Goal: Information Seeking & Learning: Compare options

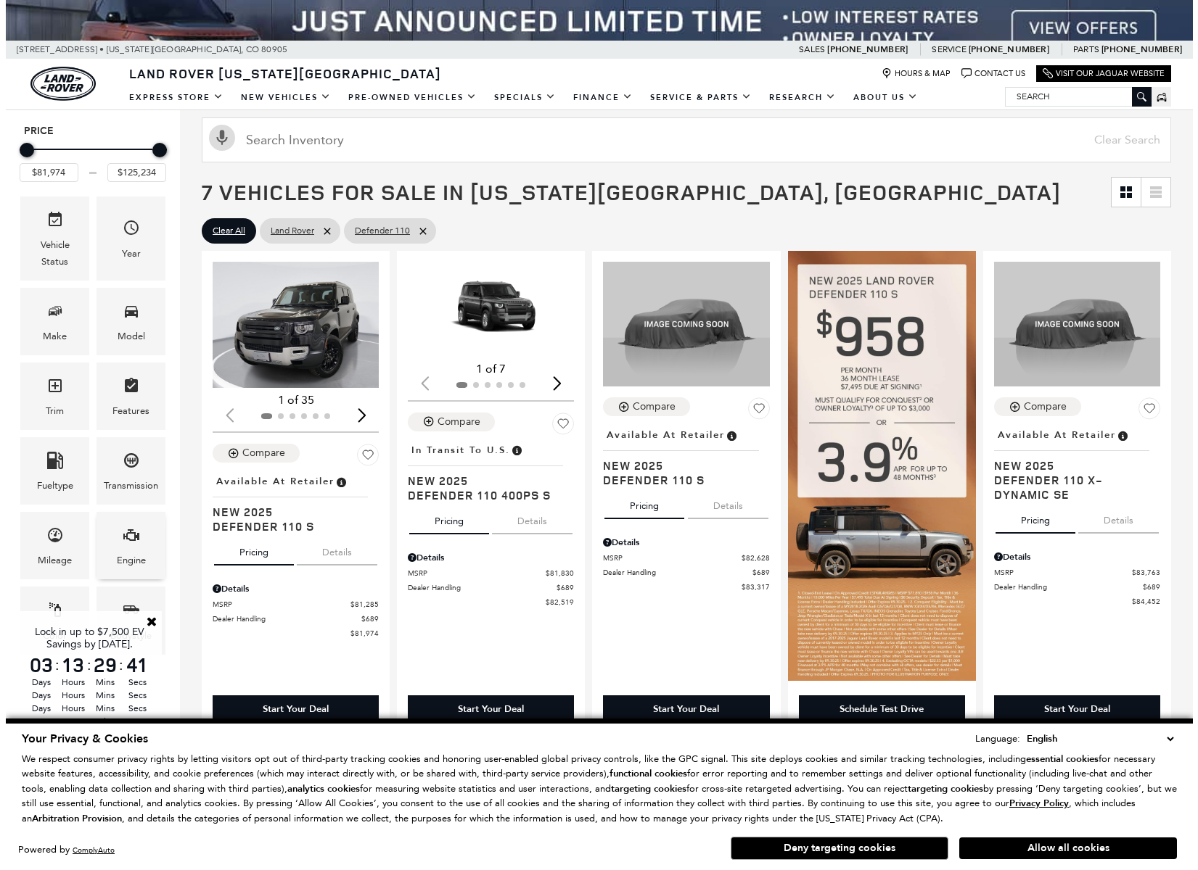
scroll to position [181, 0]
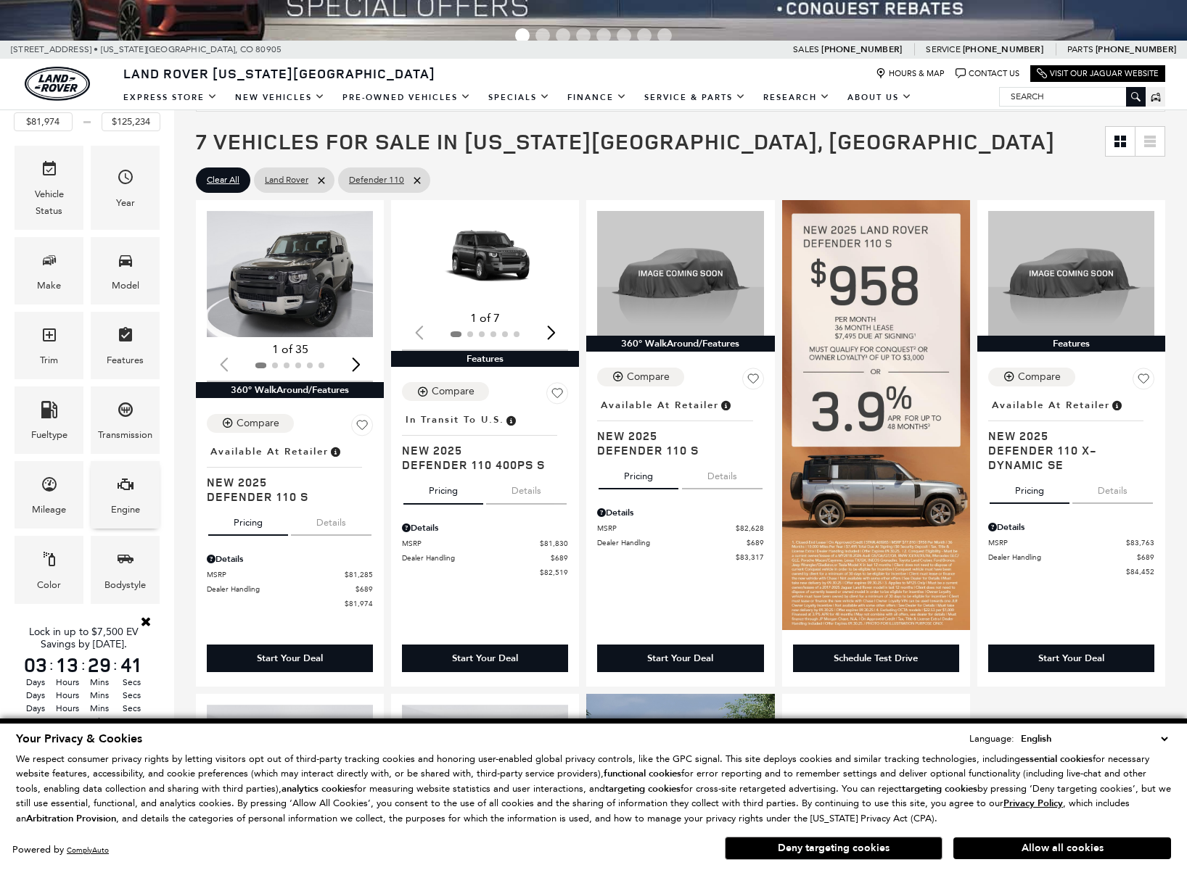
click at [112, 486] on div "Engine" at bounding box center [125, 494] width 69 height 67
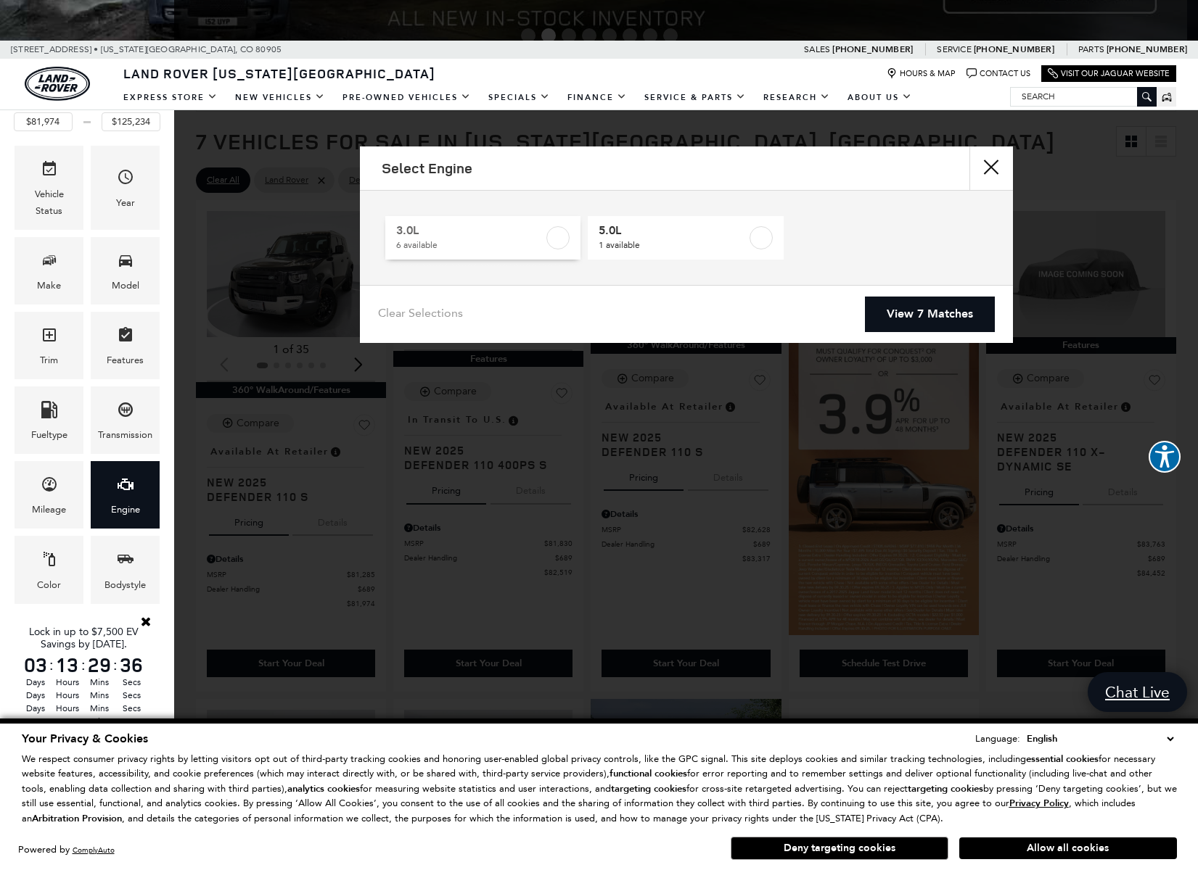
click at [554, 242] on label at bounding box center [557, 237] width 23 height 23
type input "$85,062"
checkbox input "true"
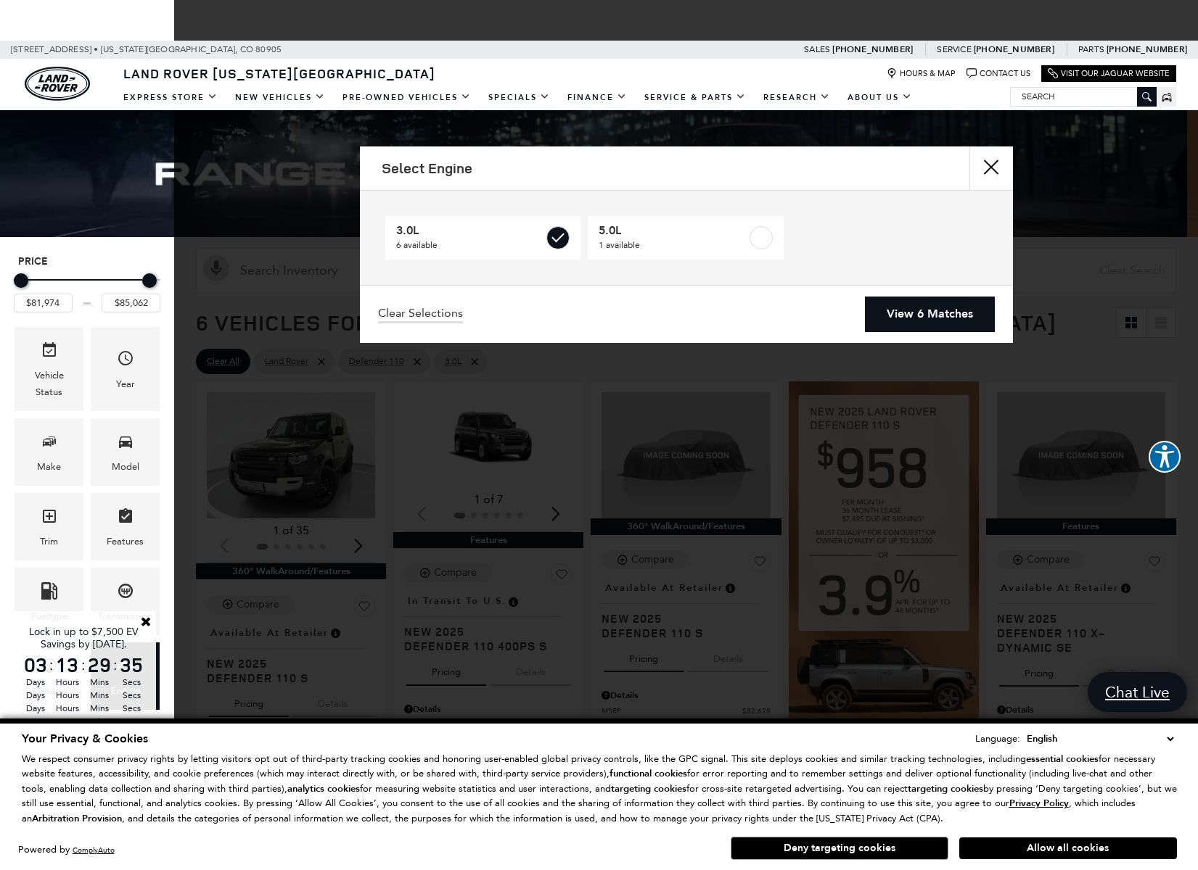
click at [909, 307] on link "View 6 Matches" at bounding box center [930, 315] width 130 height 36
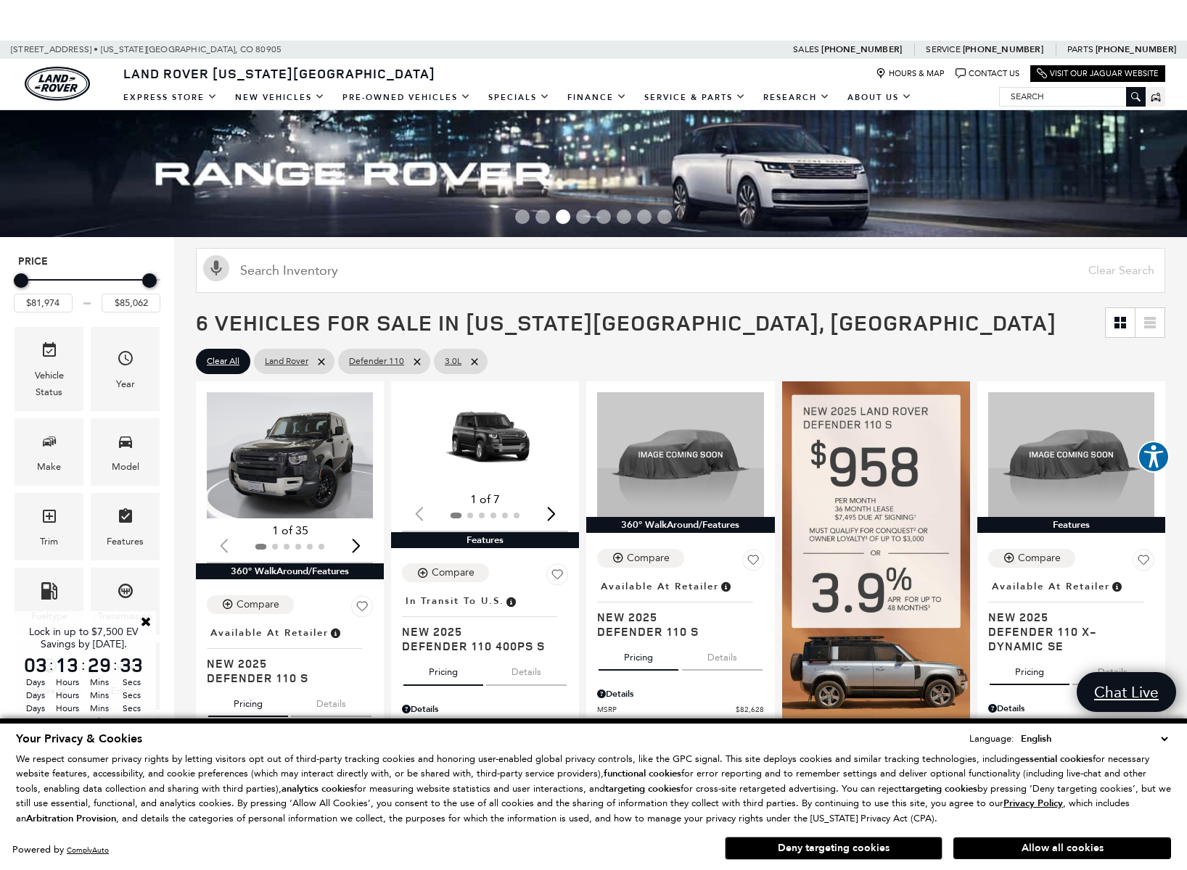
click at [852, 854] on button "Deny targeting cookies" at bounding box center [834, 848] width 218 height 23
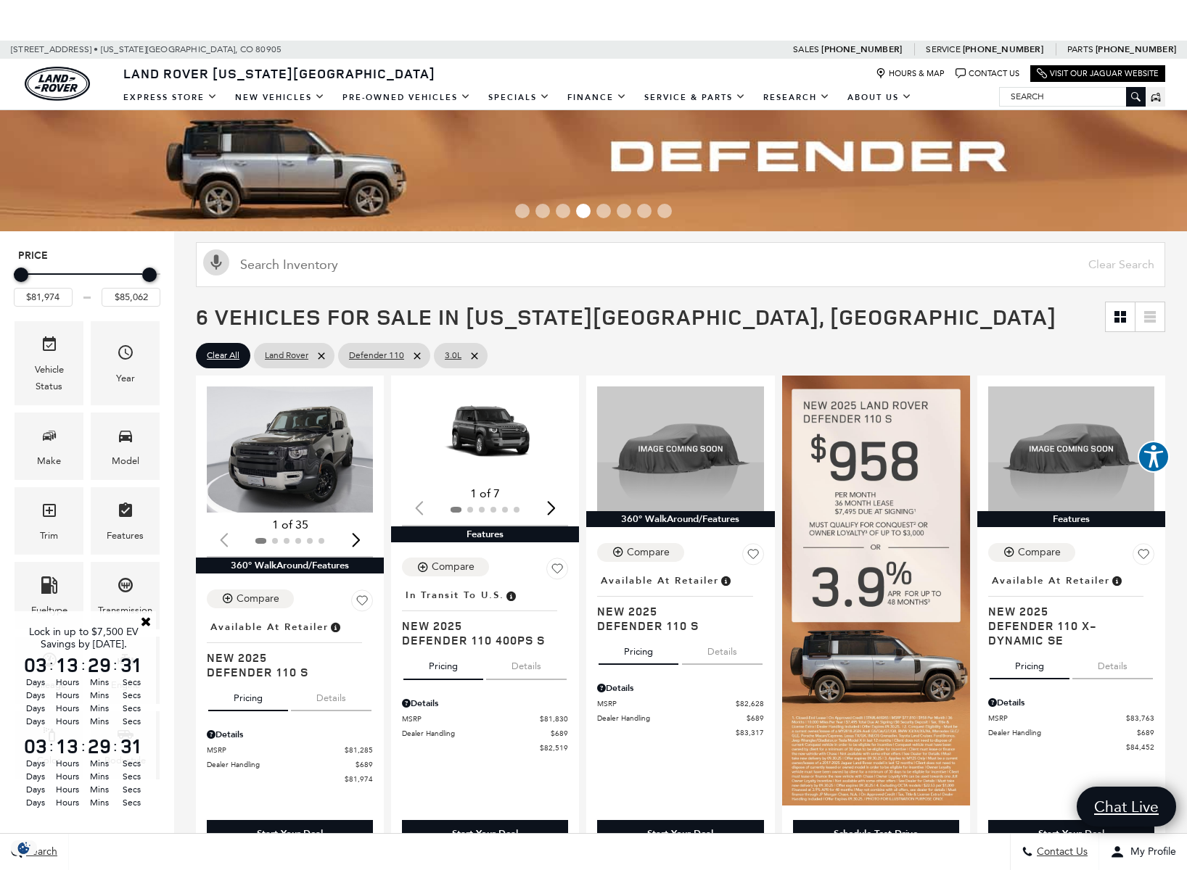
scroll to position [67, 0]
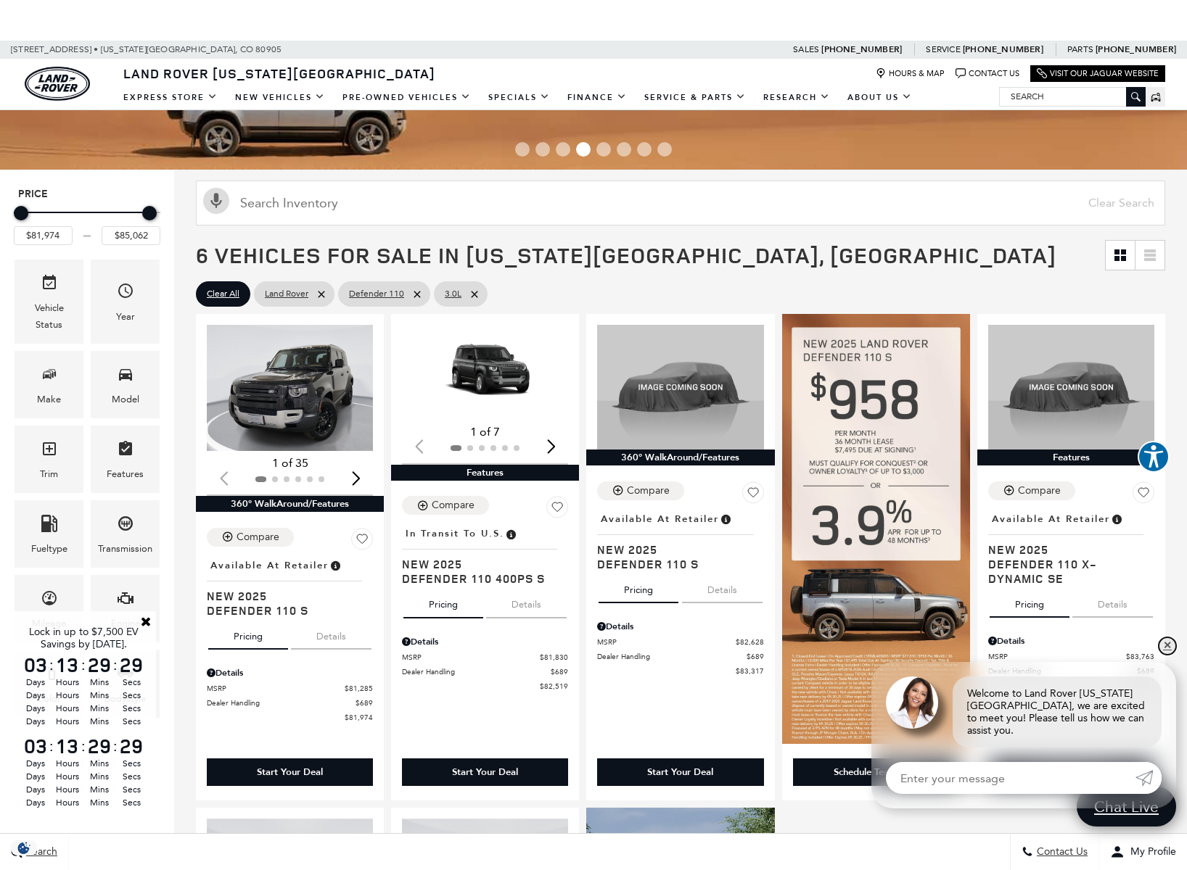
click at [1169, 651] on link "✕" at bounding box center [1166, 646] width 17 height 17
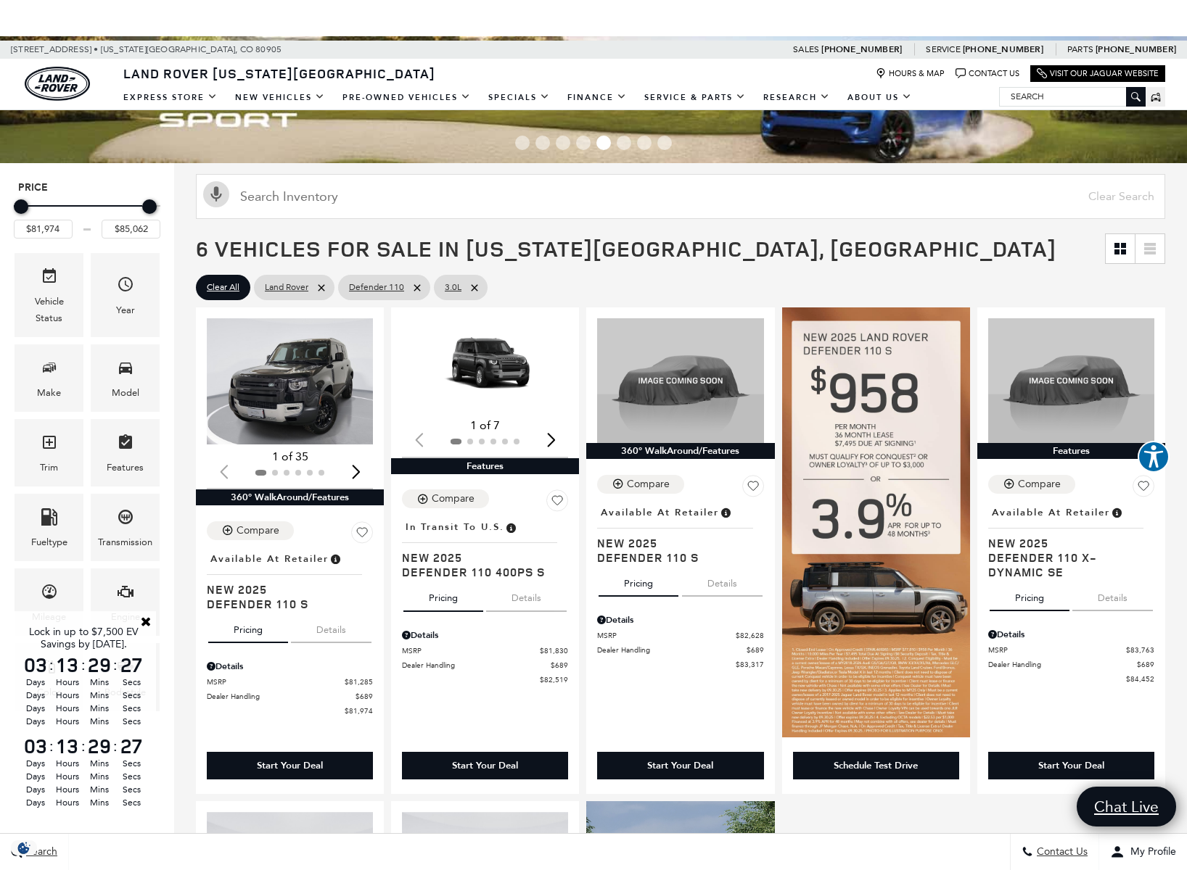
scroll to position [77, 0]
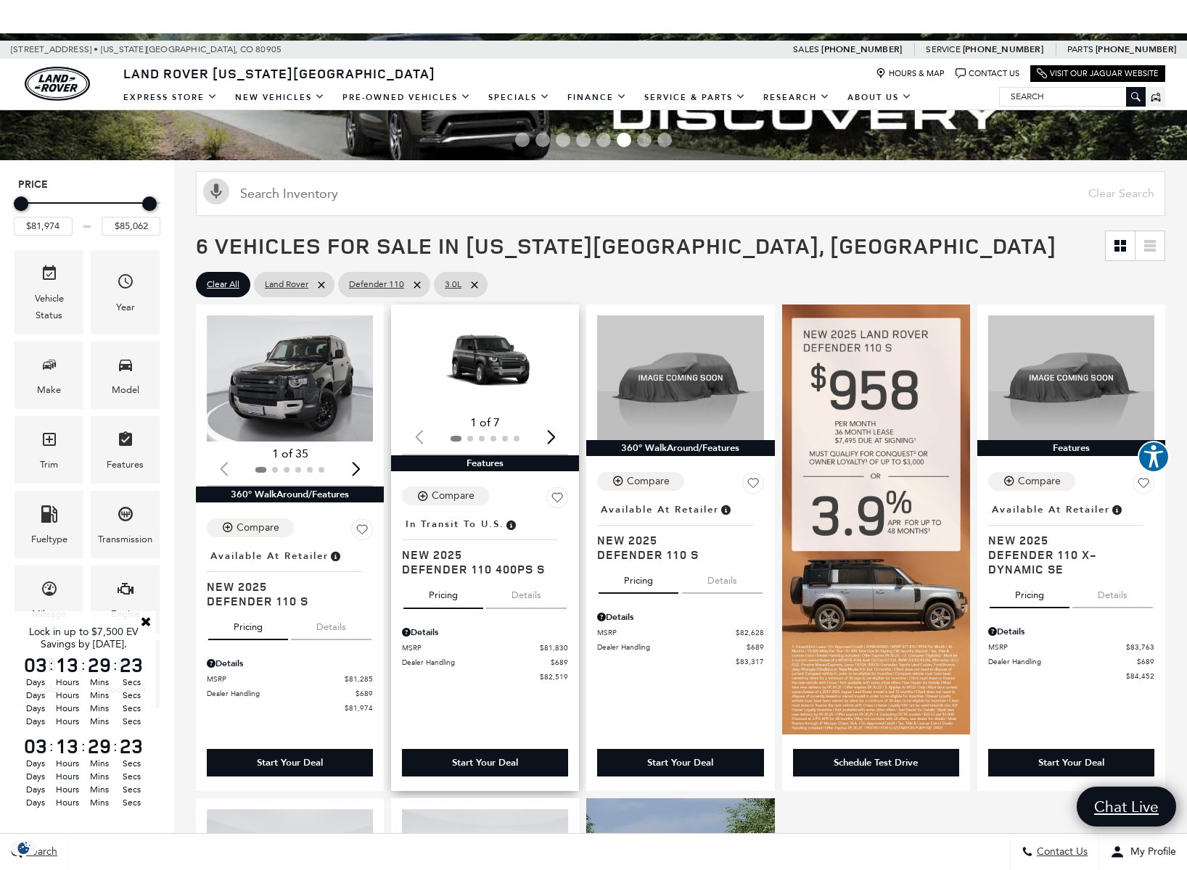
click at [540, 594] on button "Details" at bounding box center [526, 593] width 81 height 32
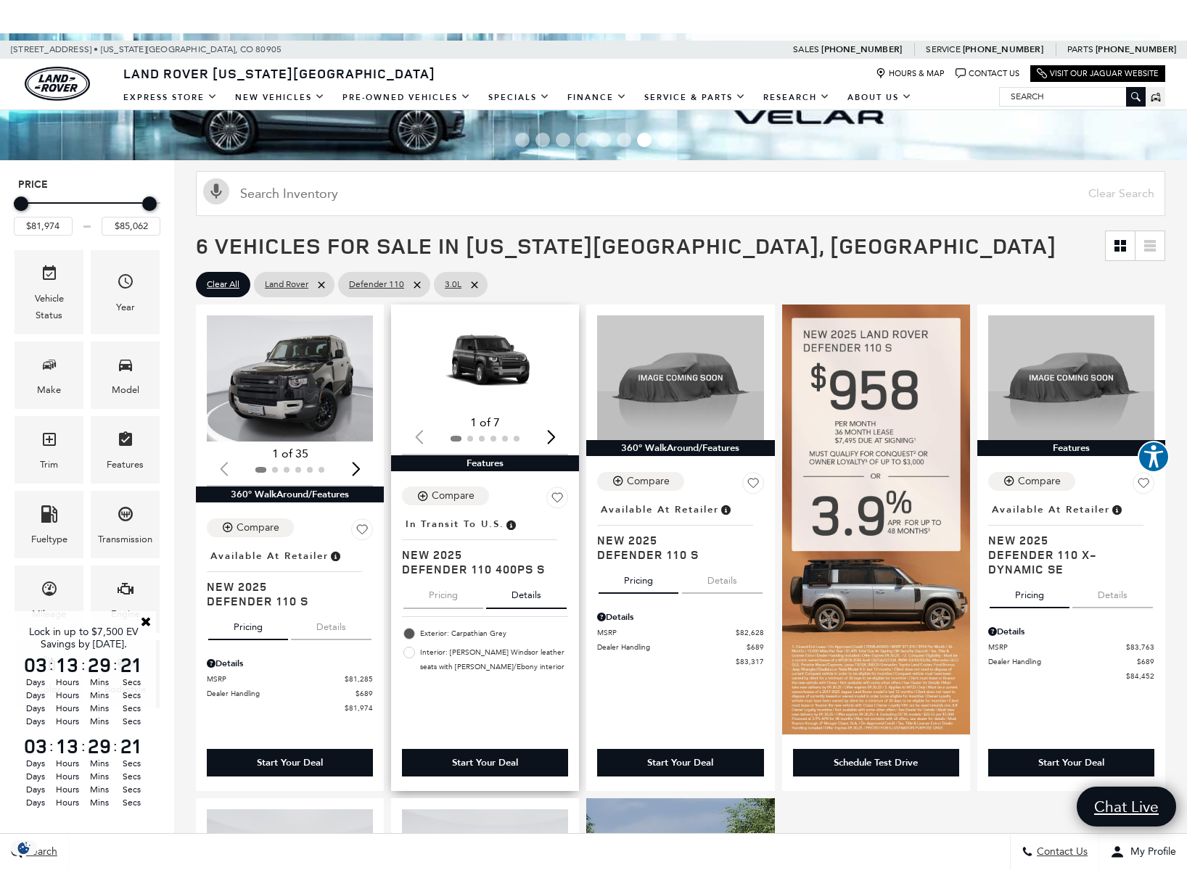
click at [450, 598] on button "Pricing" at bounding box center [443, 593] width 80 height 32
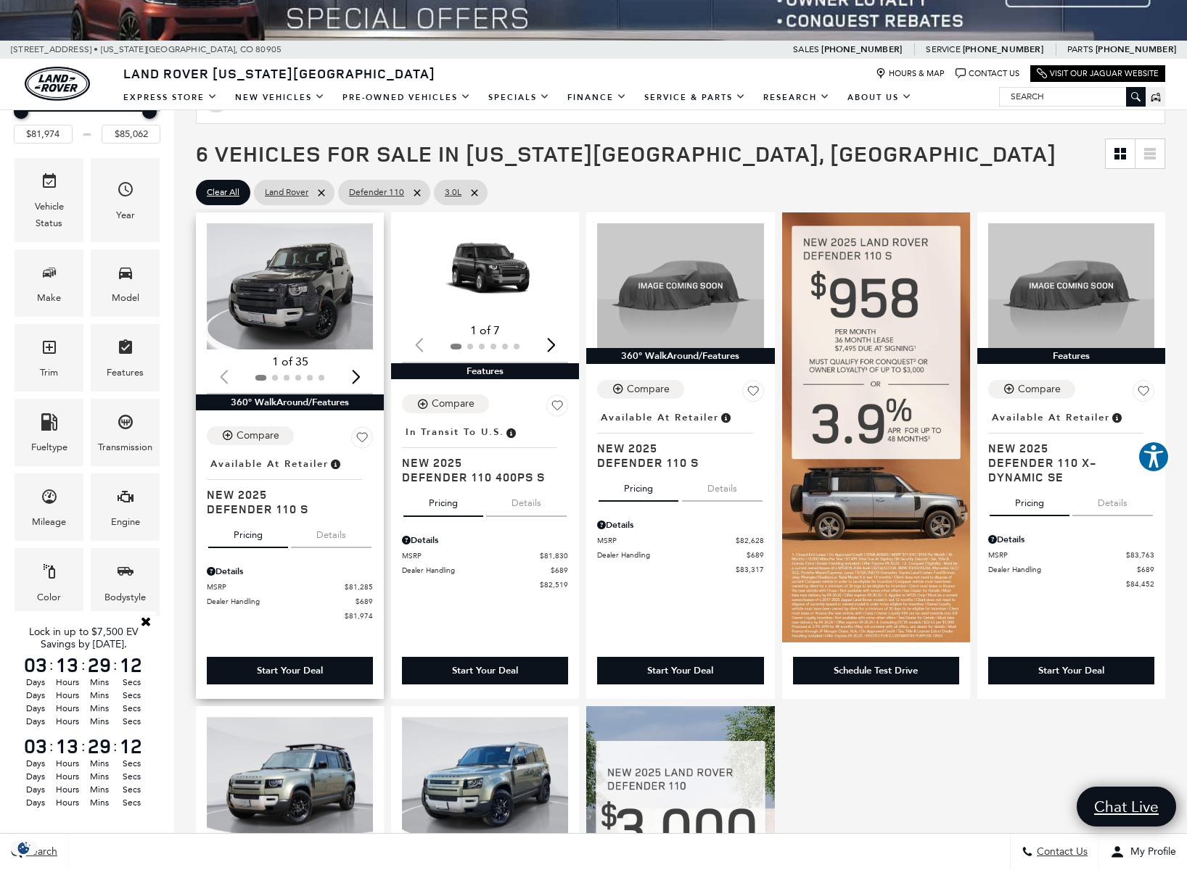
scroll to position [172, 0]
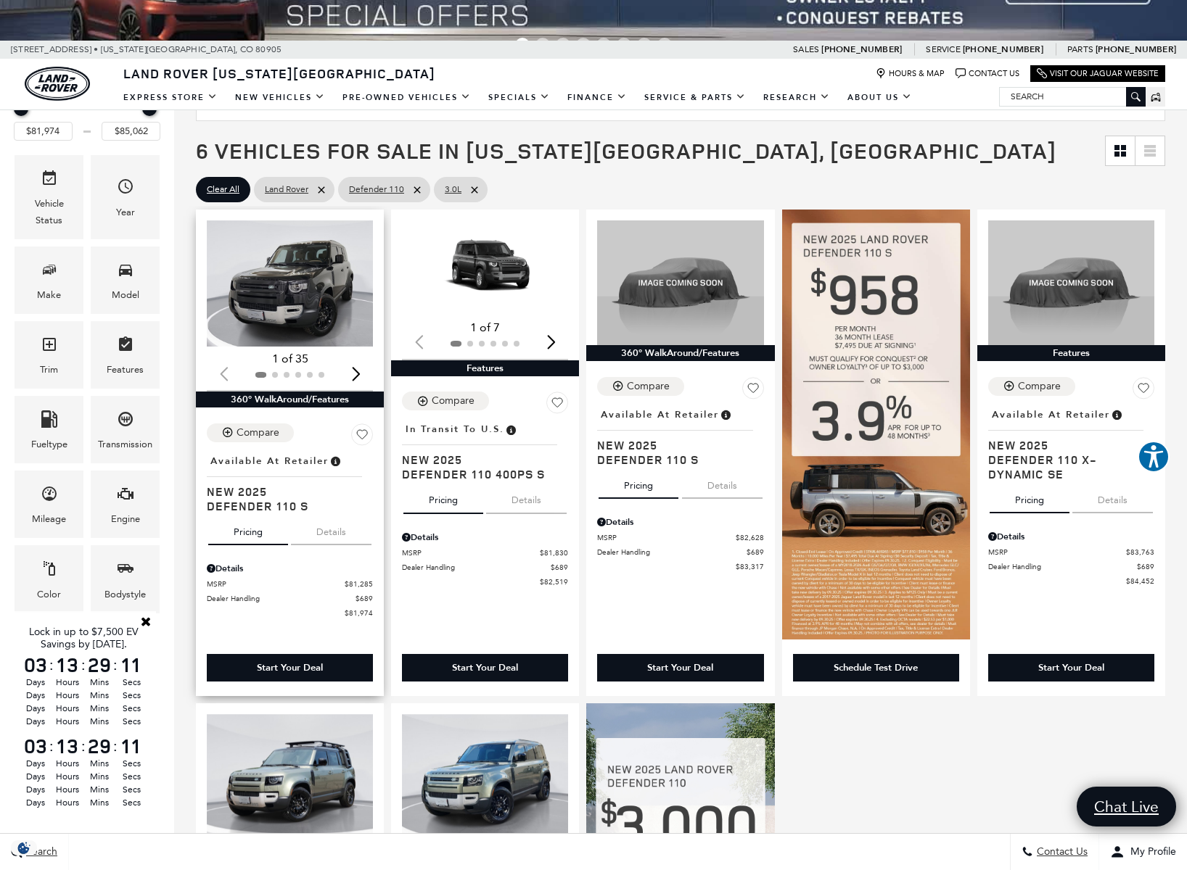
click at [327, 533] on button "Details" at bounding box center [331, 530] width 81 height 32
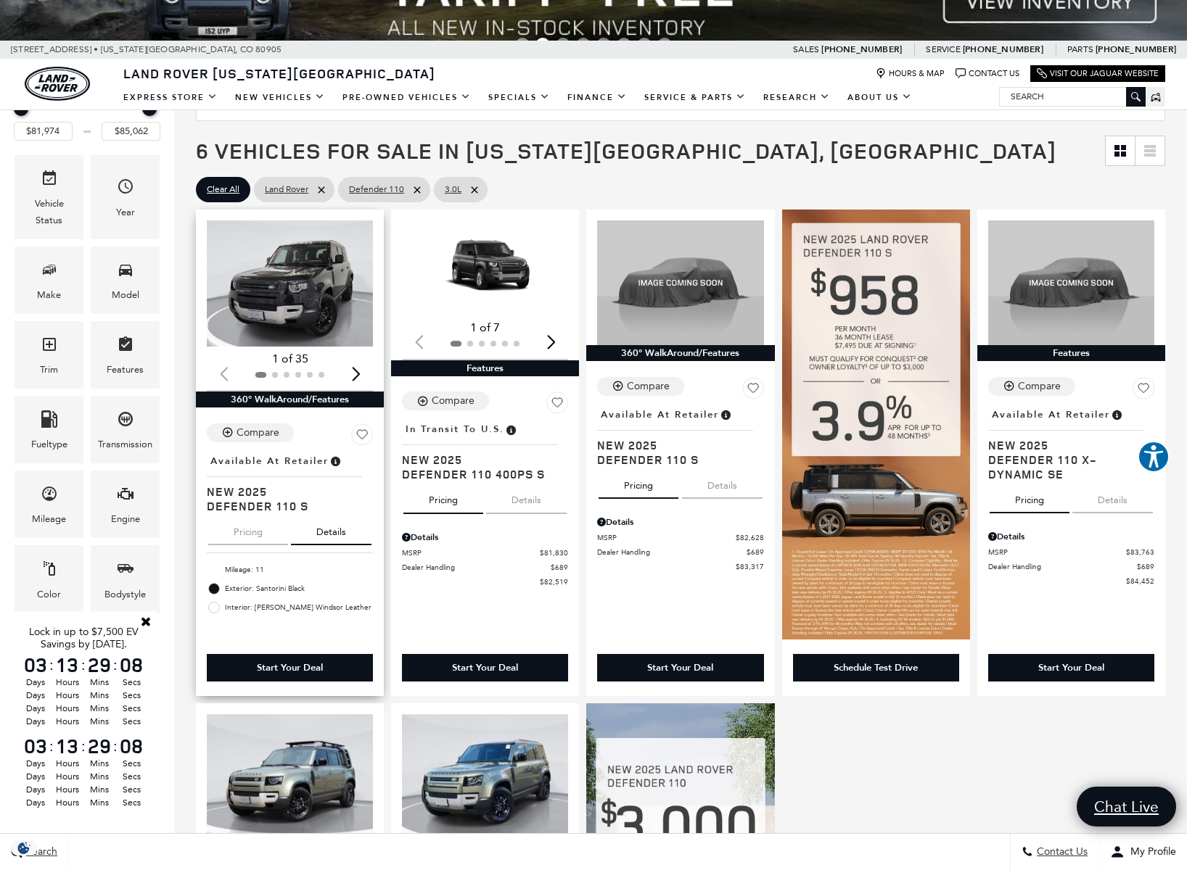
click at [265, 530] on button "Pricing" at bounding box center [248, 530] width 80 height 32
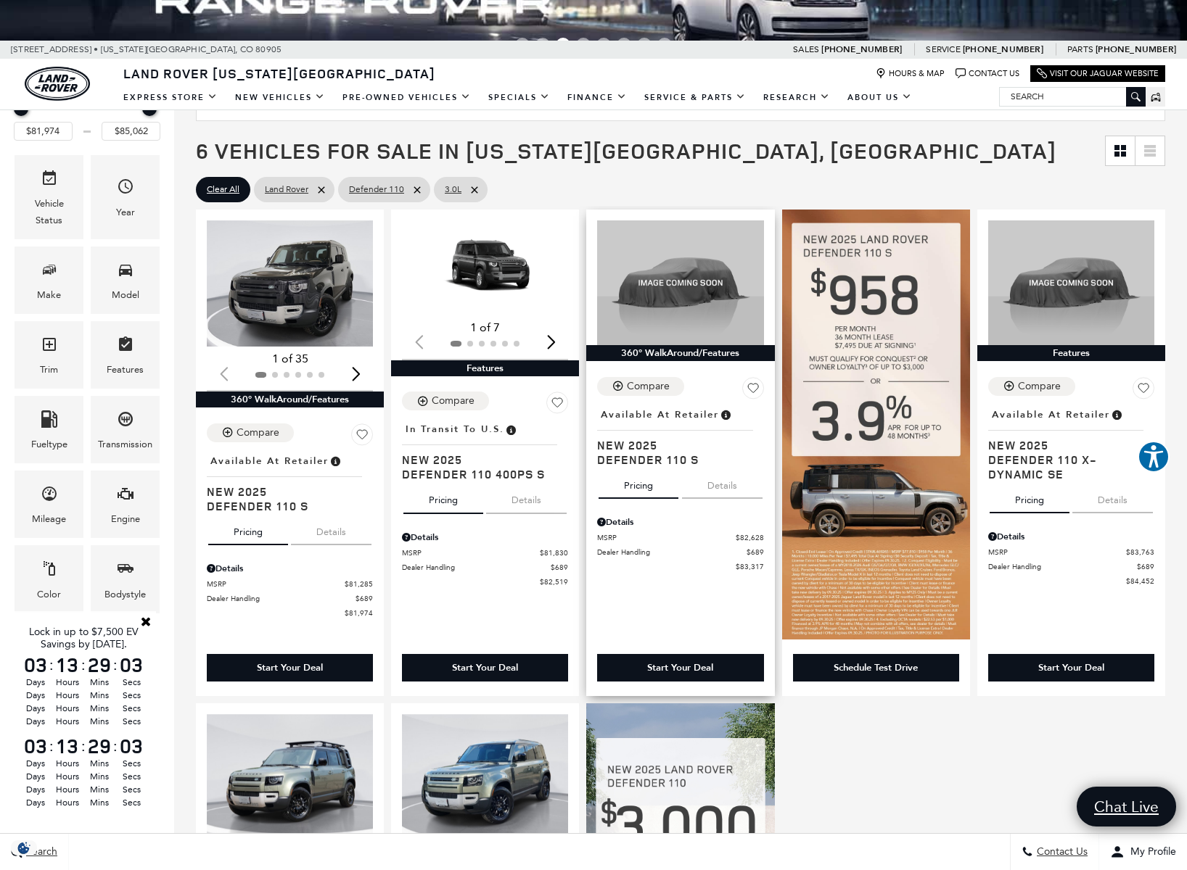
click at [736, 481] on button "Details" at bounding box center [722, 483] width 81 height 32
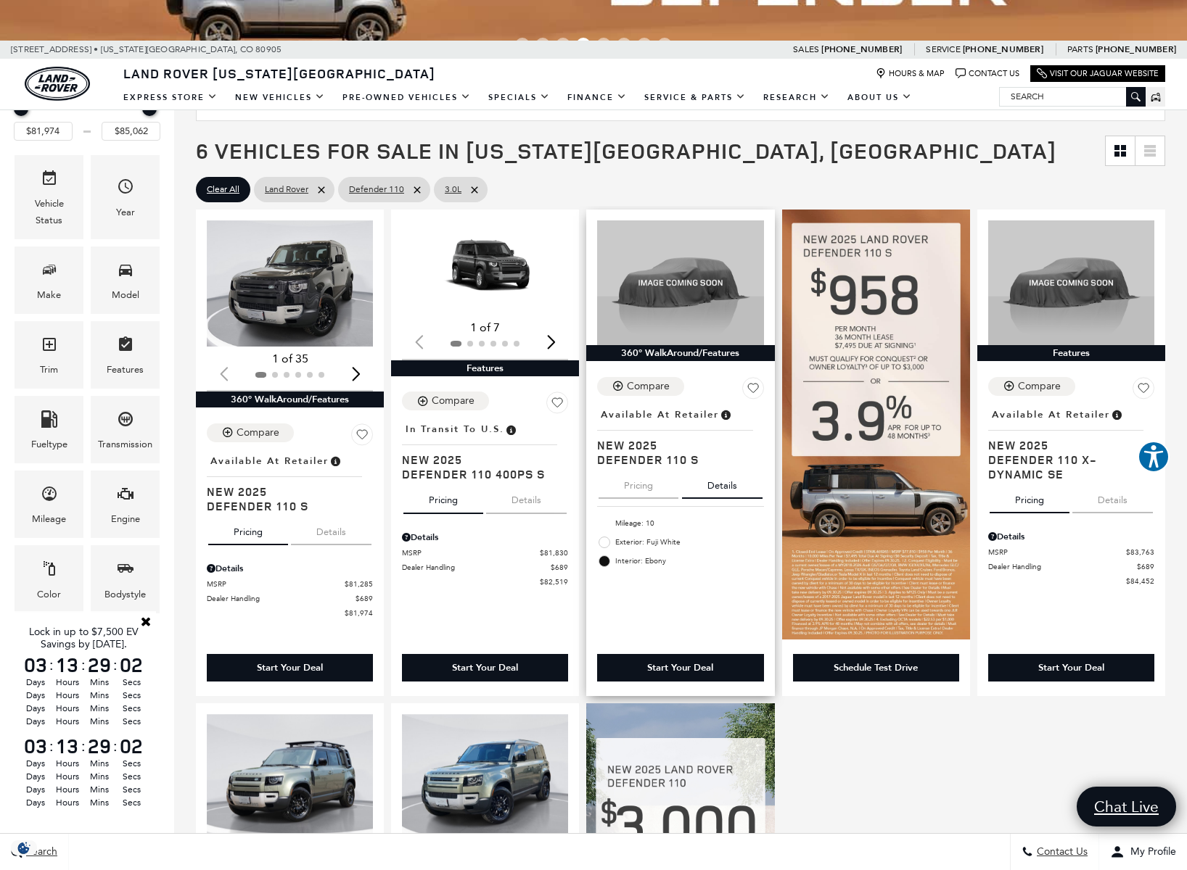
click at [654, 485] on button "Pricing" at bounding box center [638, 483] width 80 height 32
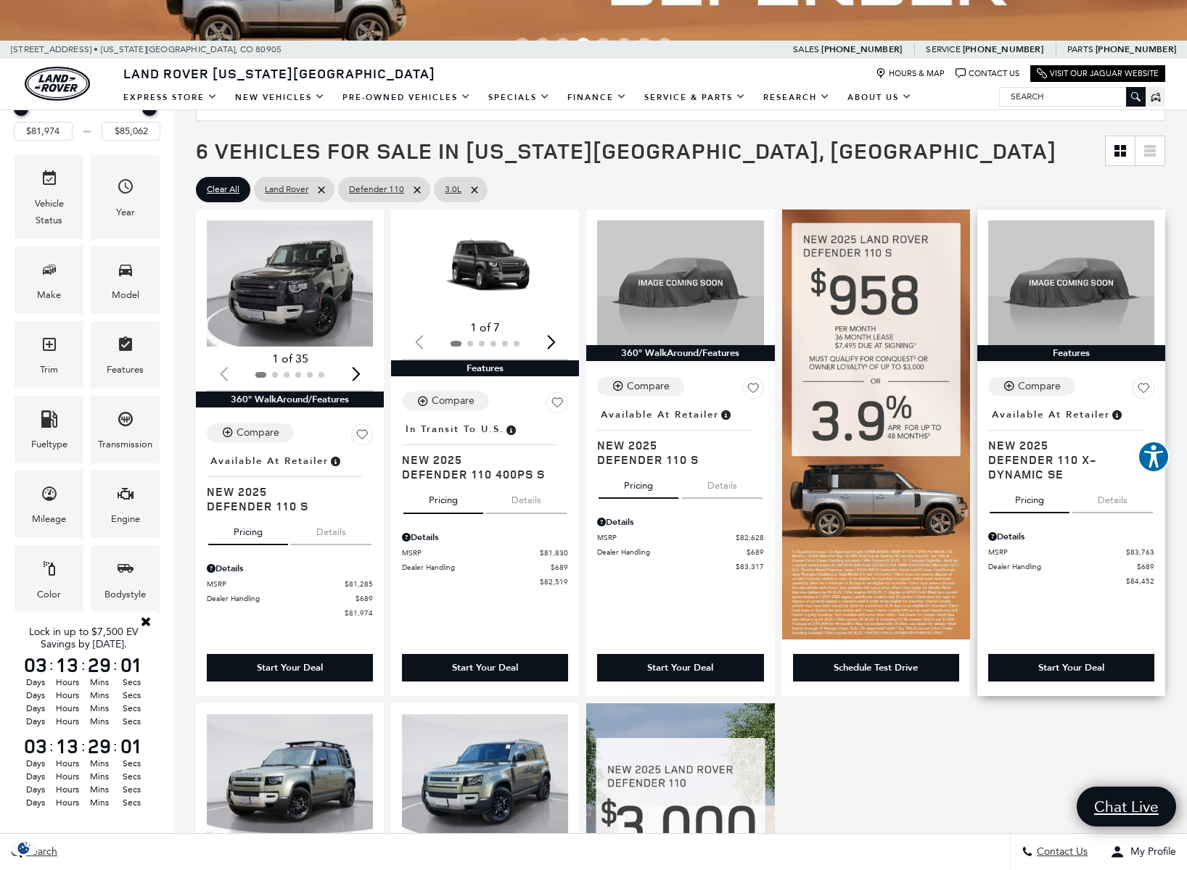
click at [1132, 495] on button "Details" at bounding box center [1112, 498] width 81 height 32
click at [1031, 500] on button "Pricing" at bounding box center [1029, 498] width 80 height 32
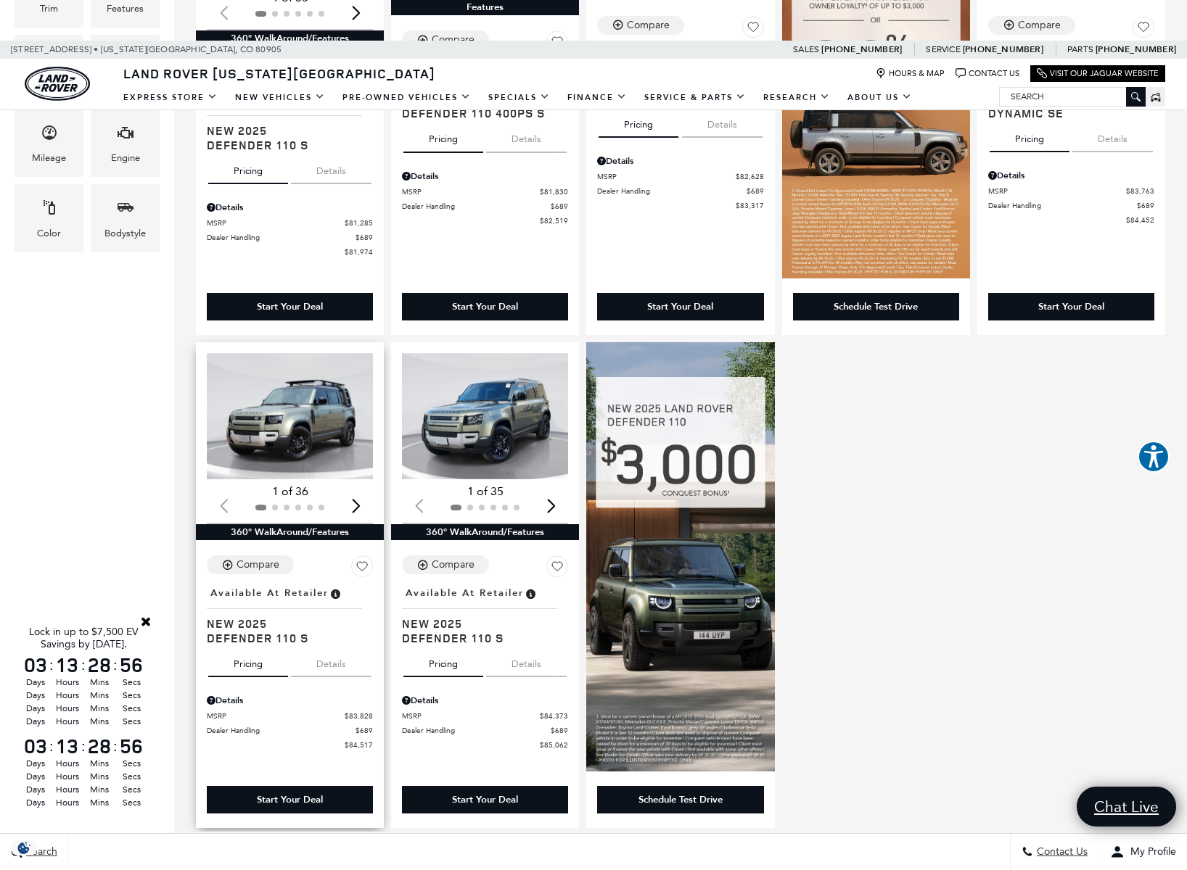
scroll to position [562, 0]
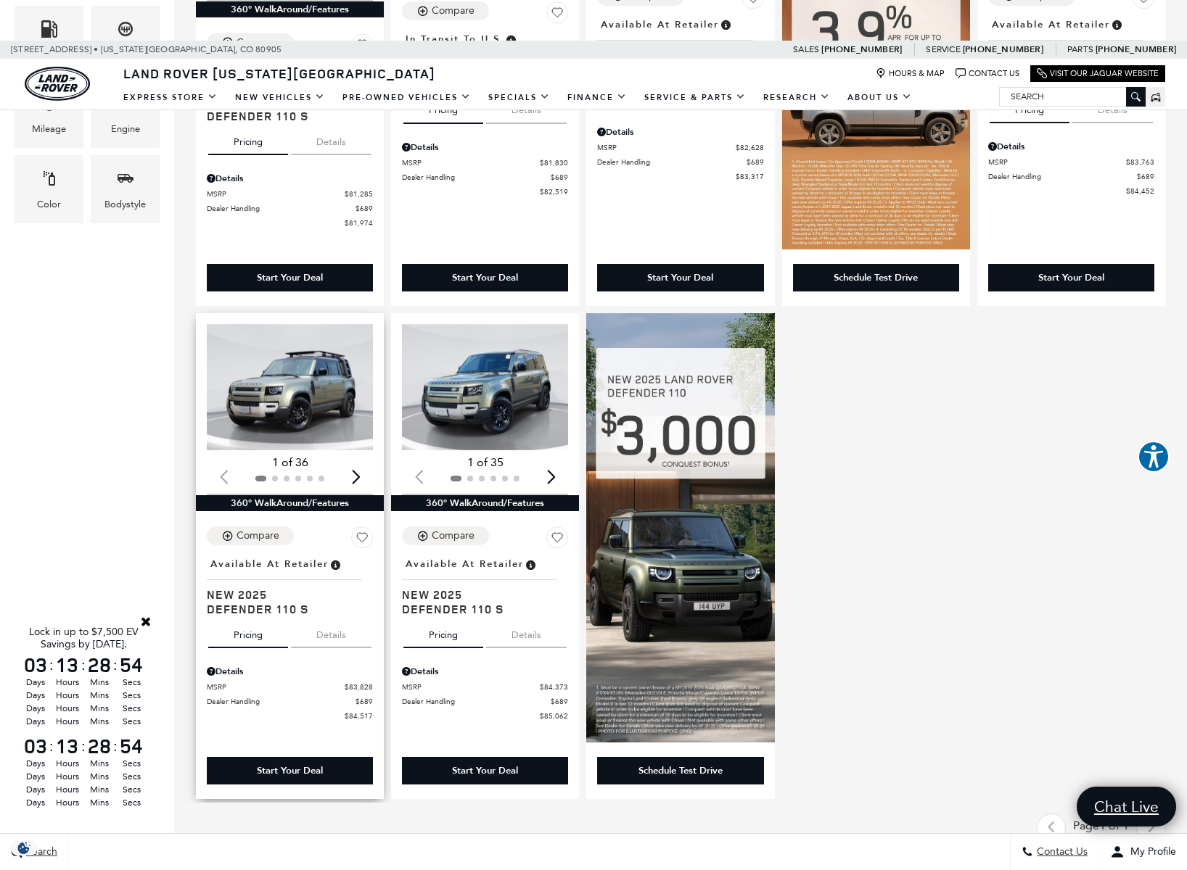
click at [333, 639] on button "Details" at bounding box center [331, 633] width 81 height 32
click at [265, 644] on button "Pricing" at bounding box center [248, 633] width 80 height 32
click at [539, 626] on button "Details" at bounding box center [526, 633] width 81 height 32
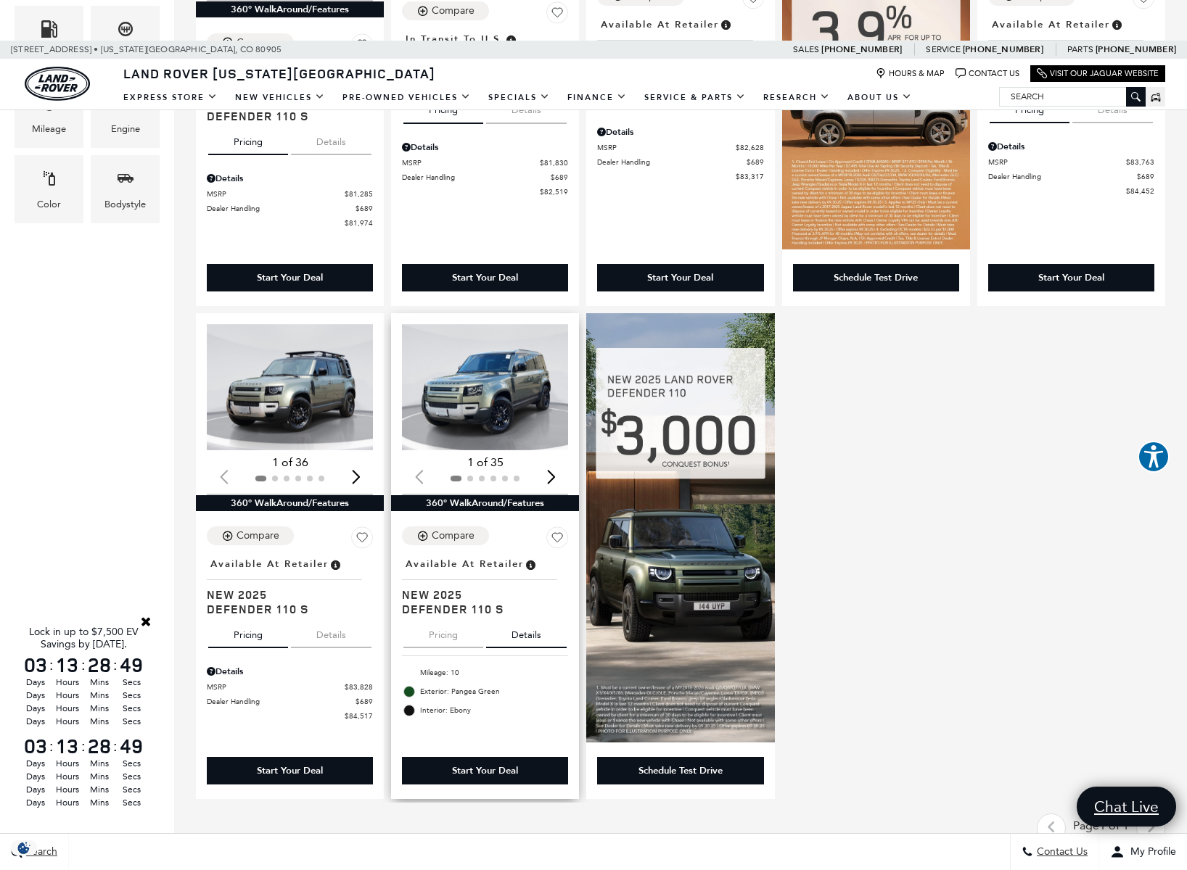
click at [448, 638] on button "Pricing" at bounding box center [443, 633] width 80 height 32
click at [485, 400] on img "1 / 2" at bounding box center [486, 387] width 168 height 126
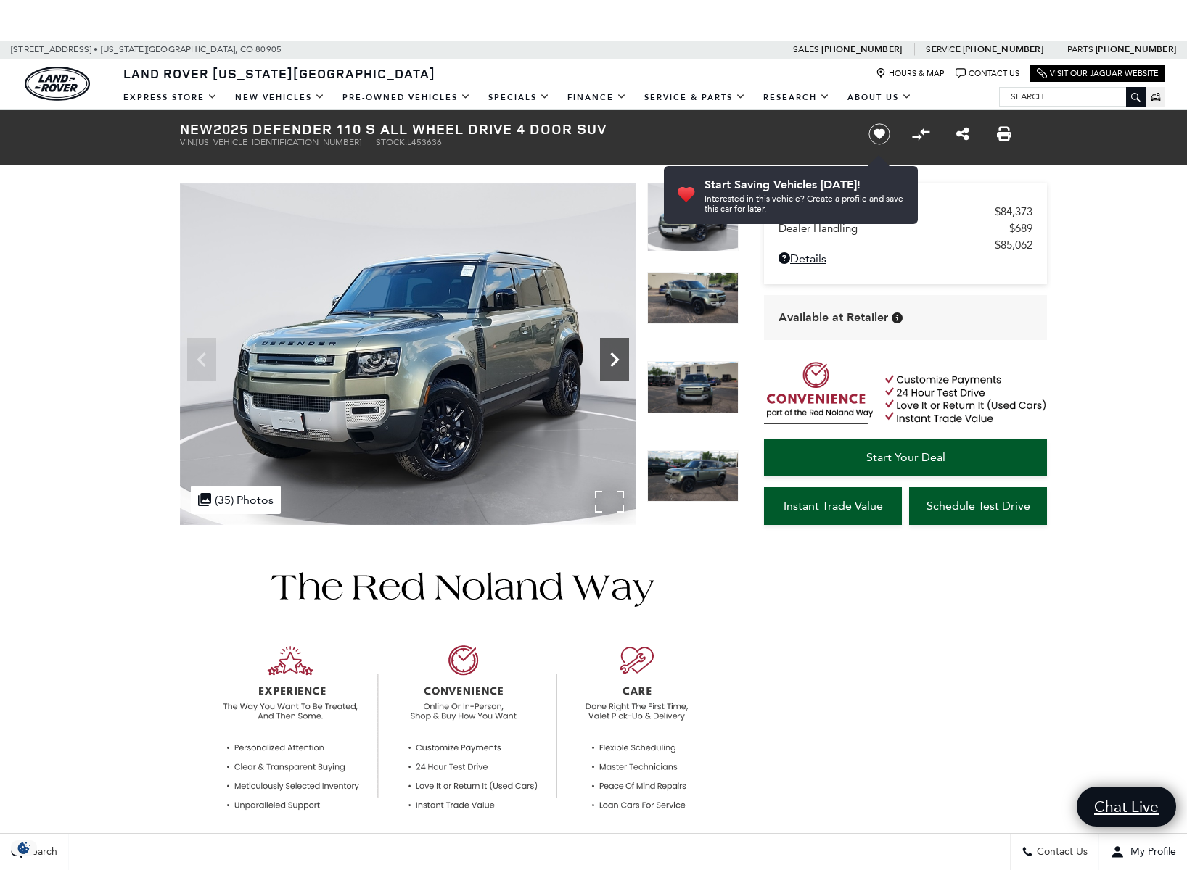
click at [615, 367] on icon "Next" at bounding box center [614, 359] width 29 height 29
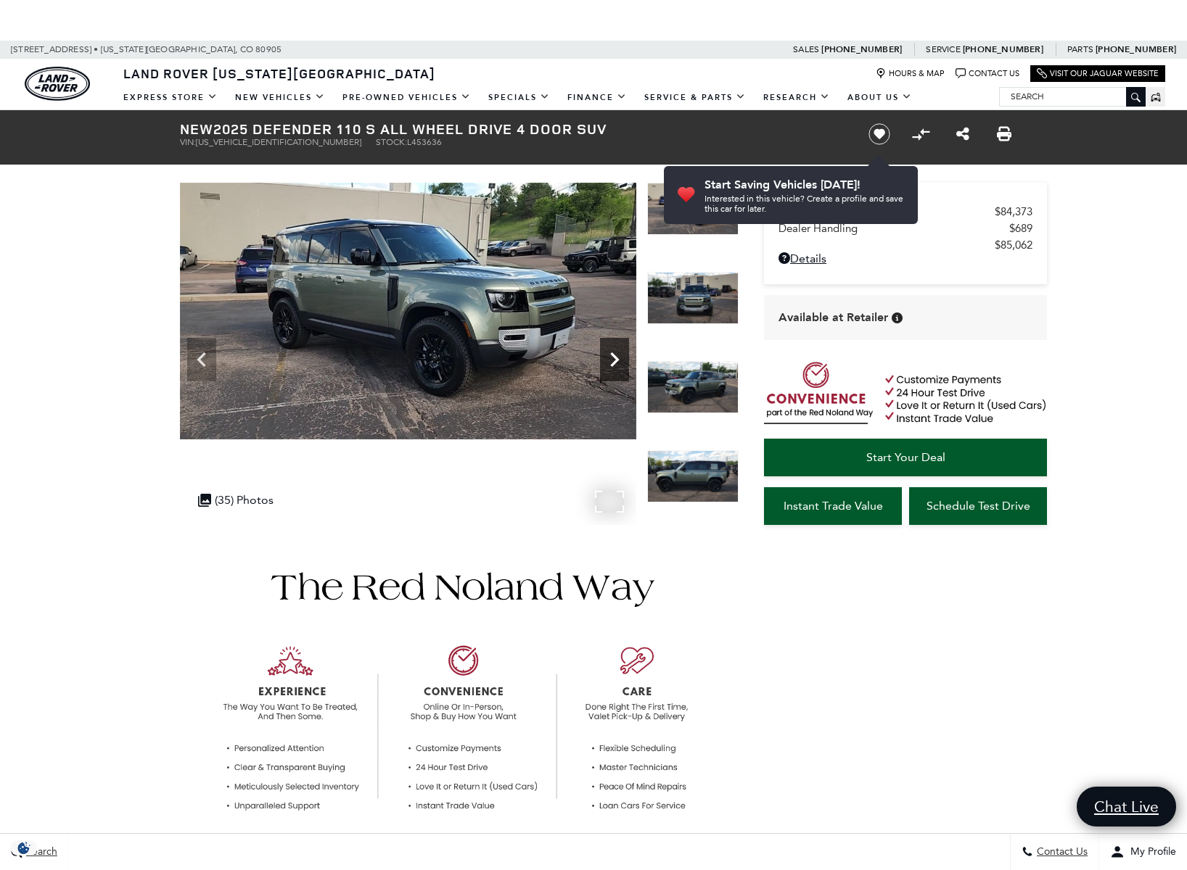
click at [616, 364] on icon "Next" at bounding box center [614, 359] width 29 height 29
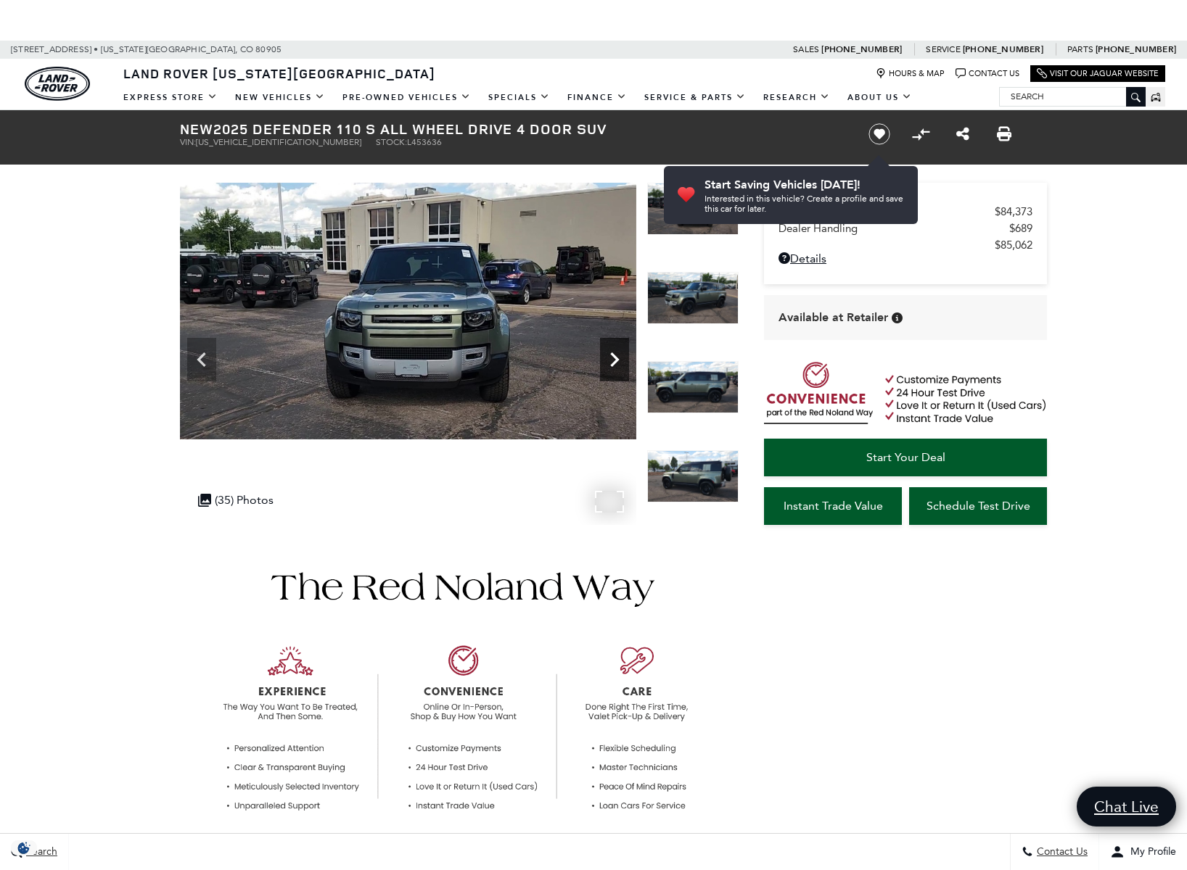
click at [616, 364] on icon "Next" at bounding box center [614, 359] width 29 height 29
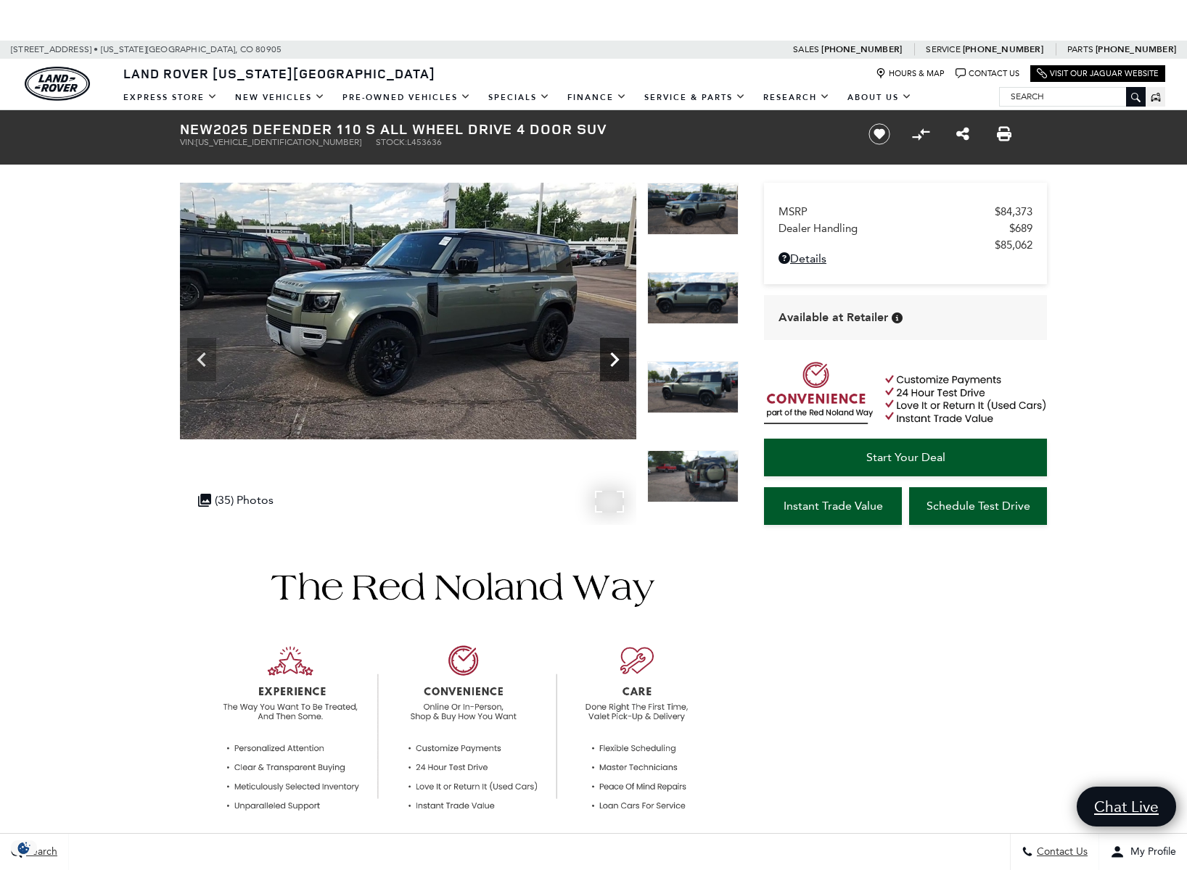
click at [616, 364] on icon "Next" at bounding box center [614, 359] width 29 height 29
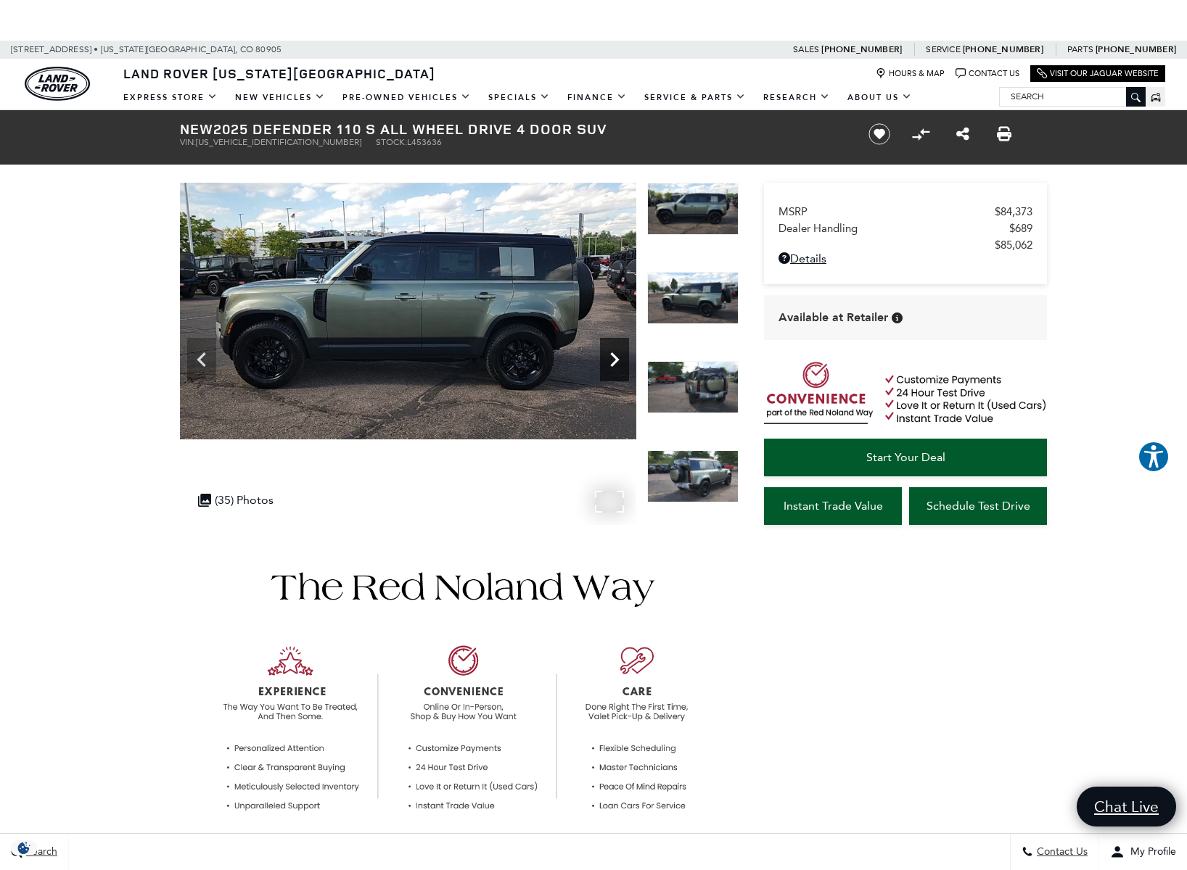
click at [616, 364] on icon "Next" at bounding box center [614, 359] width 29 height 29
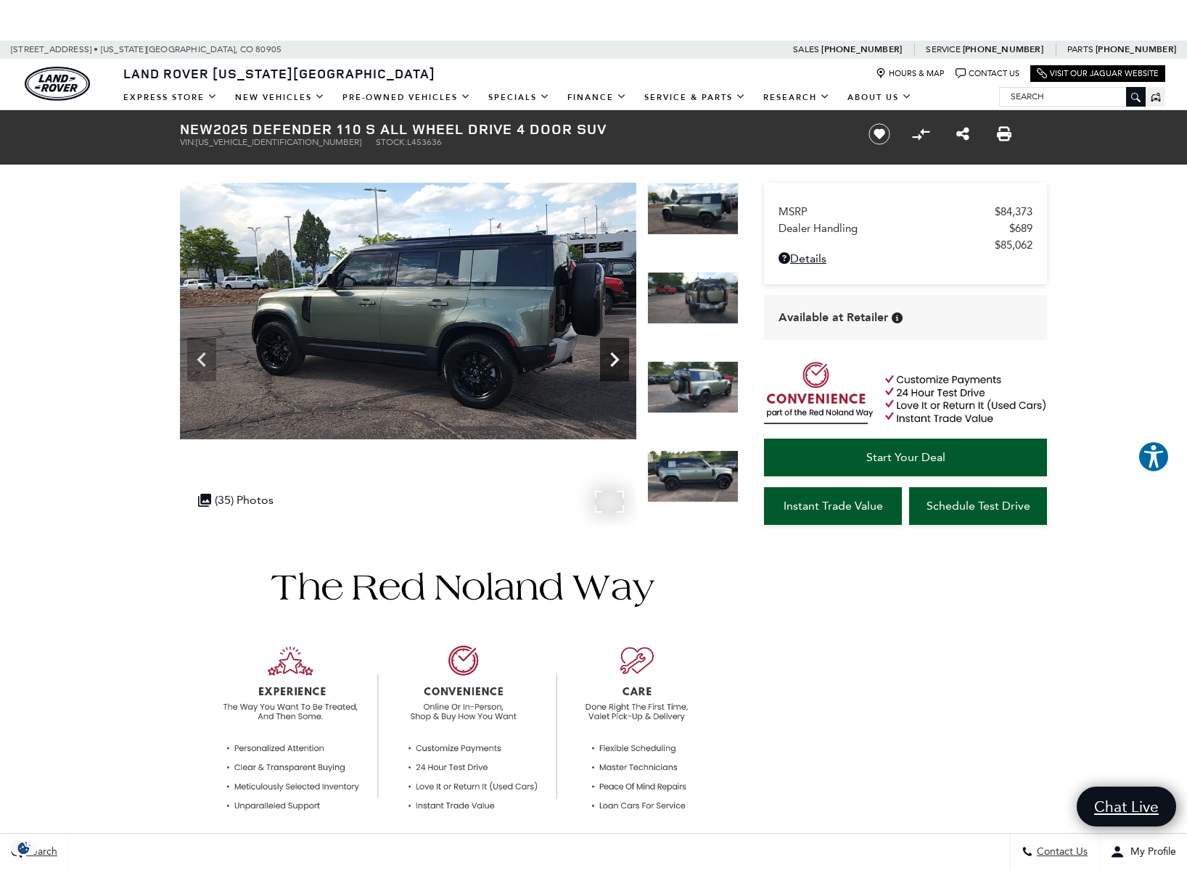
click at [616, 364] on icon "Next" at bounding box center [614, 359] width 29 height 29
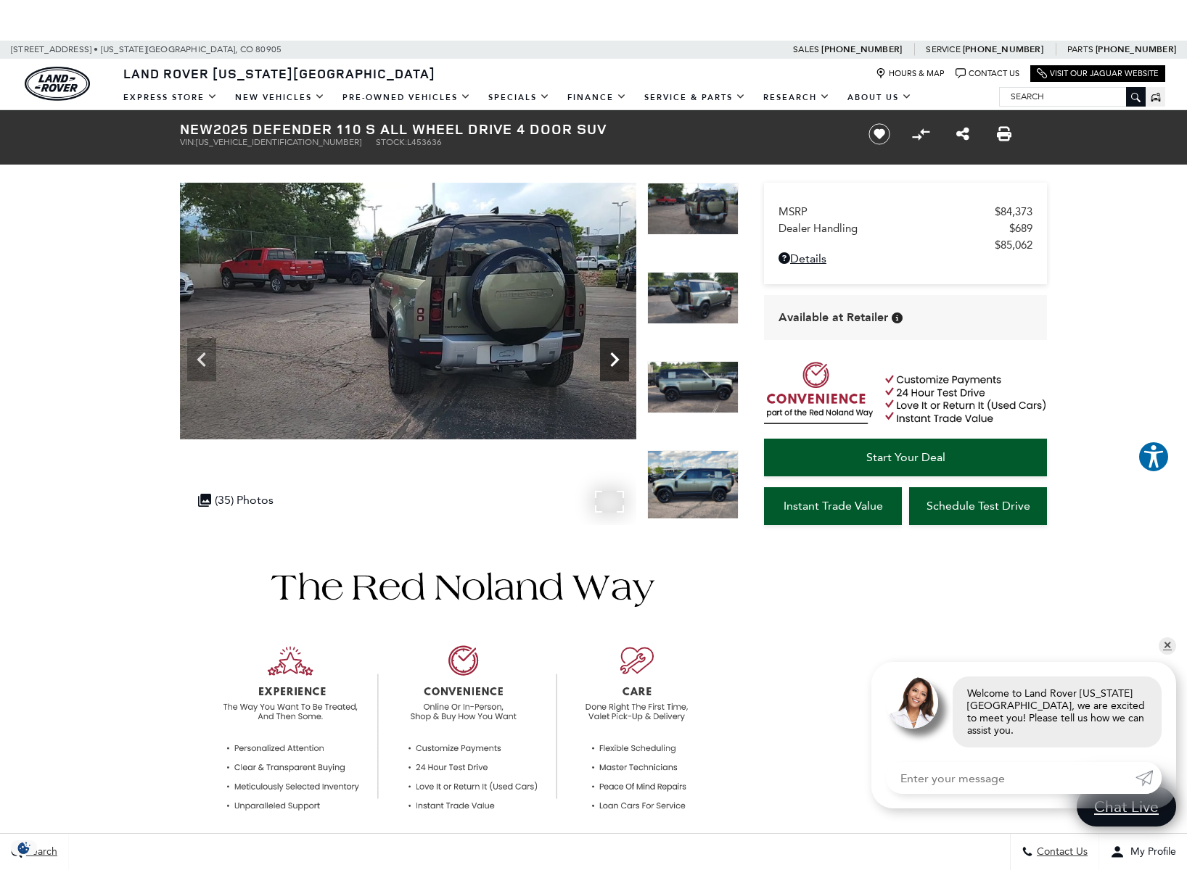
click at [613, 363] on icon "Next" at bounding box center [614, 360] width 9 height 15
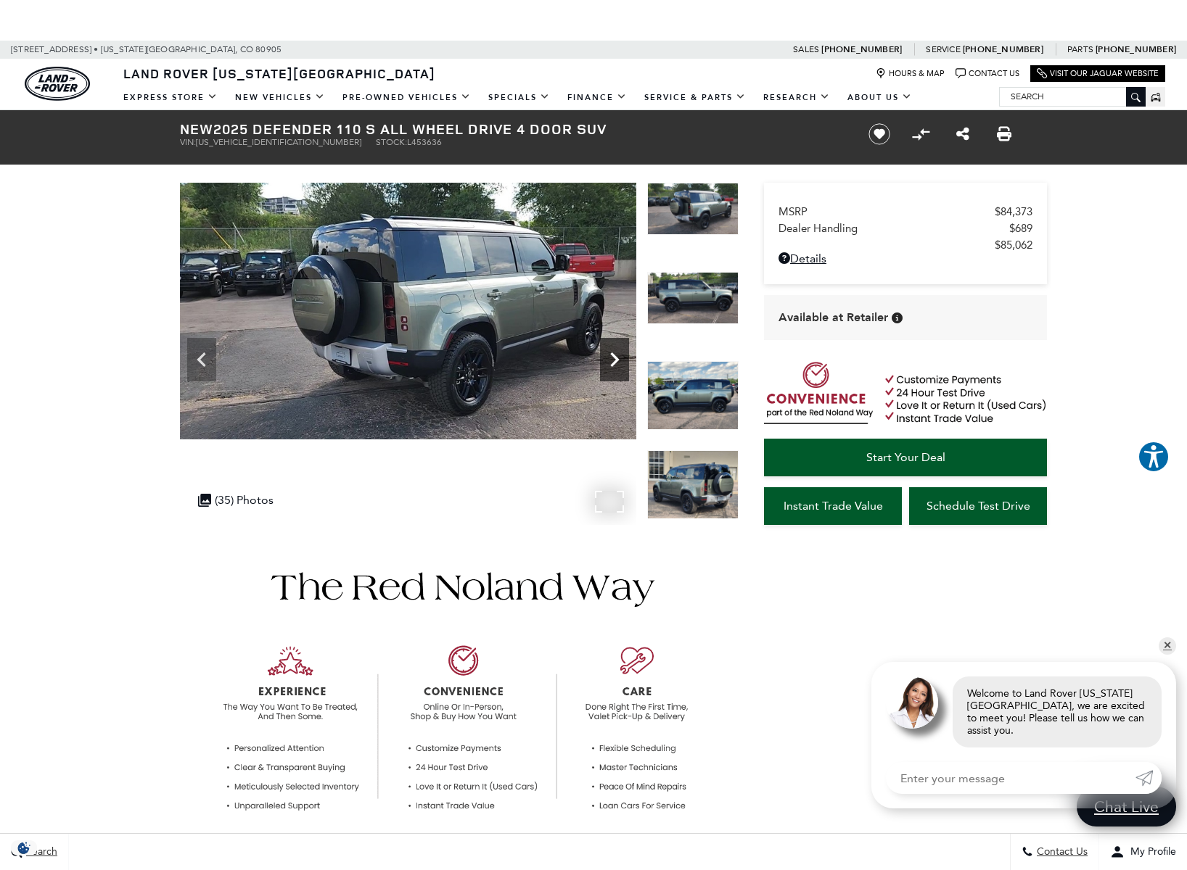
click at [613, 363] on icon "Next" at bounding box center [614, 360] width 9 height 15
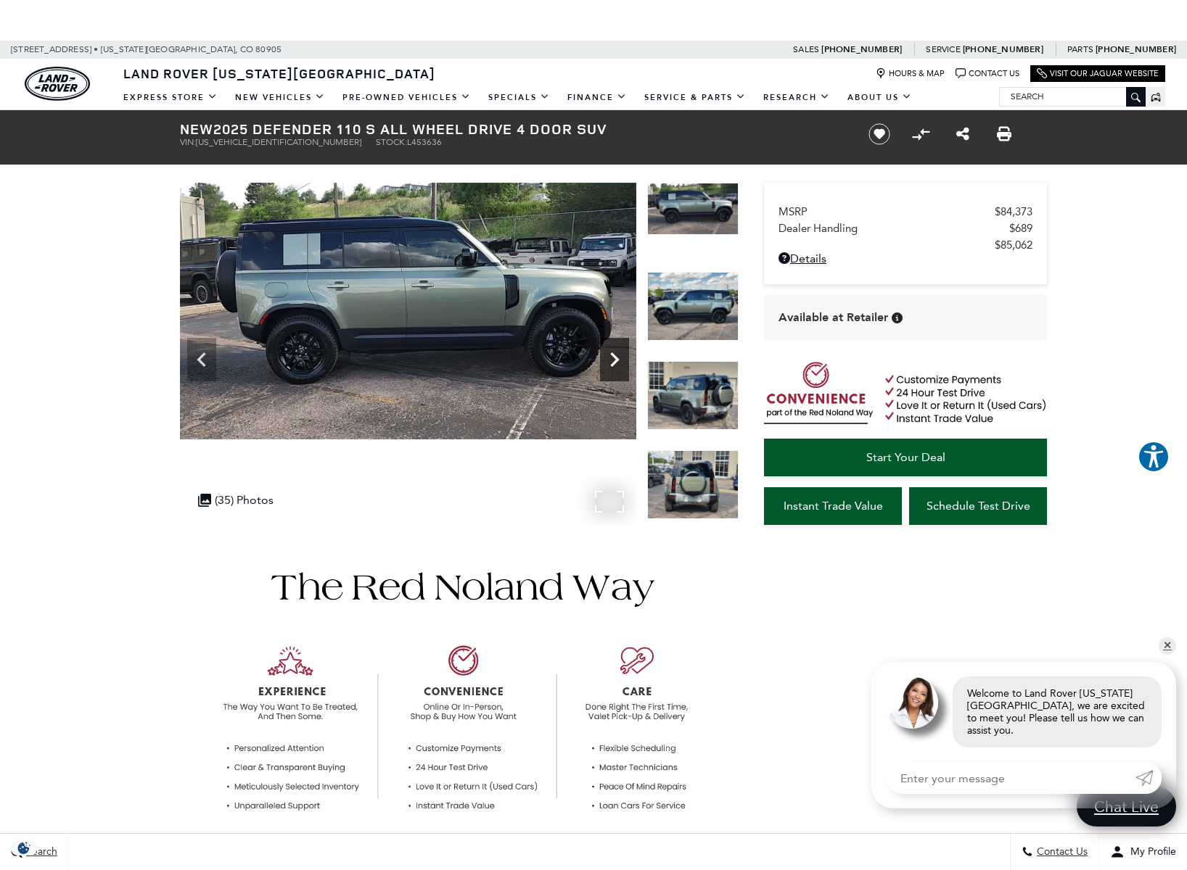
click at [613, 363] on icon "Next" at bounding box center [614, 360] width 9 height 15
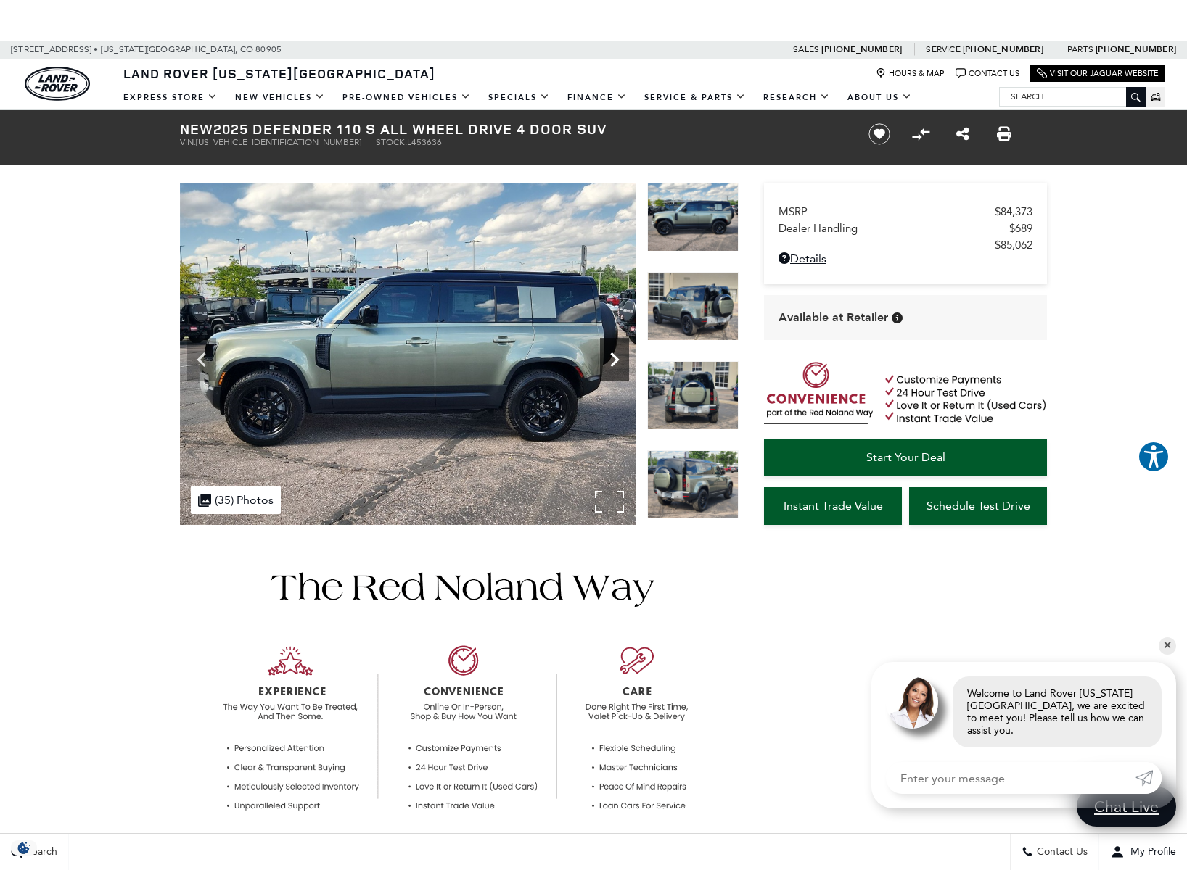
click at [613, 363] on icon "Next" at bounding box center [614, 359] width 29 height 29
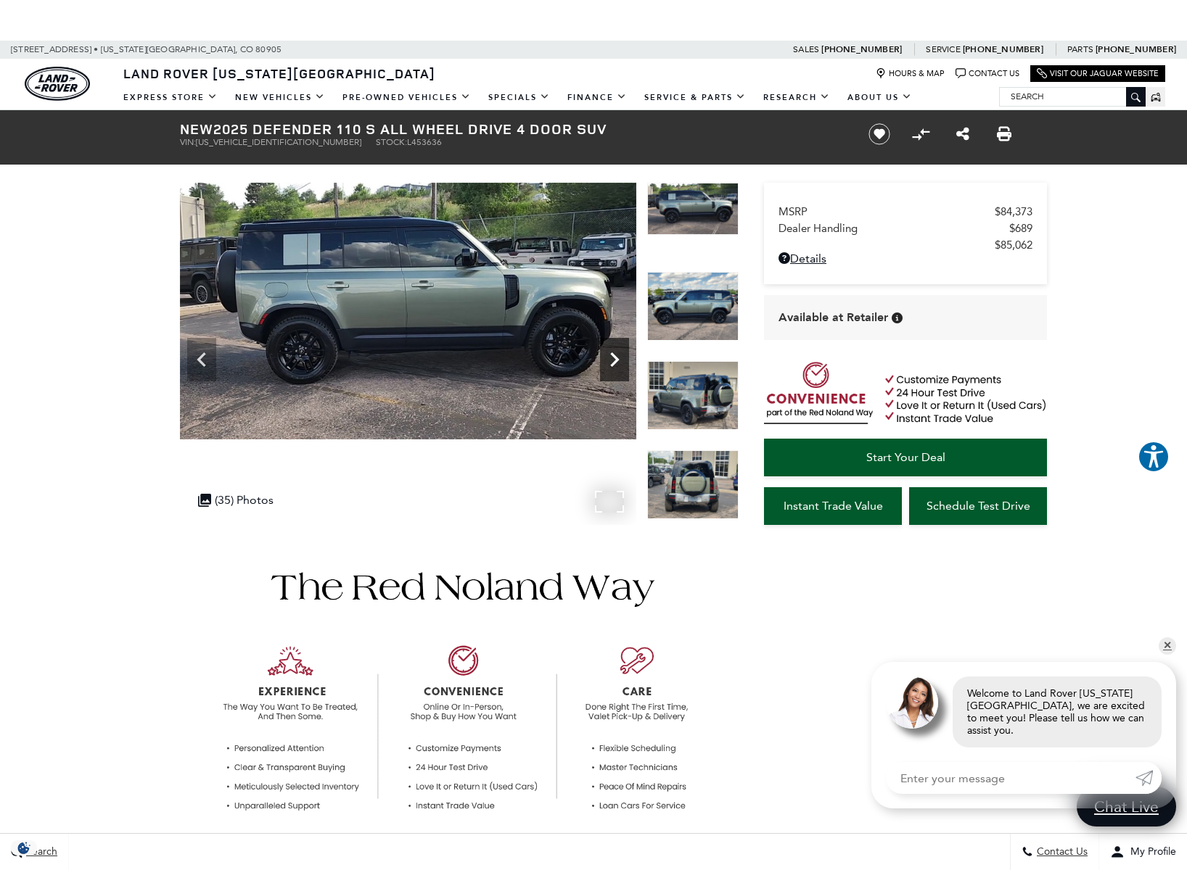
click at [613, 363] on icon "Next" at bounding box center [614, 360] width 9 height 15
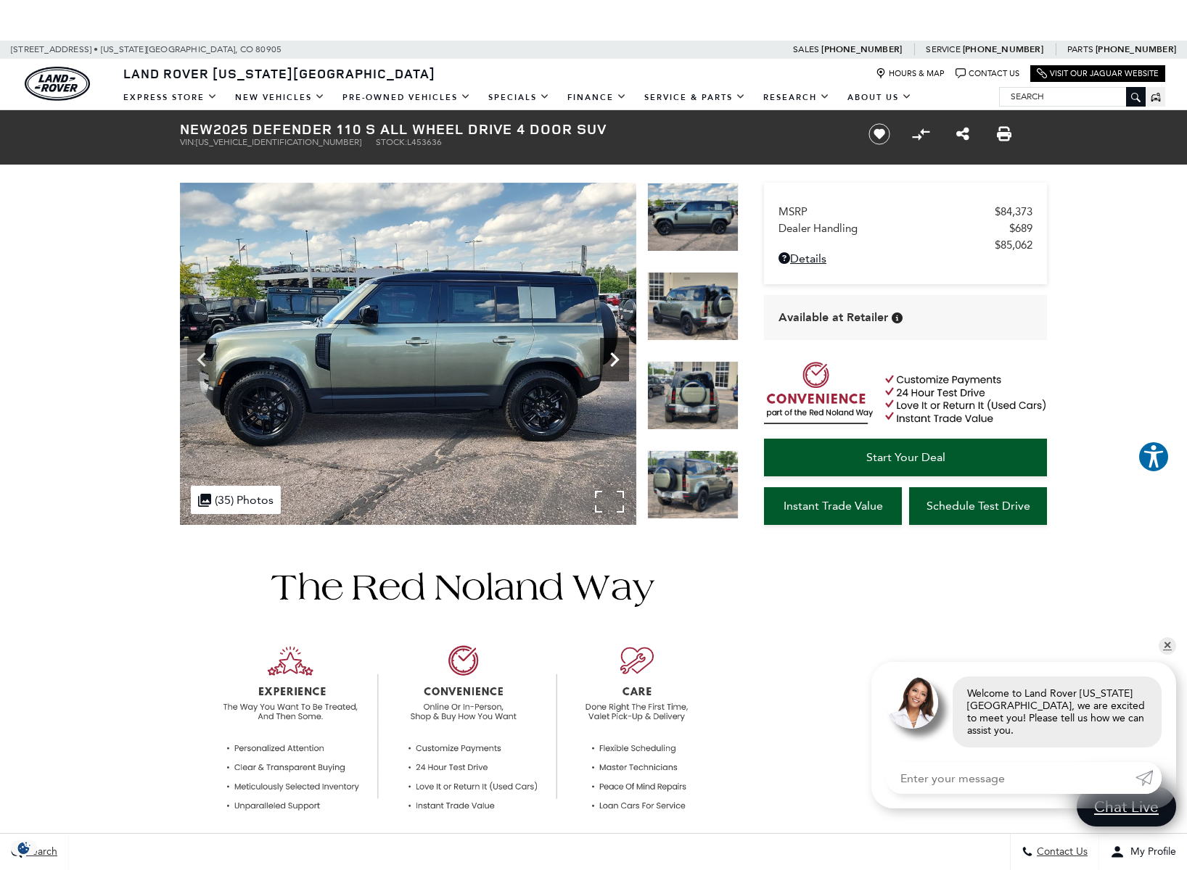
click at [617, 360] on icon "Next" at bounding box center [614, 360] width 9 height 15
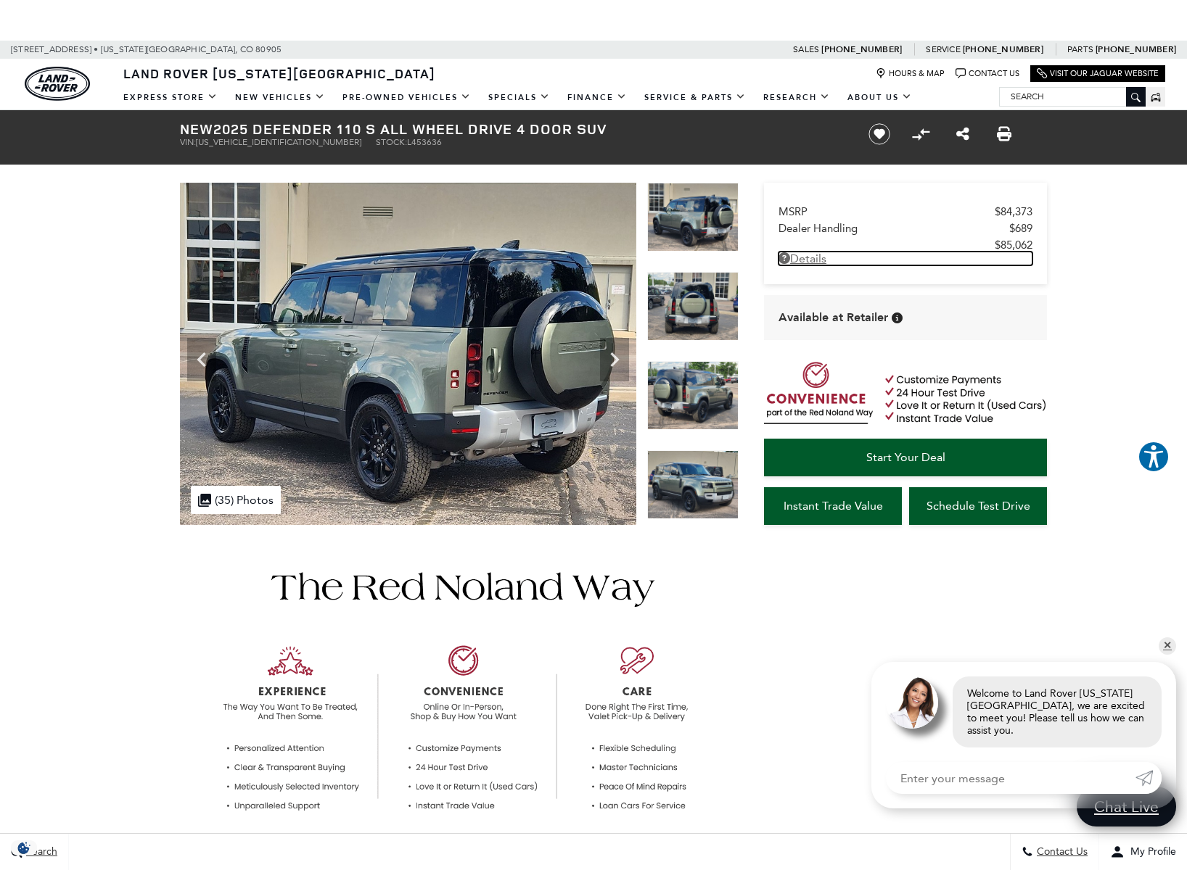
click at [816, 265] on link "Details - about pricing for: New 2025 Defender 110 S All Wheel Drive 4 Door SUV" at bounding box center [905, 259] width 254 height 14
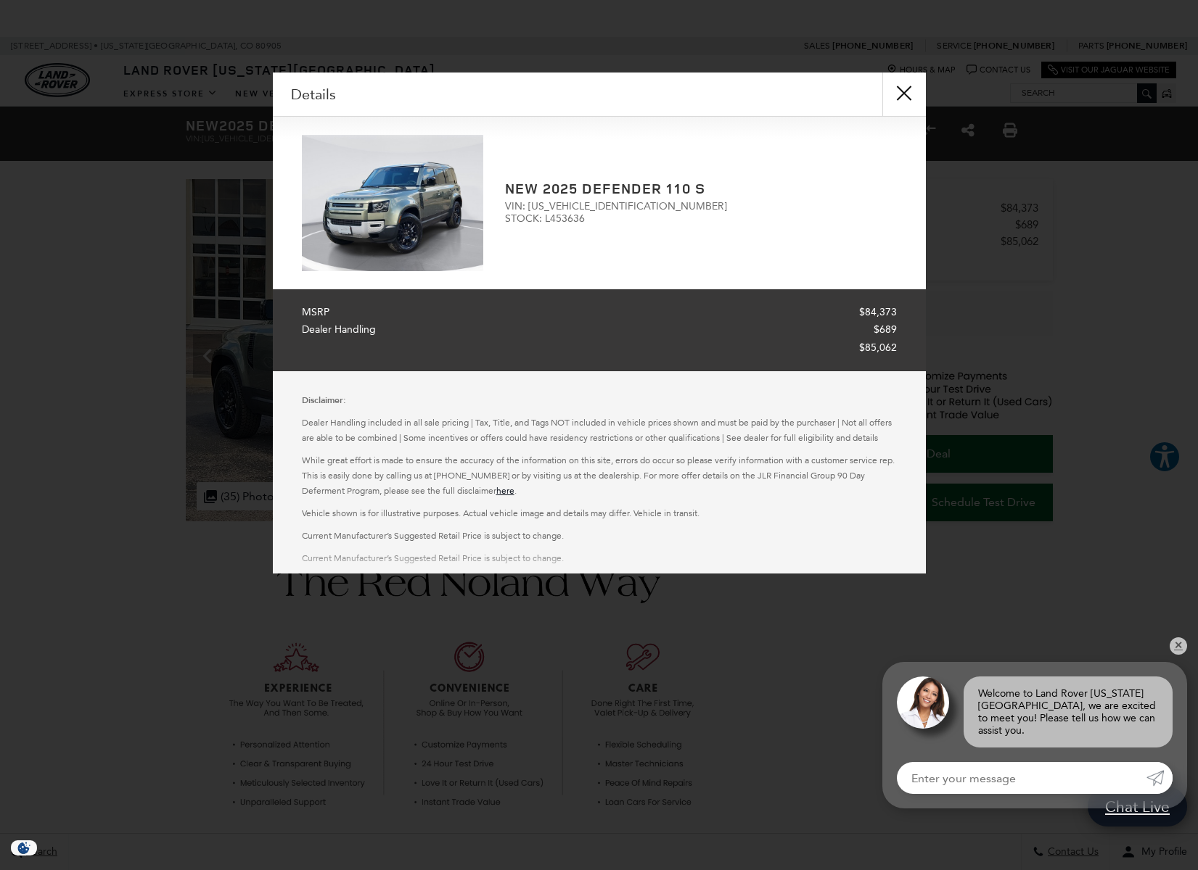
click at [899, 104] on button "close" at bounding box center [904, 95] width 44 height 44
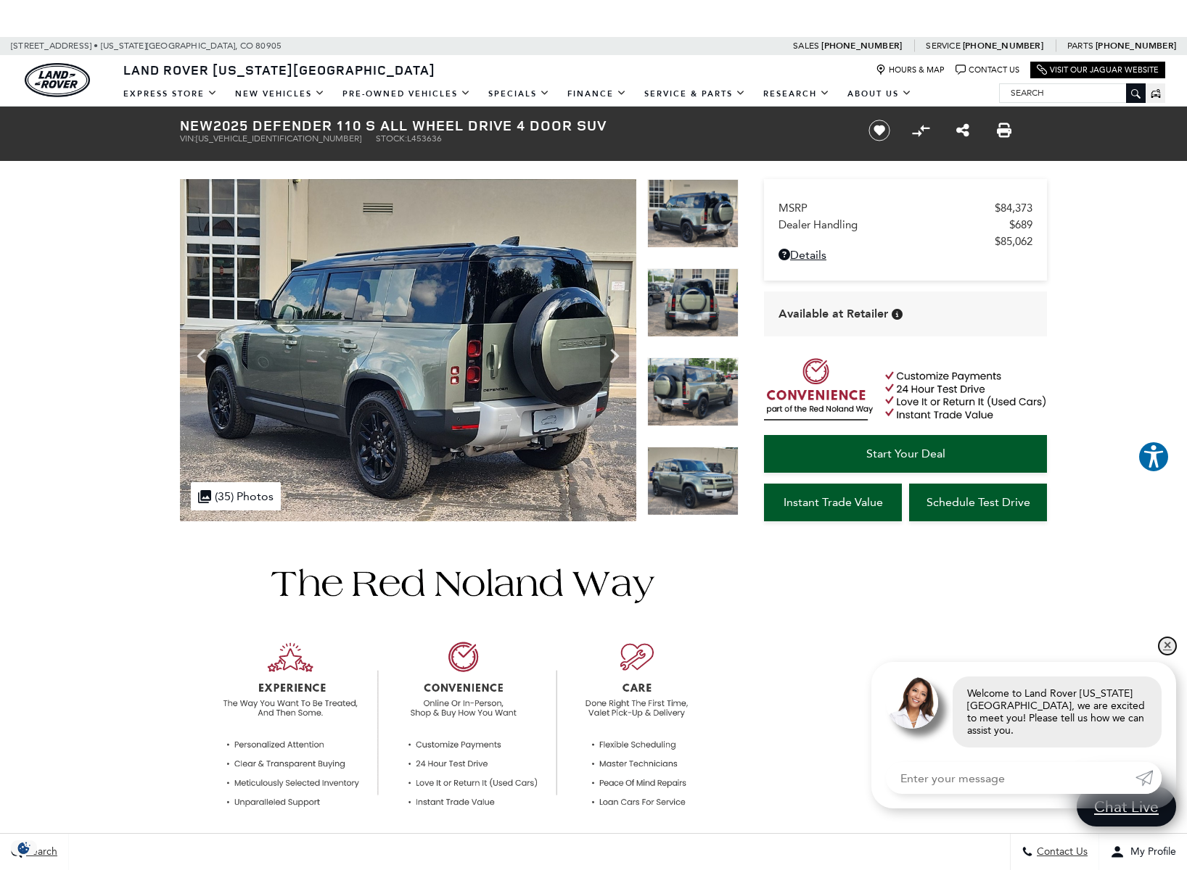
click at [1167, 652] on link "✕" at bounding box center [1166, 646] width 17 height 17
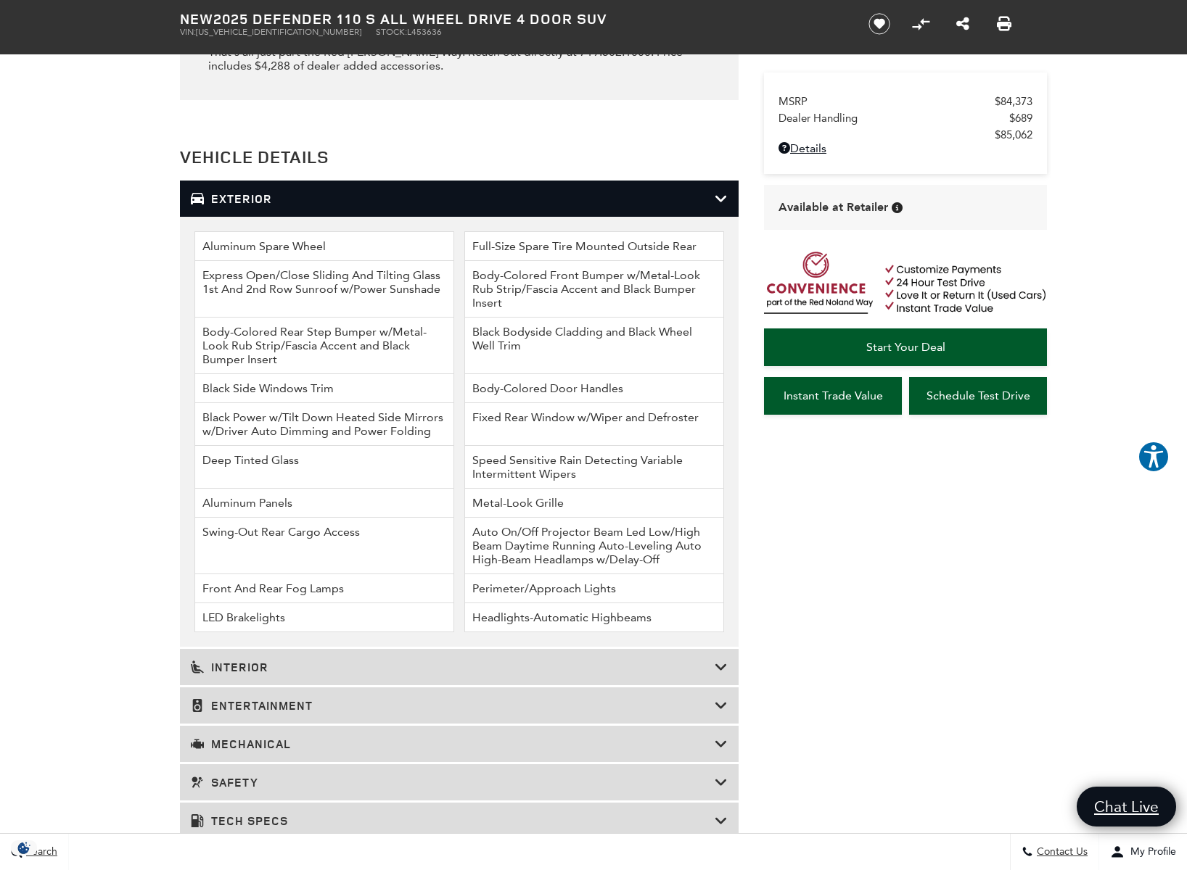
scroll to position [1850, 0]
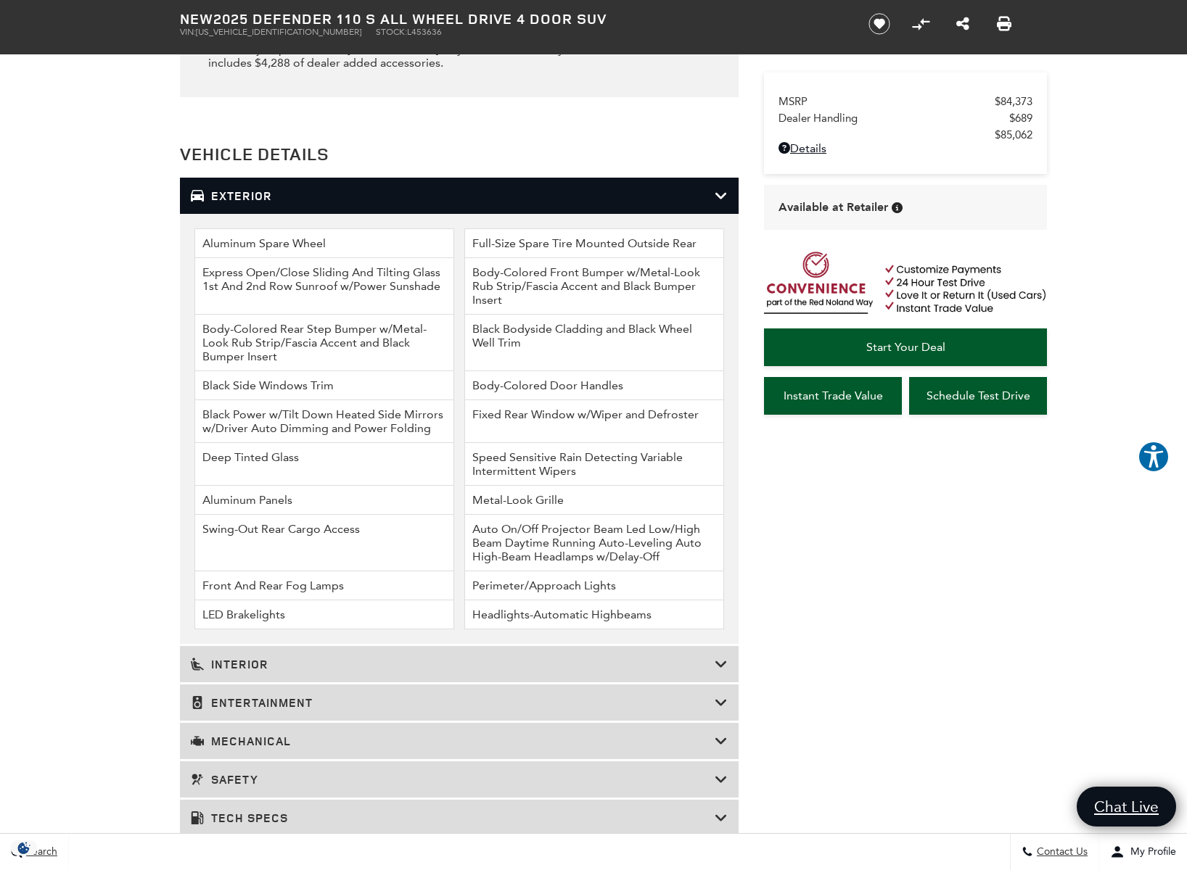
click at [561, 203] on h3 "Exterior" at bounding box center [453, 196] width 524 height 15
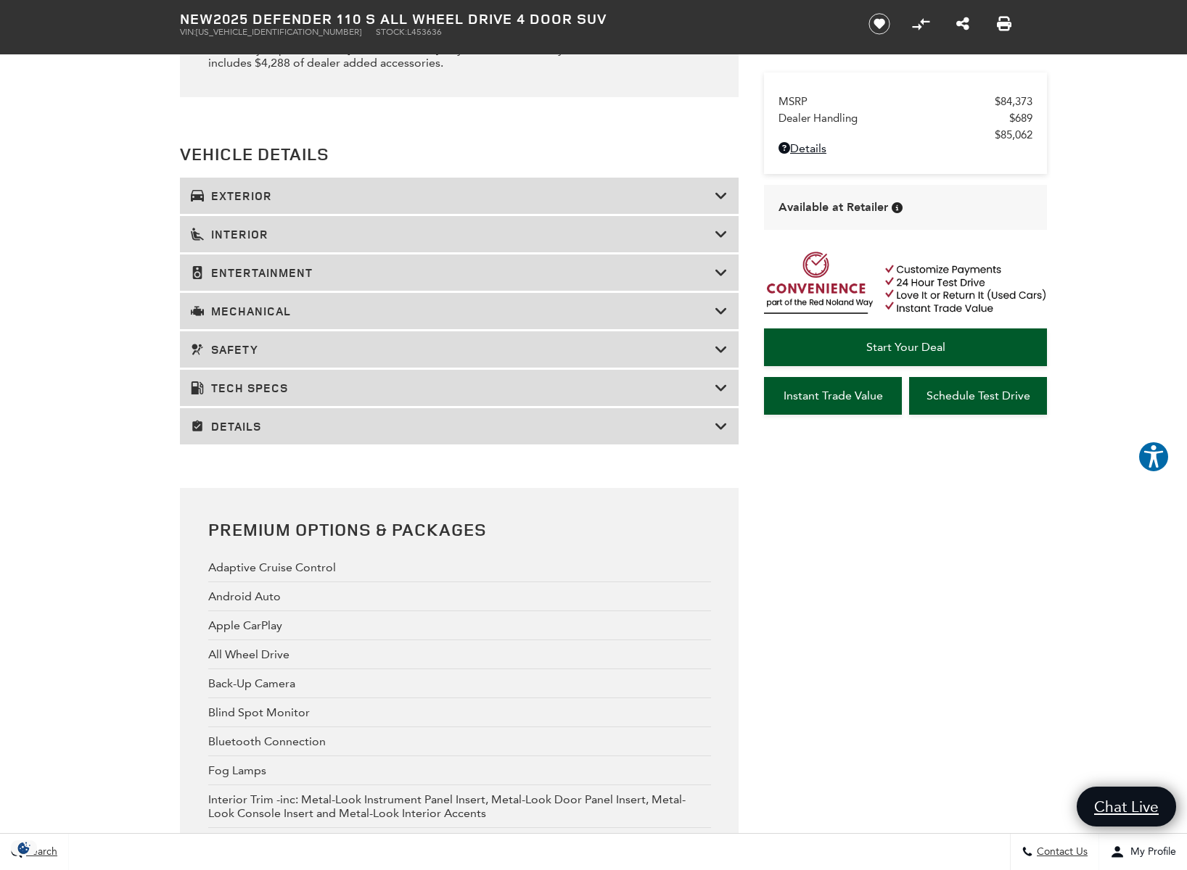
click at [355, 242] on h3 "Interior" at bounding box center [453, 234] width 524 height 15
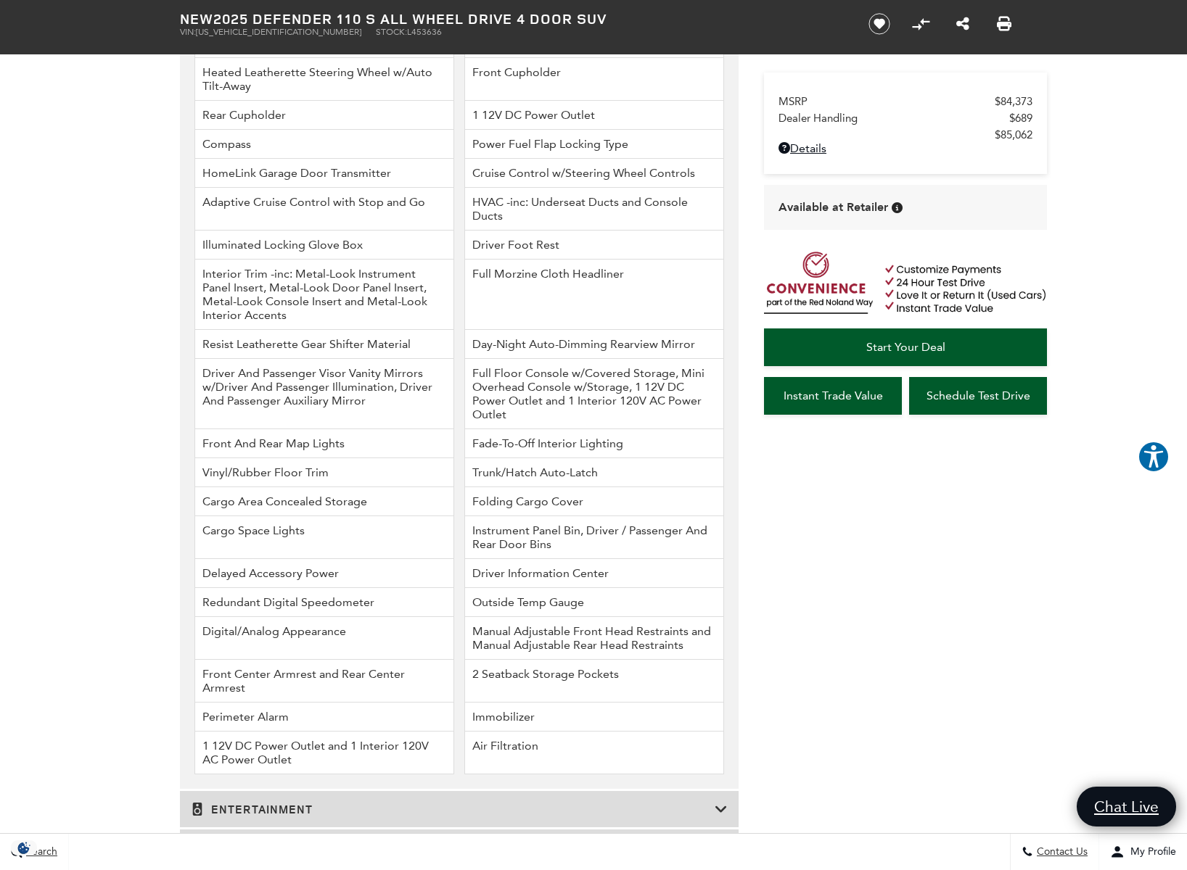
scroll to position [1856, 0]
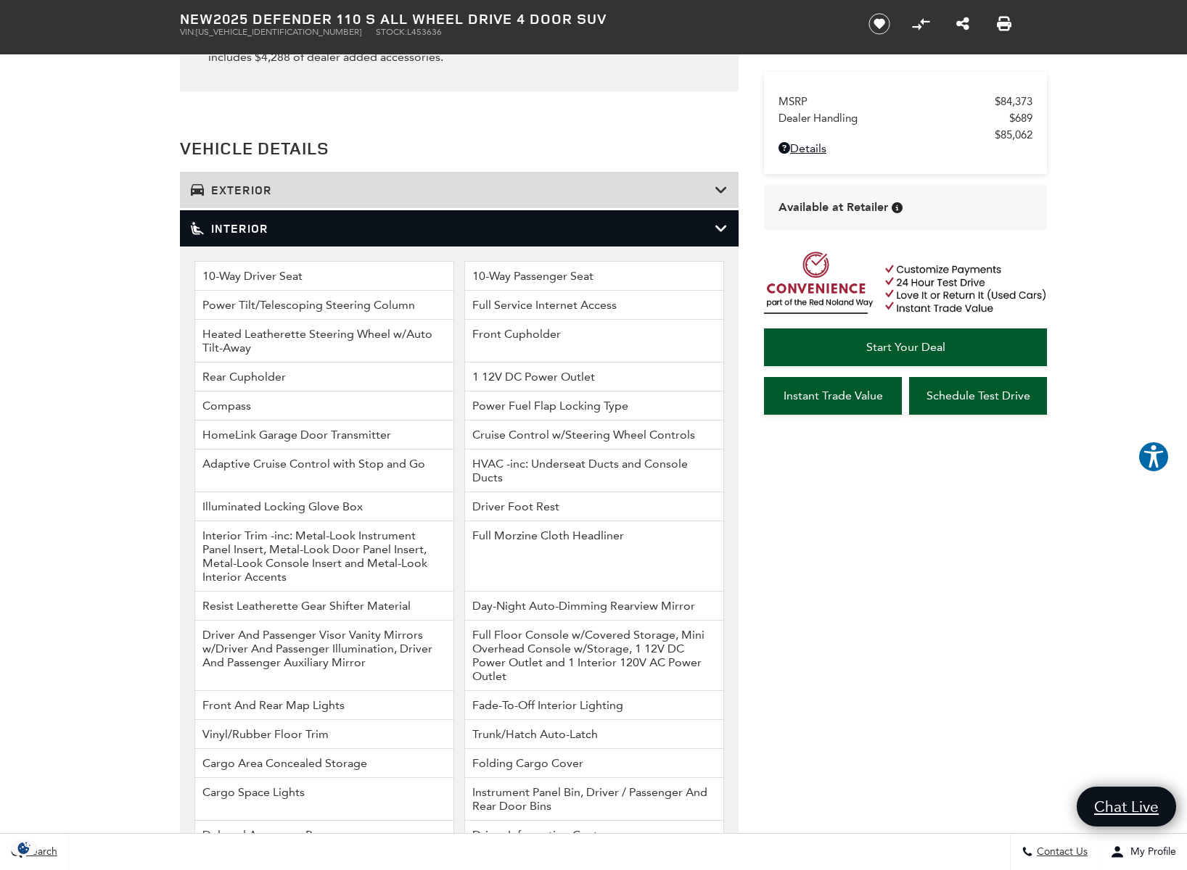
click at [227, 236] on h3 "Interior" at bounding box center [453, 228] width 524 height 15
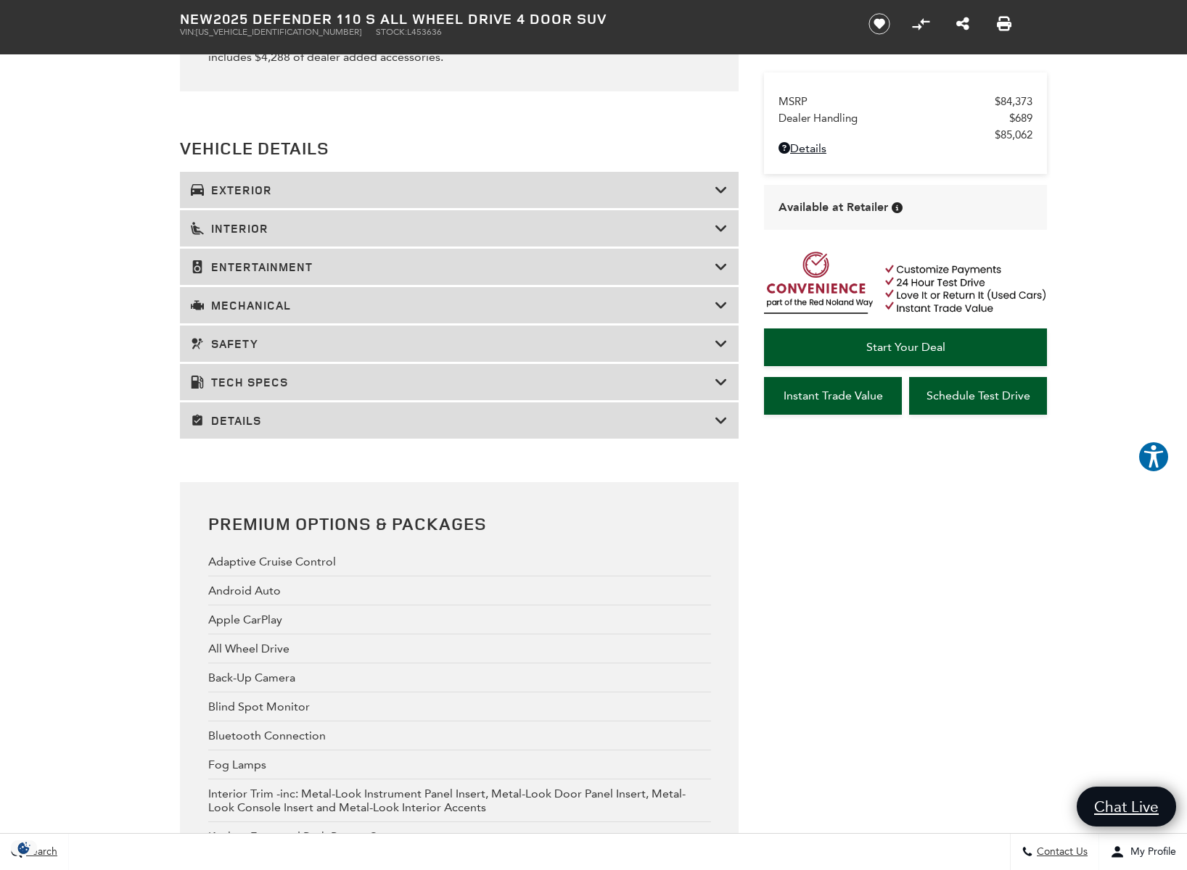
click at [224, 274] on h3 "Entertainment" at bounding box center [453, 267] width 524 height 15
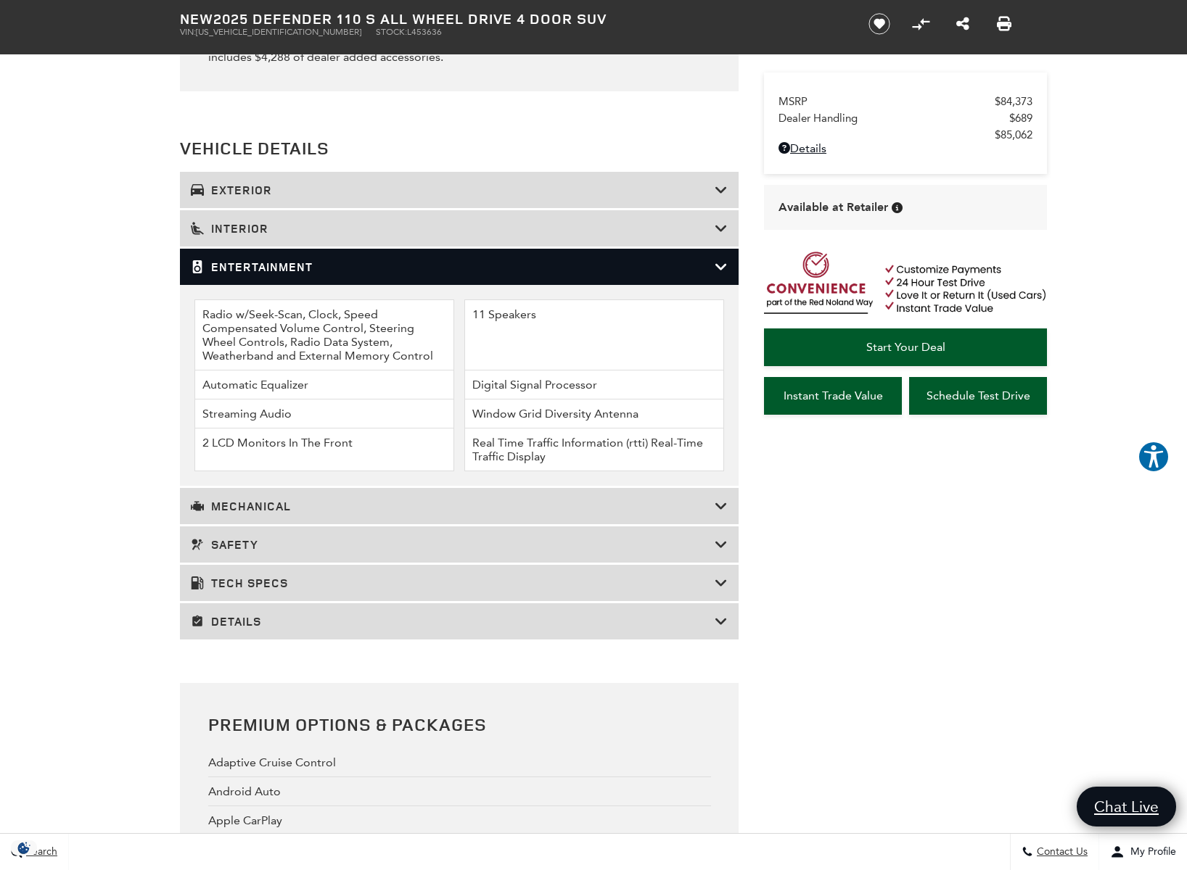
click at [223, 274] on h3 "Entertainment" at bounding box center [453, 267] width 524 height 15
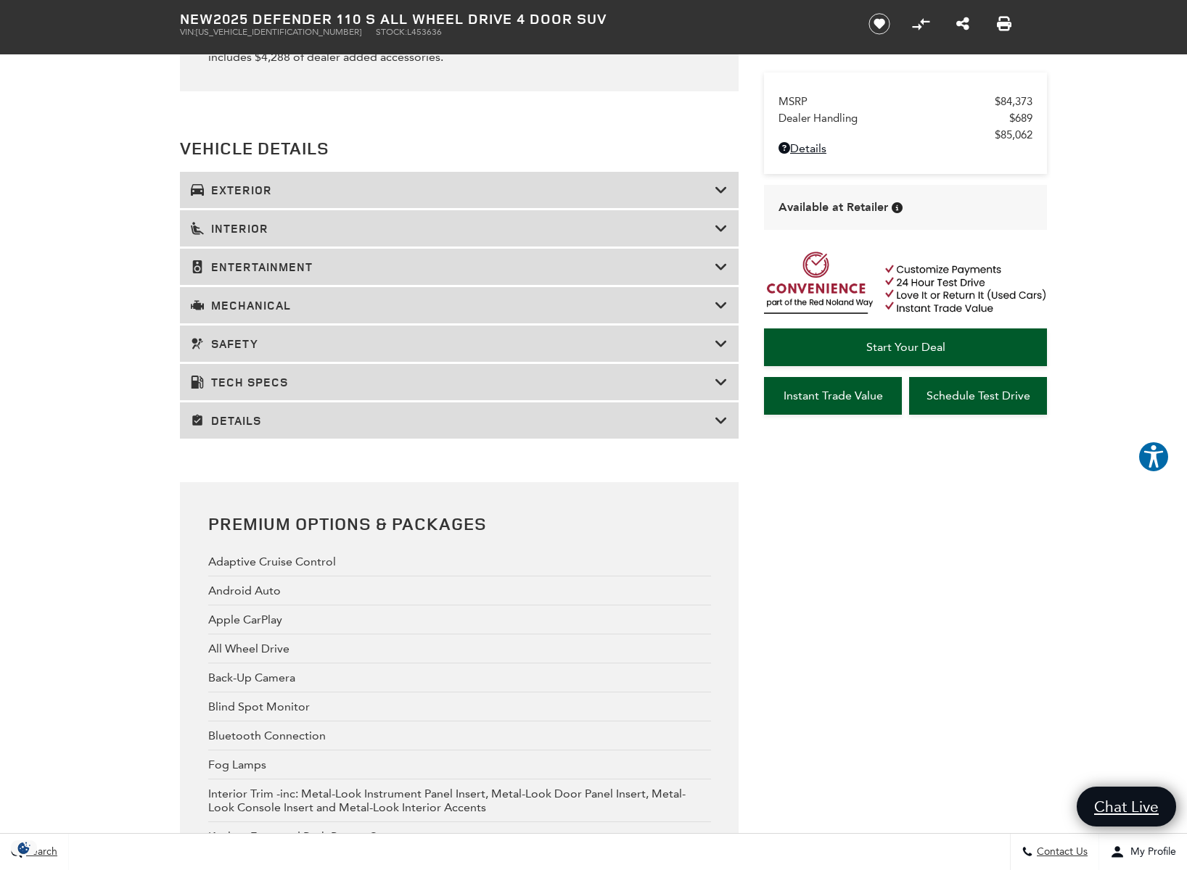
click at [229, 321] on div "Mechanical" at bounding box center [459, 305] width 559 height 36
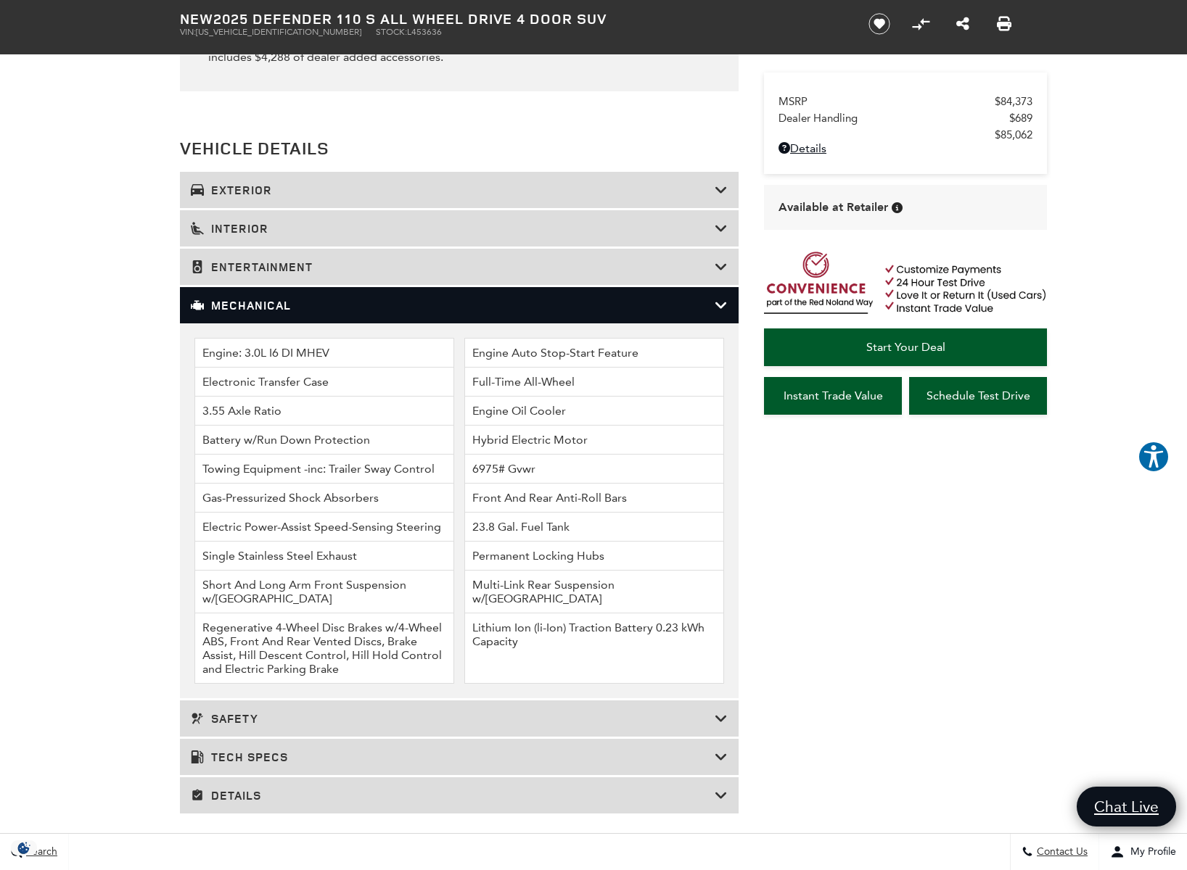
scroll to position [1869, 0]
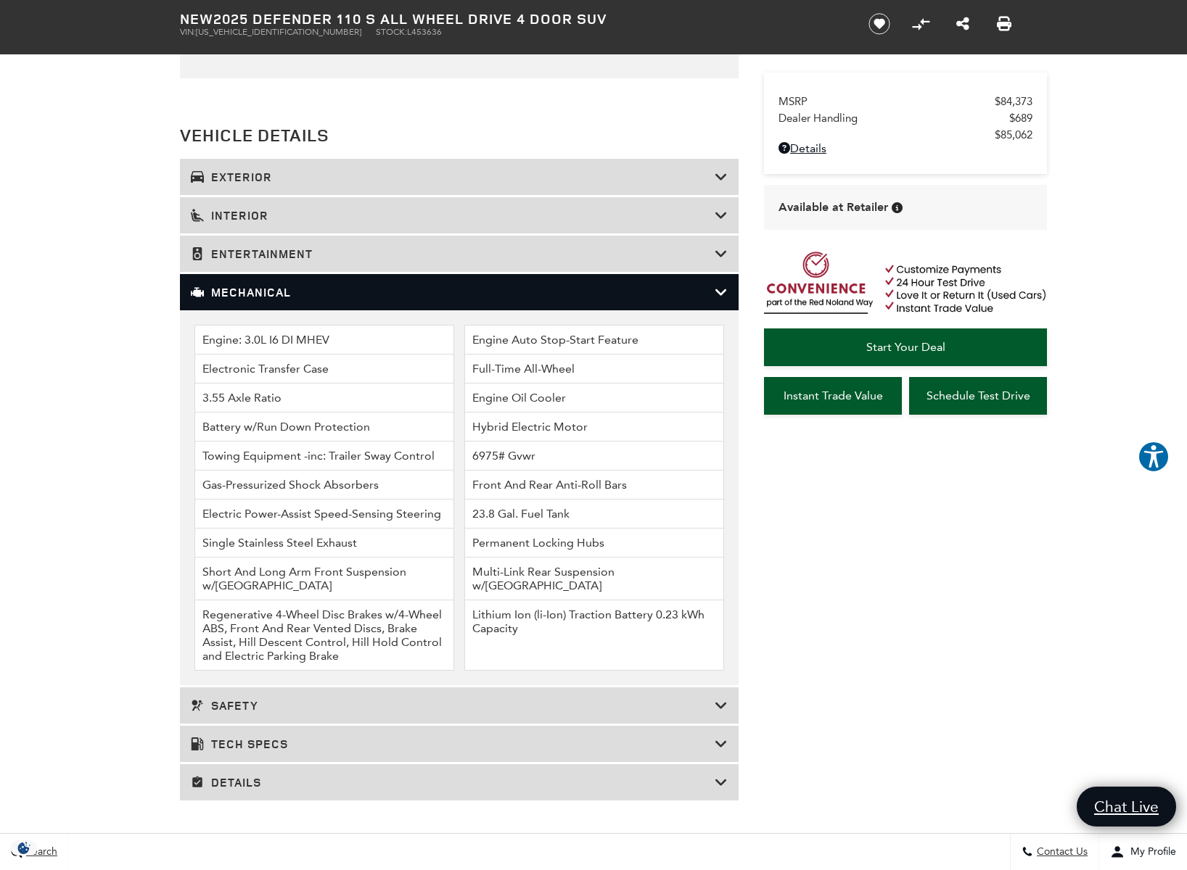
click at [242, 300] on h3 "Mechanical" at bounding box center [453, 292] width 524 height 15
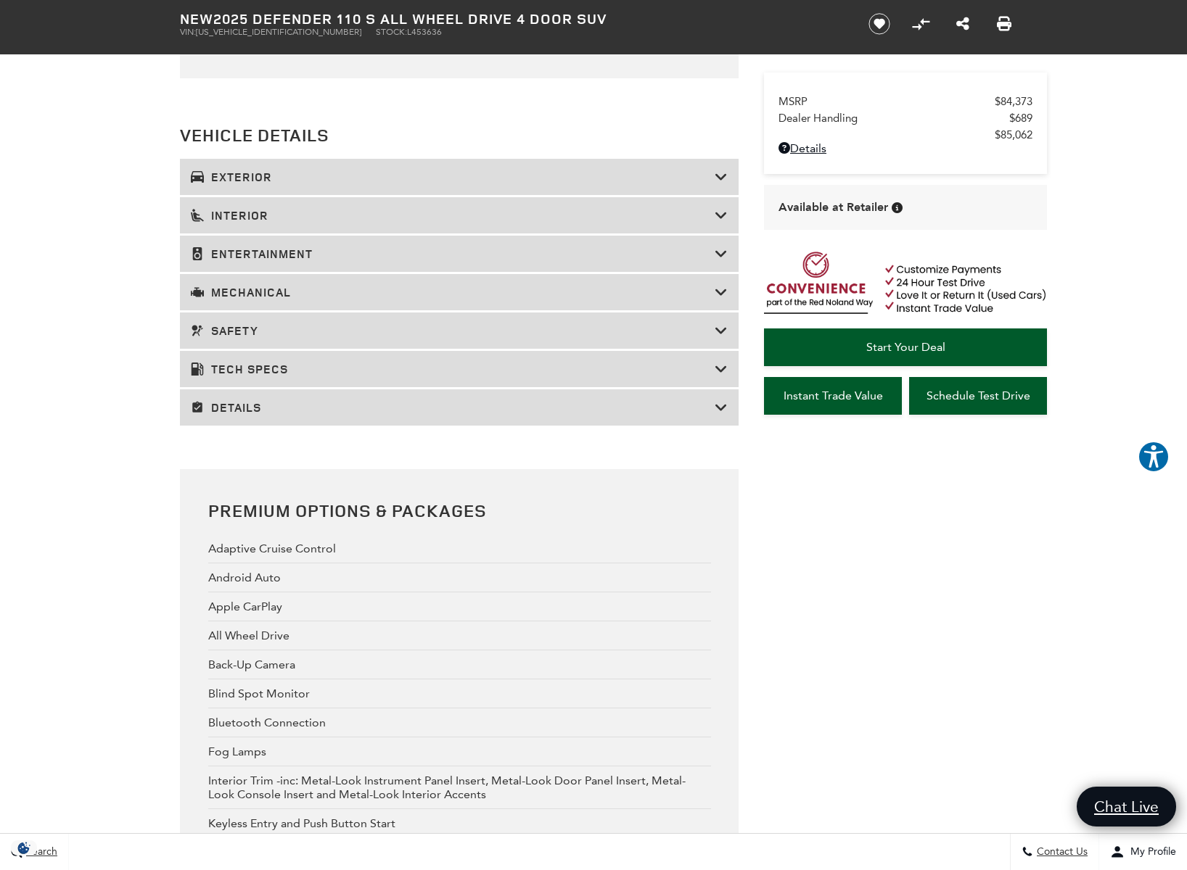
click at [243, 338] on h3 "Safety" at bounding box center [453, 331] width 524 height 15
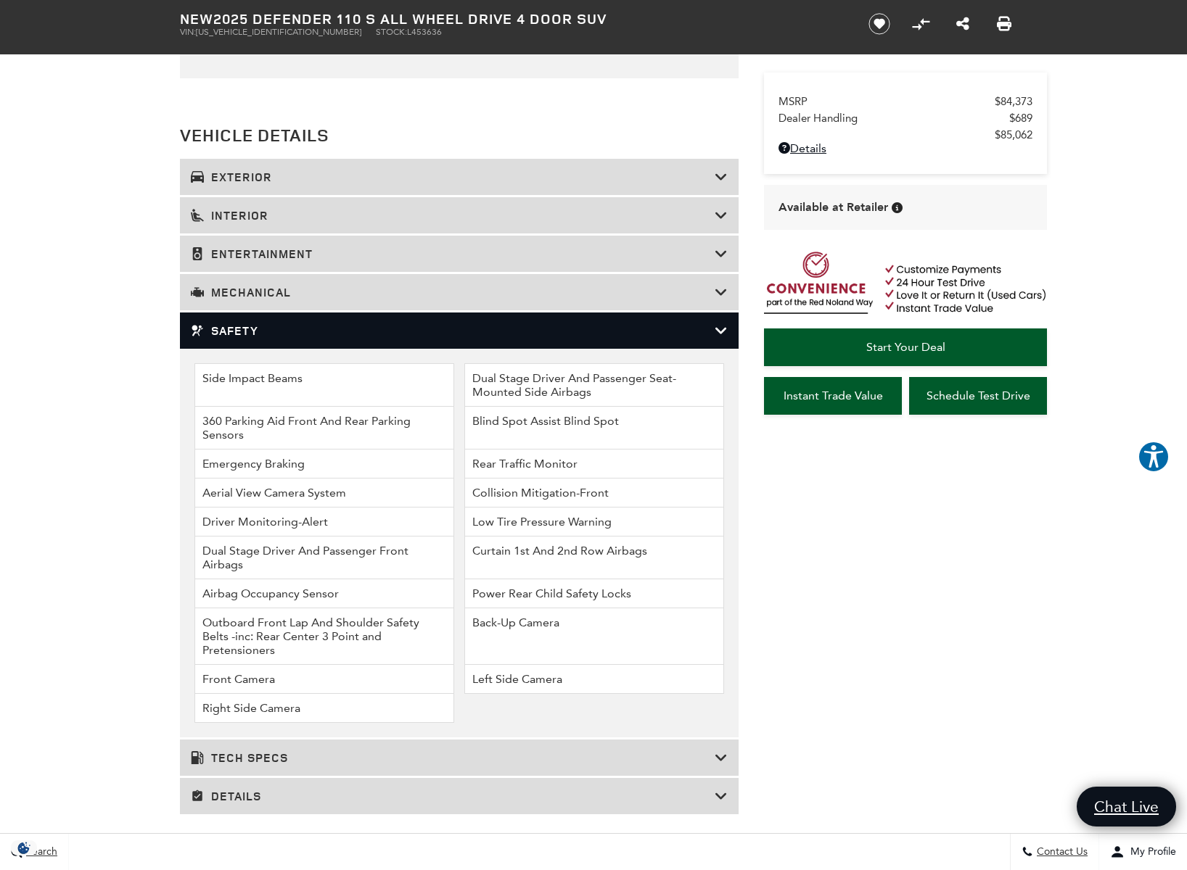
scroll to position [1979, 0]
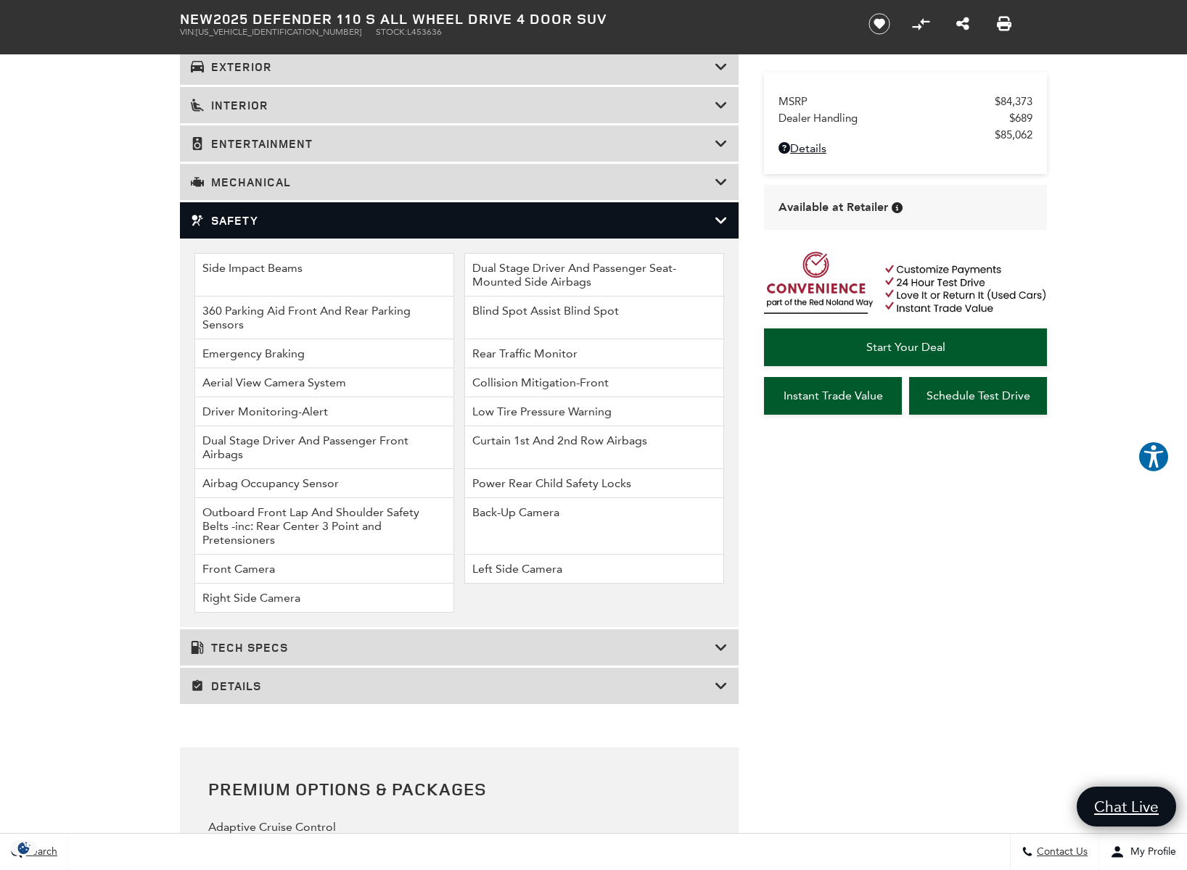
click at [238, 228] on h3 "Safety" at bounding box center [453, 220] width 524 height 15
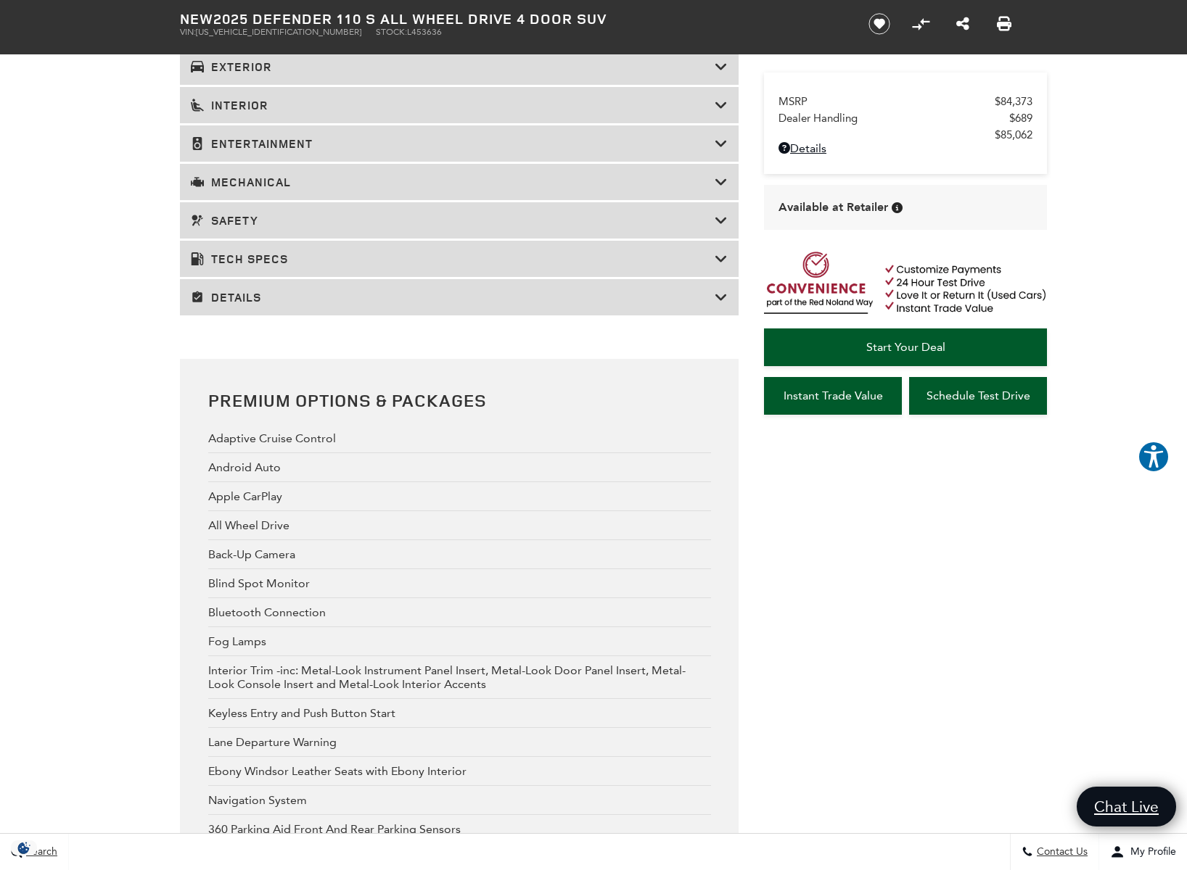
click at [247, 305] on h3 "Details" at bounding box center [453, 297] width 524 height 15
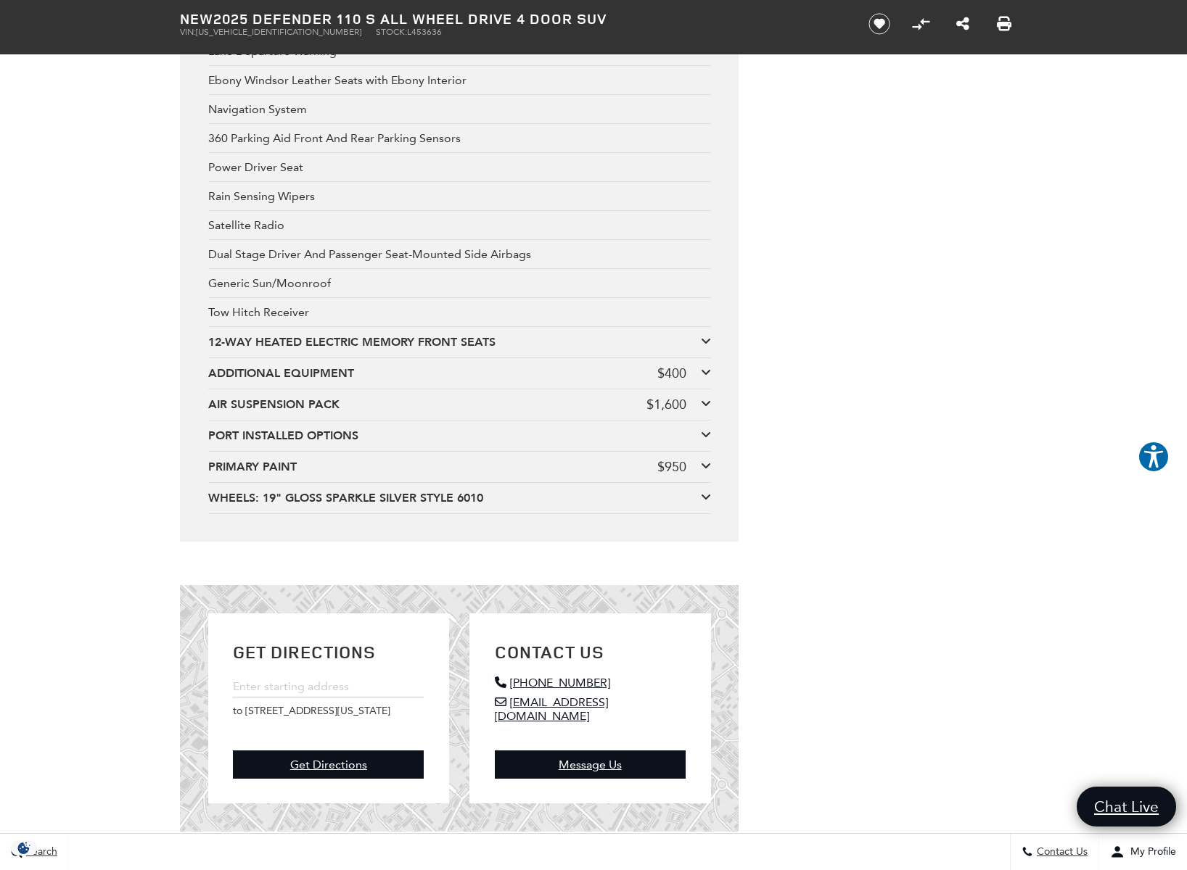
scroll to position [4549, 0]
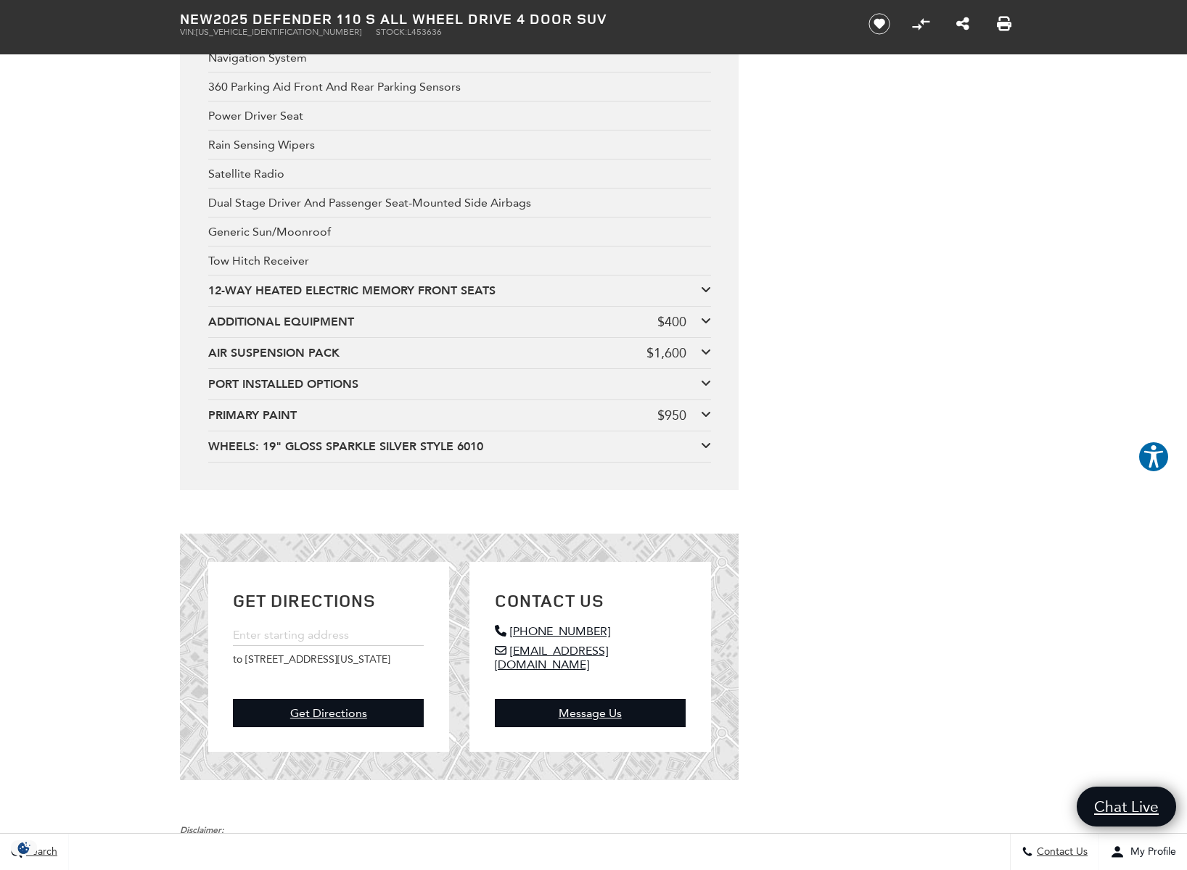
click at [239, 299] on div "12-WAY HEATED ELECTRIC MEMORY FRONT SEATS" at bounding box center [454, 291] width 493 height 16
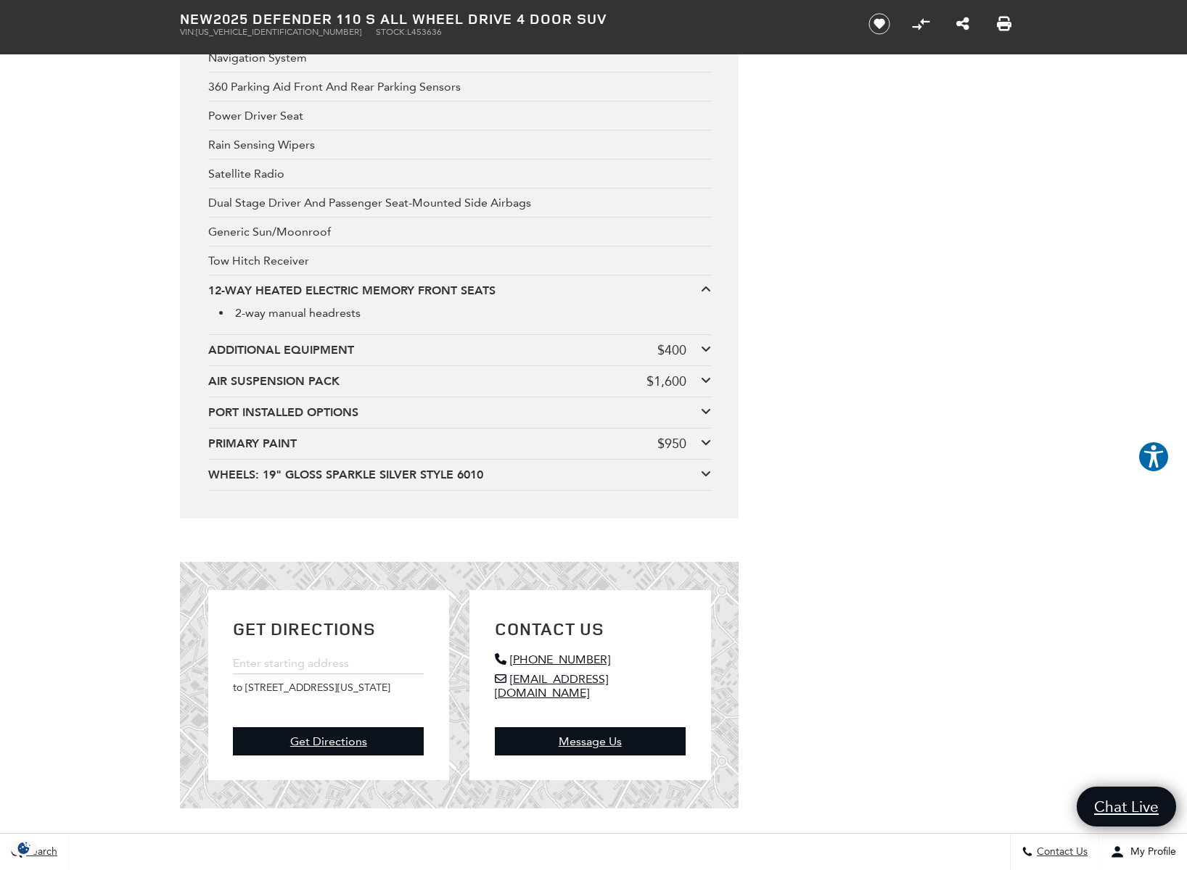
click at [236, 299] on div "12-WAY HEATED ELECTRIC MEMORY FRONT SEATS" at bounding box center [454, 291] width 493 height 16
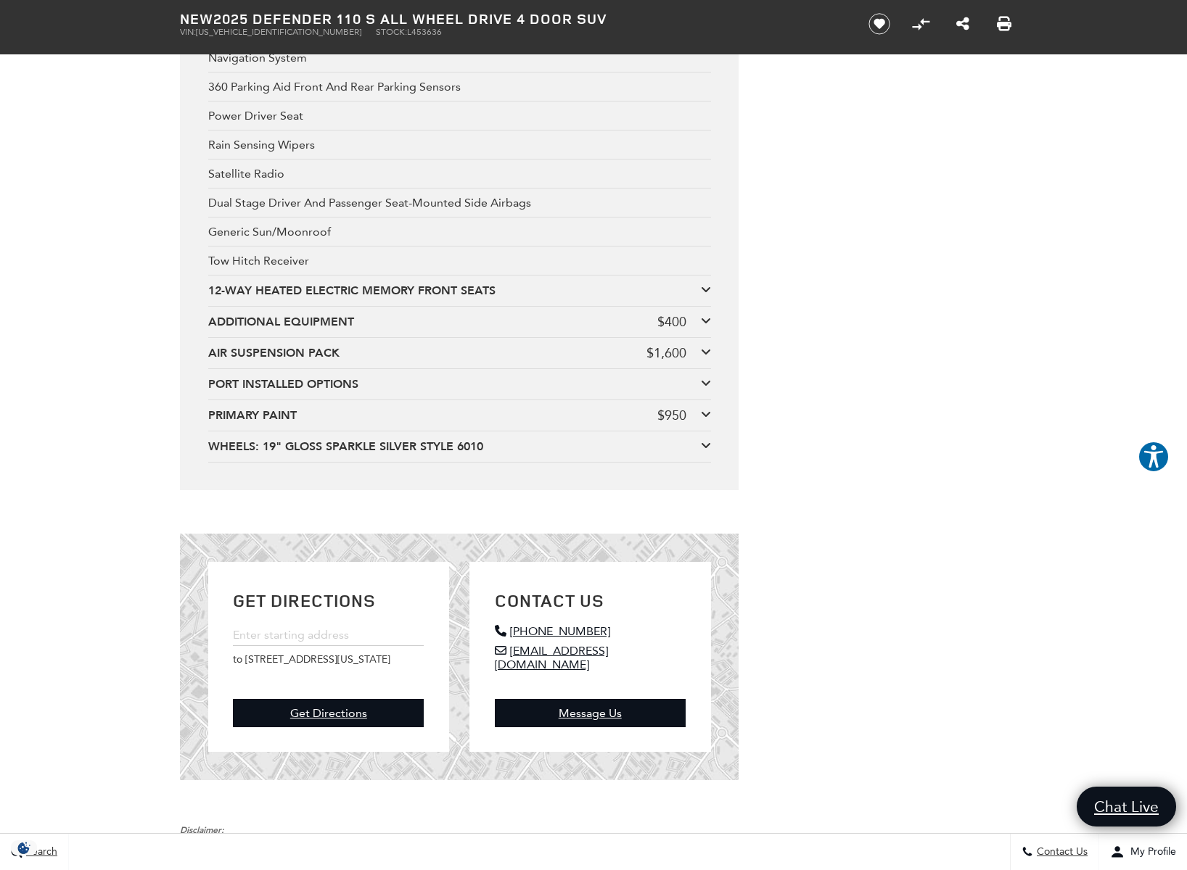
click at [241, 330] on div "ADDITIONAL EQUIPMENT" at bounding box center [432, 322] width 449 height 16
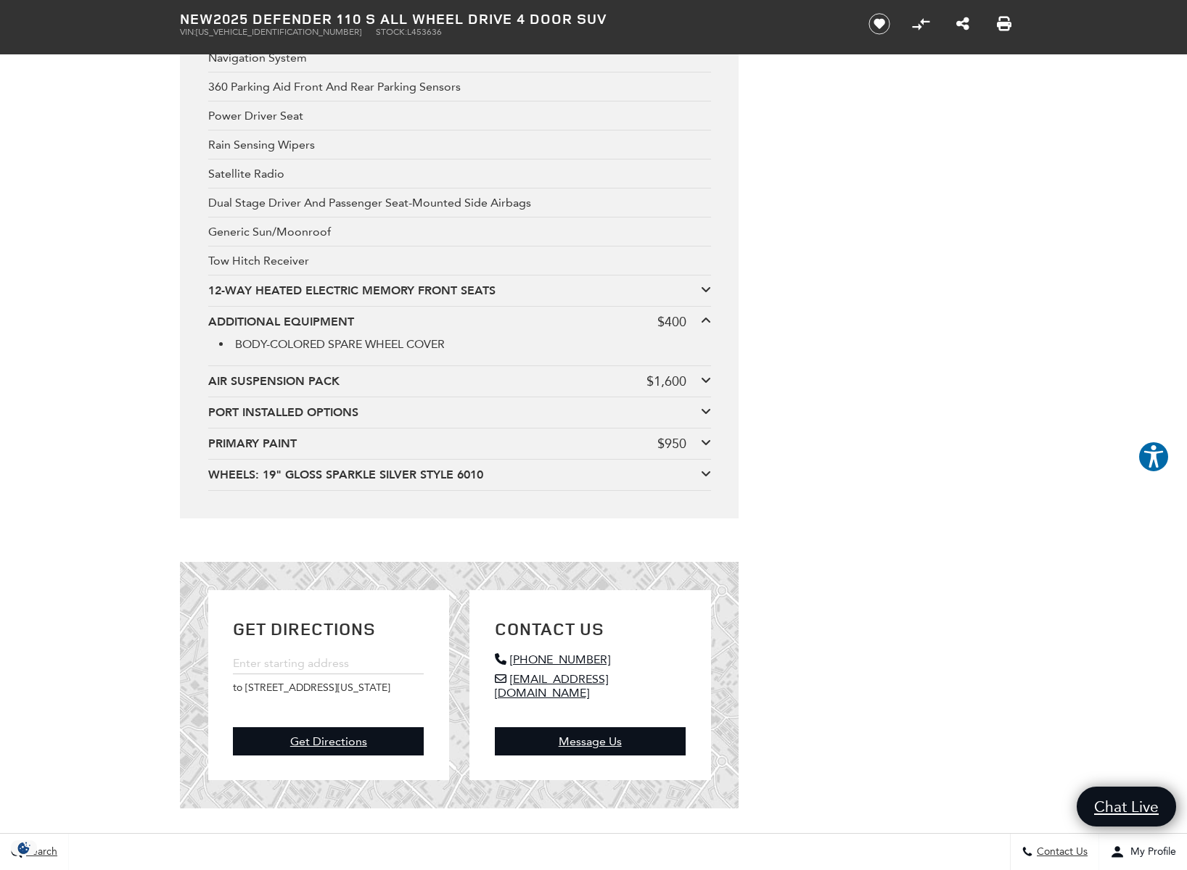
click at [239, 330] on div "ADDITIONAL EQUIPMENT" at bounding box center [432, 322] width 449 height 16
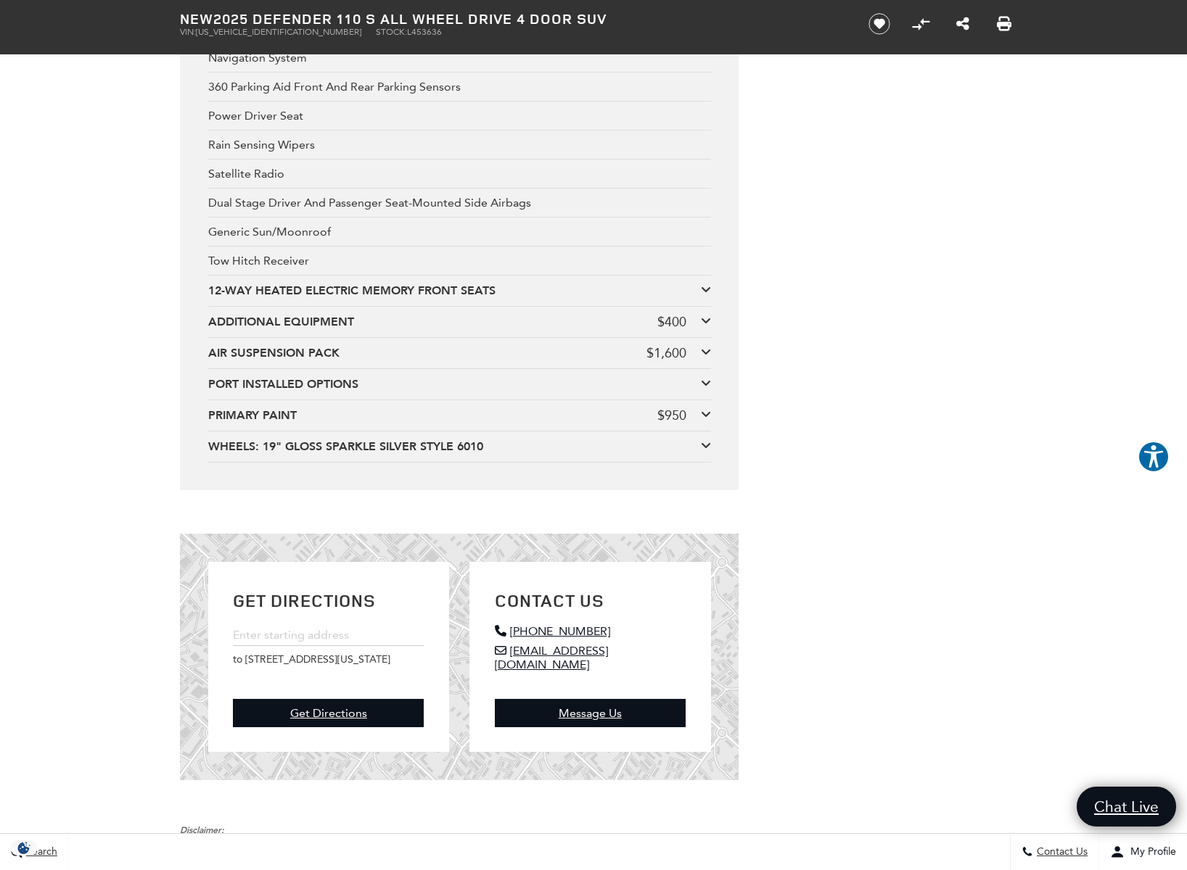
click at [264, 392] on div "PORT INSTALLED OPTIONS" at bounding box center [454, 384] width 493 height 16
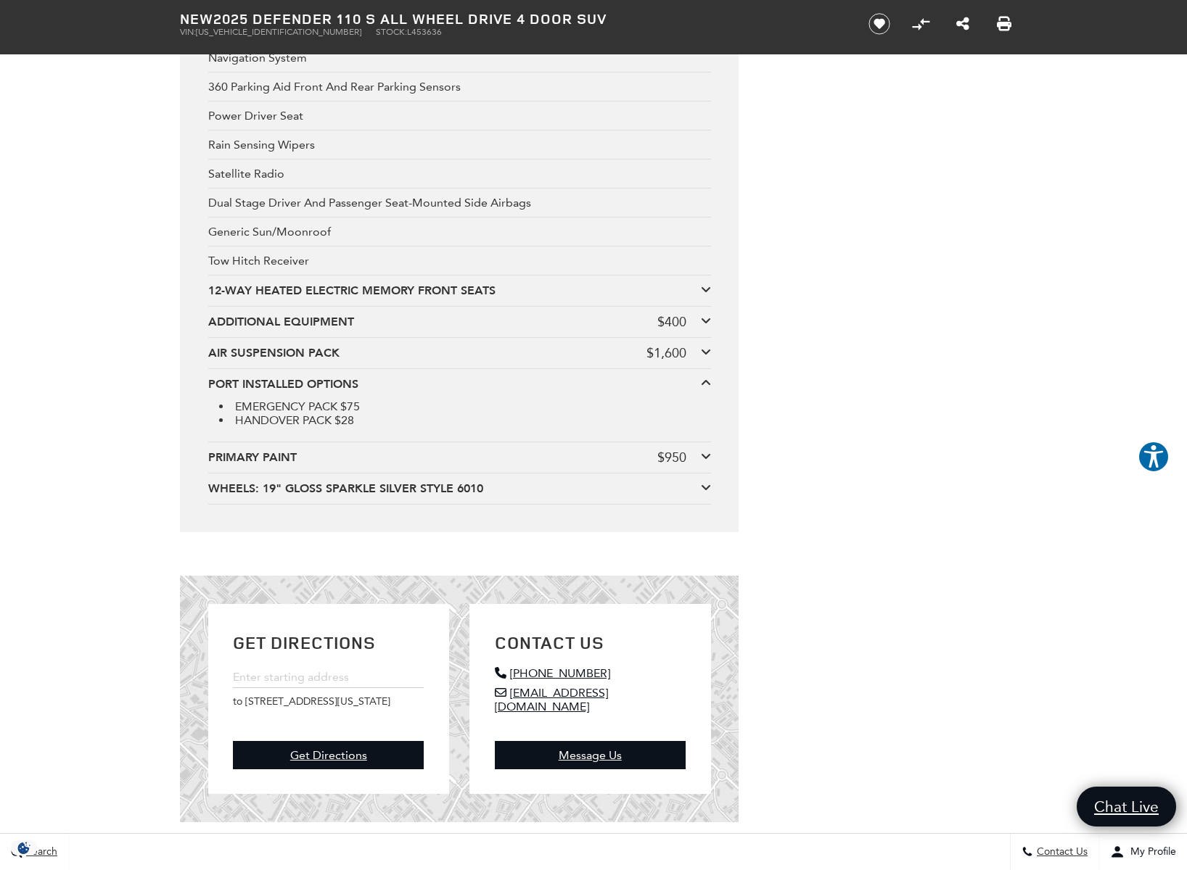
scroll to position [4552, 0]
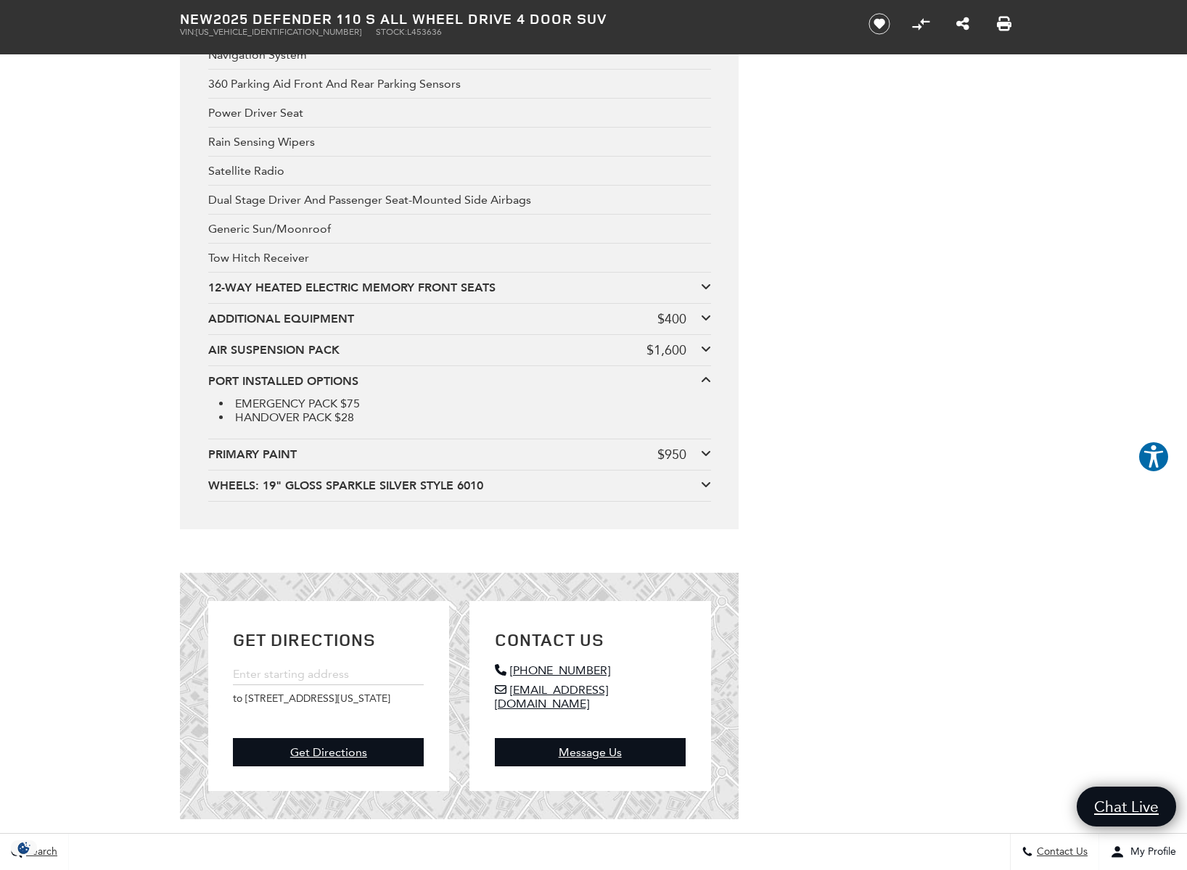
click at [255, 390] on div "PORT INSTALLED OPTIONS" at bounding box center [454, 382] width 493 height 16
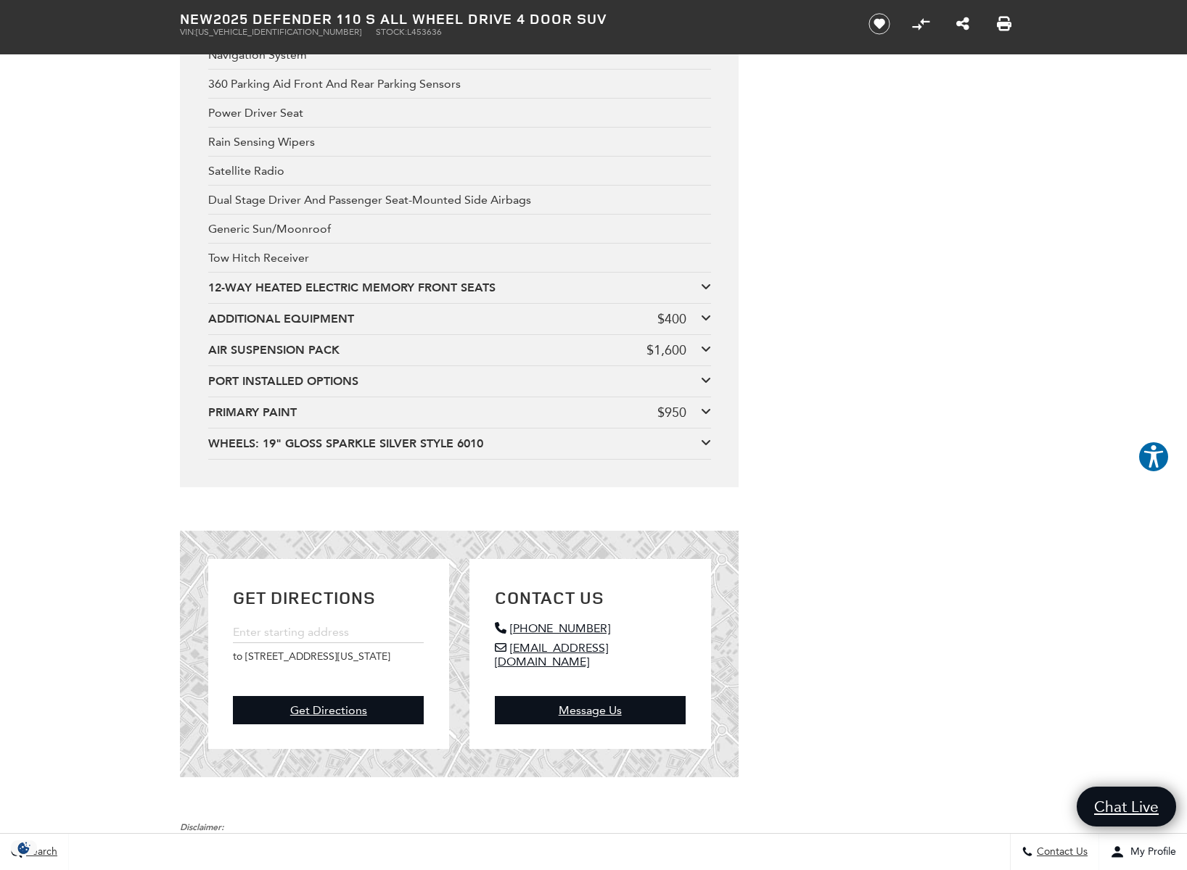
click at [258, 421] on div "PRIMARY PAINT" at bounding box center [432, 413] width 449 height 16
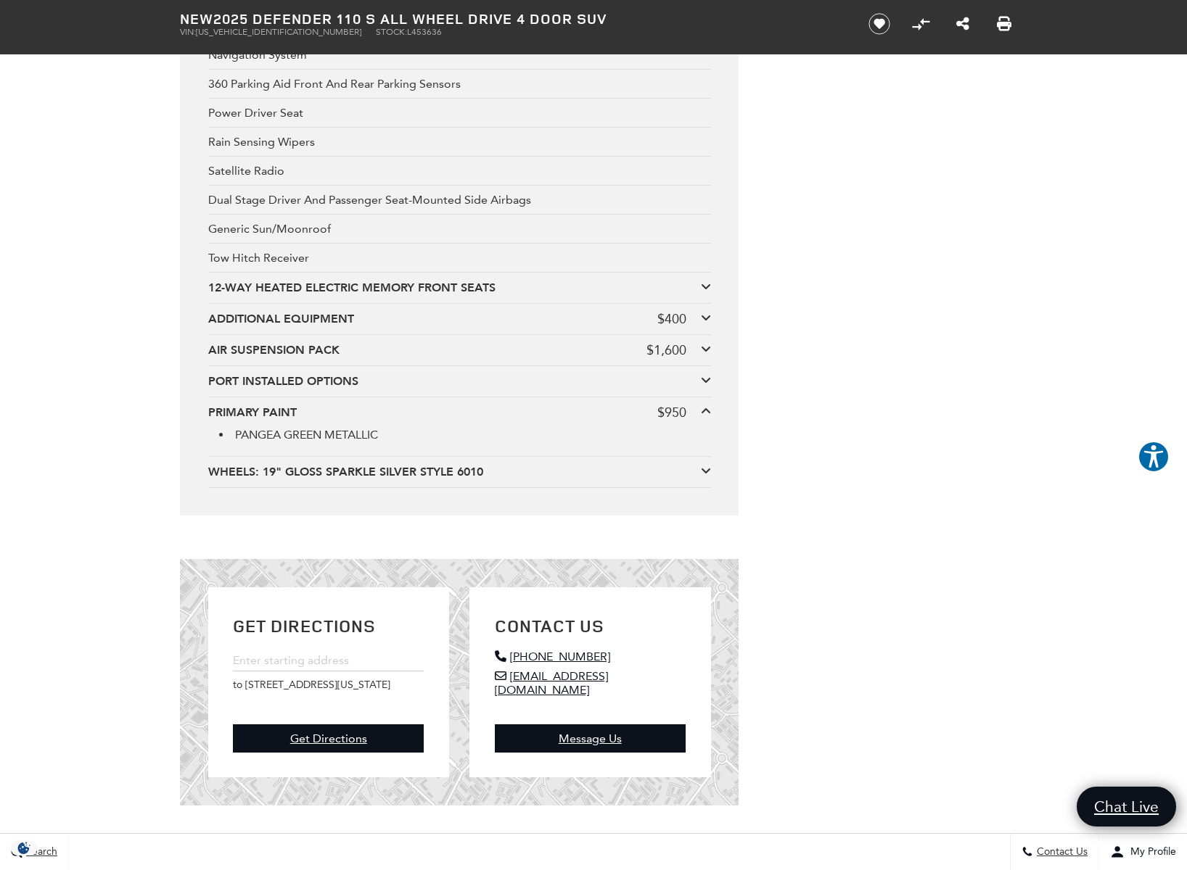
click at [258, 421] on div "PRIMARY PAINT" at bounding box center [432, 413] width 449 height 16
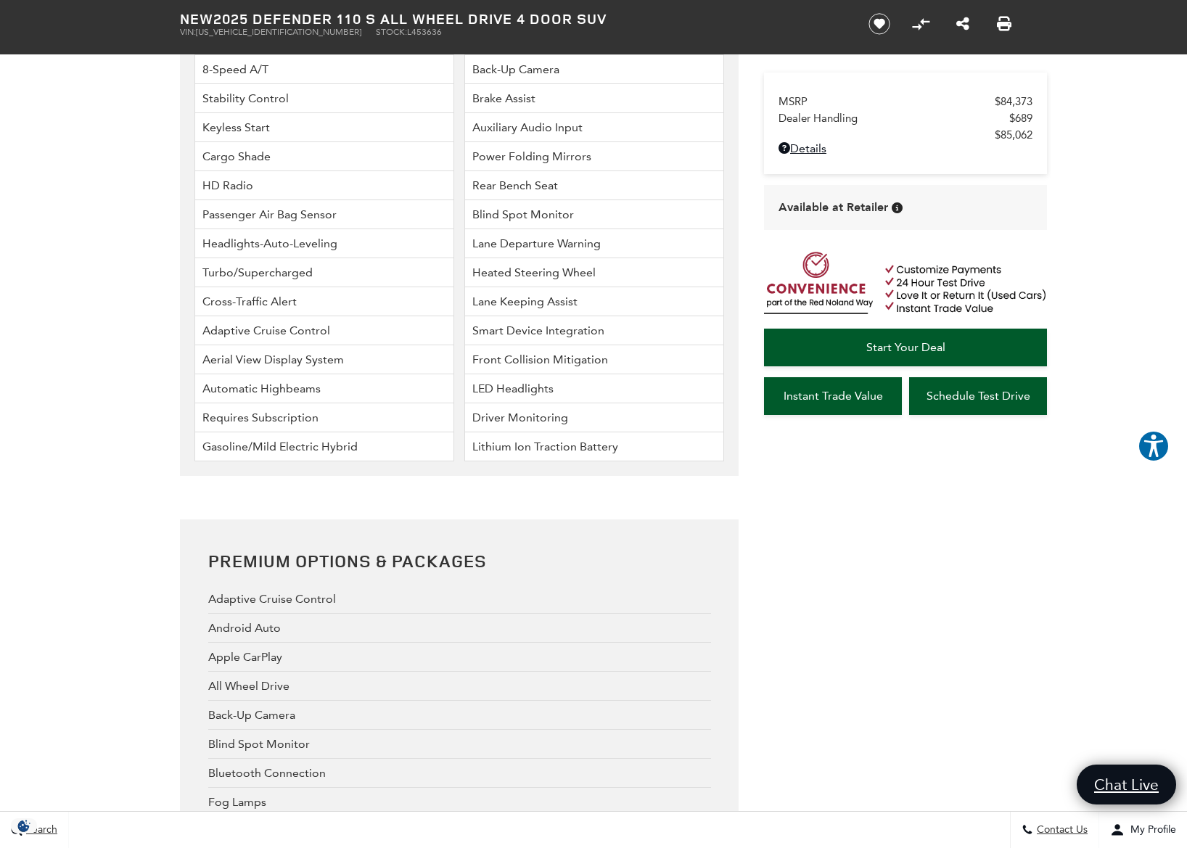
scroll to position [4627, 0]
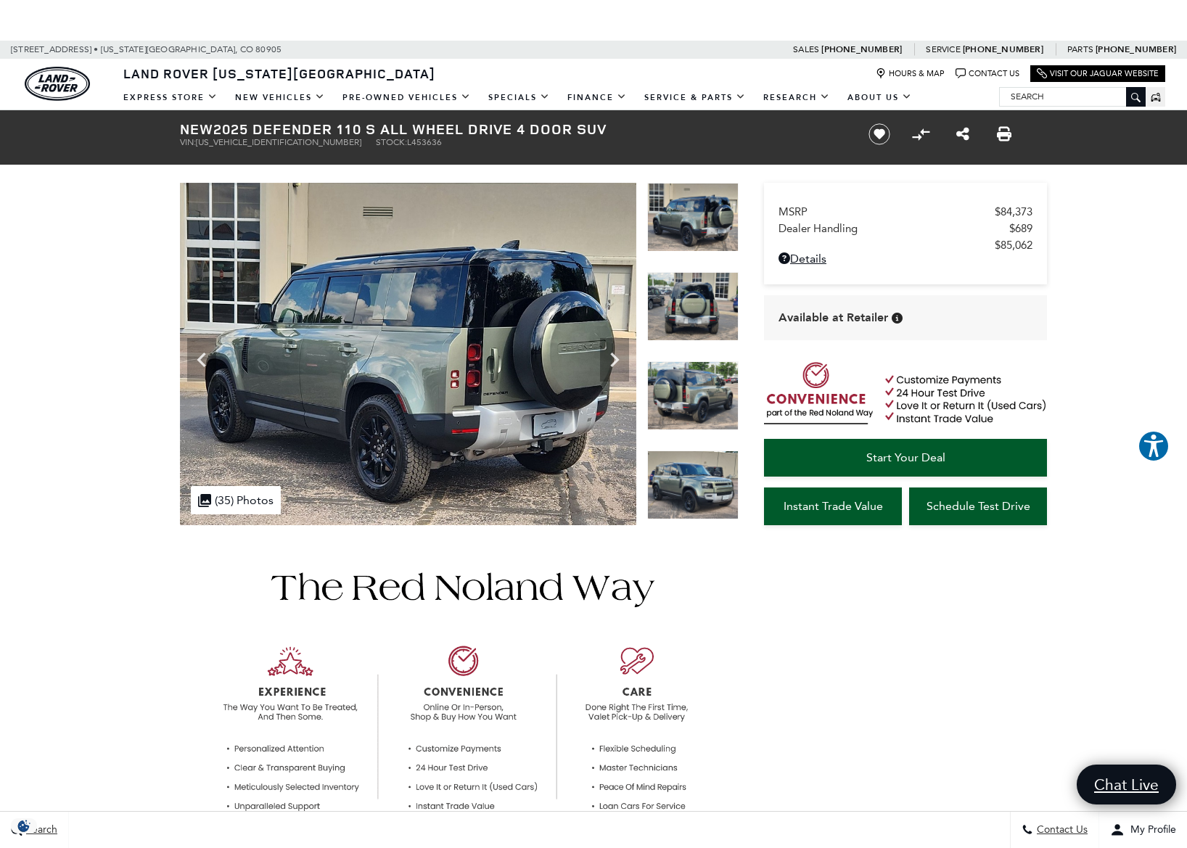
scroll to position [3, 0]
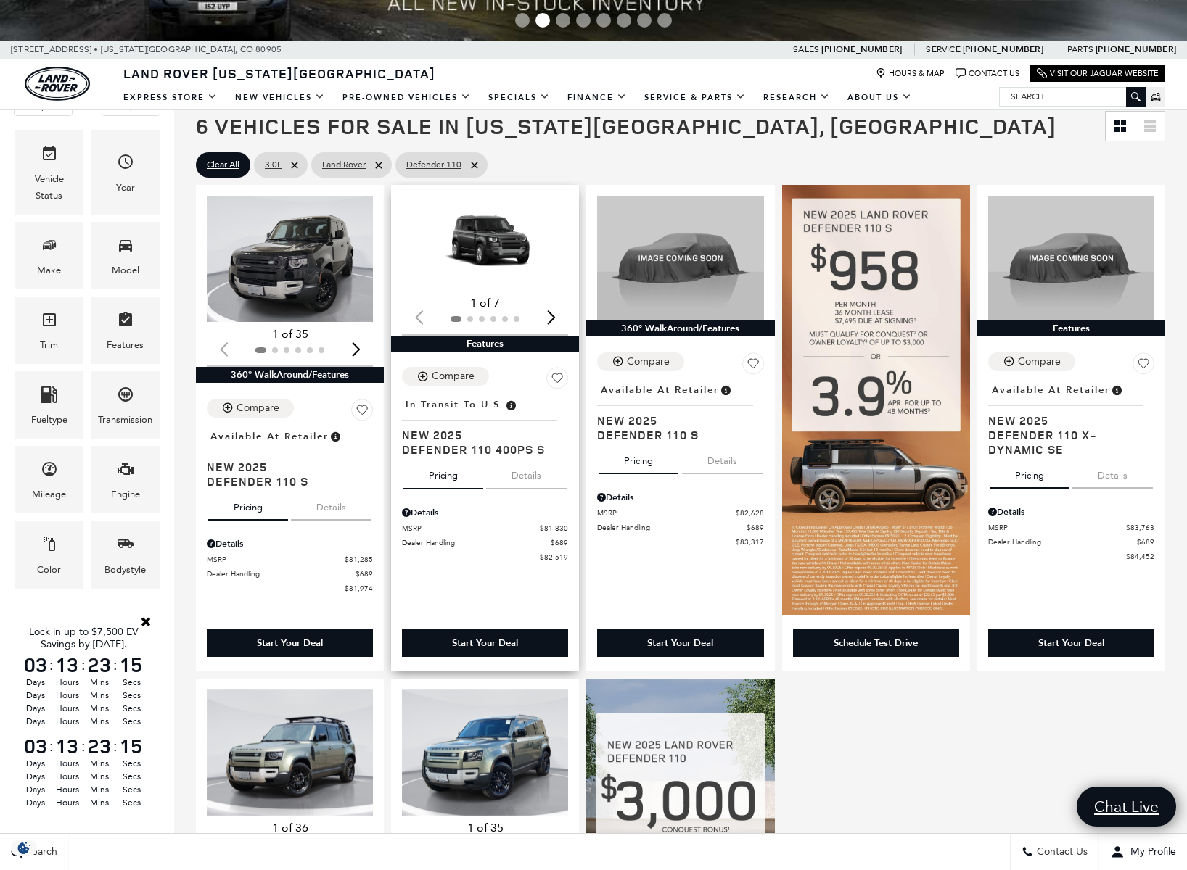
scroll to position [182, 0]
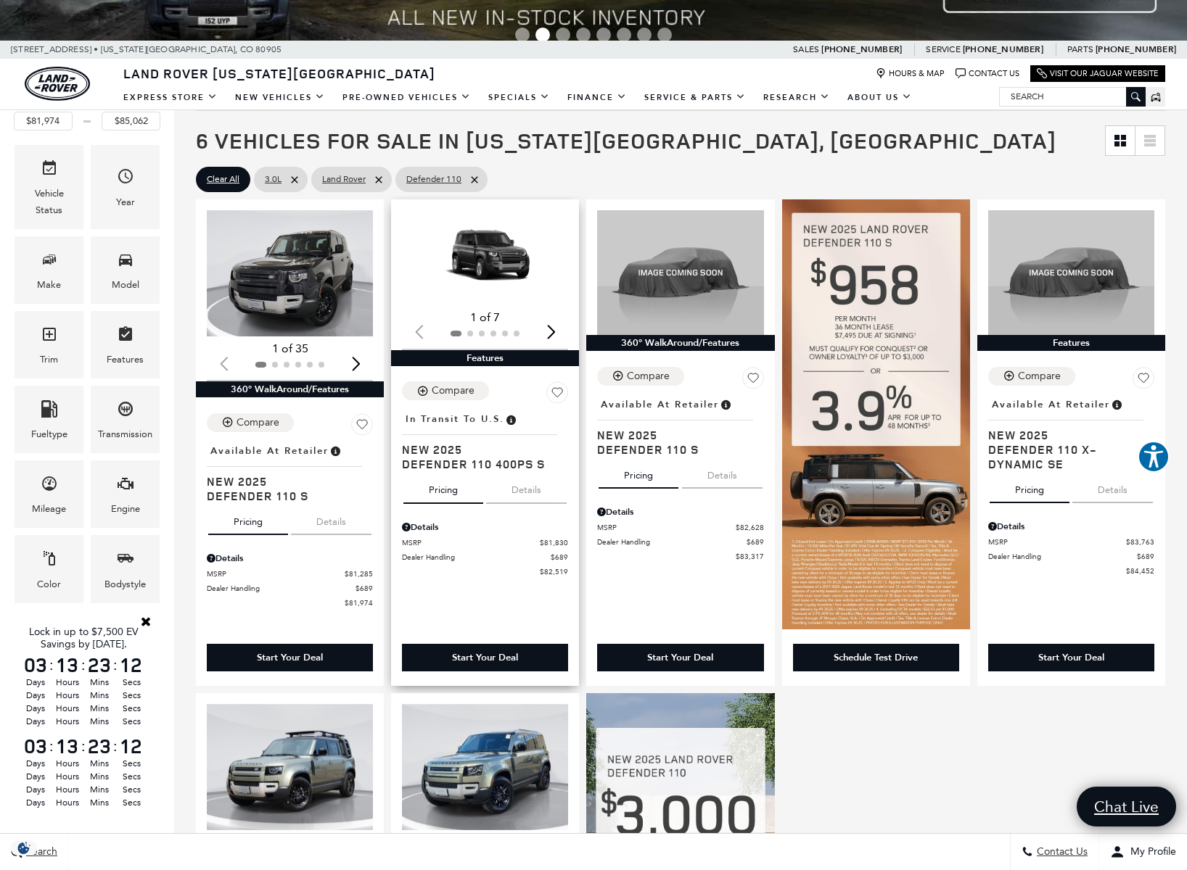
click at [522, 495] on button "Details" at bounding box center [526, 488] width 81 height 32
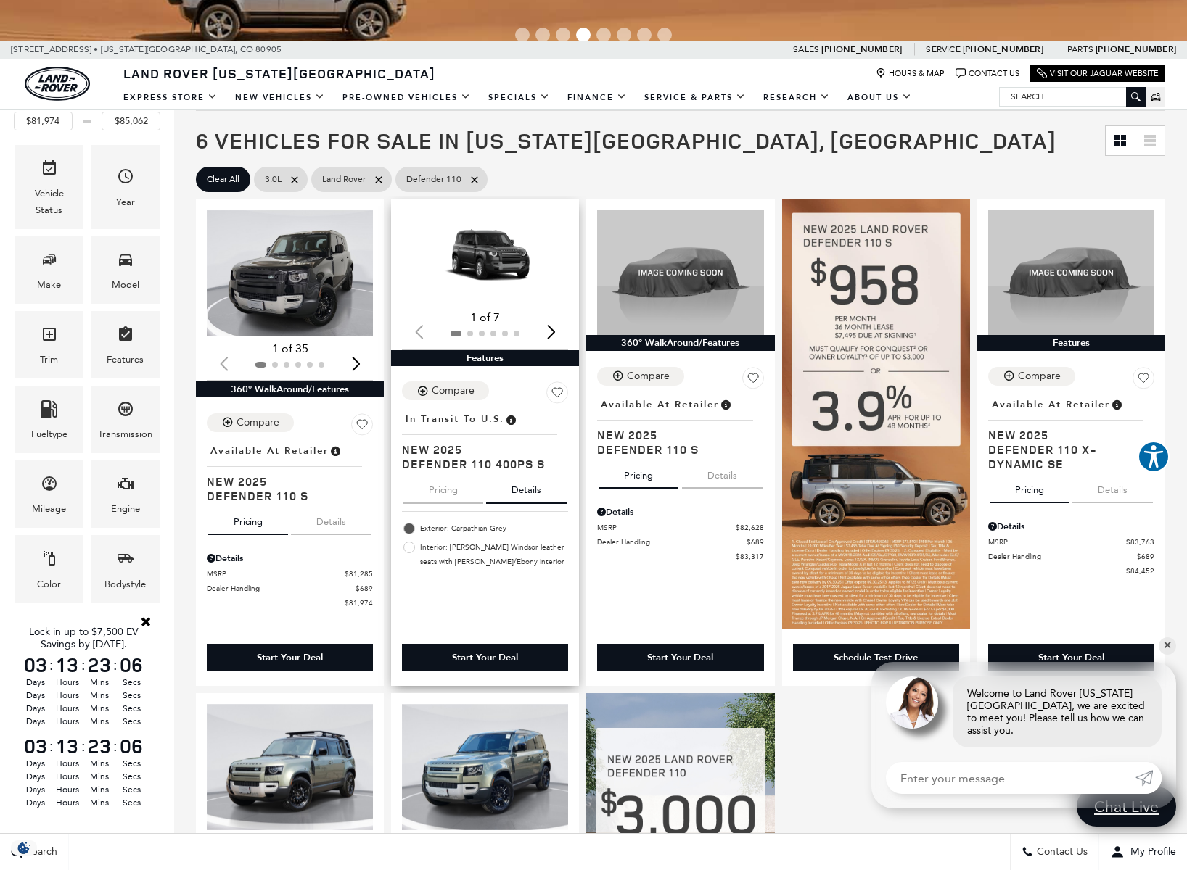
click at [444, 494] on button "Pricing" at bounding box center [443, 488] width 80 height 32
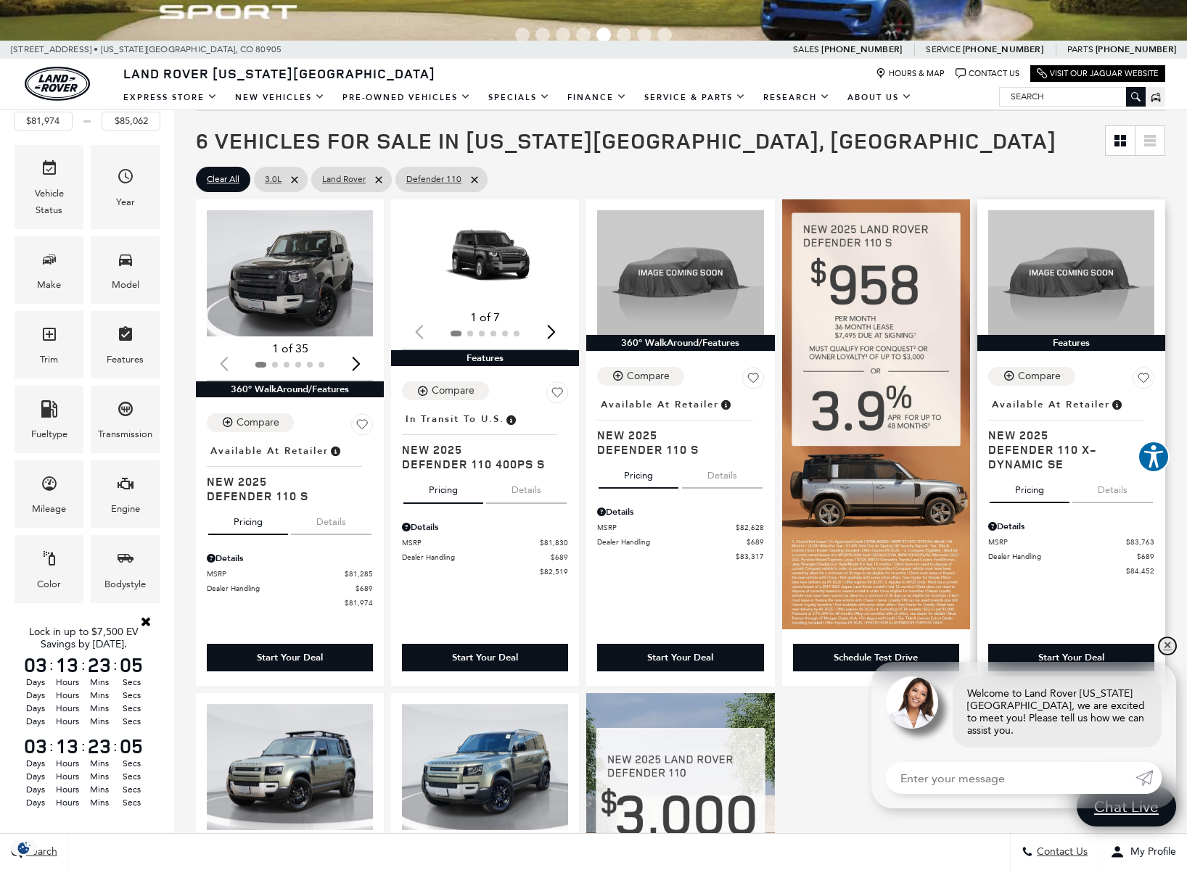
click at [1166, 650] on link "✕" at bounding box center [1166, 646] width 17 height 17
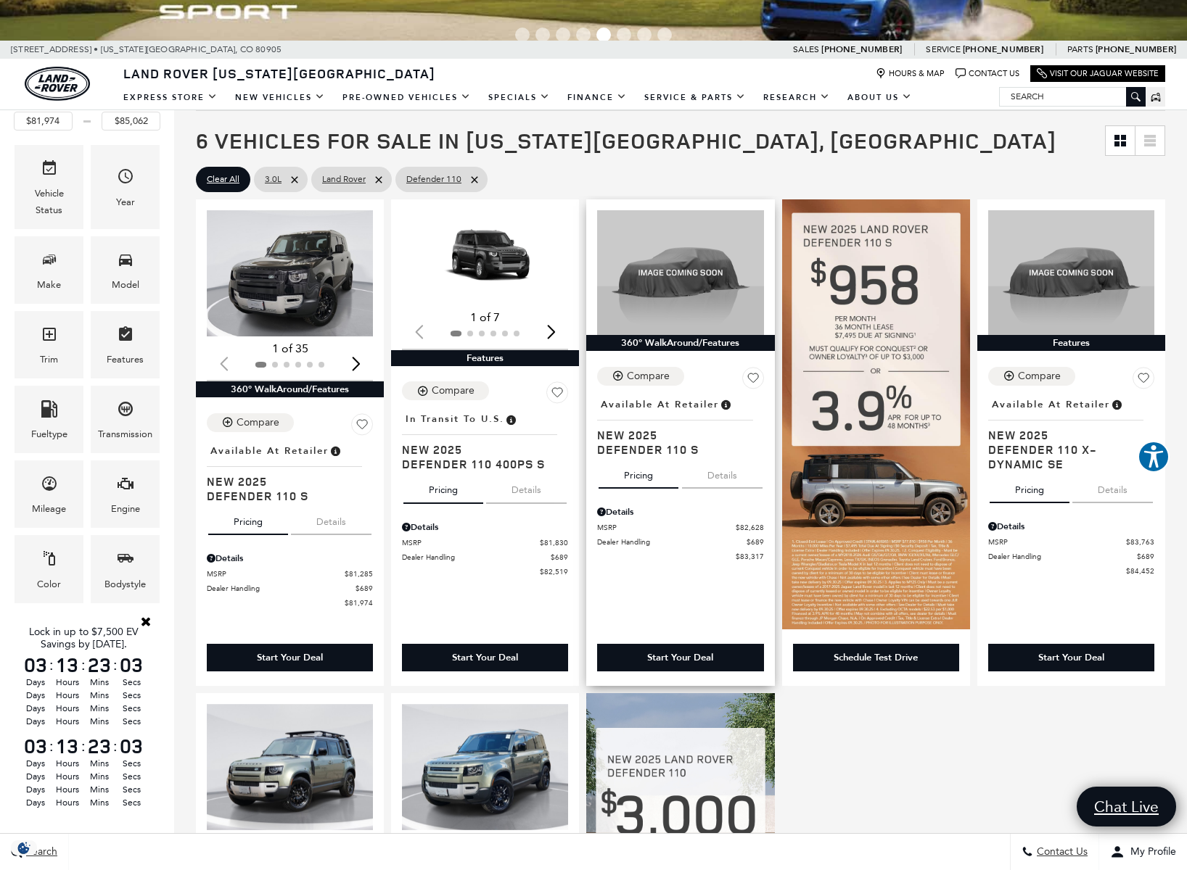
click at [720, 483] on button "Details" at bounding box center [722, 473] width 81 height 32
click at [646, 481] on button "Pricing" at bounding box center [638, 473] width 80 height 32
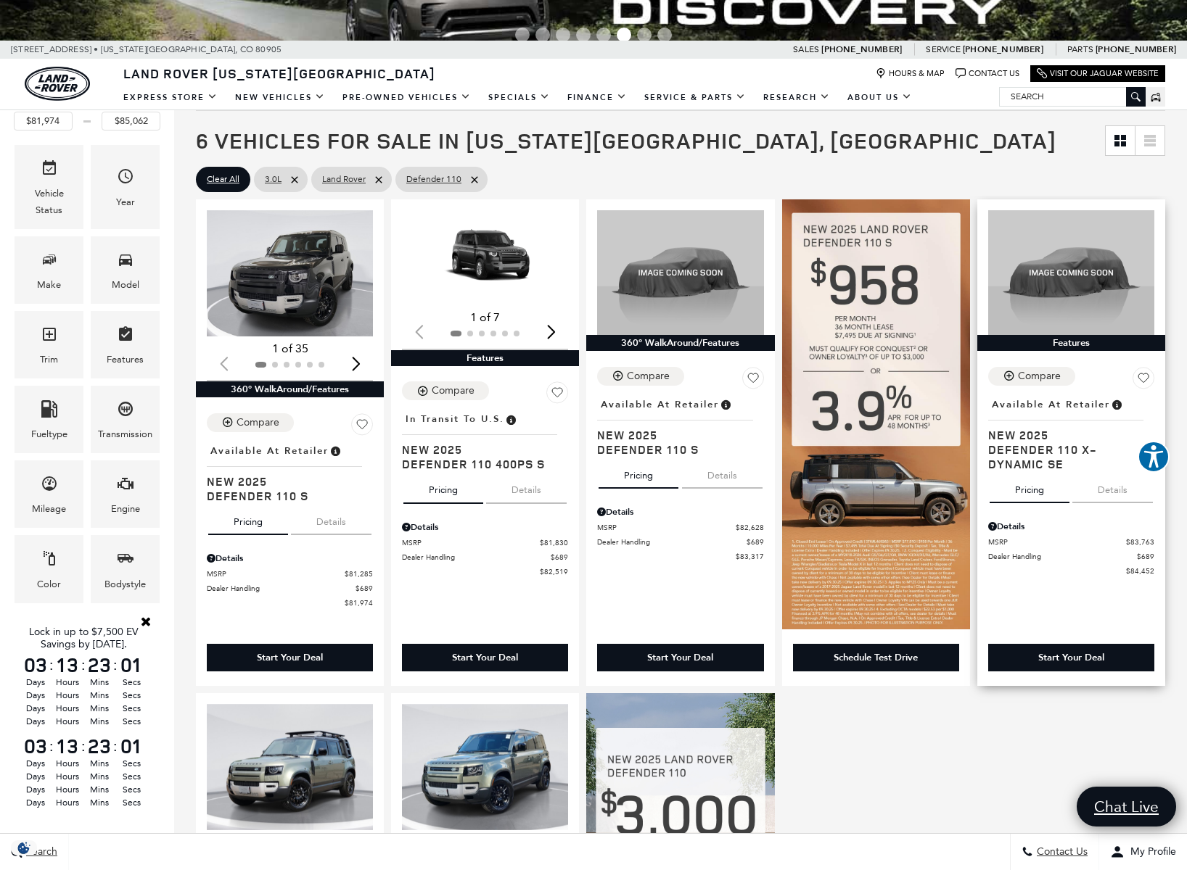
click at [1120, 495] on button "Details" at bounding box center [1112, 488] width 81 height 32
click at [1033, 493] on button "Pricing" at bounding box center [1029, 488] width 80 height 32
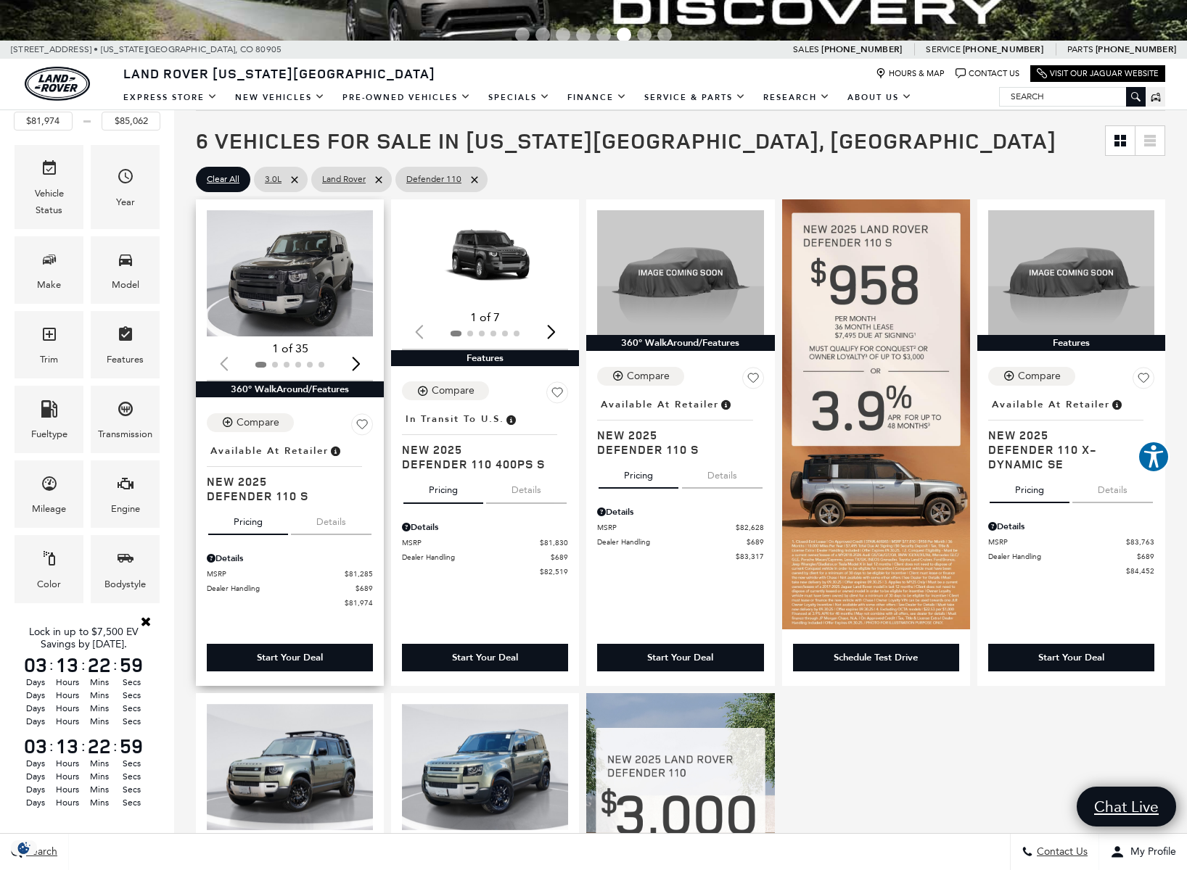
click at [324, 524] on button "Details" at bounding box center [331, 519] width 81 height 32
click at [257, 524] on button "Pricing" at bounding box center [248, 519] width 80 height 32
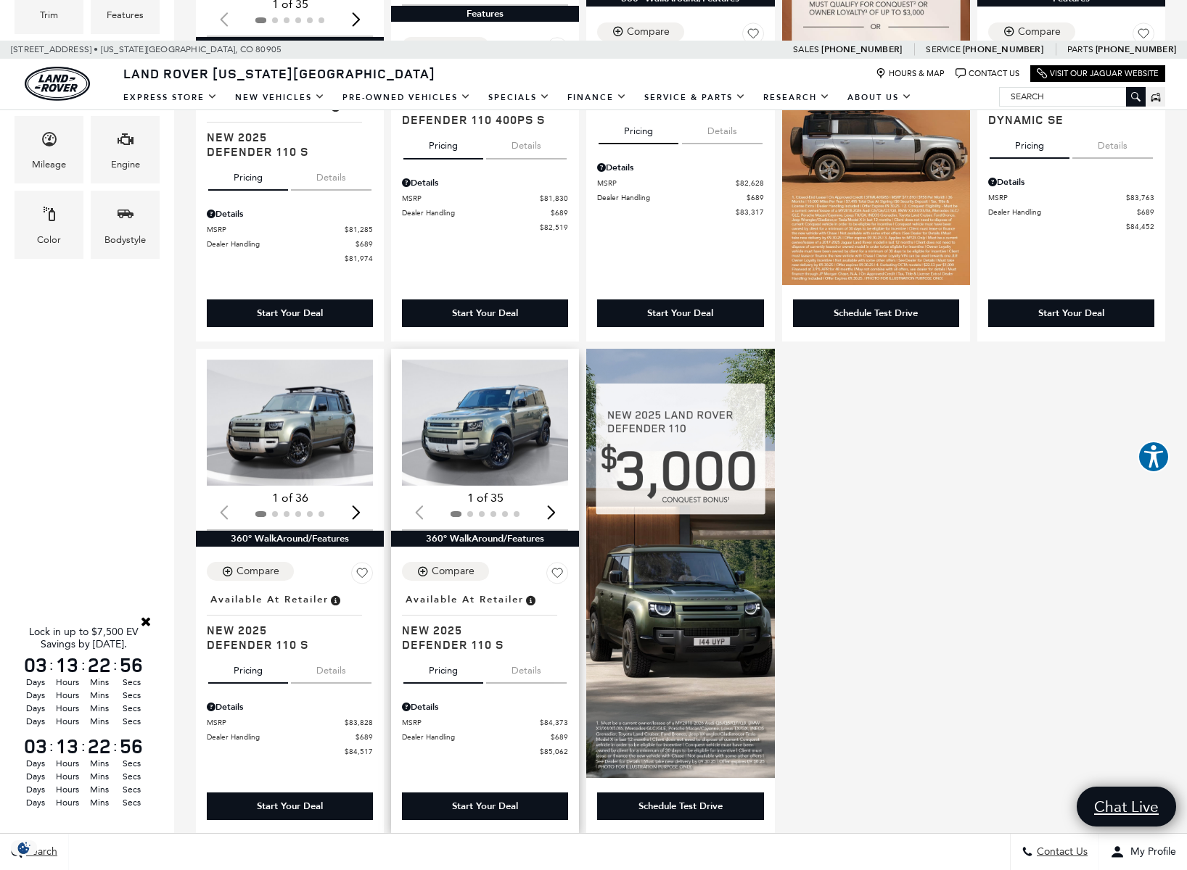
scroll to position [629, 0]
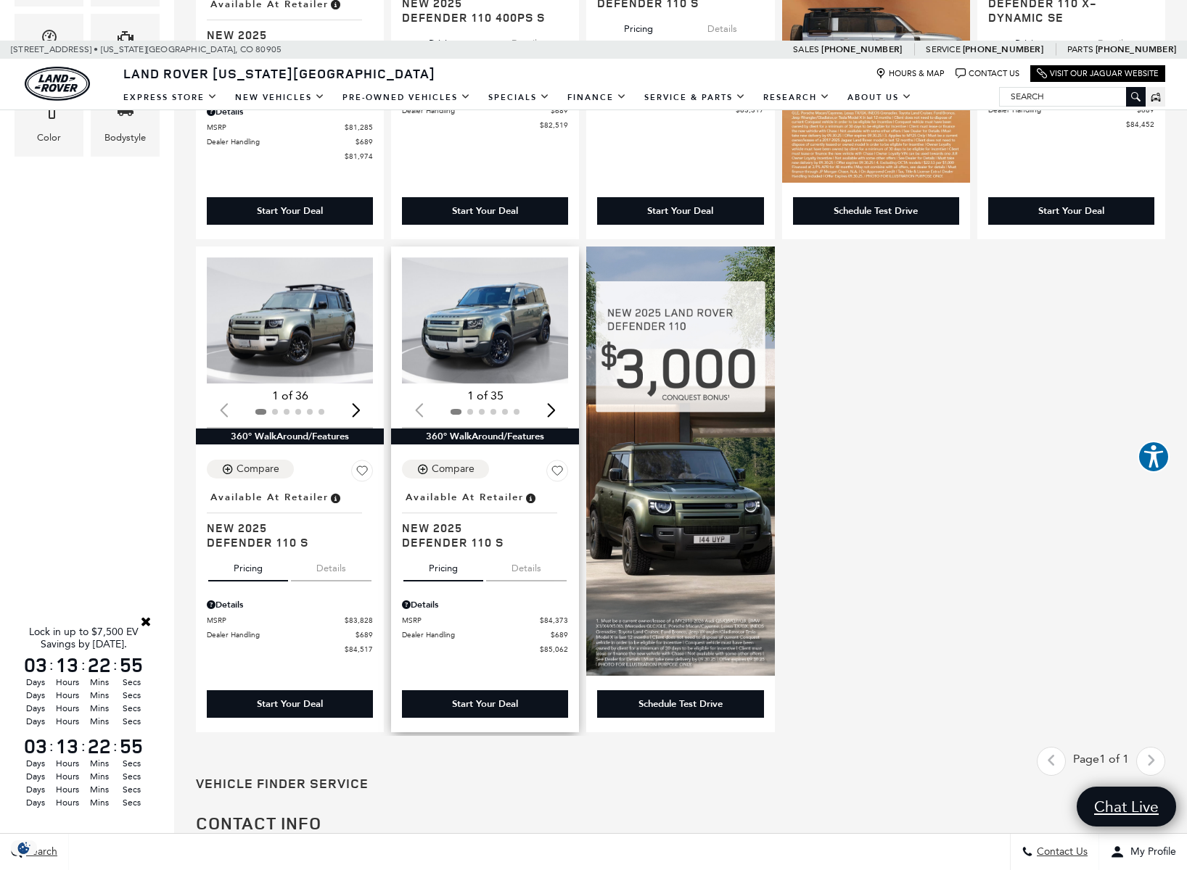
click at [527, 571] on button "Details" at bounding box center [526, 566] width 81 height 32
click at [456, 576] on button "Pricing" at bounding box center [443, 566] width 80 height 32
click at [339, 572] on button "Details" at bounding box center [331, 566] width 81 height 32
click at [260, 578] on button "Pricing" at bounding box center [248, 566] width 80 height 32
click at [289, 320] on img "1 / 2" at bounding box center [291, 321] width 168 height 126
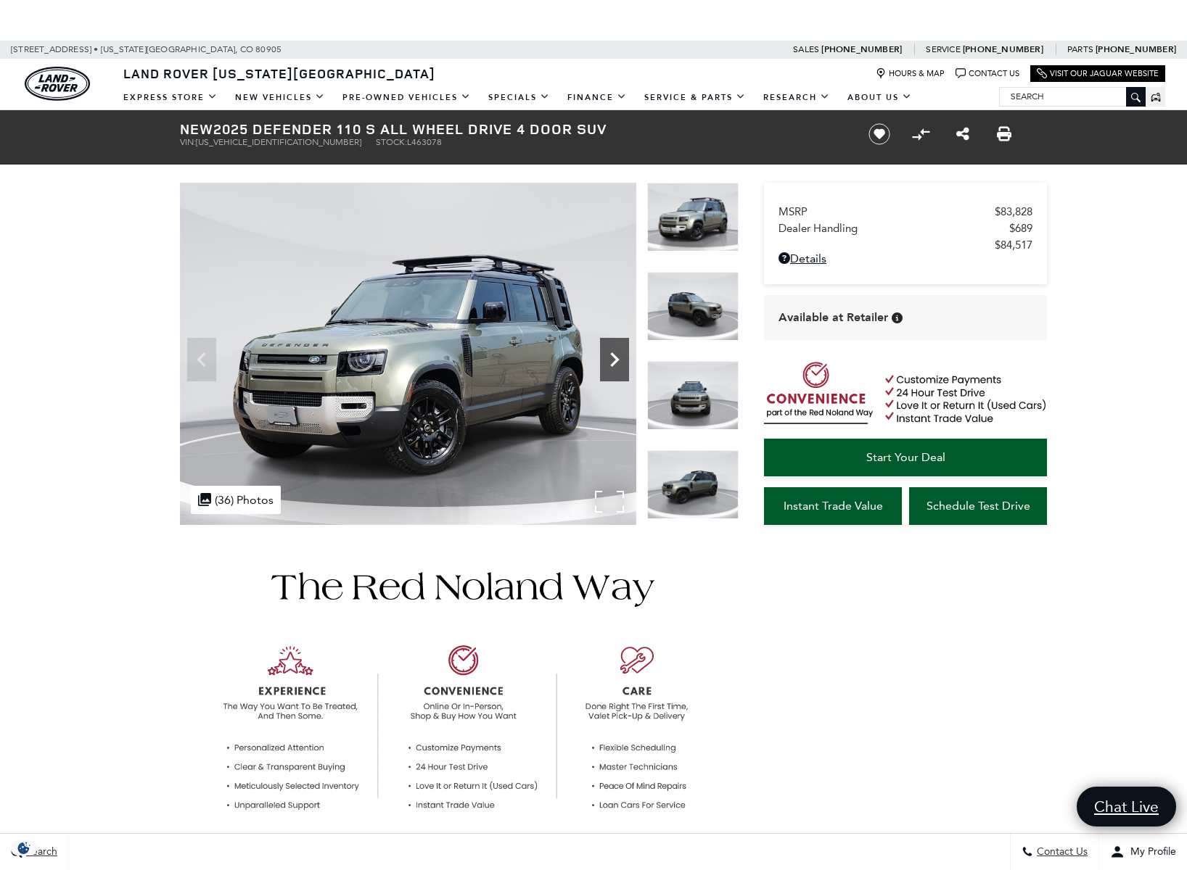
click at [608, 358] on icon "Next" at bounding box center [614, 359] width 29 height 29
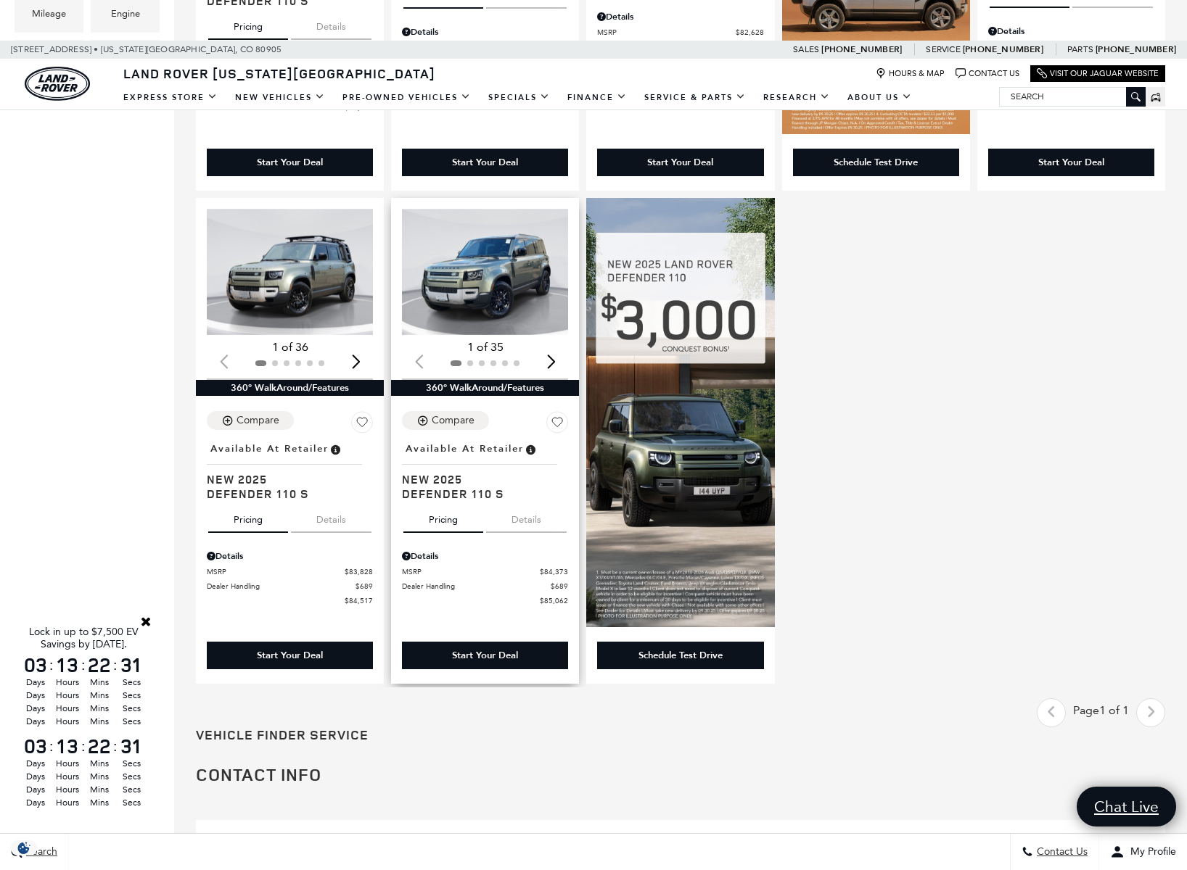
scroll to position [554, 0]
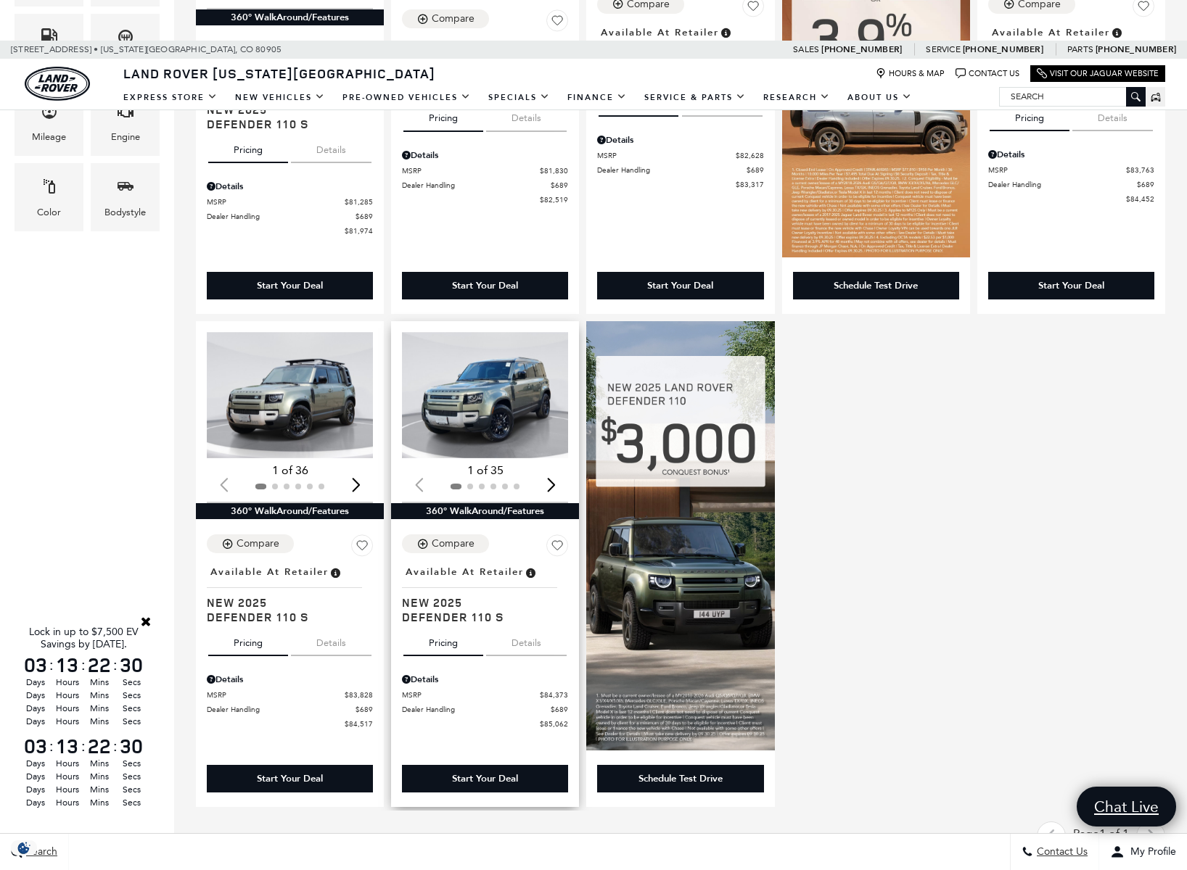
click at [485, 404] on img "1 / 2" at bounding box center [486, 395] width 168 height 126
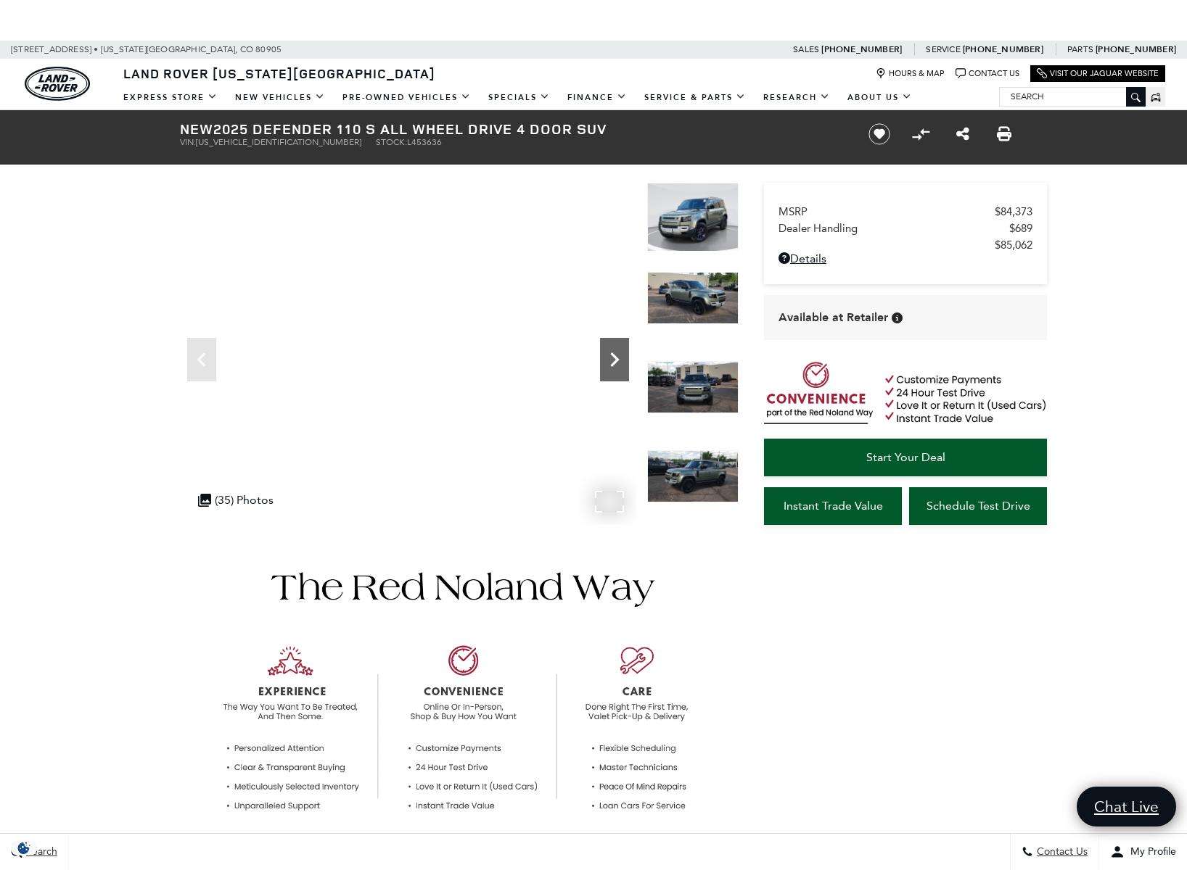
click at [613, 350] on icon "Next" at bounding box center [614, 359] width 29 height 29
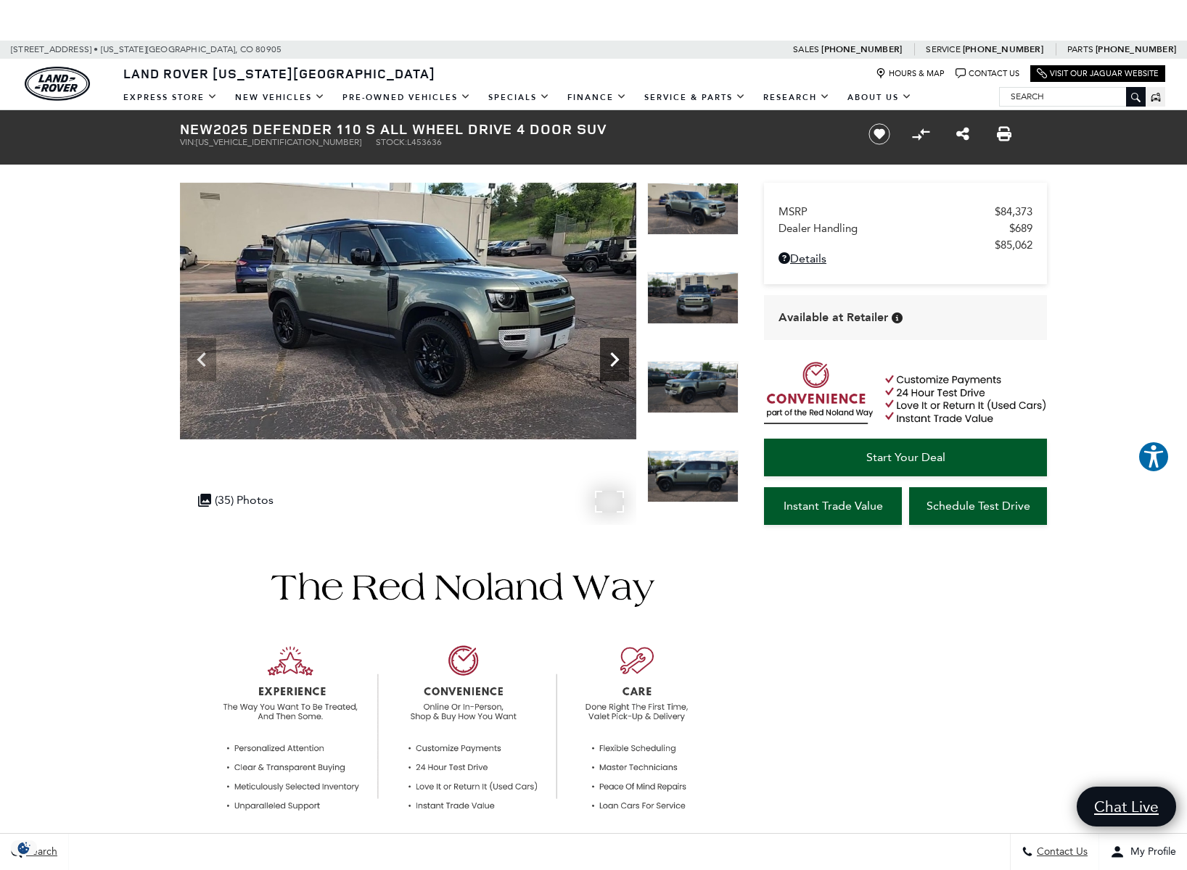
click at [614, 351] on icon "Next" at bounding box center [614, 359] width 29 height 29
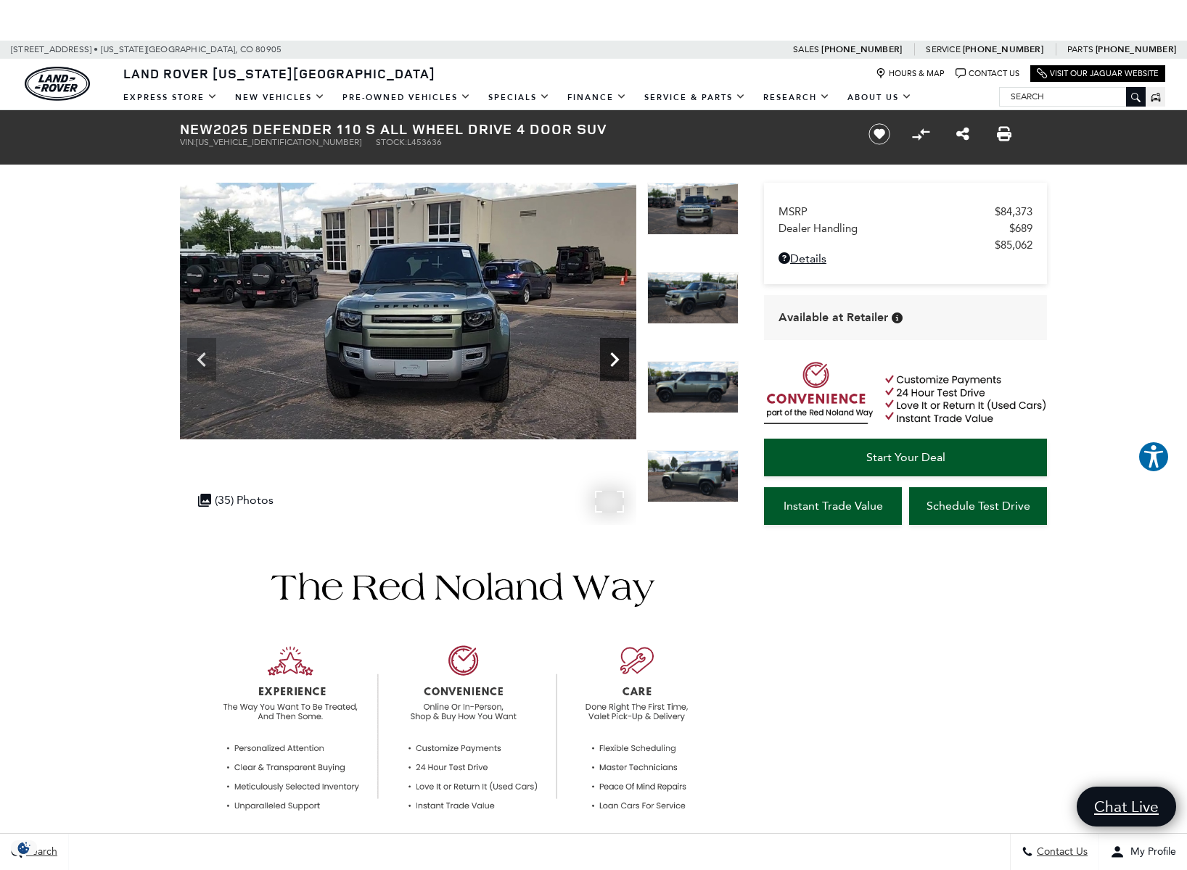
click at [614, 352] on icon "Next" at bounding box center [614, 359] width 29 height 29
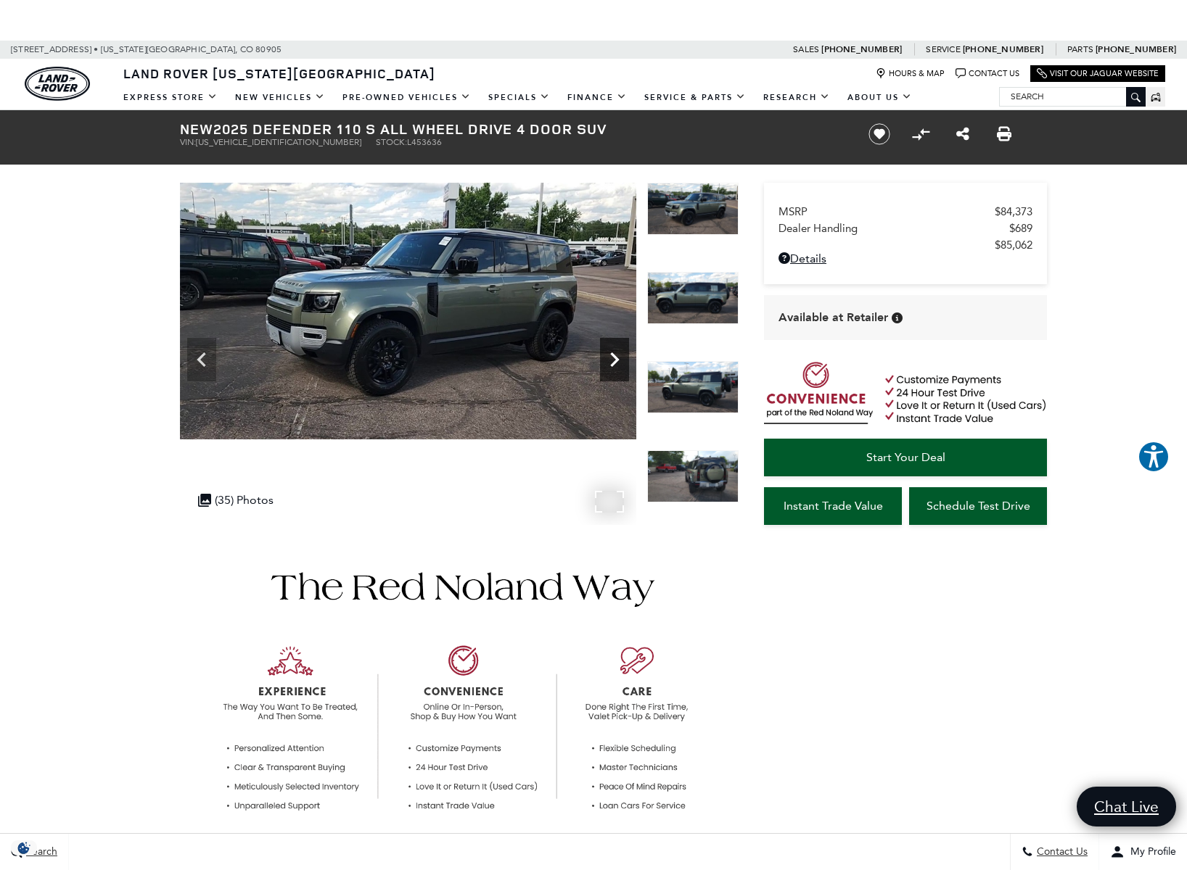
click at [615, 353] on icon "Next" at bounding box center [614, 359] width 29 height 29
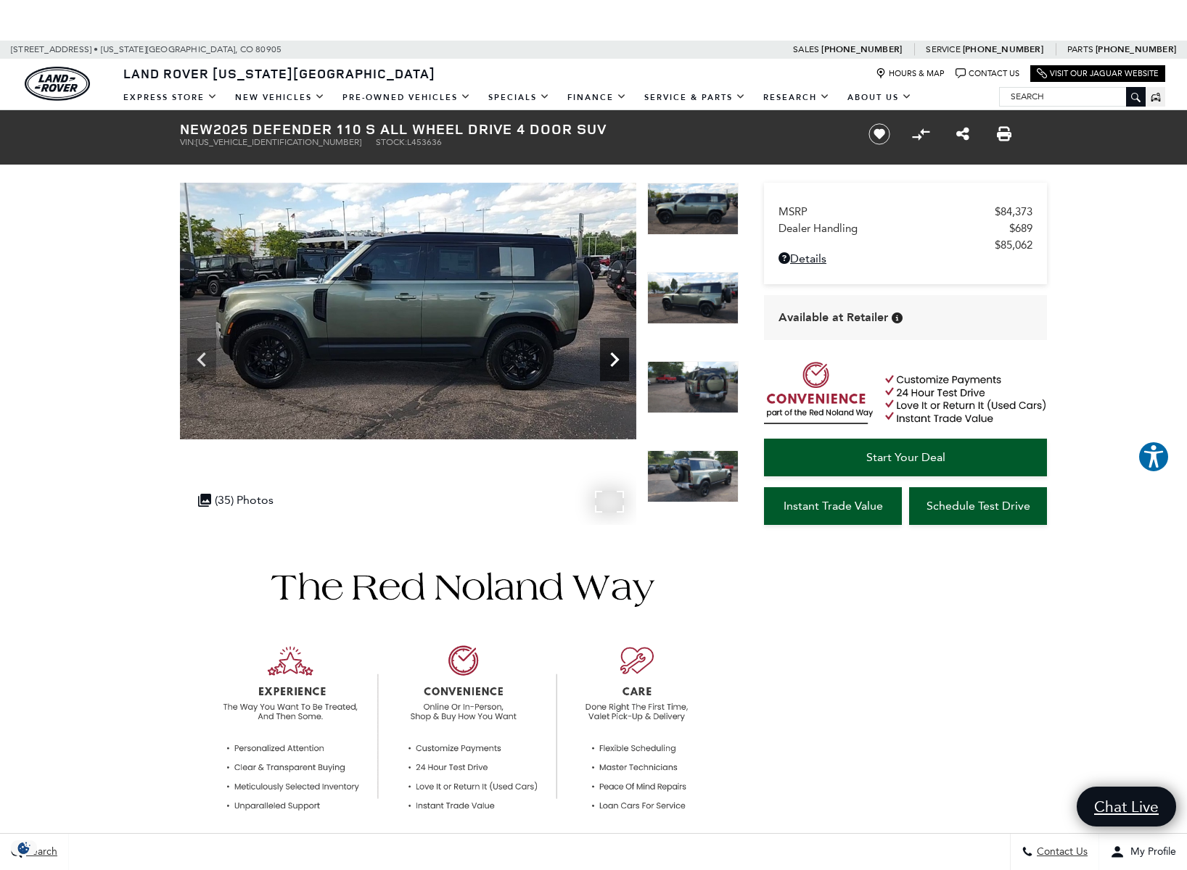
click at [617, 358] on icon "Next" at bounding box center [614, 360] width 9 height 15
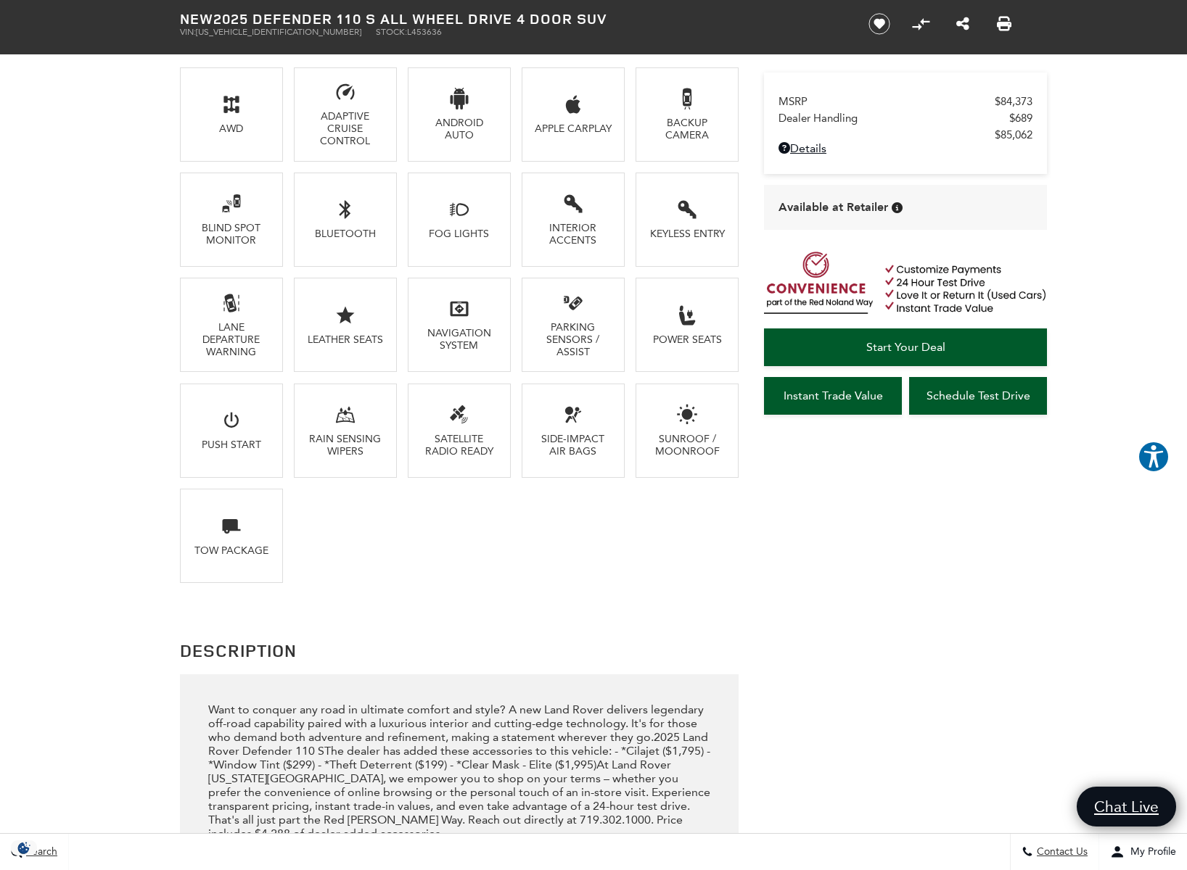
scroll to position [1351, 0]
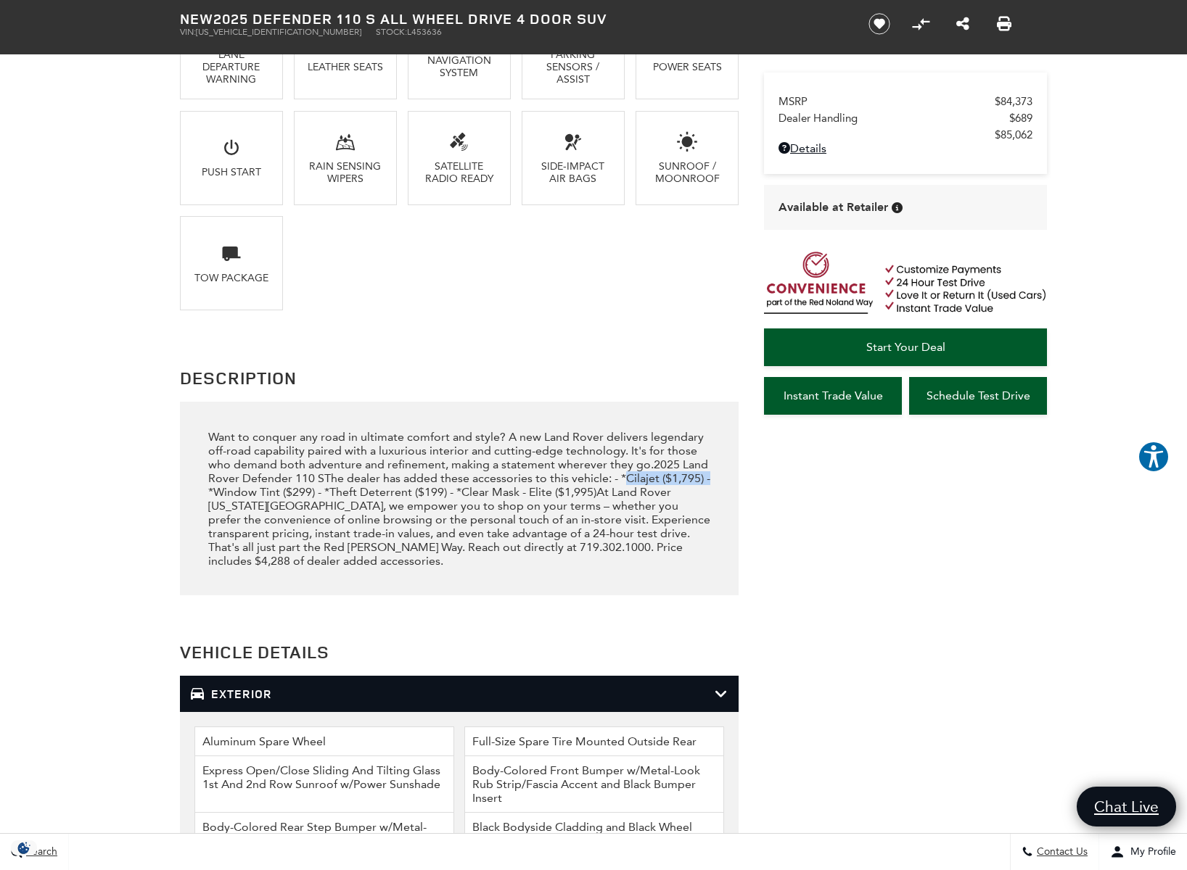
drag, startPoint x: 589, startPoint y: 495, endPoint x: 677, endPoint y: 490, distance: 88.0
click at [677, 490] on div "Want to conquer any road in ultimate comfort and style? A new Land Rover delive…" at bounding box center [459, 499] width 503 height 138
click at [284, 510] on div "Want to conquer any road in ultimate comfort and style? A new Land Rover delive…" at bounding box center [459, 499] width 503 height 138
drag, startPoint x: 456, startPoint y: 509, endPoint x: 312, endPoint y: 514, distance: 144.4
click at [312, 514] on div "Want to conquer any road in ultimate comfort and style? A new Land Rover delive…" at bounding box center [459, 499] width 503 height 138
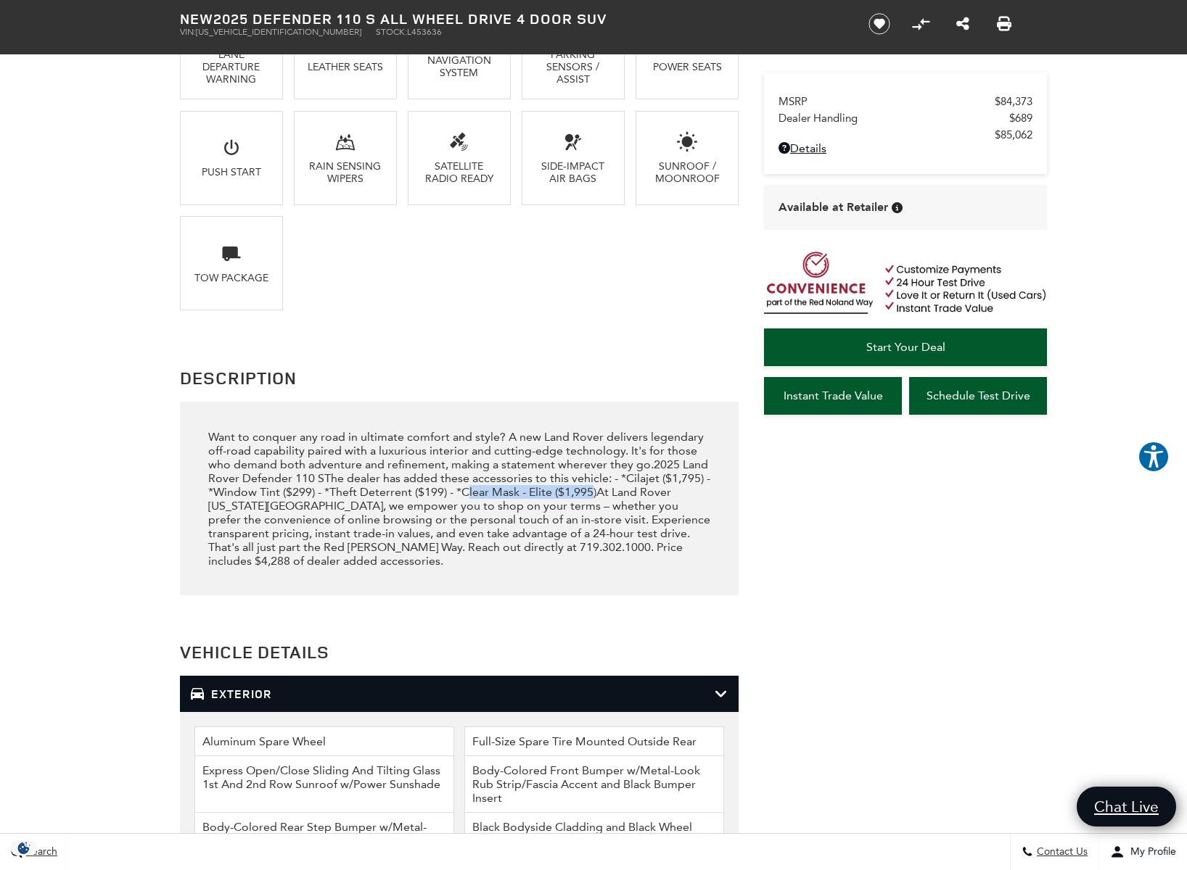
drag, startPoint x: 467, startPoint y: 508, endPoint x: 590, endPoint y: 501, distance: 122.8
click at [590, 501] on div "Want to conquer any road in ultimate comfort and style? A new Land Rover delive…" at bounding box center [459, 499] width 503 height 138
click at [134, 644] on div "Lock in up to $7,500 EV Savings by [DATE]." at bounding box center [83, 638] width 125 height 25
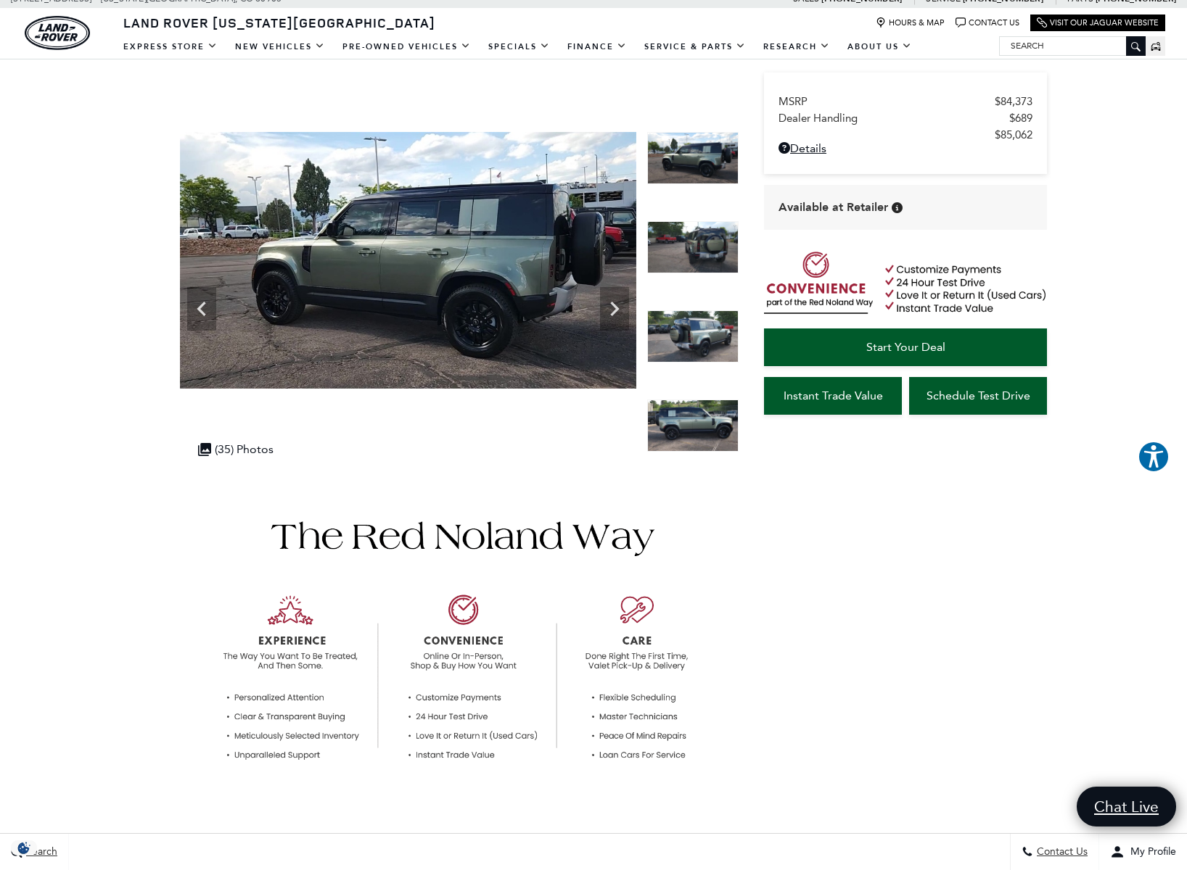
scroll to position [0, 0]
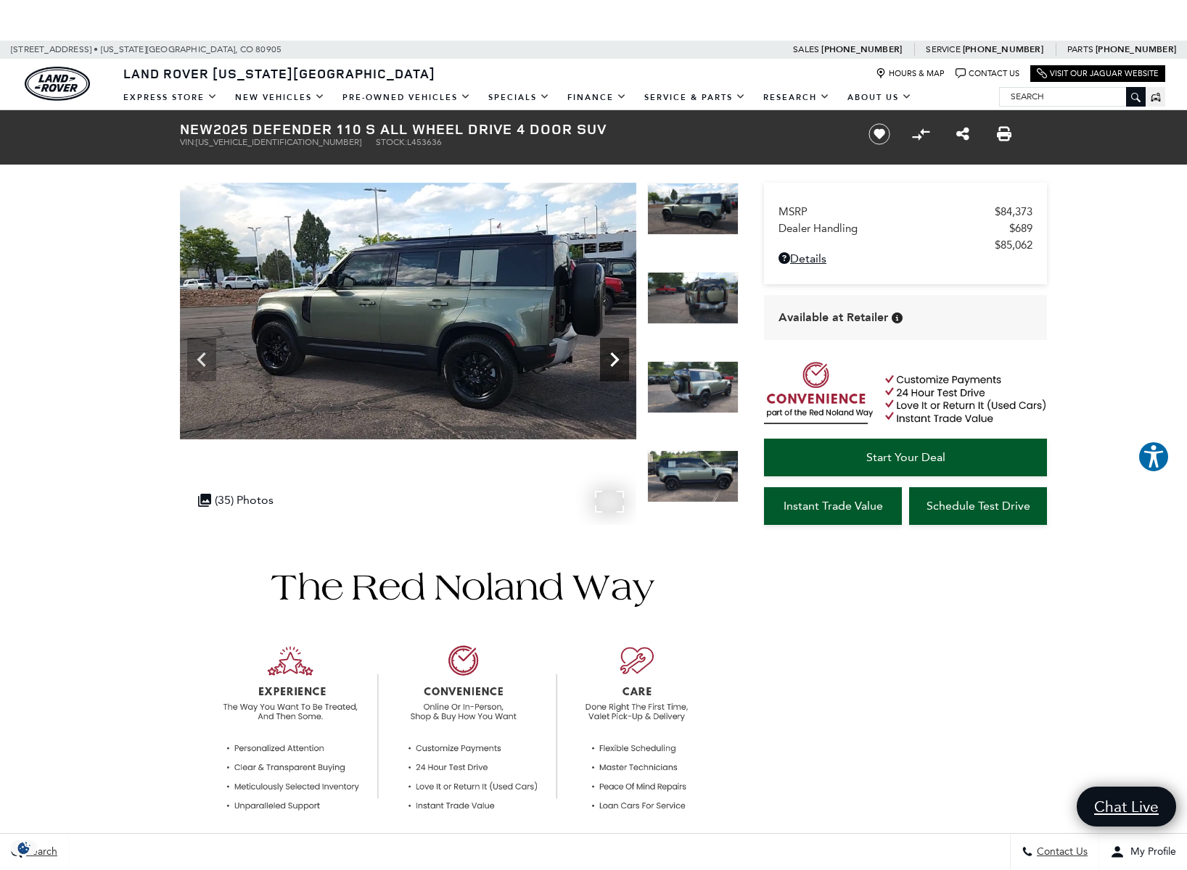
click at [614, 358] on icon "Next" at bounding box center [614, 359] width 29 height 29
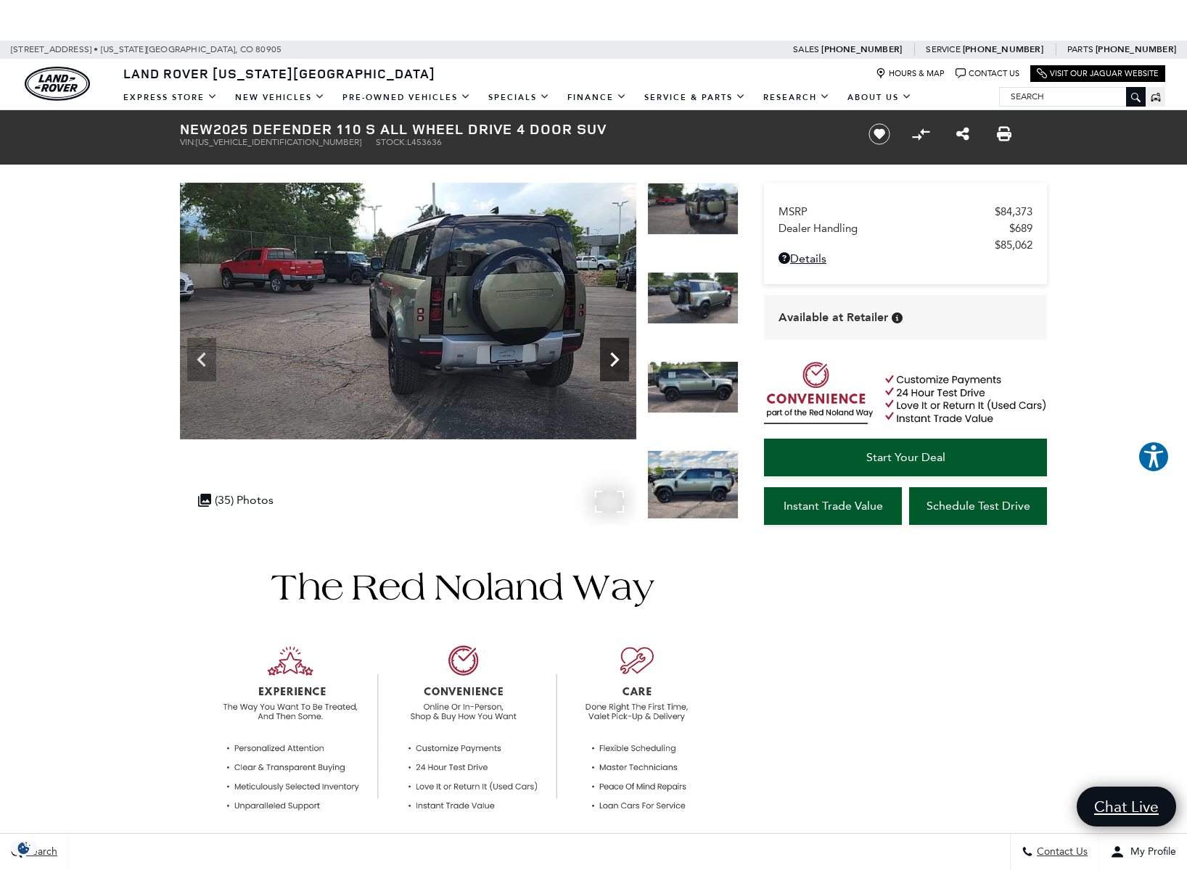
click at [612, 359] on icon "Next" at bounding box center [614, 359] width 29 height 29
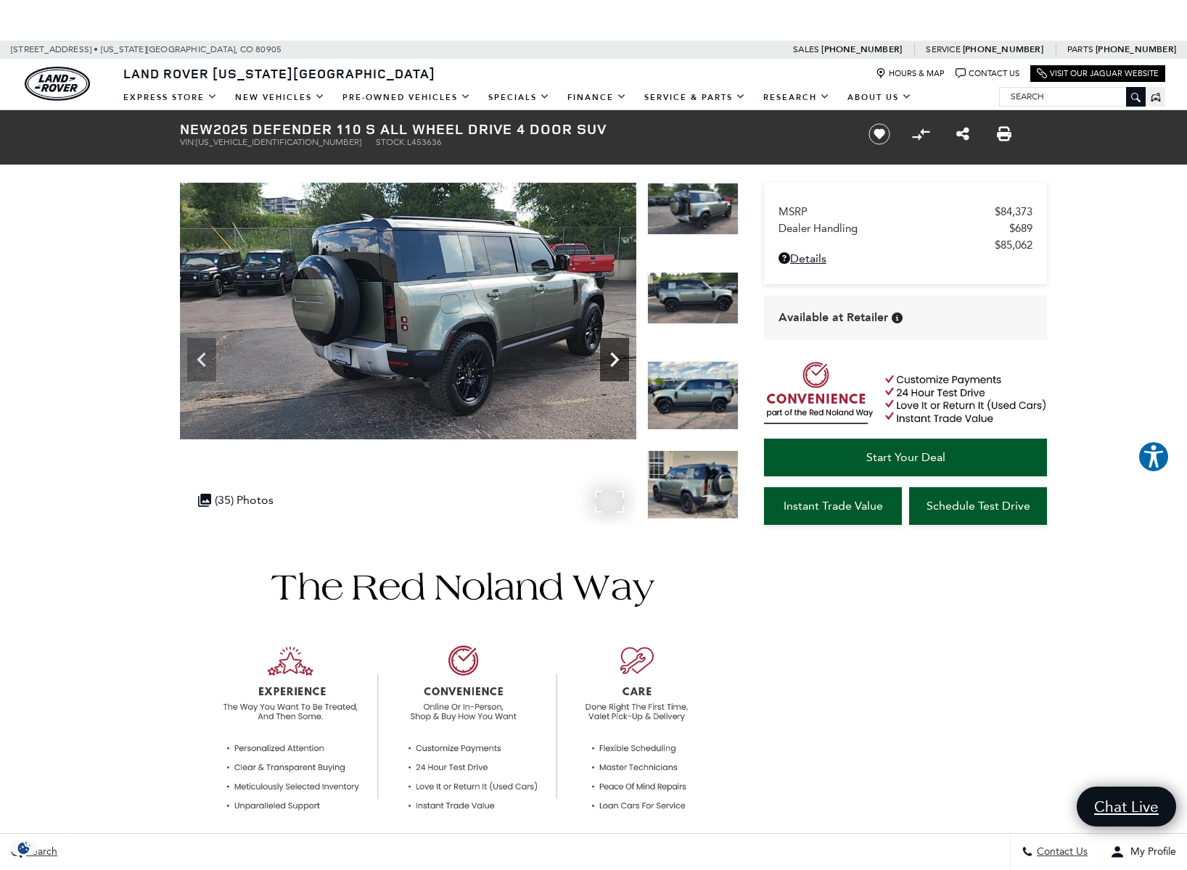
click at [612, 359] on icon "Next" at bounding box center [614, 359] width 29 height 29
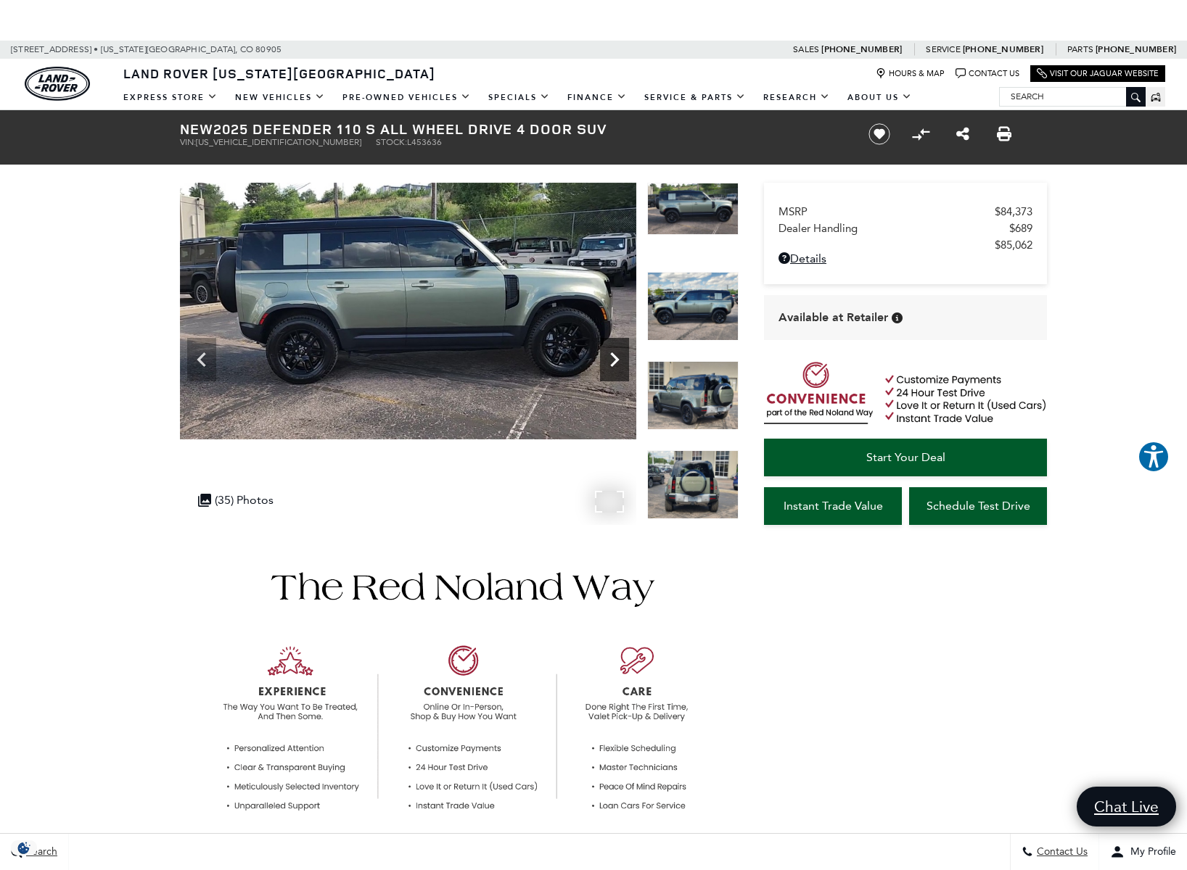
click at [612, 359] on icon "Next" at bounding box center [614, 359] width 29 height 29
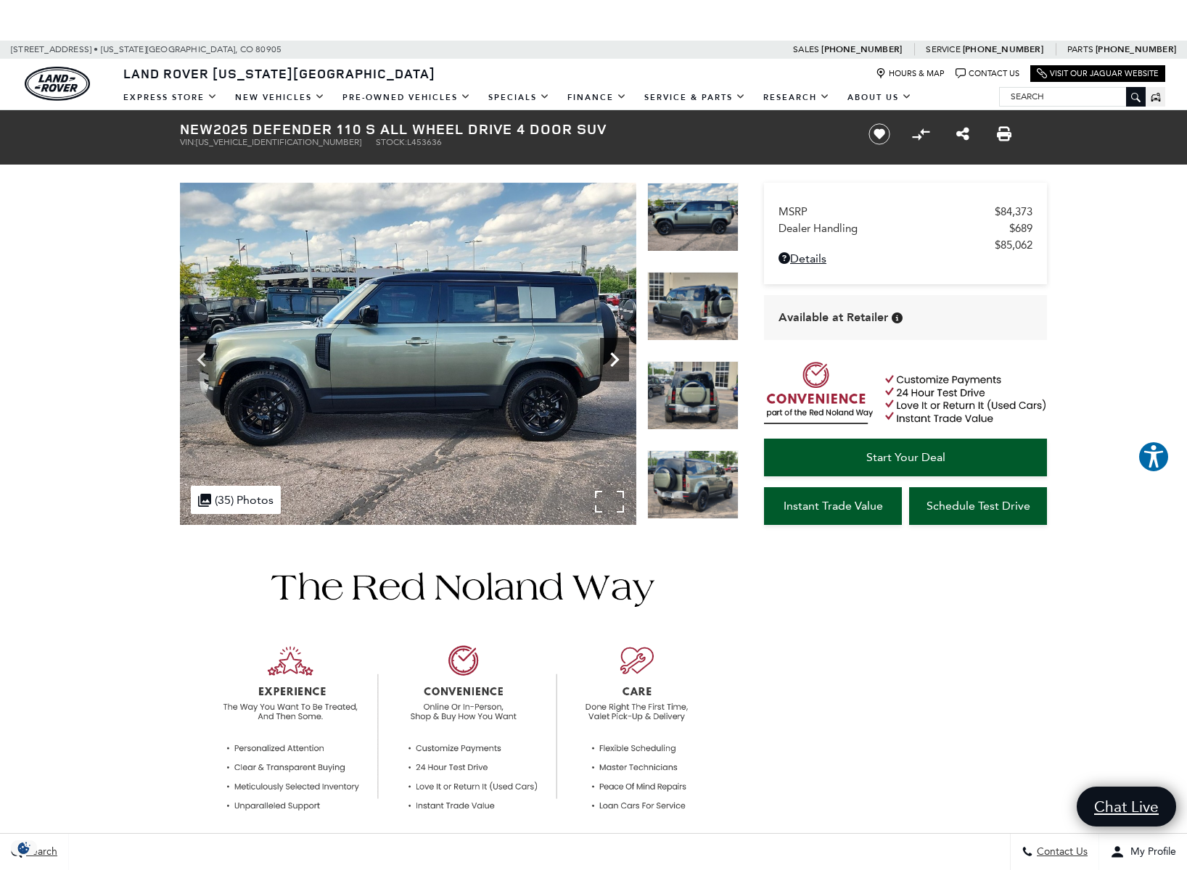
click at [612, 360] on icon "Next" at bounding box center [614, 359] width 29 height 29
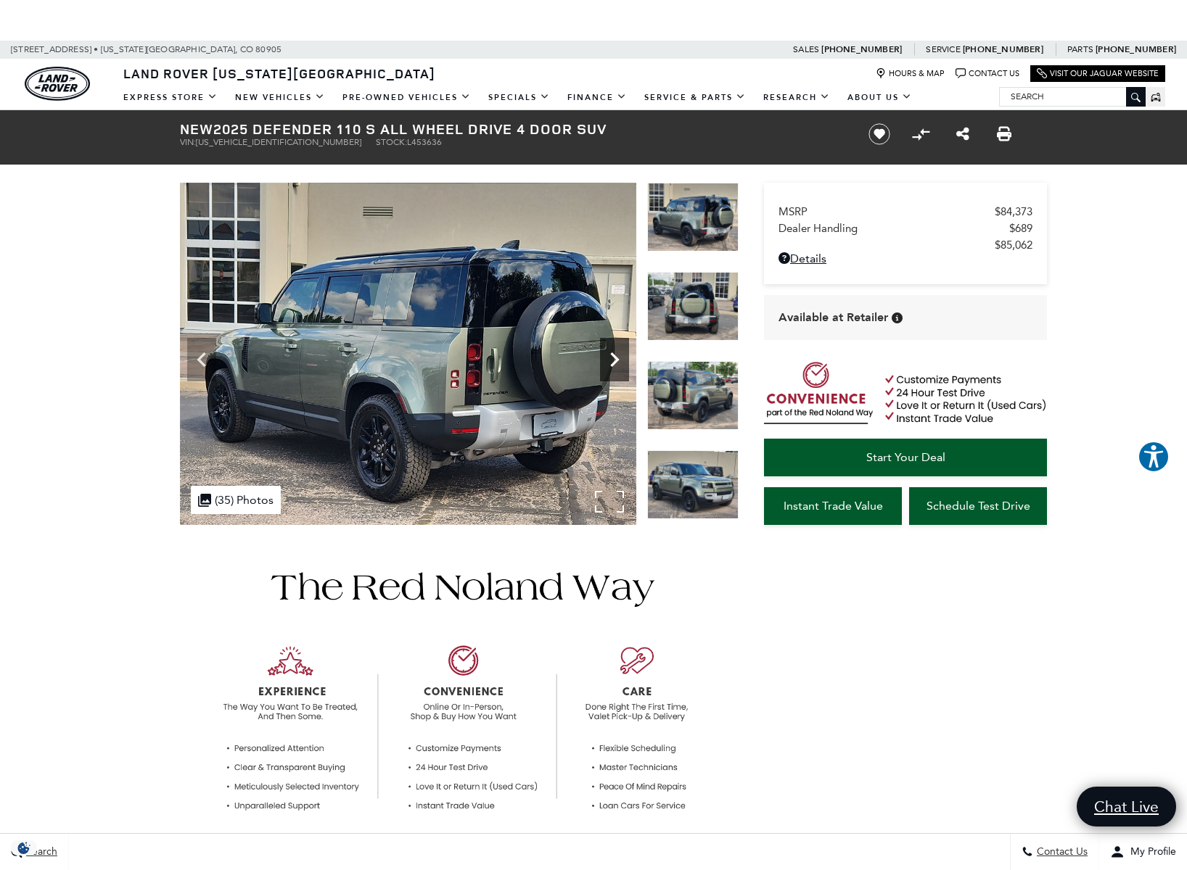
click at [612, 360] on icon "Next" at bounding box center [614, 359] width 29 height 29
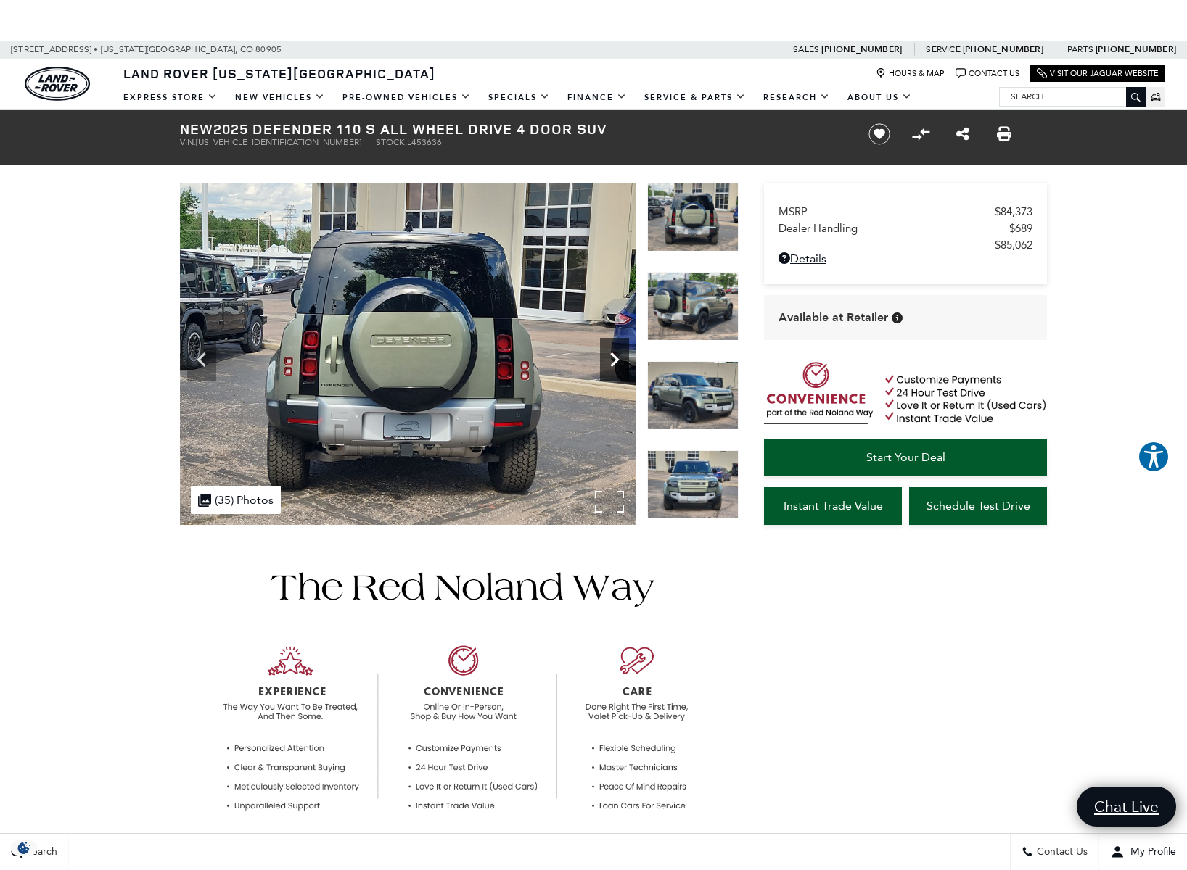
click at [612, 360] on icon "Next" at bounding box center [614, 359] width 29 height 29
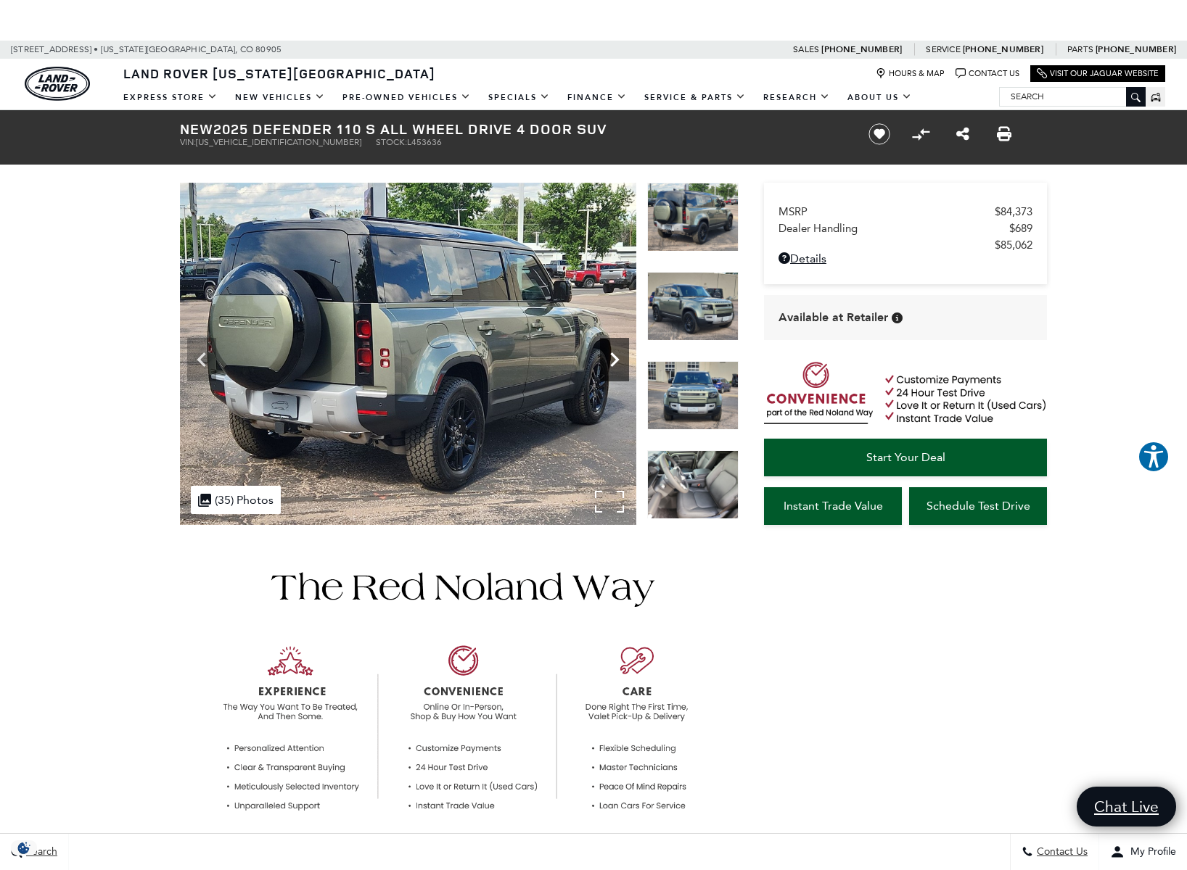
click at [613, 364] on icon "Next" at bounding box center [614, 360] width 9 height 15
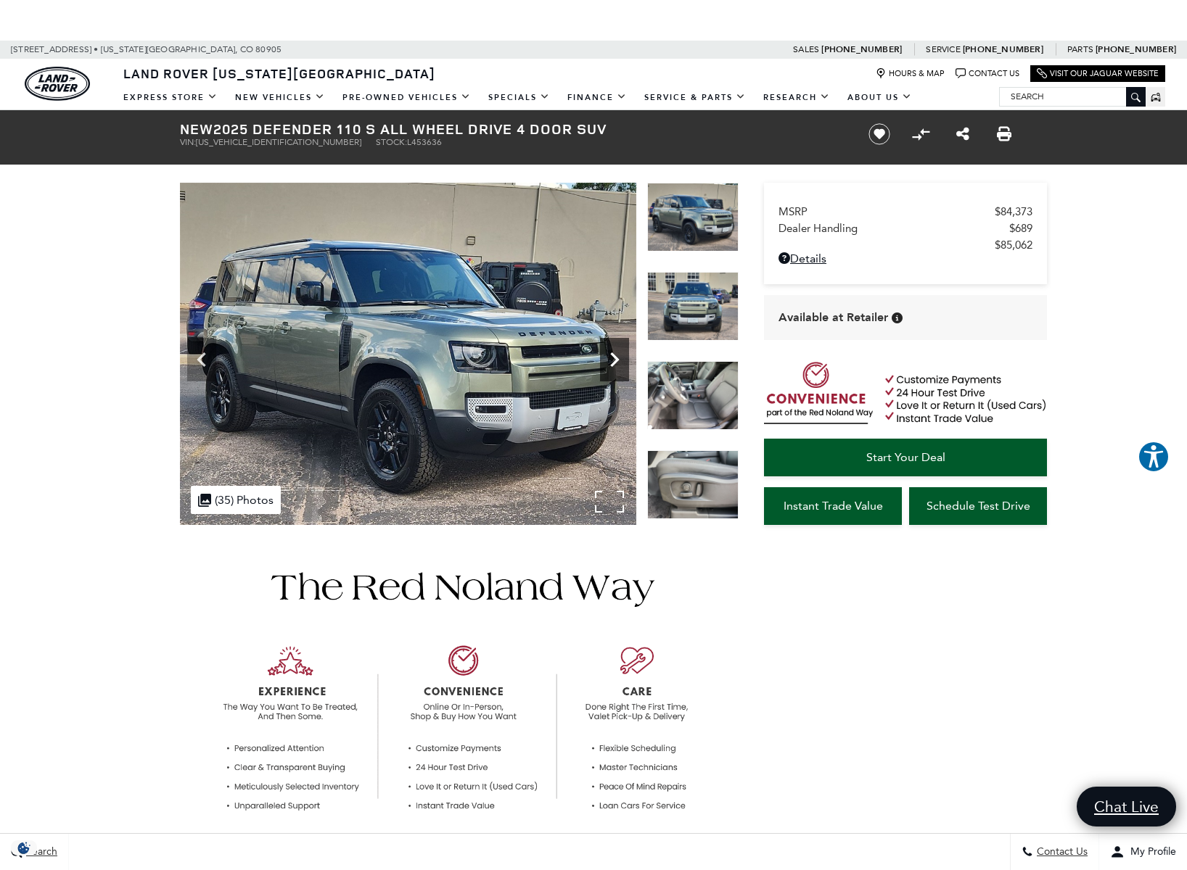
click at [609, 366] on icon "Next" at bounding box center [614, 359] width 29 height 29
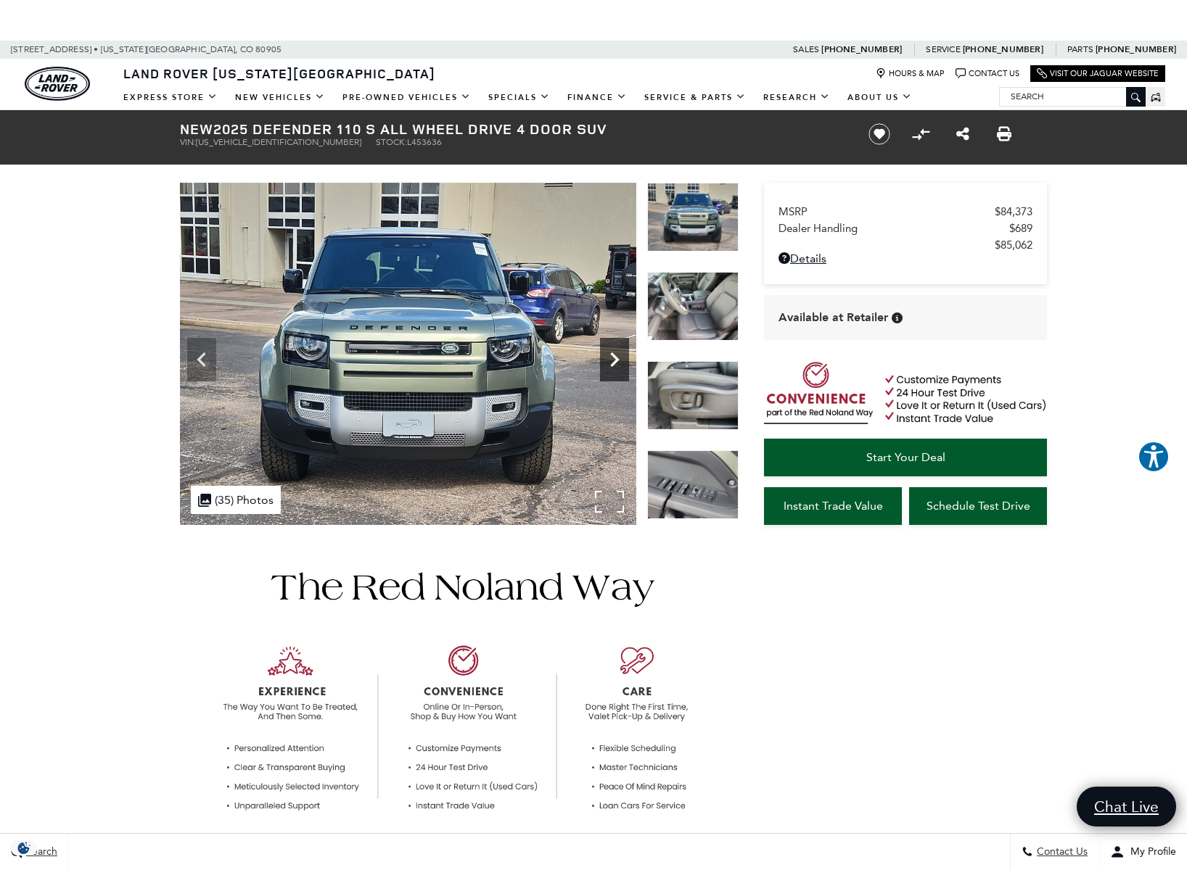
click at [609, 367] on icon "Next" at bounding box center [614, 359] width 29 height 29
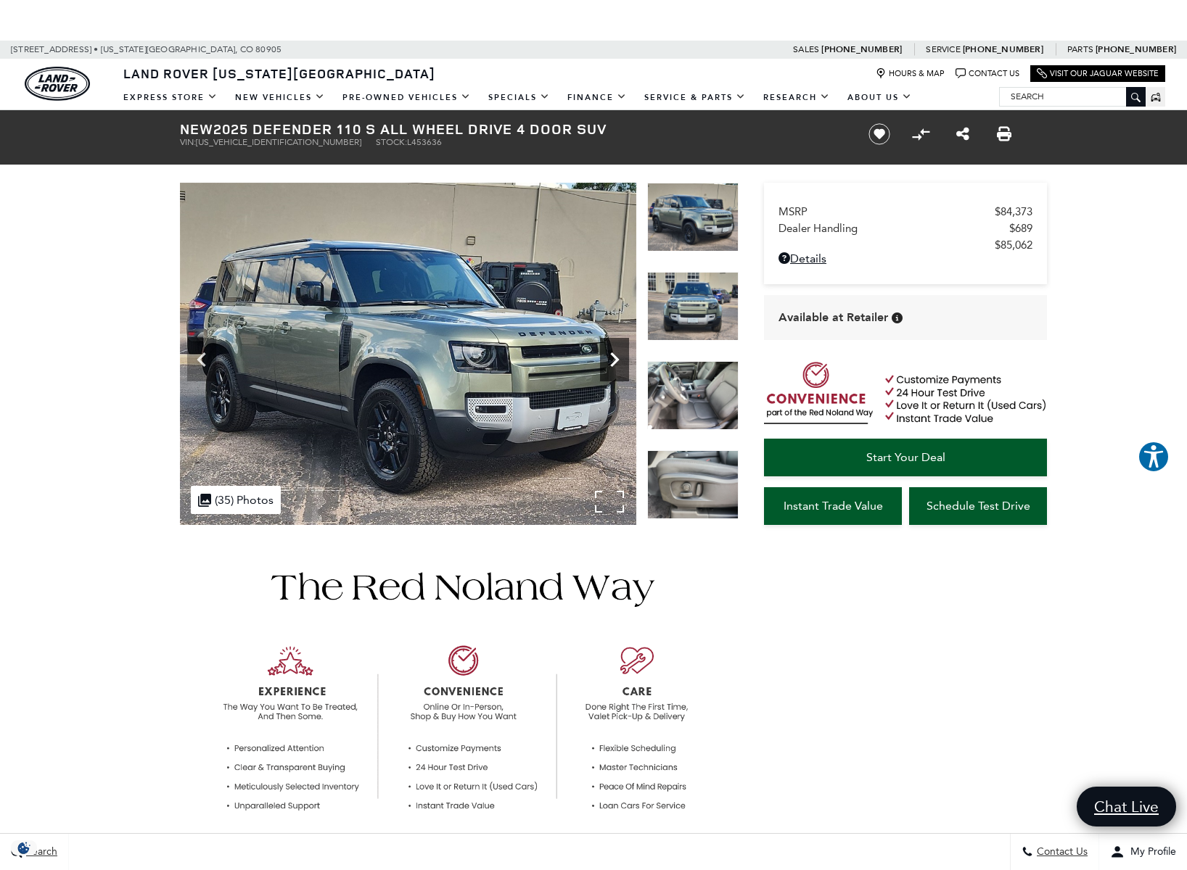
click at [613, 364] on icon "Next" at bounding box center [614, 360] width 9 height 15
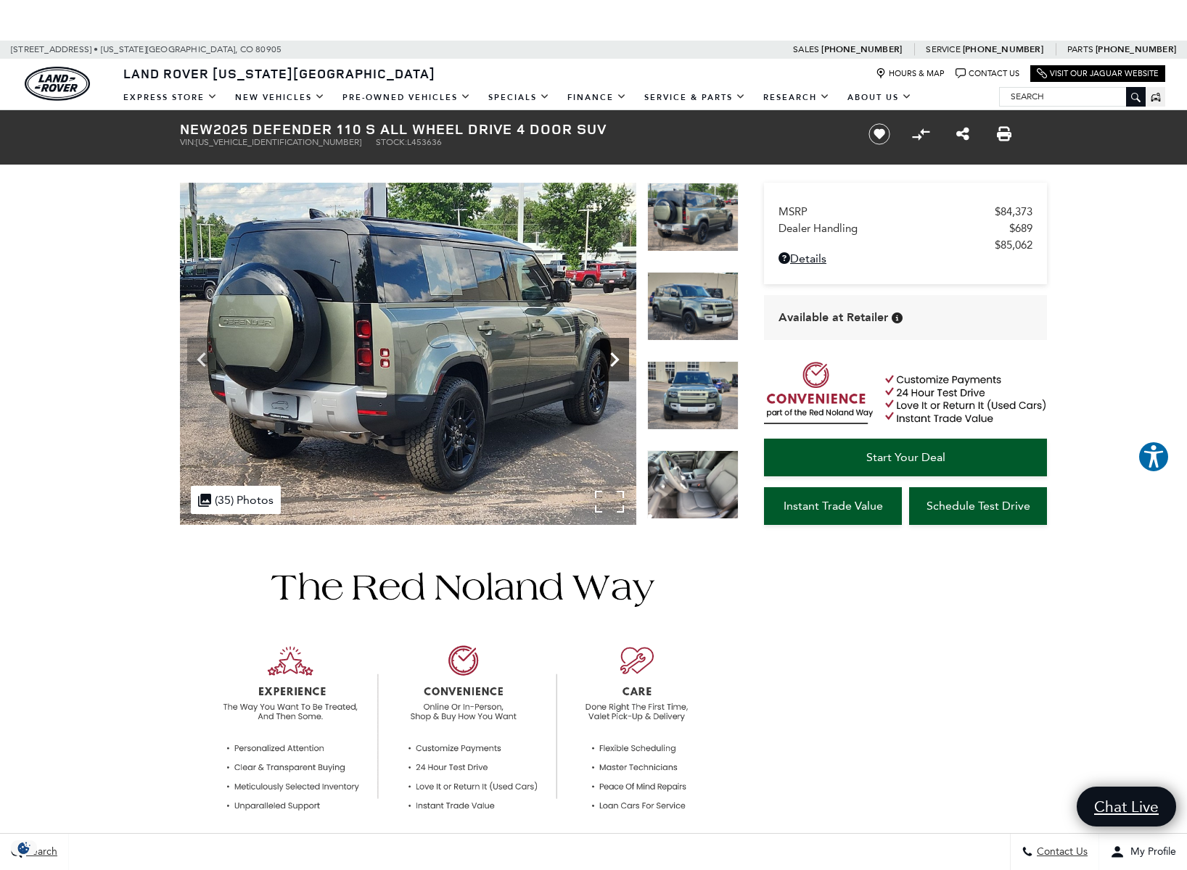
click at [617, 361] on icon "Next" at bounding box center [614, 360] width 9 height 15
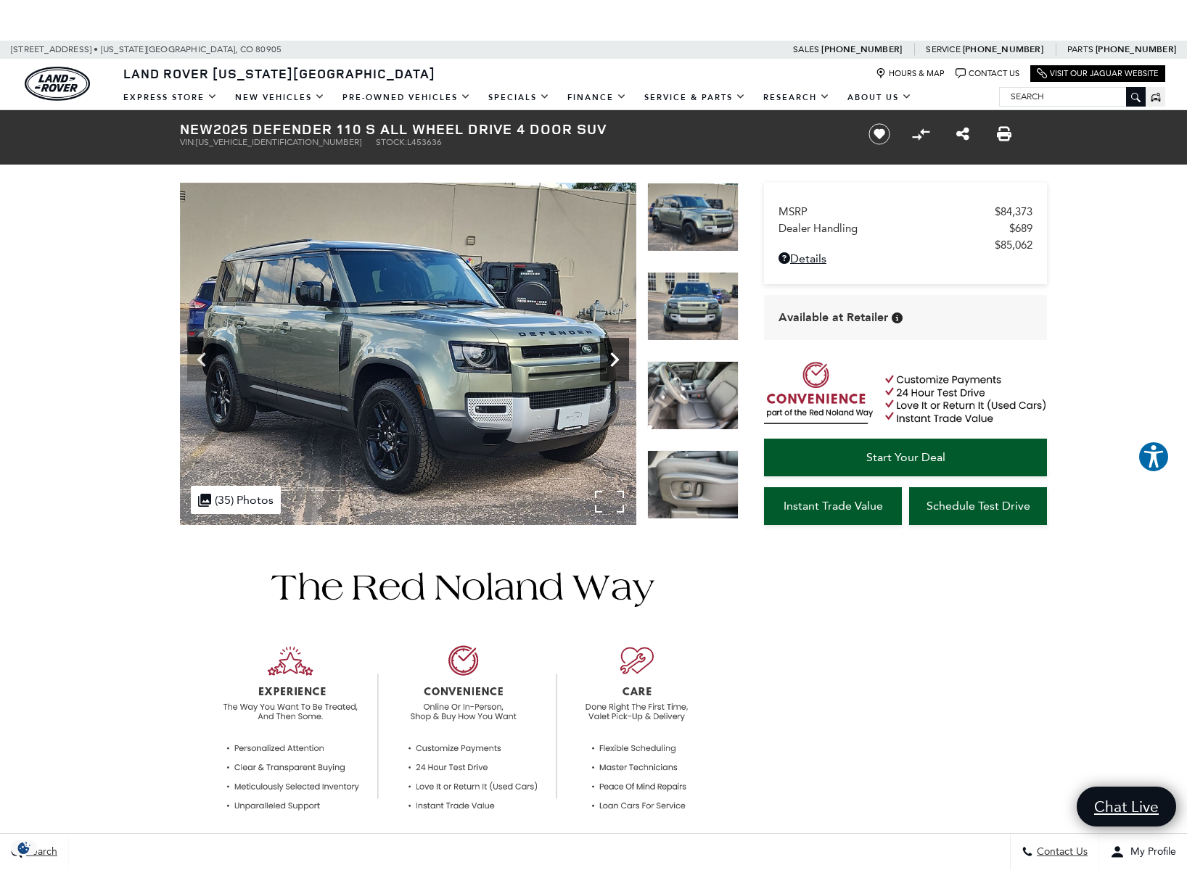
click at [619, 357] on icon "Next" at bounding box center [614, 359] width 29 height 29
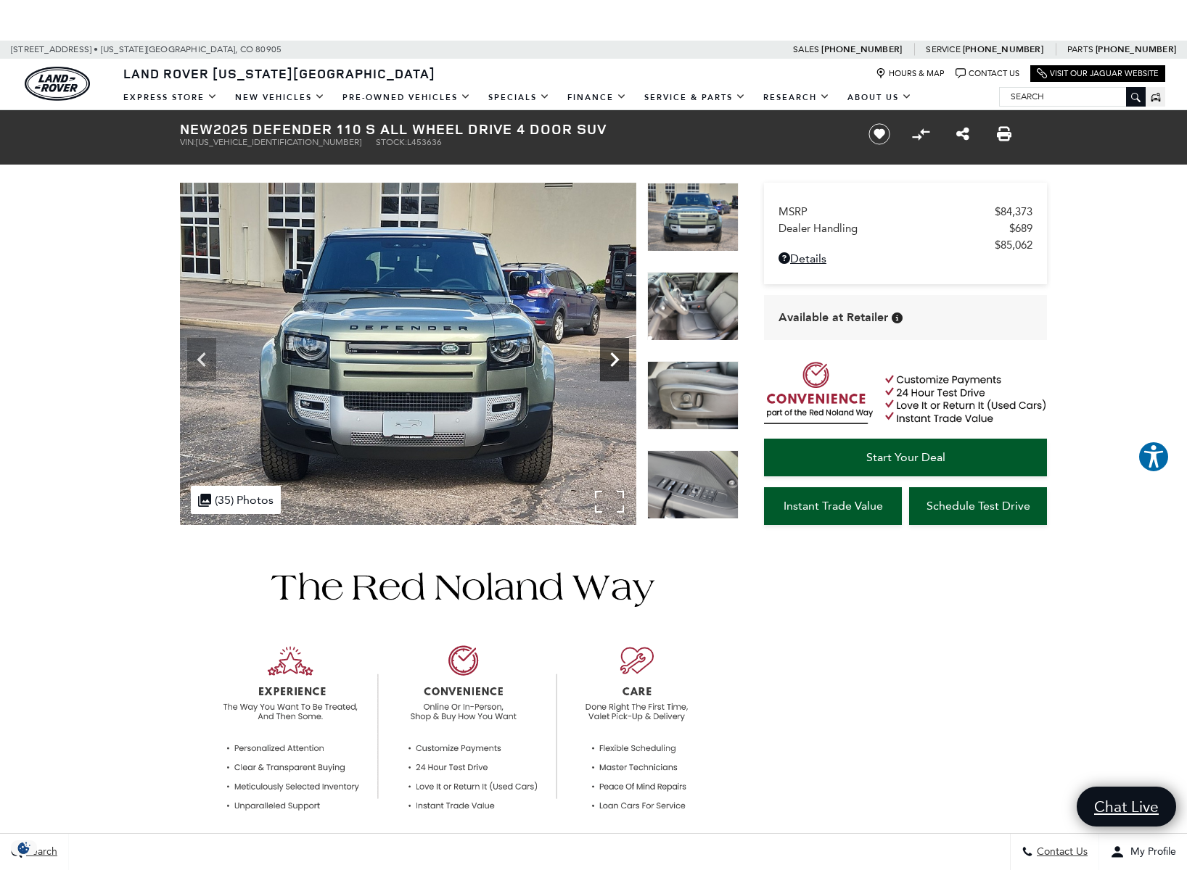
click at [622, 358] on icon "Next" at bounding box center [614, 359] width 29 height 29
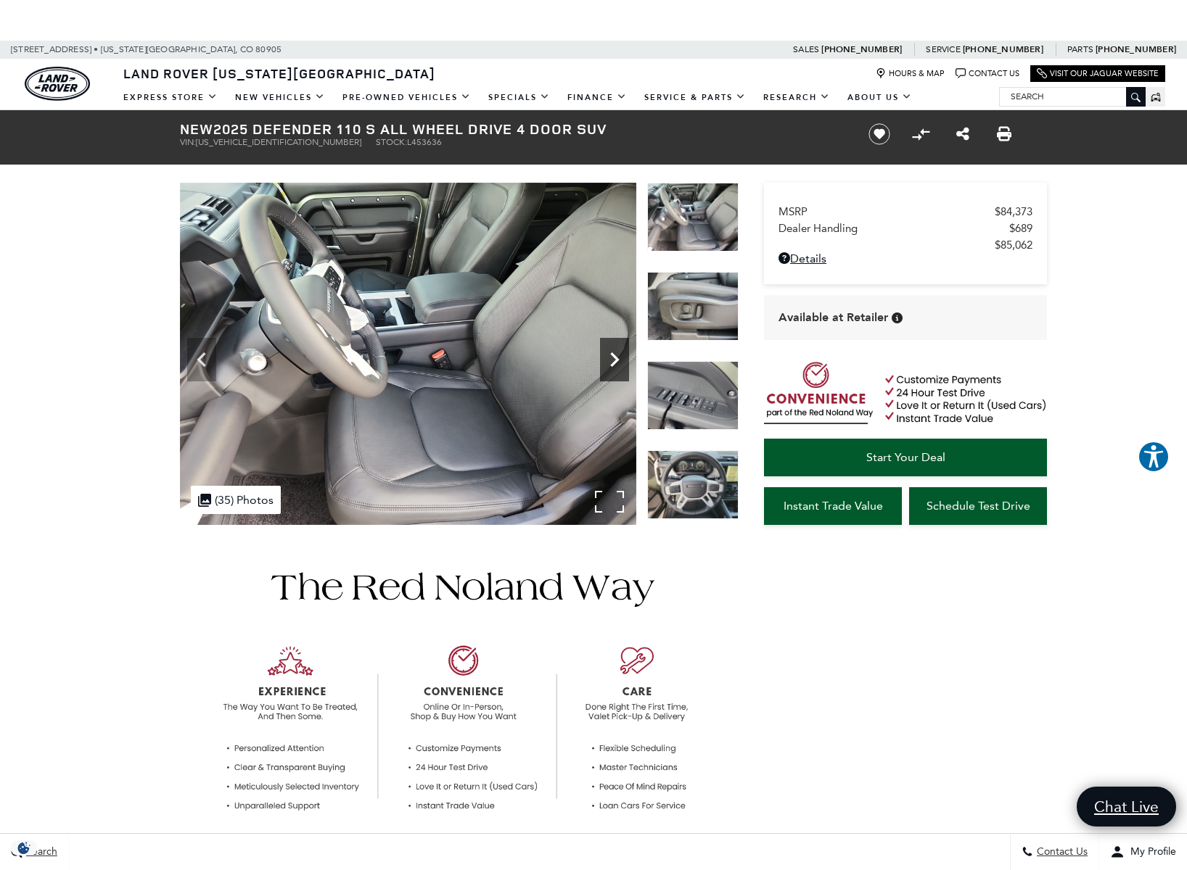
click at [616, 354] on icon "Next" at bounding box center [614, 359] width 29 height 29
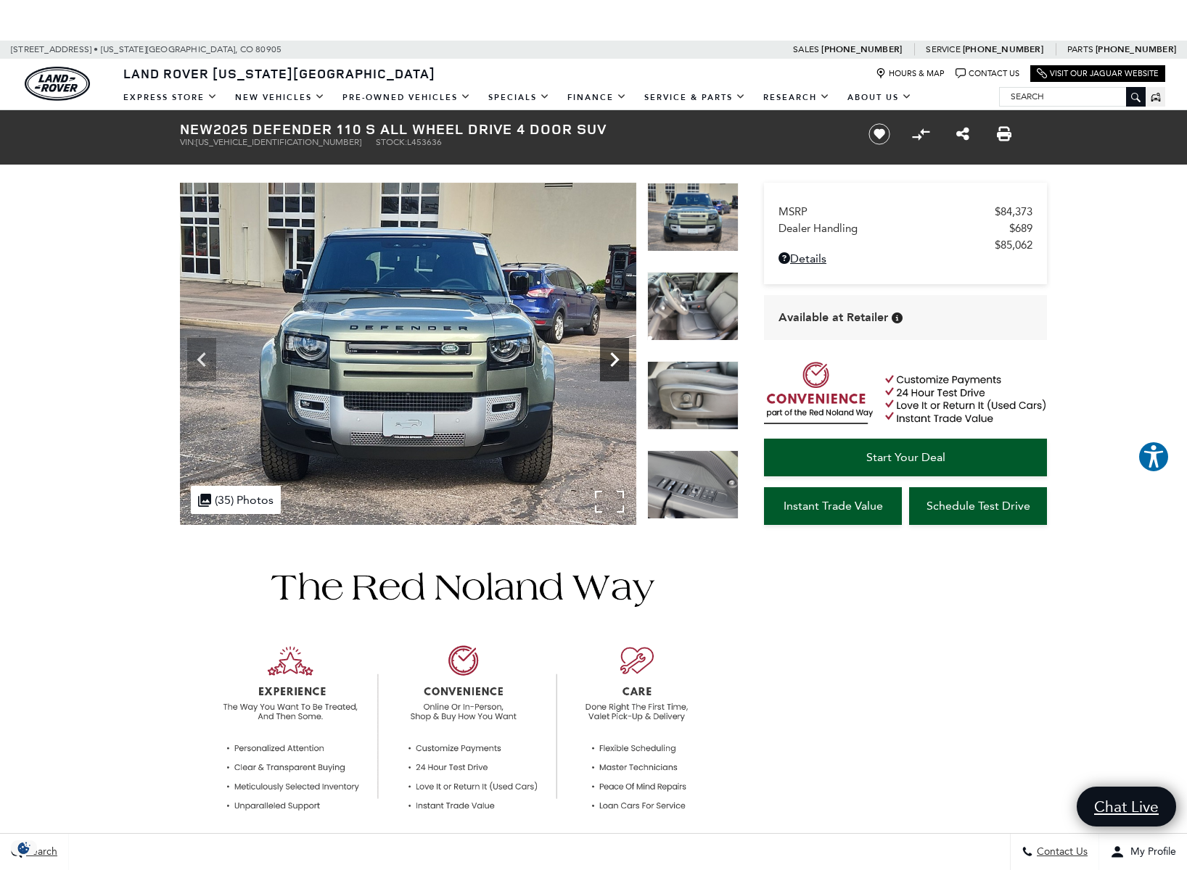
click at [616, 354] on icon "Next" at bounding box center [614, 359] width 29 height 29
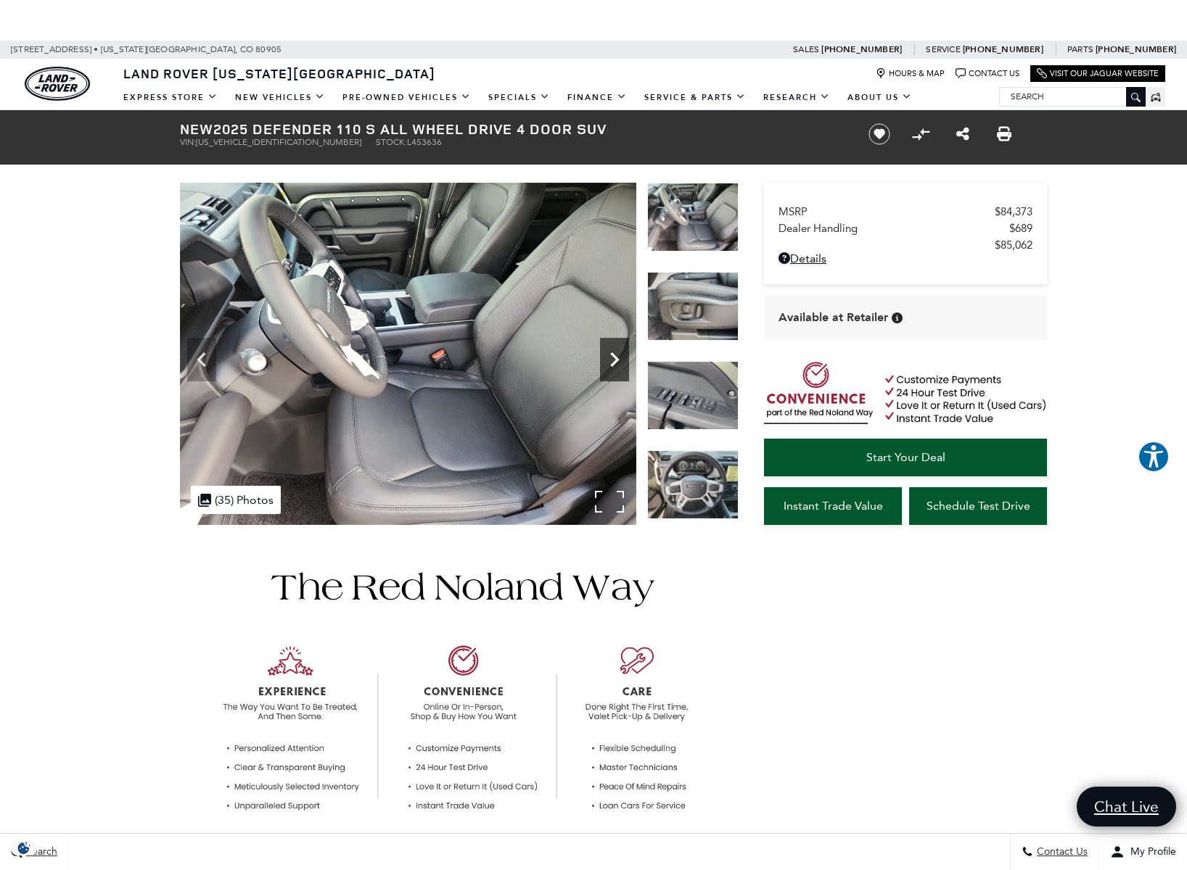
click at [618, 355] on icon "Next" at bounding box center [614, 359] width 29 height 29
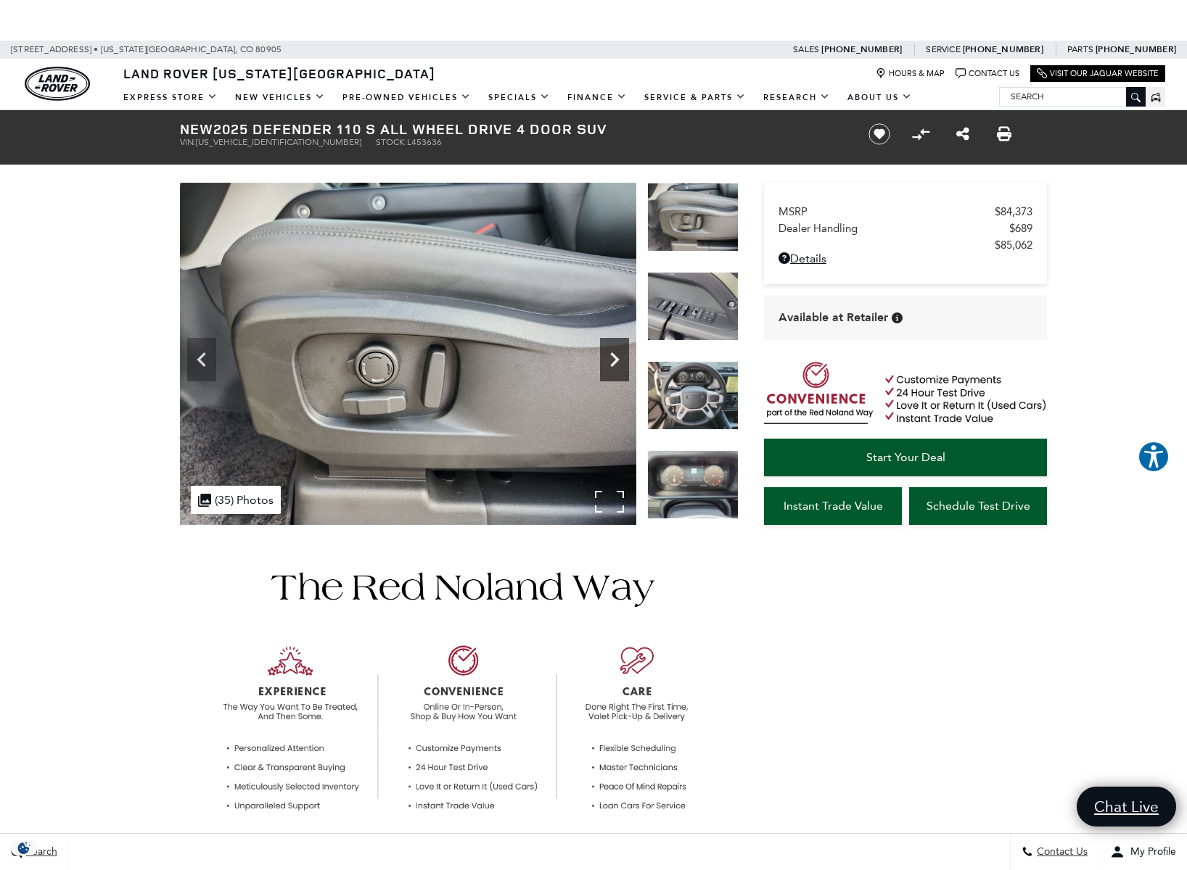
click at [618, 355] on icon "Next" at bounding box center [614, 359] width 29 height 29
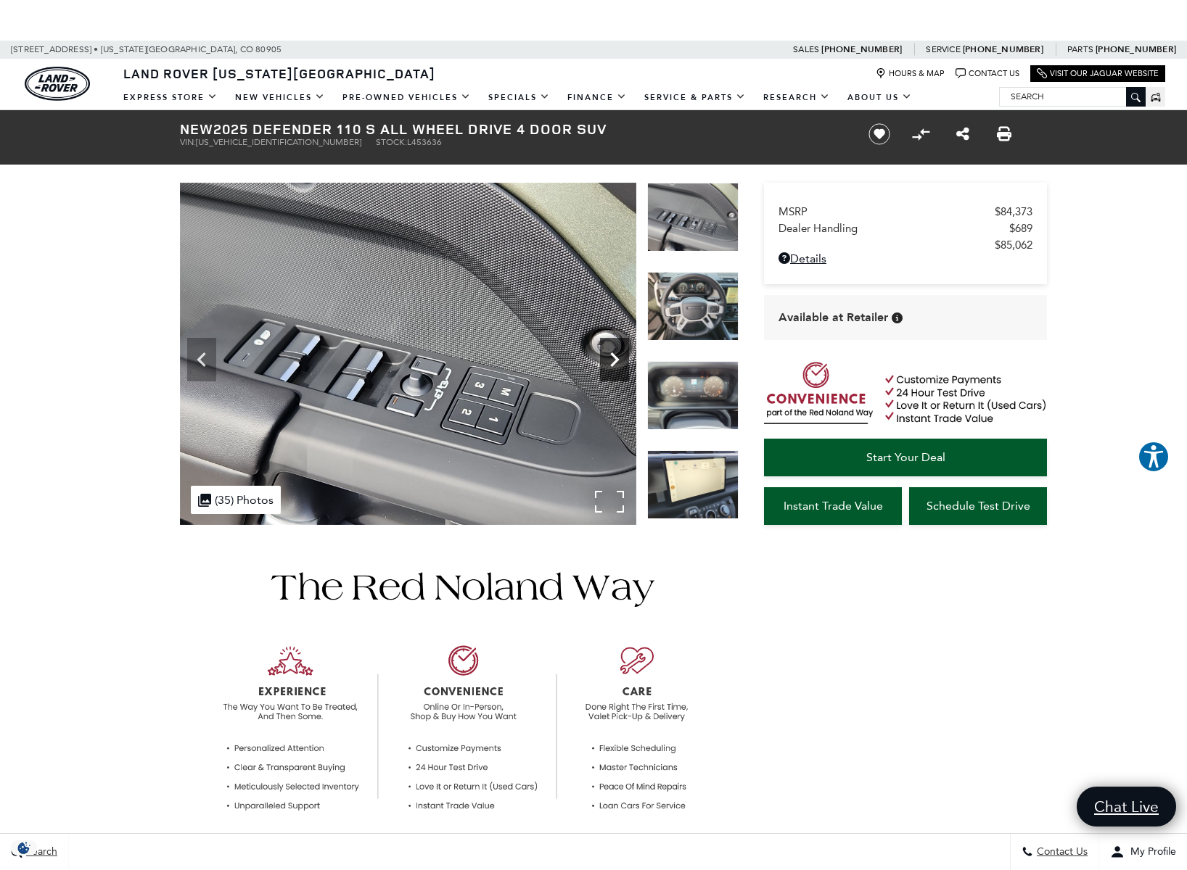
click at [618, 355] on icon "Next" at bounding box center [614, 359] width 29 height 29
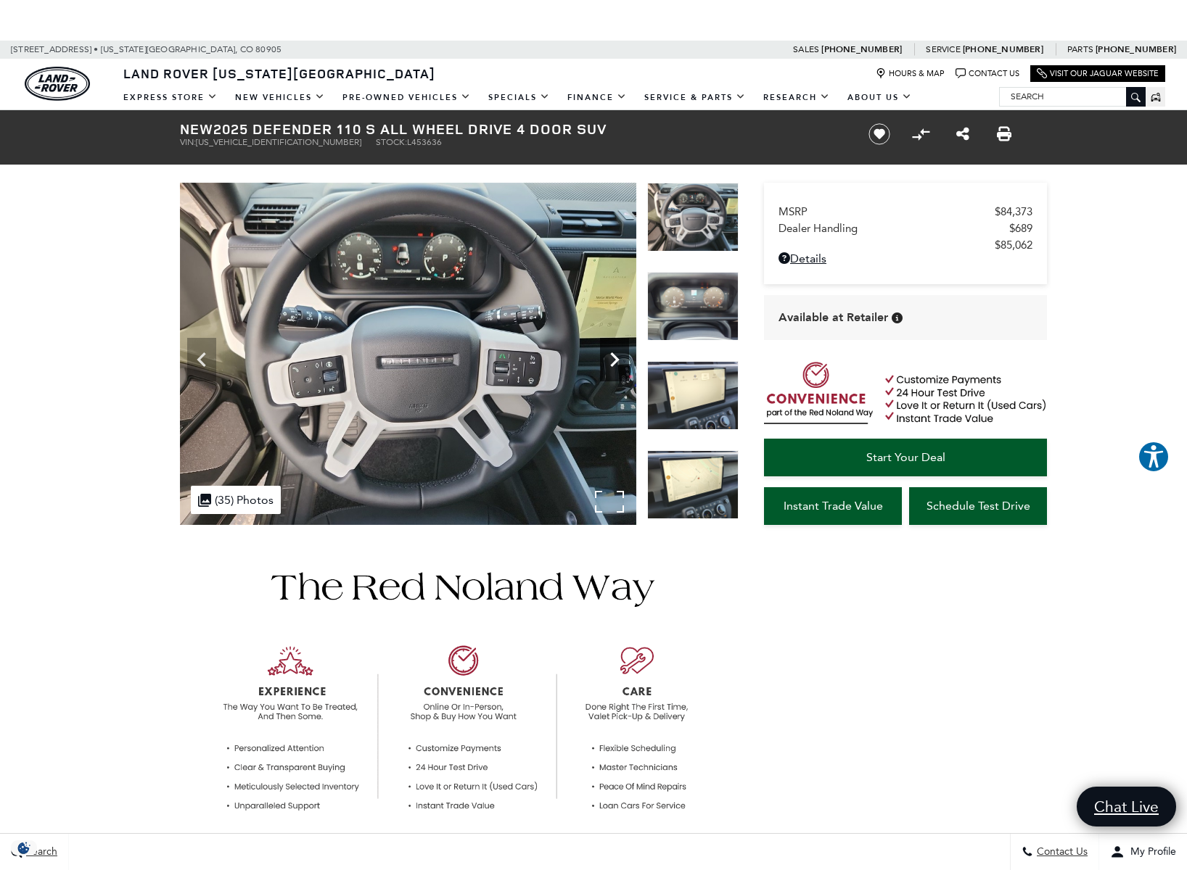
click at [618, 355] on icon "Next" at bounding box center [614, 359] width 29 height 29
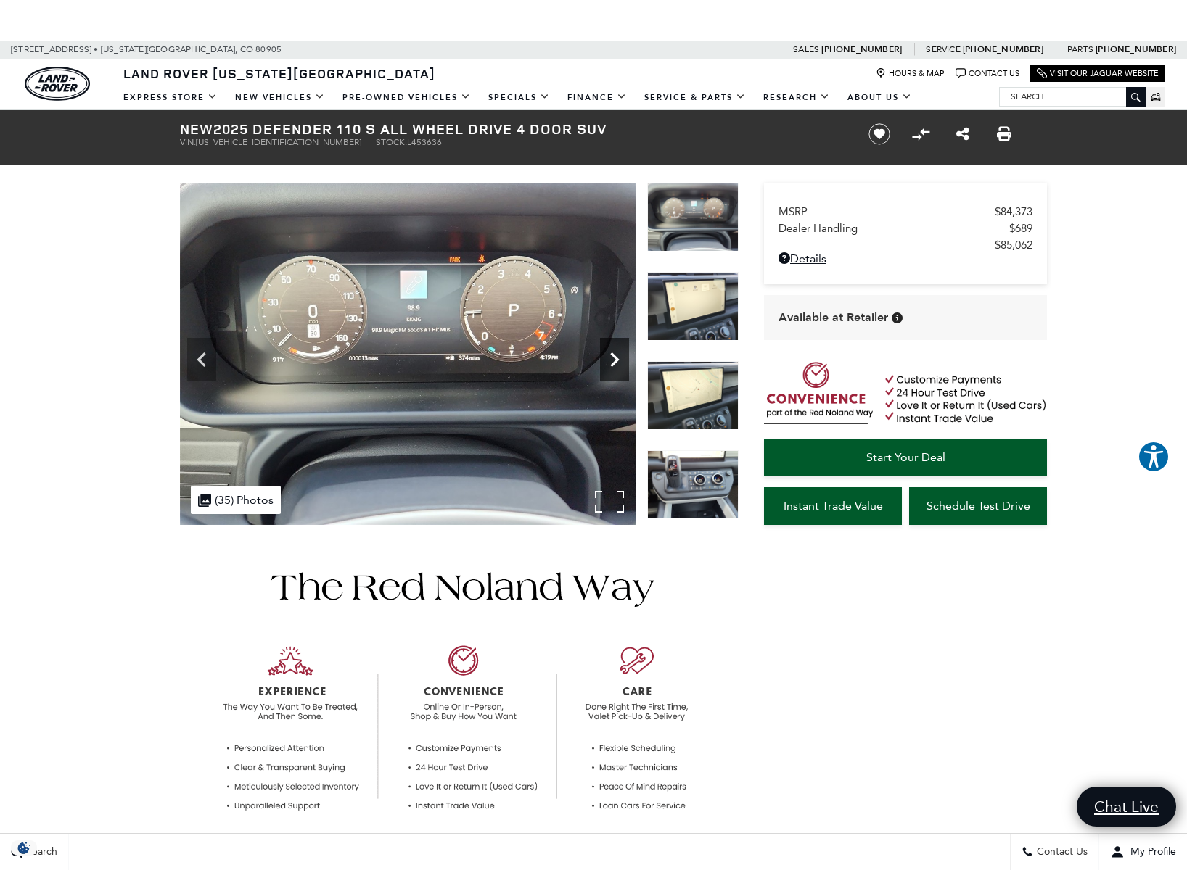
click at [618, 355] on icon "Next" at bounding box center [614, 359] width 29 height 29
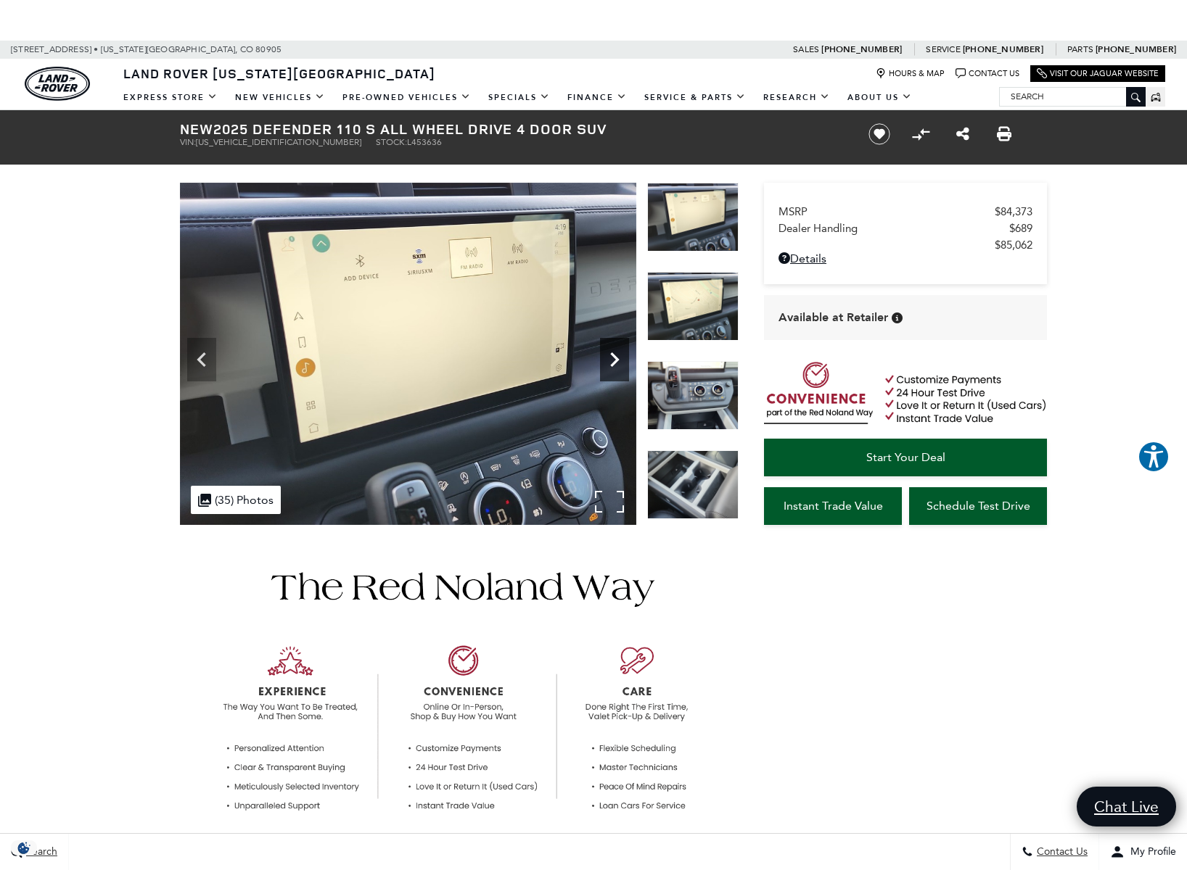
click at [618, 355] on icon "Next" at bounding box center [614, 359] width 29 height 29
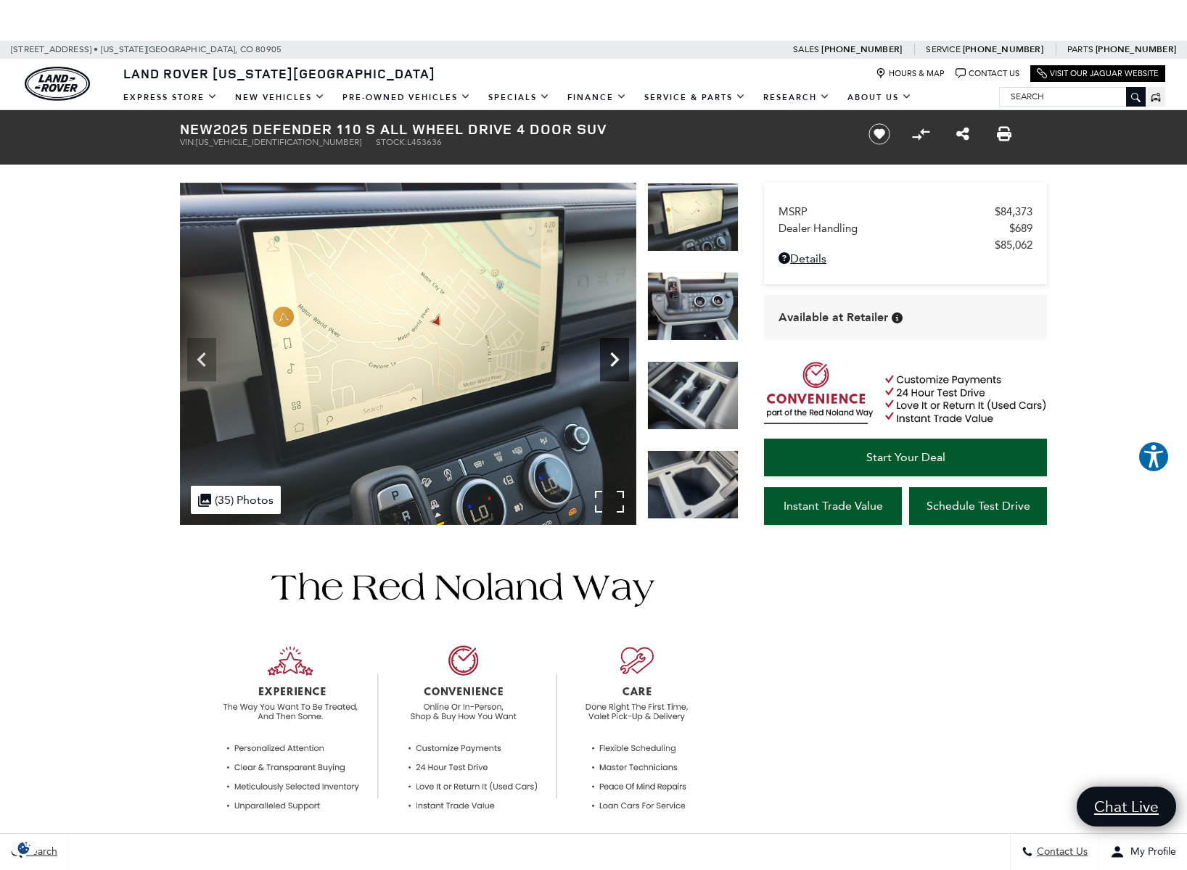
click at [618, 355] on icon "Next" at bounding box center [614, 359] width 29 height 29
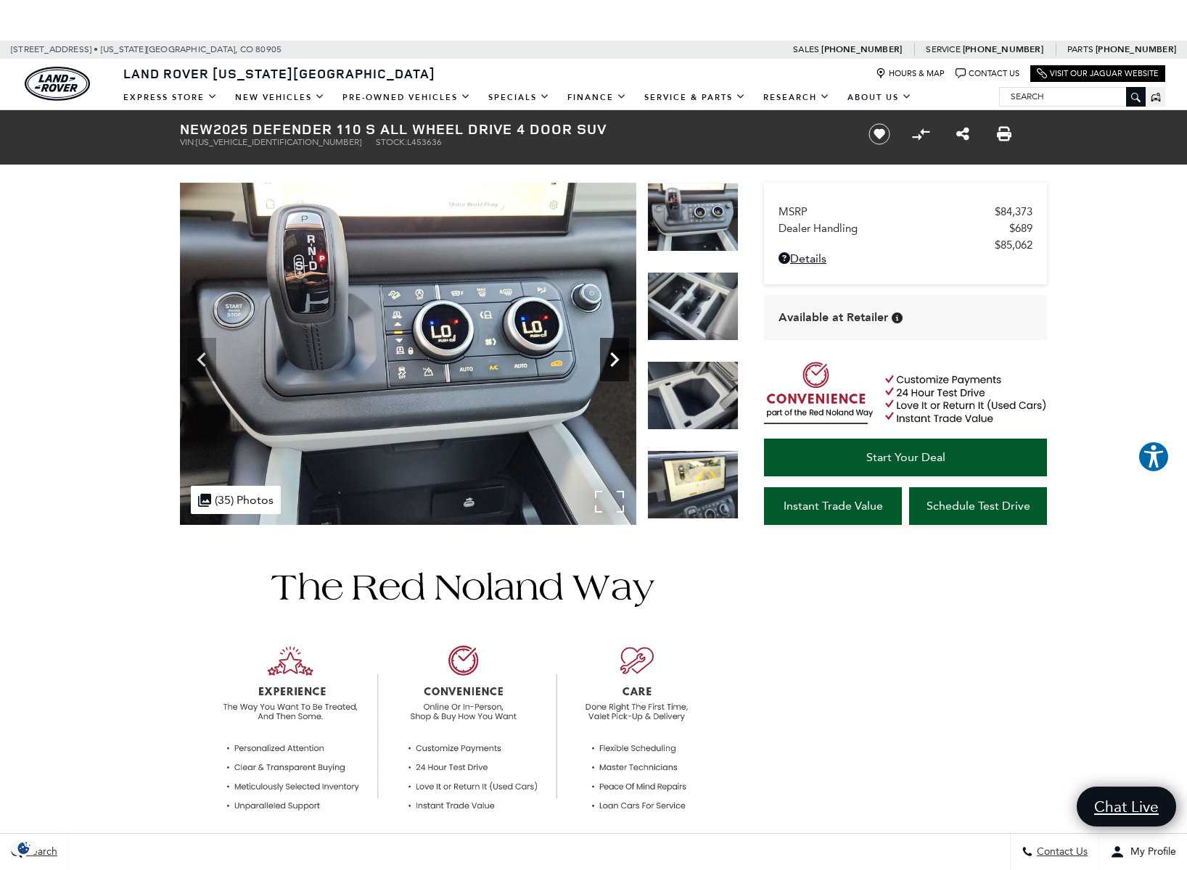
click at [618, 355] on icon "Next" at bounding box center [614, 359] width 29 height 29
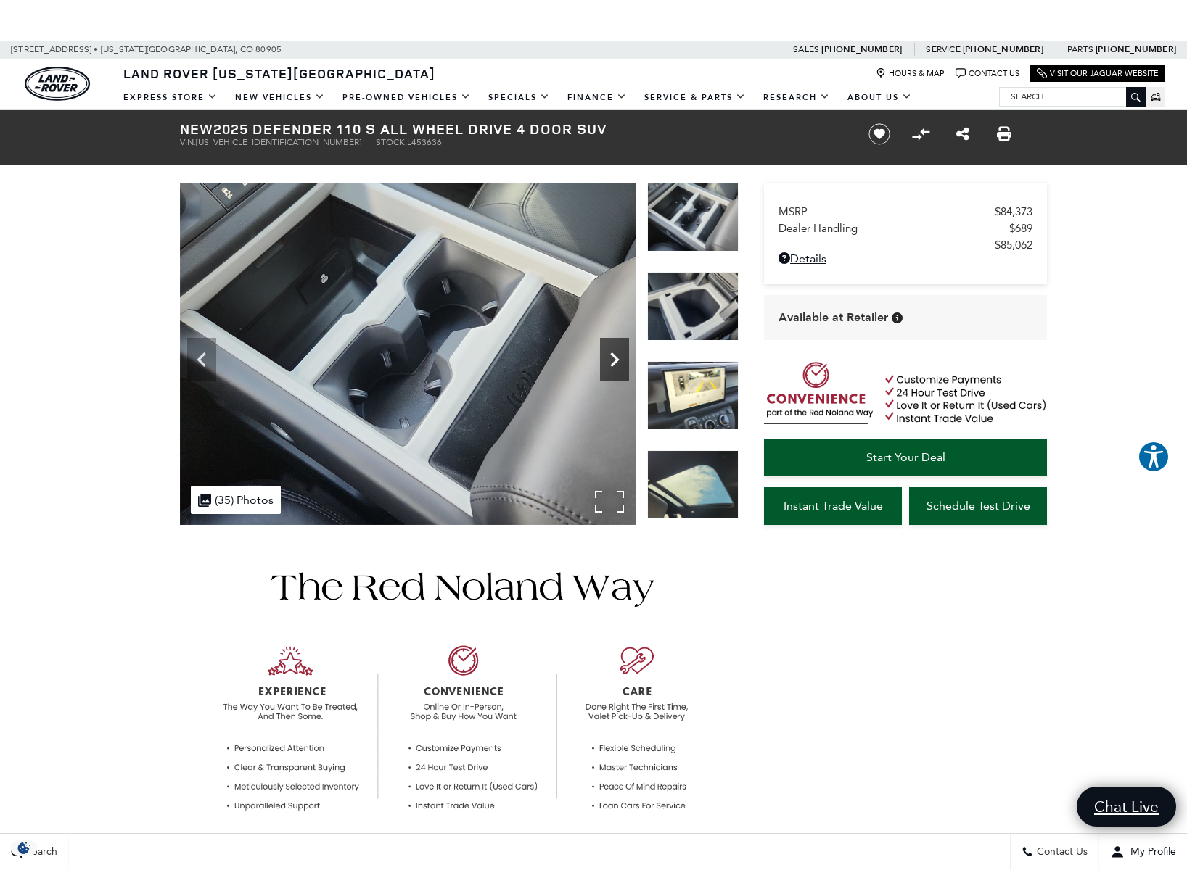
click at [618, 355] on icon "Next" at bounding box center [614, 359] width 29 height 29
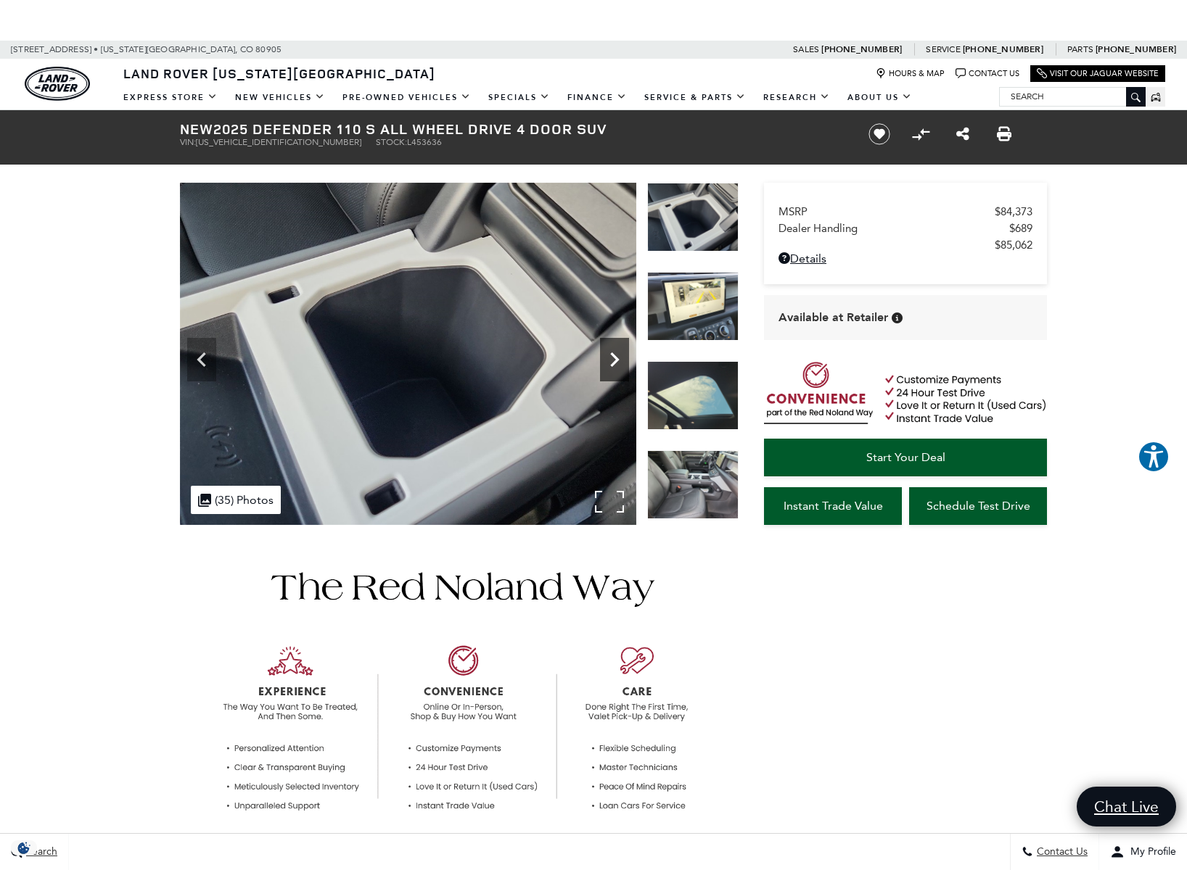
click at [618, 355] on icon "Next" at bounding box center [614, 359] width 29 height 29
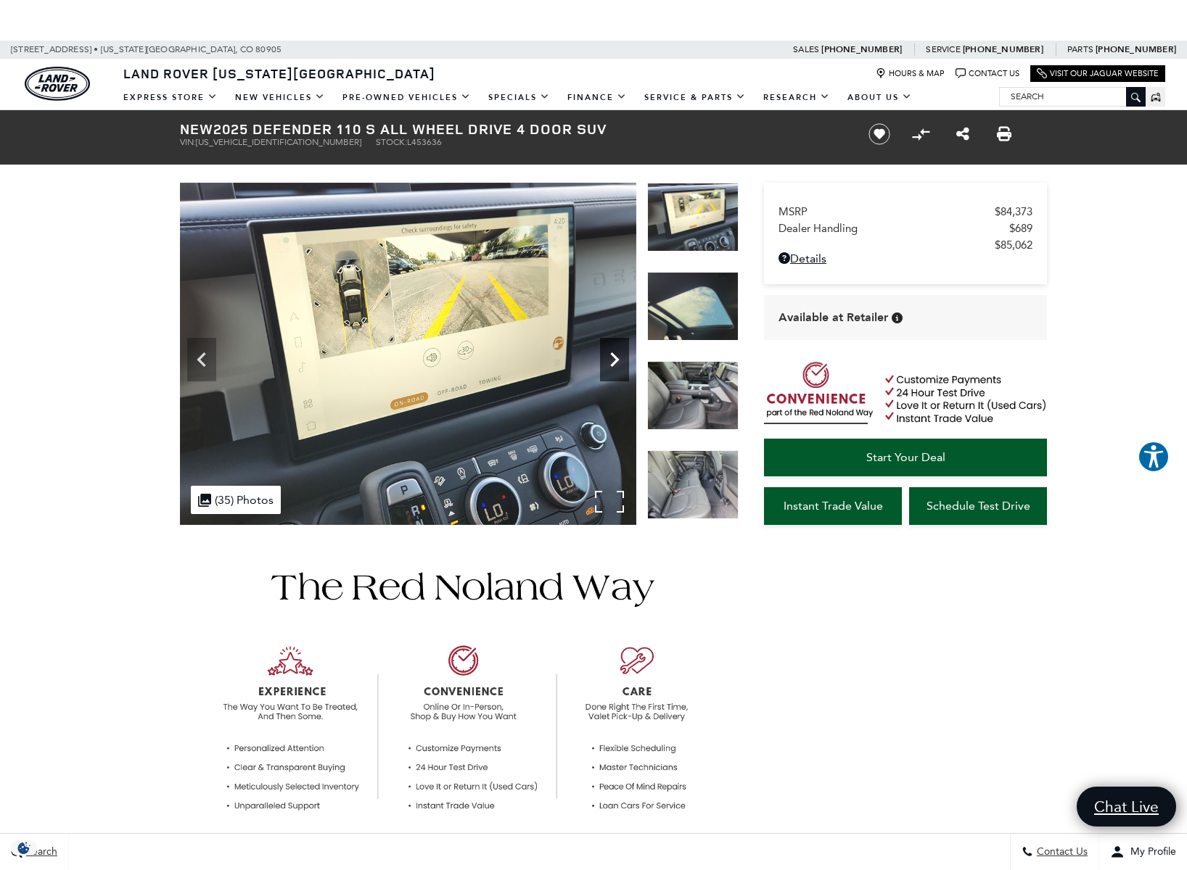
click at [618, 355] on icon "Next" at bounding box center [614, 359] width 29 height 29
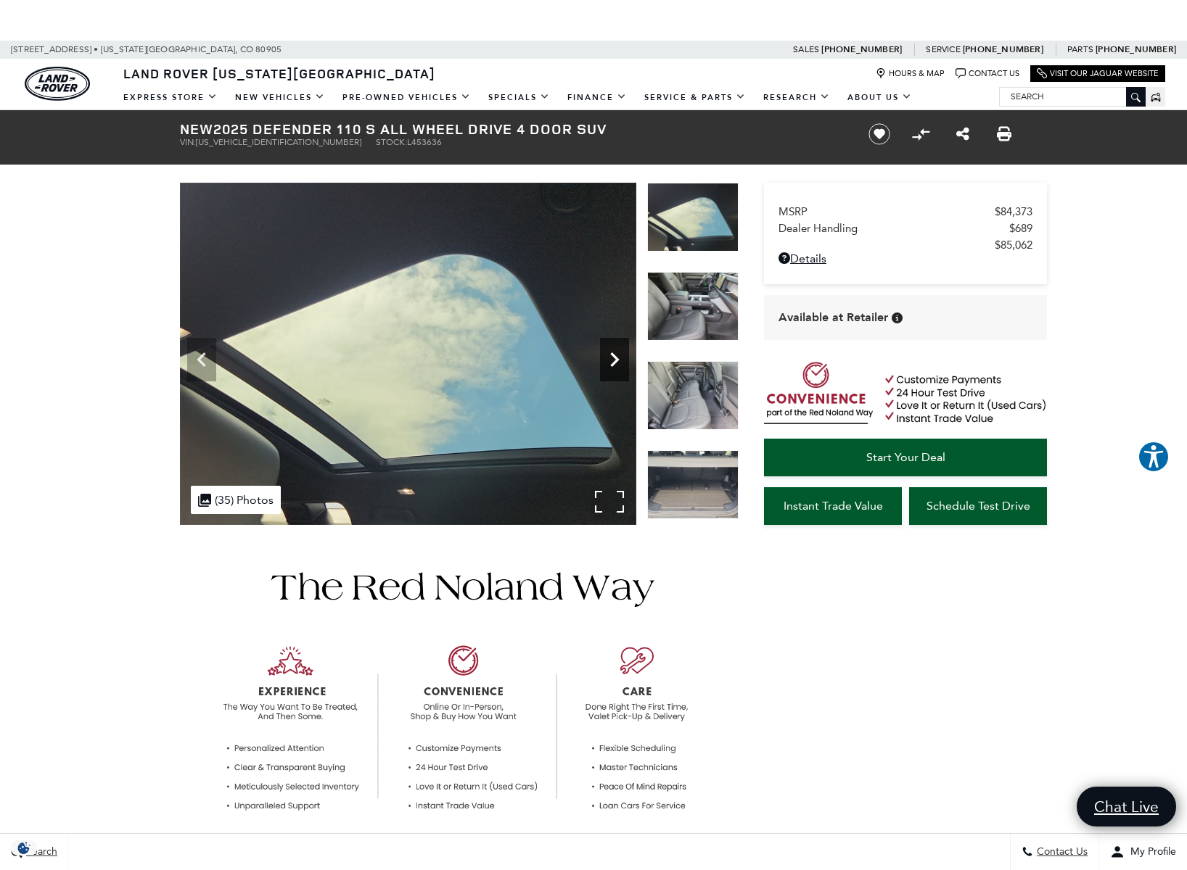
click at [618, 355] on icon "Next" at bounding box center [614, 359] width 29 height 29
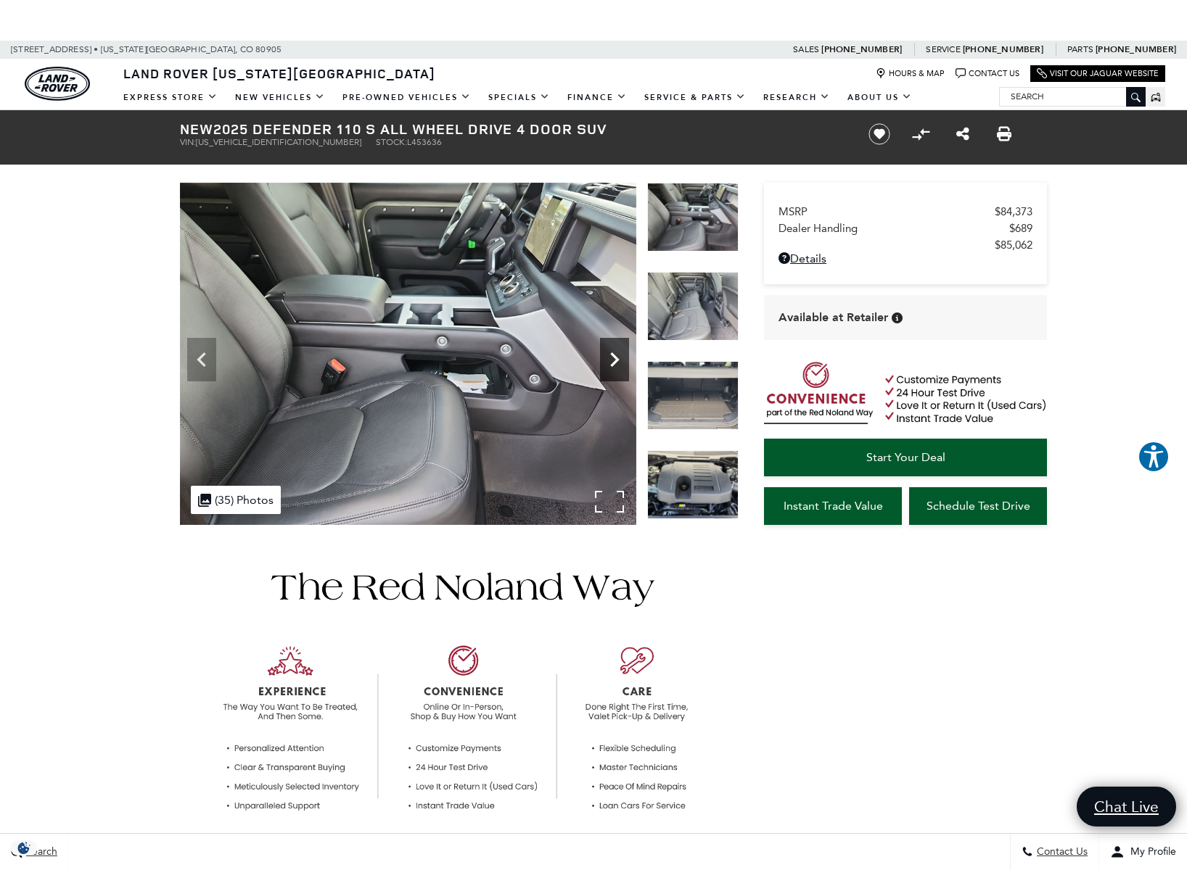
click at [618, 355] on icon "Next" at bounding box center [614, 359] width 29 height 29
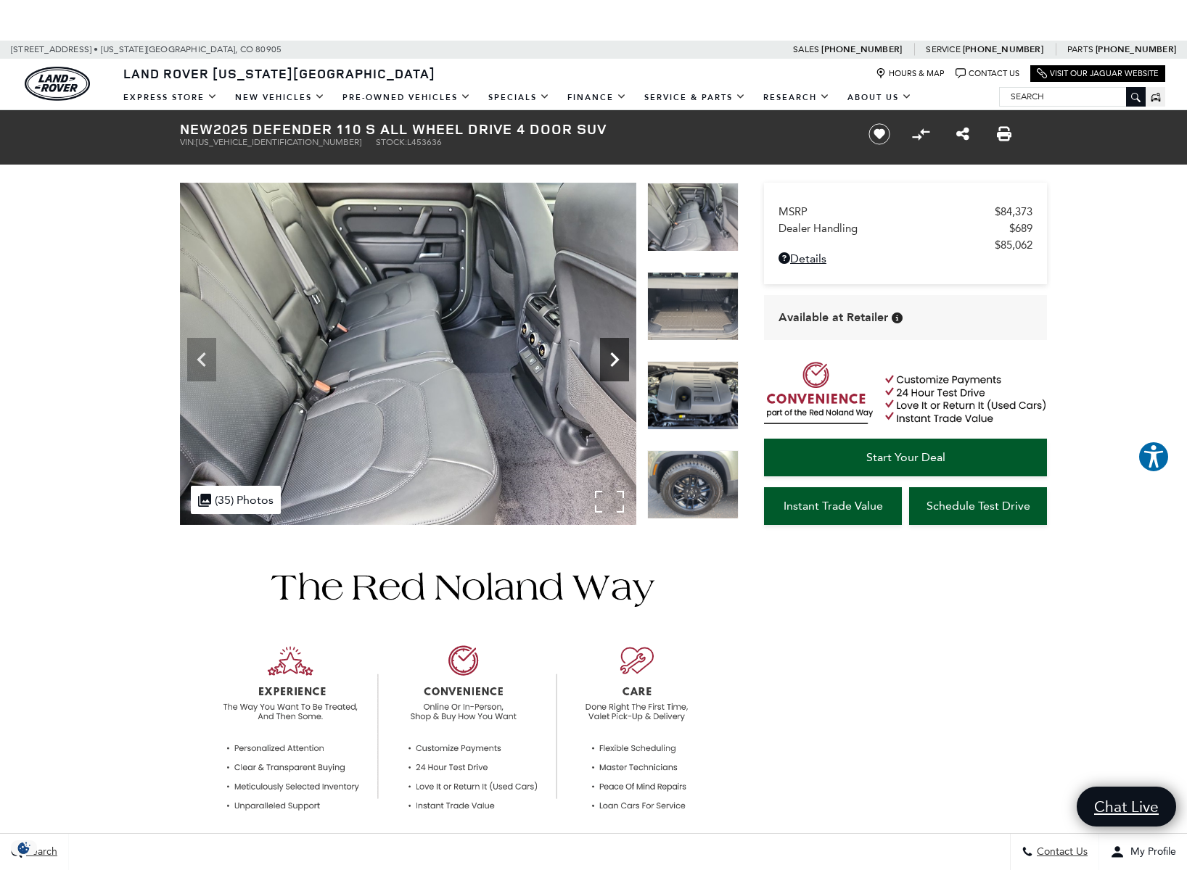
click at [617, 355] on icon "Next" at bounding box center [614, 359] width 29 height 29
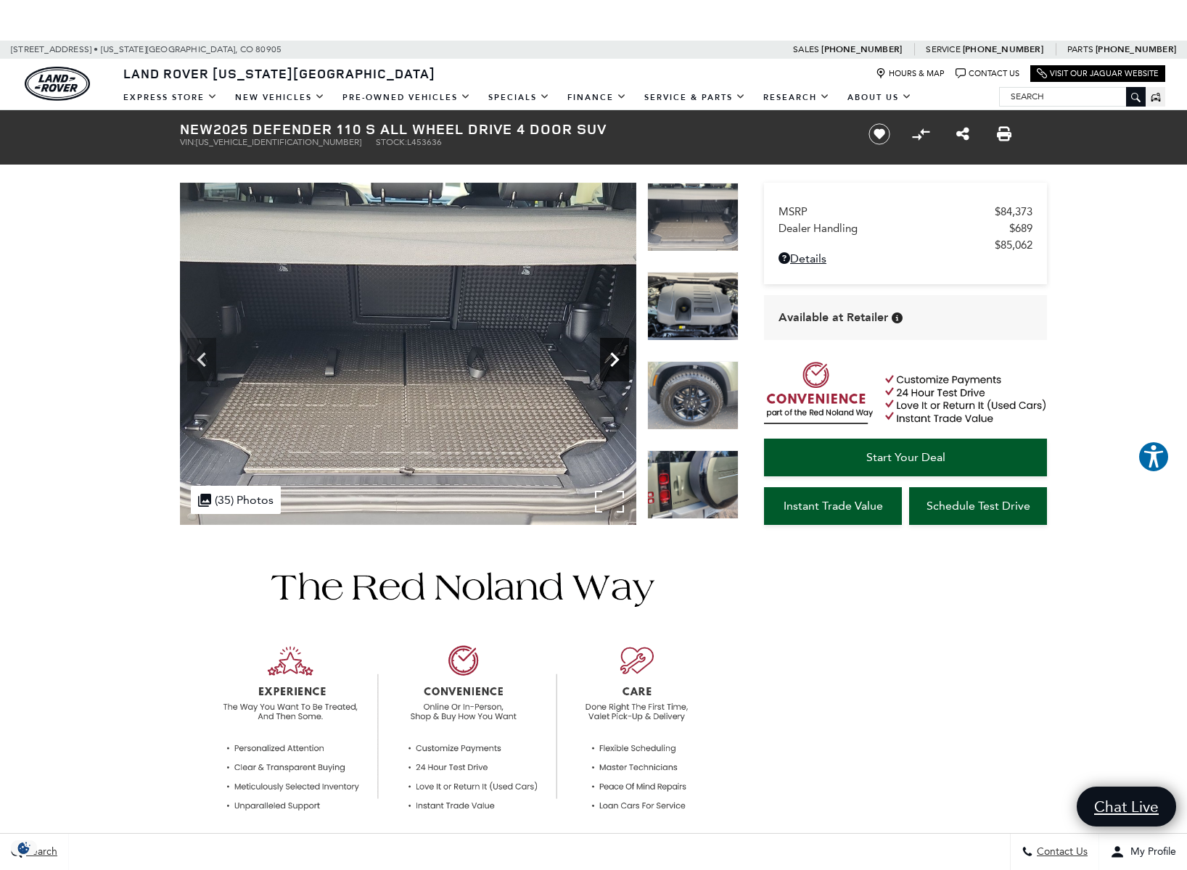
click at [617, 355] on icon "Next" at bounding box center [614, 359] width 29 height 29
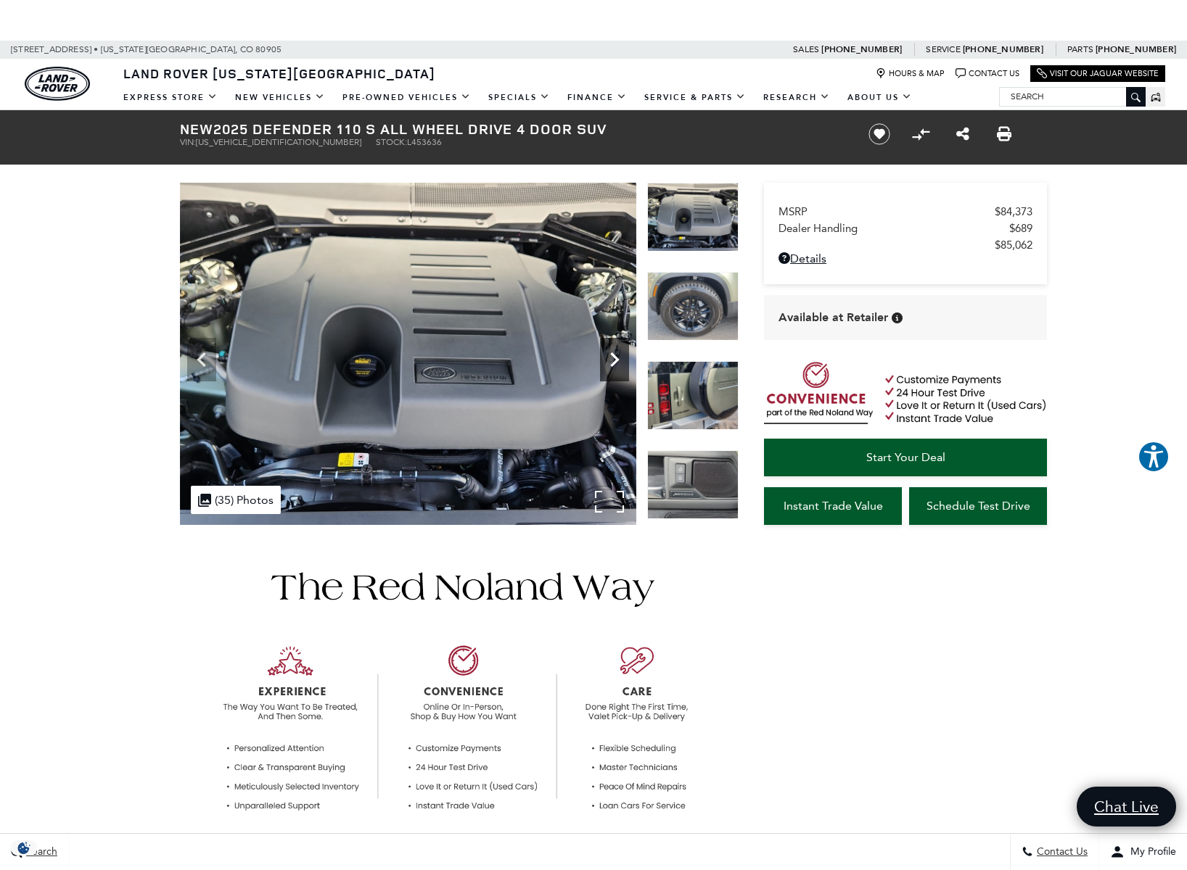
click at [617, 355] on icon "Next" at bounding box center [614, 359] width 29 height 29
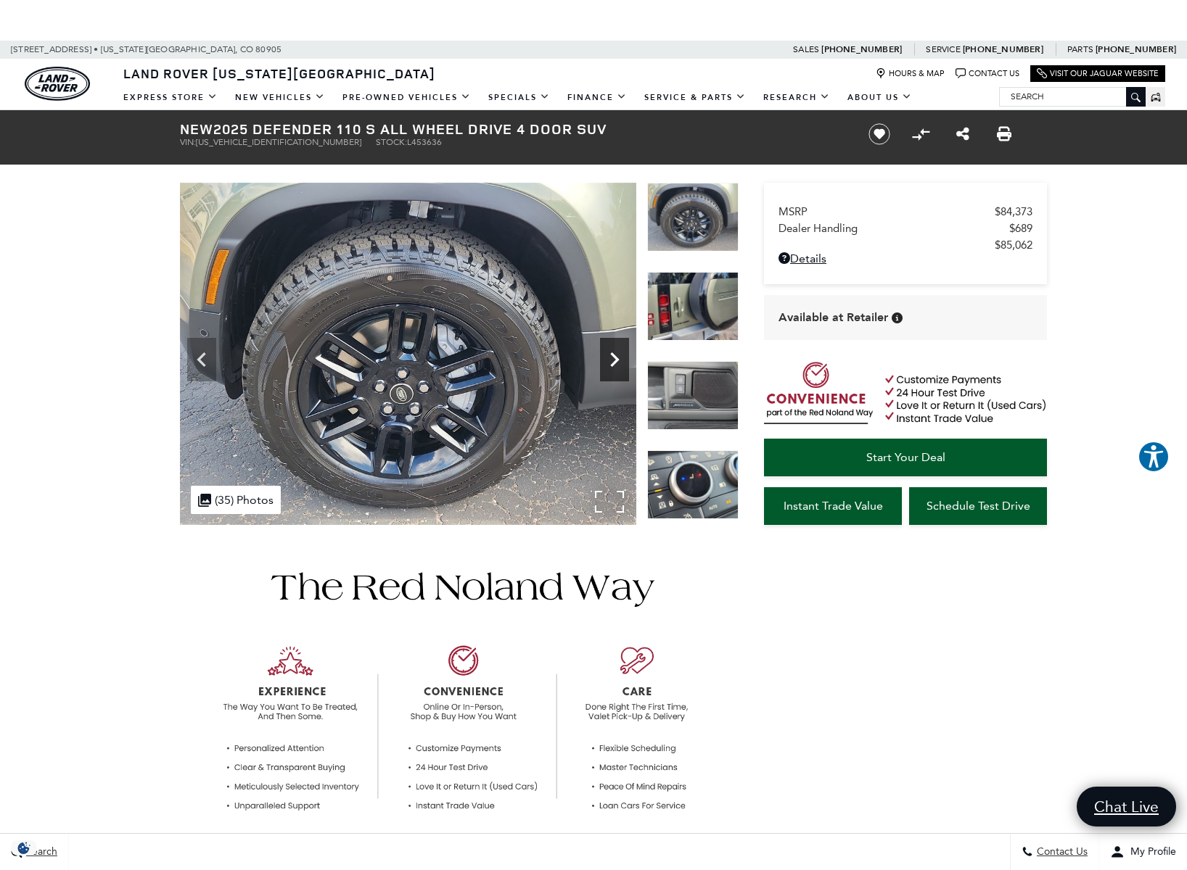
click at [617, 356] on icon "Next" at bounding box center [614, 359] width 29 height 29
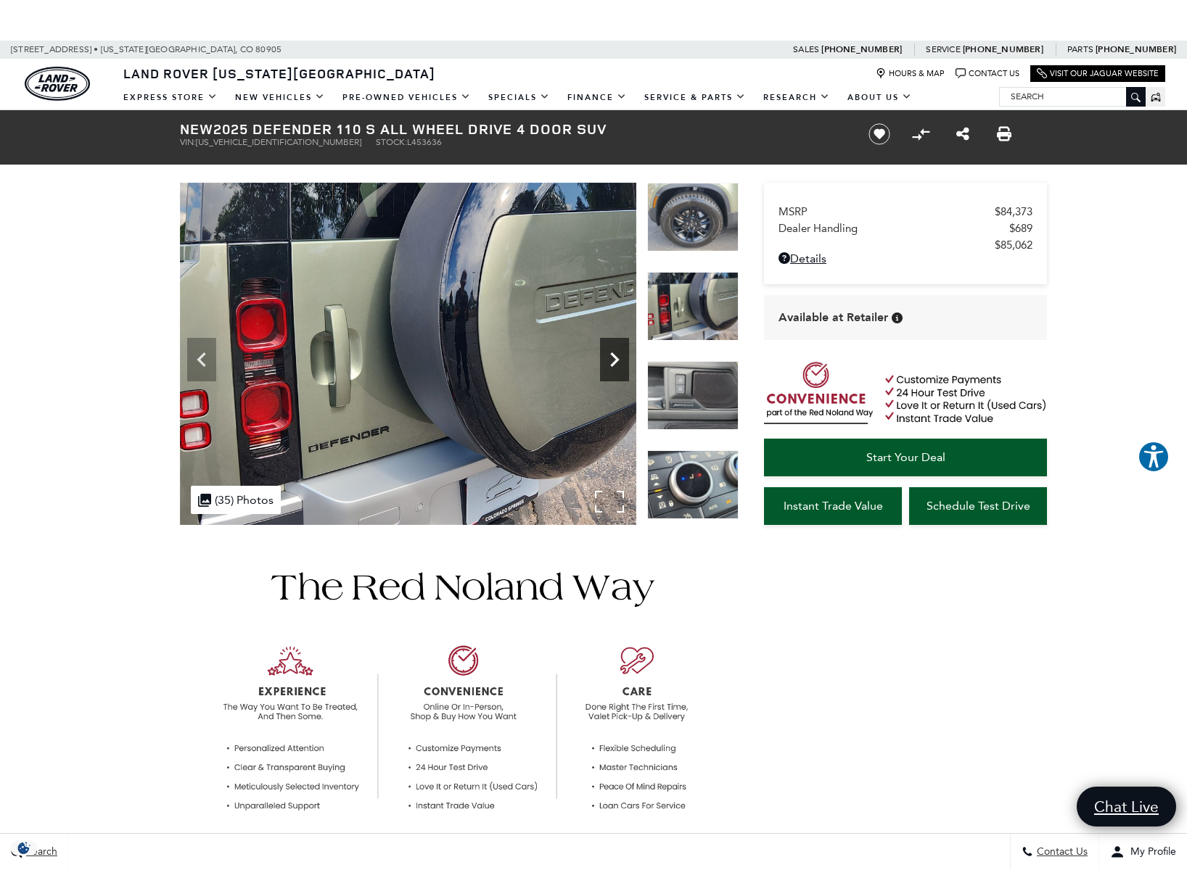
click at [617, 356] on icon "Next" at bounding box center [614, 359] width 29 height 29
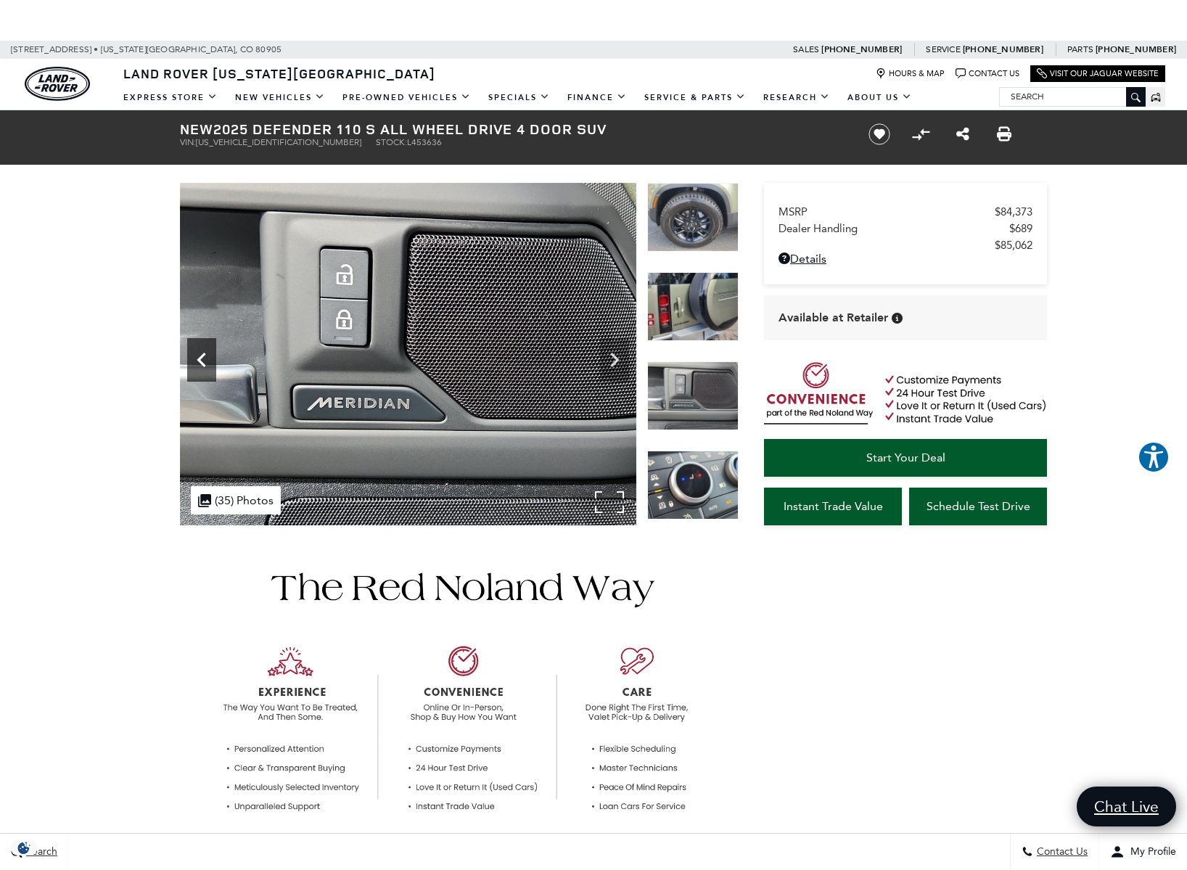
click at [194, 355] on icon "Previous" at bounding box center [201, 359] width 29 height 29
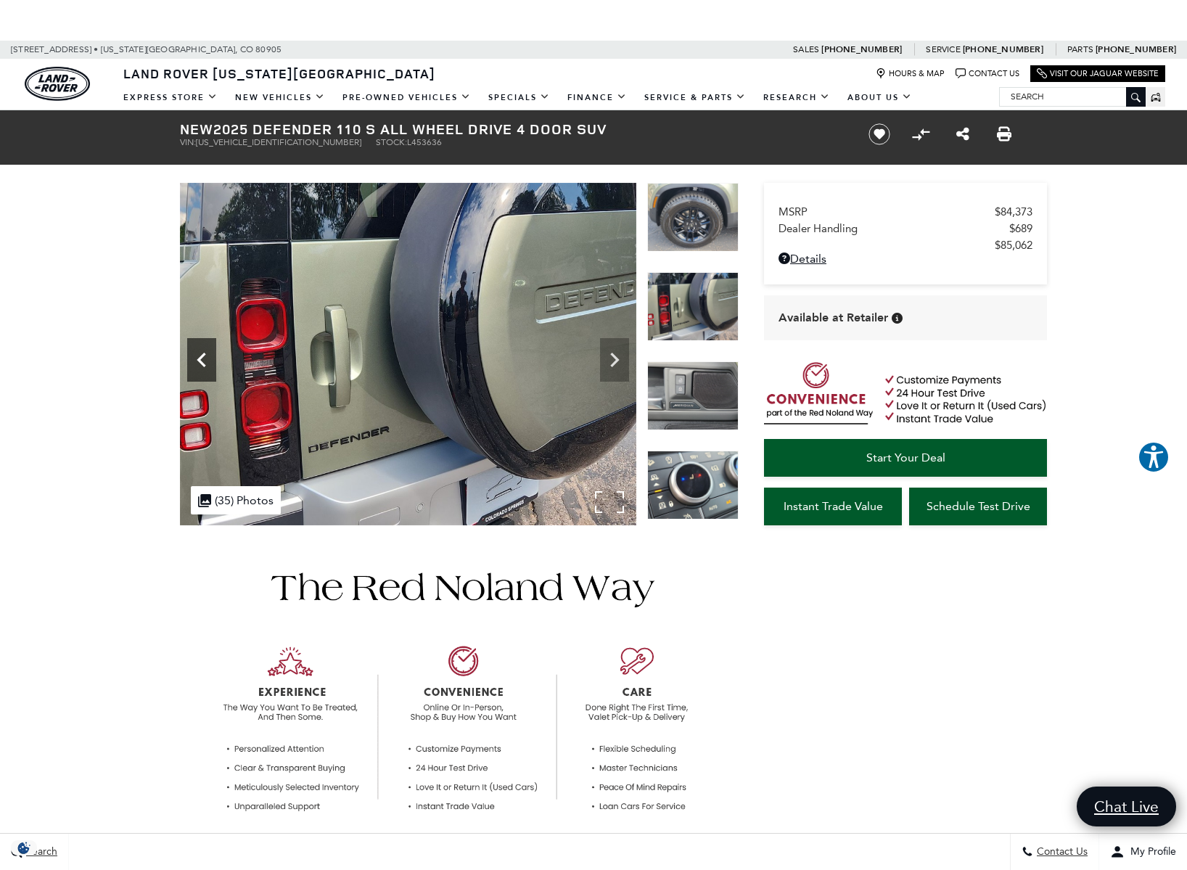
click at [194, 355] on icon "Previous" at bounding box center [201, 359] width 29 height 29
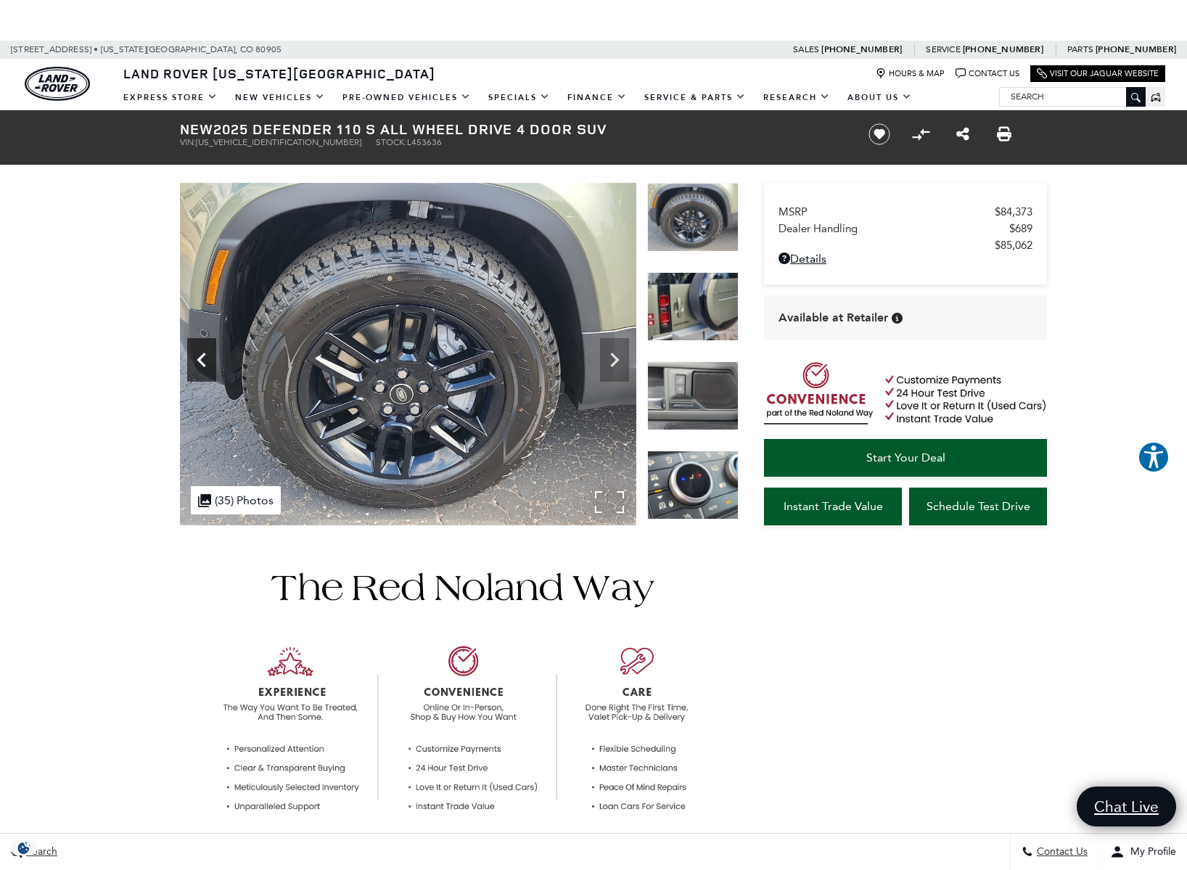
click at [200, 354] on icon "Previous" at bounding box center [201, 359] width 29 height 29
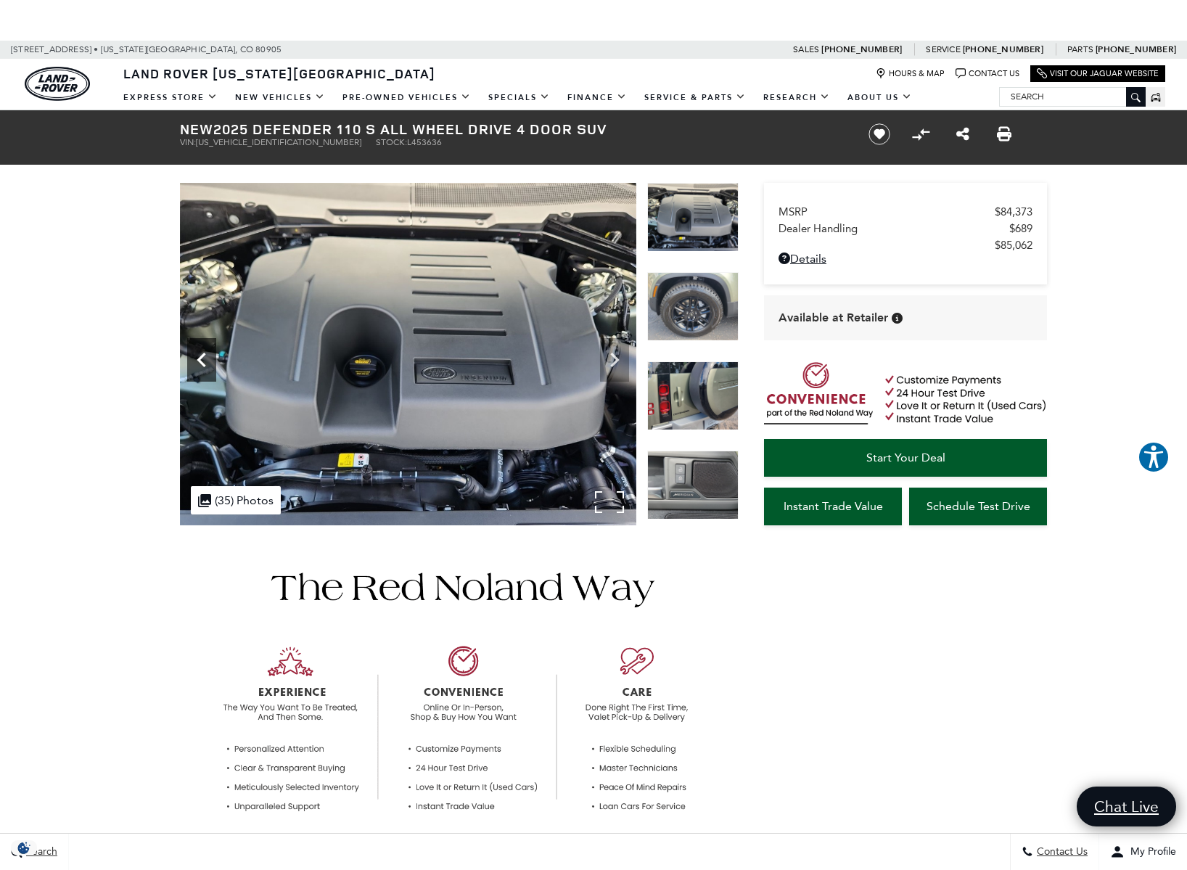
click at [201, 357] on icon "Previous" at bounding box center [201, 360] width 9 height 15
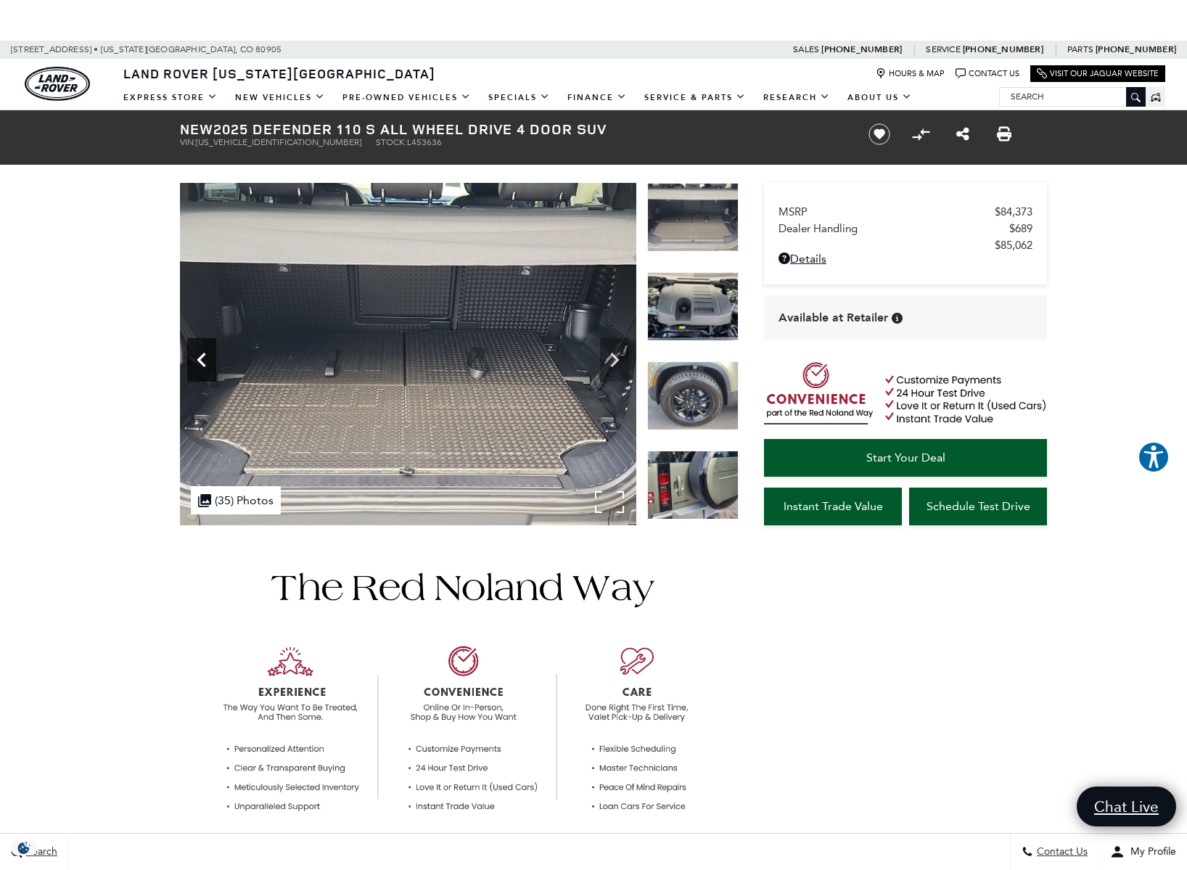
click at [201, 357] on icon "Previous" at bounding box center [201, 360] width 9 height 15
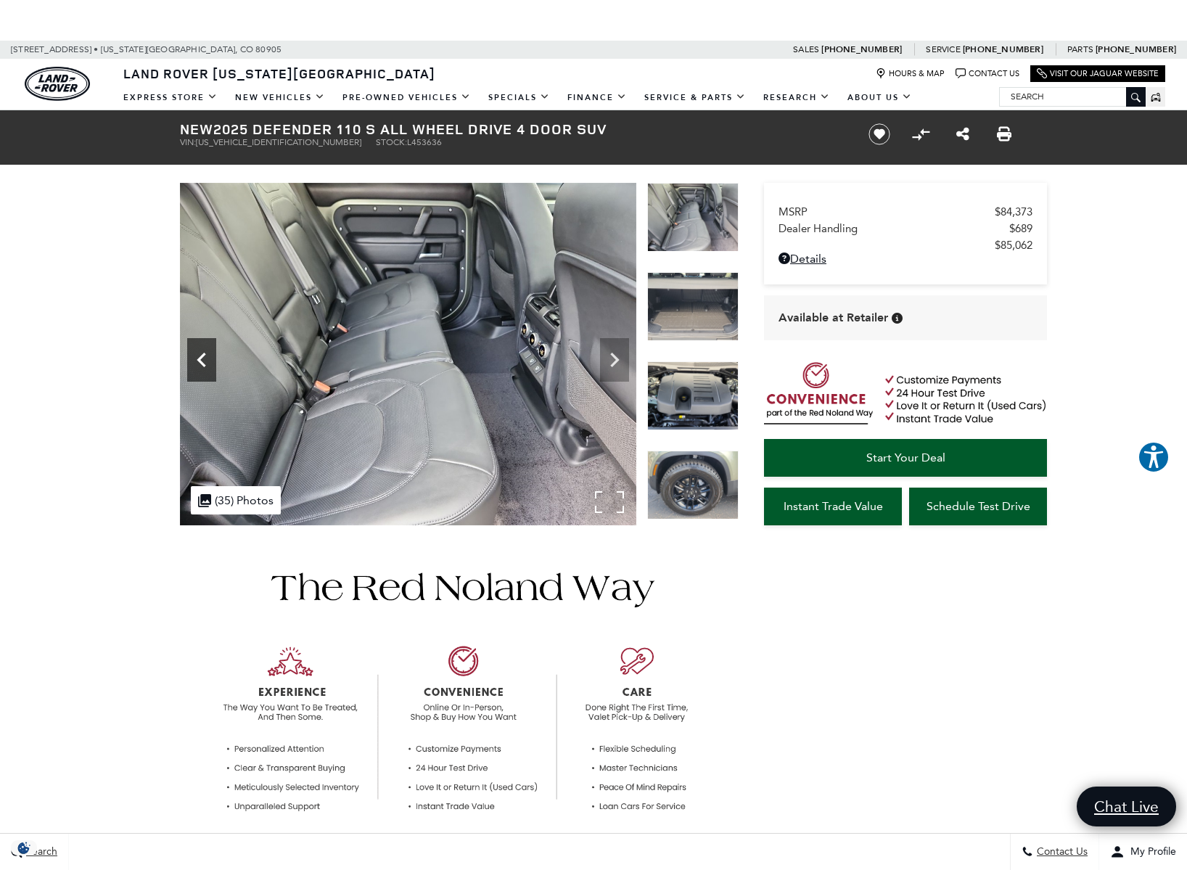
click at [200, 357] on icon "Previous" at bounding box center [201, 360] width 9 height 15
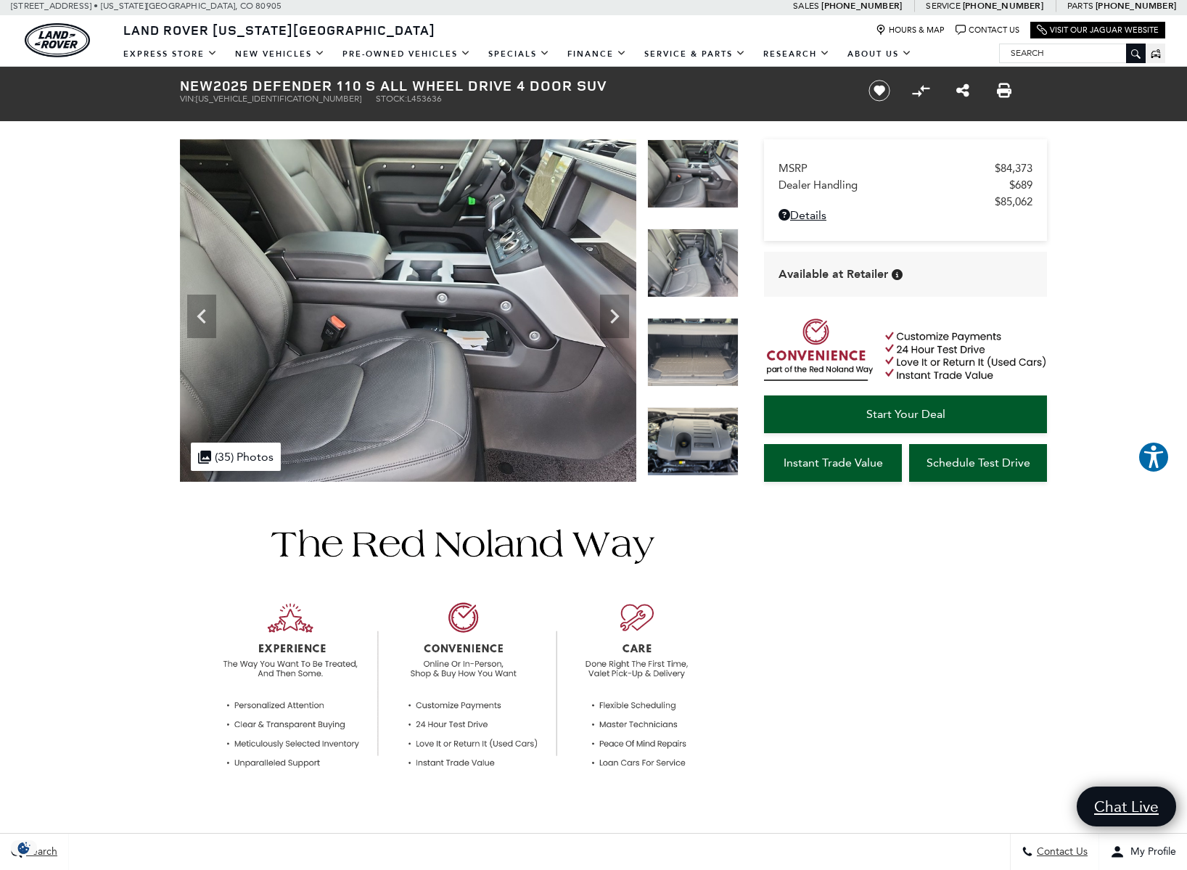
scroll to position [10, 0]
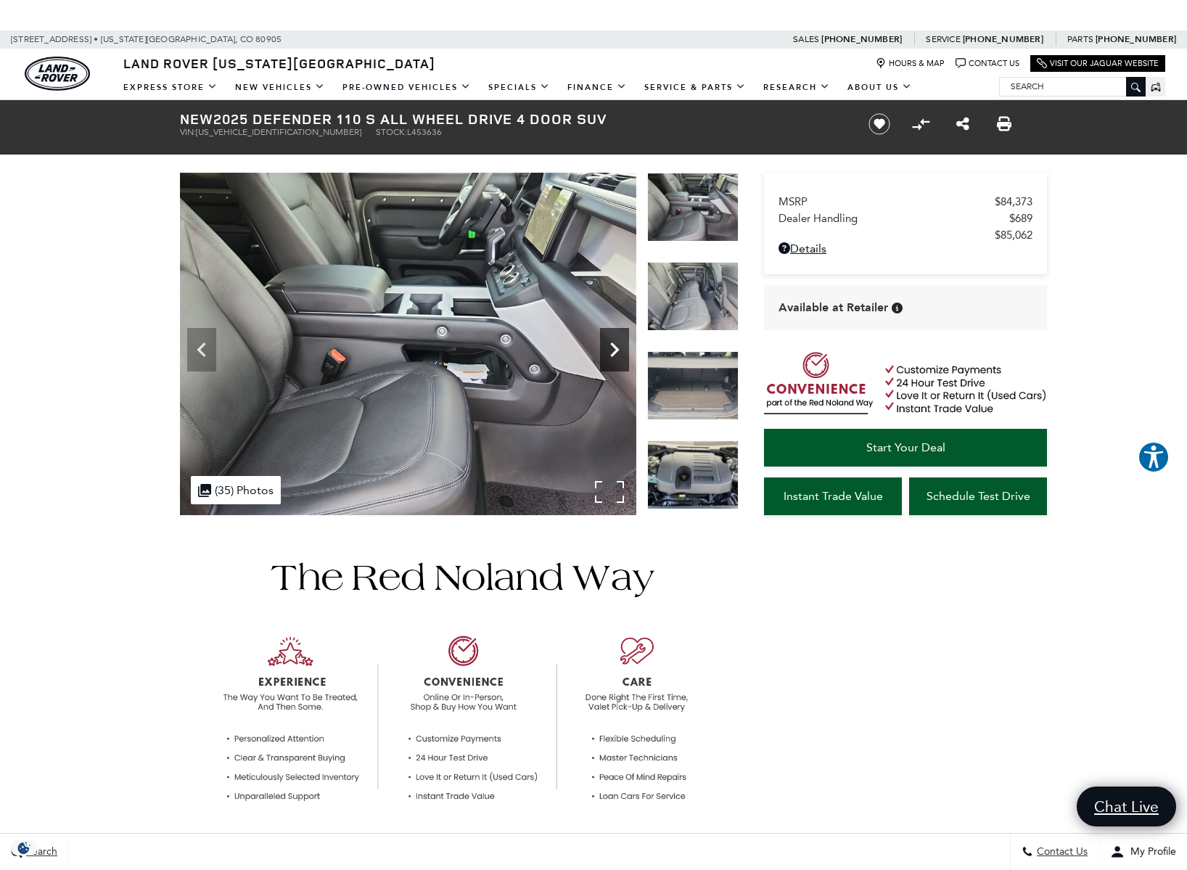
click at [611, 350] on icon "Next" at bounding box center [614, 349] width 29 height 29
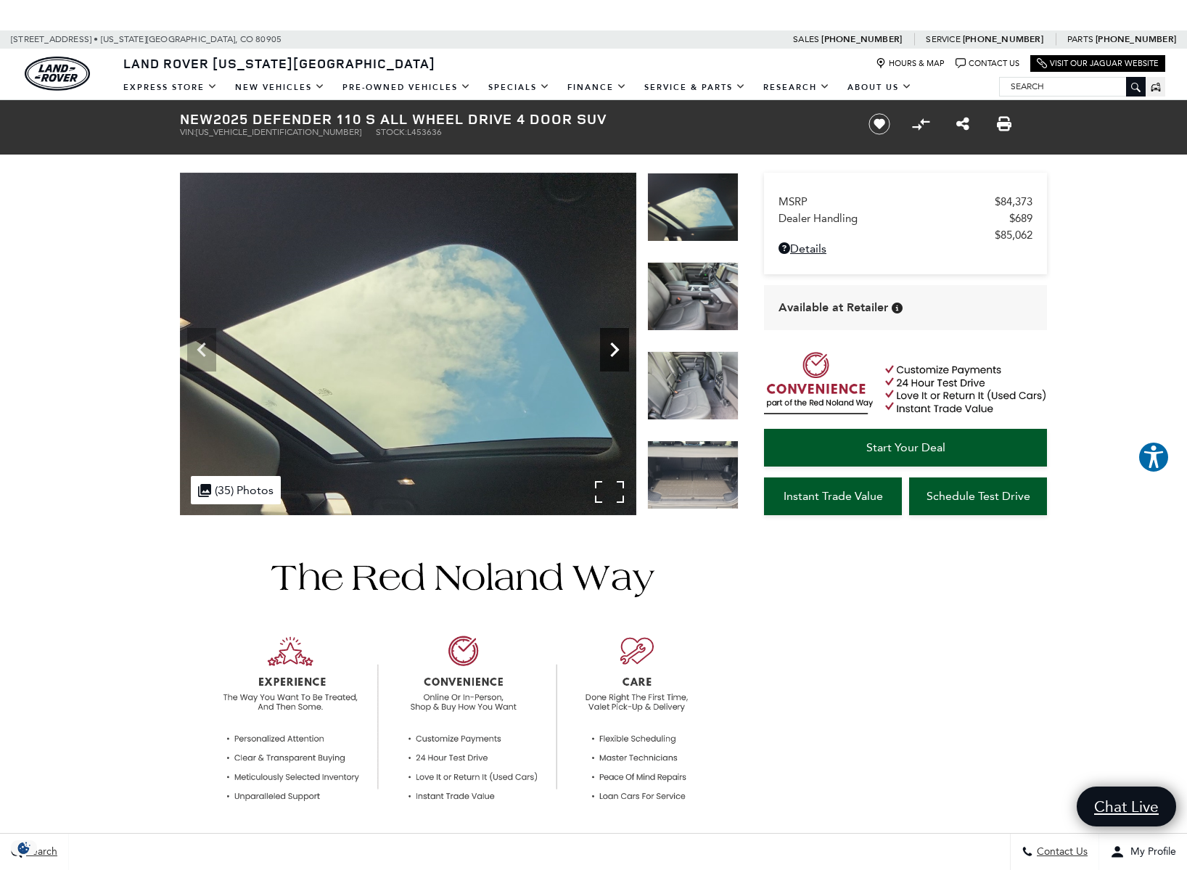
click at [612, 352] on icon "Next" at bounding box center [614, 349] width 29 height 29
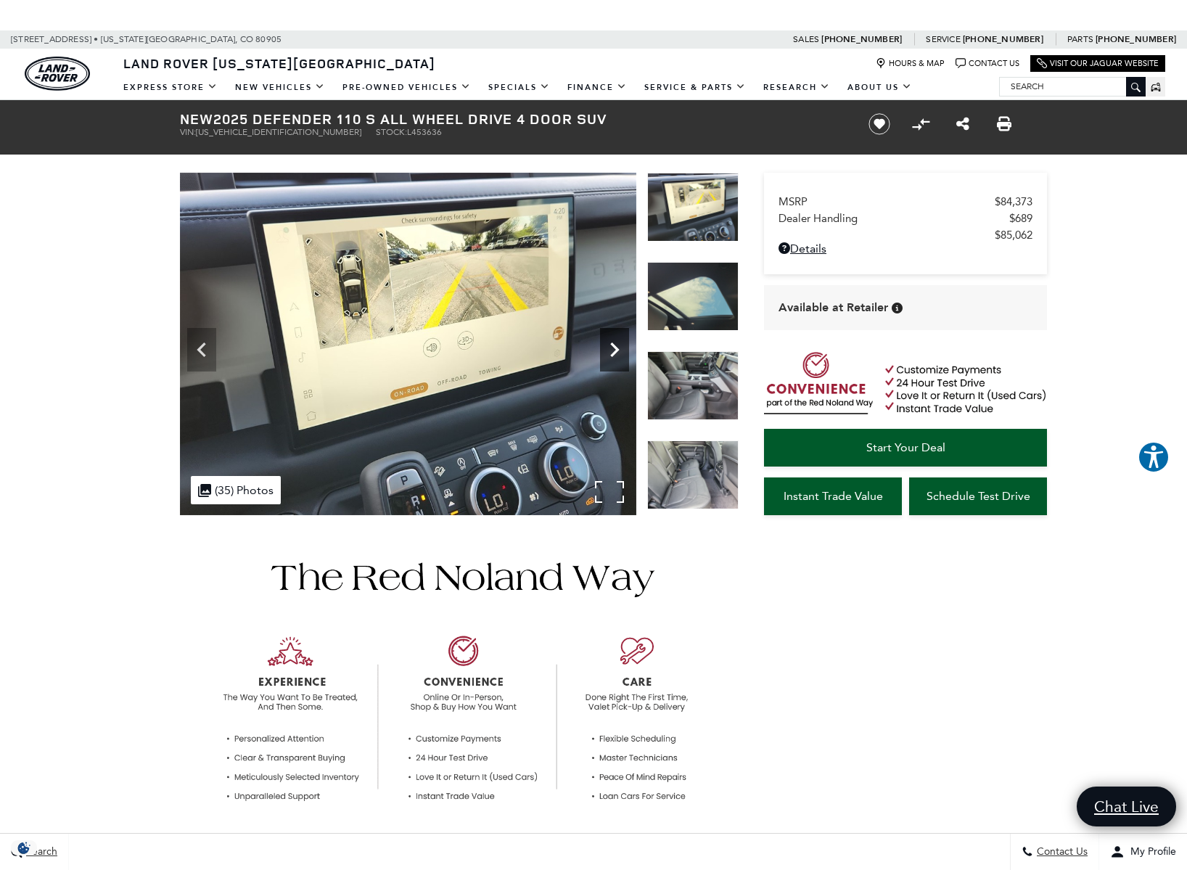
click at [612, 352] on icon "Next" at bounding box center [614, 349] width 29 height 29
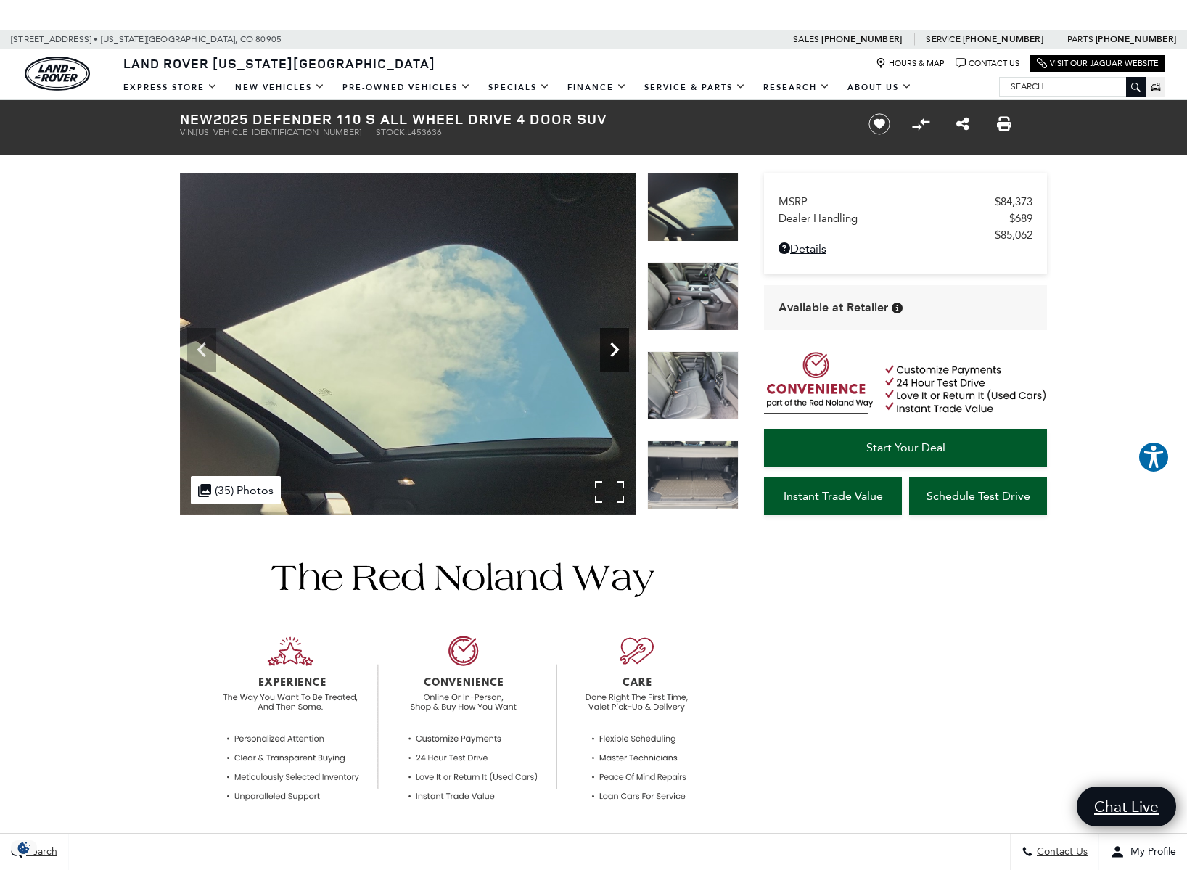
click at [612, 352] on icon "Next" at bounding box center [614, 349] width 29 height 29
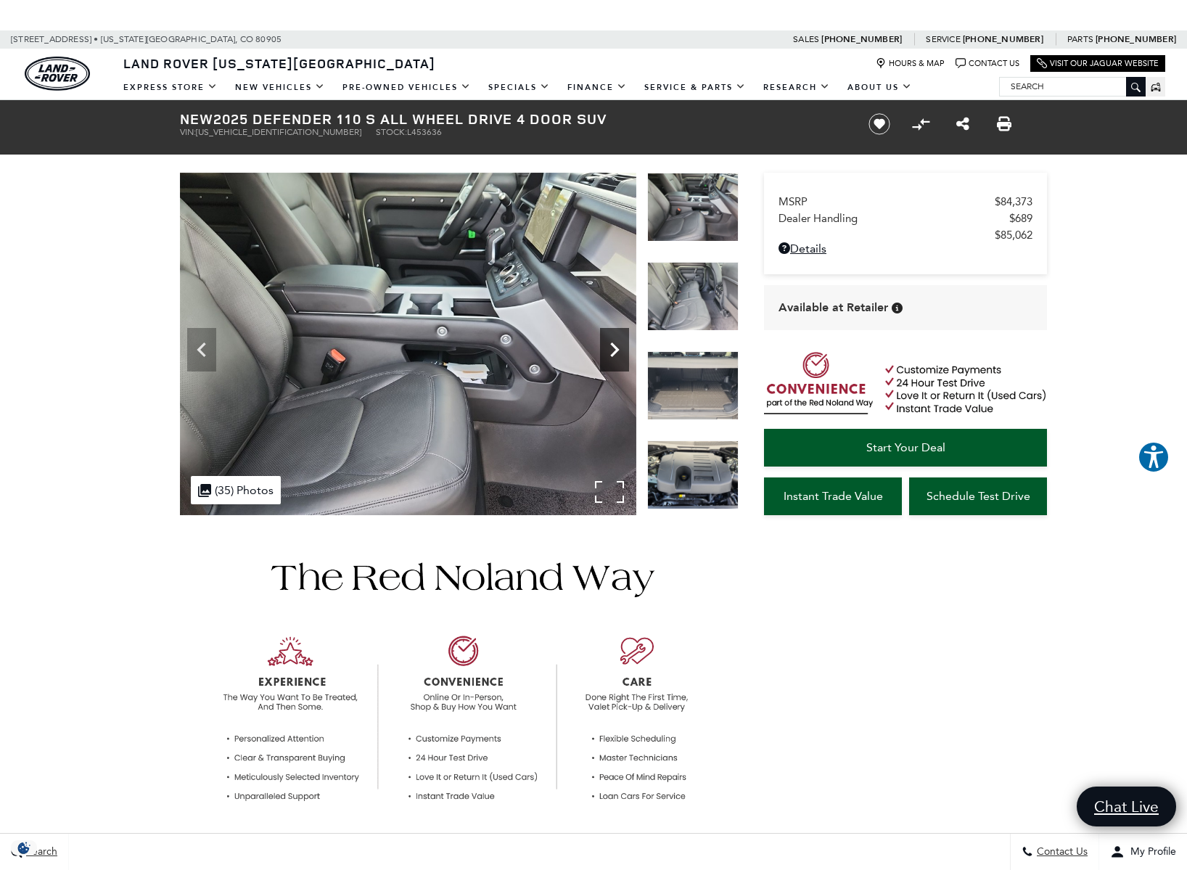
click at [612, 352] on icon "Next" at bounding box center [614, 349] width 29 height 29
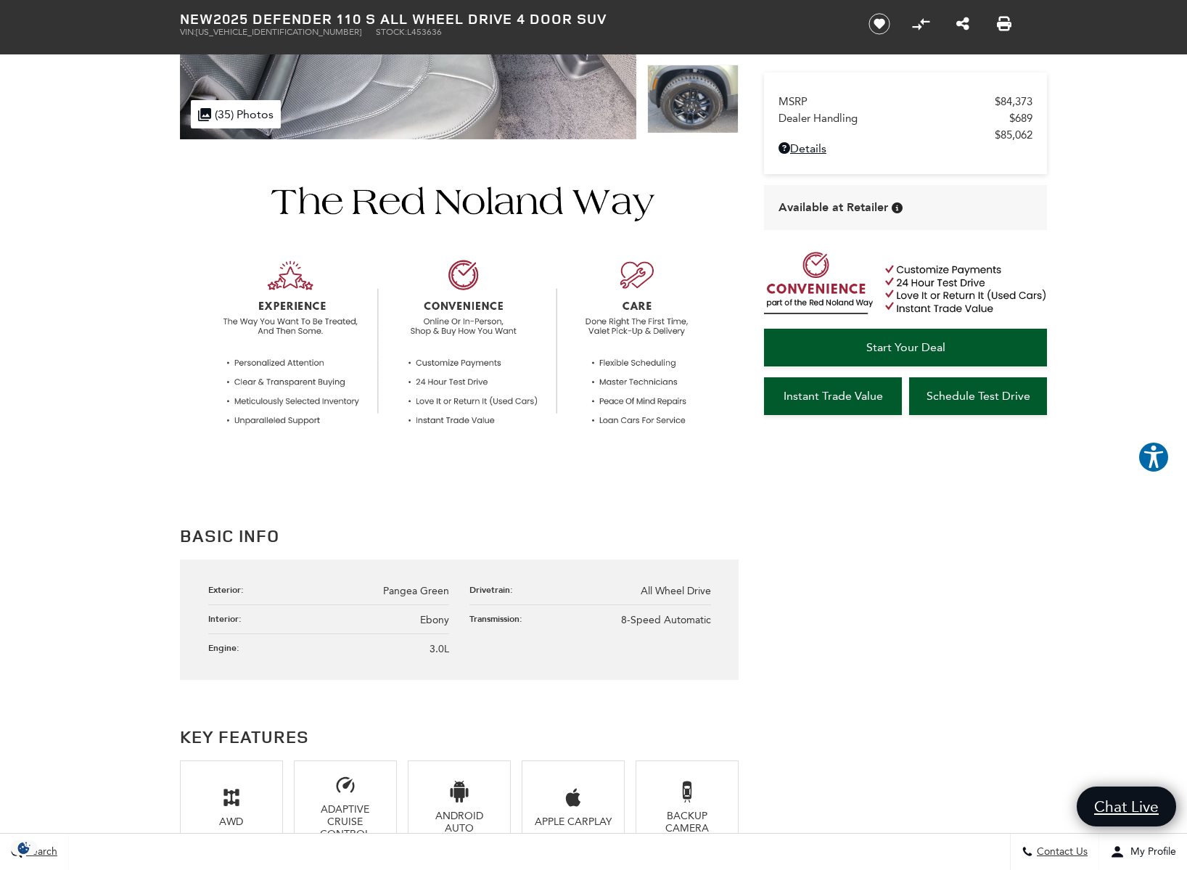
scroll to position [0, 0]
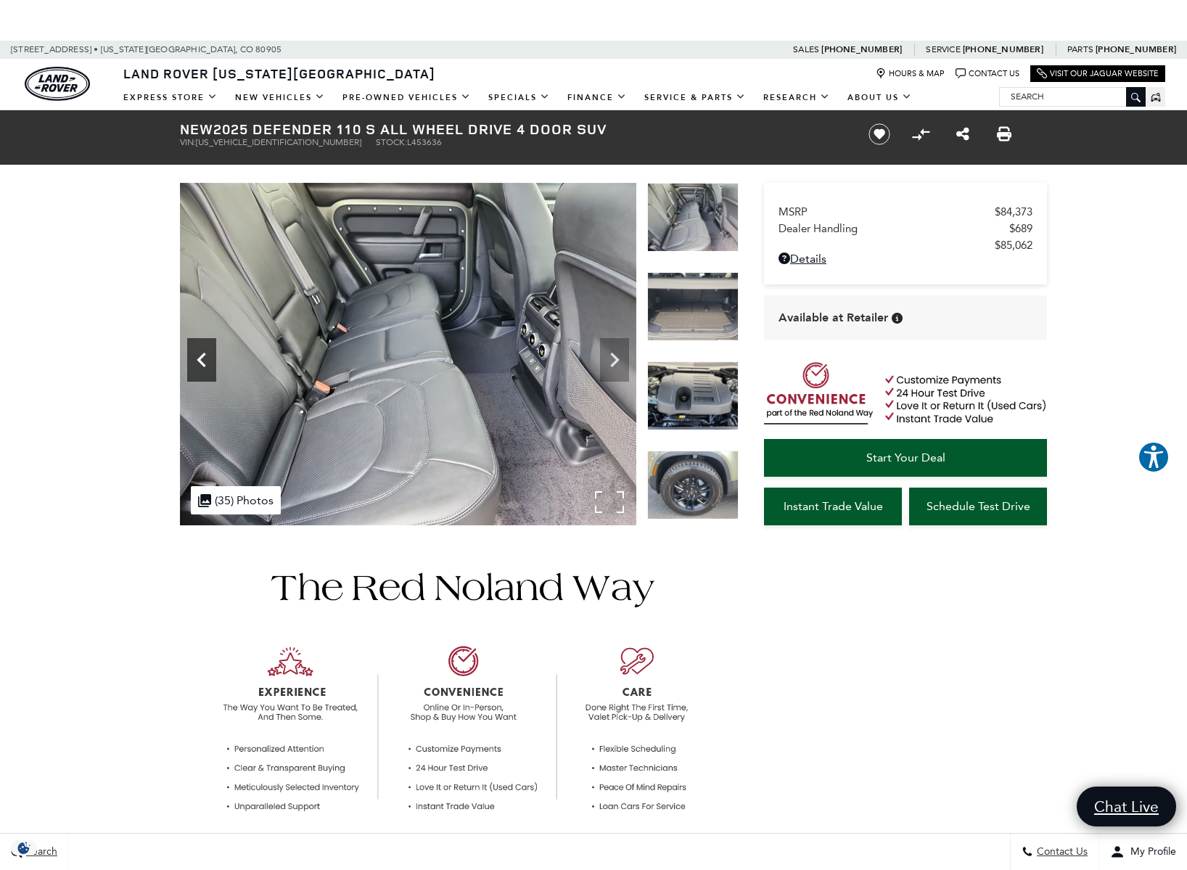
click at [205, 359] on icon "Previous" at bounding box center [201, 359] width 29 height 29
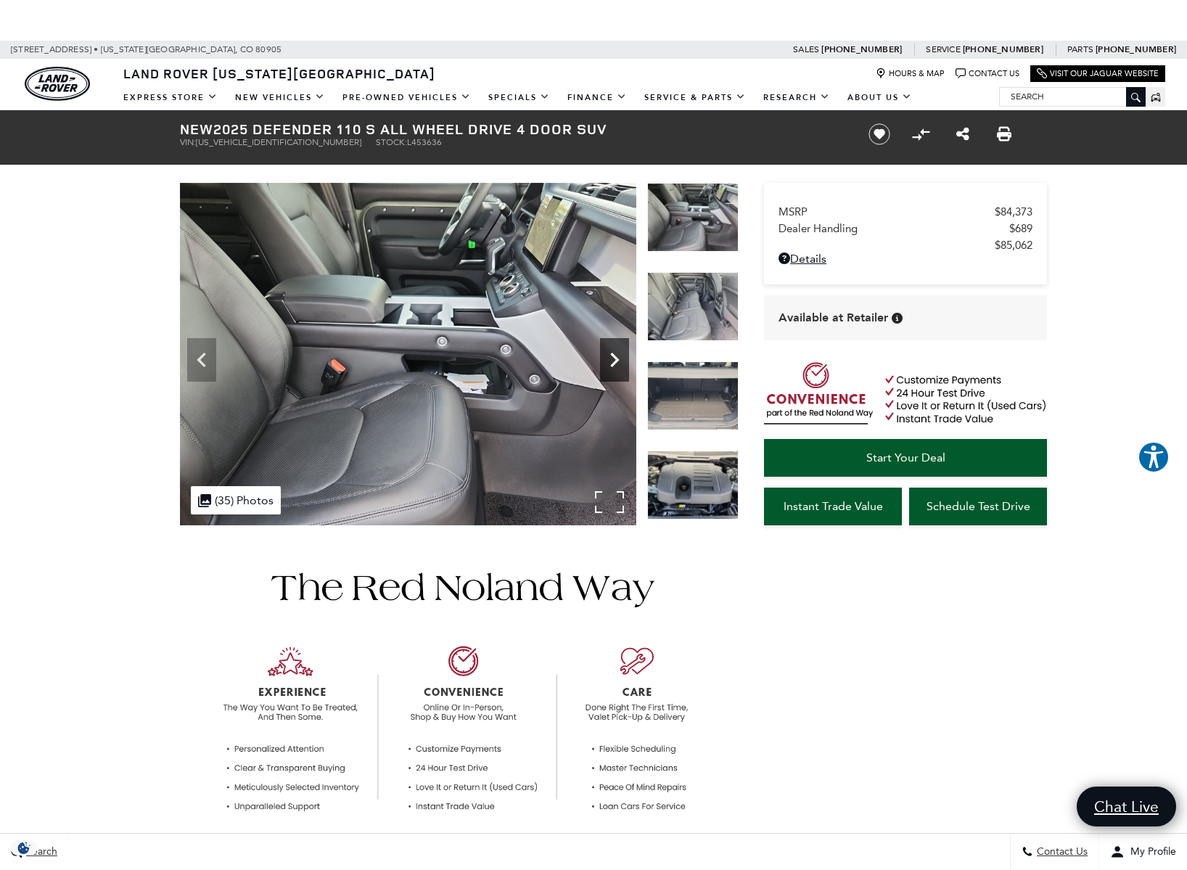
click at [614, 352] on icon "Next" at bounding box center [614, 359] width 29 height 29
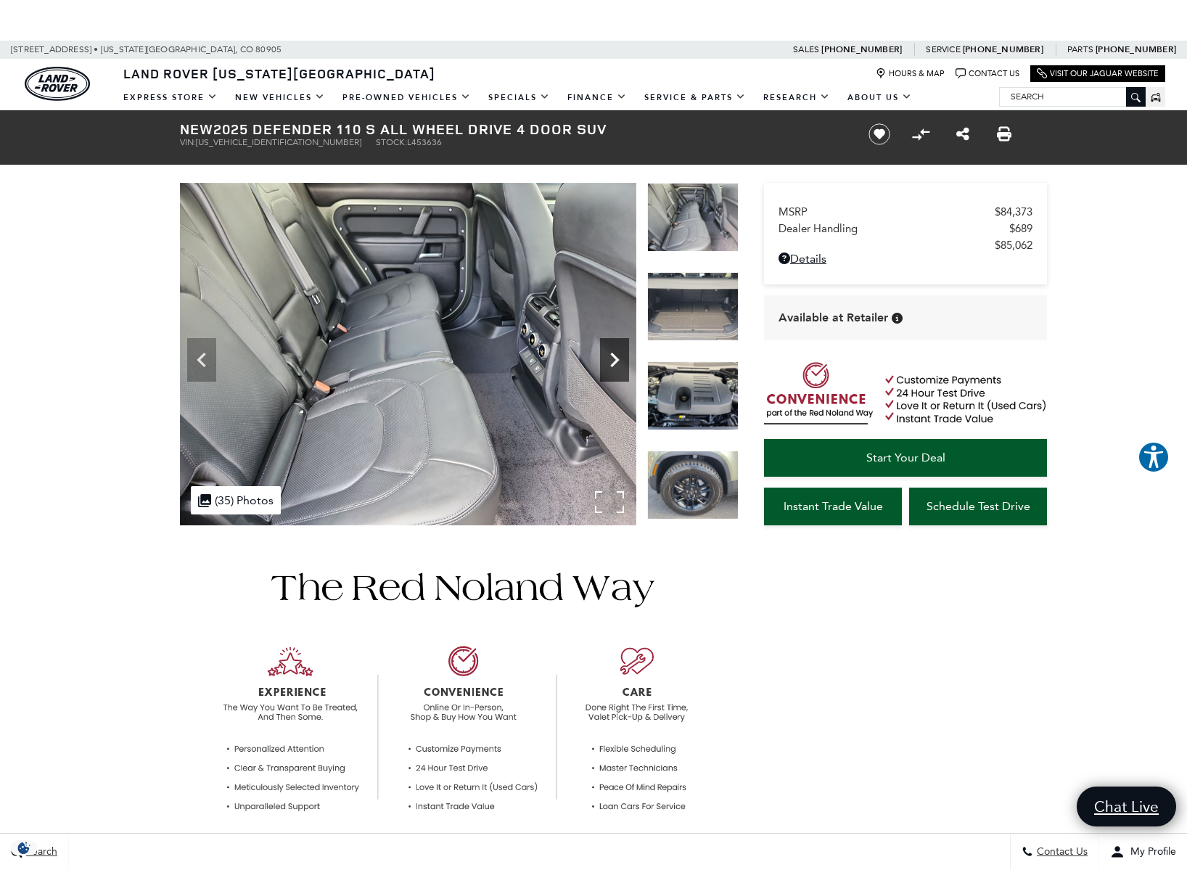
click at [614, 352] on icon "Next" at bounding box center [614, 359] width 29 height 29
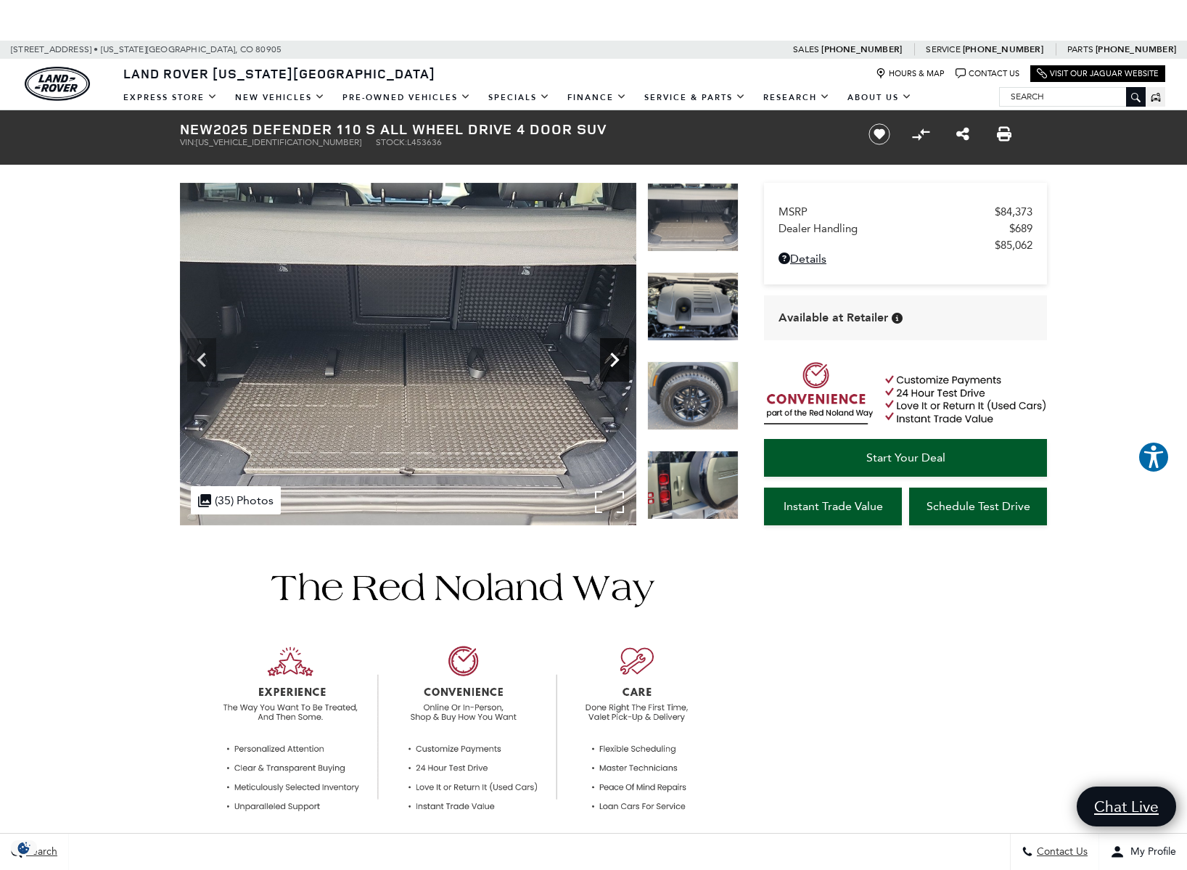
click at [614, 351] on icon "Next" at bounding box center [614, 359] width 29 height 29
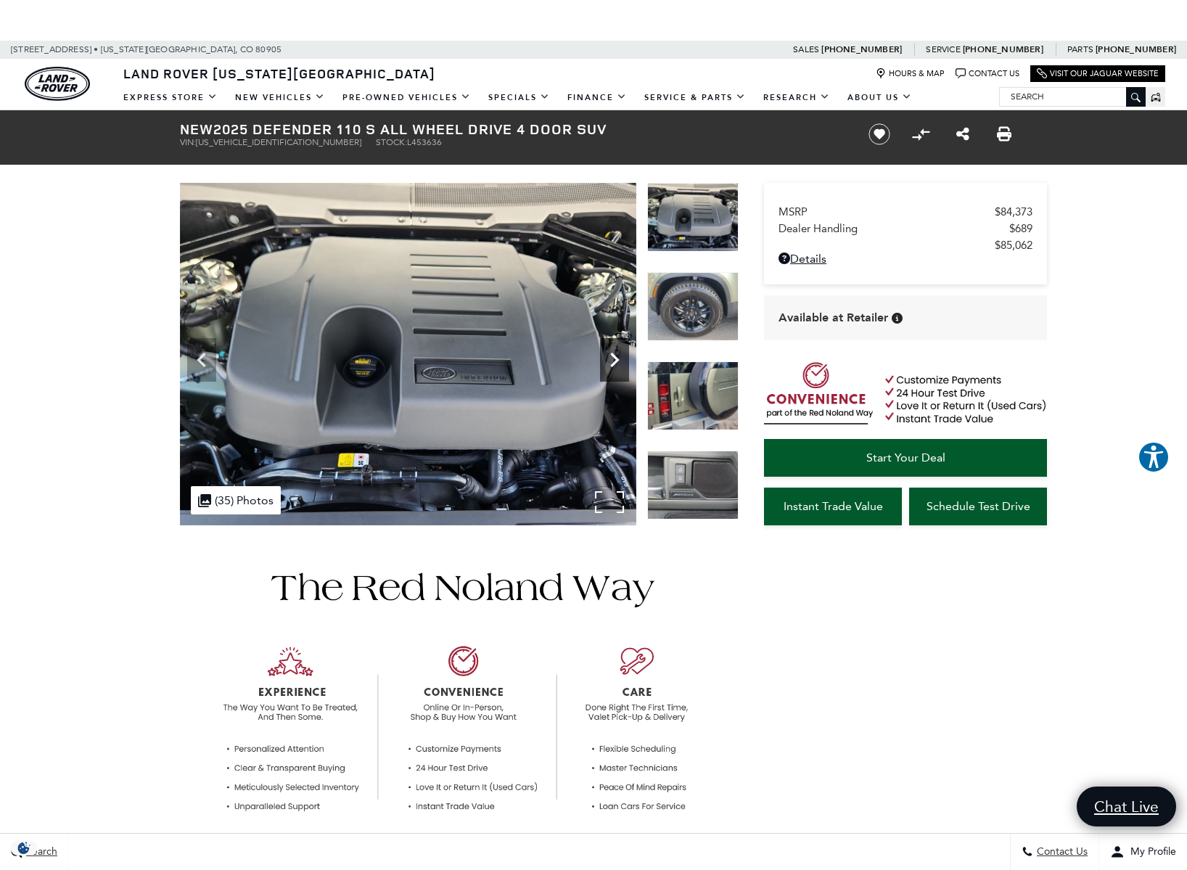
click at [614, 351] on icon "Next" at bounding box center [614, 359] width 29 height 29
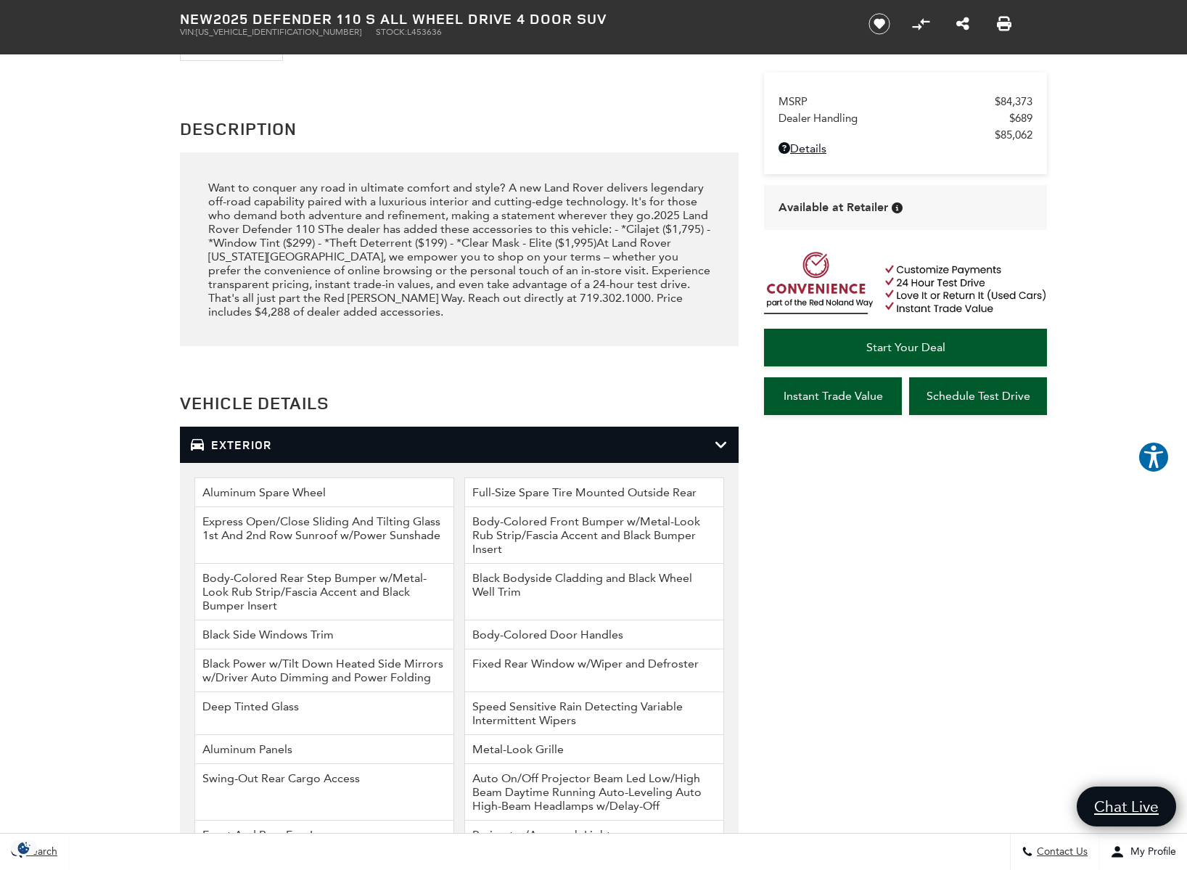
scroll to position [1728, 0]
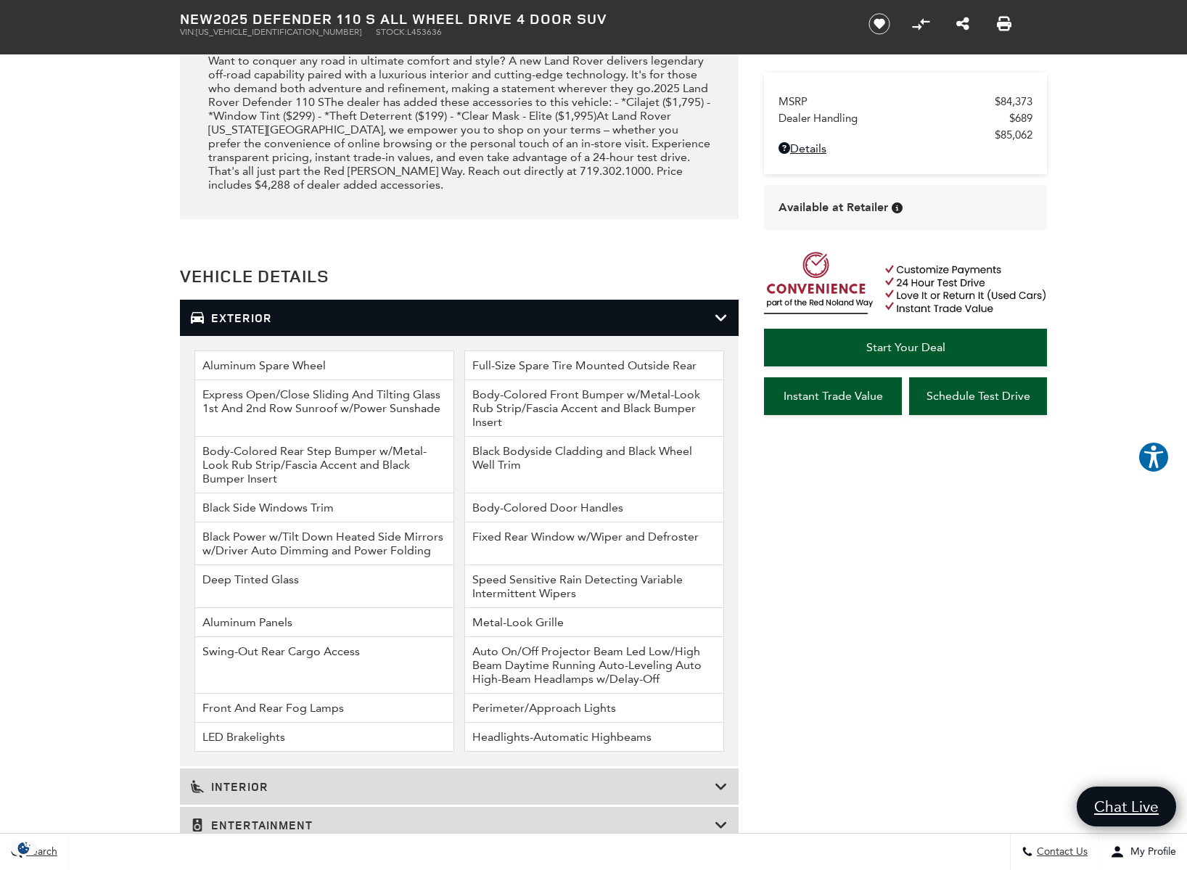
click at [225, 325] on h3 "Exterior" at bounding box center [453, 317] width 524 height 15
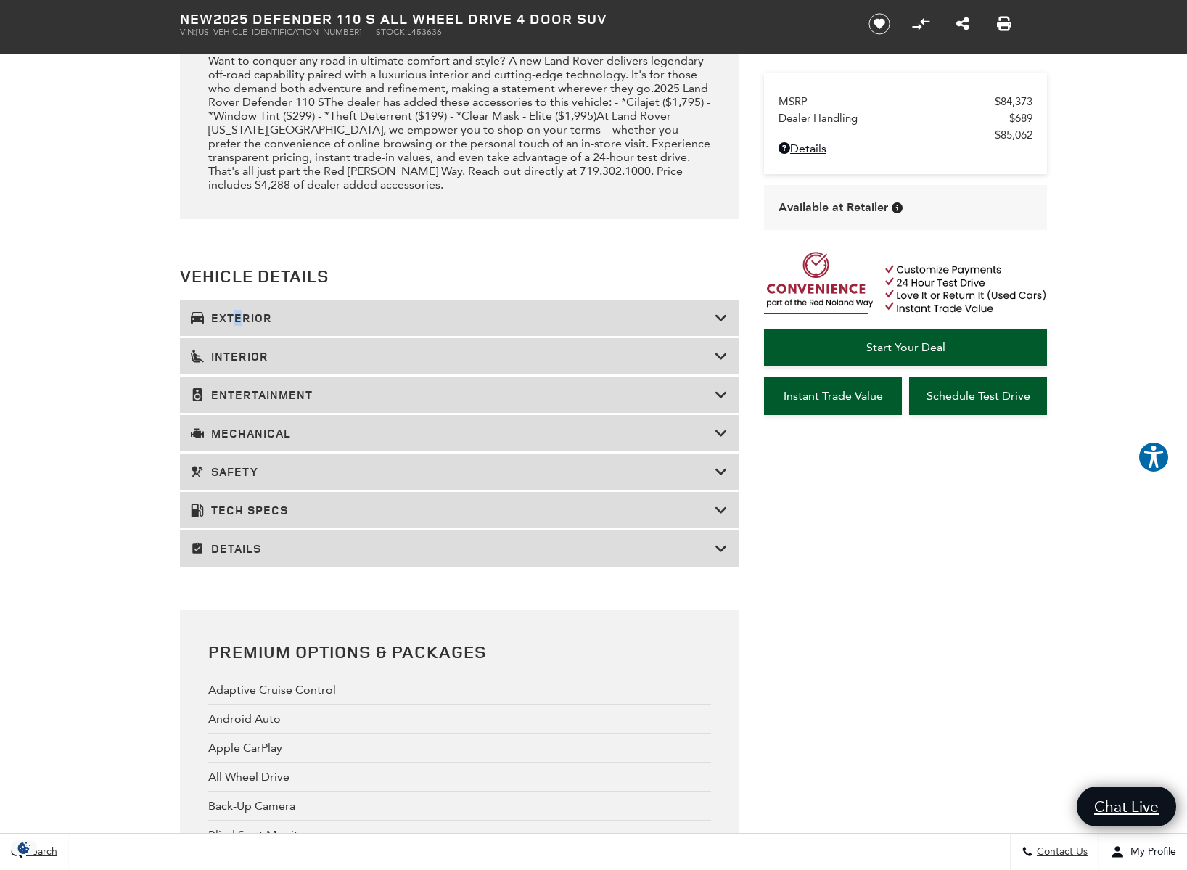
click at [227, 325] on h3 "Exterior" at bounding box center [453, 317] width 524 height 15
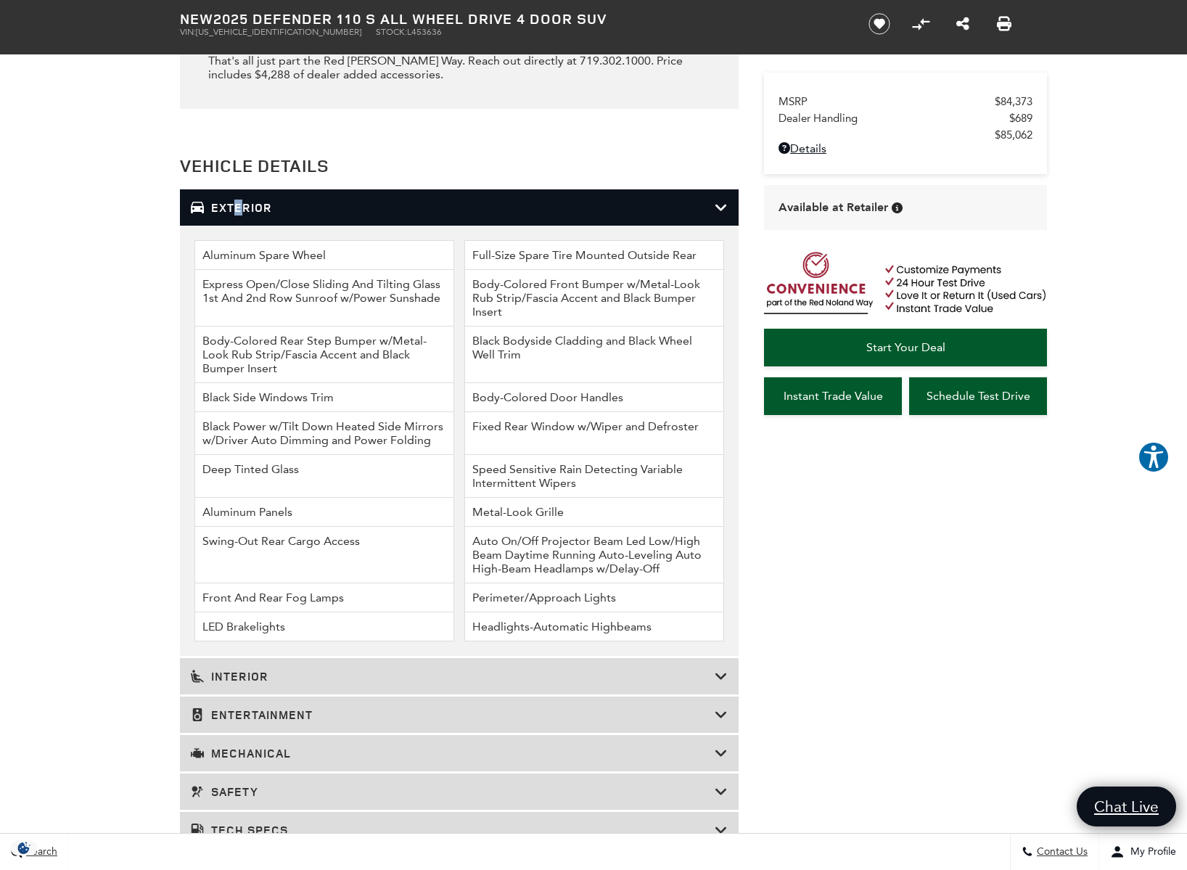
scroll to position [1841, 0]
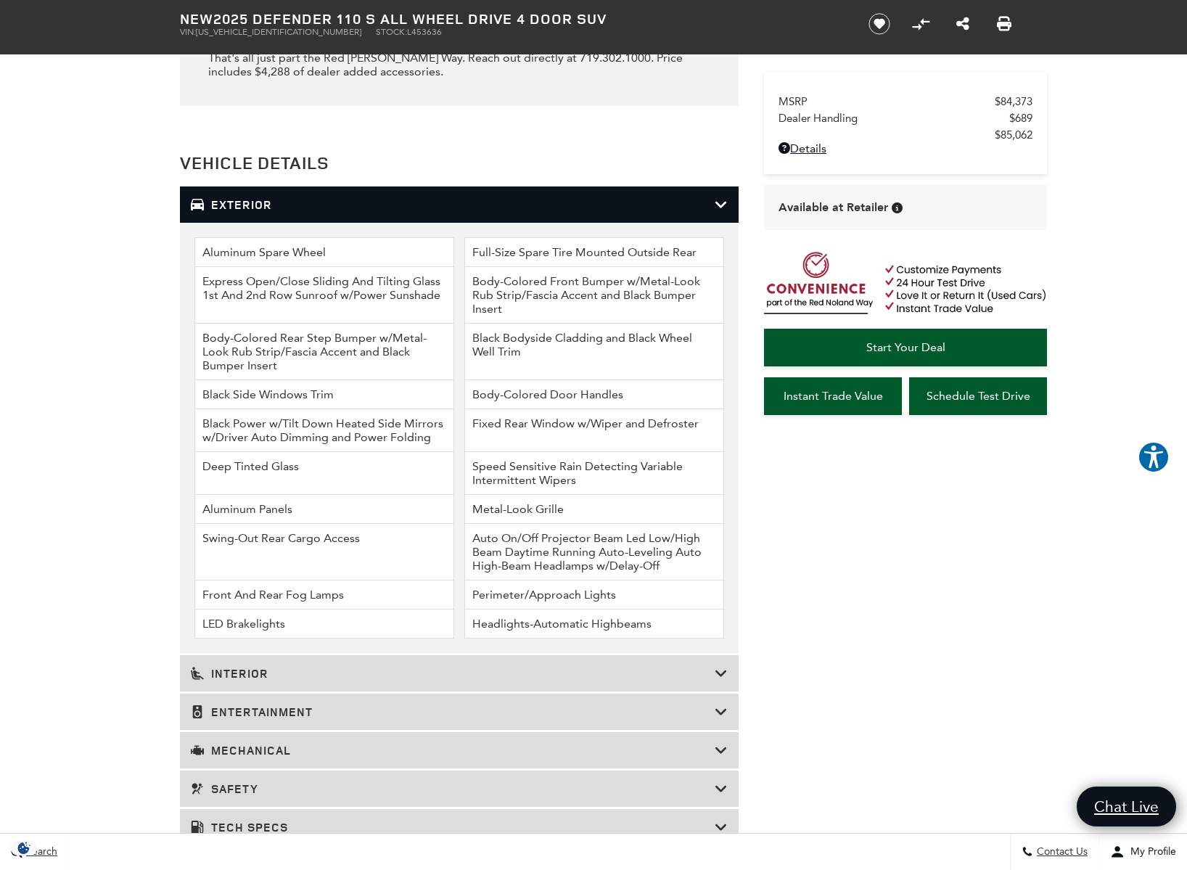
click at [270, 212] on h3 "Exterior" at bounding box center [453, 204] width 524 height 15
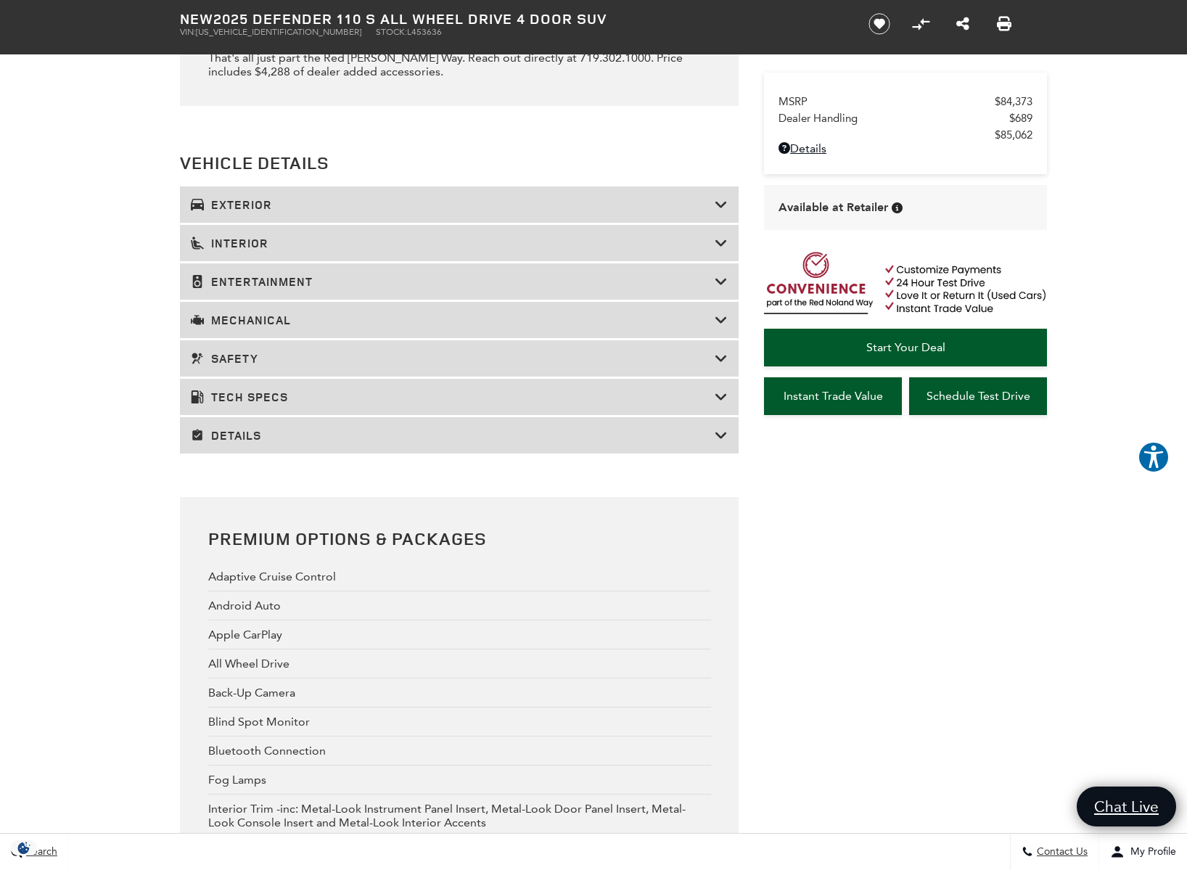
click at [247, 327] on h3 "Mechanical" at bounding box center [453, 320] width 524 height 15
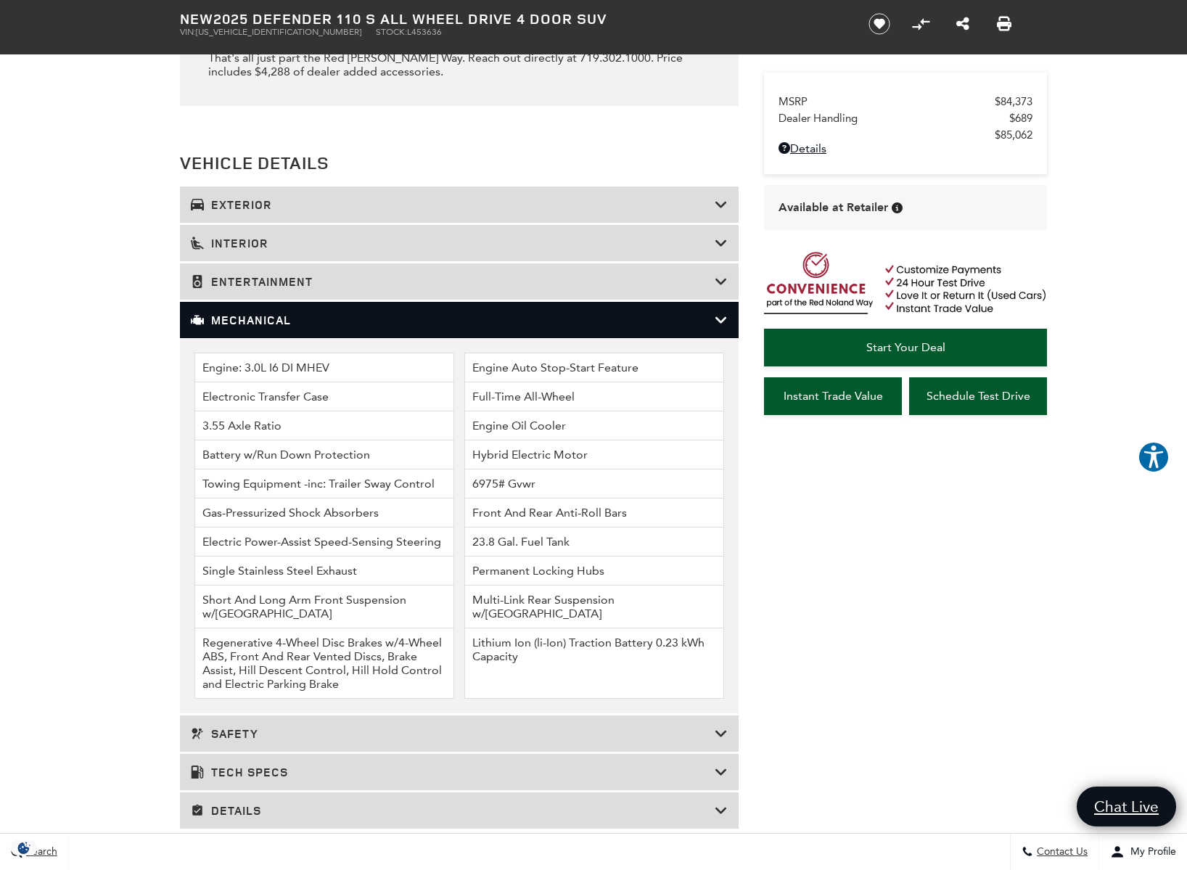
click at [221, 327] on h3 "Mechanical" at bounding box center [453, 320] width 524 height 15
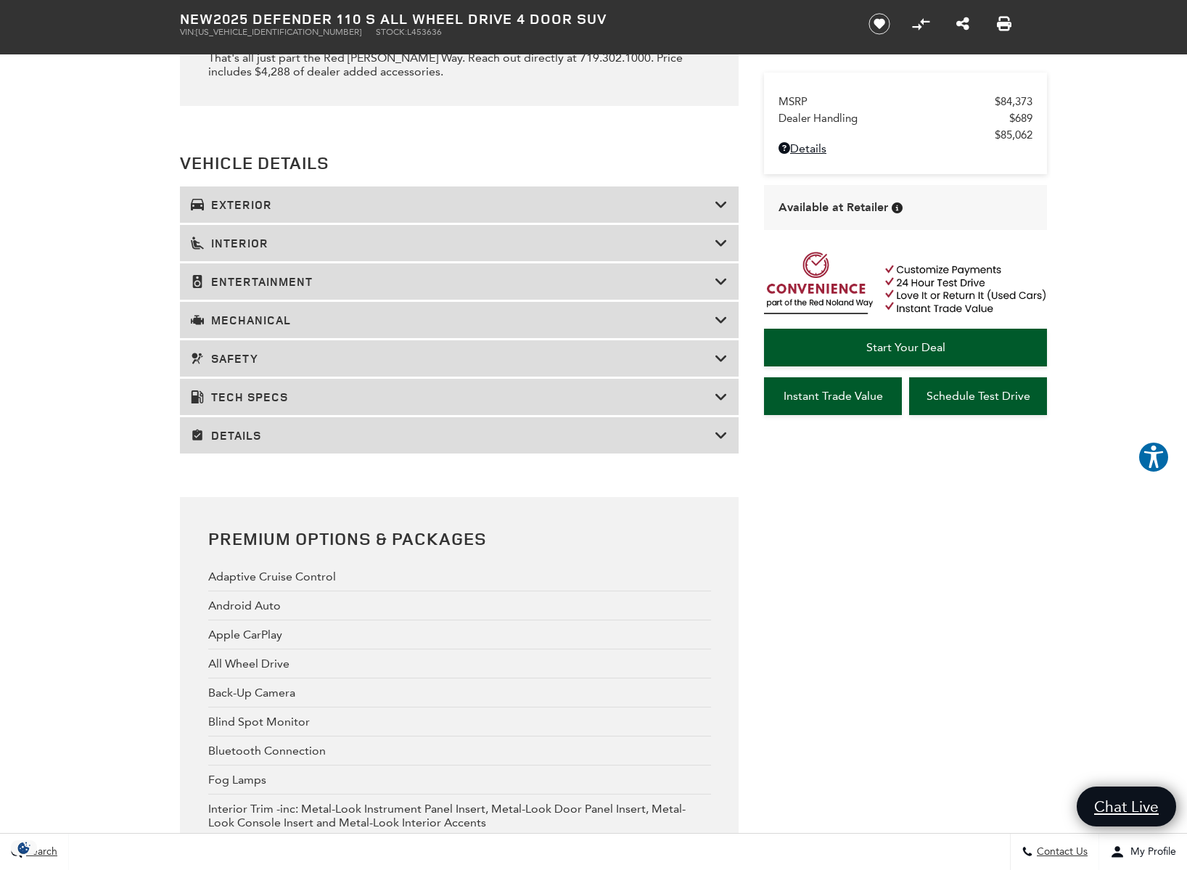
click at [220, 366] on h3 "Safety" at bounding box center [453, 358] width 524 height 15
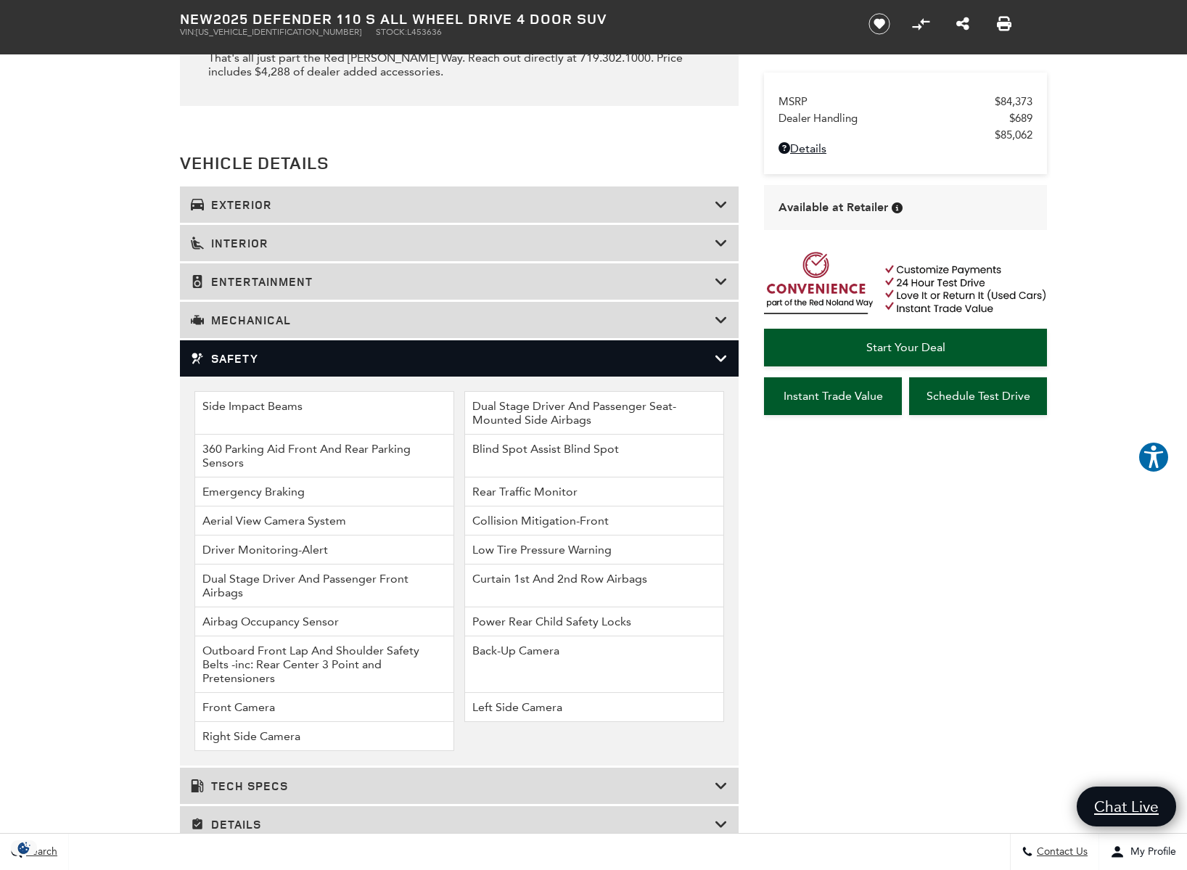
click at [210, 366] on h3 "Safety" at bounding box center [453, 358] width 524 height 15
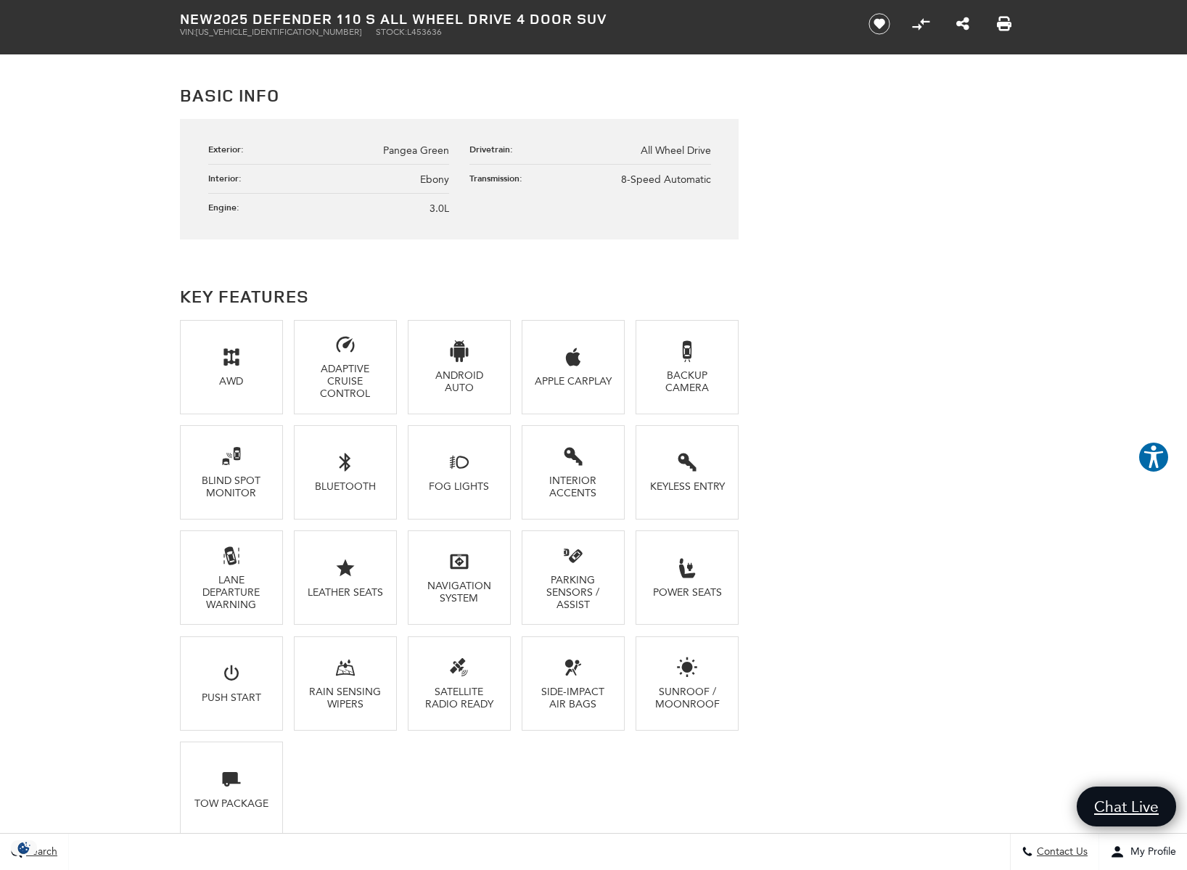
scroll to position [0, 0]
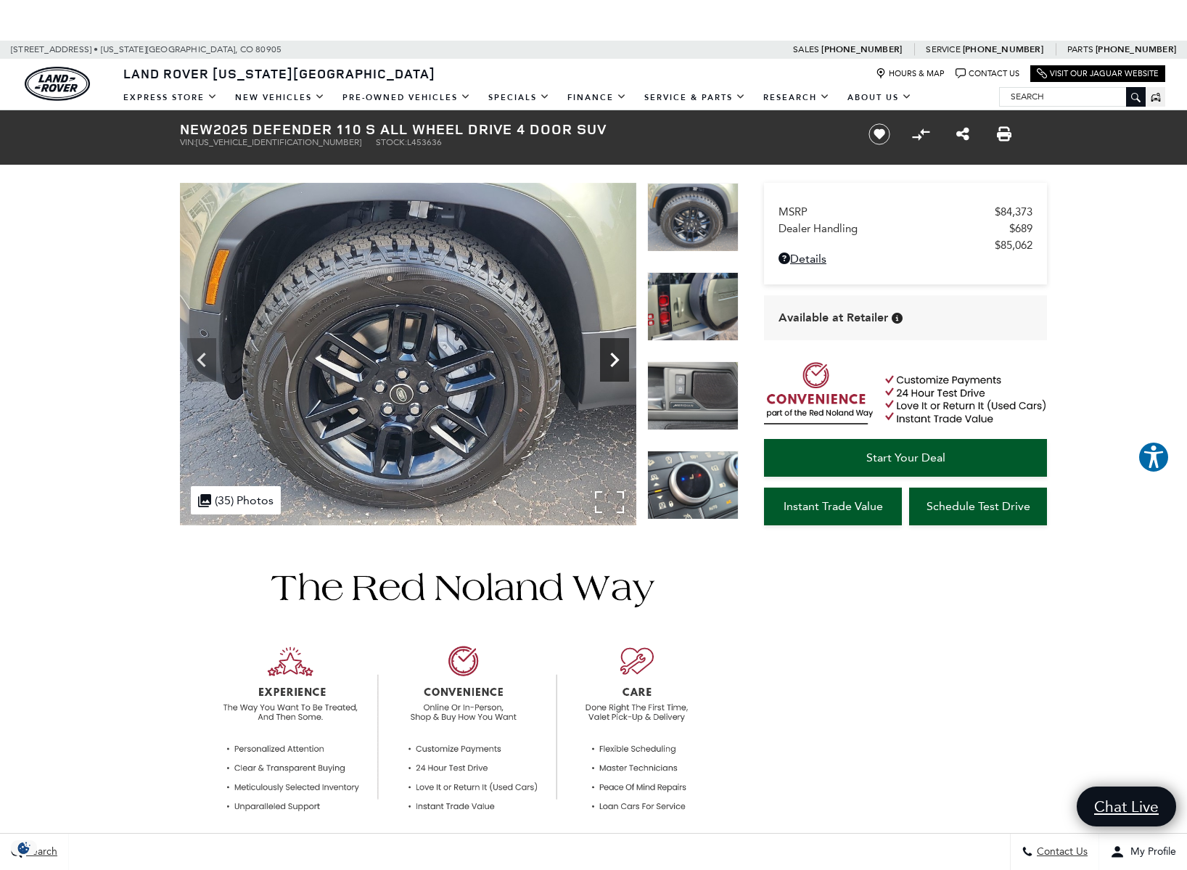
click at [619, 353] on icon "Next" at bounding box center [614, 359] width 29 height 29
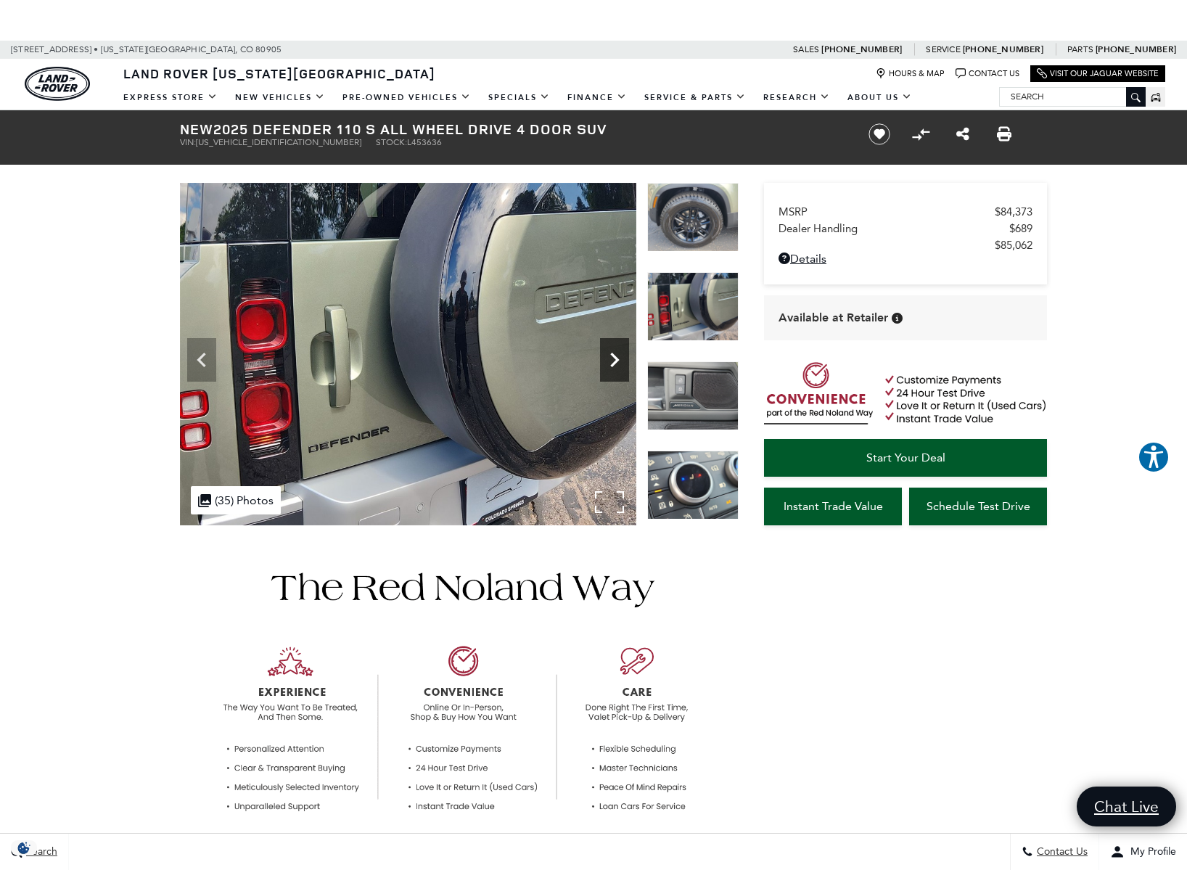
click at [619, 353] on icon "Next" at bounding box center [614, 359] width 29 height 29
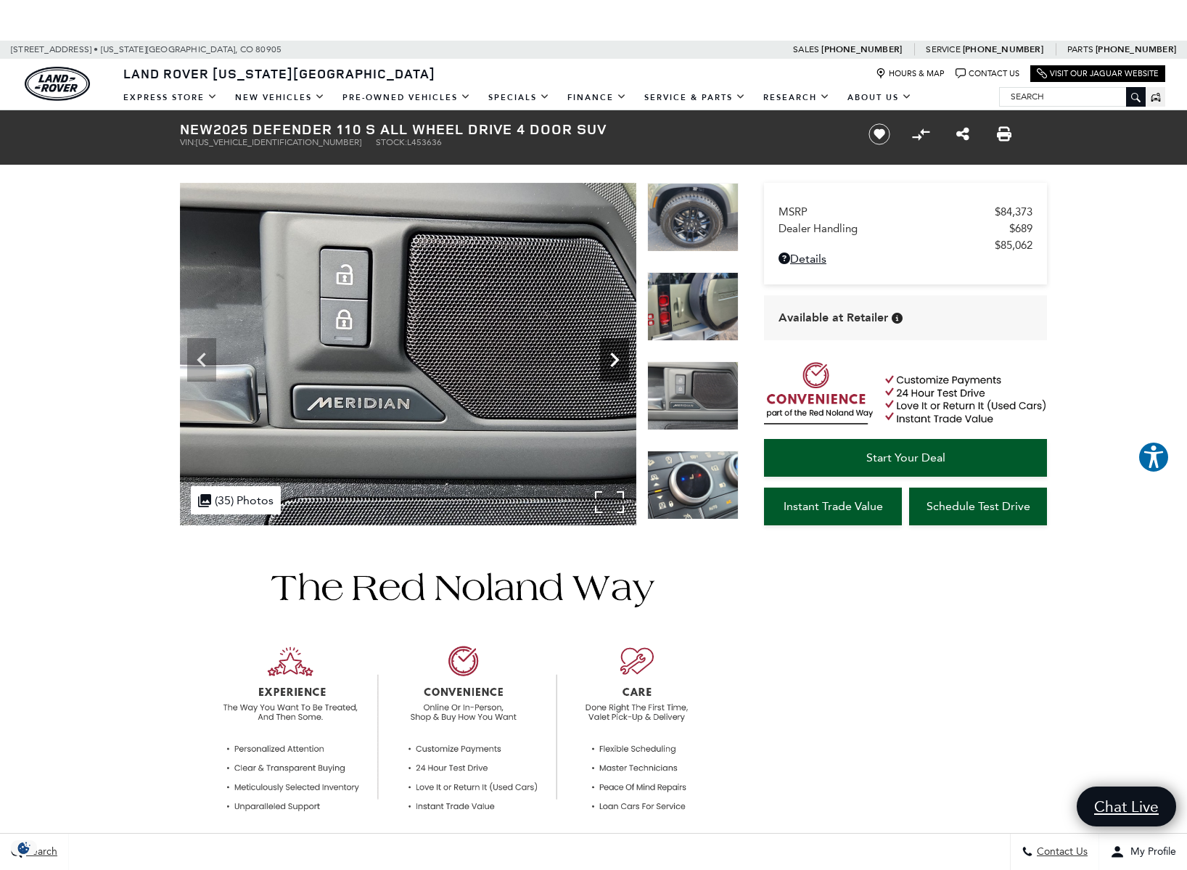
click at [619, 353] on icon "Next" at bounding box center [614, 359] width 29 height 29
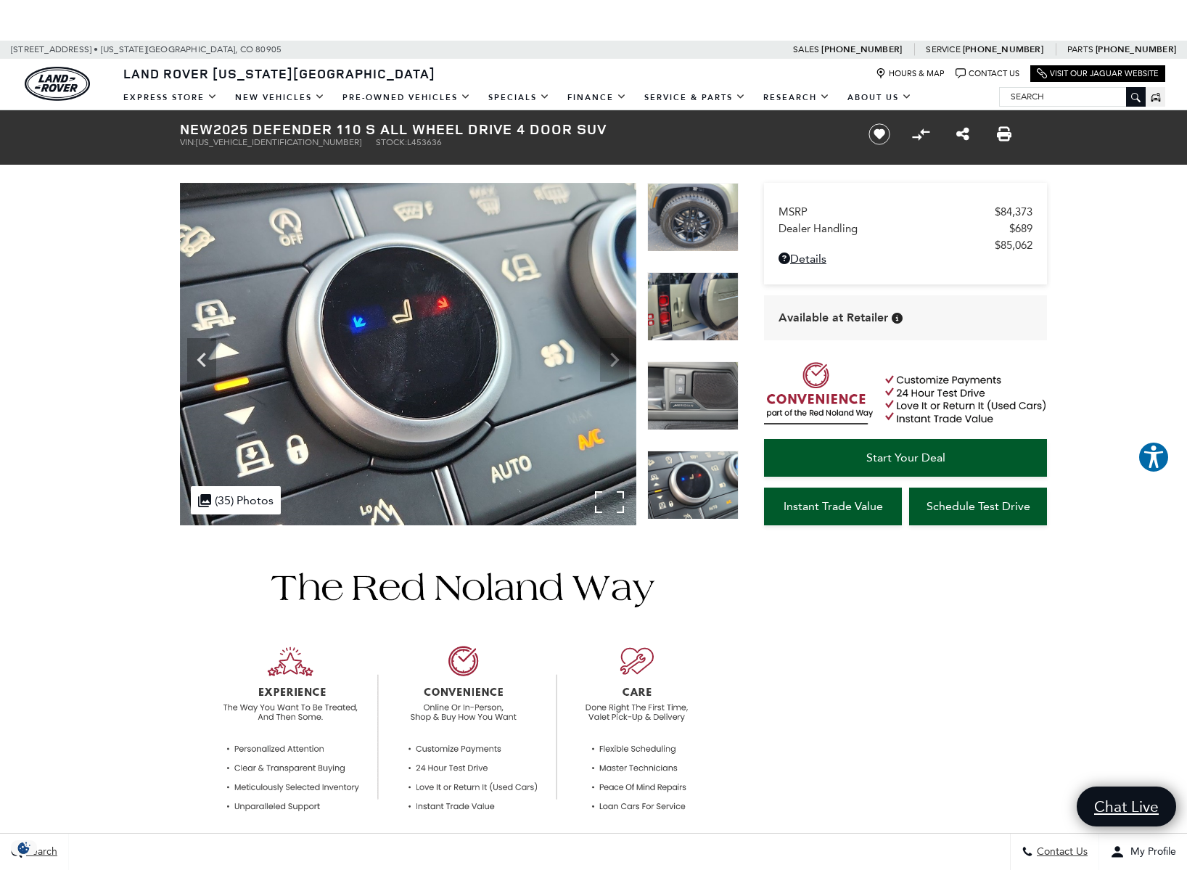
click at [619, 353] on img at bounding box center [408, 354] width 456 height 342
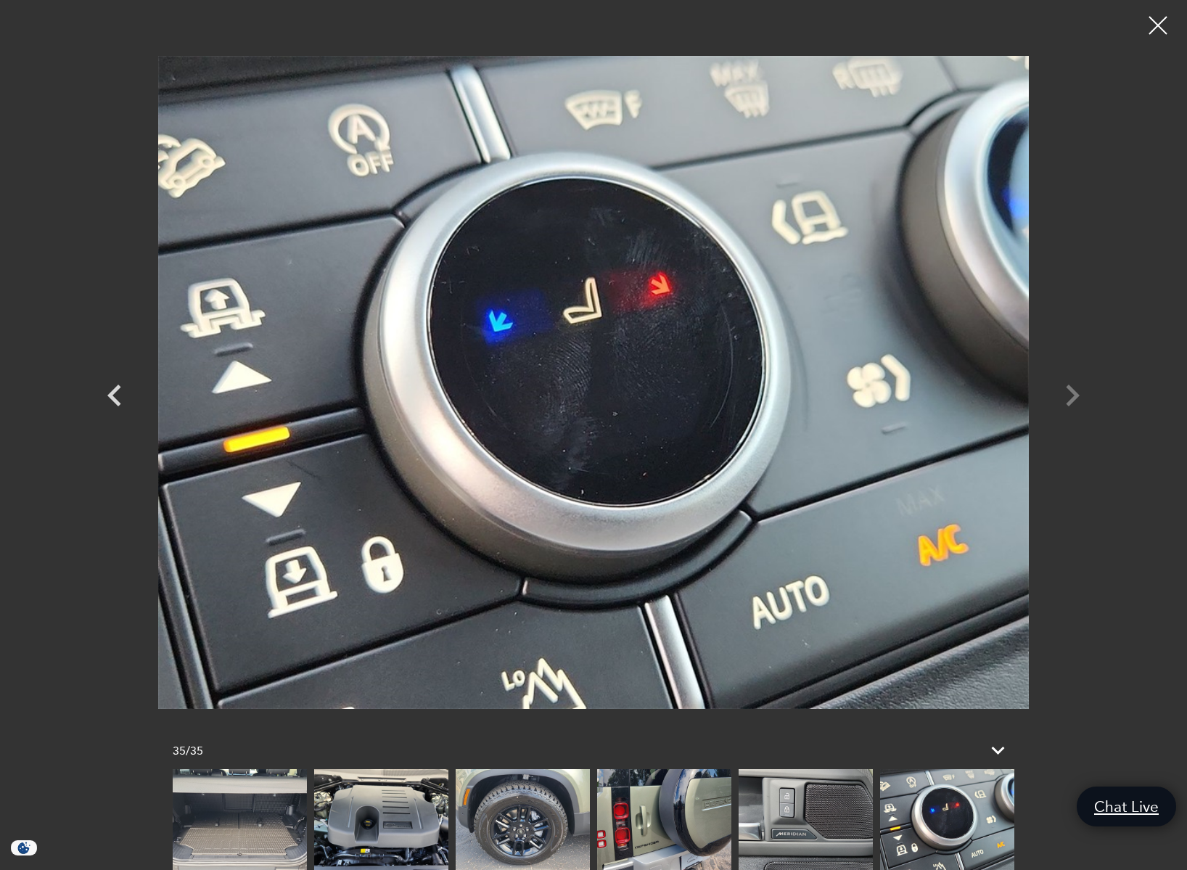
click at [1079, 396] on div at bounding box center [594, 382] width 1016 height 743
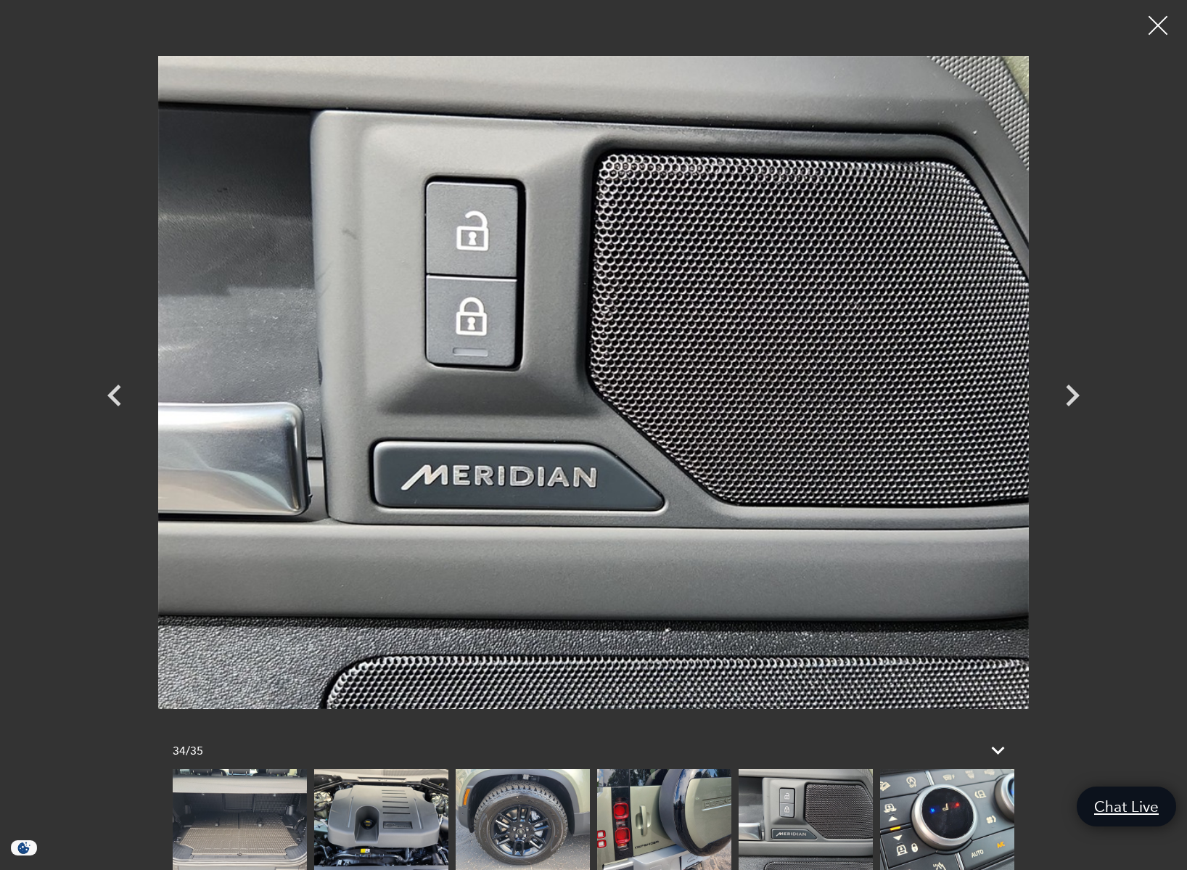
click at [1154, 25] on div at bounding box center [1158, 26] width 38 height 38
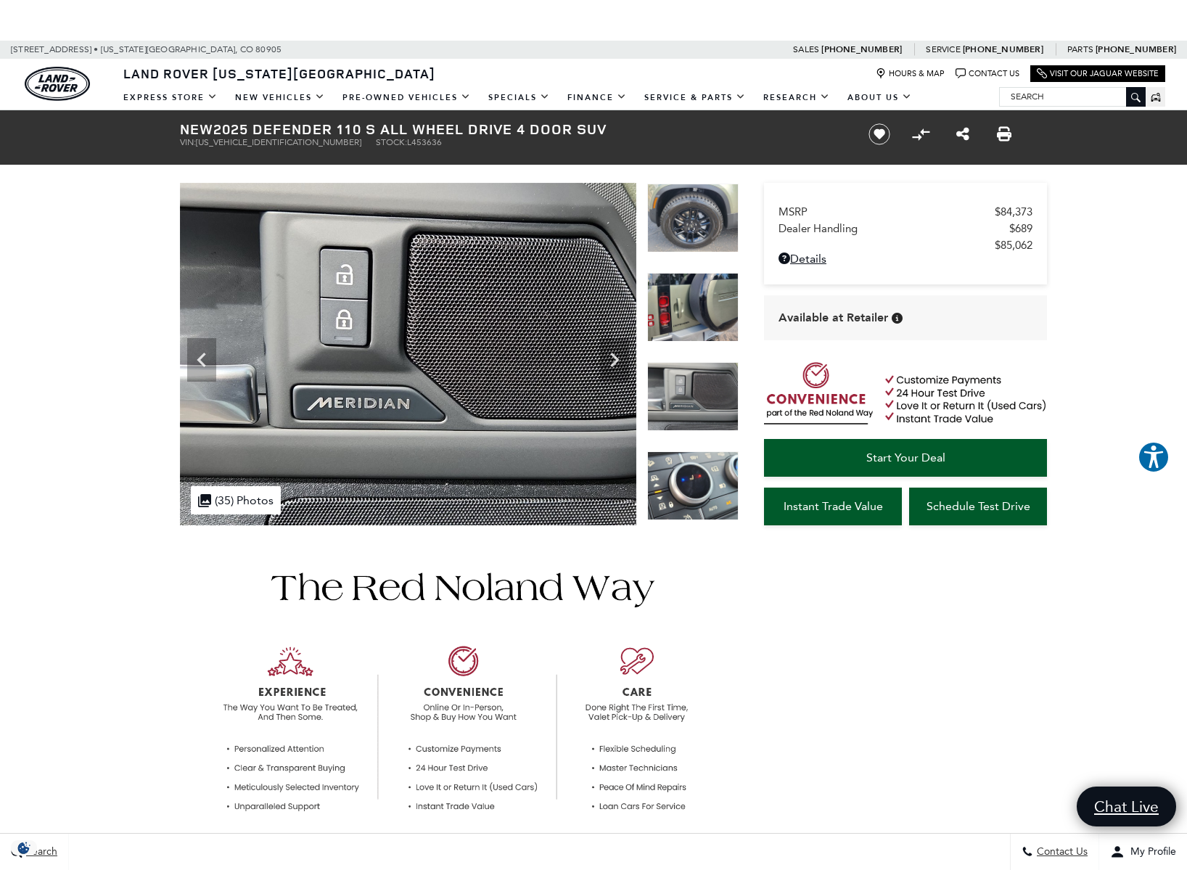
click at [686, 475] on img at bounding box center [692, 485] width 91 height 69
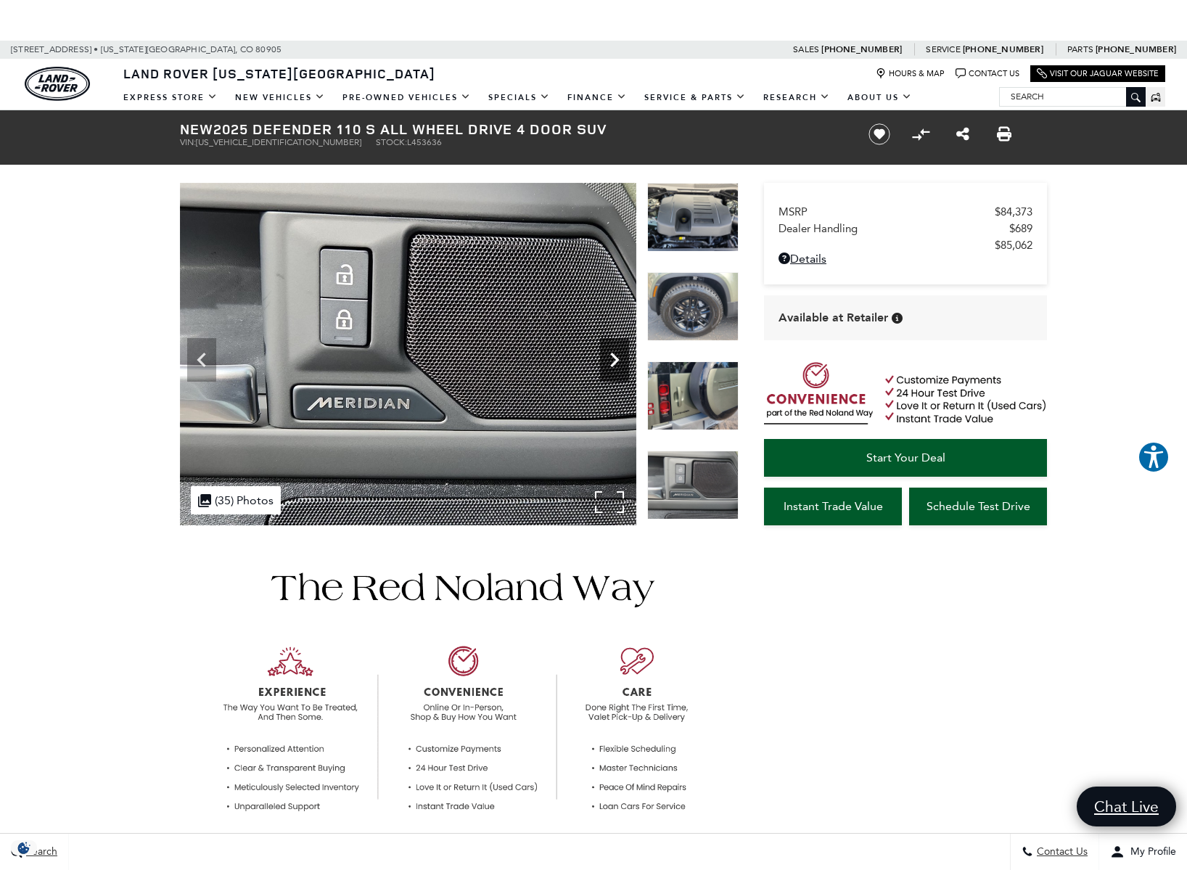
click at [622, 353] on icon "Next" at bounding box center [614, 359] width 29 height 29
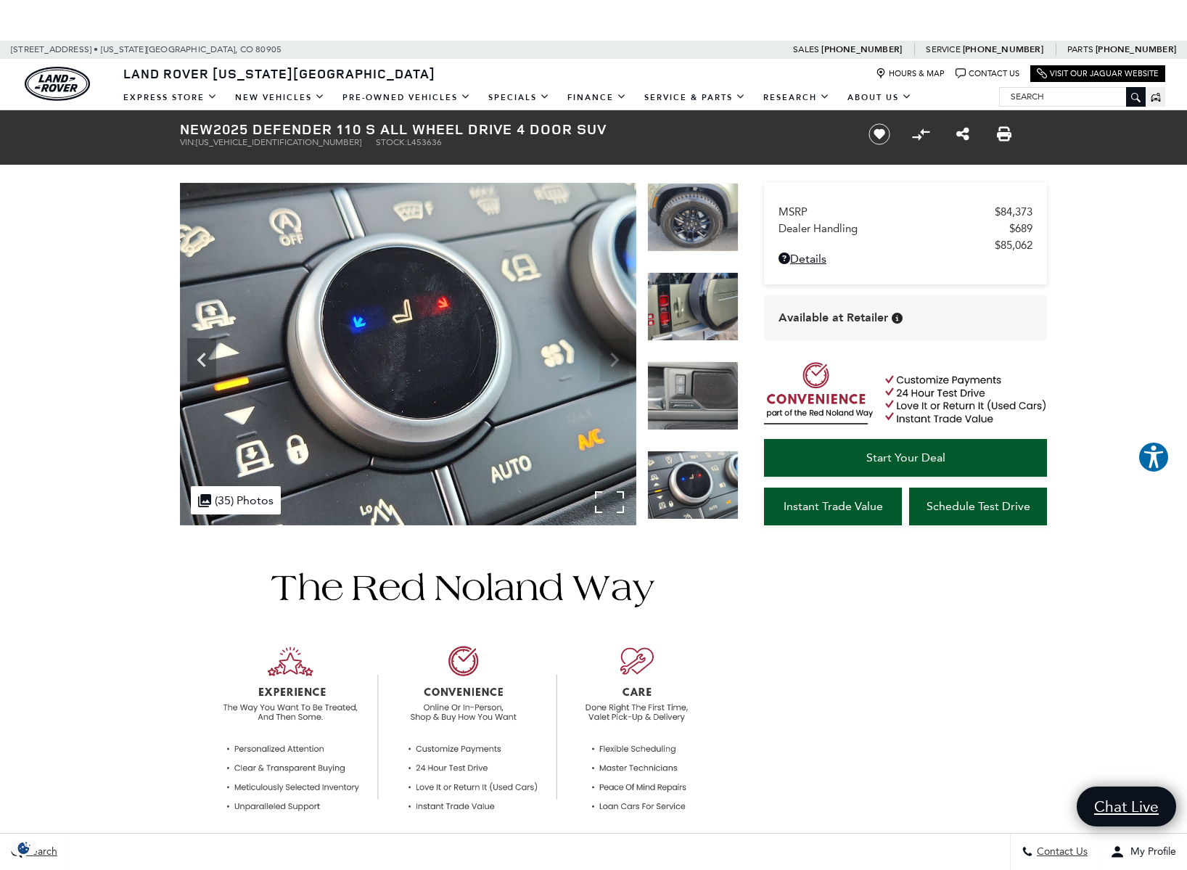
click at [617, 355] on img at bounding box center [408, 354] width 456 height 342
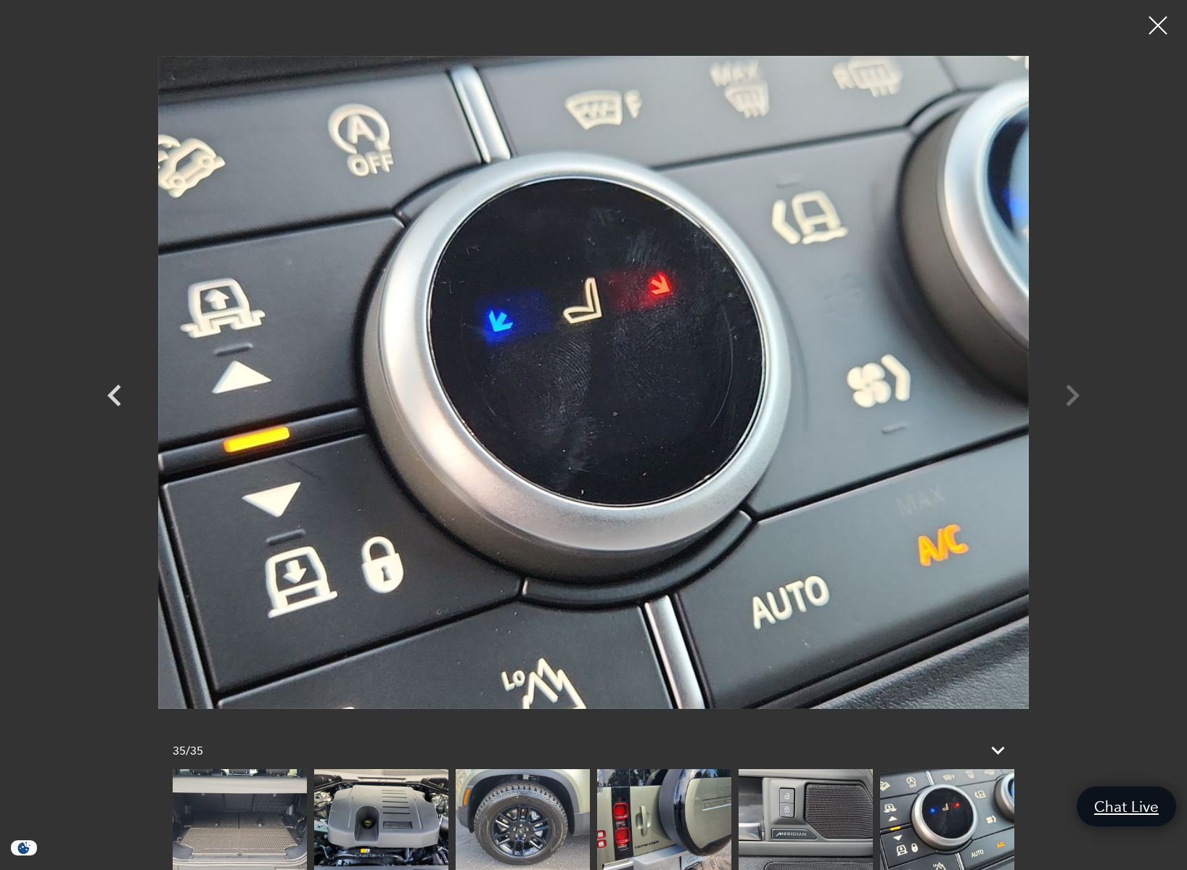
click at [1075, 393] on div at bounding box center [594, 382] width 1016 height 743
click at [110, 403] on icon "Previous" at bounding box center [115, 396] width 44 height 44
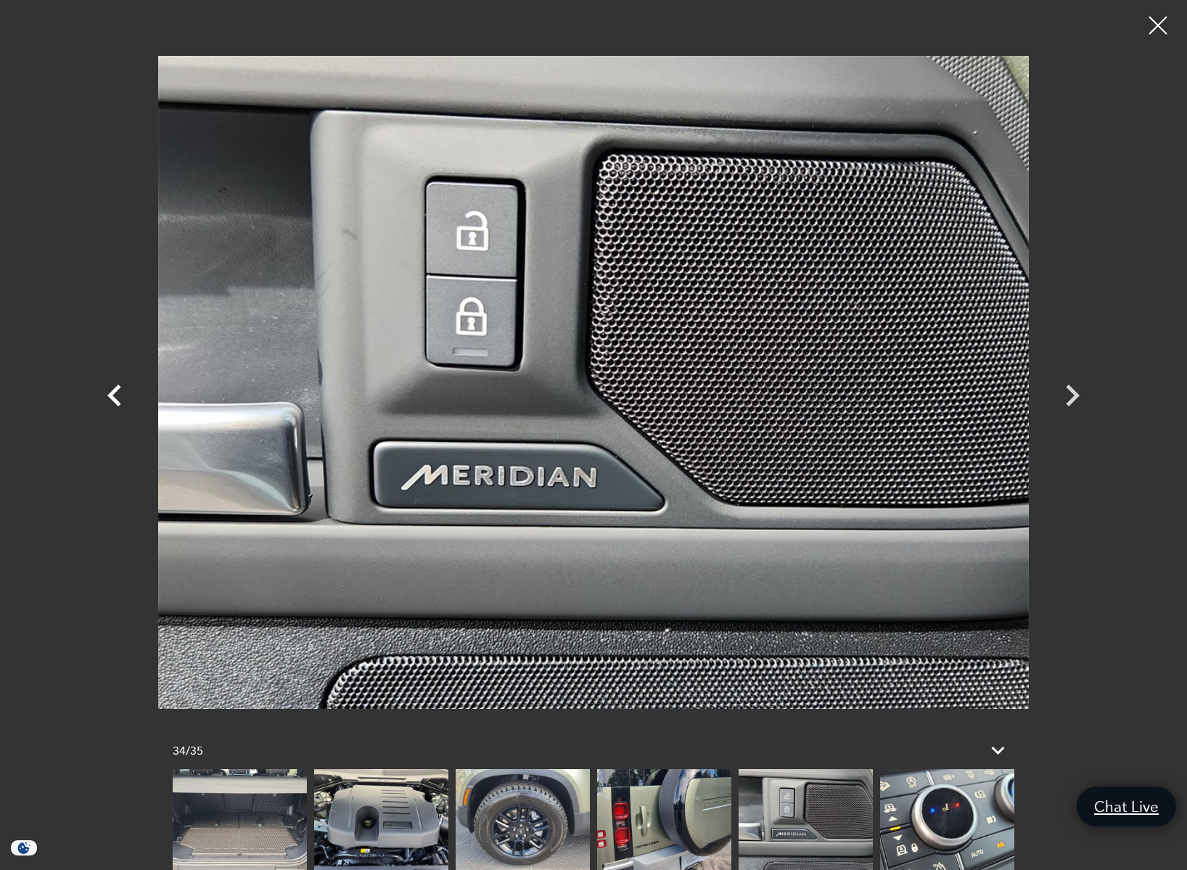
click at [110, 403] on icon "Previous" at bounding box center [115, 396] width 44 height 44
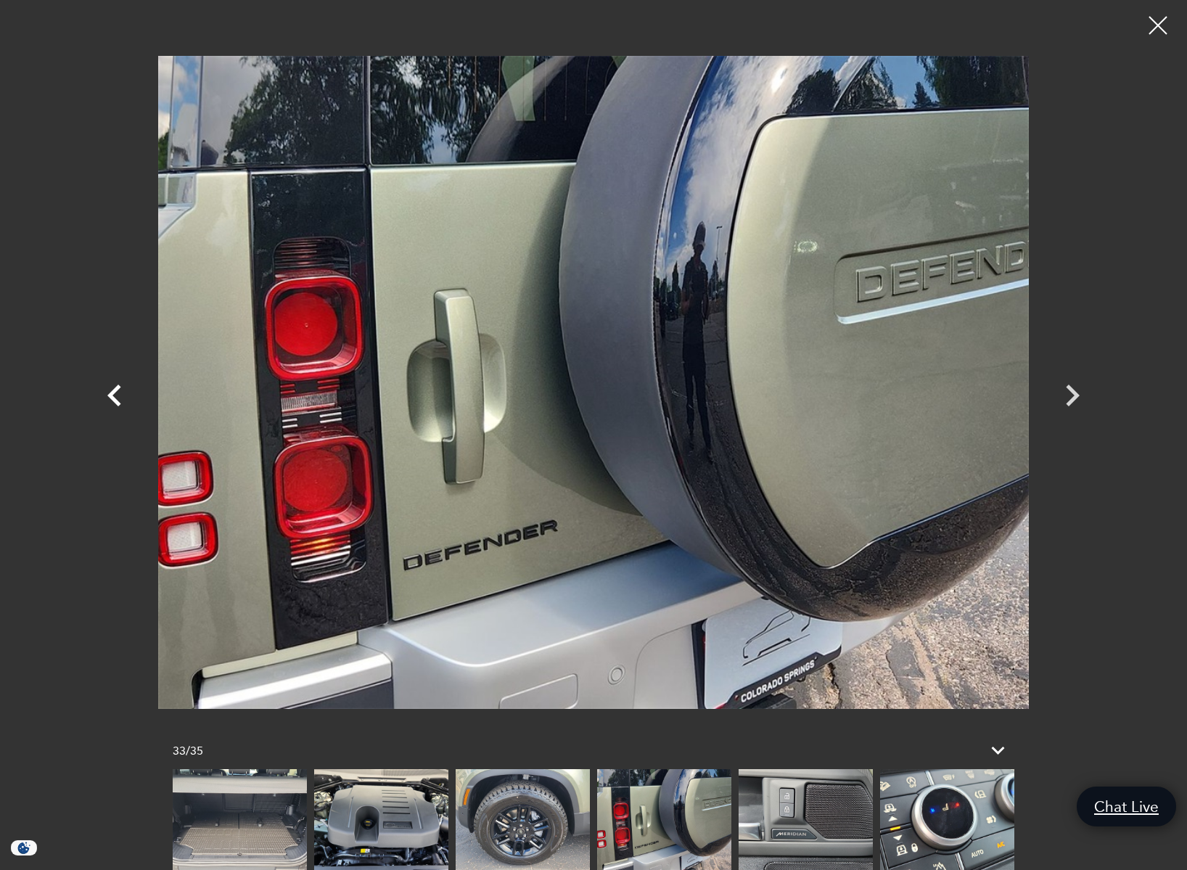
click at [110, 403] on icon "Previous" at bounding box center [115, 396] width 44 height 44
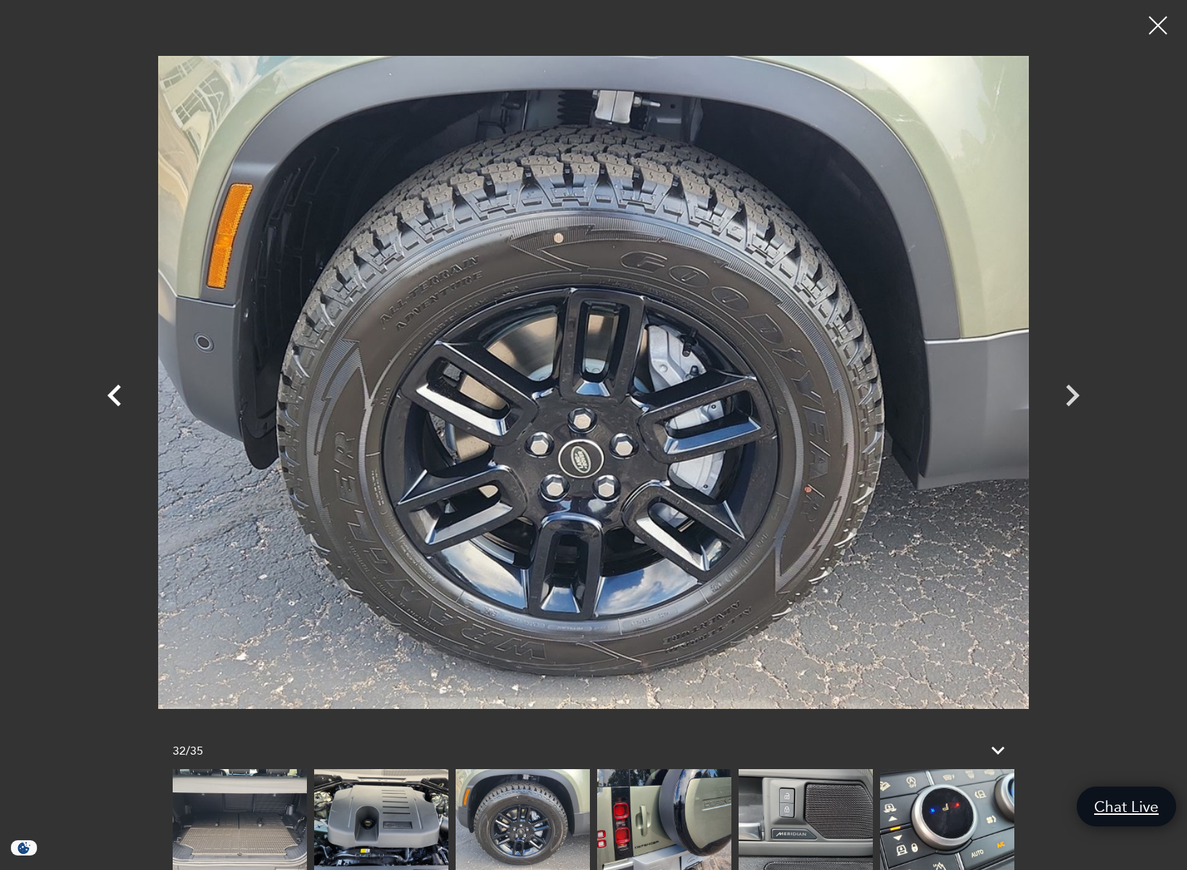
click at [112, 393] on icon "Previous" at bounding box center [114, 395] width 14 height 22
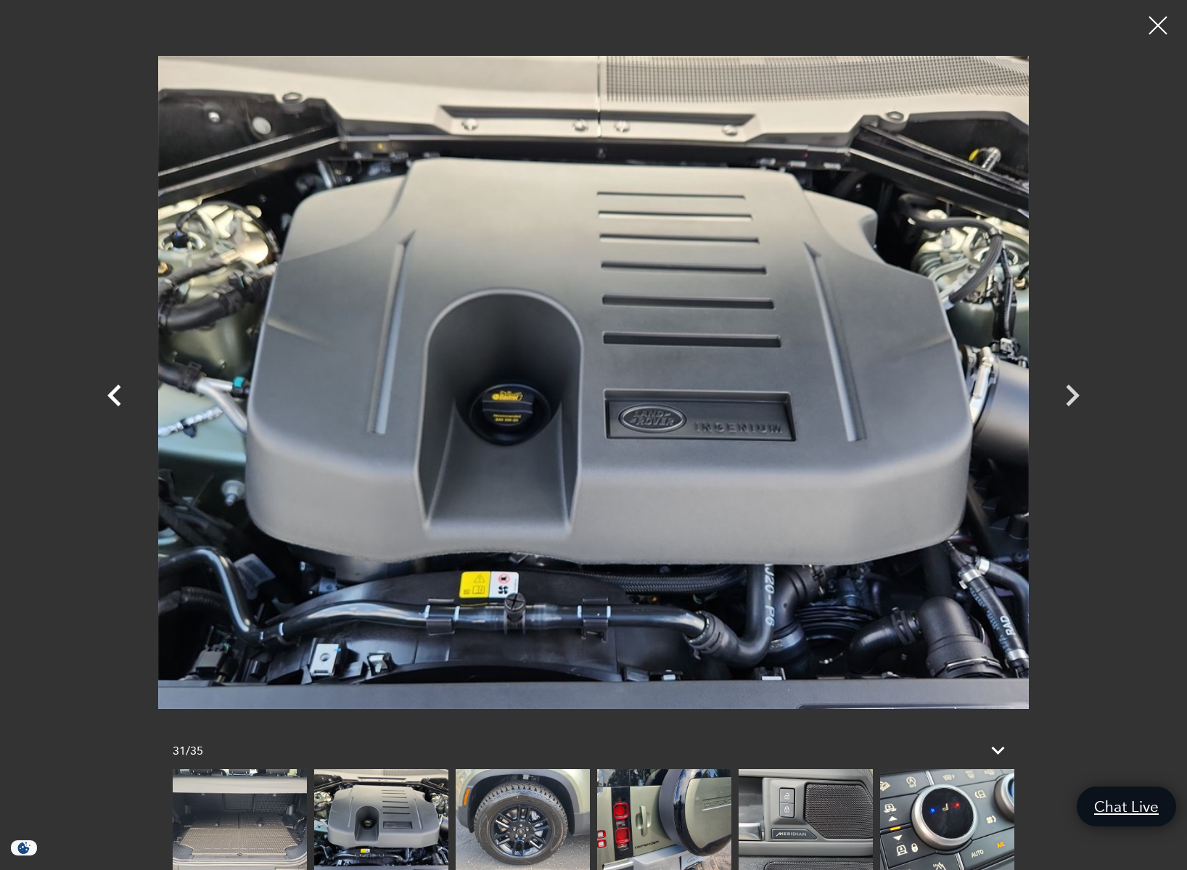
click at [112, 393] on icon "Previous" at bounding box center [114, 395] width 14 height 22
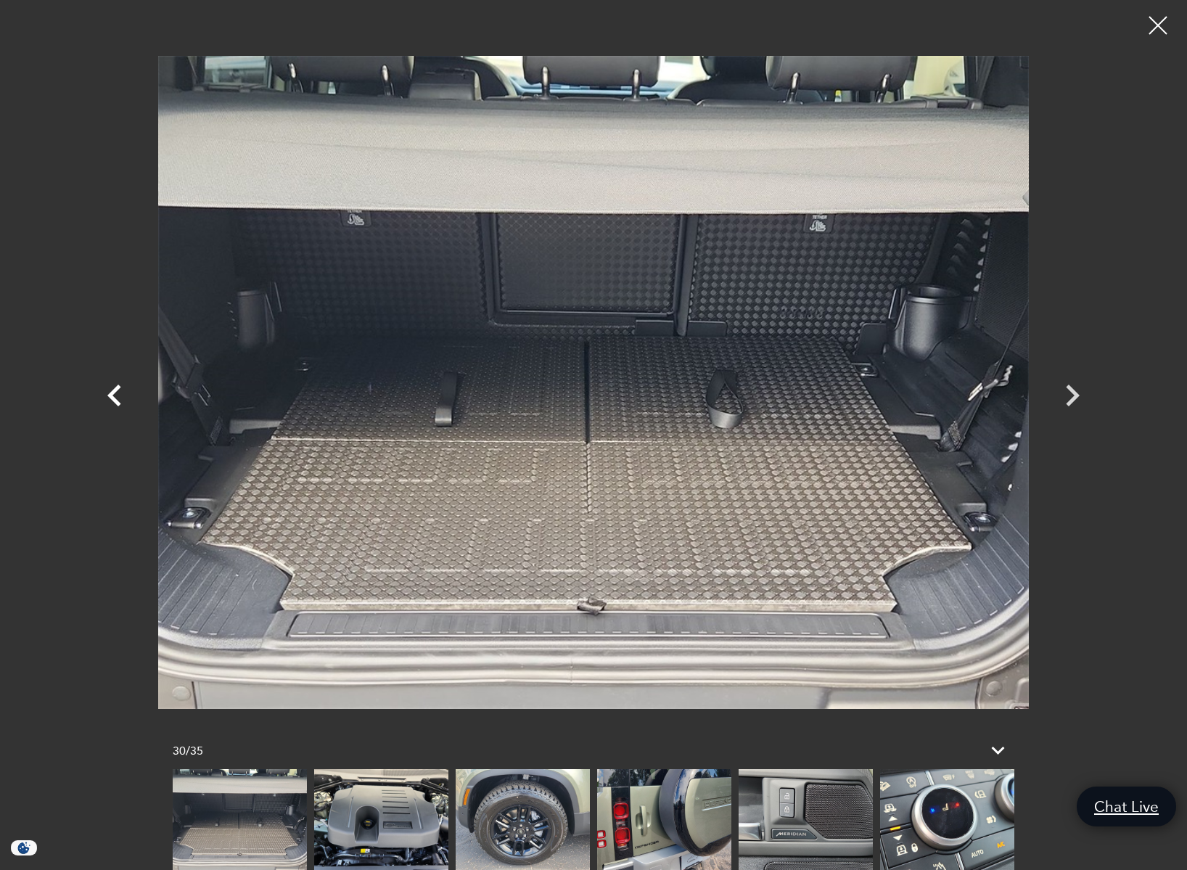
click at [112, 393] on icon "Previous" at bounding box center [114, 395] width 14 height 22
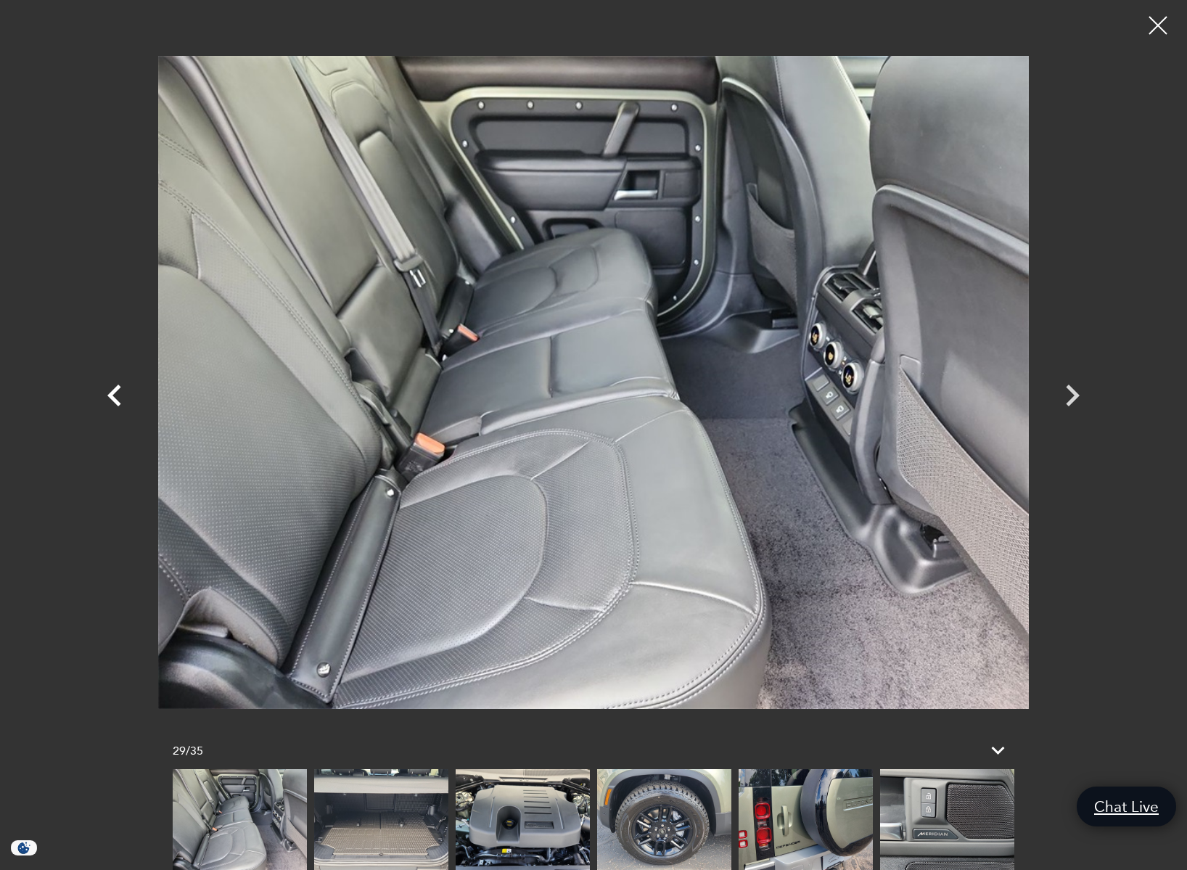
click at [112, 393] on icon "Previous" at bounding box center [114, 395] width 14 height 22
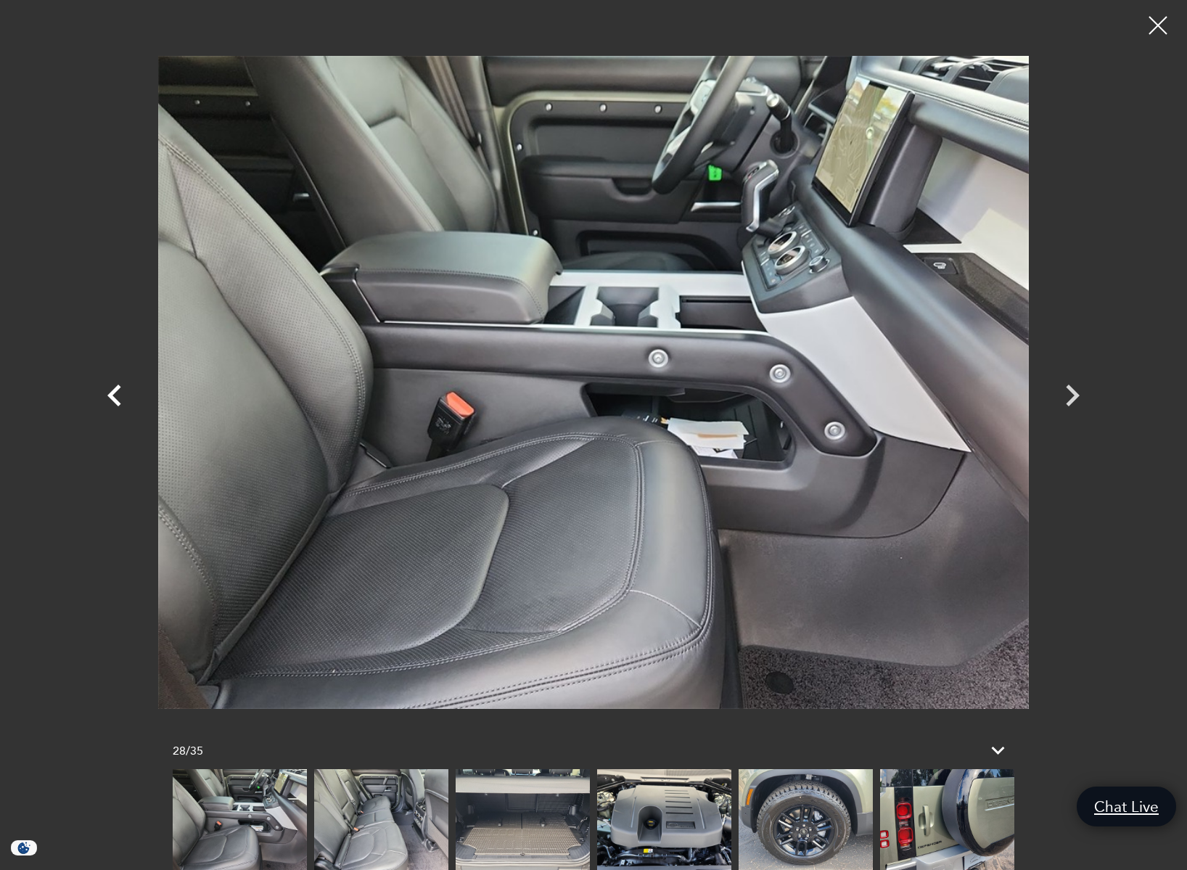
click at [112, 393] on icon "Previous" at bounding box center [114, 395] width 14 height 22
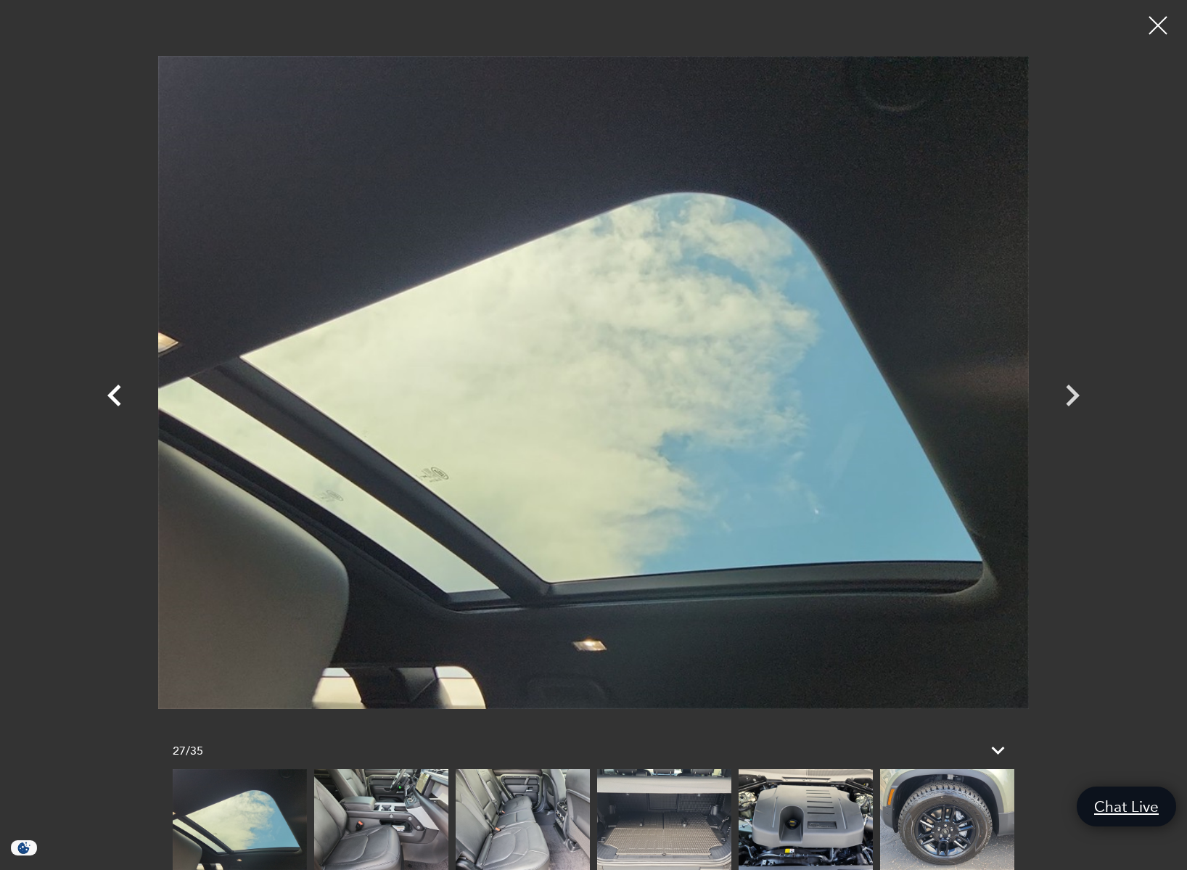
click at [112, 393] on icon "Previous" at bounding box center [114, 395] width 14 height 22
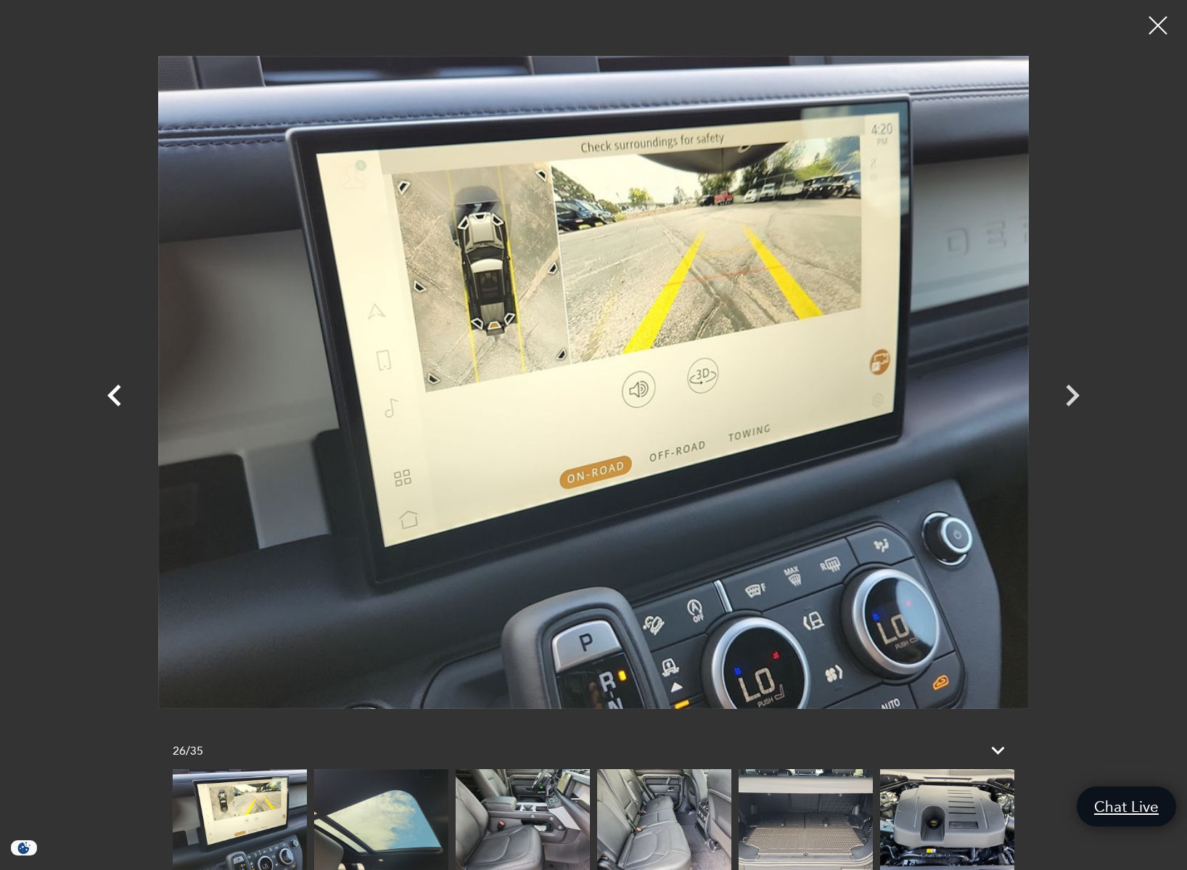
click at [112, 393] on icon "Previous" at bounding box center [114, 395] width 14 height 22
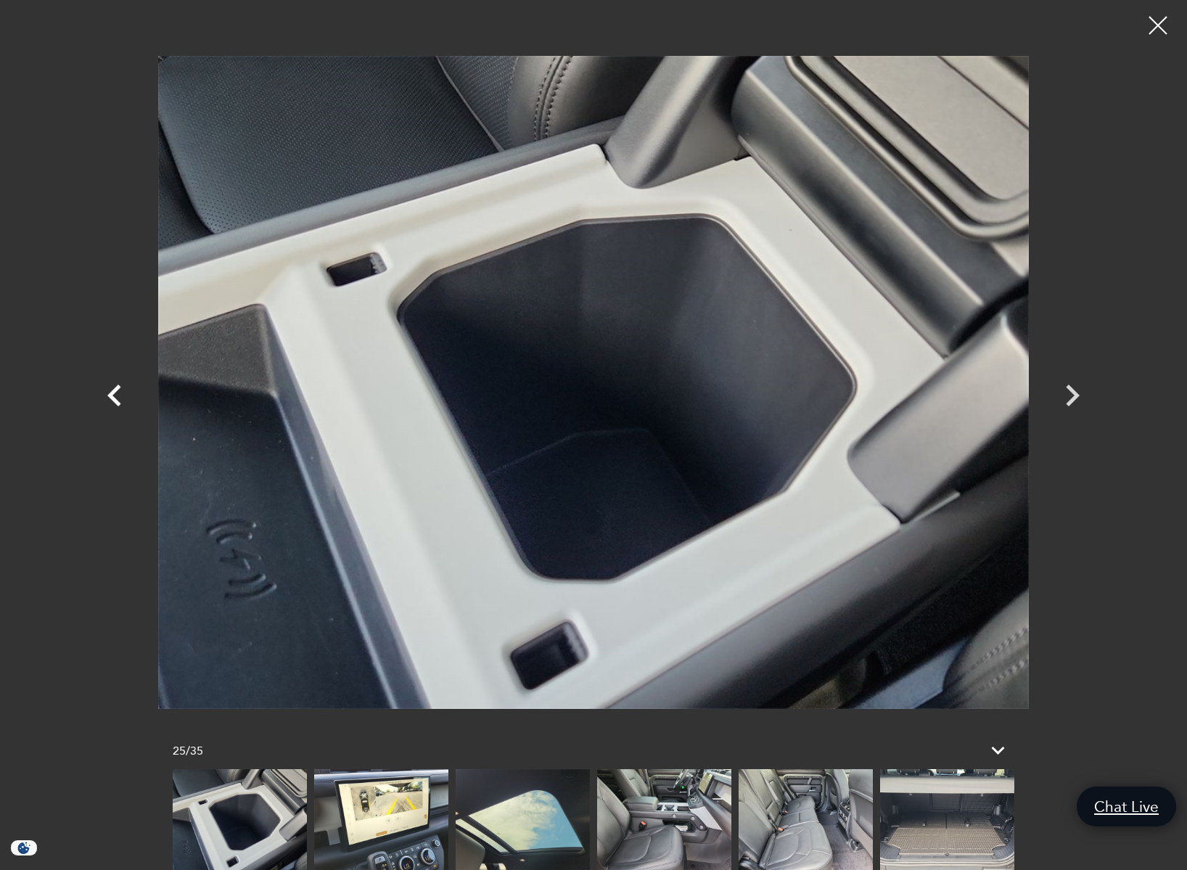
click at [112, 393] on icon "Previous" at bounding box center [114, 395] width 14 height 22
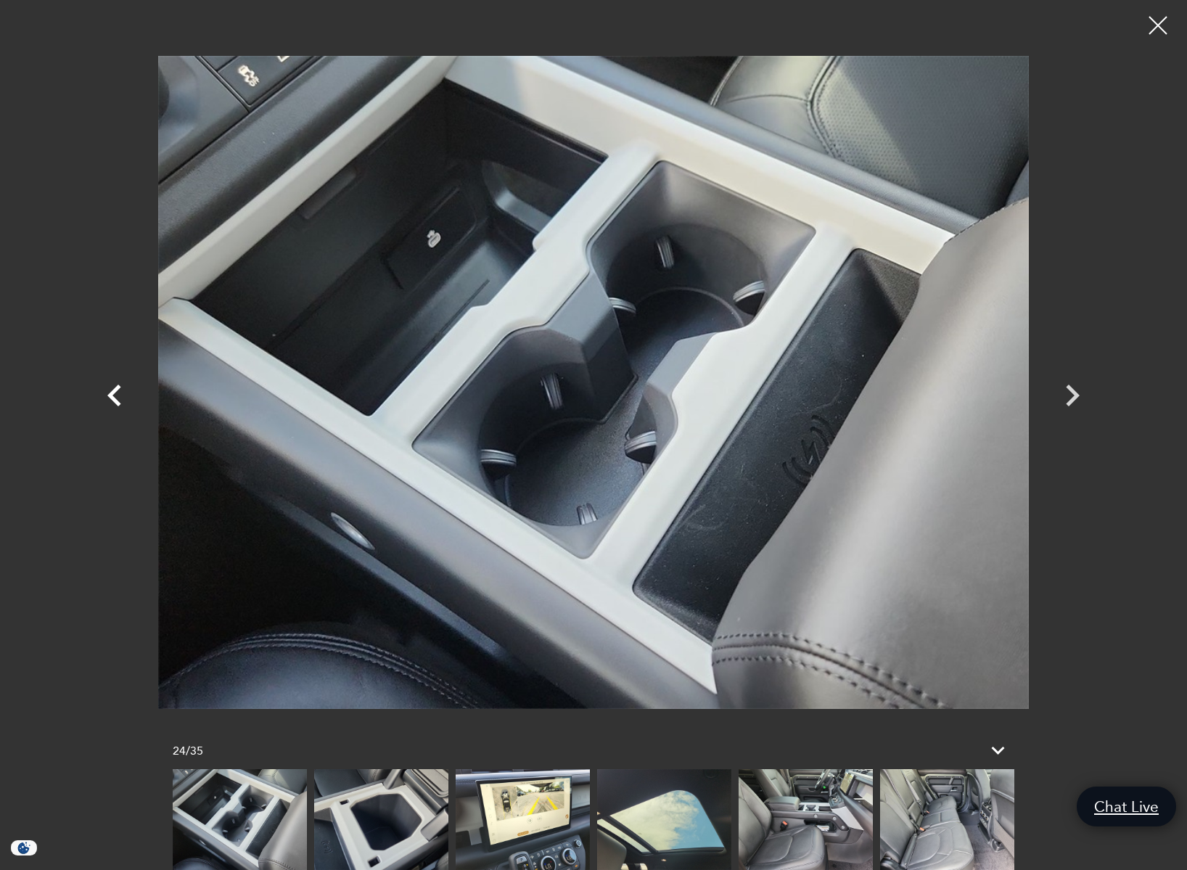
click at [112, 393] on icon "Previous" at bounding box center [114, 395] width 14 height 22
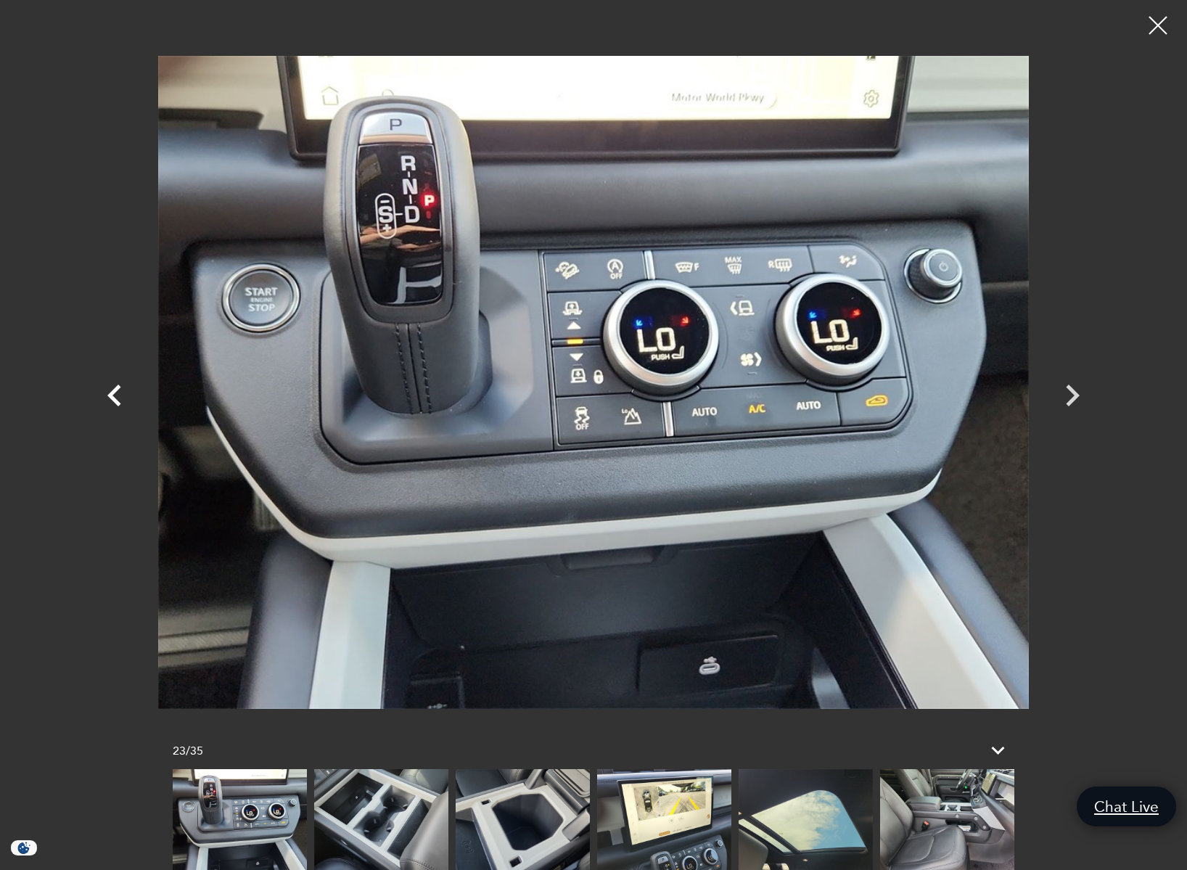
click at [112, 393] on icon "Previous" at bounding box center [114, 395] width 14 height 22
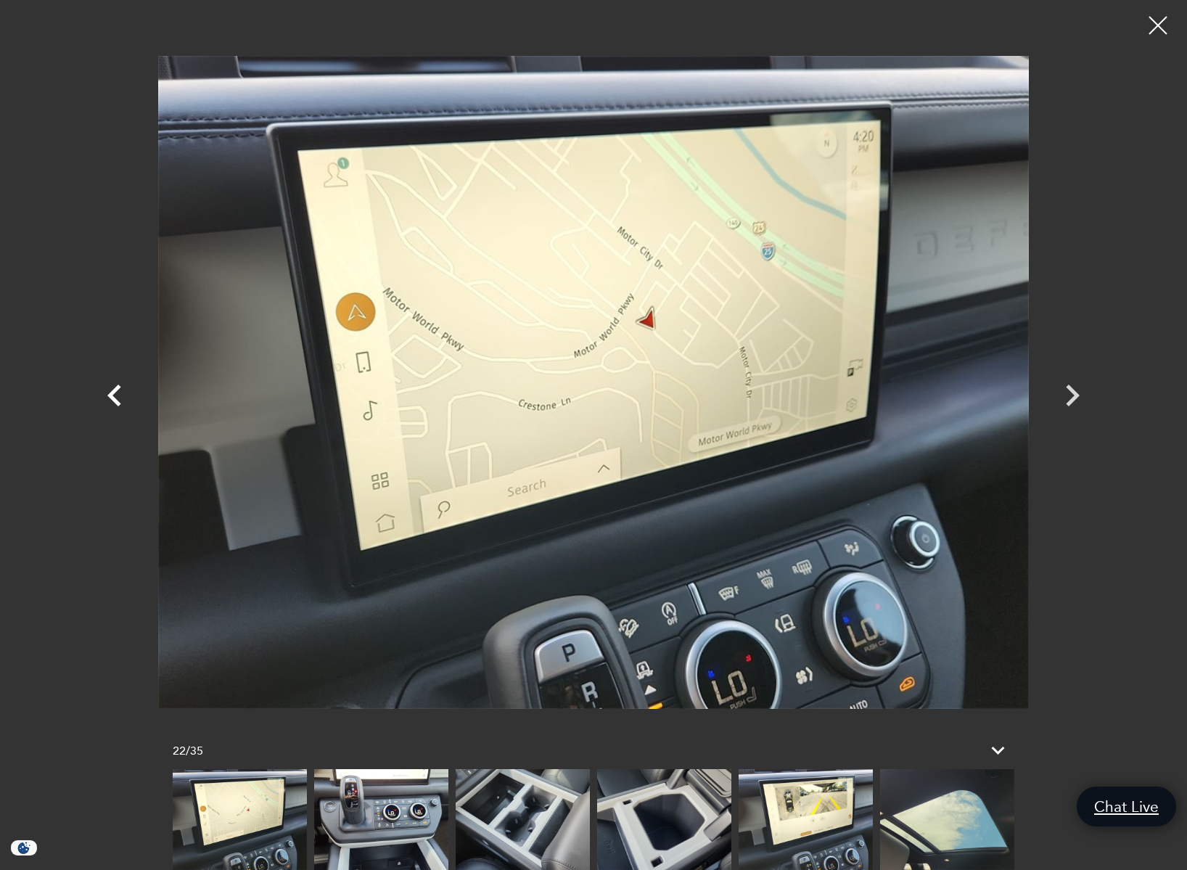
click at [112, 393] on icon "Previous" at bounding box center [114, 395] width 14 height 22
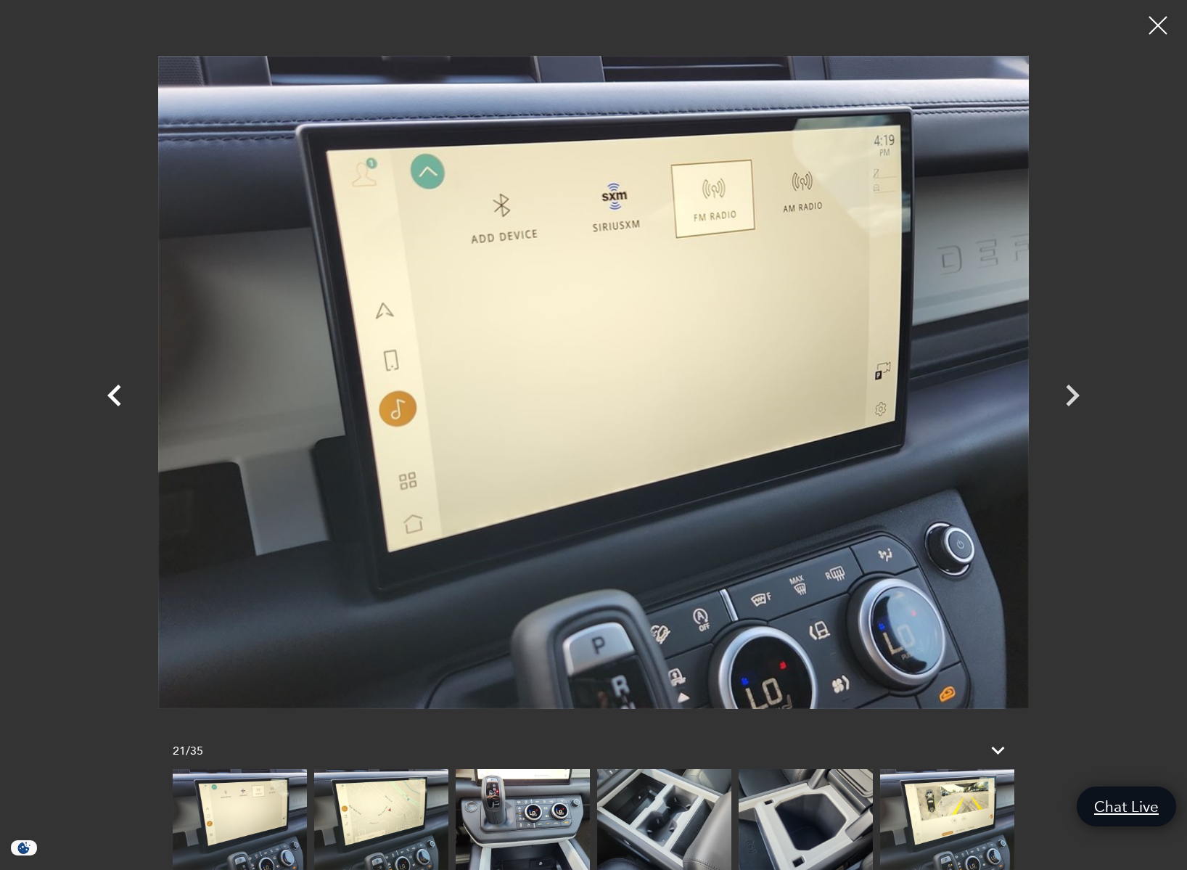
click at [112, 393] on icon "Previous" at bounding box center [114, 395] width 14 height 22
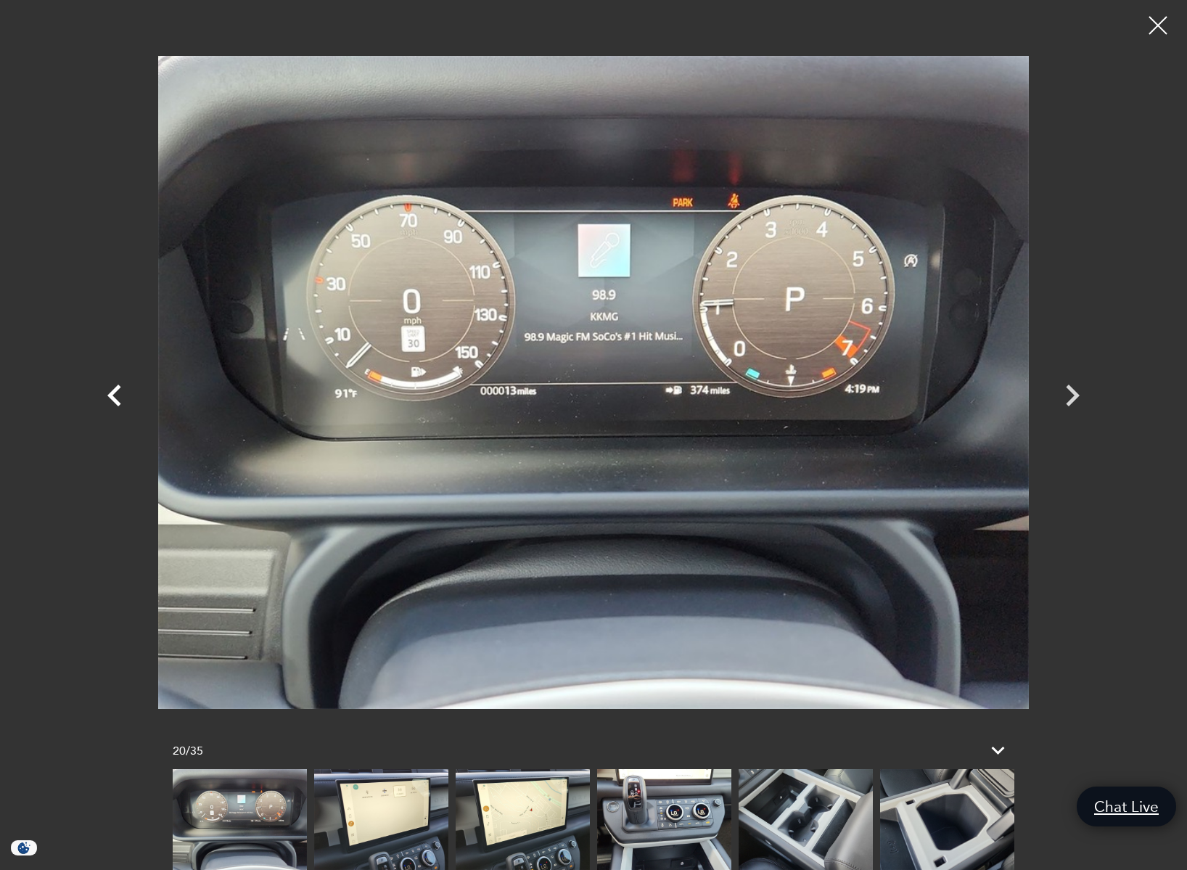
click at [112, 393] on icon "Previous" at bounding box center [114, 395] width 14 height 22
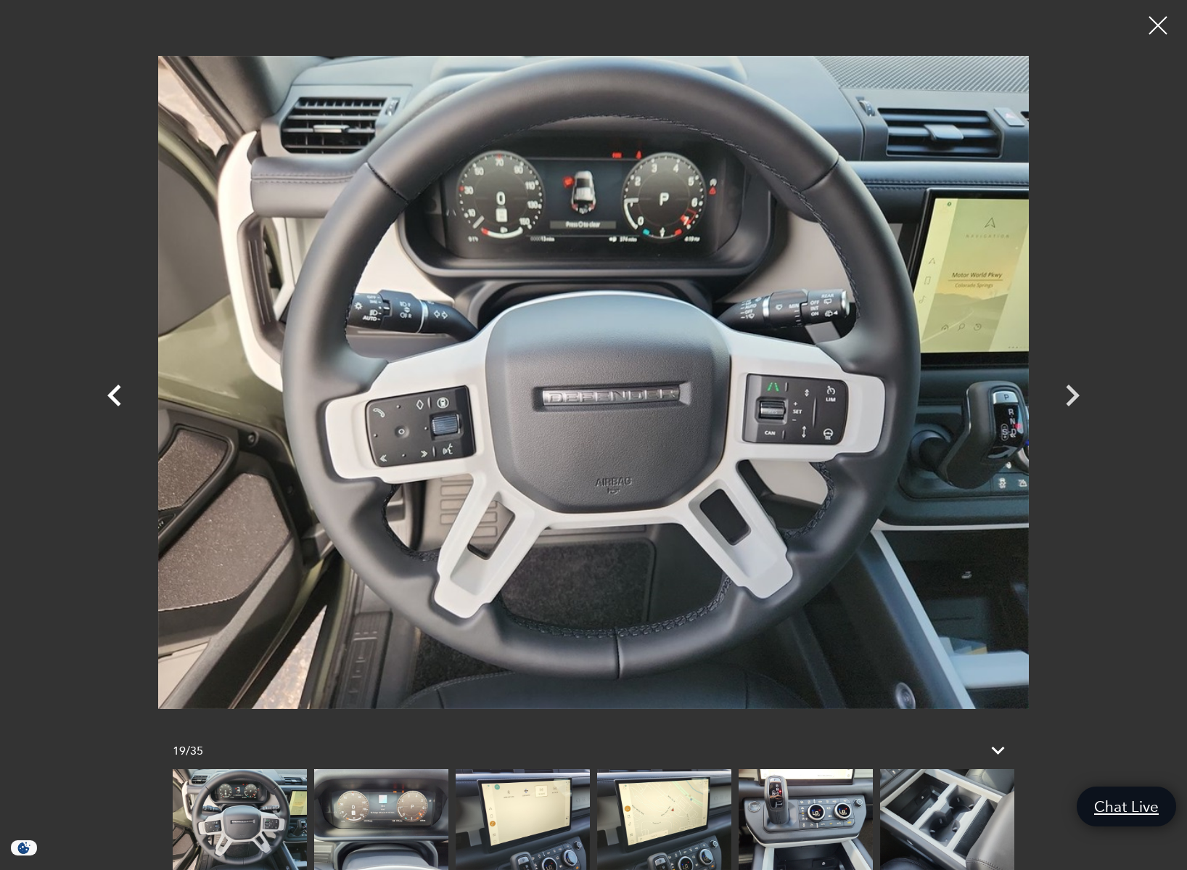
click at [112, 393] on icon "Previous" at bounding box center [114, 395] width 14 height 22
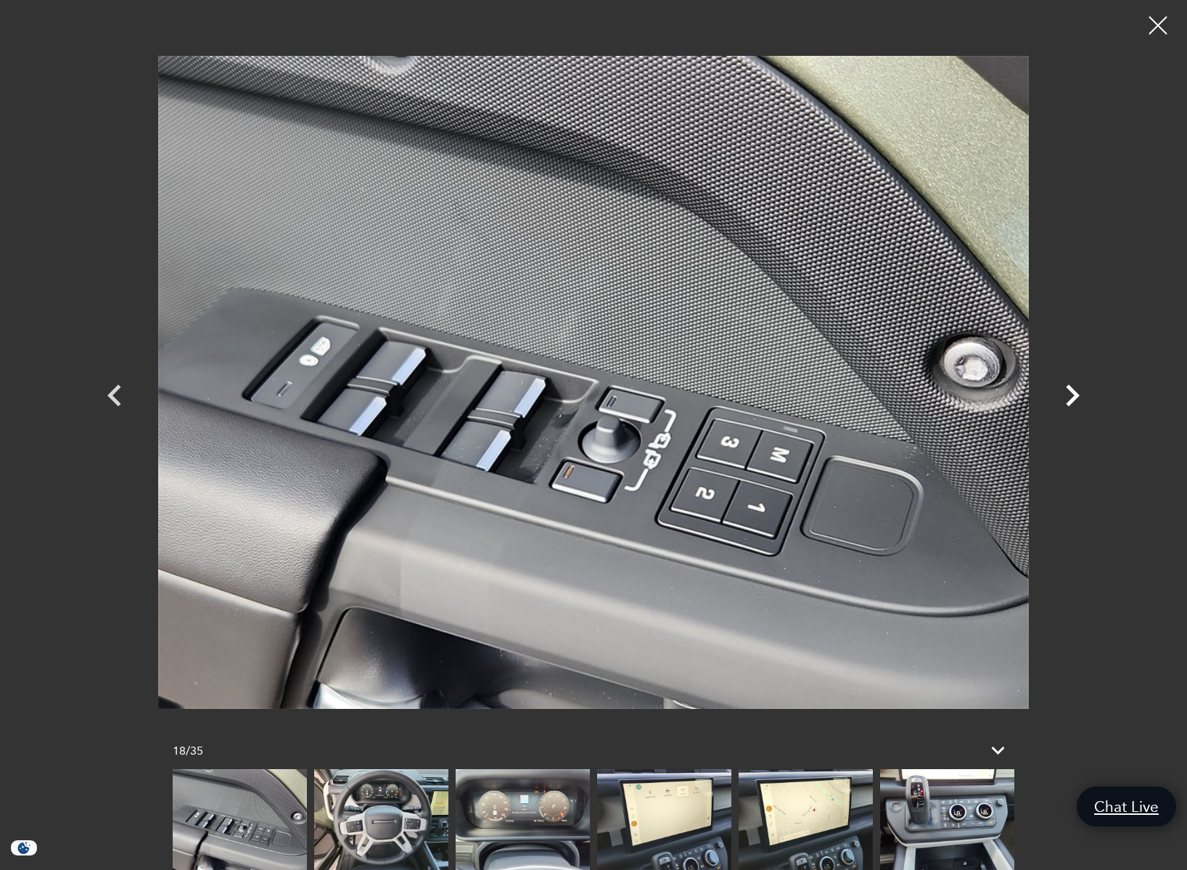
click at [1077, 395] on icon "Next" at bounding box center [1073, 395] width 14 height 22
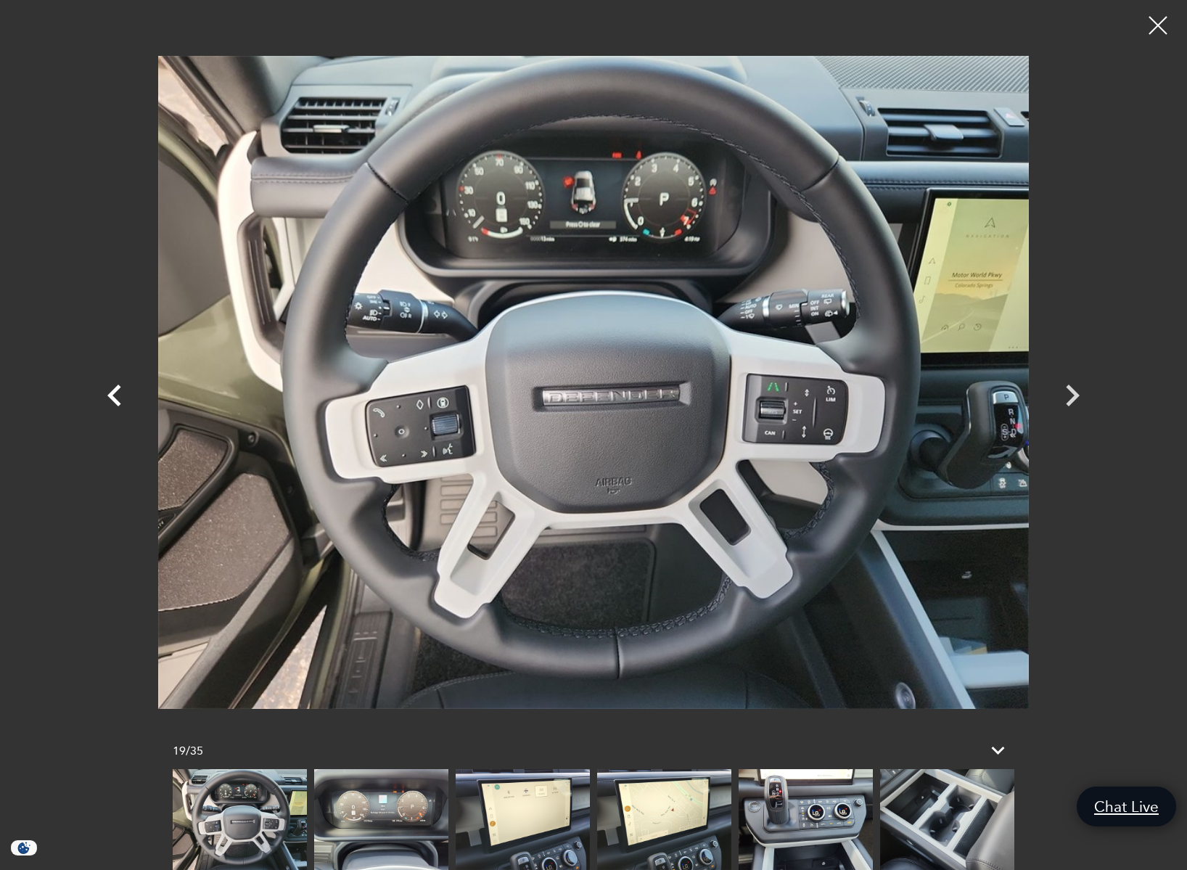
click at [112, 397] on icon "Previous" at bounding box center [114, 395] width 14 height 22
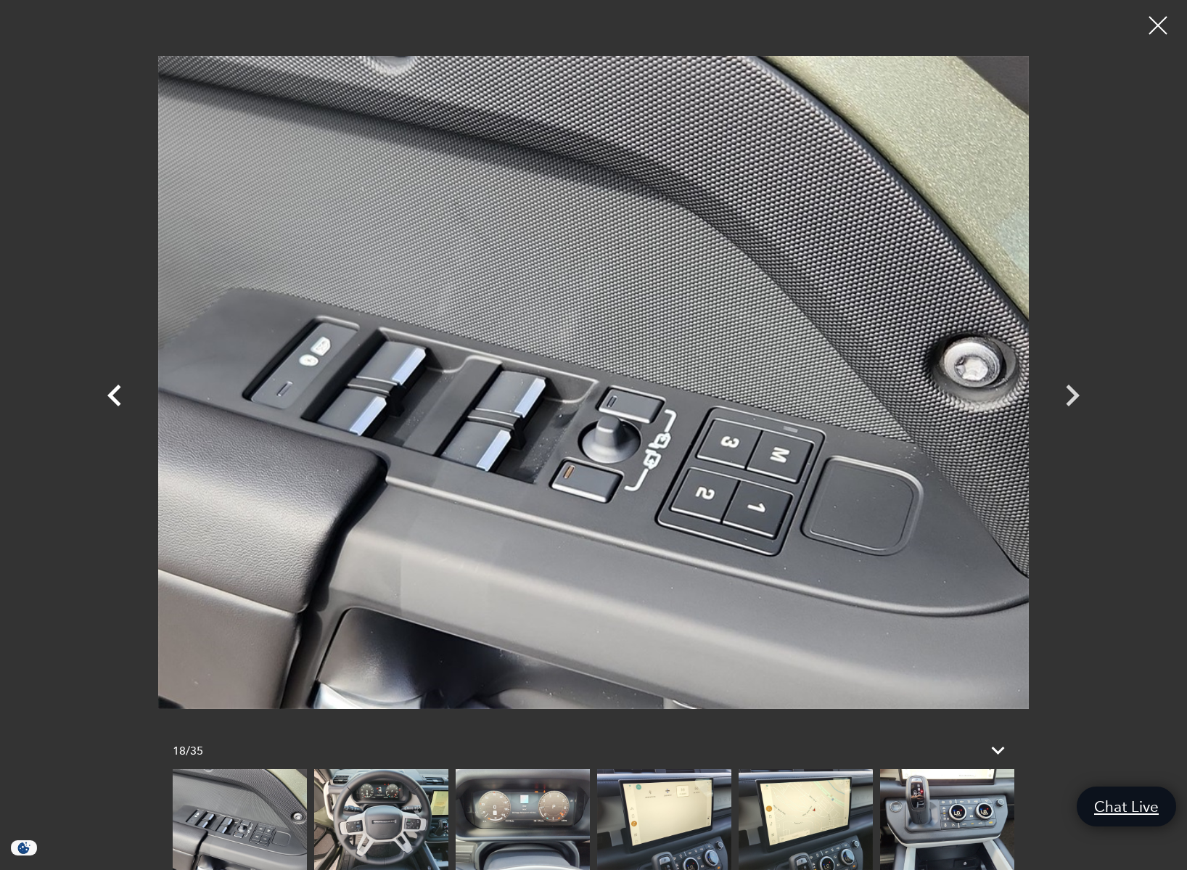
click at [112, 397] on icon "Previous" at bounding box center [114, 395] width 14 height 22
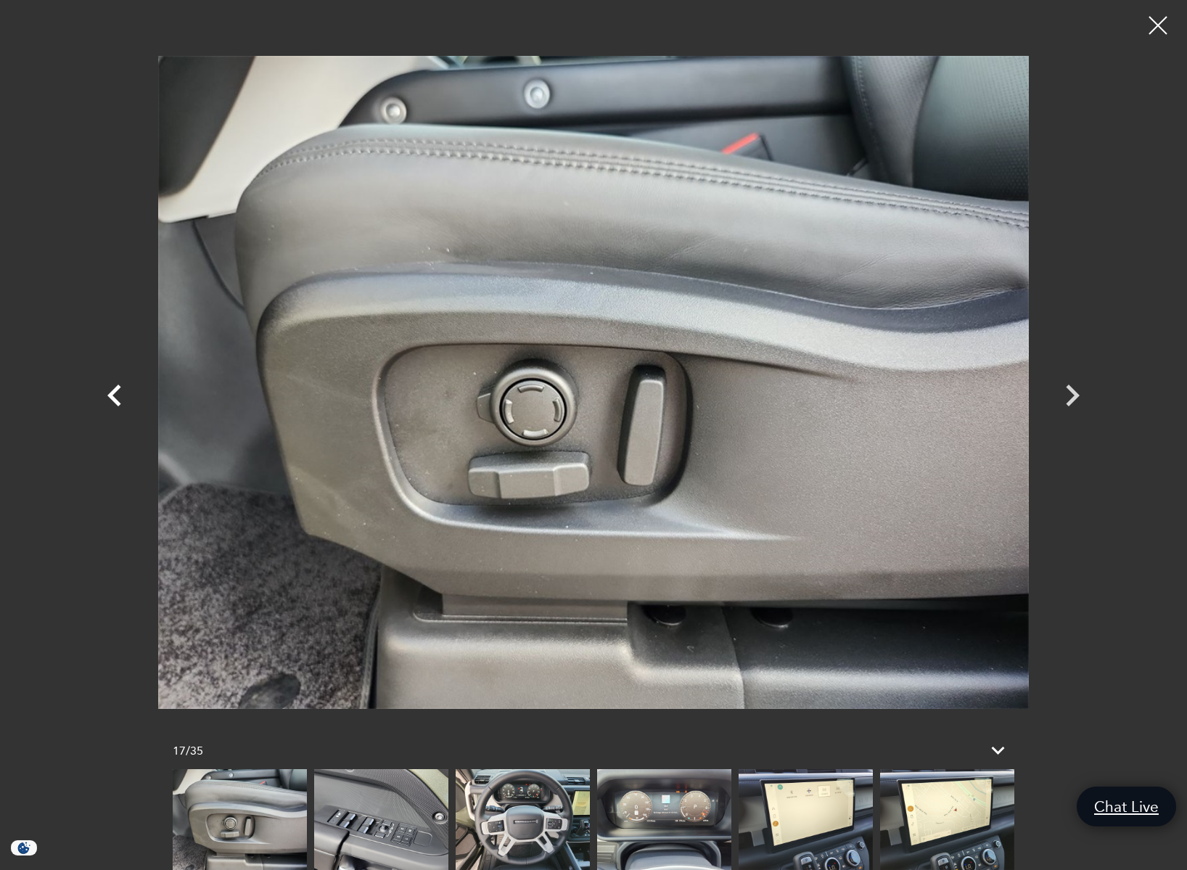
click at [112, 397] on icon "Previous" at bounding box center [114, 395] width 14 height 22
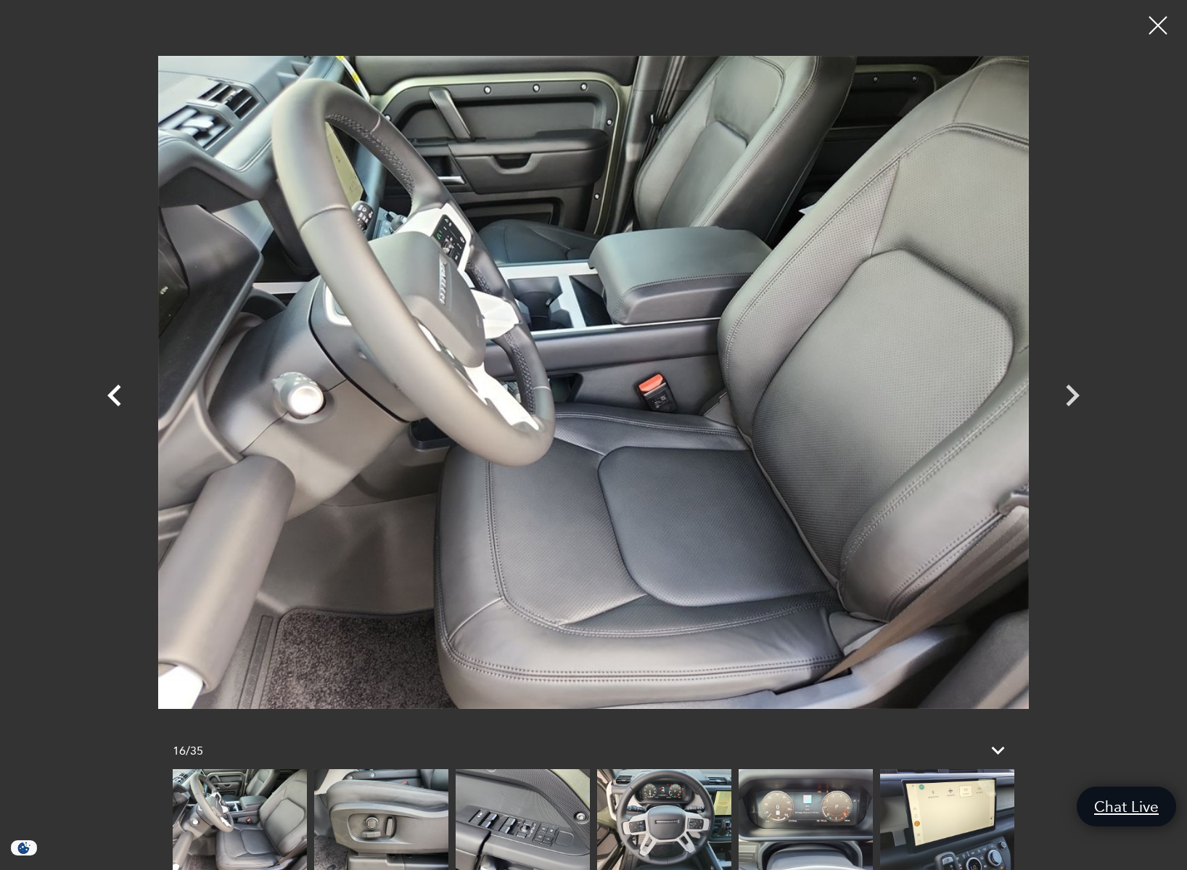
click at [112, 397] on icon "Previous" at bounding box center [114, 395] width 14 height 22
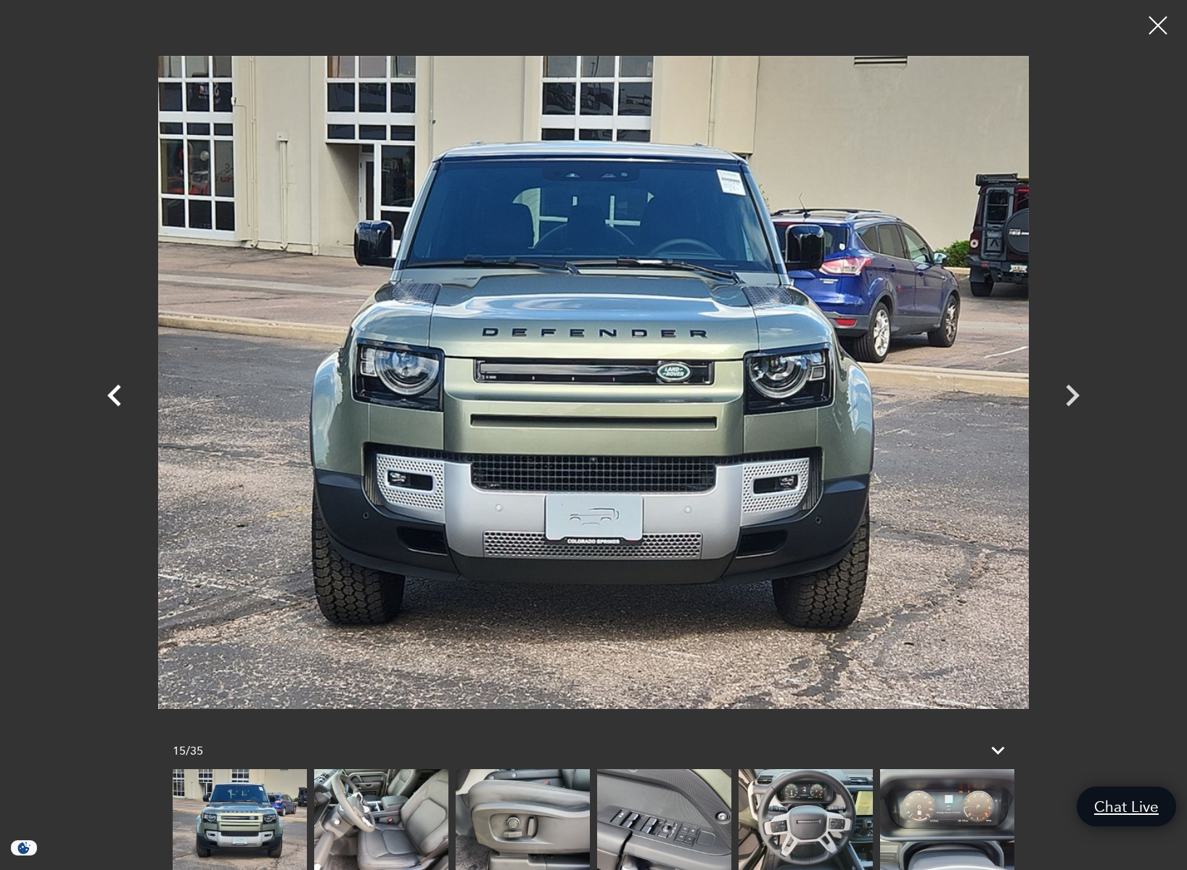
click at [112, 397] on icon "Previous" at bounding box center [114, 395] width 14 height 22
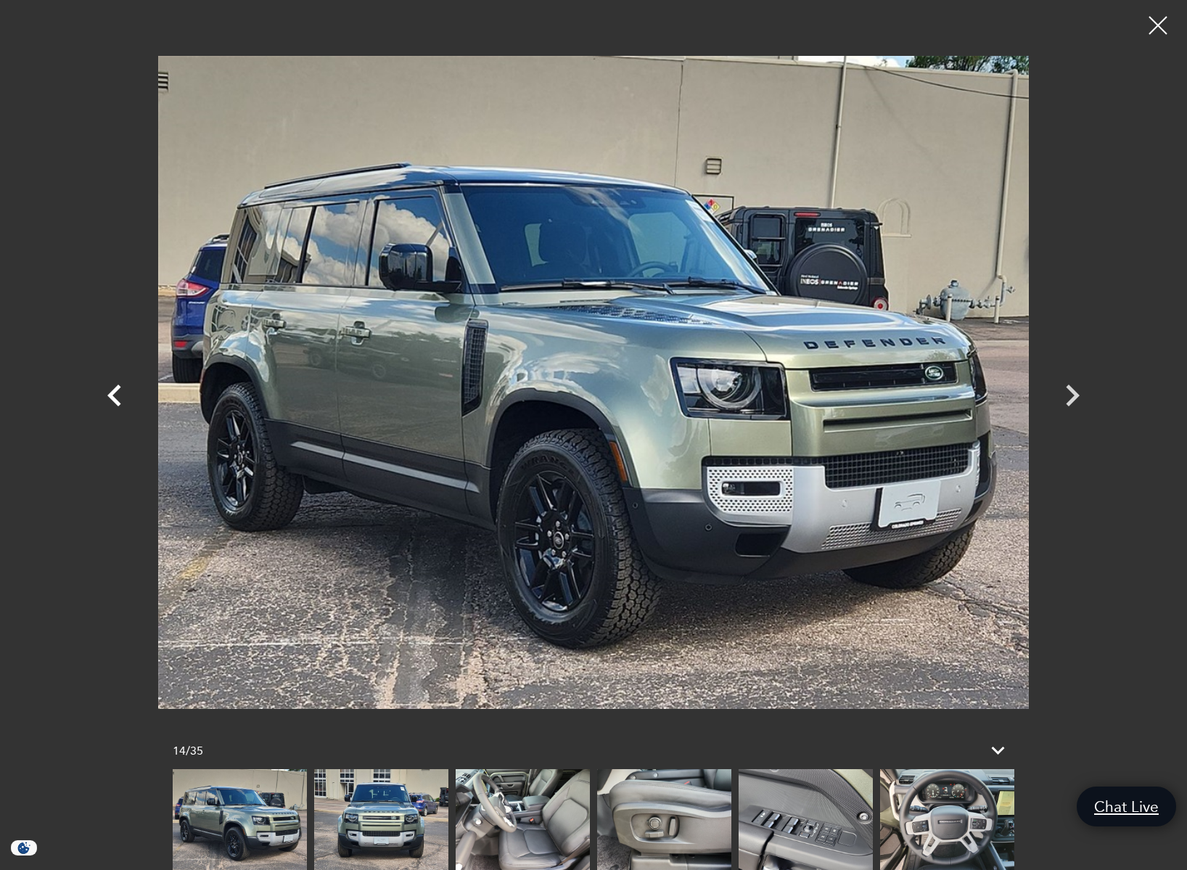
click at [112, 397] on icon "Previous" at bounding box center [114, 395] width 14 height 22
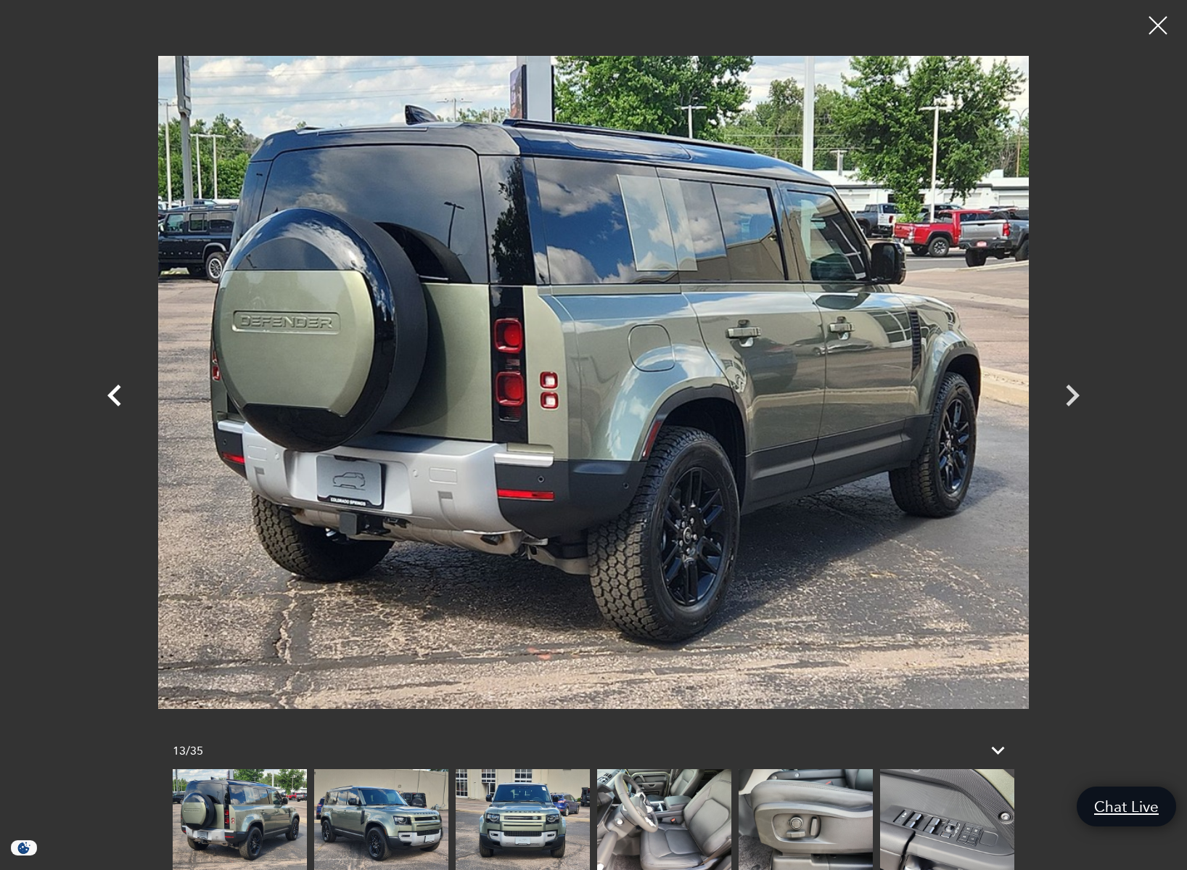
click at [112, 397] on icon "Previous" at bounding box center [114, 395] width 14 height 22
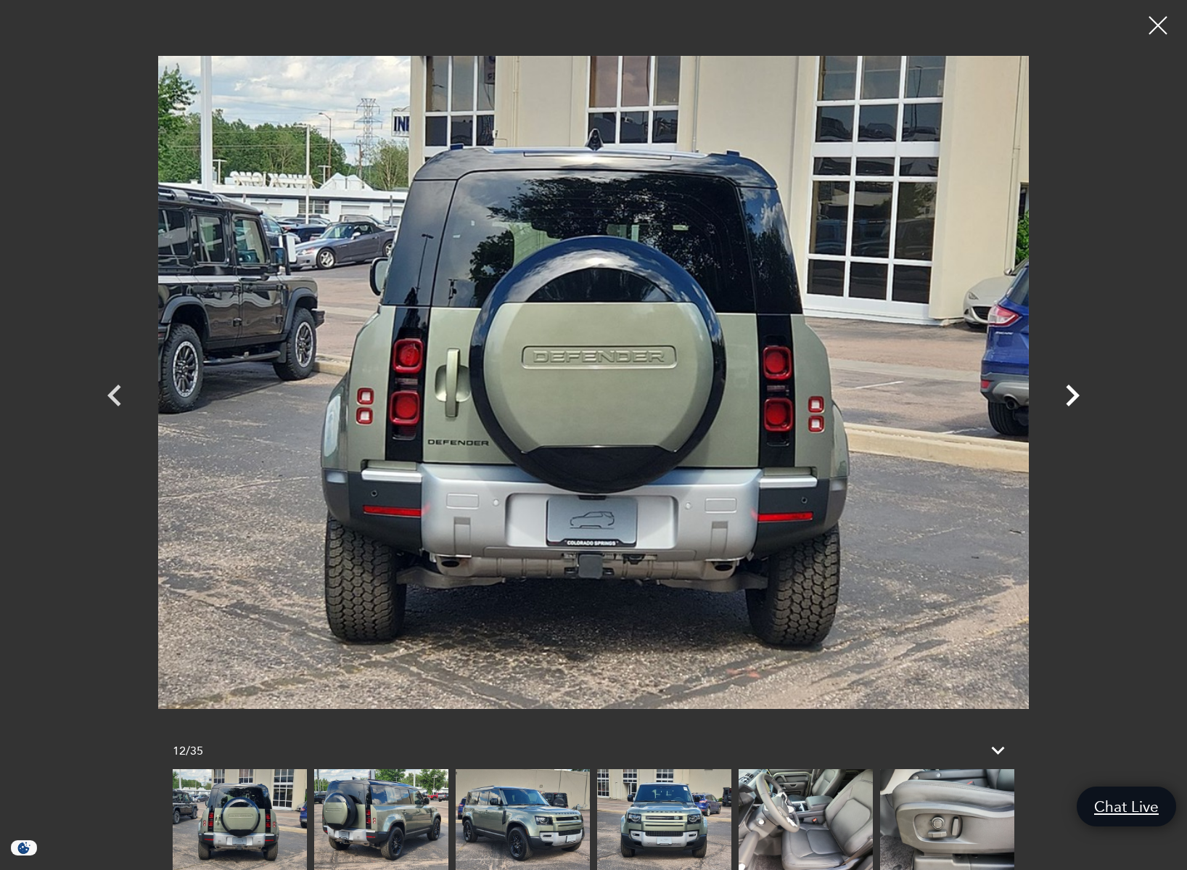
click at [1075, 390] on icon "Next" at bounding box center [1072, 396] width 44 height 44
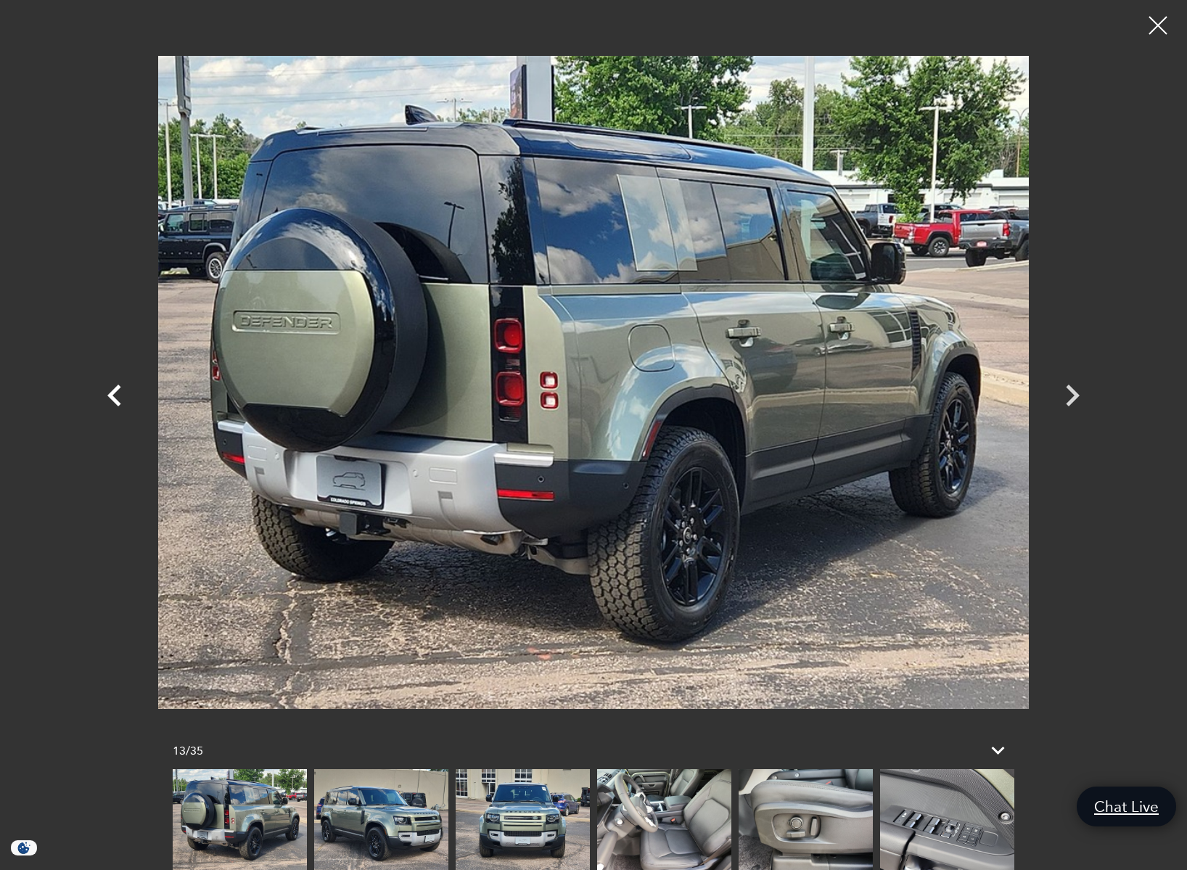
click at [110, 396] on icon "Previous" at bounding box center [114, 395] width 14 height 22
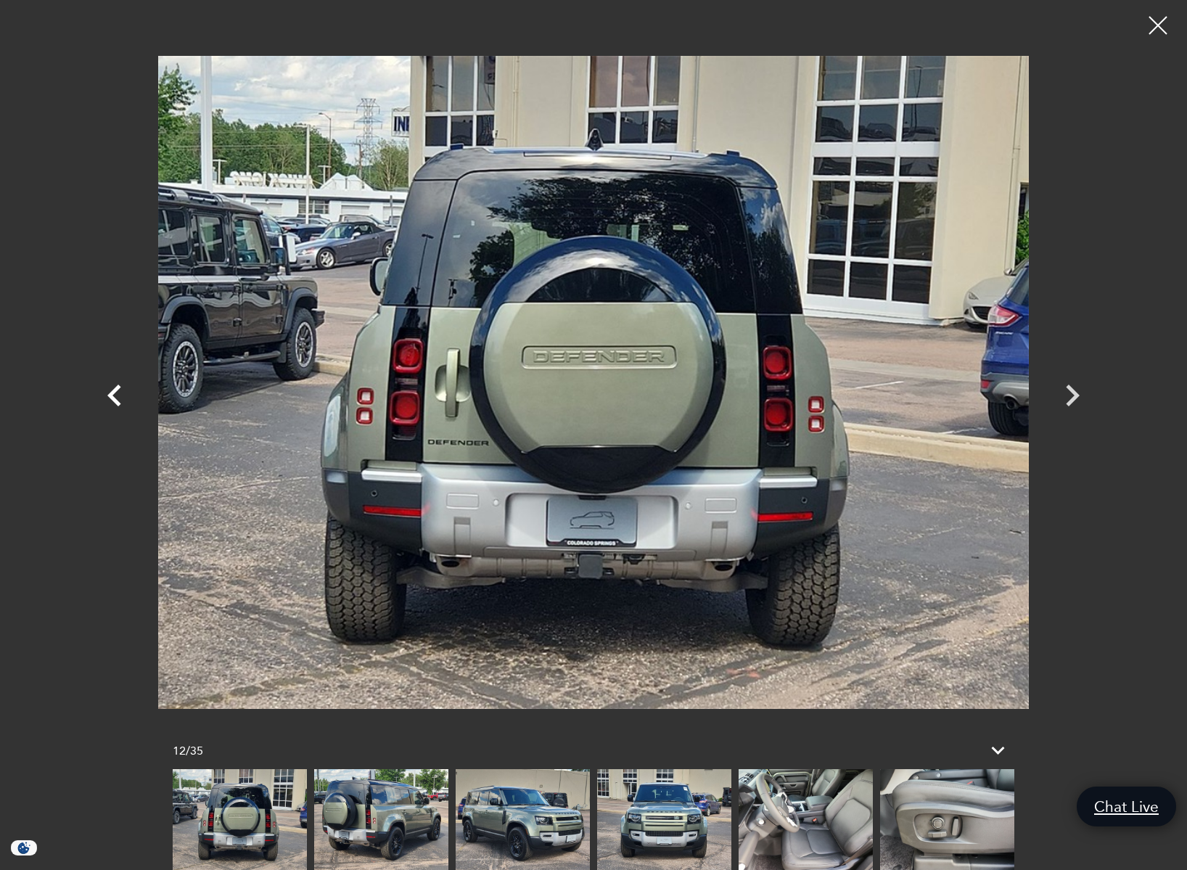
click at [110, 396] on icon "Previous" at bounding box center [114, 395] width 14 height 22
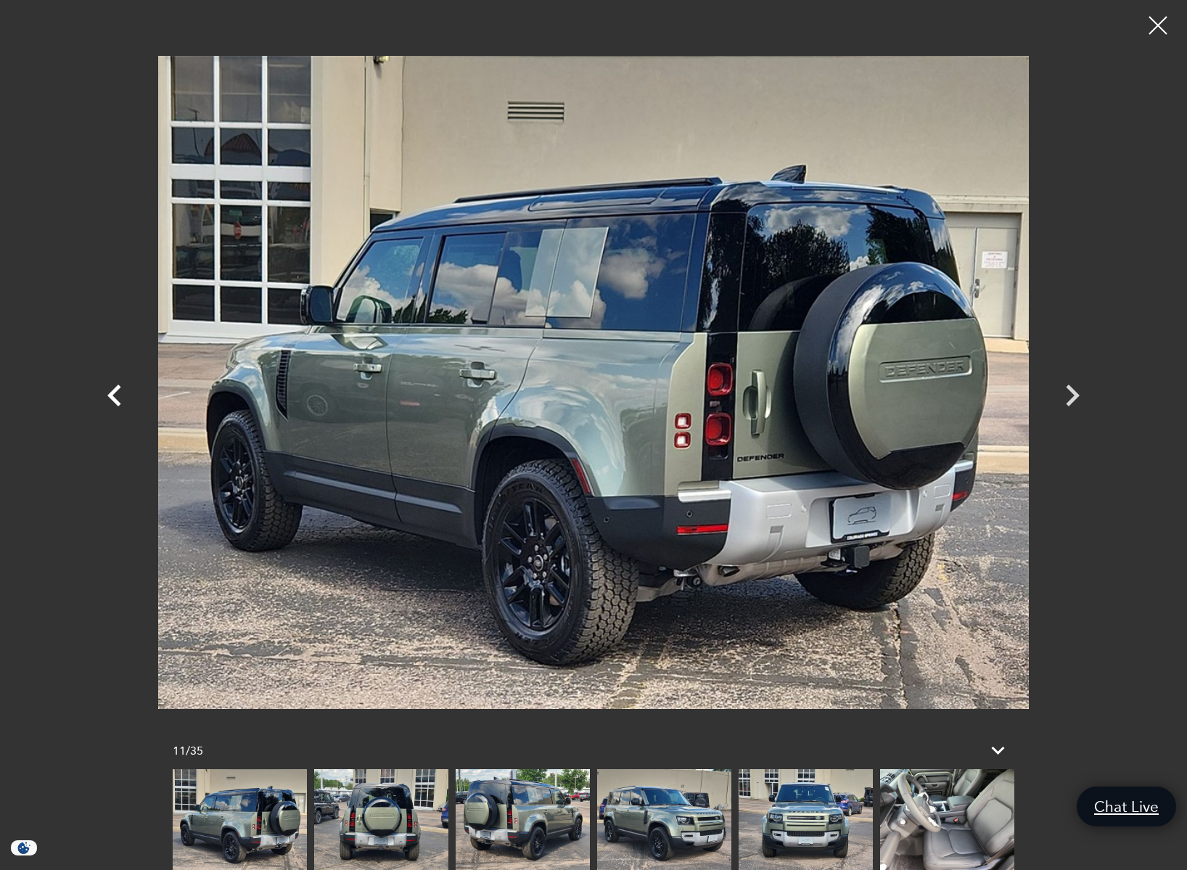
click at [110, 396] on icon "Previous" at bounding box center [114, 395] width 14 height 22
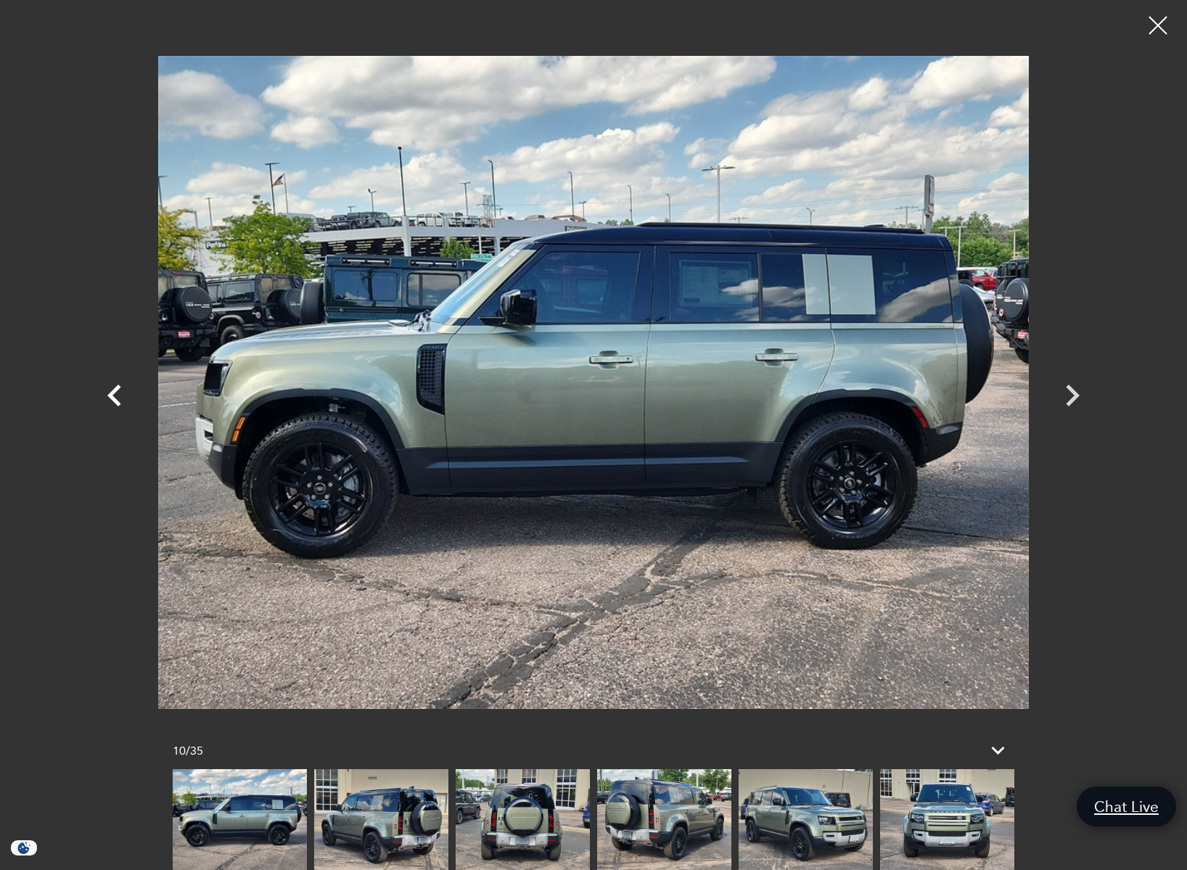
click at [110, 396] on icon "Previous" at bounding box center [114, 395] width 14 height 22
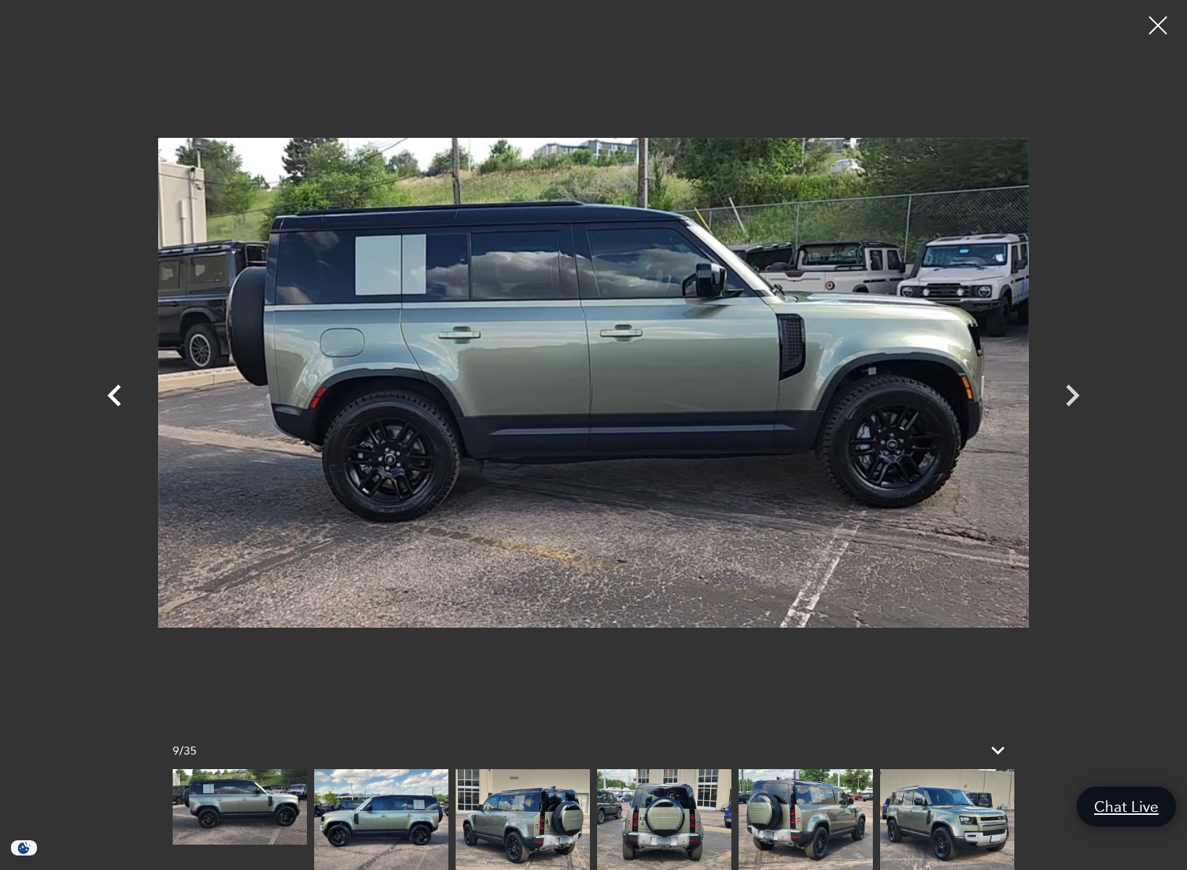
click at [110, 396] on icon "Previous" at bounding box center [114, 395] width 14 height 22
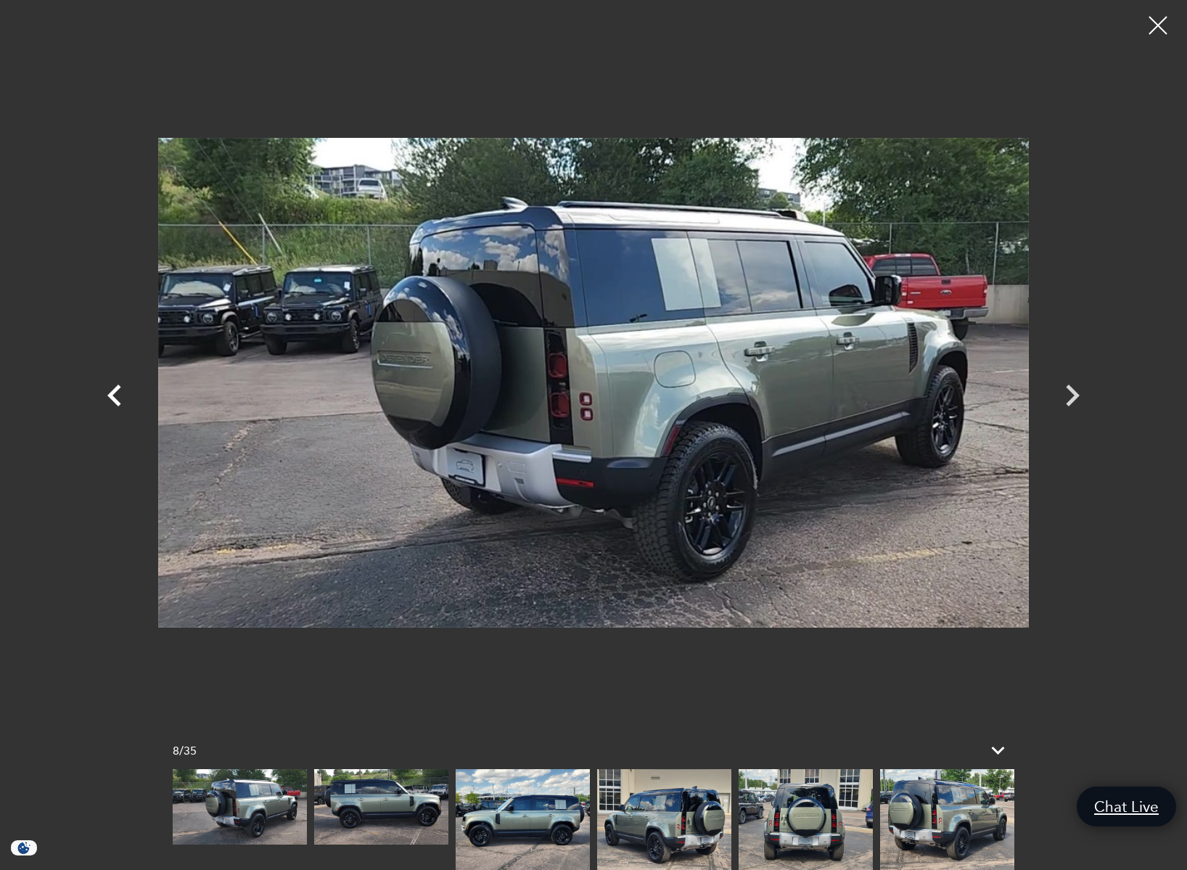
click at [110, 396] on icon "Previous" at bounding box center [114, 395] width 14 height 22
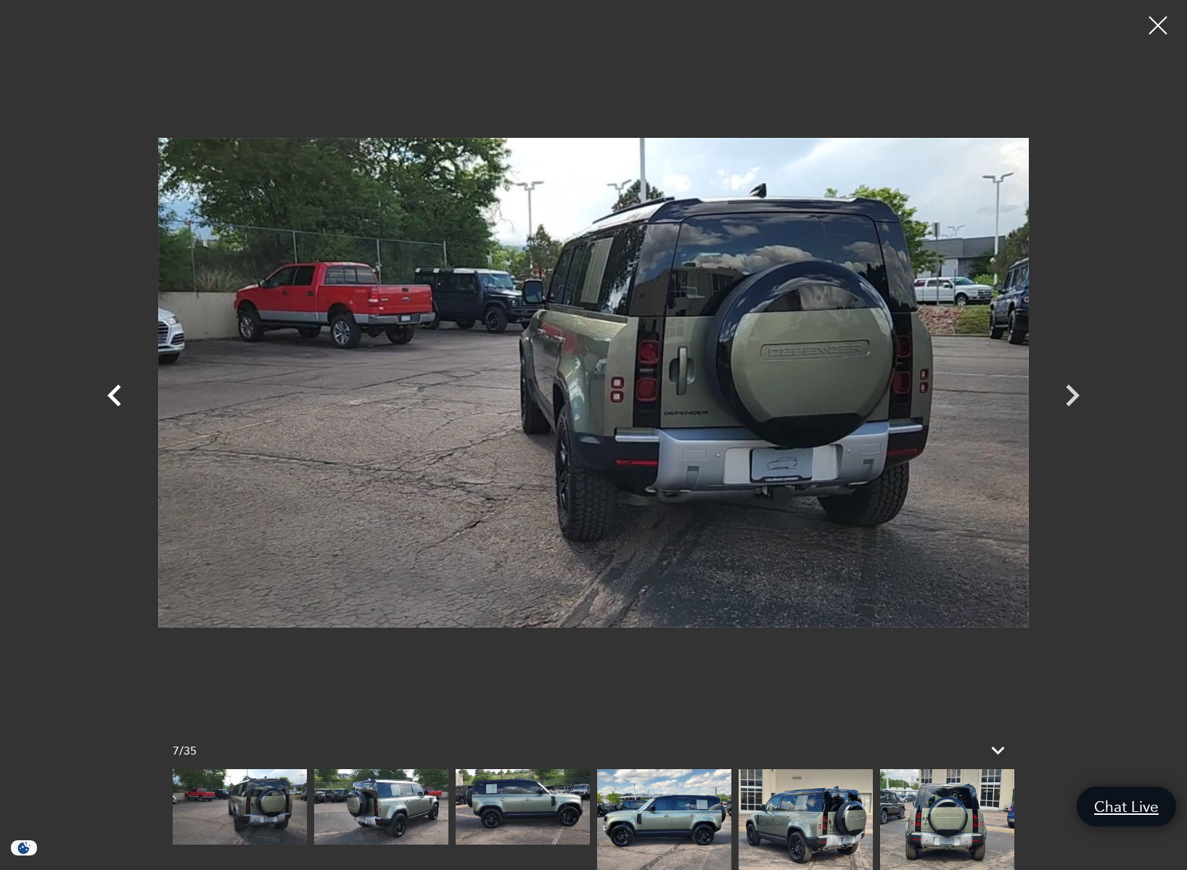
click at [110, 396] on icon "Previous" at bounding box center [114, 395] width 14 height 22
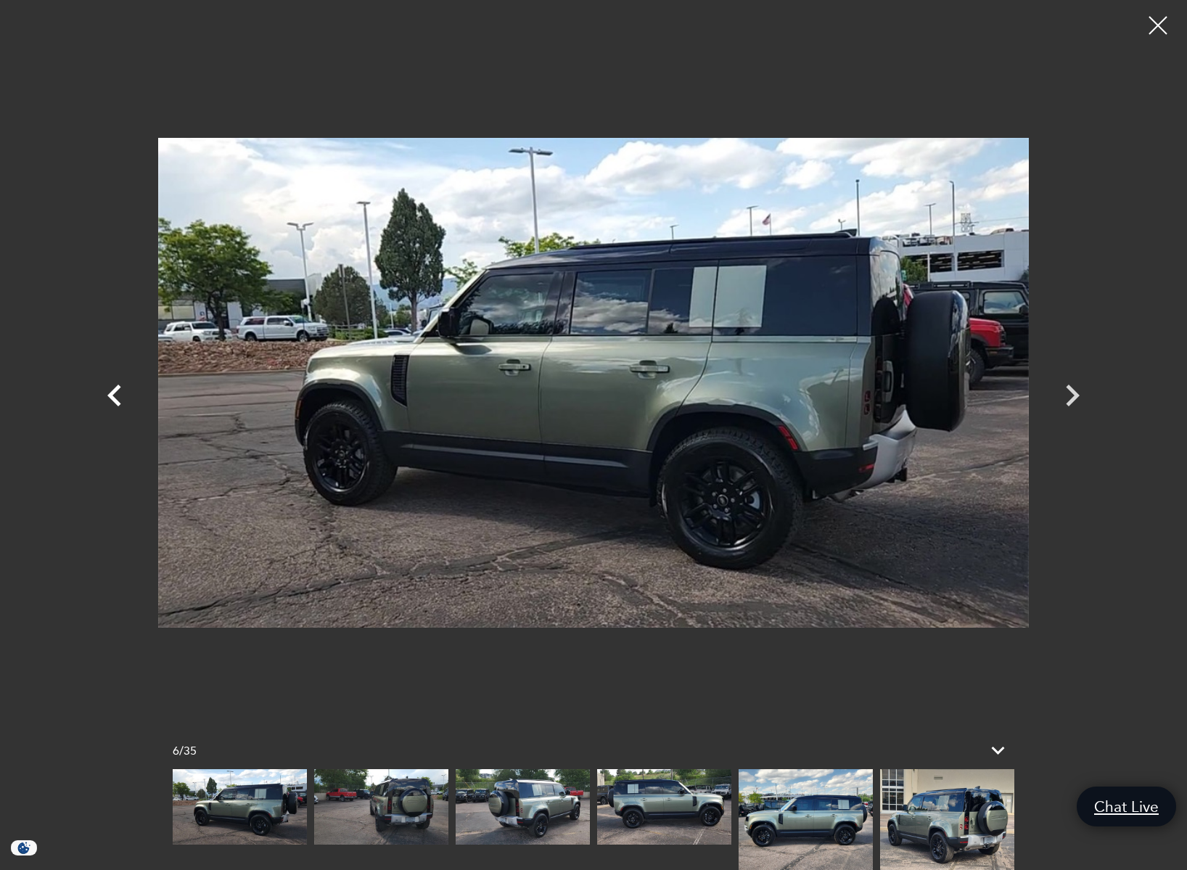
click at [110, 396] on icon "Previous" at bounding box center [114, 395] width 14 height 22
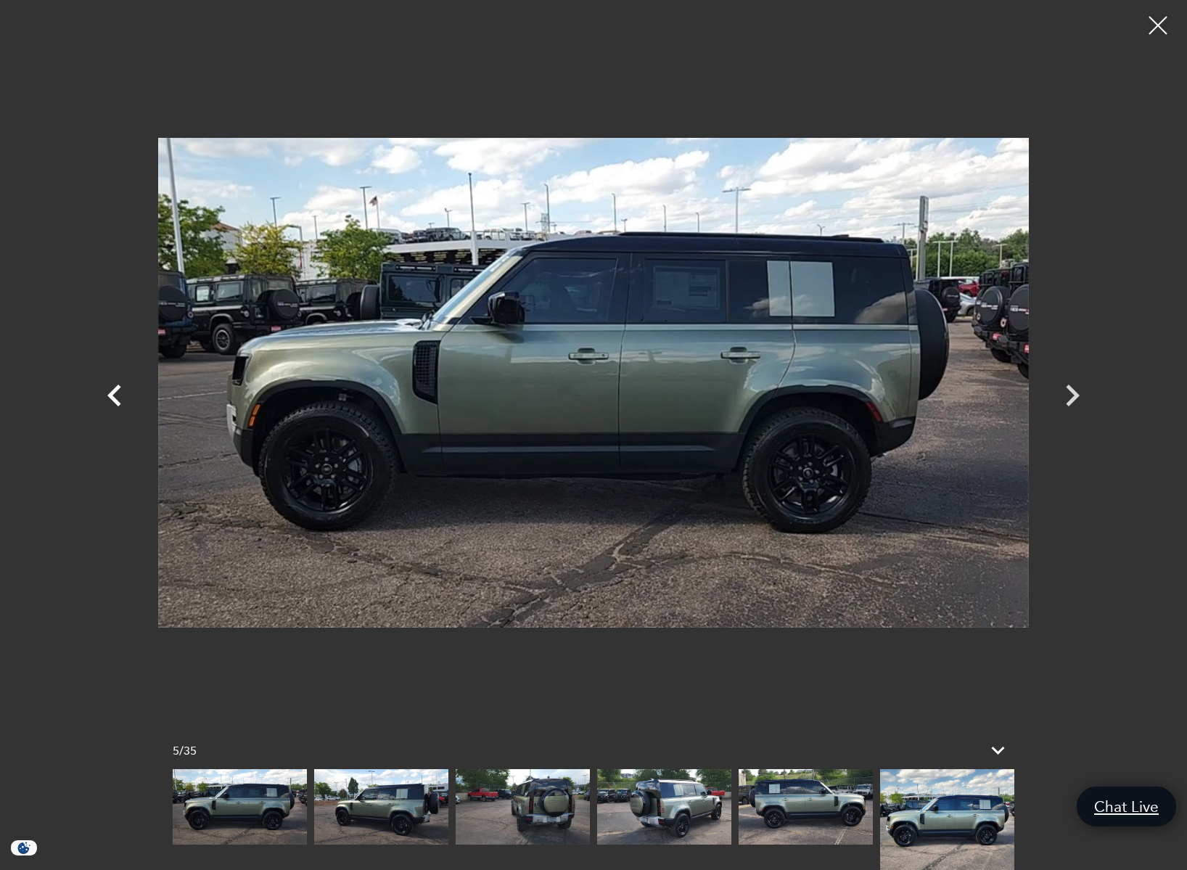
click at [110, 396] on icon "Previous" at bounding box center [114, 395] width 14 height 22
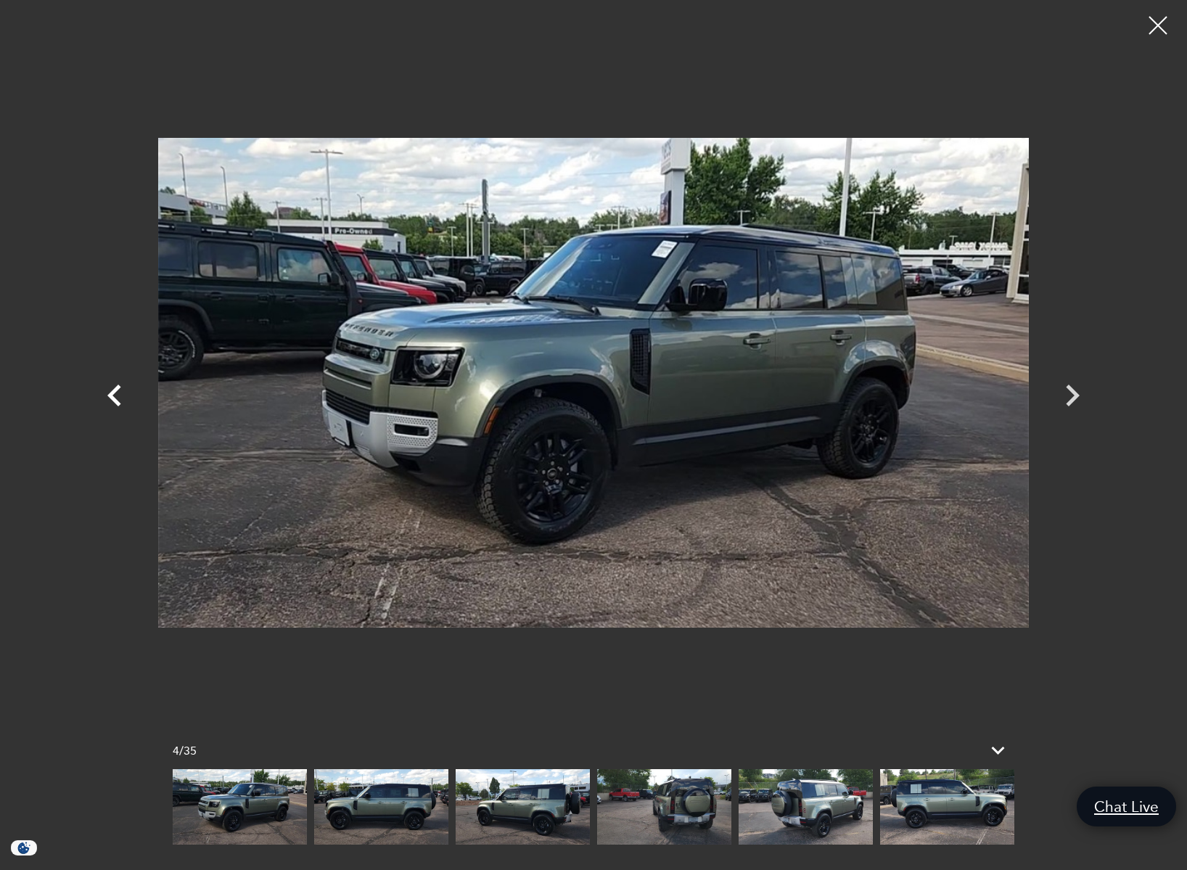
click at [110, 396] on icon "Previous" at bounding box center [114, 395] width 14 height 22
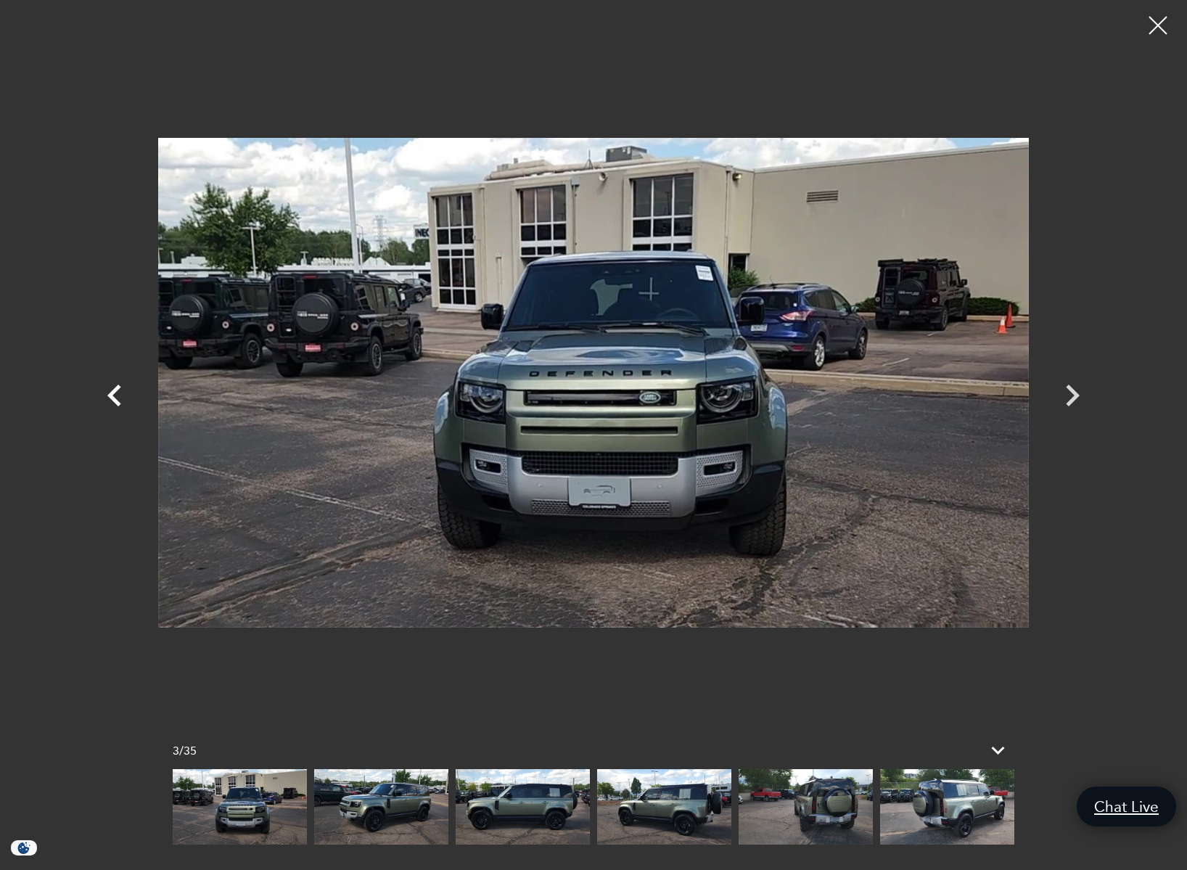
click at [110, 396] on icon "Previous" at bounding box center [114, 395] width 14 height 22
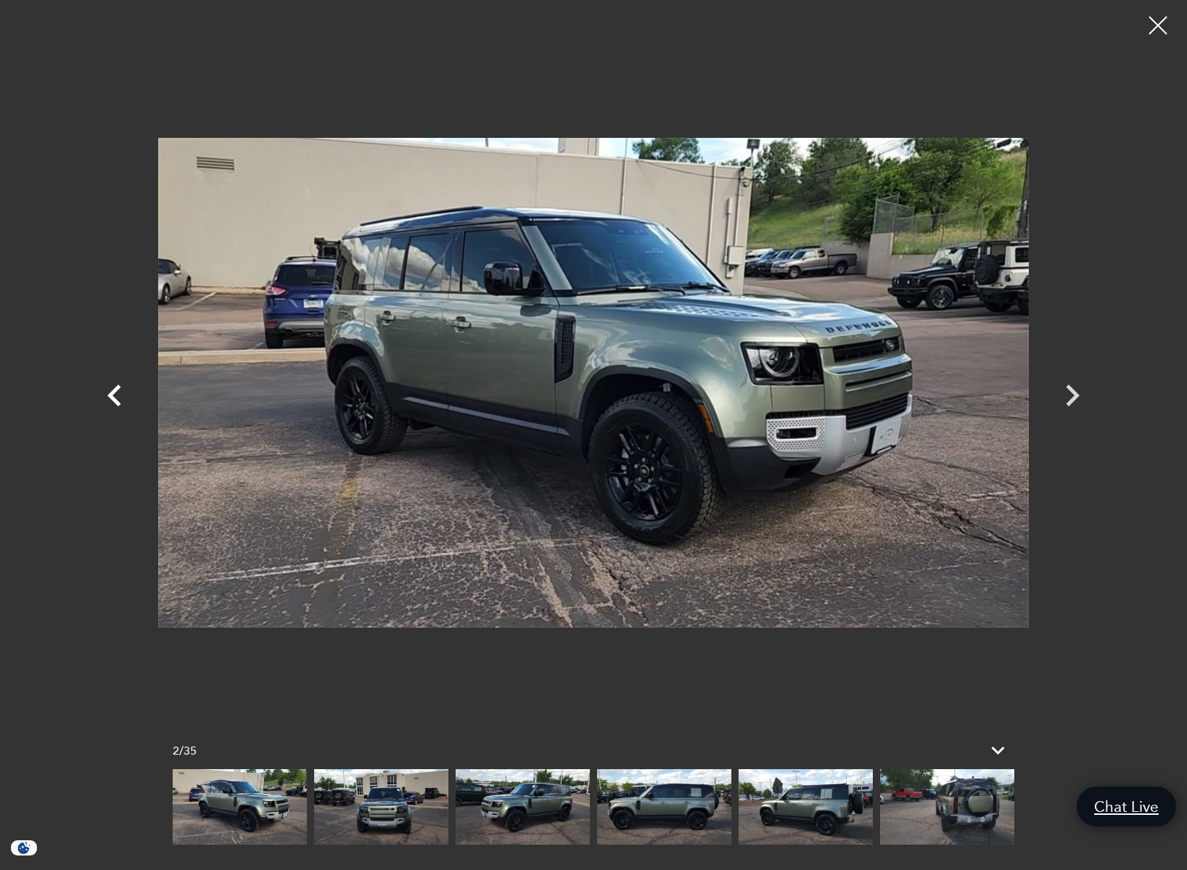
click at [110, 396] on icon "Previous" at bounding box center [114, 395] width 14 height 22
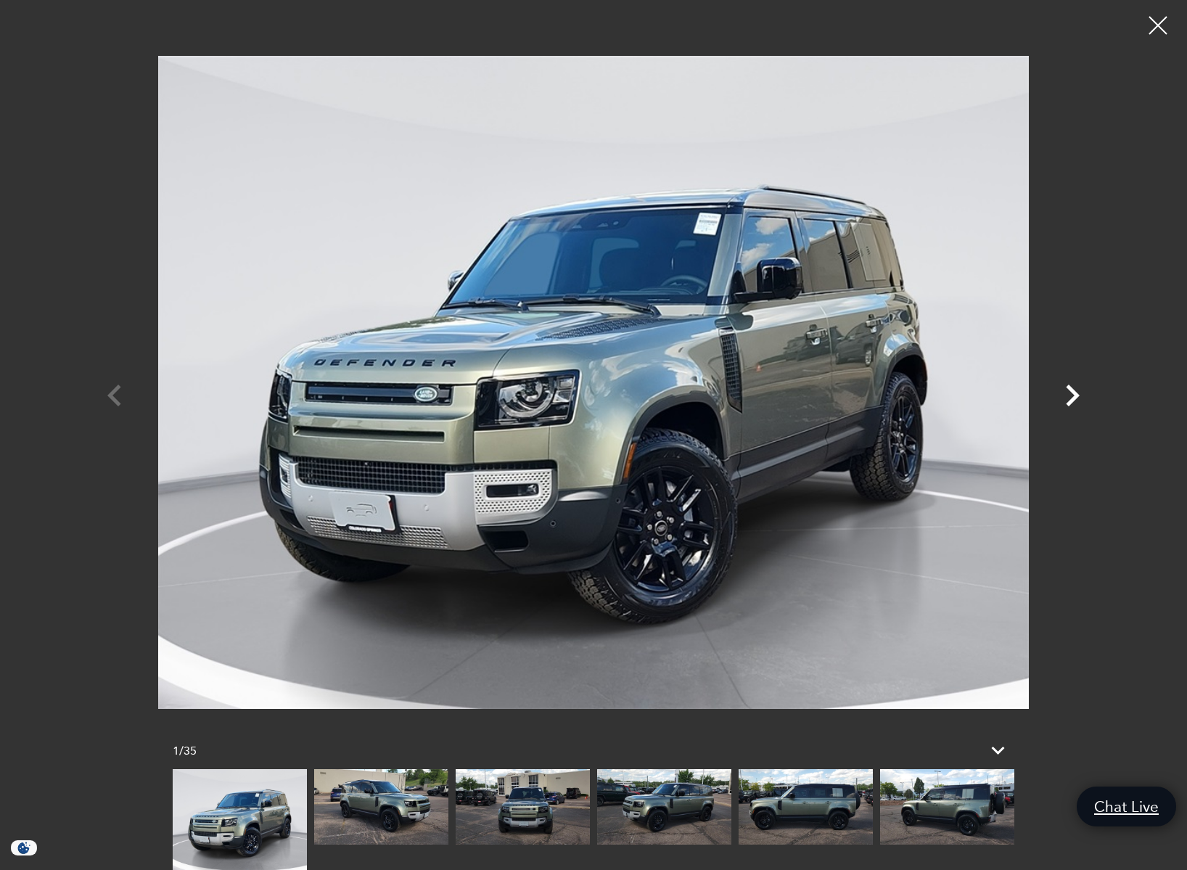
click at [1075, 395] on icon "Next" at bounding box center [1073, 395] width 14 height 22
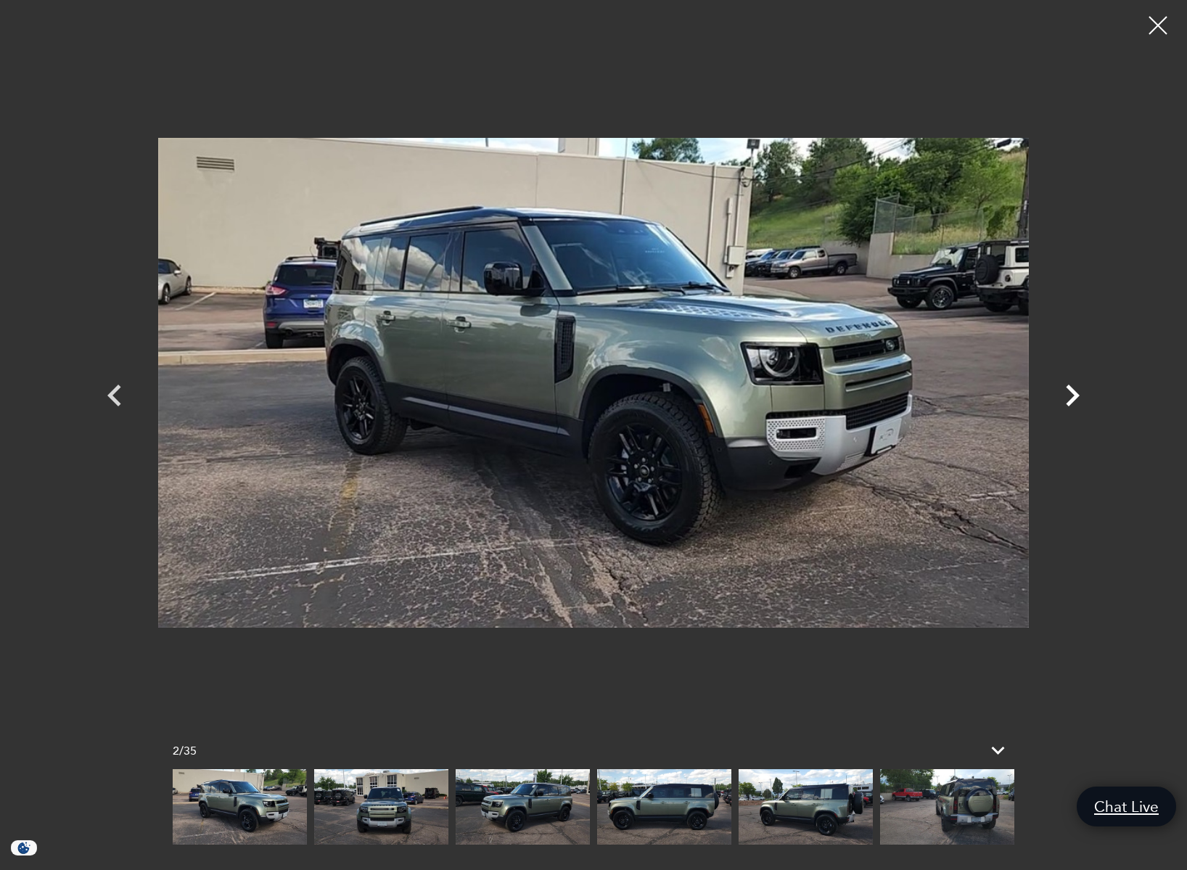
click at [1075, 395] on icon "Next" at bounding box center [1073, 395] width 14 height 22
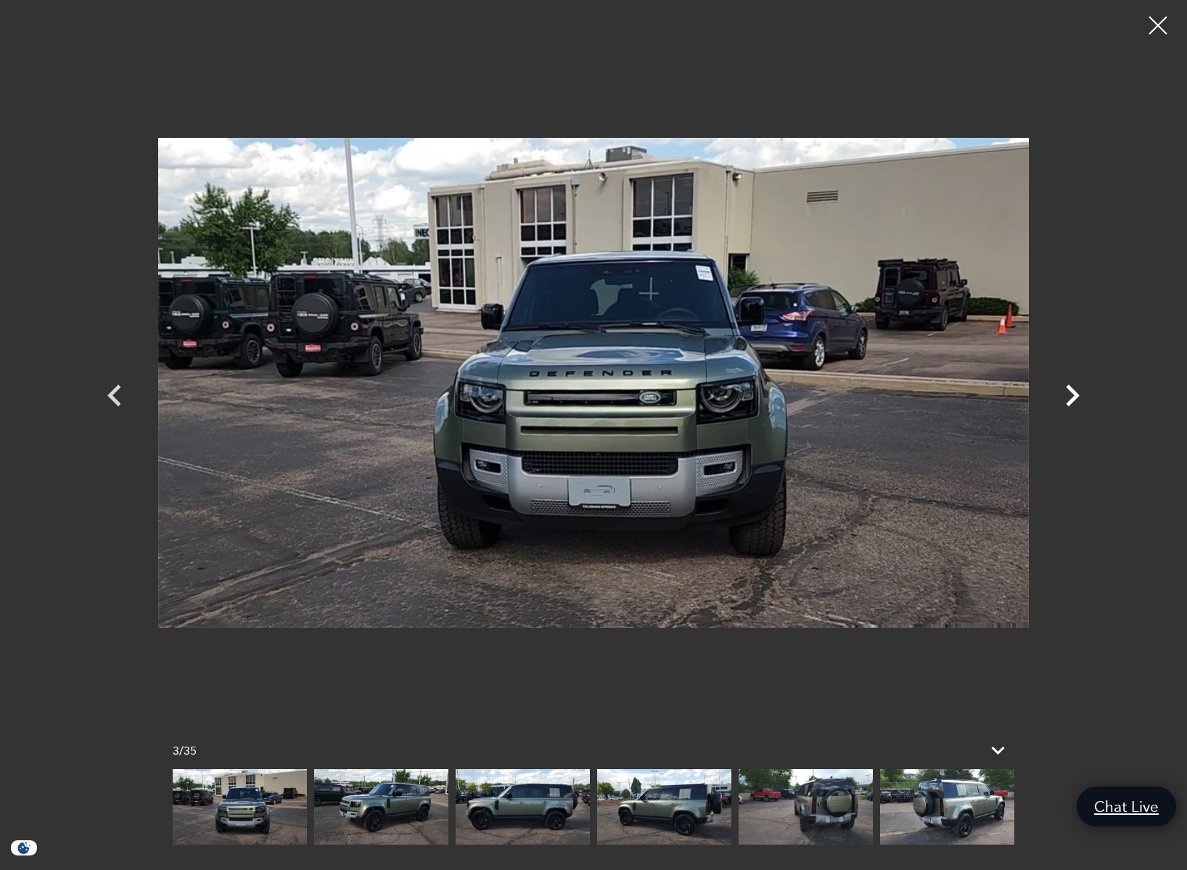
click at [1075, 395] on icon "Next" at bounding box center [1073, 395] width 14 height 22
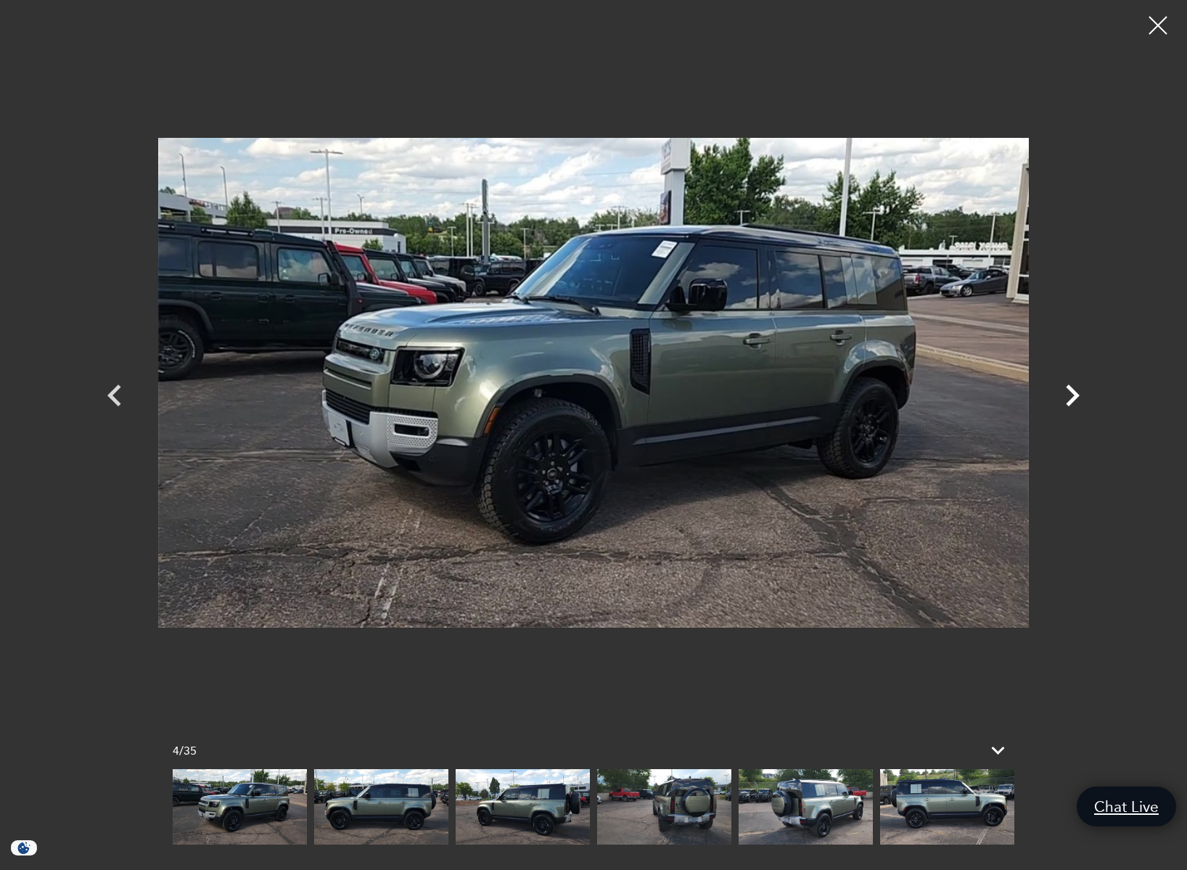
click at [1075, 395] on icon "Next" at bounding box center [1073, 395] width 14 height 22
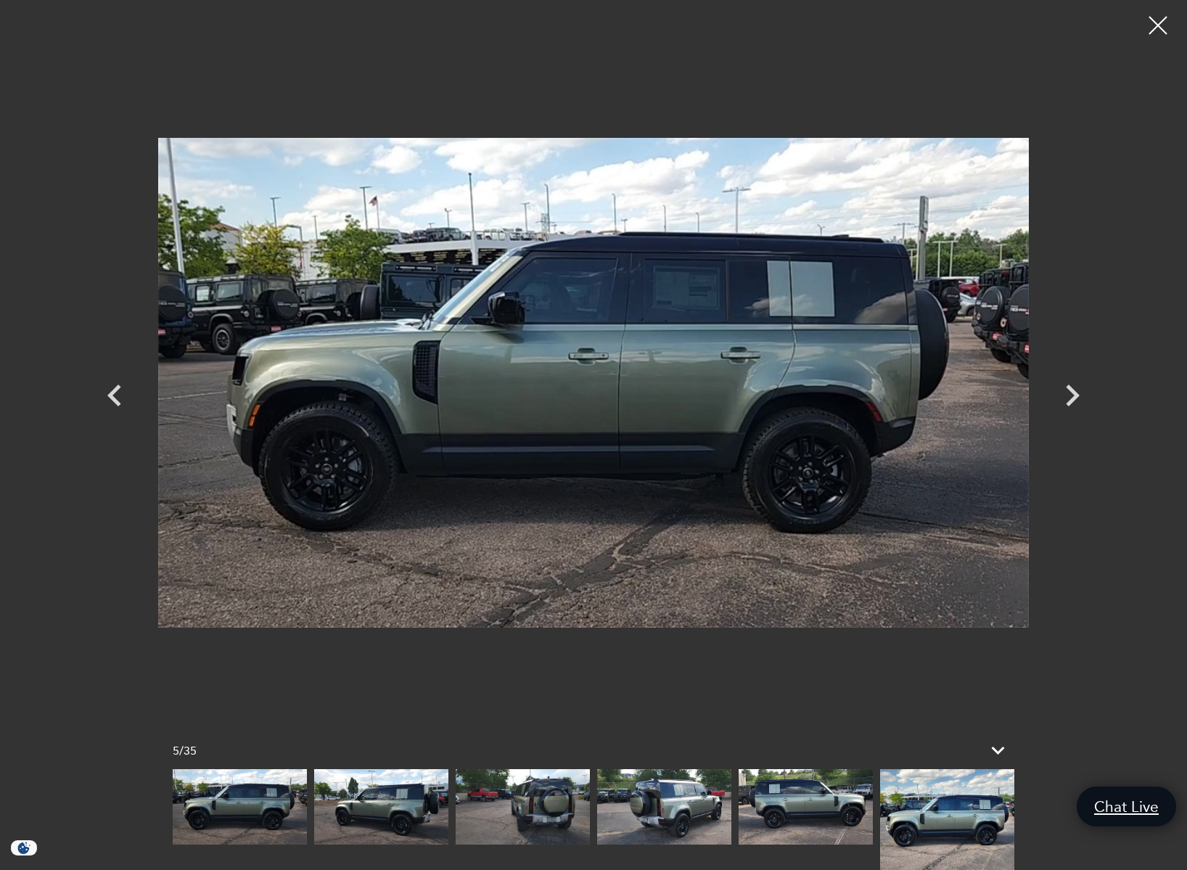
click at [1163, 25] on div at bounding box center [1158, 25] width 36 height 36
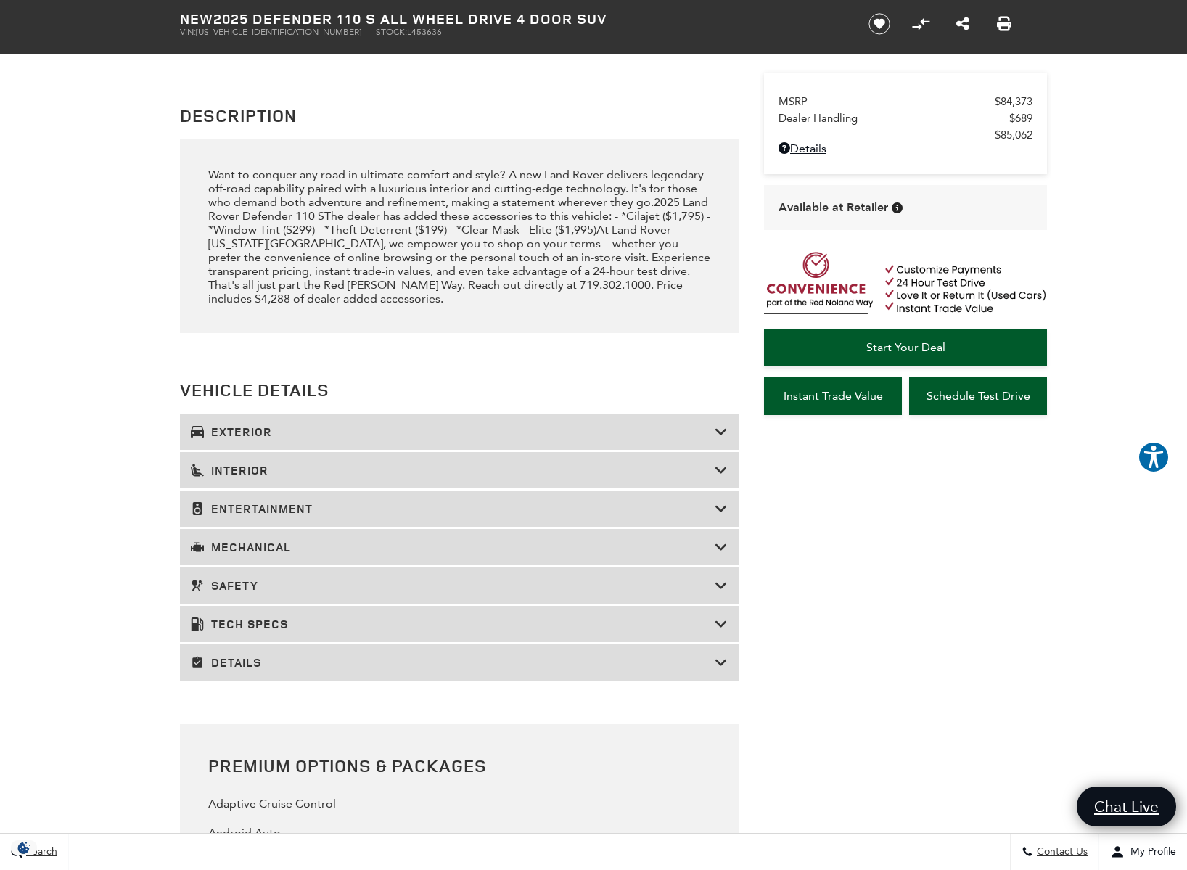
scroll to position [1745, 0]
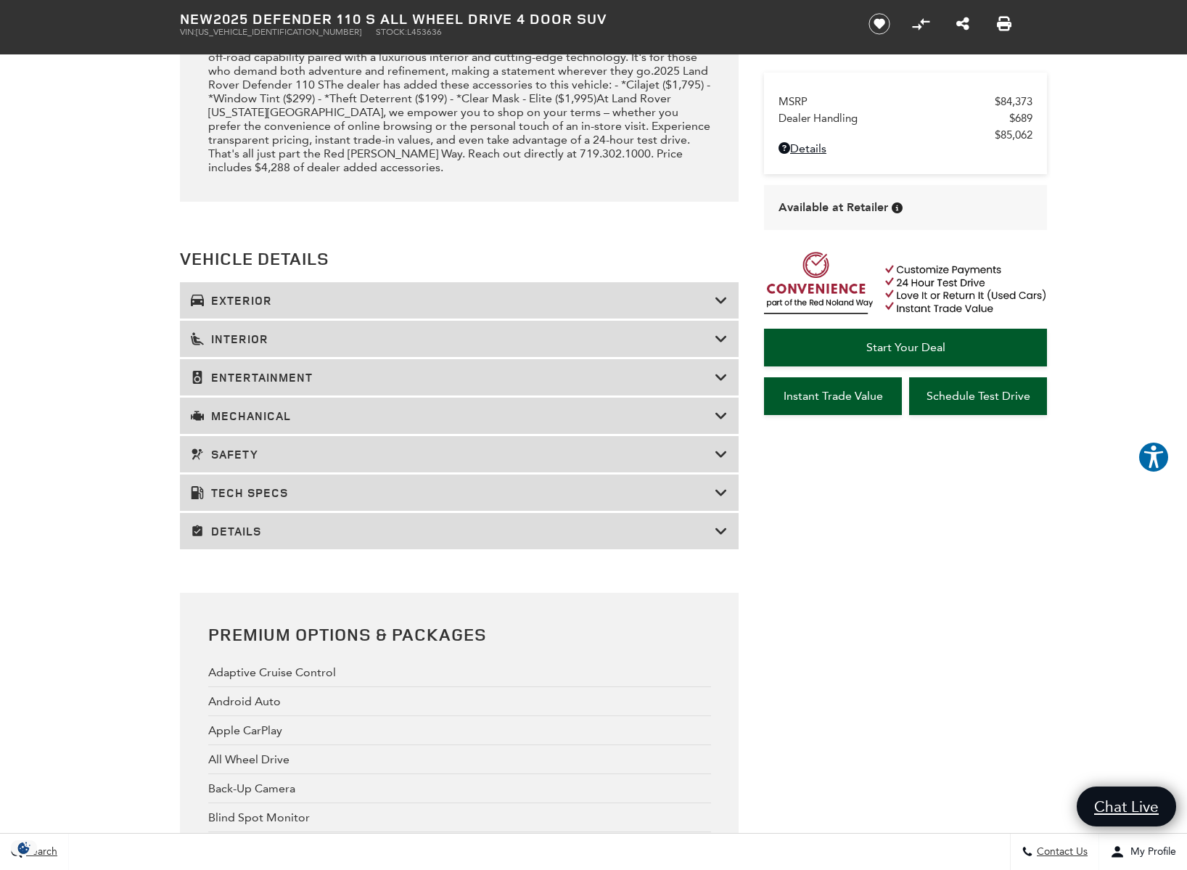
click at [229, 500] on h3 "Tech Specs" at bounding box center [453, 492] width 524 height 15
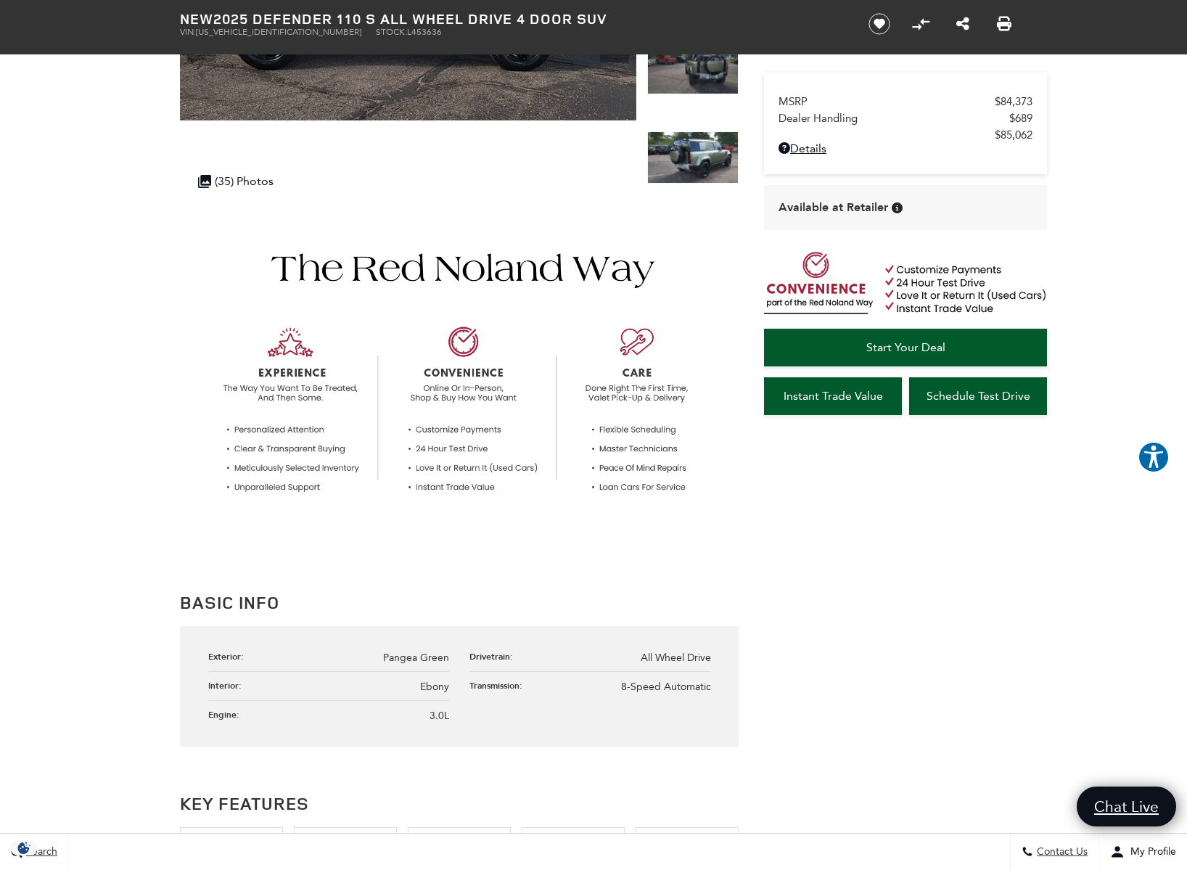
scroll to position [0, 0]
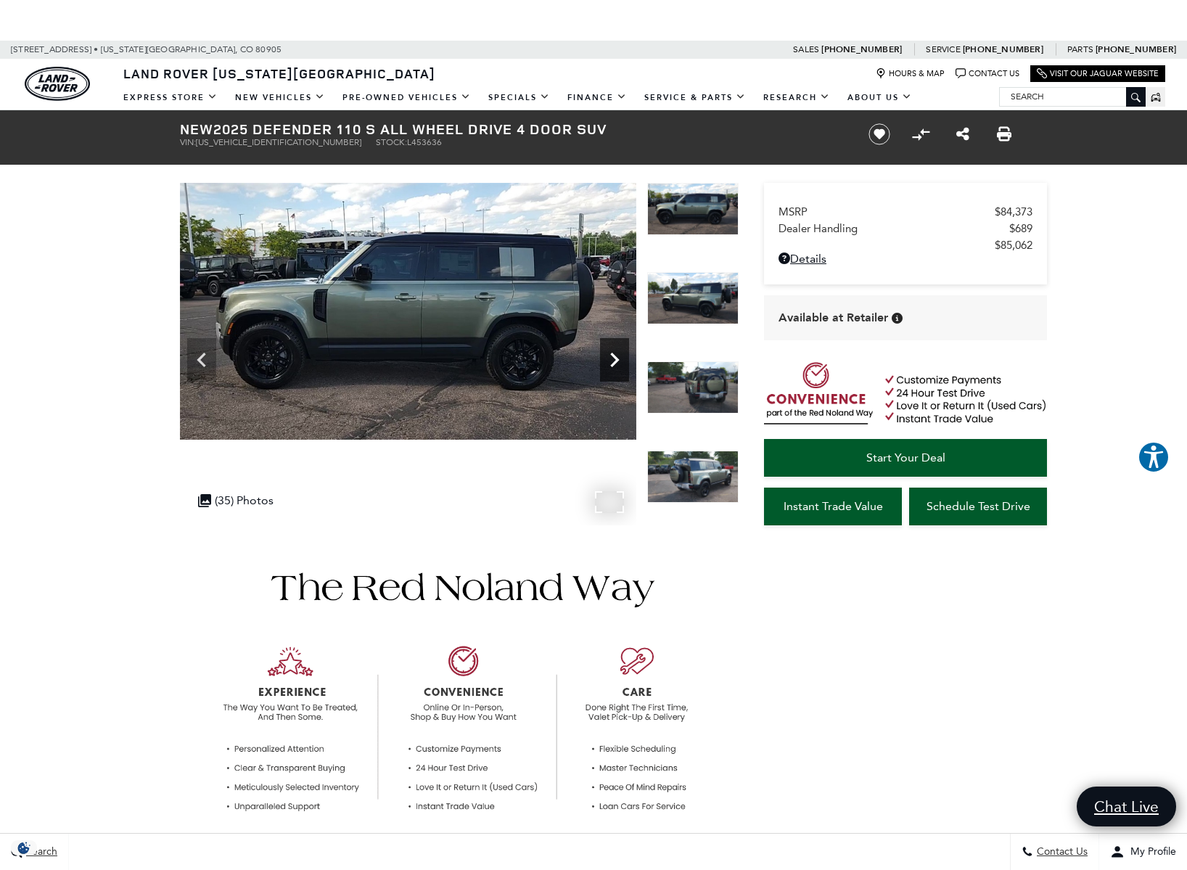
click at [614, 358] on icon "Next" at bounding box center [614, 360] width 9 height 15
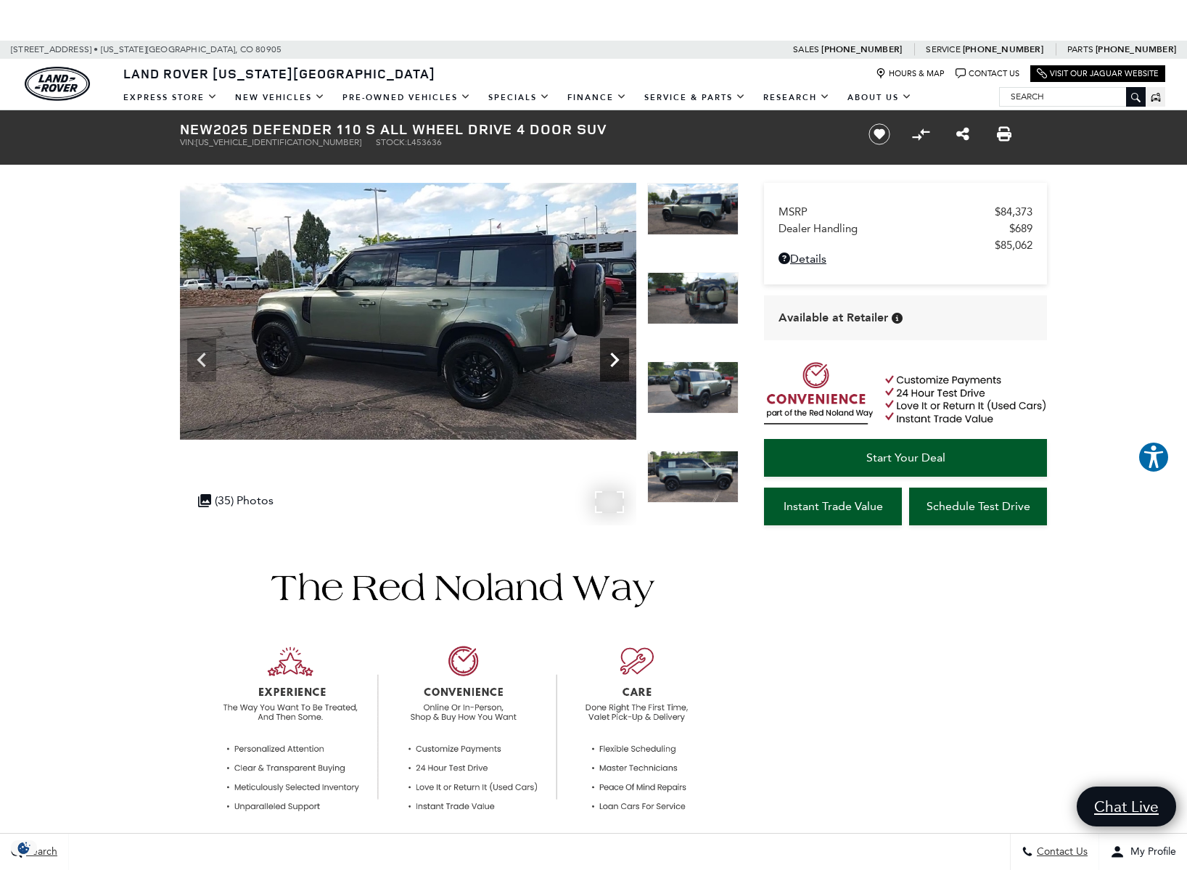
click at [614, 358] on icon "Next" at bounding box center [614, 360] width 9 height 15
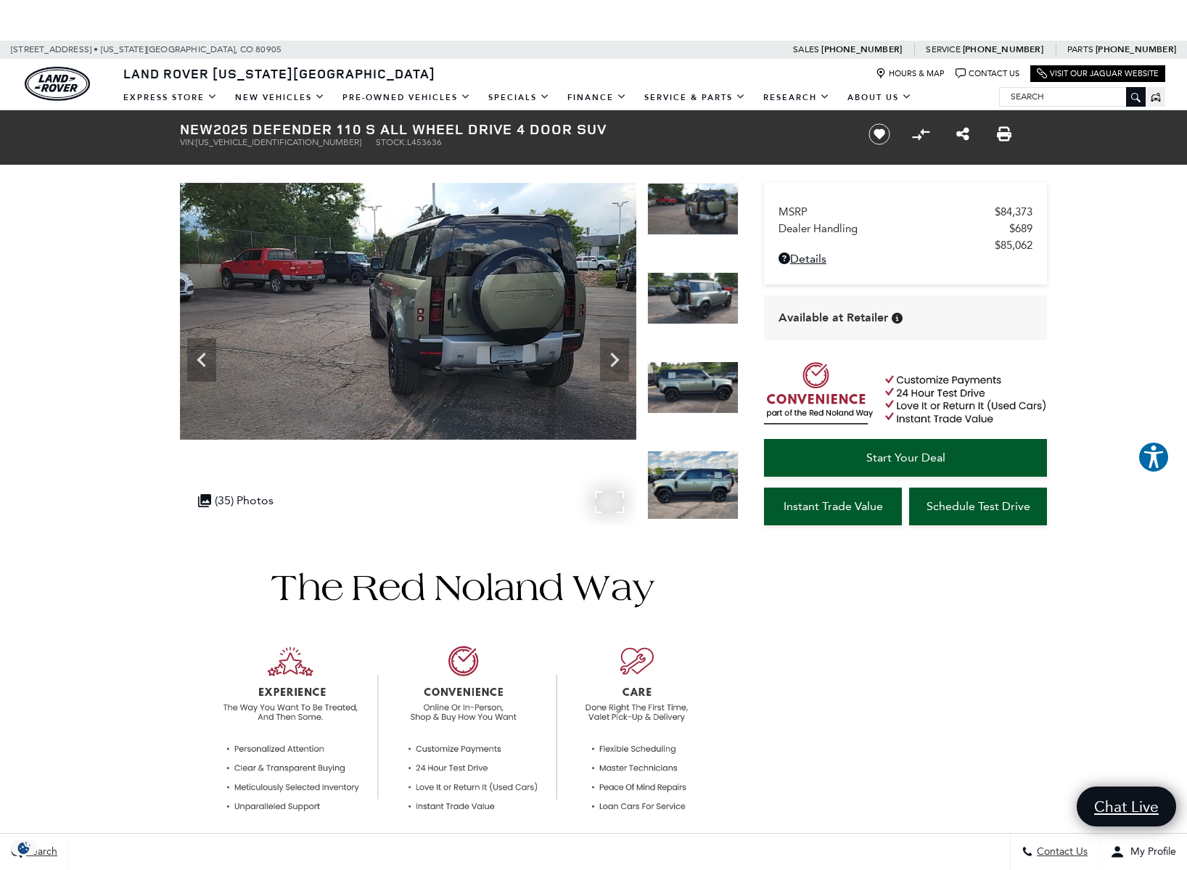
click at [535, 333] on img at bounding box center [408, 311] width 456 height 257
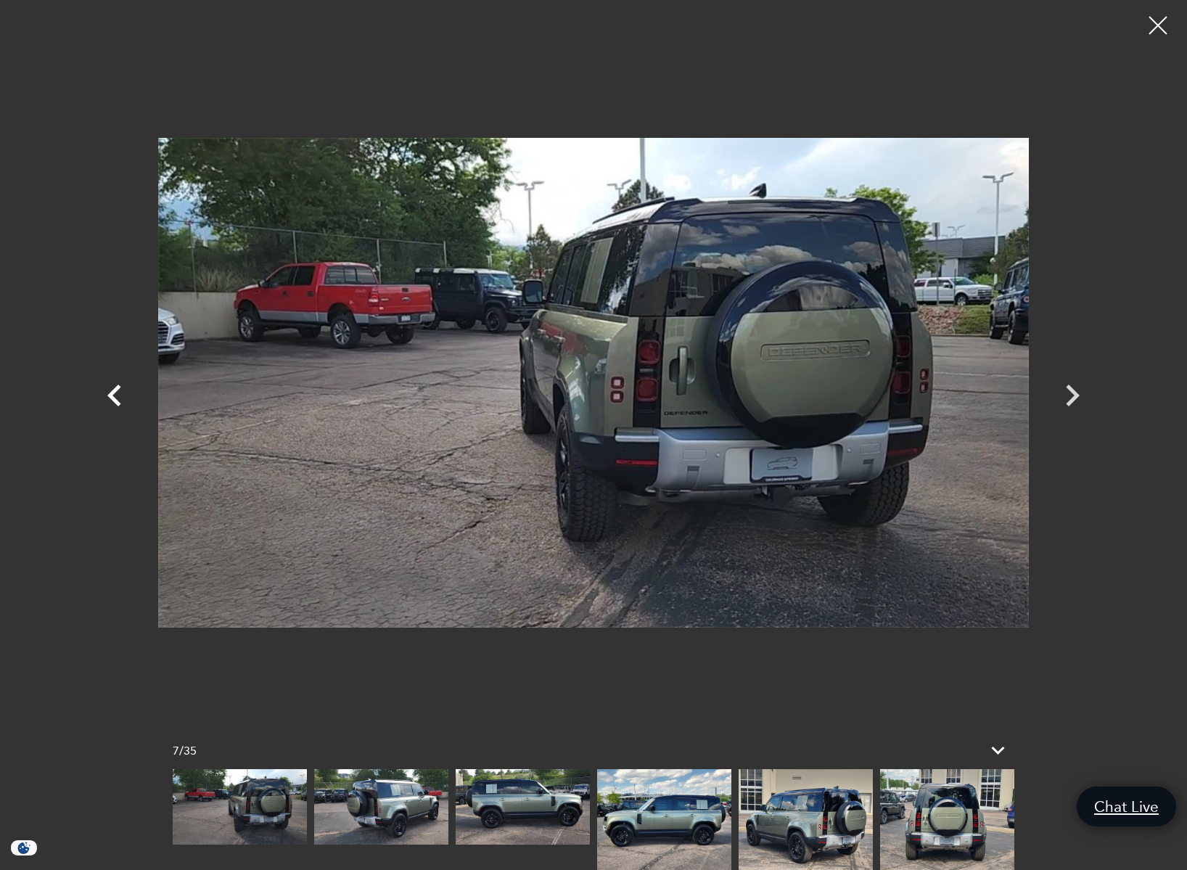
click at [120, 398] on icon "Previous" at bounding box center [115, 396] width 44 height 44
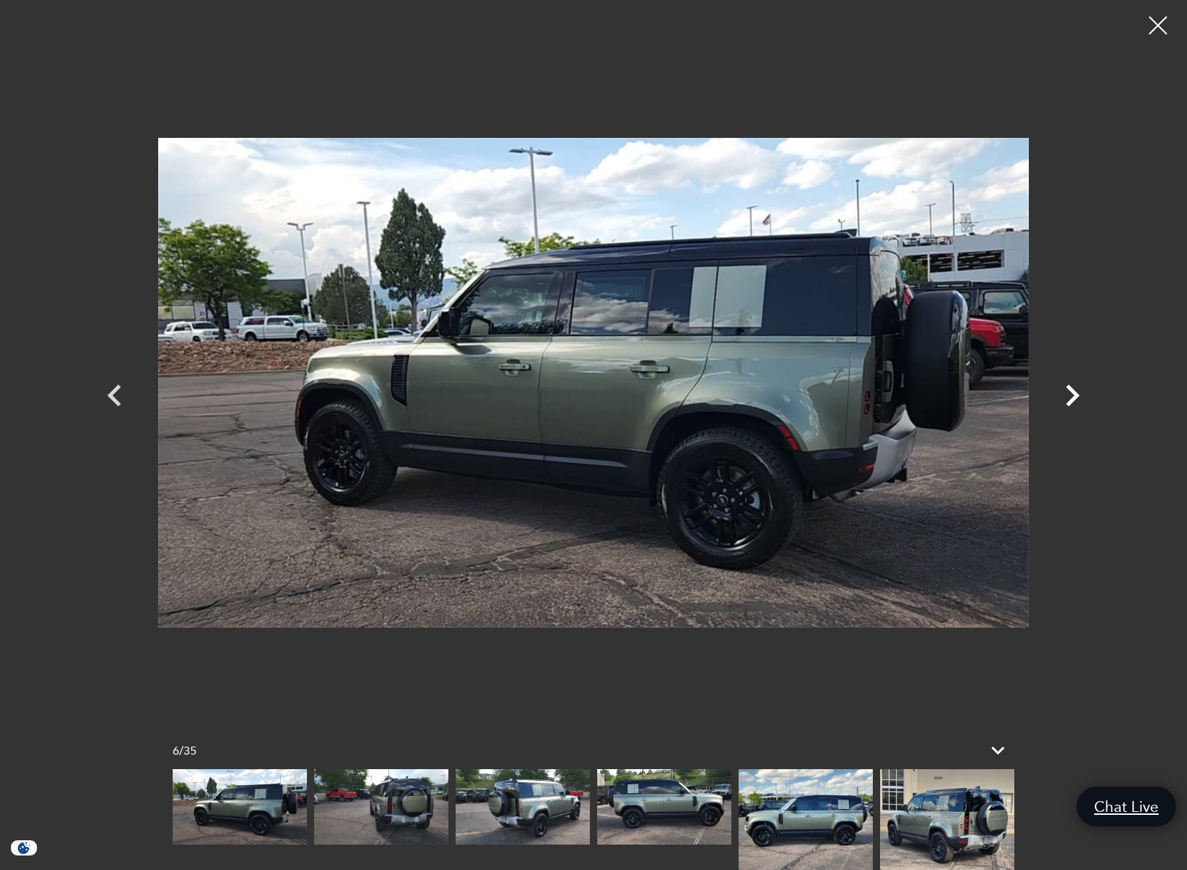
click at [1064, 403] on icon "Next" at bounding box center [1072, 396] width 44 height 44
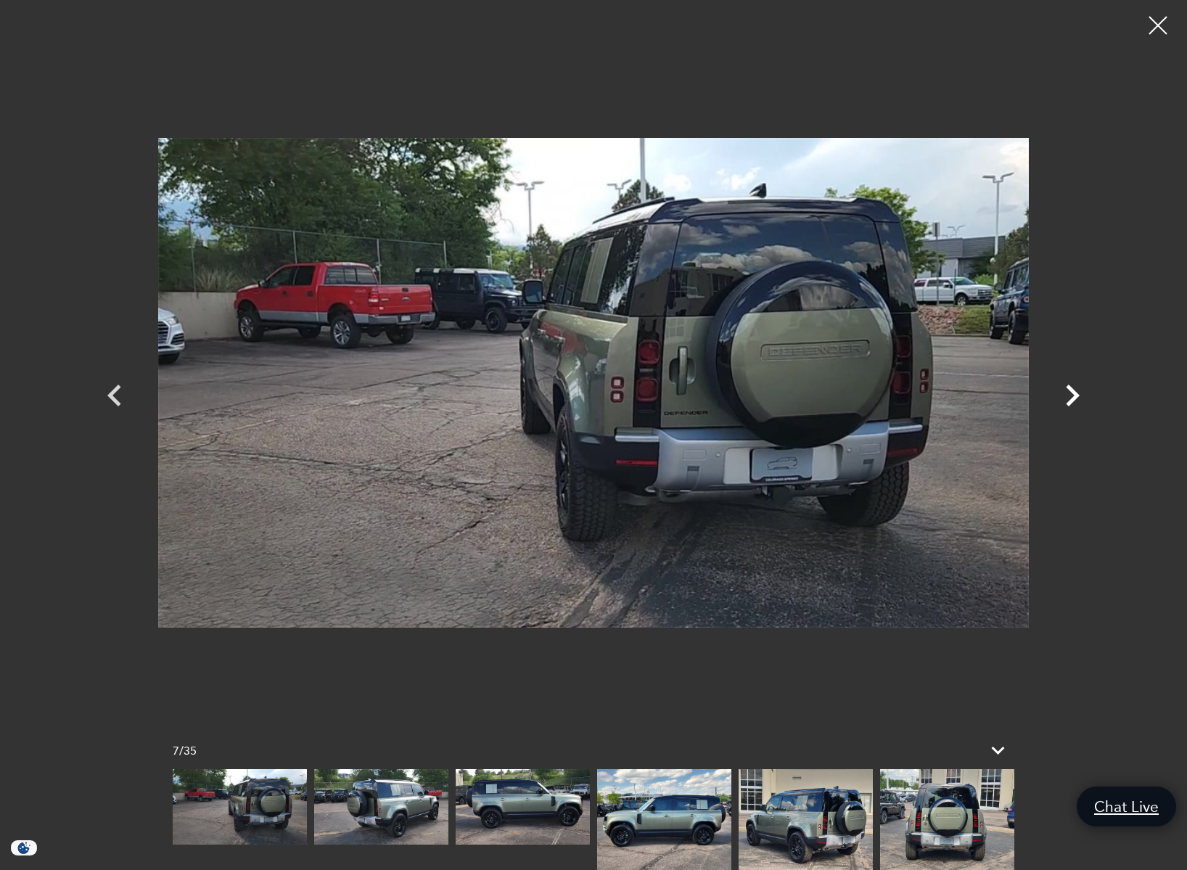
click at [1064, 403] on icon "Next" at bounding box center [1072, 396] width 44 height 44
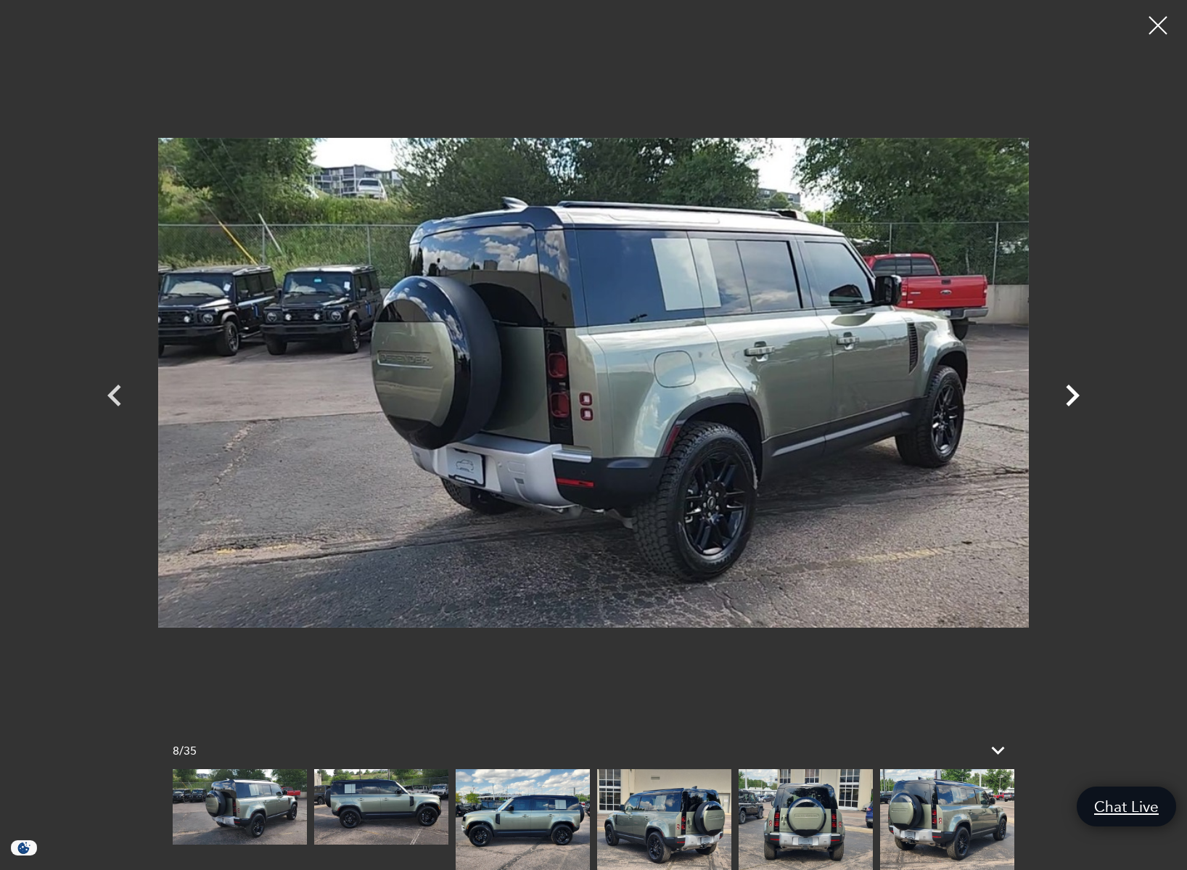
click at [1064, 403] on icon "Next" at bounding box center [1072, 396] width 44 height 44
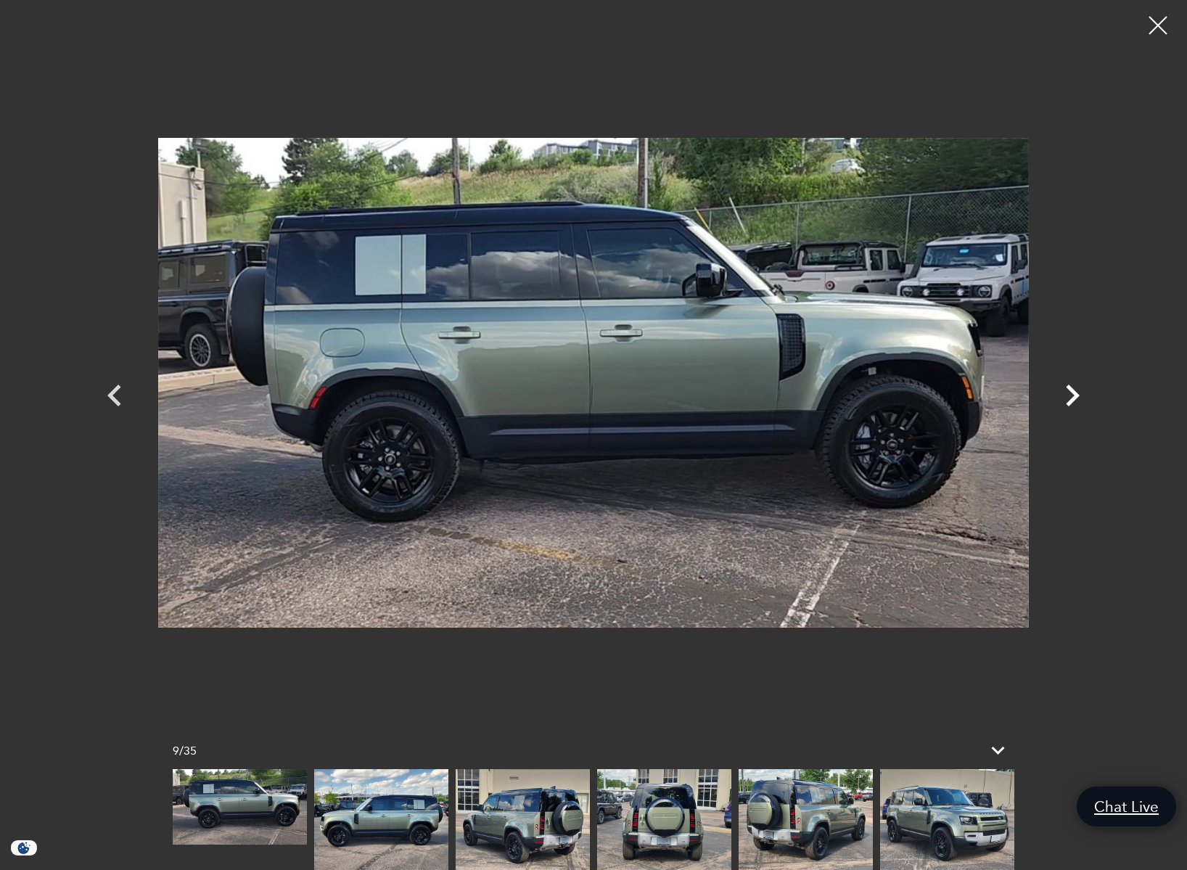
click at [1064, 403] on icon "Next" at bounding box center [1072, 396] width 44 height 44
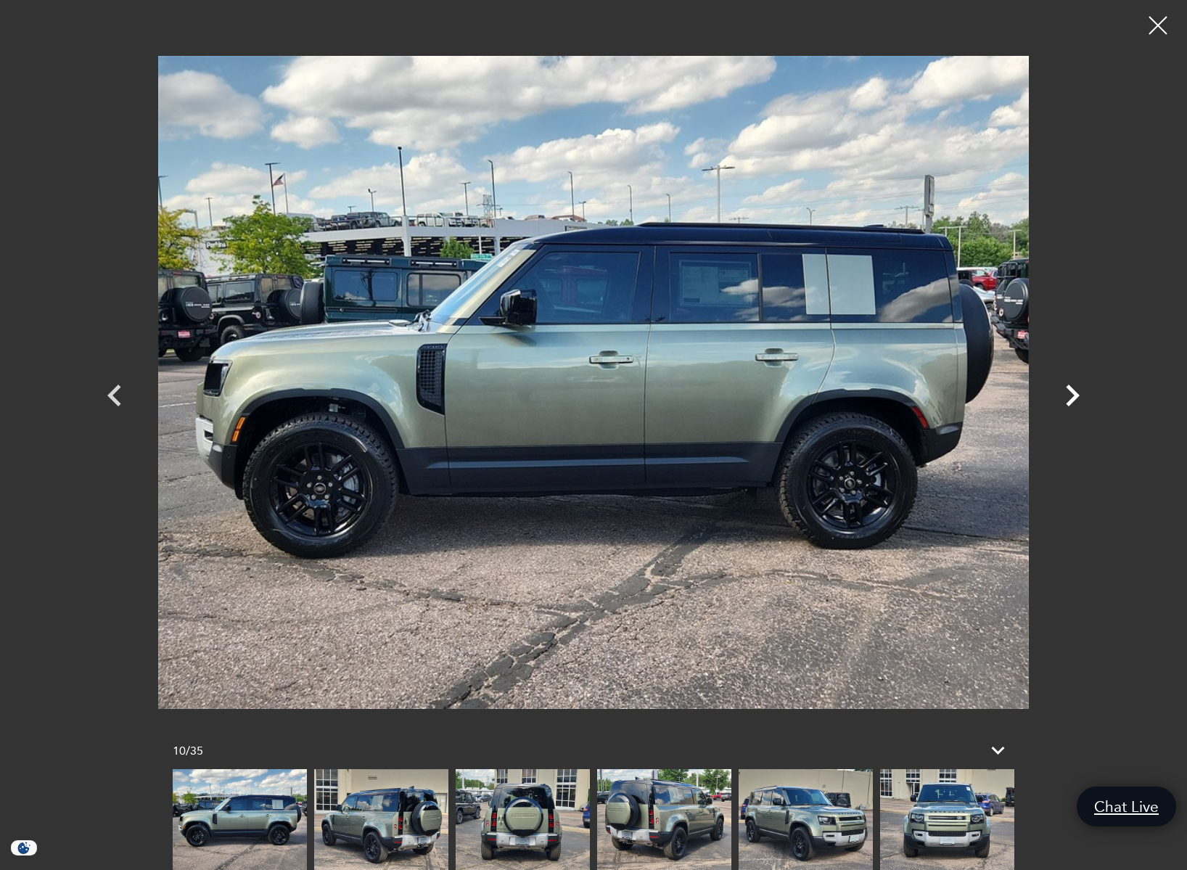
click at [1074, 393] on icon "Next" at bounding box center [1073, 395] width 14 height 22
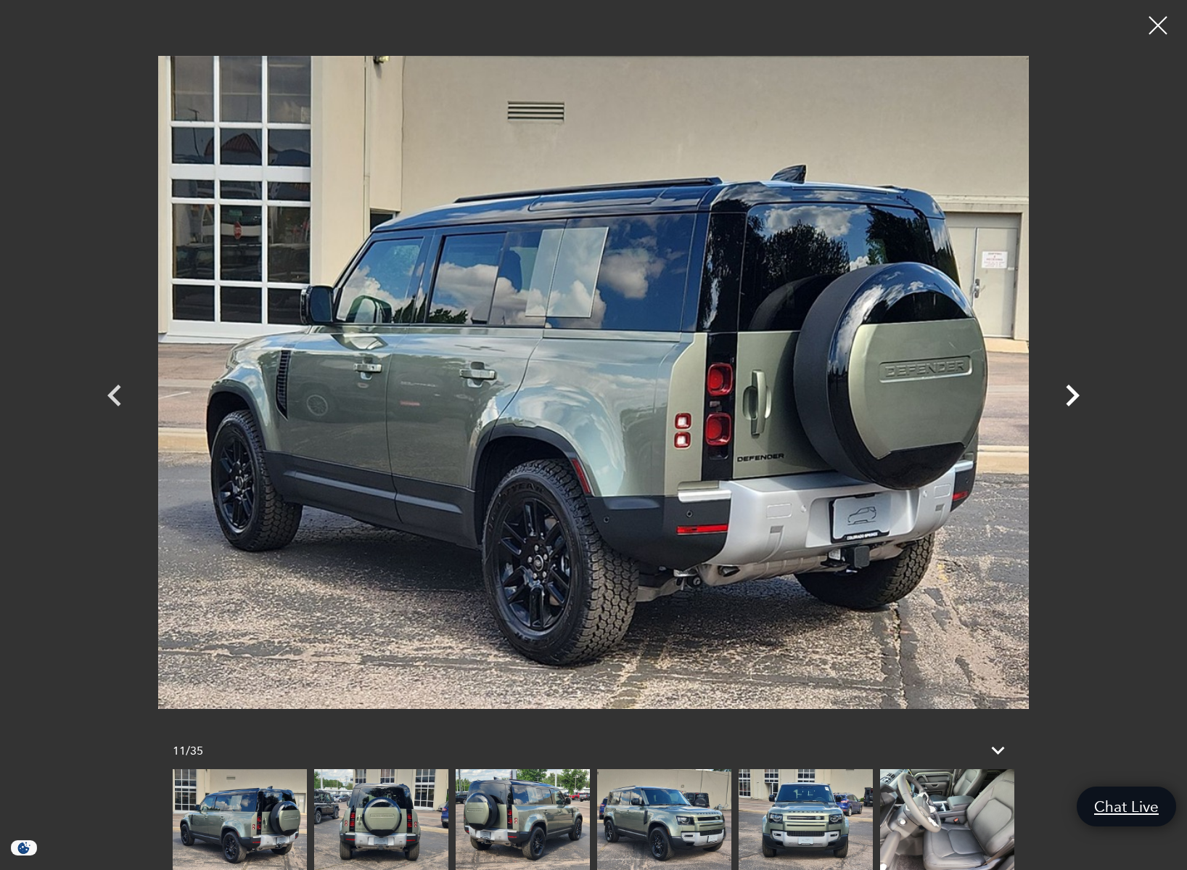
click at [1064, 396] on icon "Next" at bounding box center [1072, 396] width 44 height 44
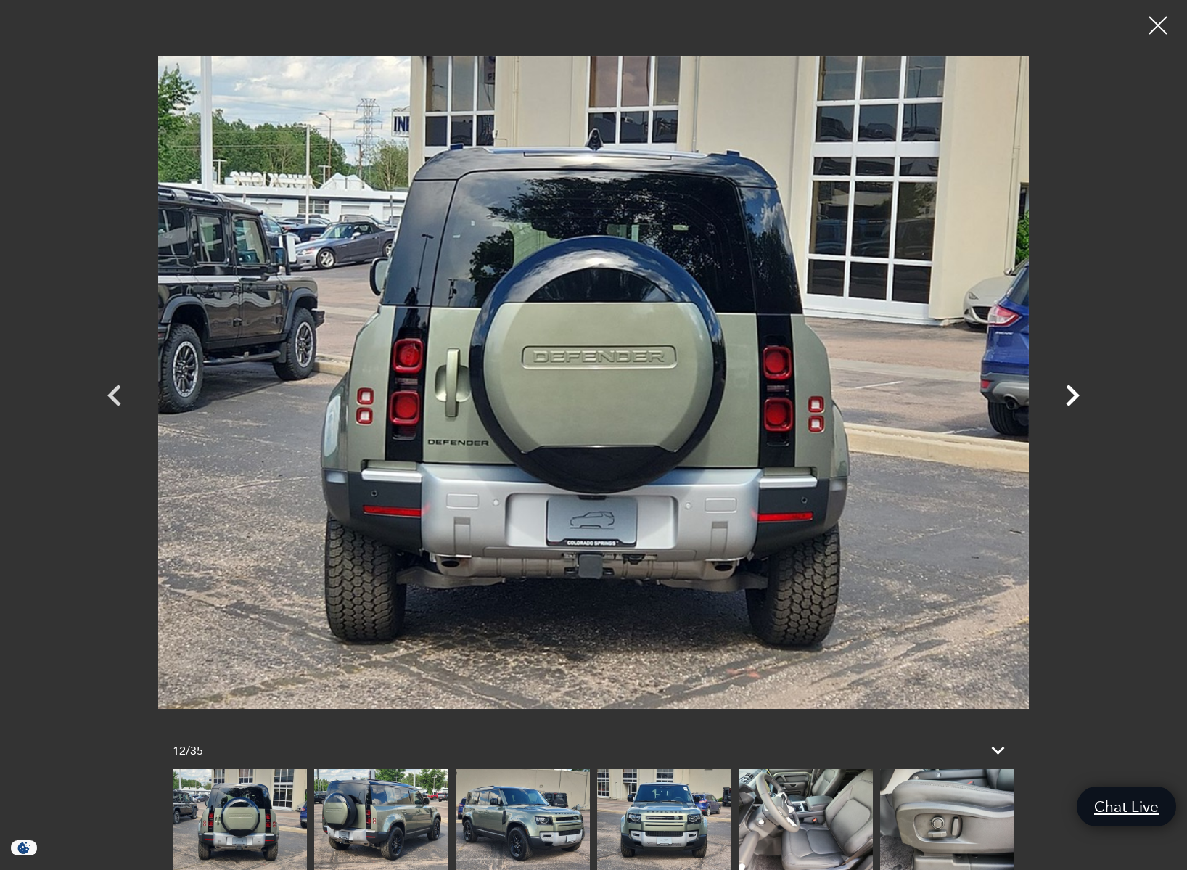
click at [1069, 397] on icon "Next" at bounding box center [1072, 396] width 44 height 44
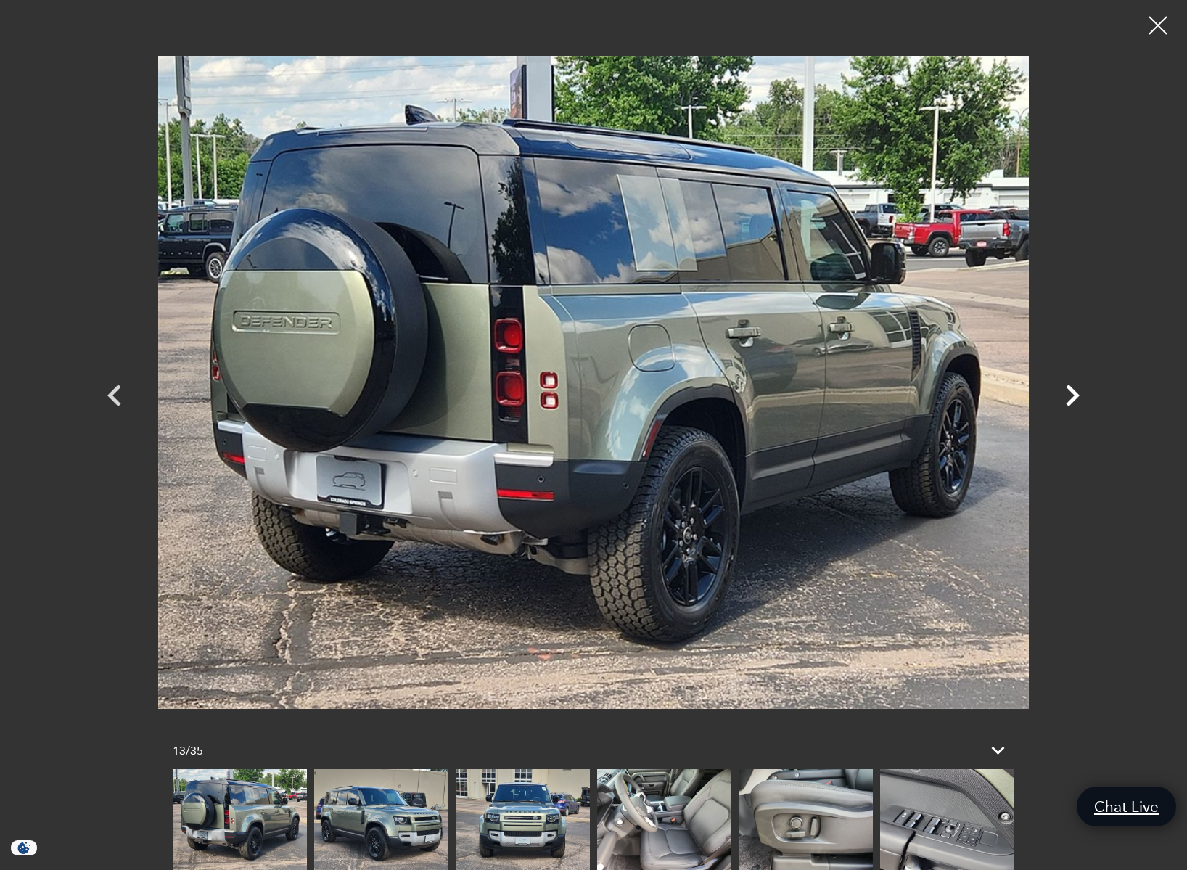
click at [1069, 397] on icon "Next" at bounding box center [1072, 396] width 44 height 44
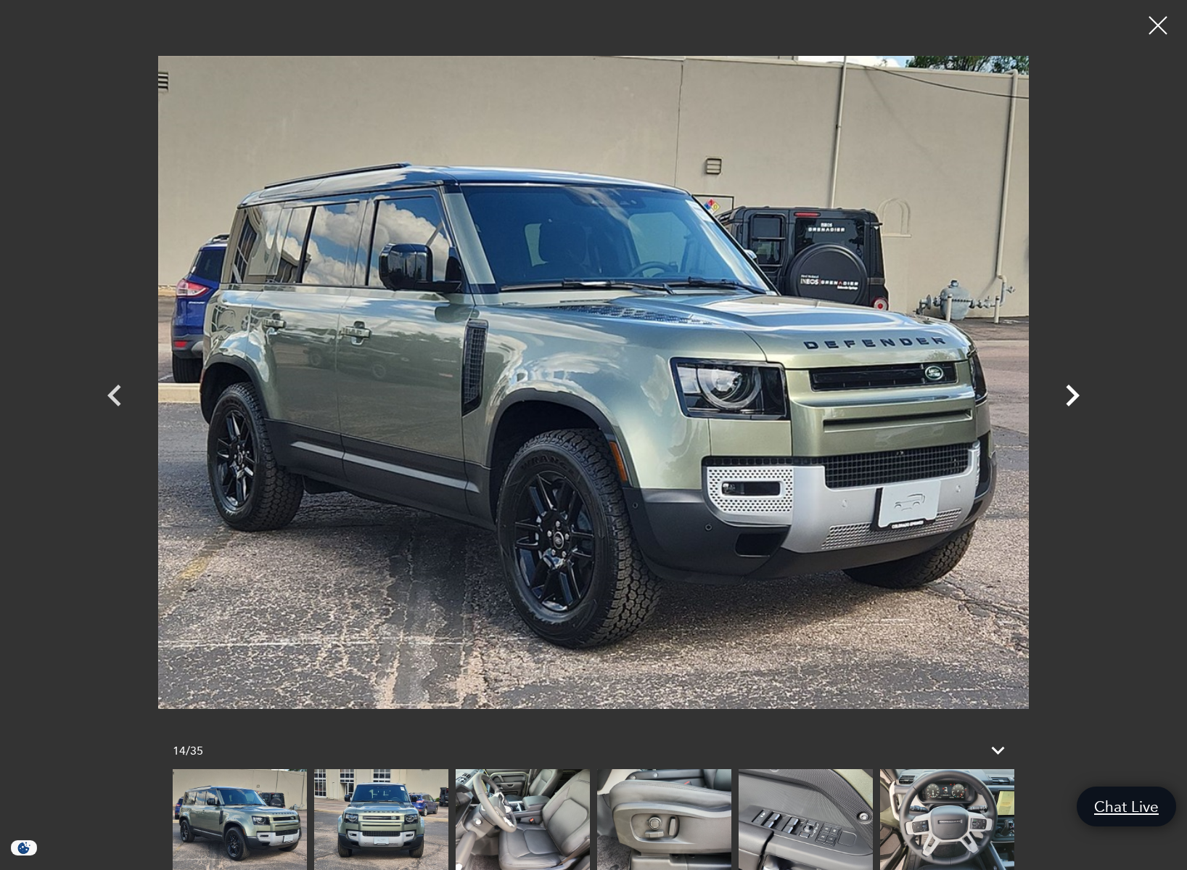
click at [1069, 397] on icon "Next" at bounding box center [1072, 396] width 44 height 44
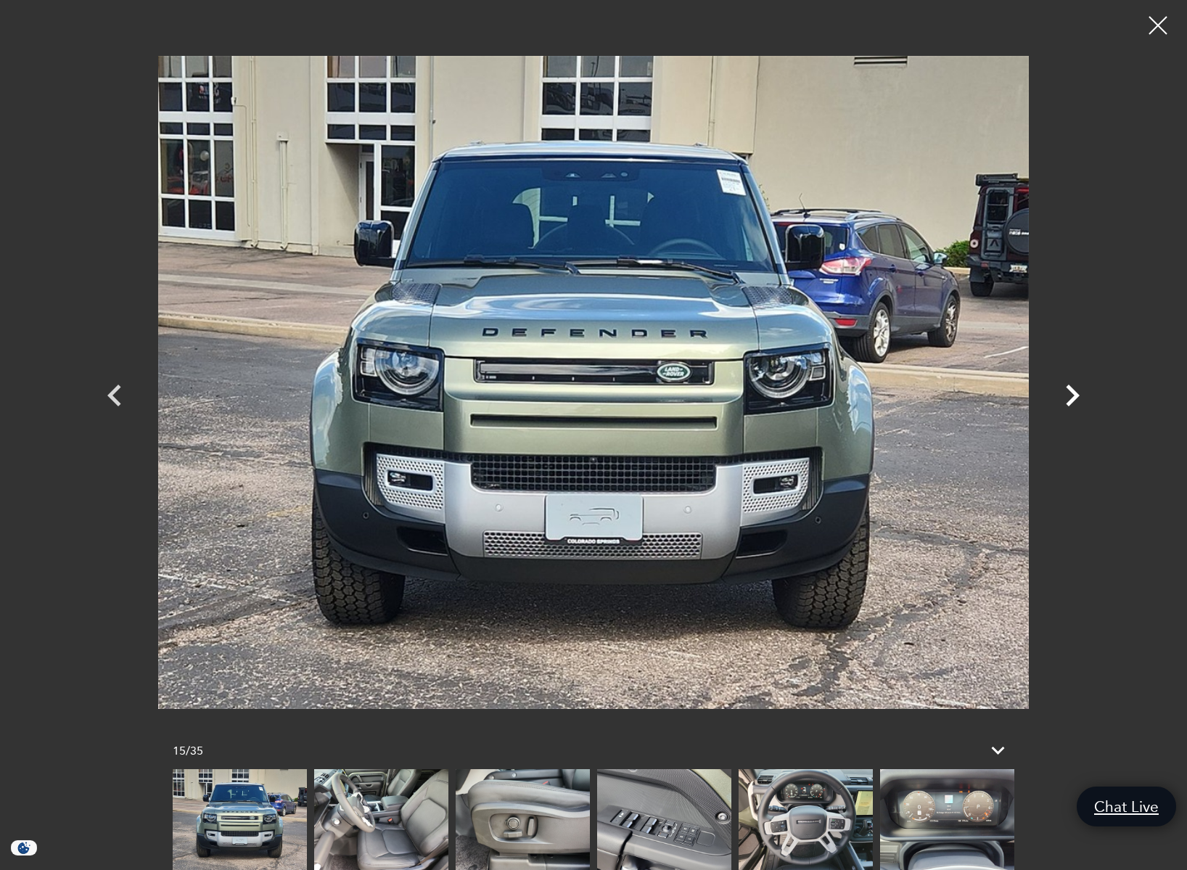
click at [1069, 397] on icon "Next" at bounding box center [1072, 396] width 44 height 44
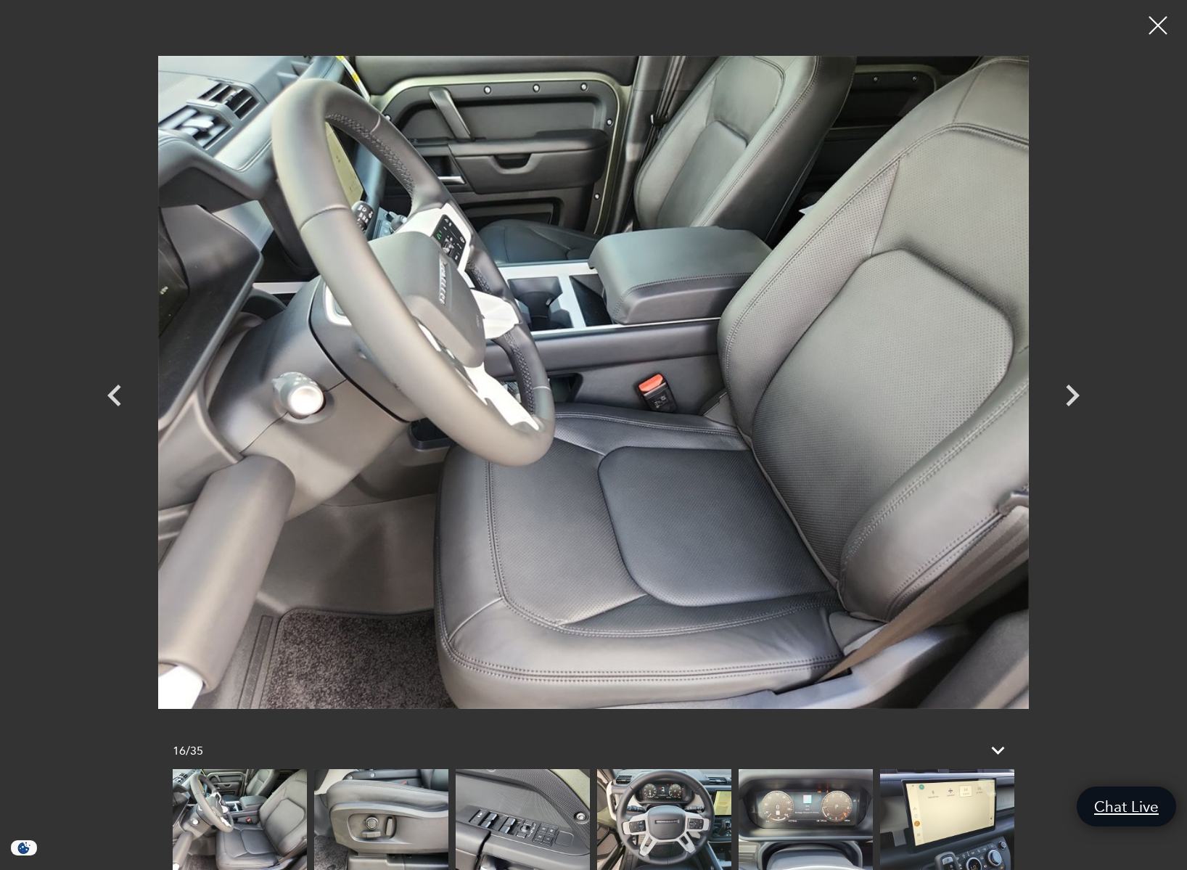
click at [1157, 36] on div at bounding box center [1158, 25] width 36 height 36
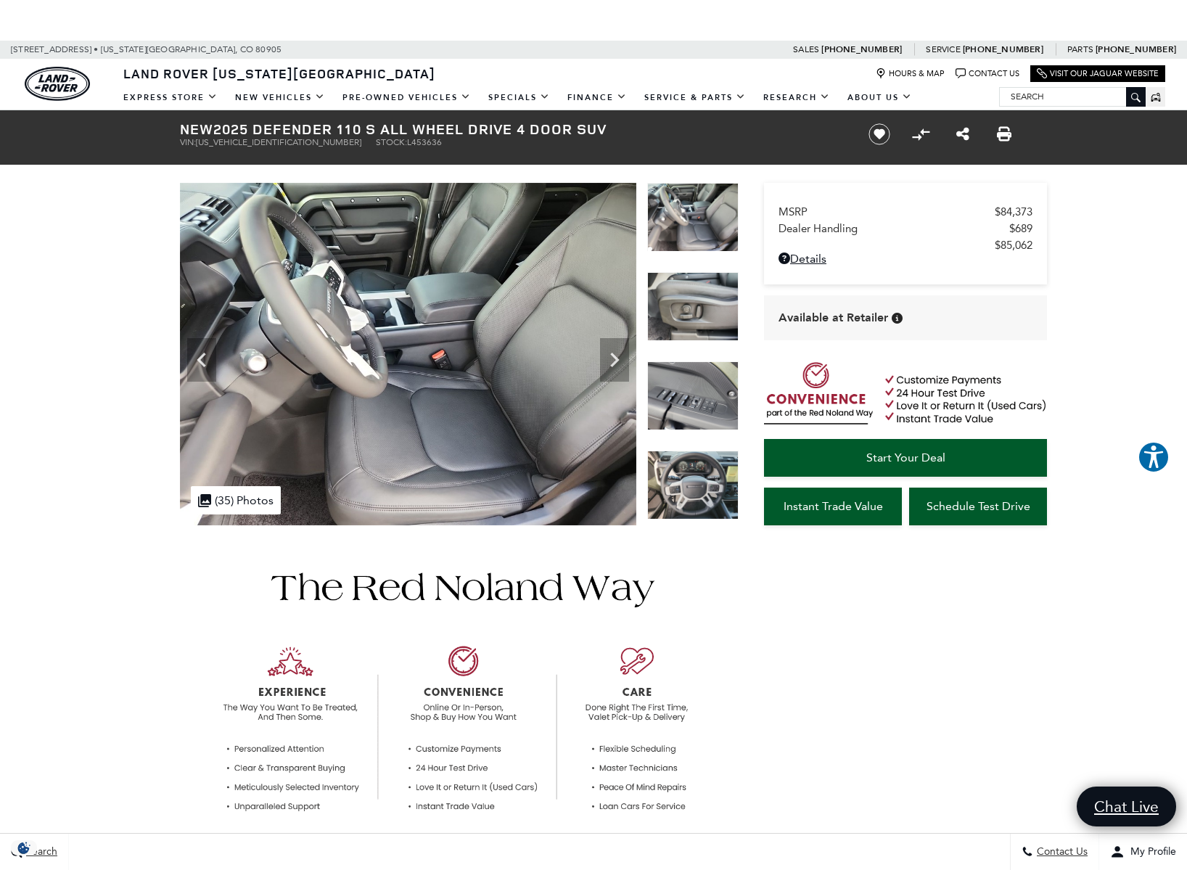
click at [918, 72] on link "Map Marker Icon Hours & Map" at bounding box center [910, 73] width 69 height 11
click at [611, 352] on icon "Next" at bounding box center [614, 359] width 29 height 29
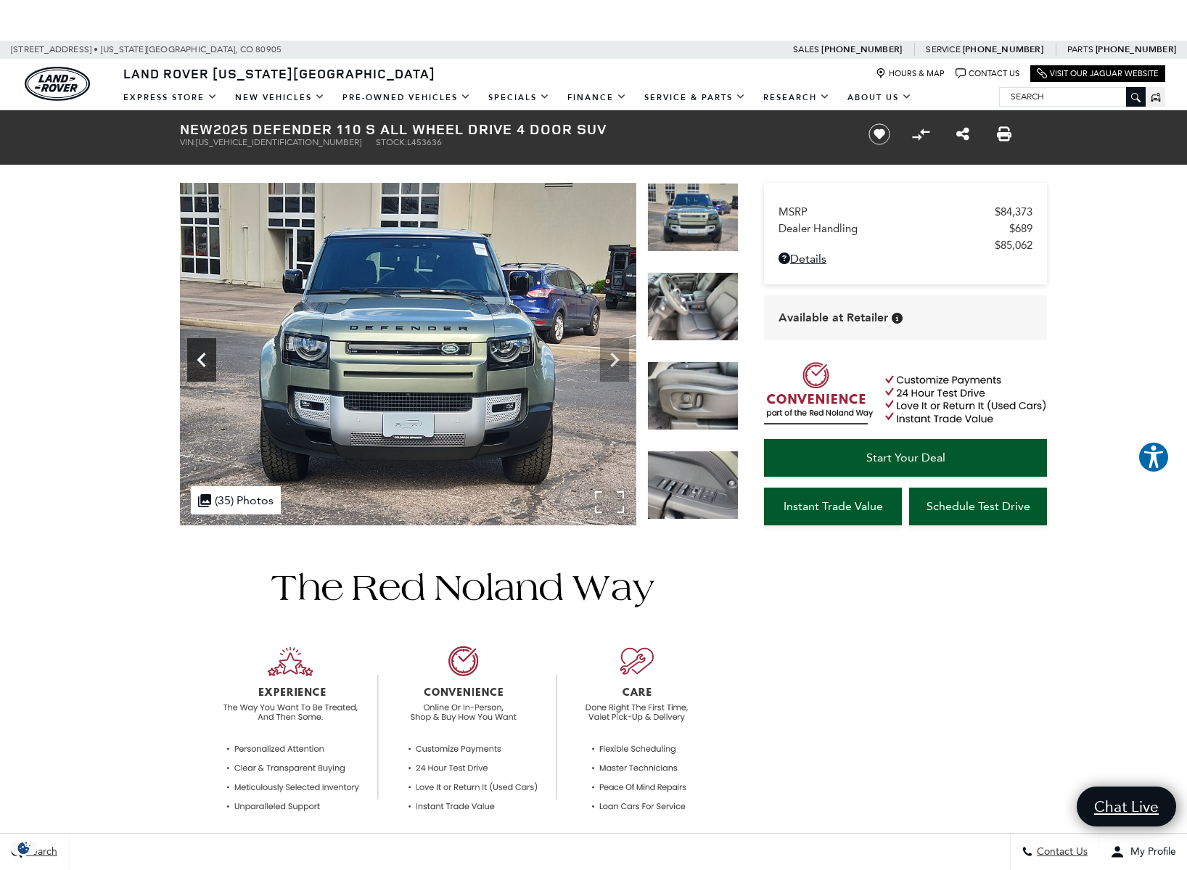
click at [202, 362] on icon "Previous" at bounding box center [201, 360] width 9 height 15
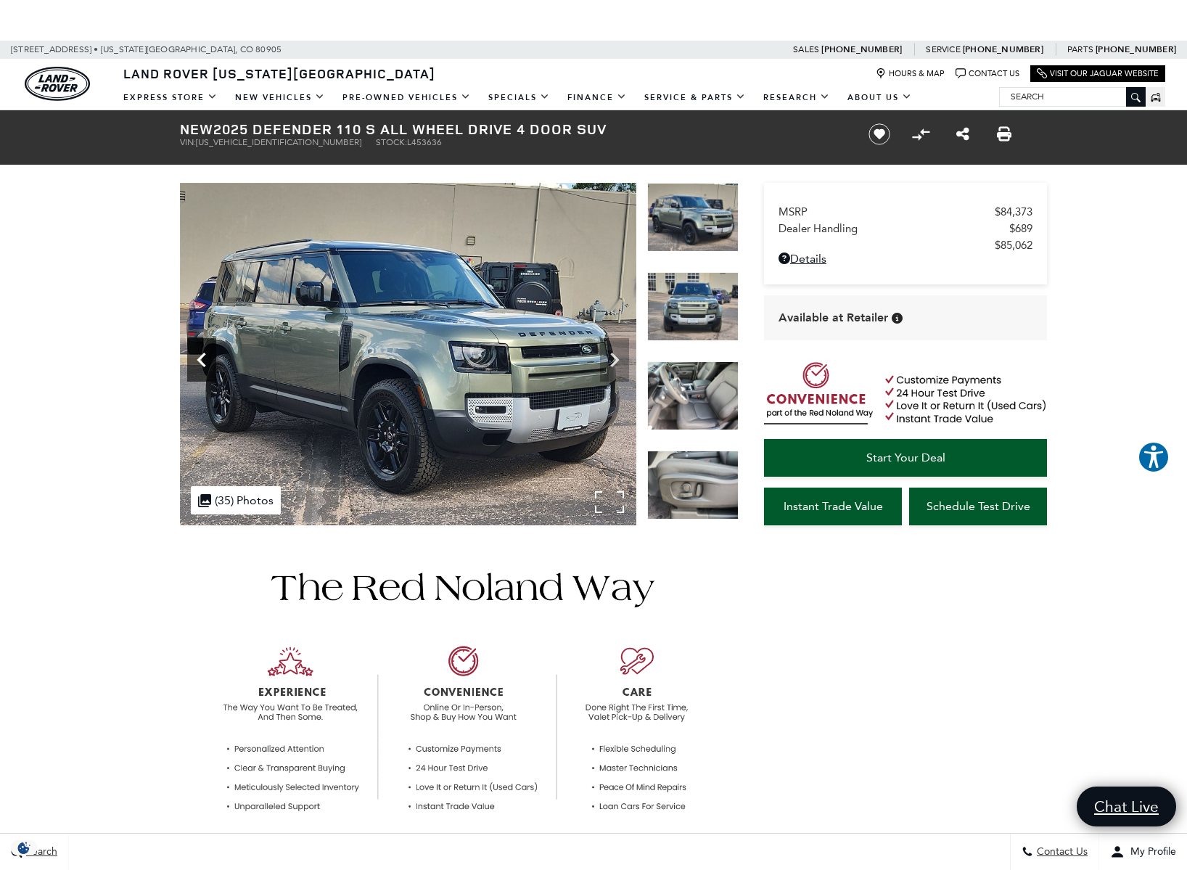
click at [202, 362] on icon "Previous" at bounding box center [201, 360] width 9 height 15
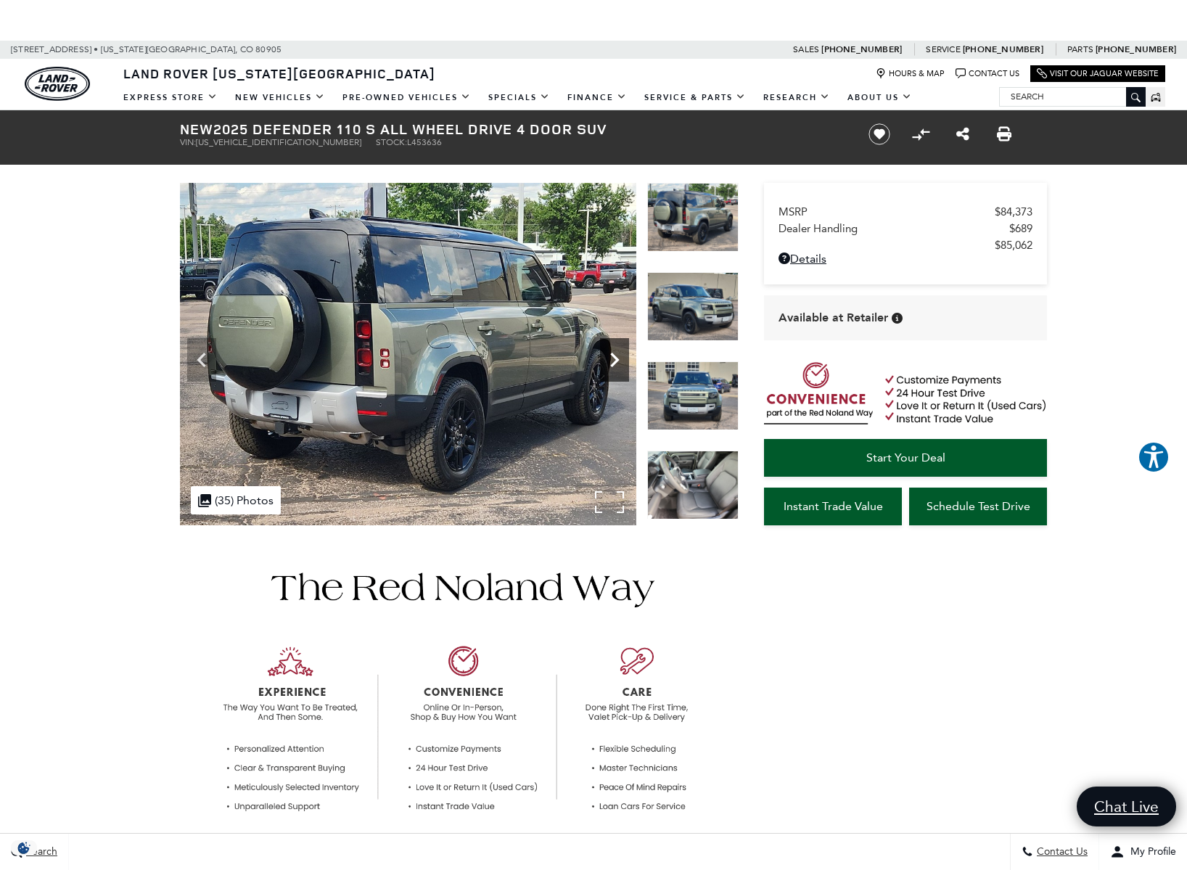
click at [613, 361] on icon "Next" at bounding box center [614, 359] width 29 height 29
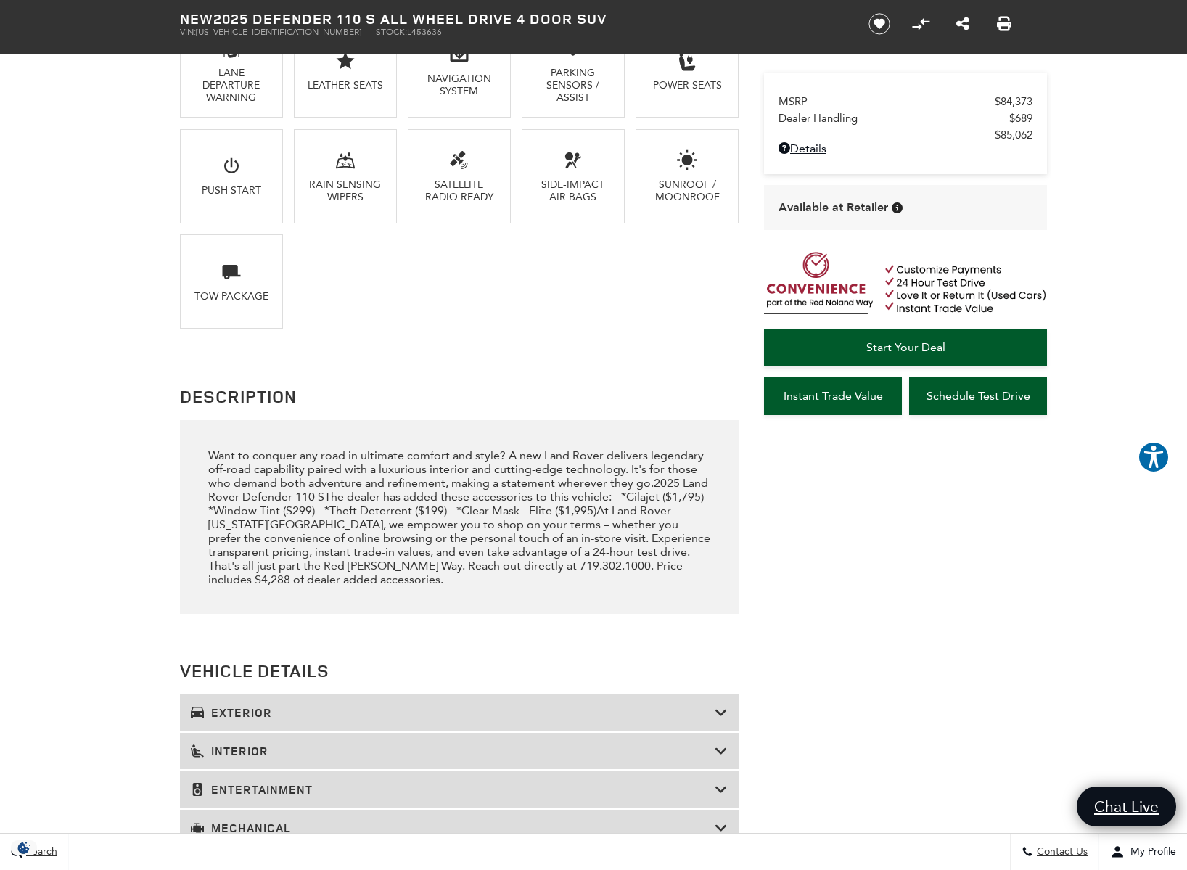
scroll to position [1330, 0]
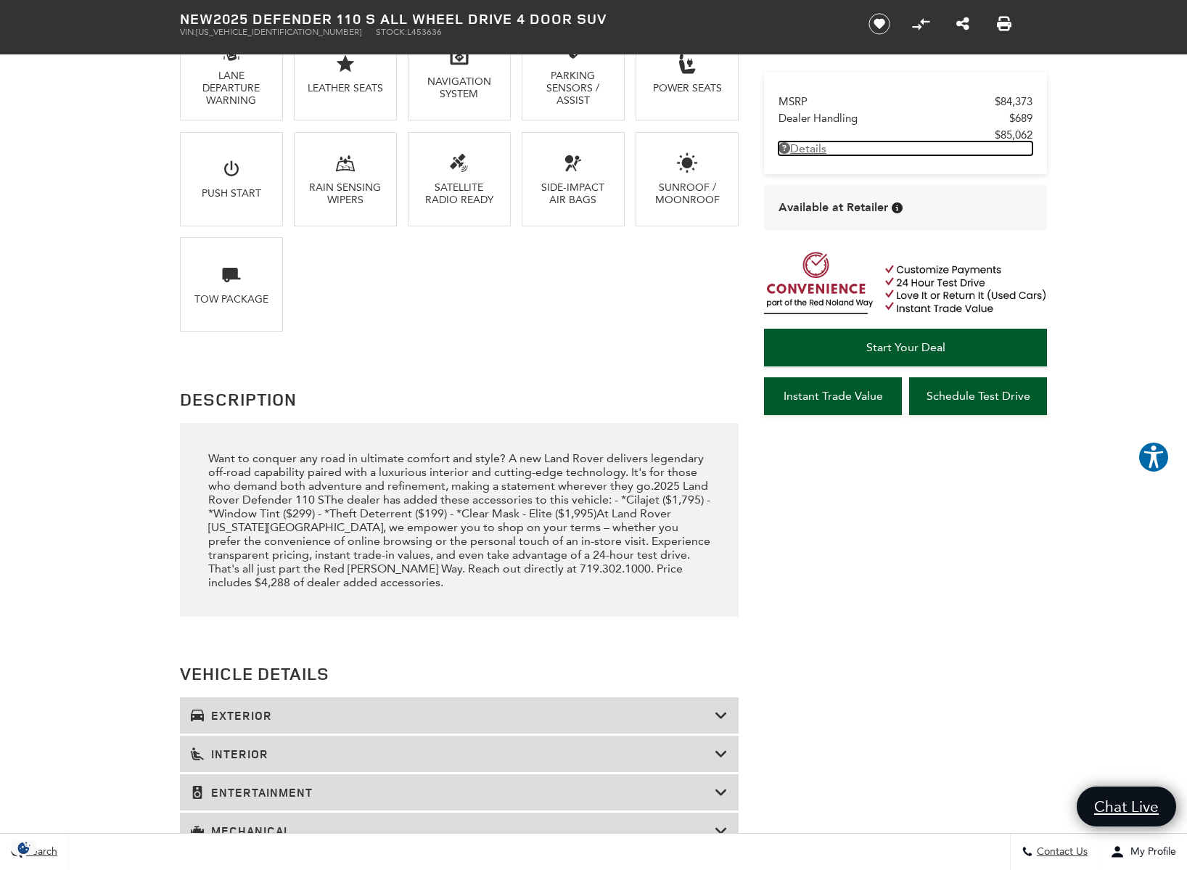
click at [815, 152] on link "Details - about pricing for: New 2025 Defender 110 S All Wheel Drive 4 Door SUV" at bounding box center [905, 148] width 254 height 14
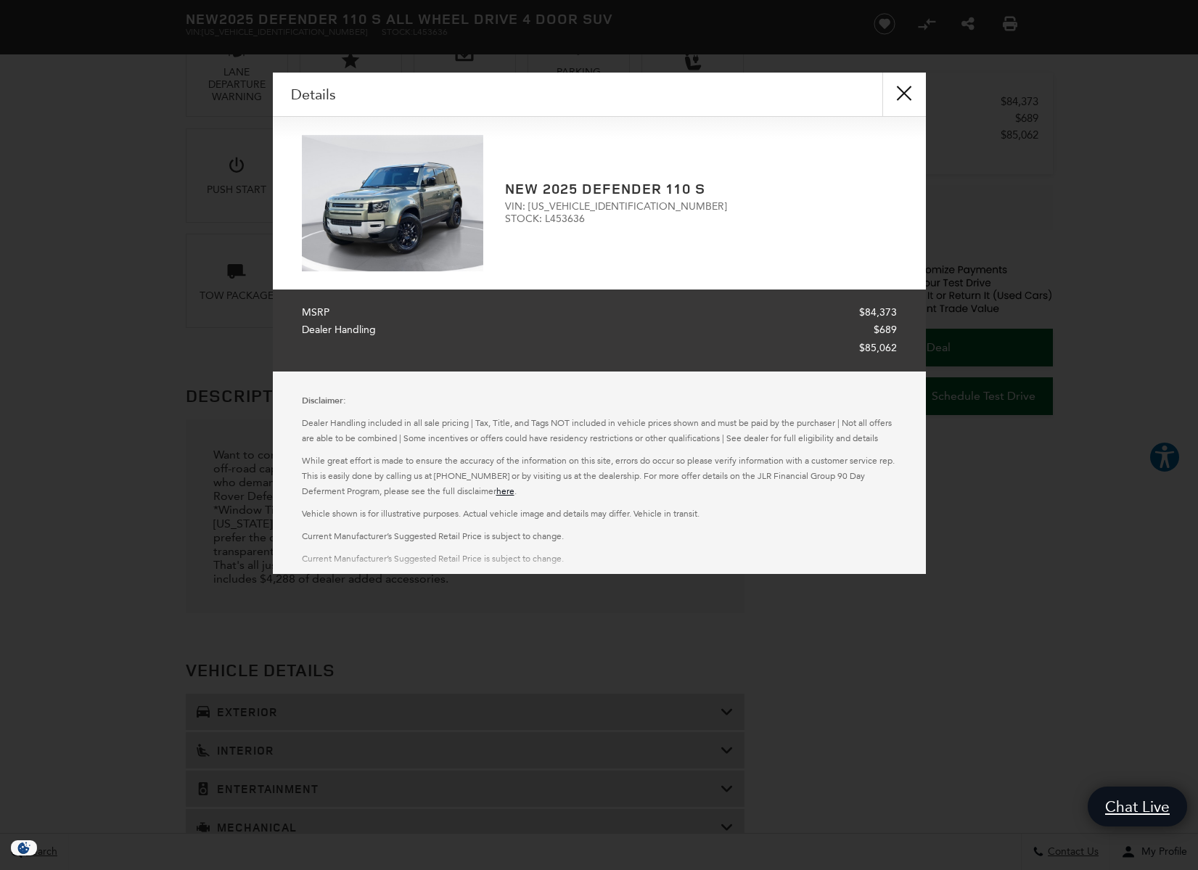
click at [907, 94] on button "close" at bounding box center [904, 95] width 44 height 44
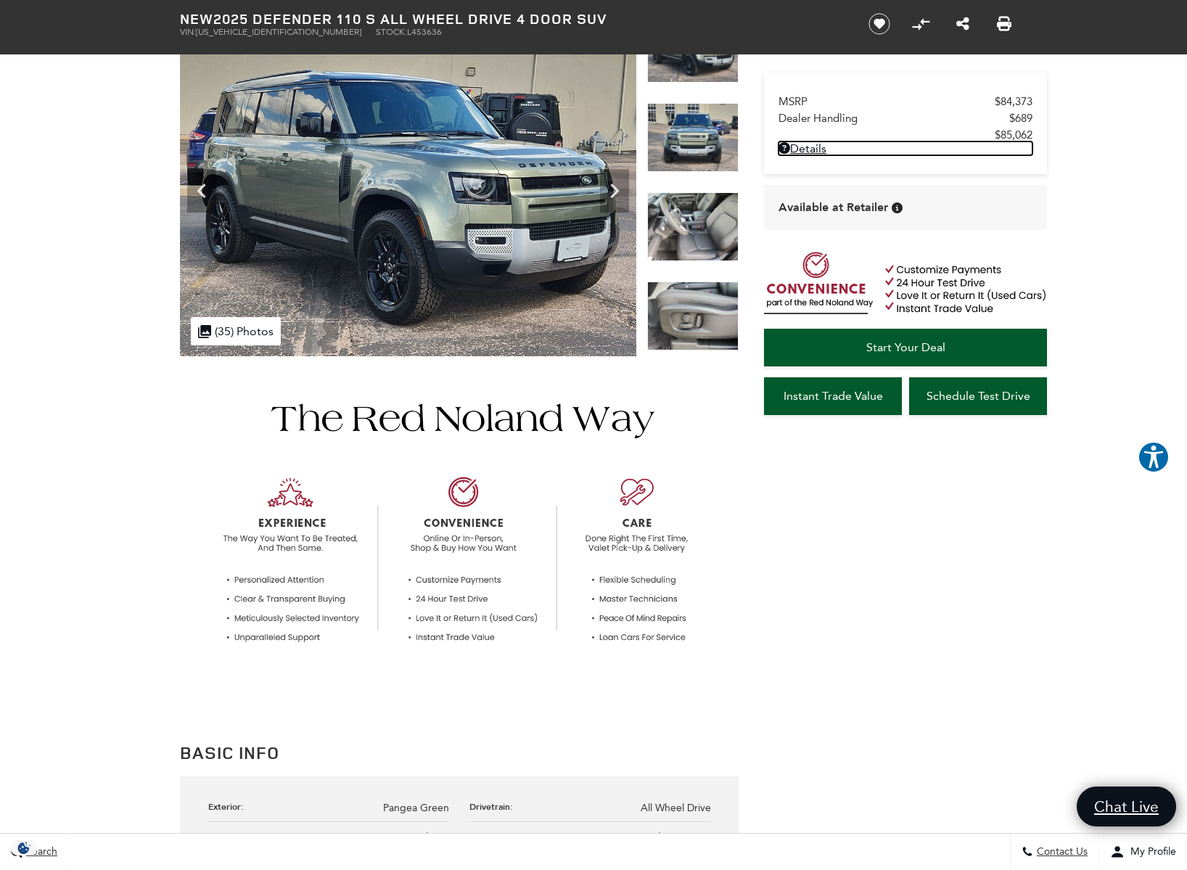
scroll to position [0, 0]
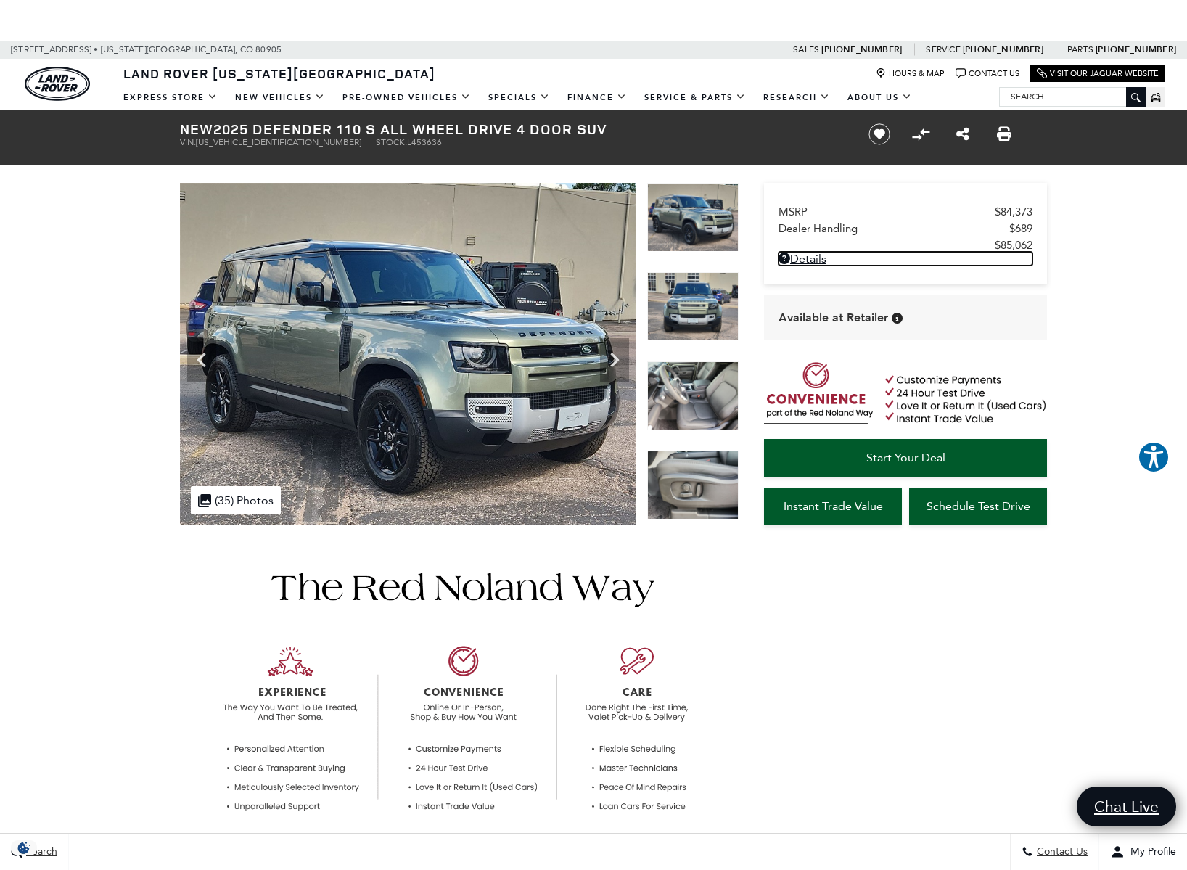
click at [688, 384] on img at bounding box center [692, 395] width 91 height 69
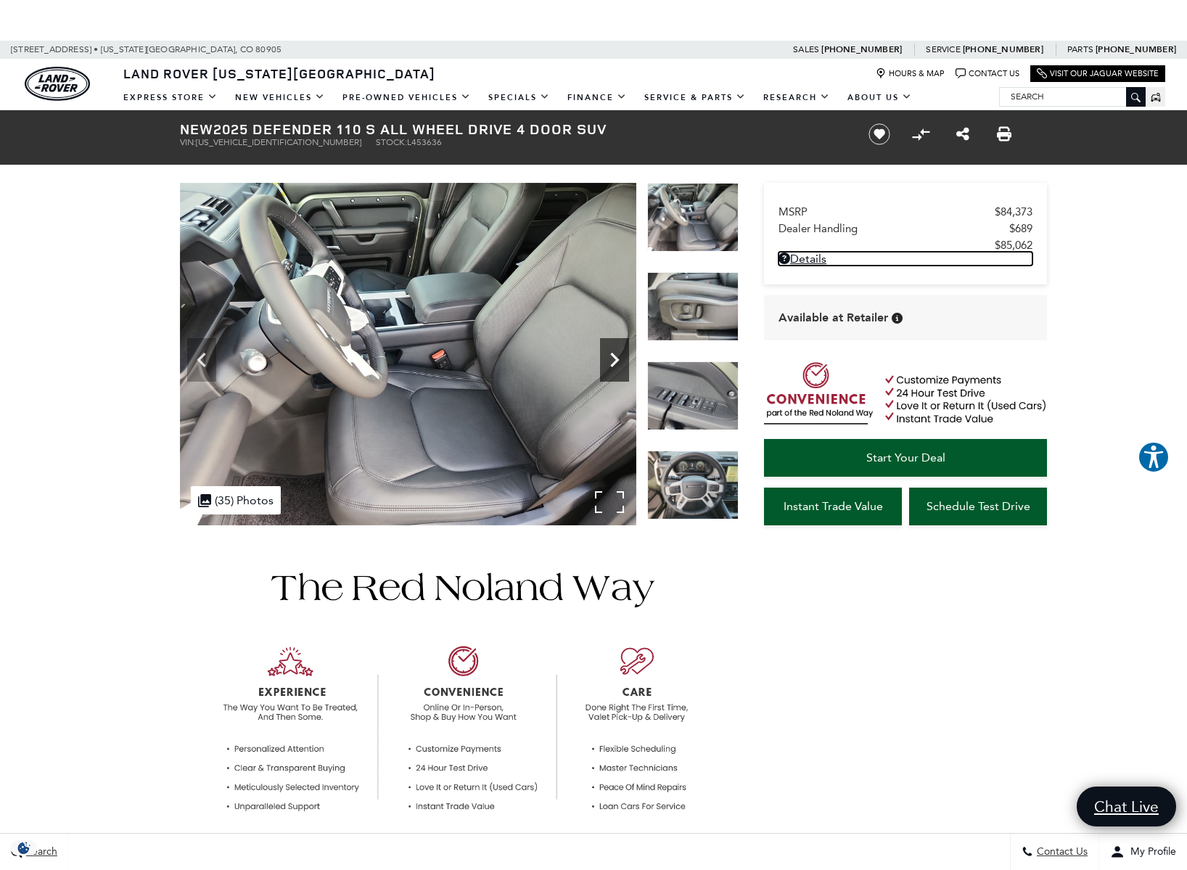
click at [622, 362] on icon "Next" at bounding box center [614, 359] width 29 height 29
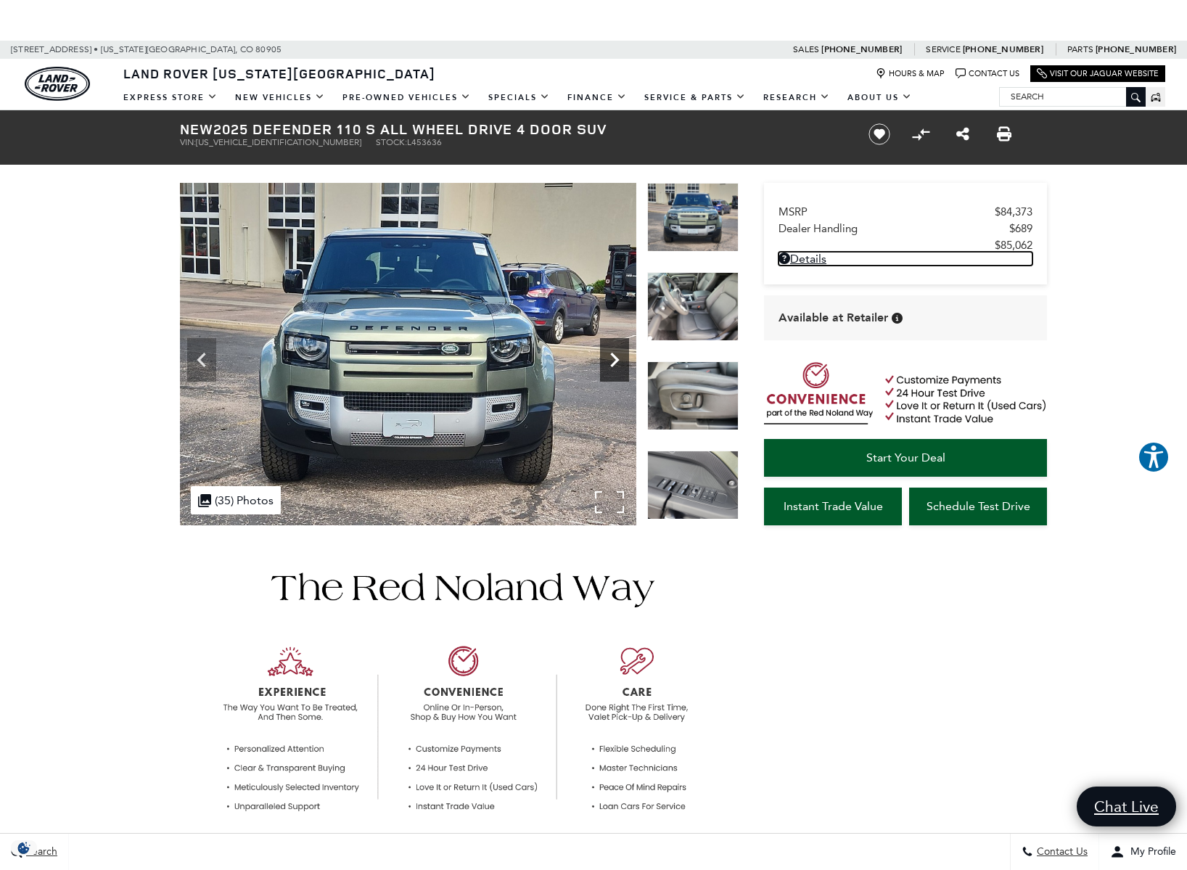
click at [619, 363] on icon "Next" at bounding box center [614, 359] width 29 height 29
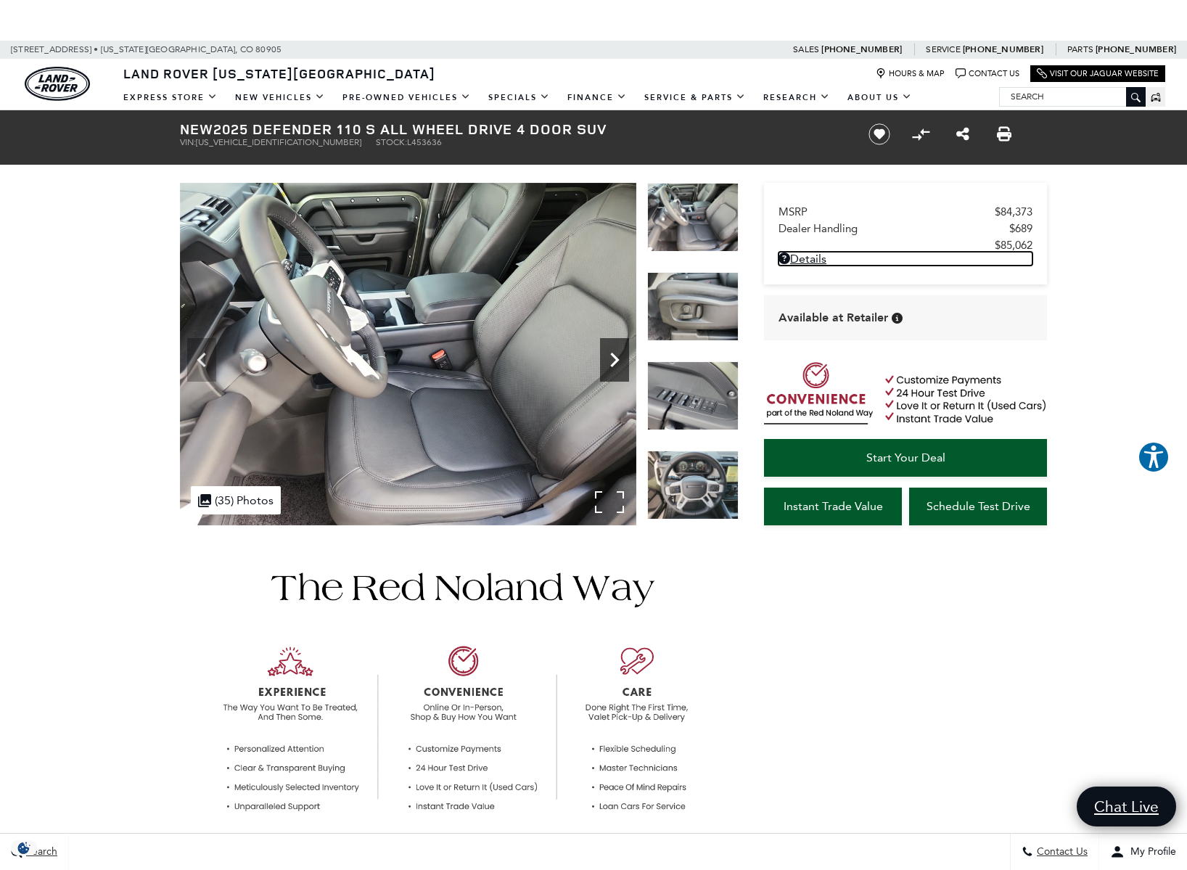
click at [619, 363] on icon "Next" at bounding box center [614, 359] width 29 height 29
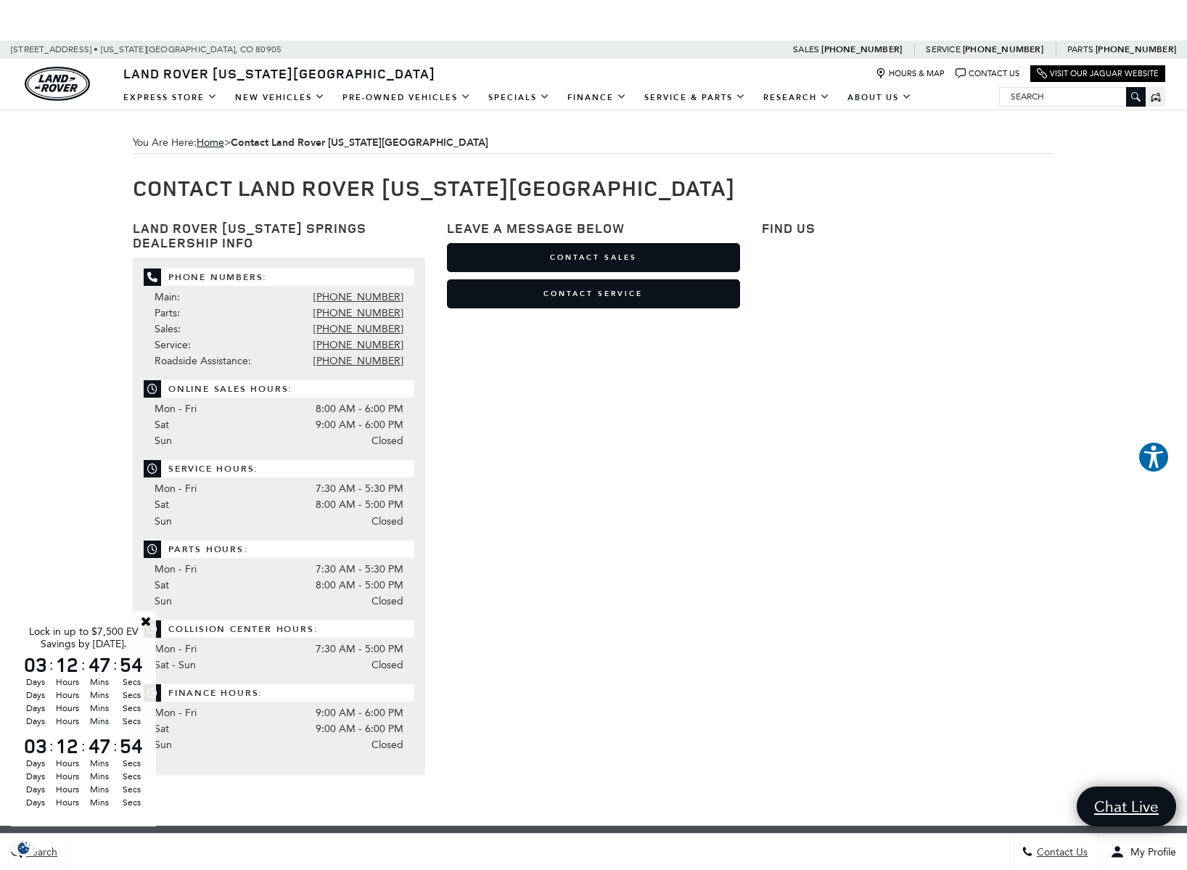
click at [144, 617] on link "Close" at bounding box center [145, 620] width 13 height 13
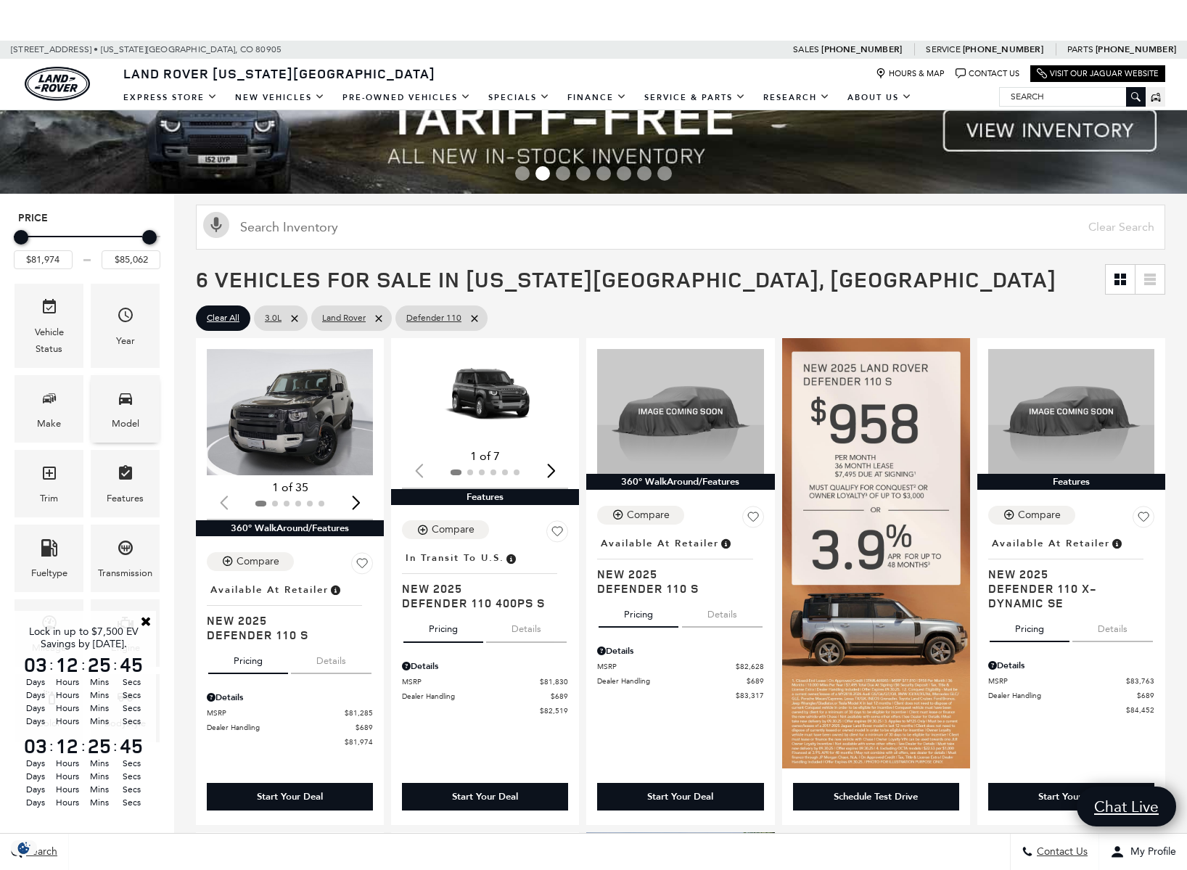
scroll to position [83, 0]
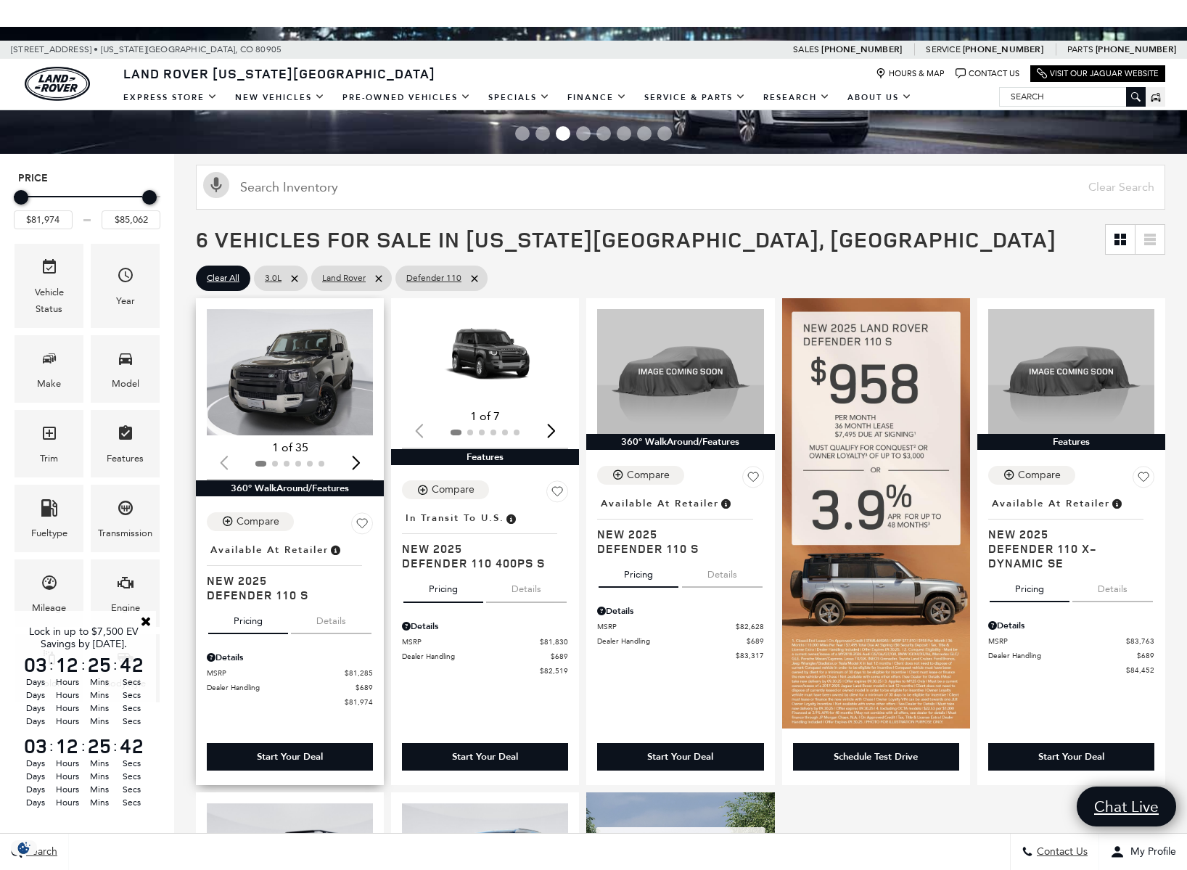
click at [300, 382] on img "1 / 2" at bounding box center [291, 372] width 168 height 126
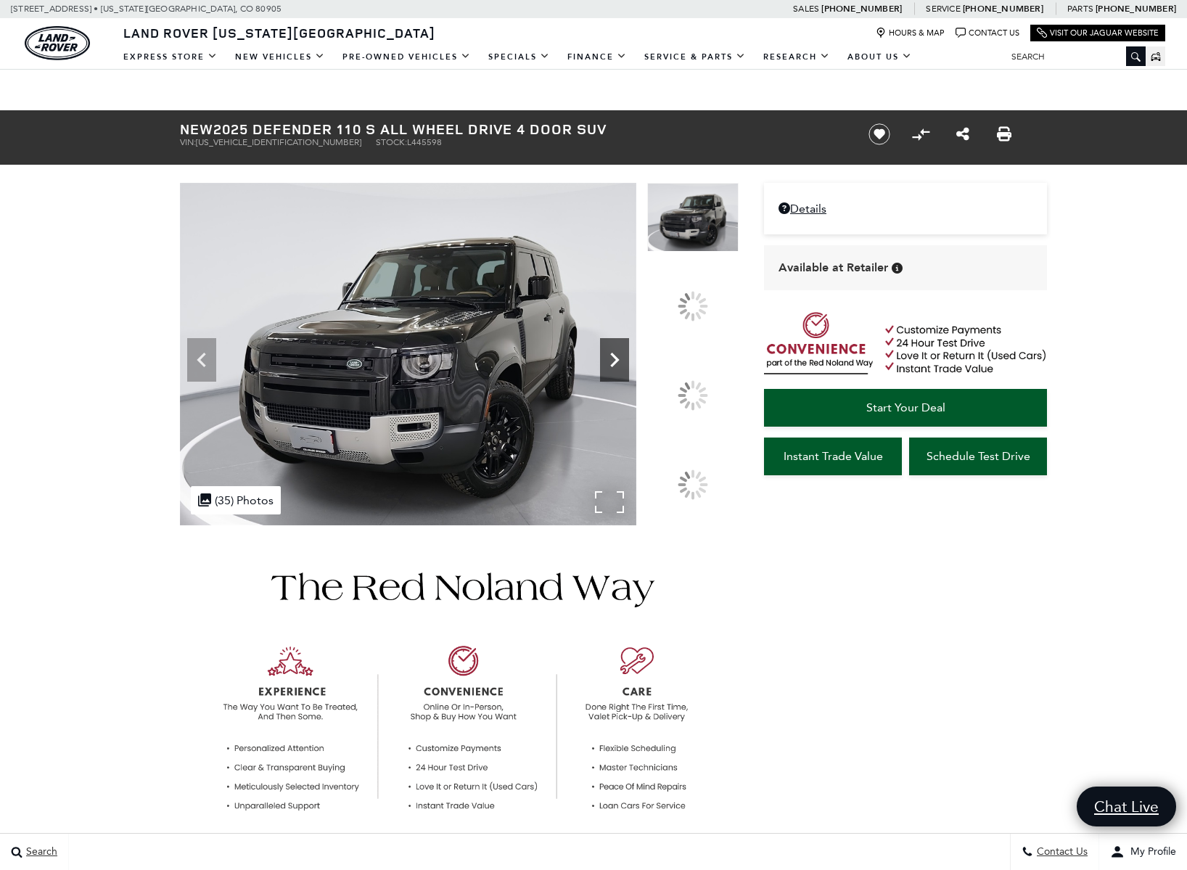
click at [629, 374] on icon at bounding box center [614, 359] width 29 height 29
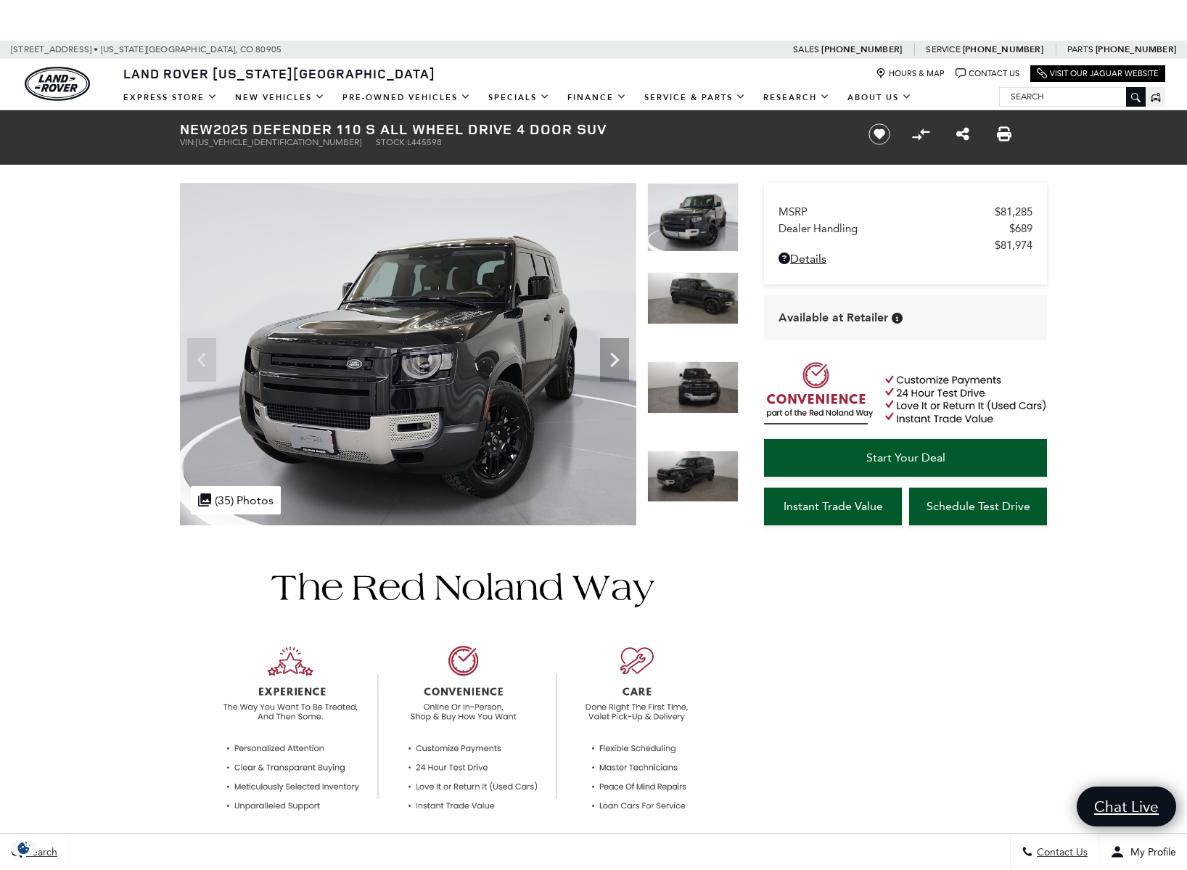
scroll to position [3, 0]
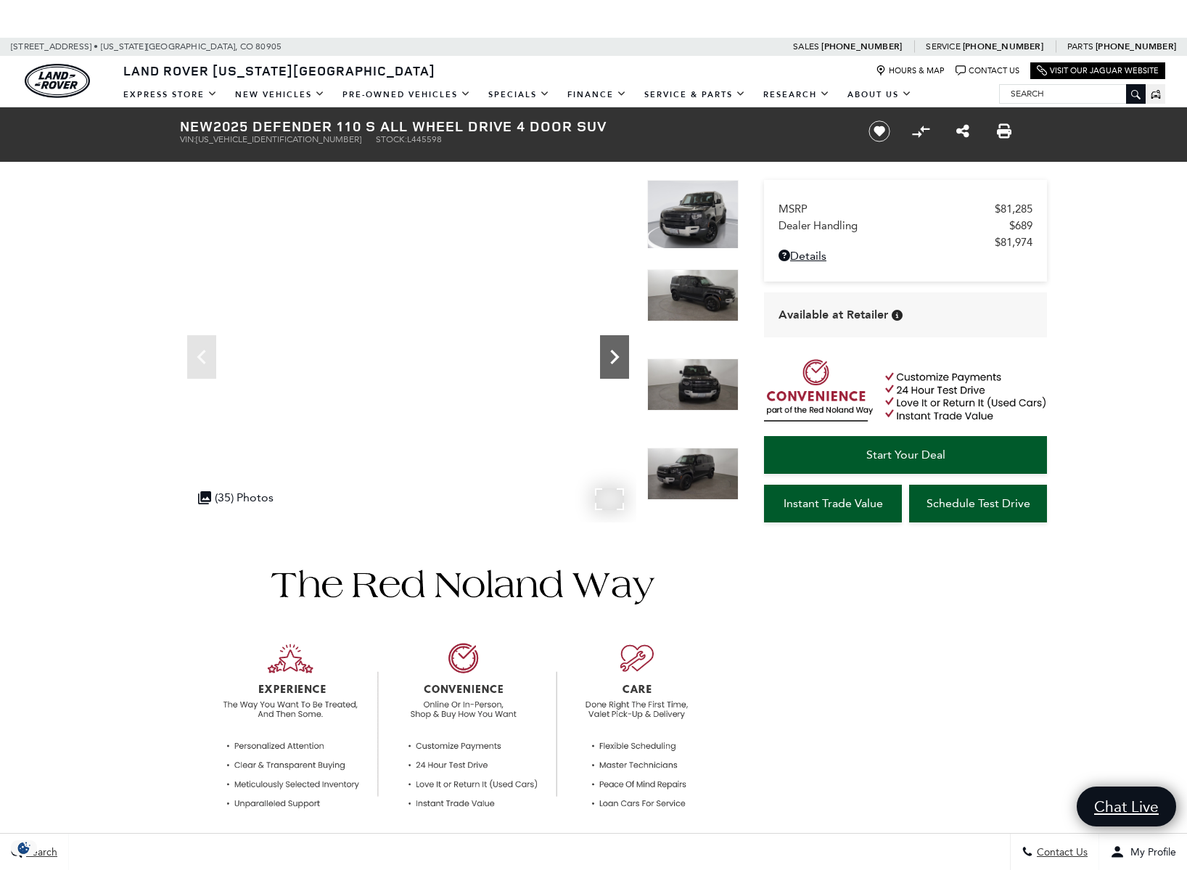
click at [619, 361] on icon "Next" at bounding box center [614, 356] width 29 height 29
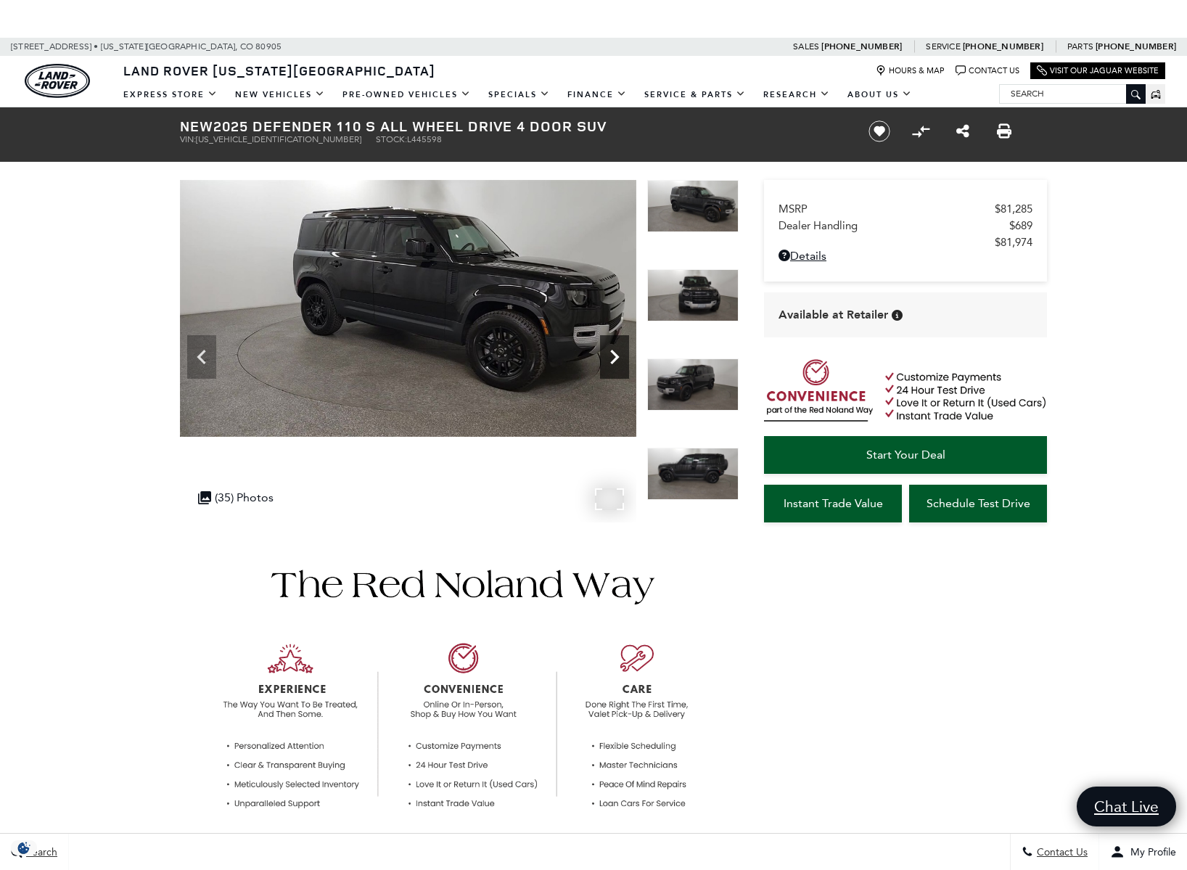
click at [619, 361] on icon "Next" at bounding box center [614, 356] width 29 height 29
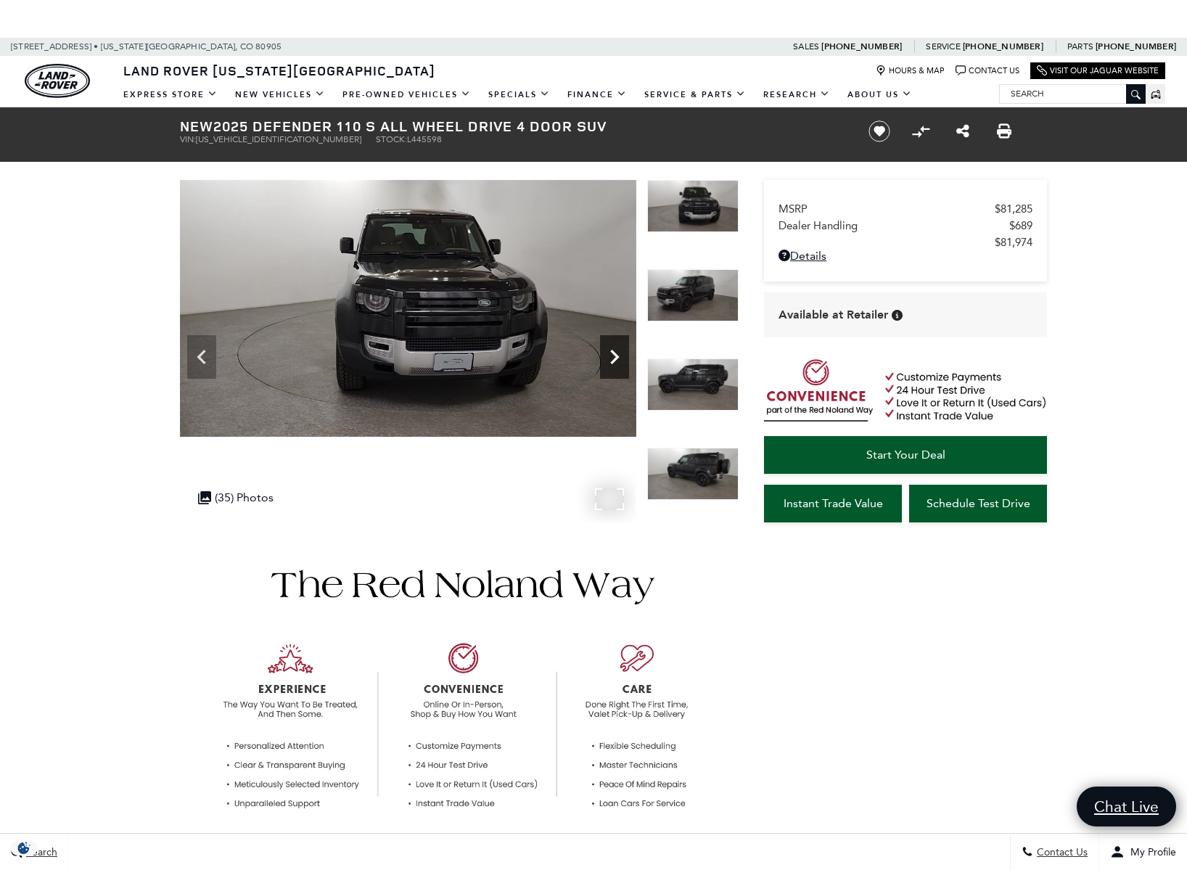
click at [619, 361] on icon "Next" at bounding box center [614, 356] width 29 height 29
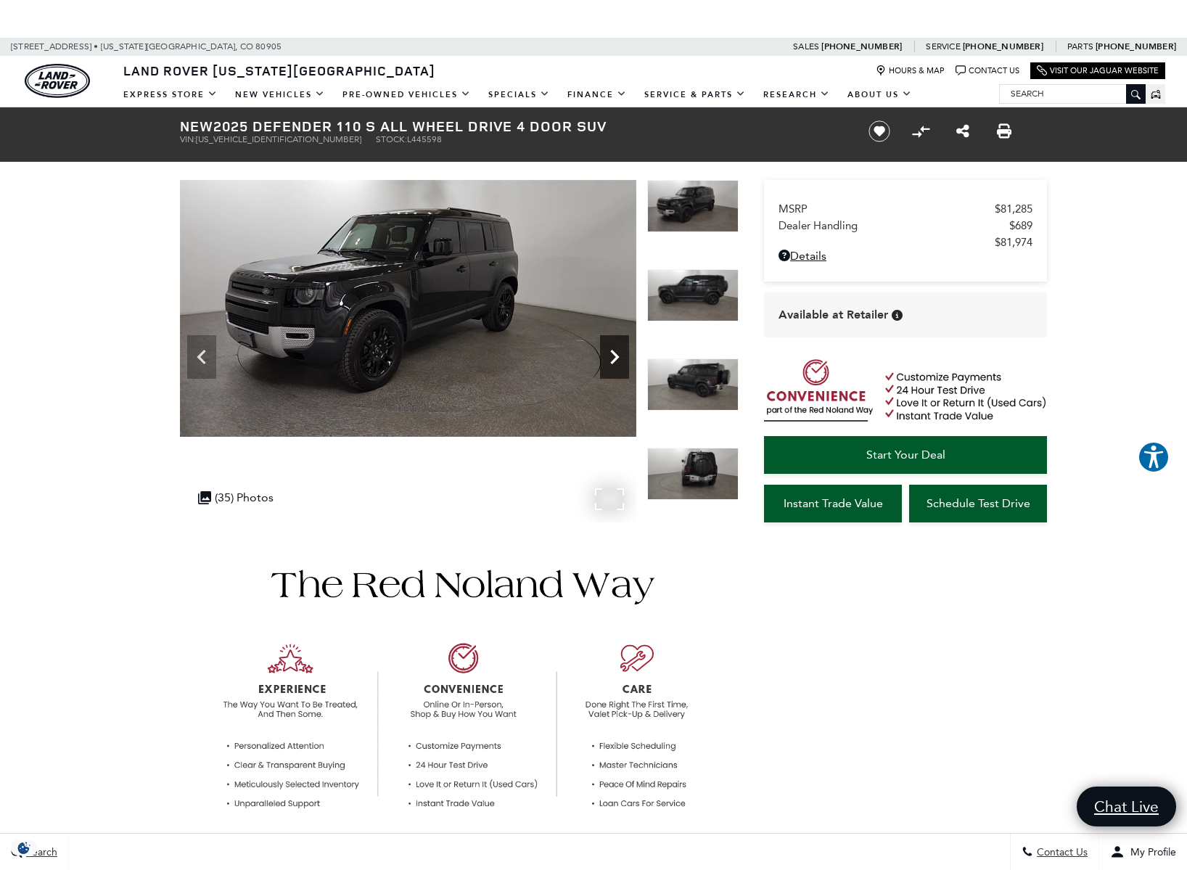
click at [618, 361] on icon "Next" at bounding box center [614, 356] width 29 height 29
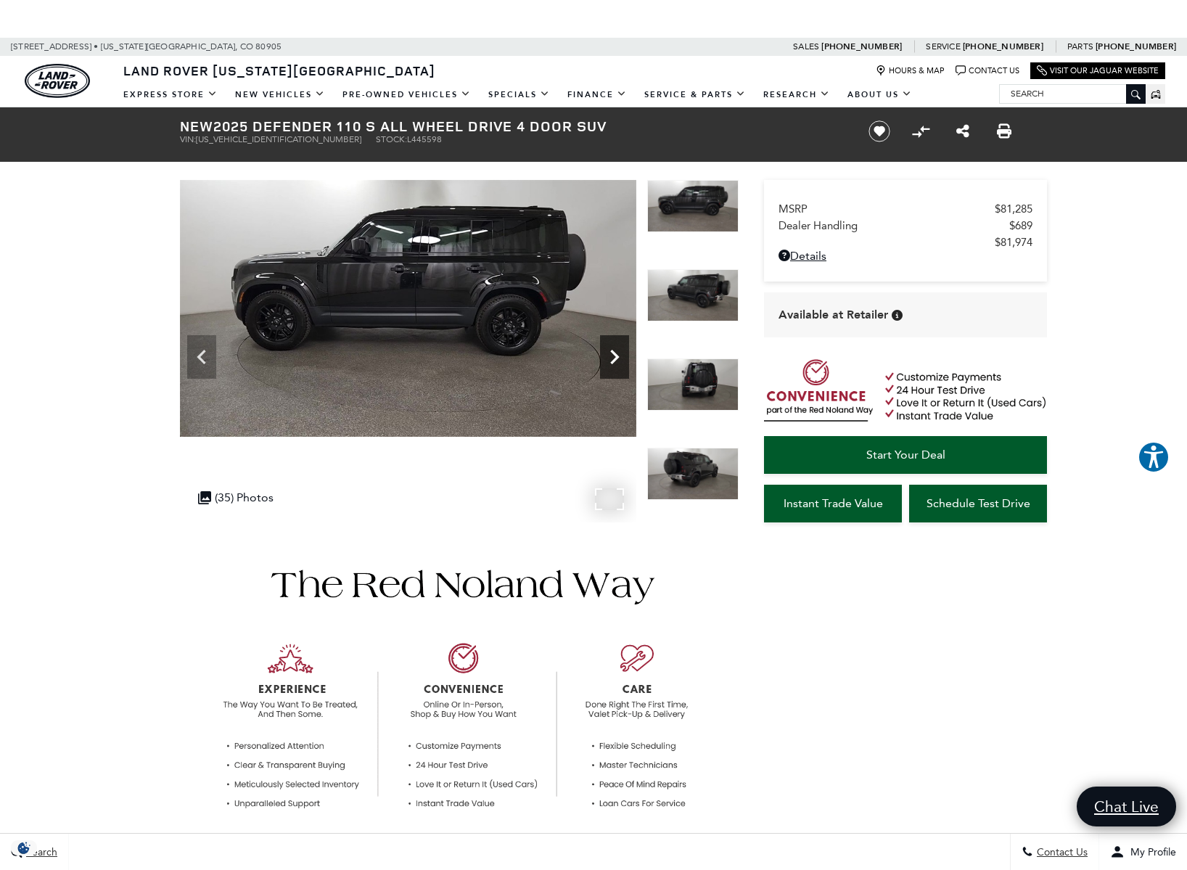
click at [618, 361] on icon "Next" at bounding box center [614, 356] width 29 height 29
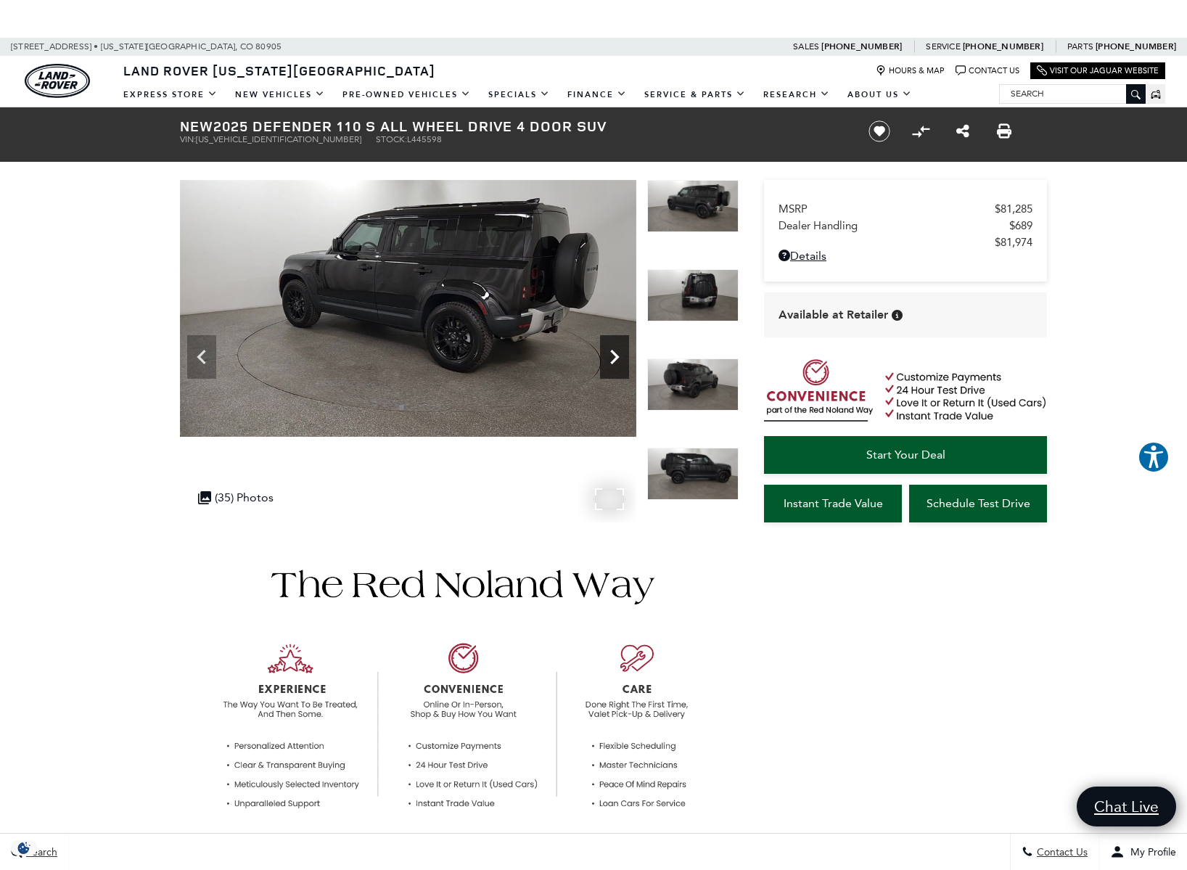
click at [618, 361] on icon "Next" at bounding box center [614, 356] width 29 height 29
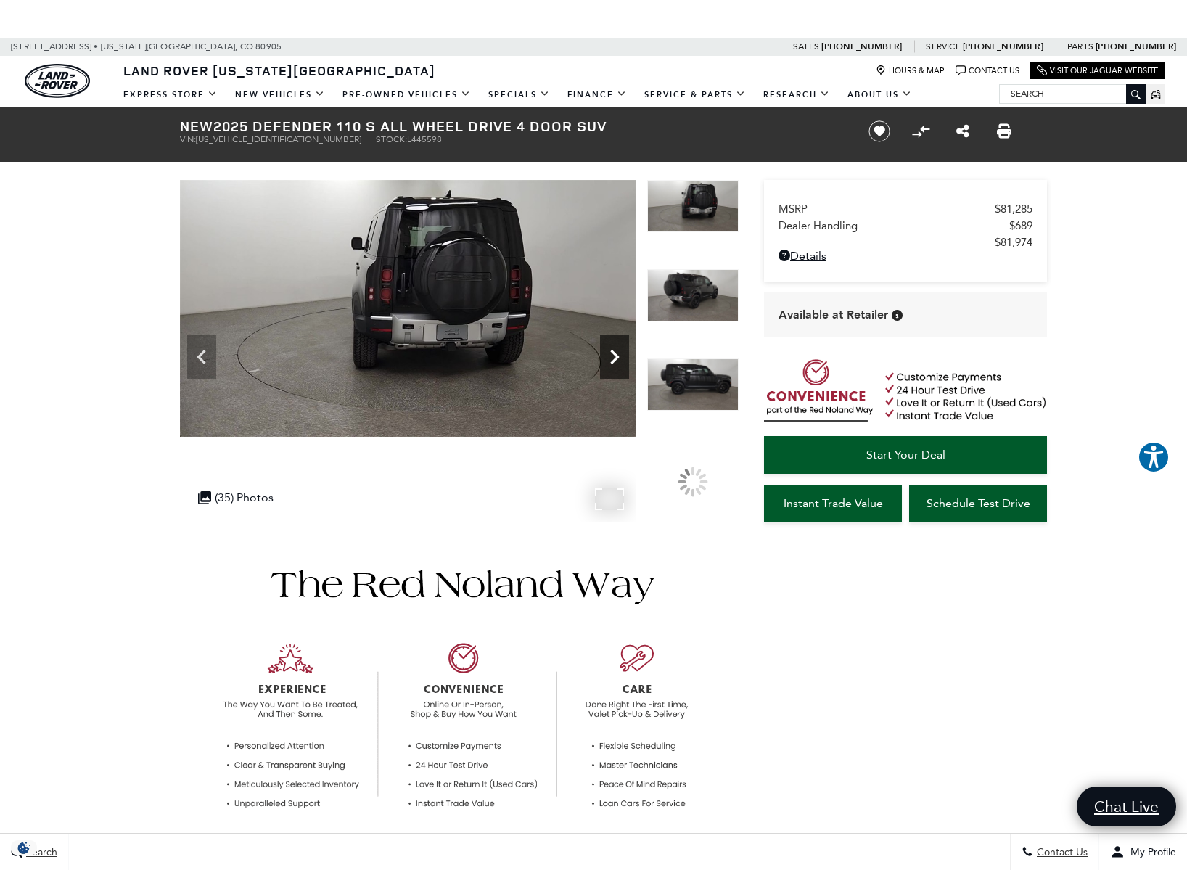
click at [618, 361] on icon "Next" at bounding box center [614, 356] width 29 height 29
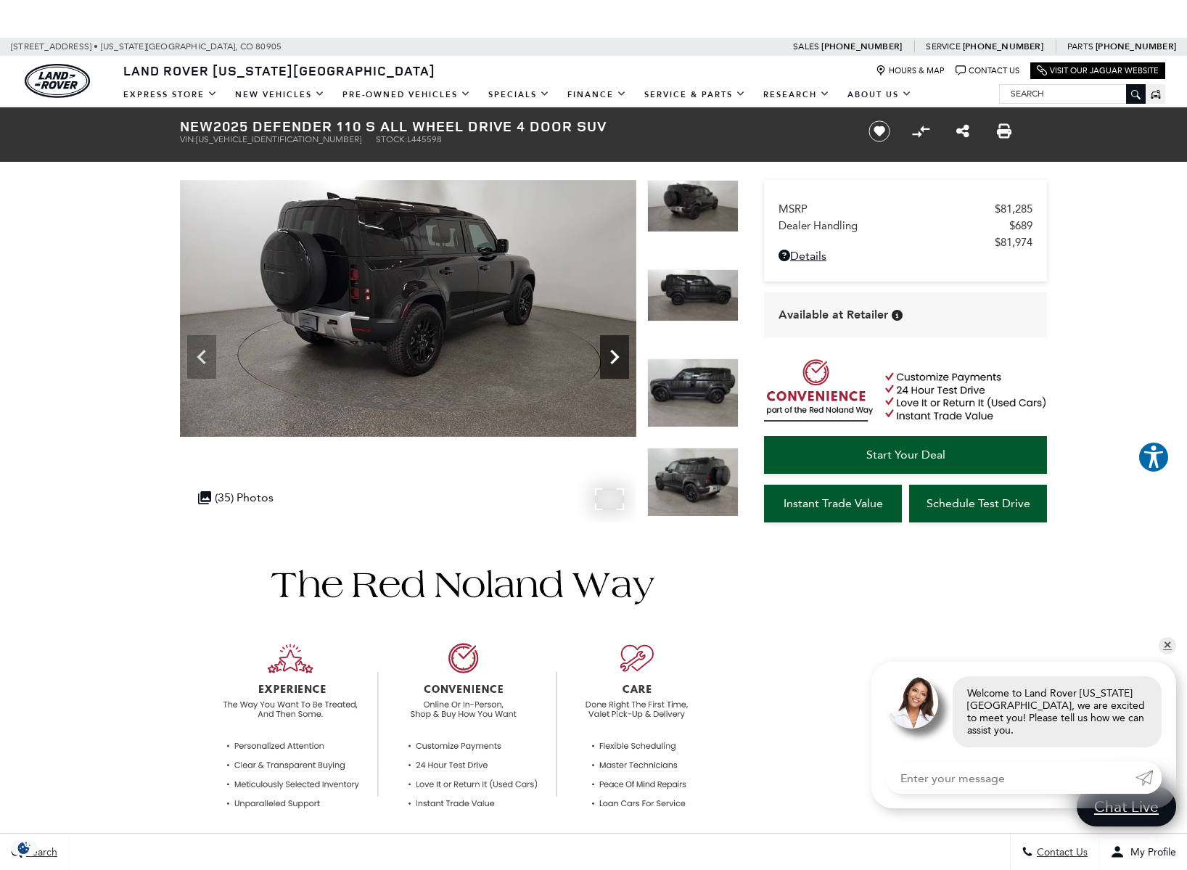
click at [618, 361] on icon "Next" at bounding box center [614, 356] width 29 height 29
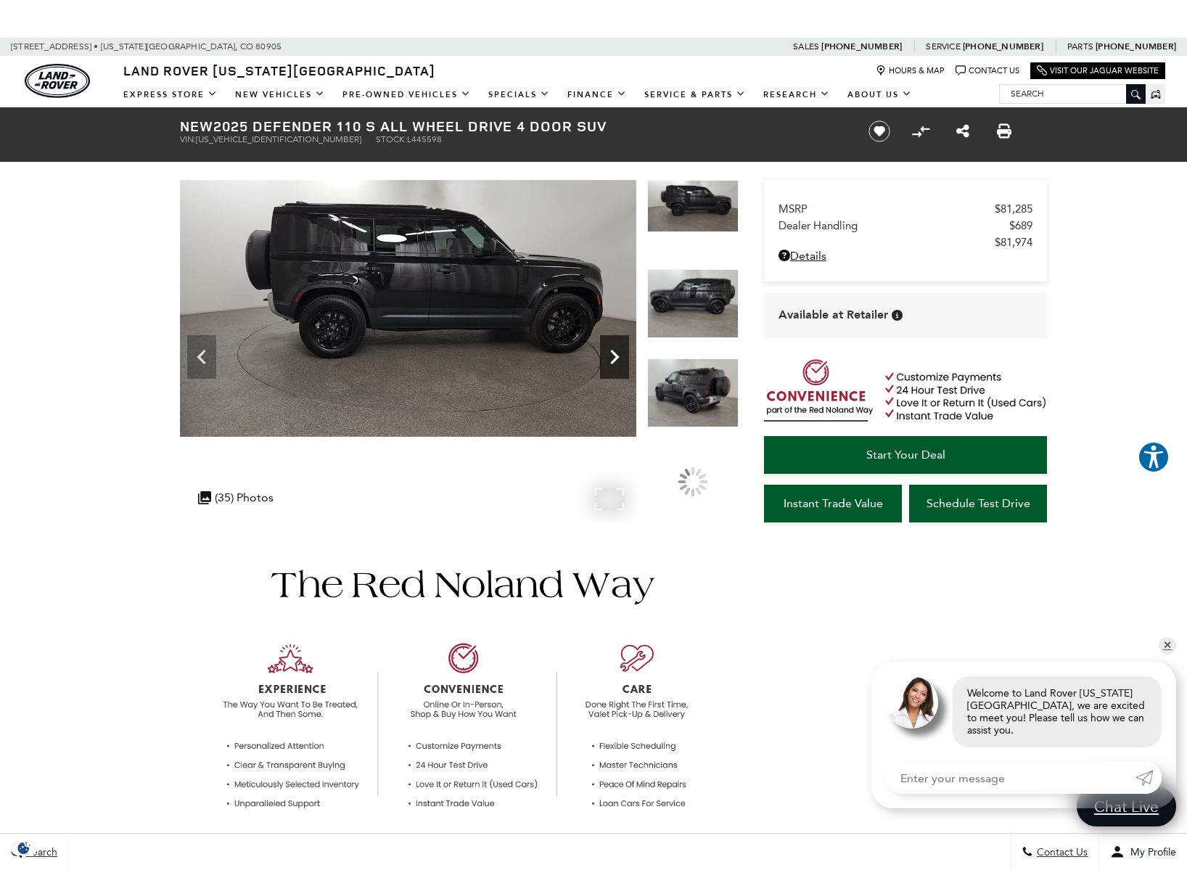
click at [618, 361] on icon "Next" at bounding box center [614, 356] width 29 height 29
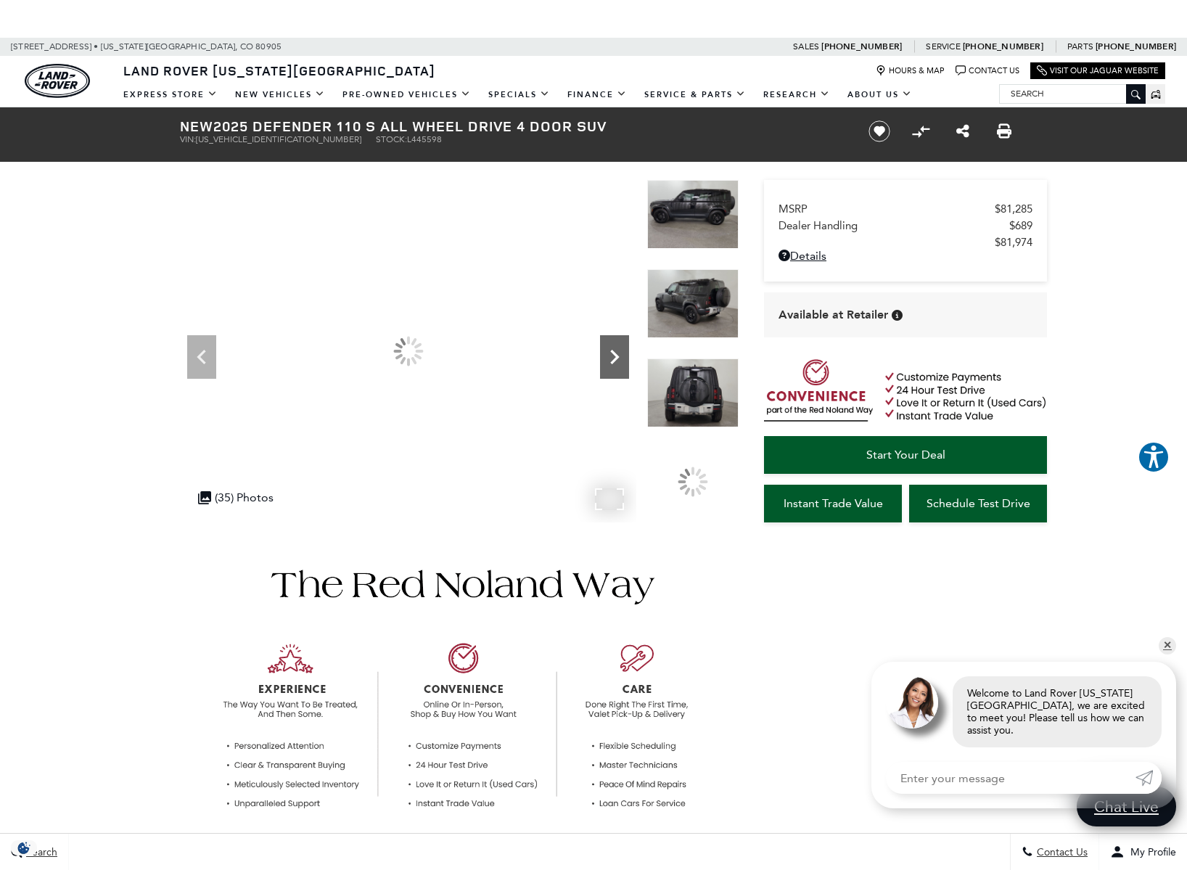
click at [618, 361] on icon "Next" at bounding box center [614, 356] width 29 height 29
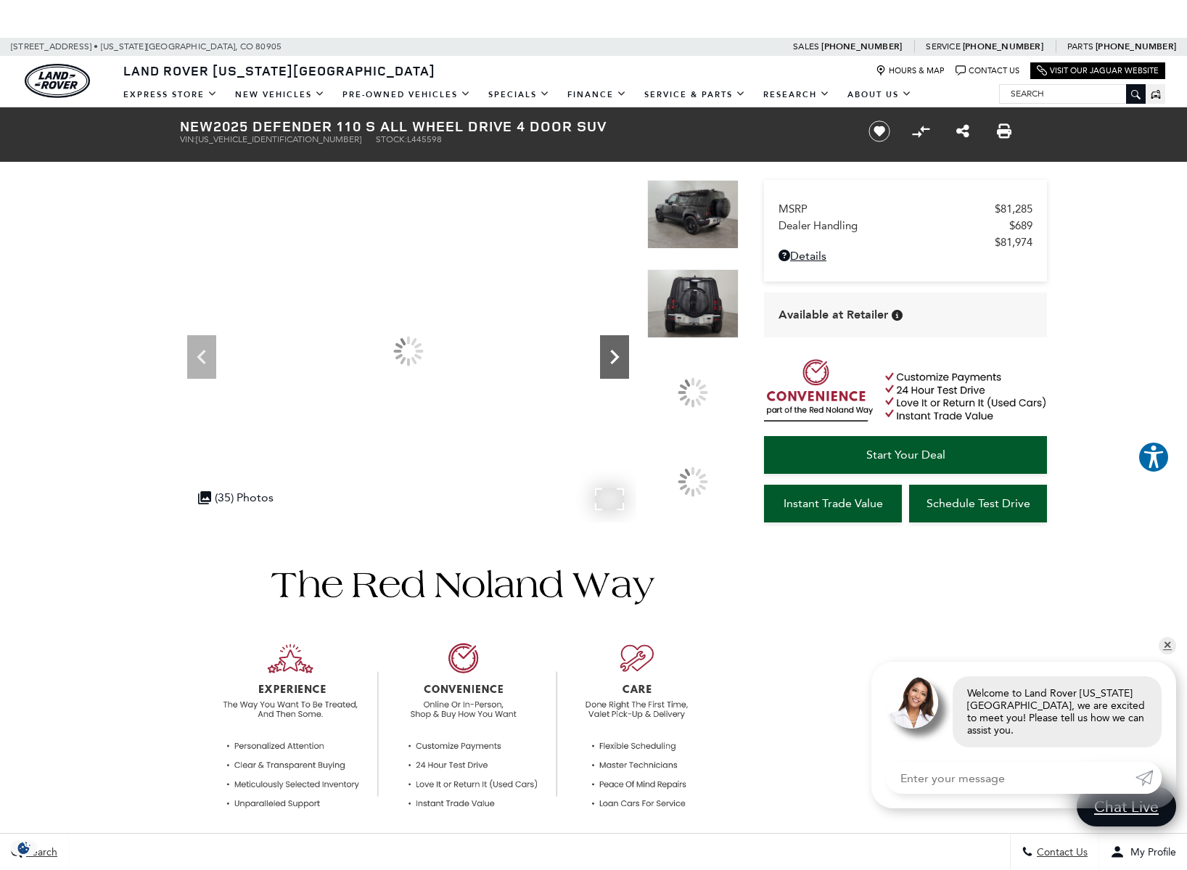
click at [618, 361] on icon "Next" at bounding box center [614, 356] width 29 height 29
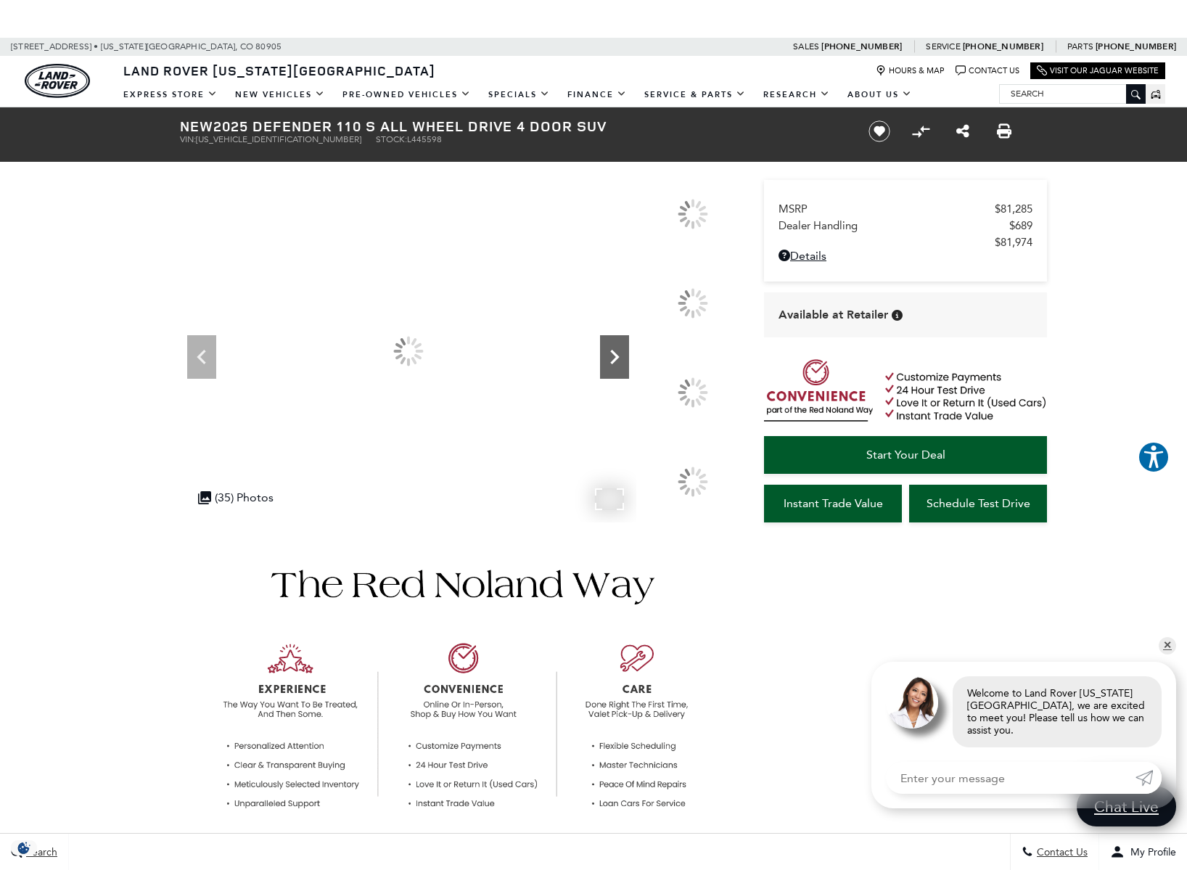
click at [618, 361] on icon "Next" at bounding box center [614, 356] width 29 height 29
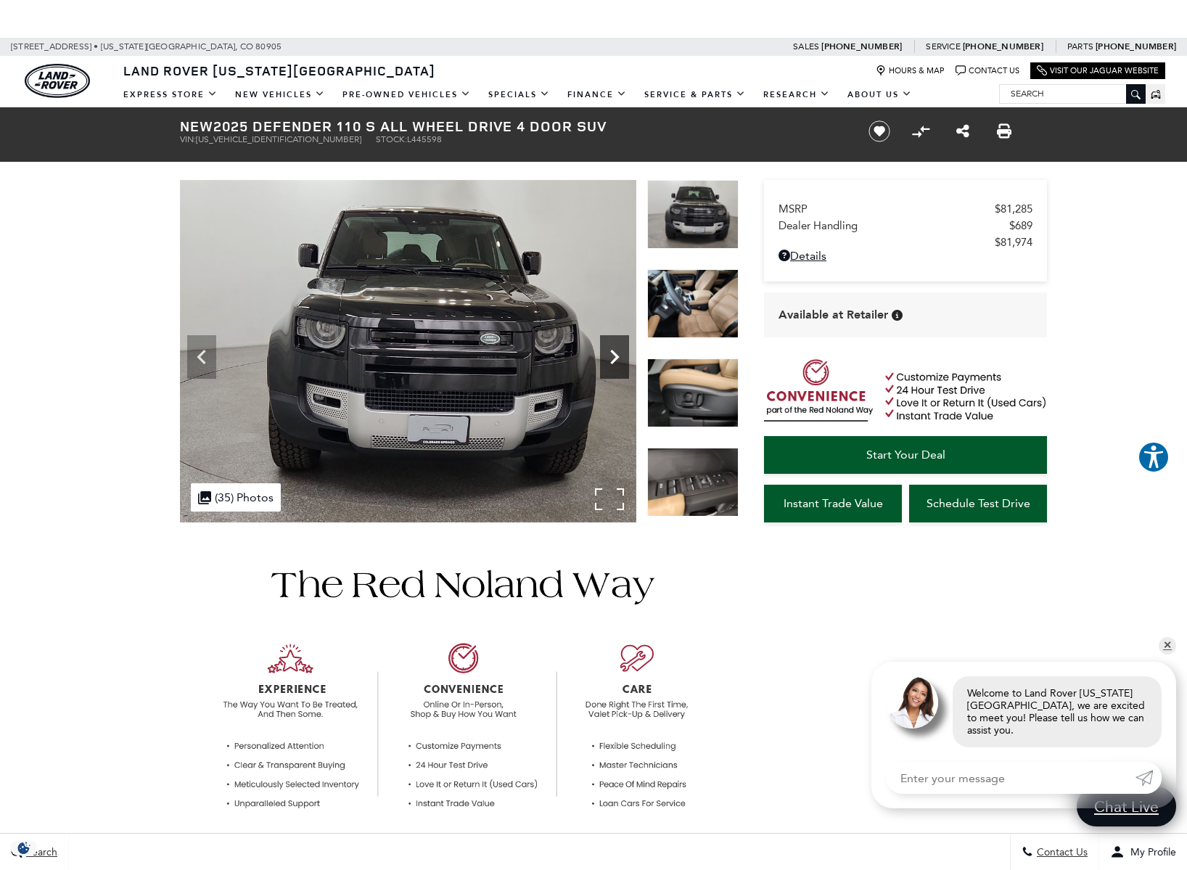
click at [618, 361] on icon "Next" at bounding box center [614, 356] width 29 height 29
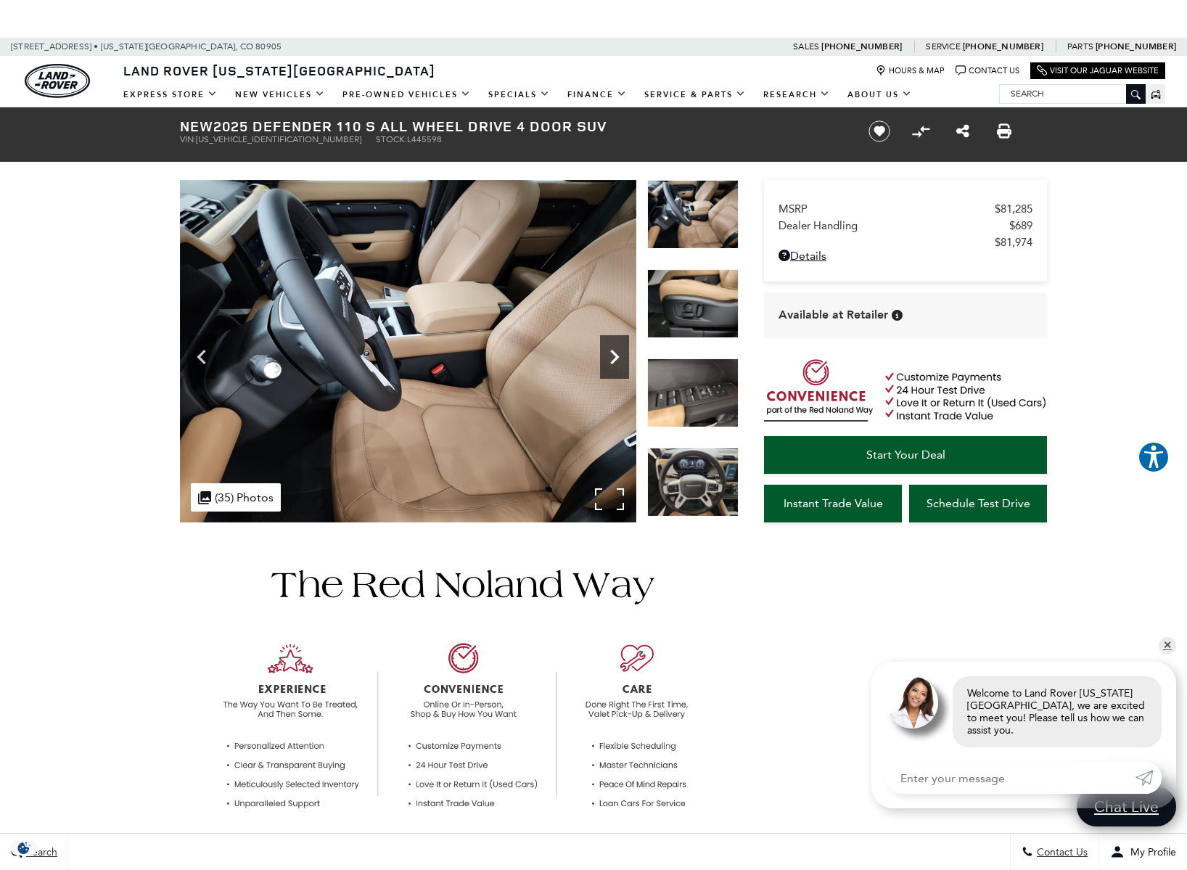
click at [616, 368] on icon "Next" at bounding box center [614, 356] width 29 height 29
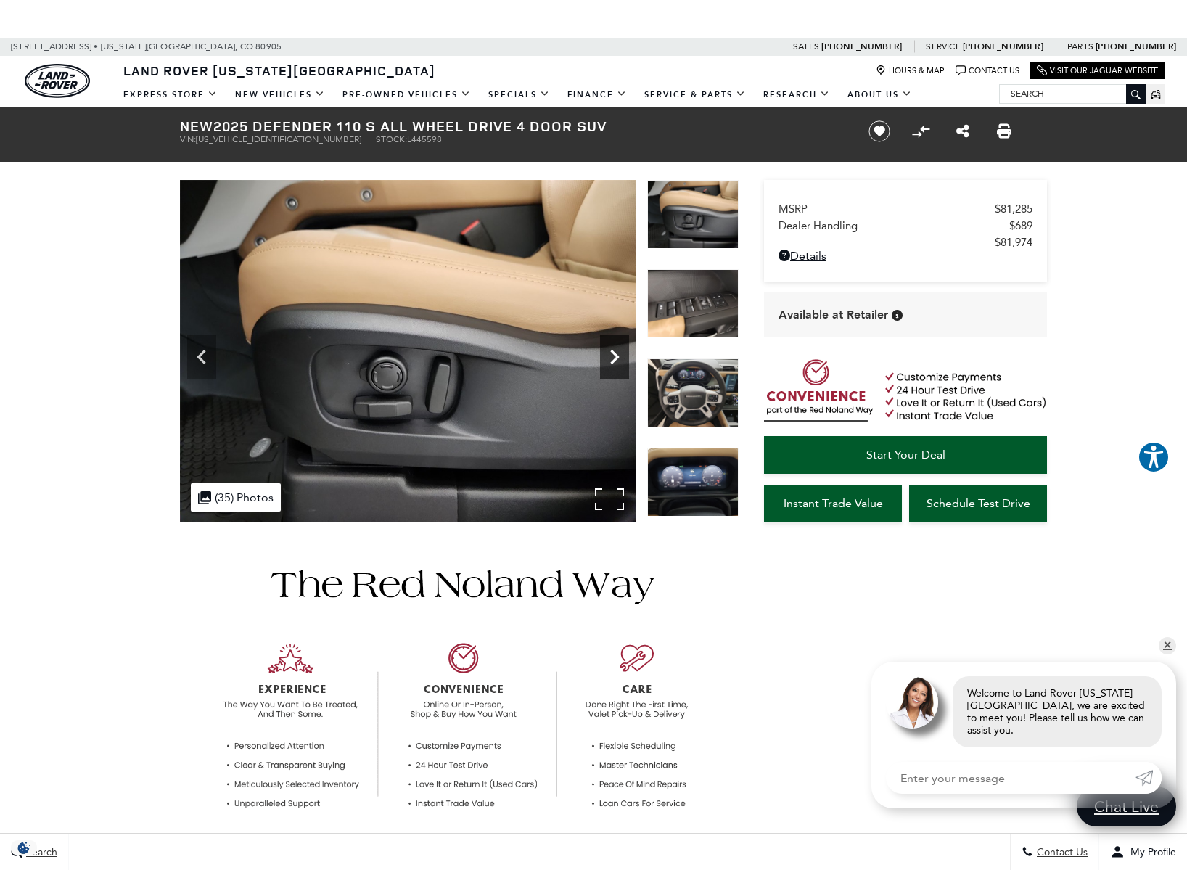
click at [609, 355] on icon "Next" at bounding box center [614, 356] width 29 height 29
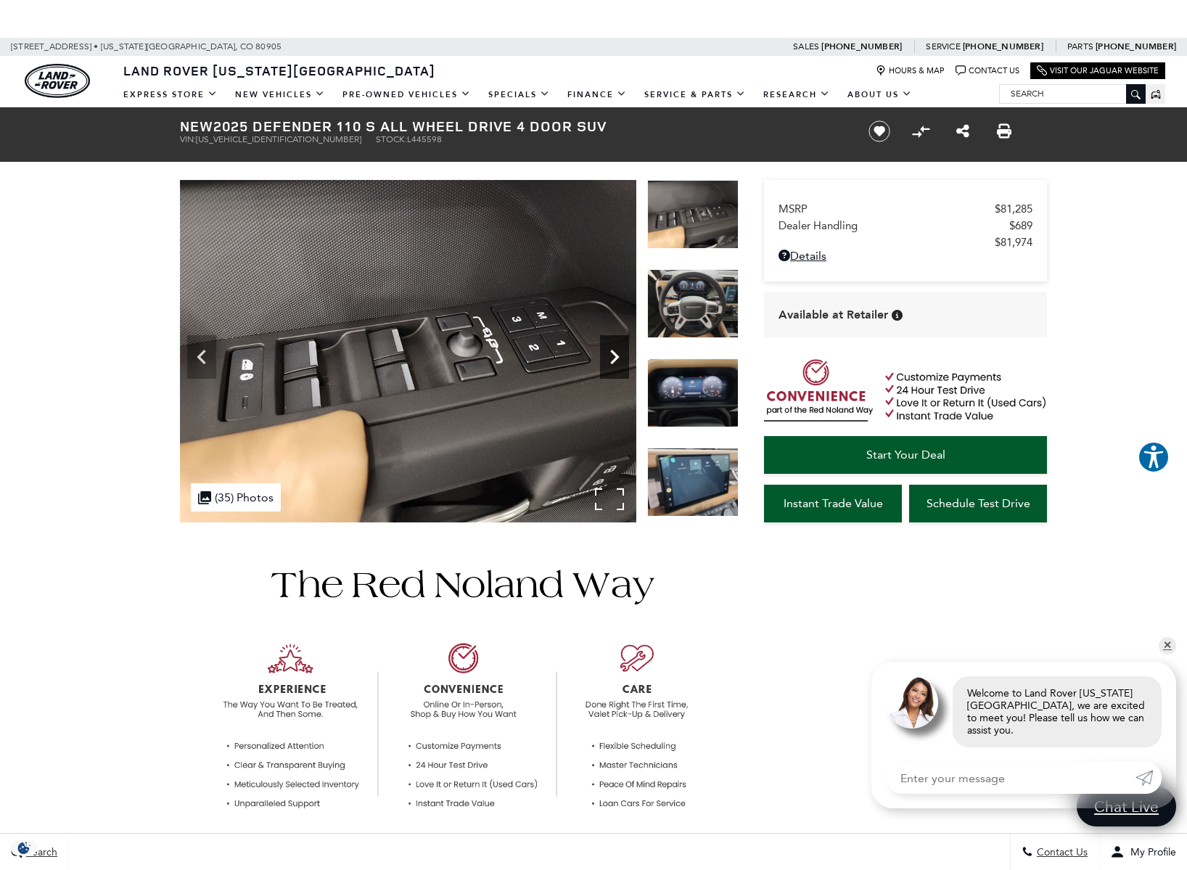
click at [609, 355] on icon "Next" at bounding box center [614, 356] width 29 height 29
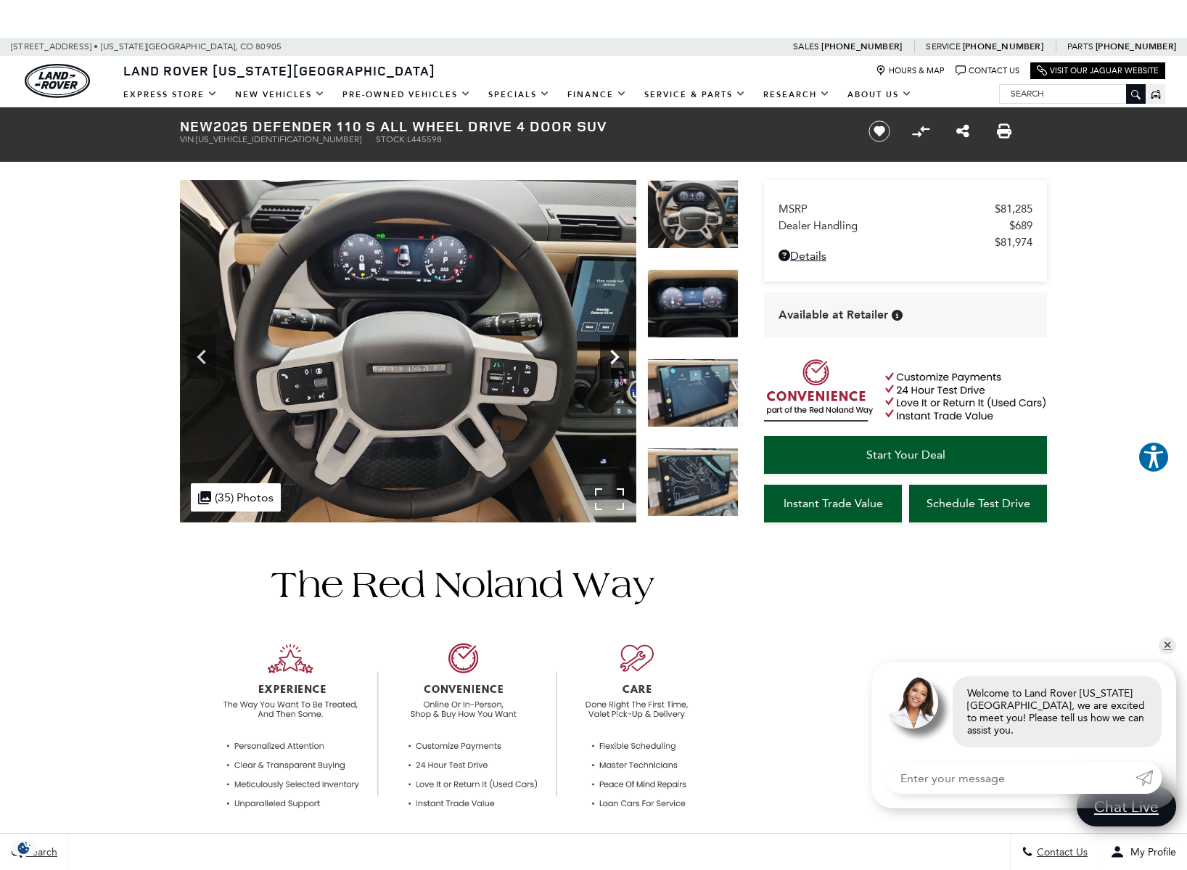
click at [614, 353] on icon "Next" at bounding box center [614, 357] width 9 height 15
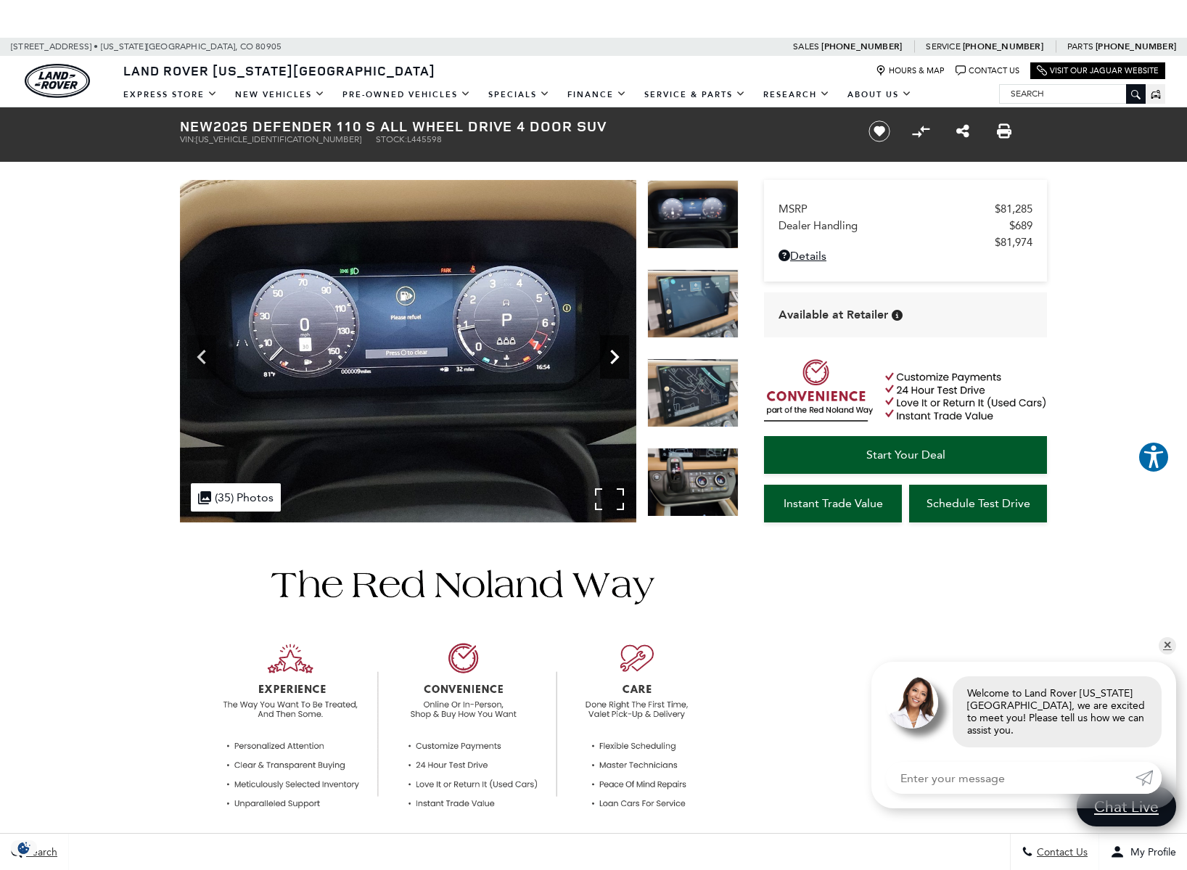
click at [615, 350] on icon "Next" at bounding box center [614, 356] width 29 height 29
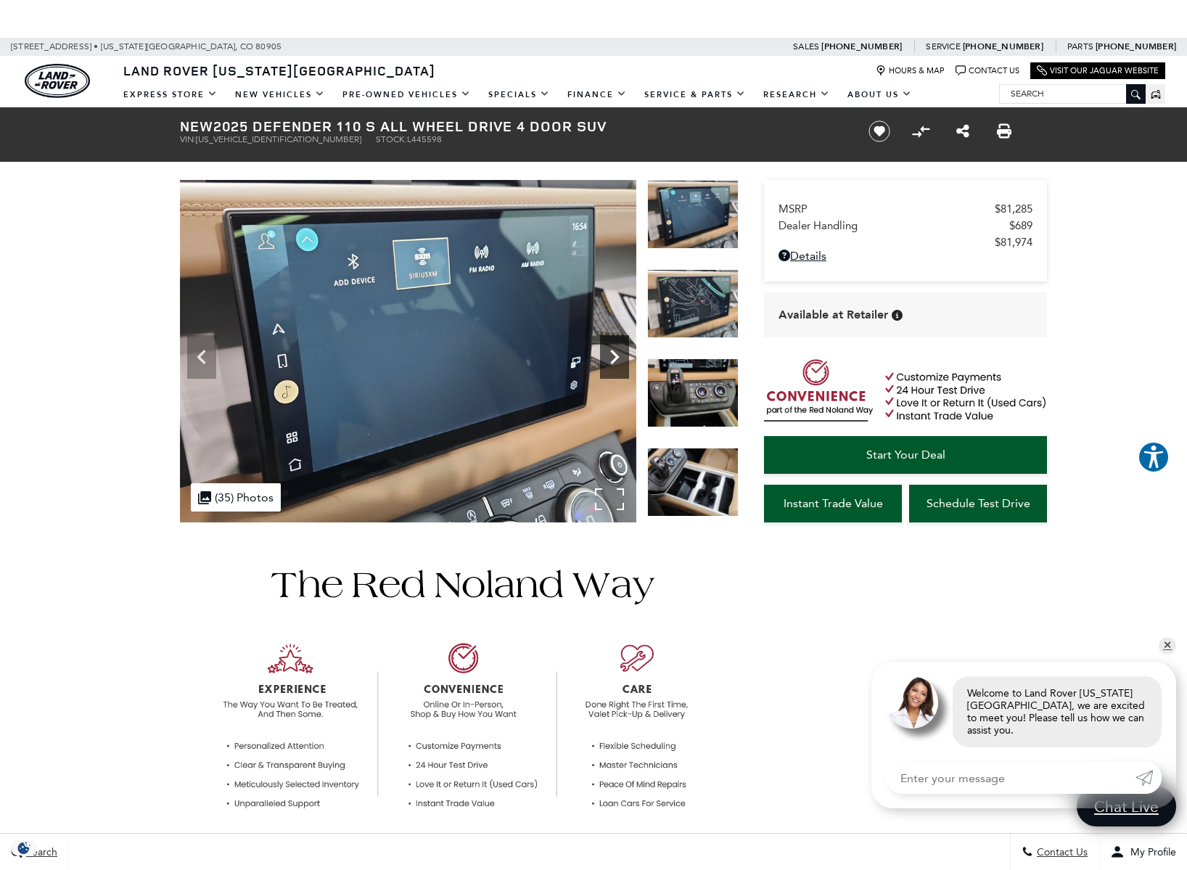
click at [617, 350] on icon "Next" at bounding box center [614, 356] width 29 height 29
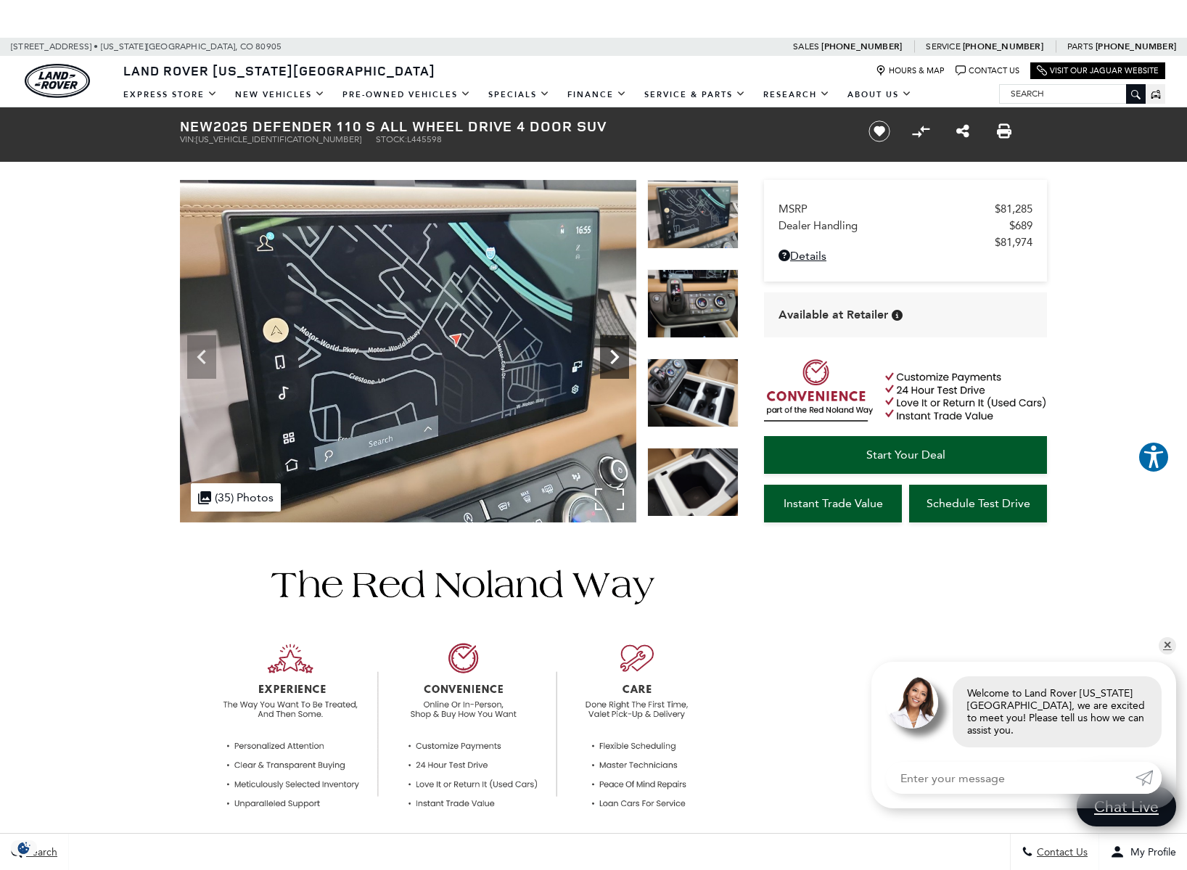
click at [616, 350] on icon "Next" at bounding box center [614, 356] width 29 height 29
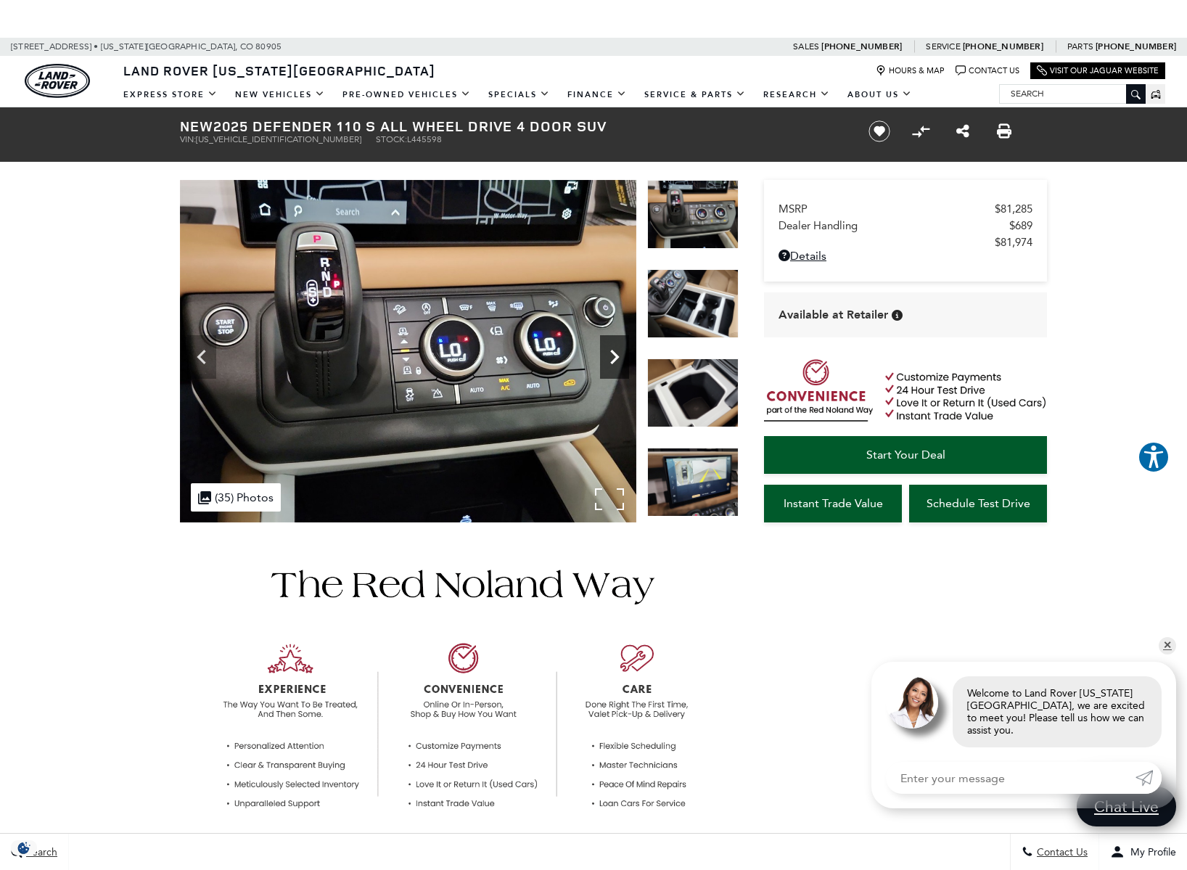
click at [614, 348] on icon "Next" at bounding box center [614, 356] width 29 height 29
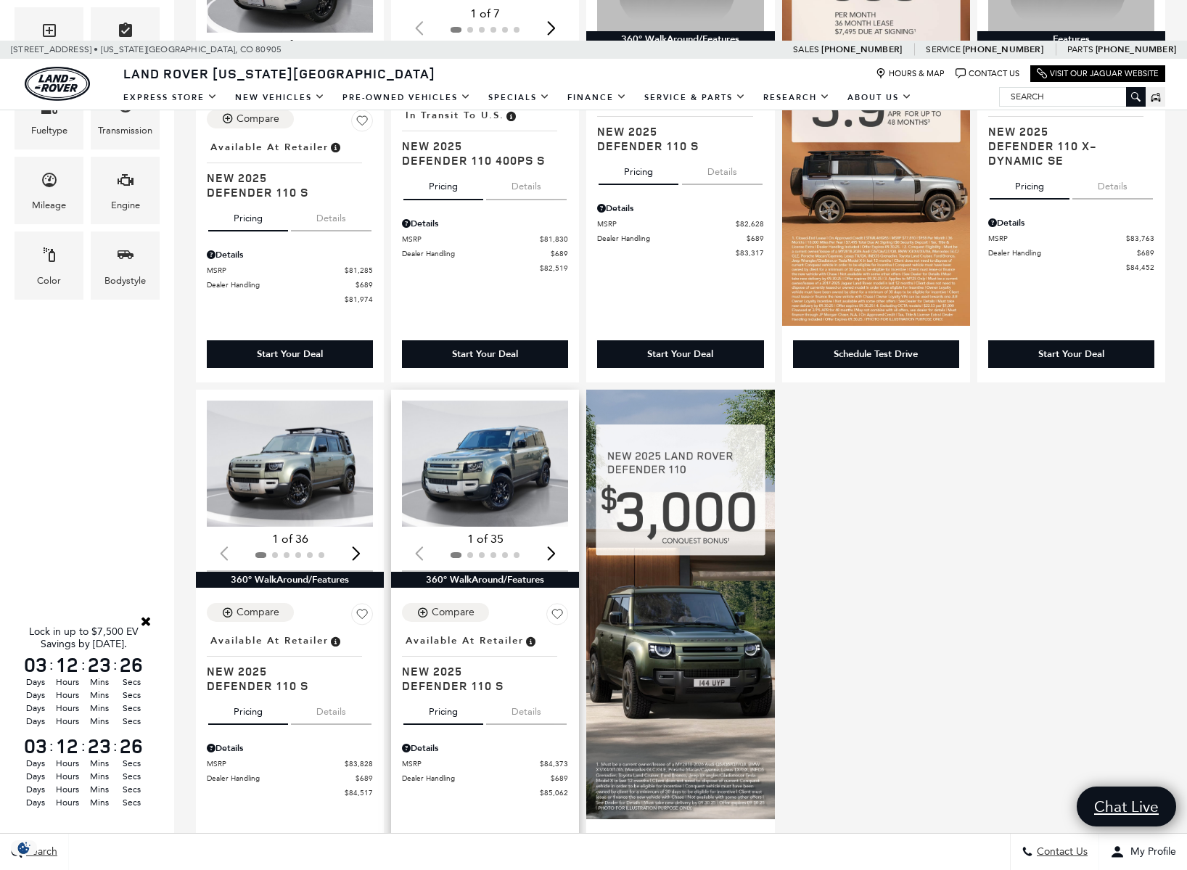
scroll to position [598, 0]
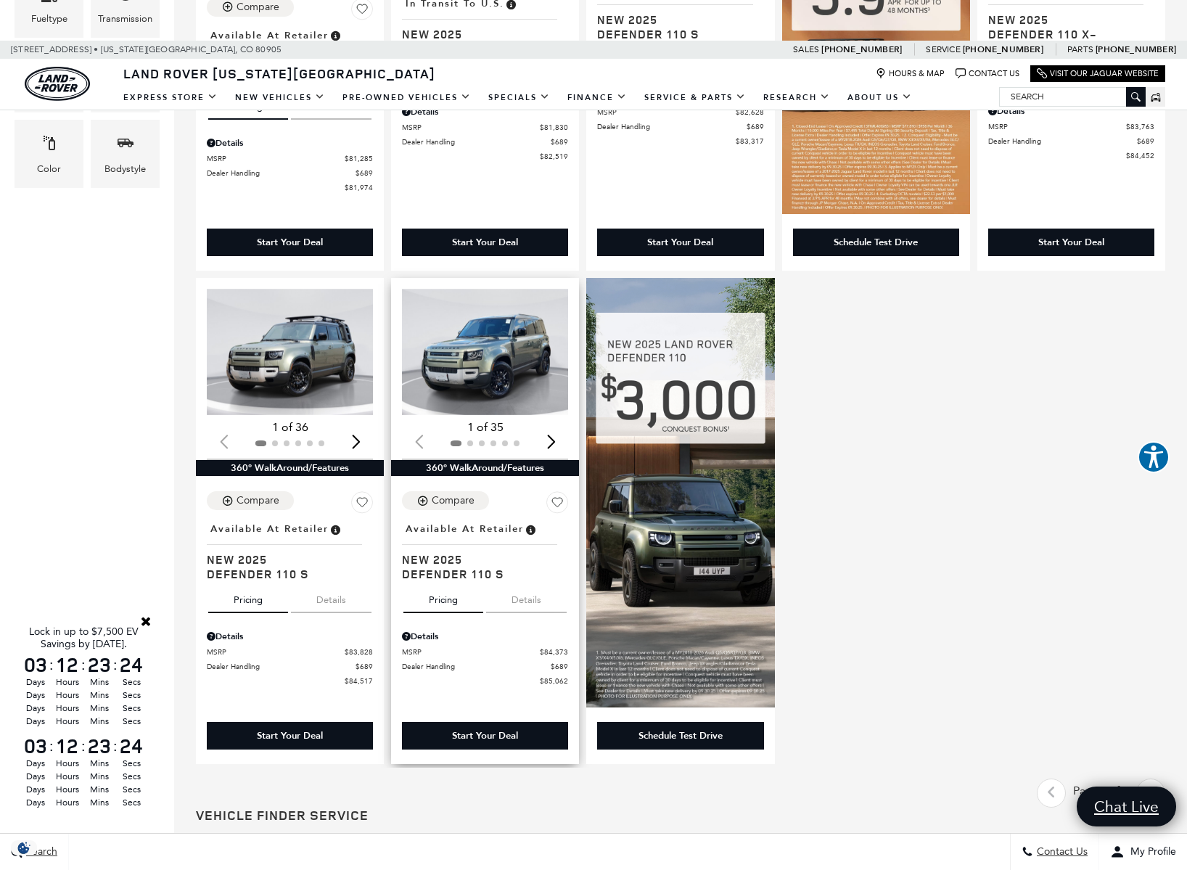
click at [485, 357] on img "1 / 2" at bounding box center [486, 352] width 168 height 126
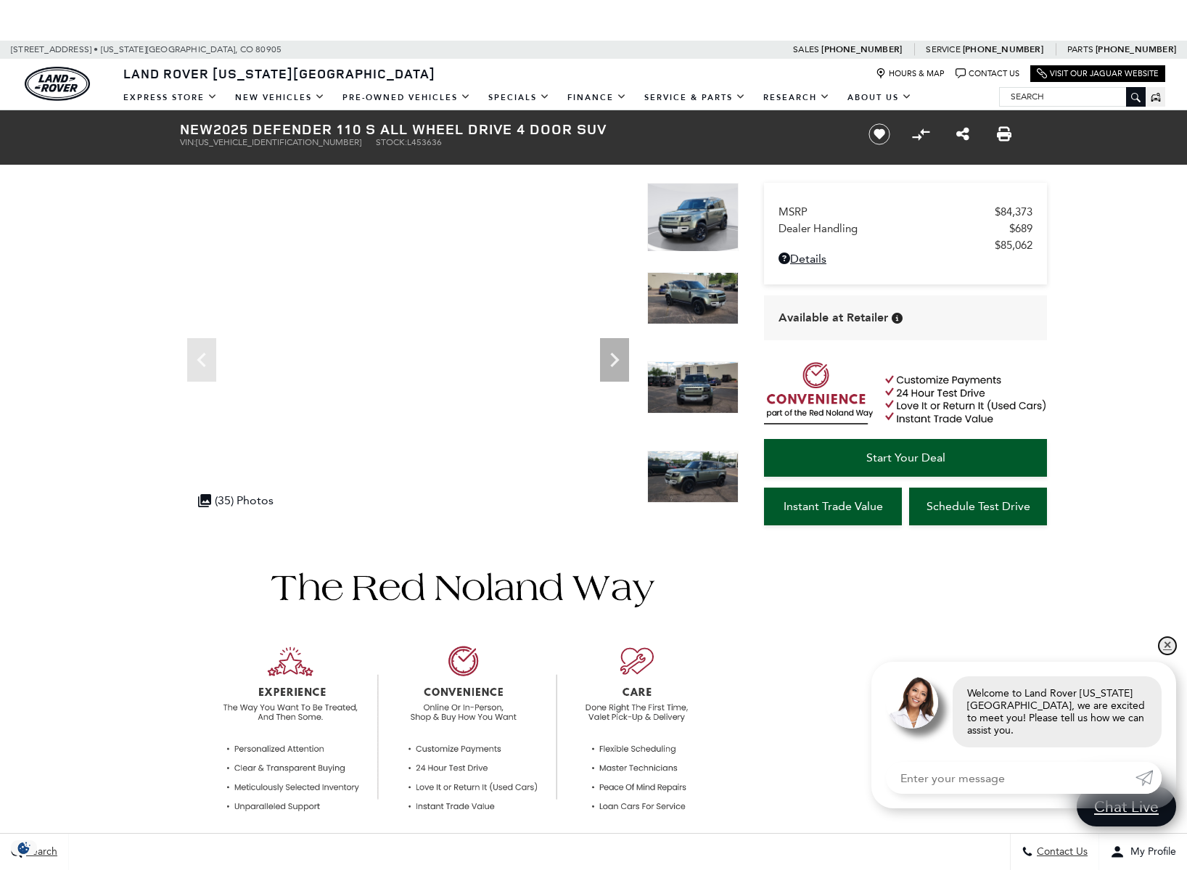
click at [1167, 650] on link "✕" at bounding box center [1166, 645] width 17 height 17
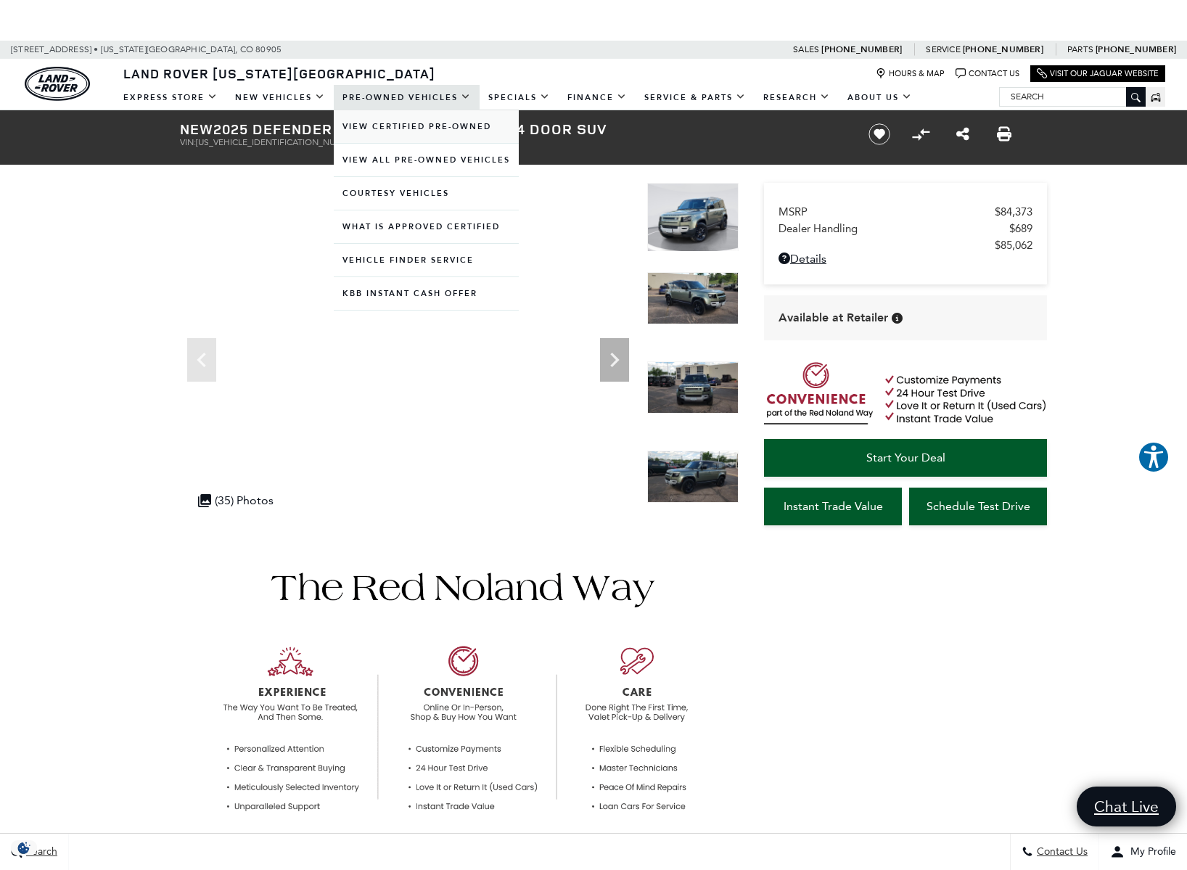
click at [390, 119] on link "View Certified Pre-Owned" at bounding box center [426, 126] width 185 height 33
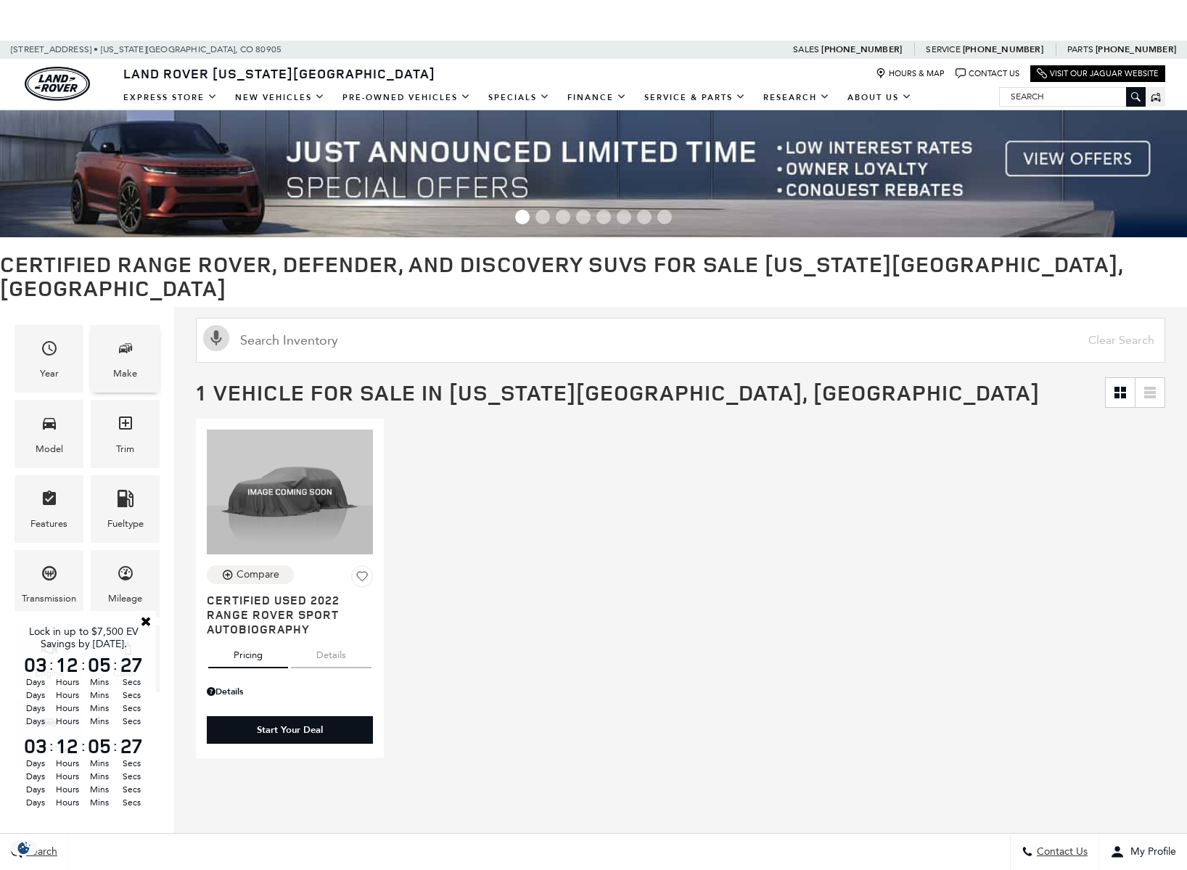
click at [123, 366] on div "Make" at bounding box center [125, 374] width 24 height 16
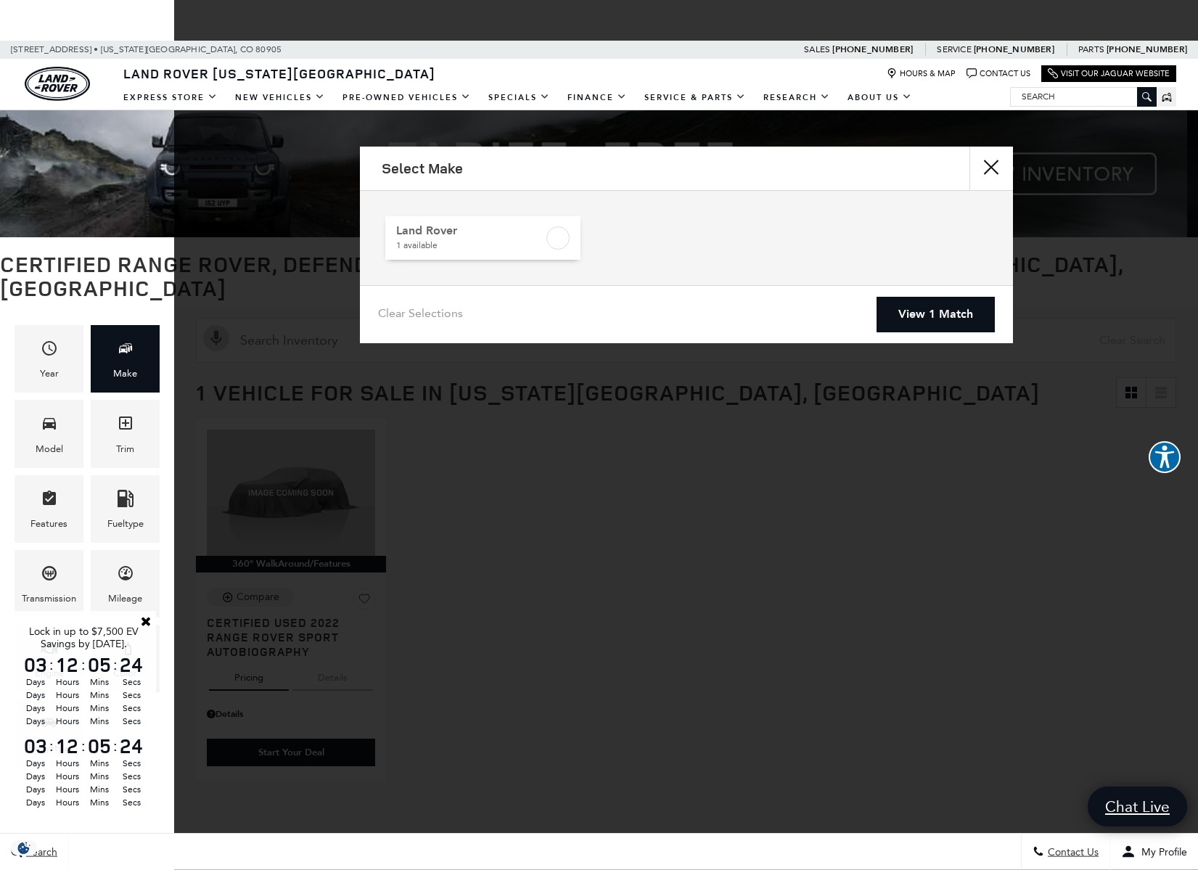
click at [557, 236] on label at bounding box center [557, 237] width 23 height 23
checkbox input "true"
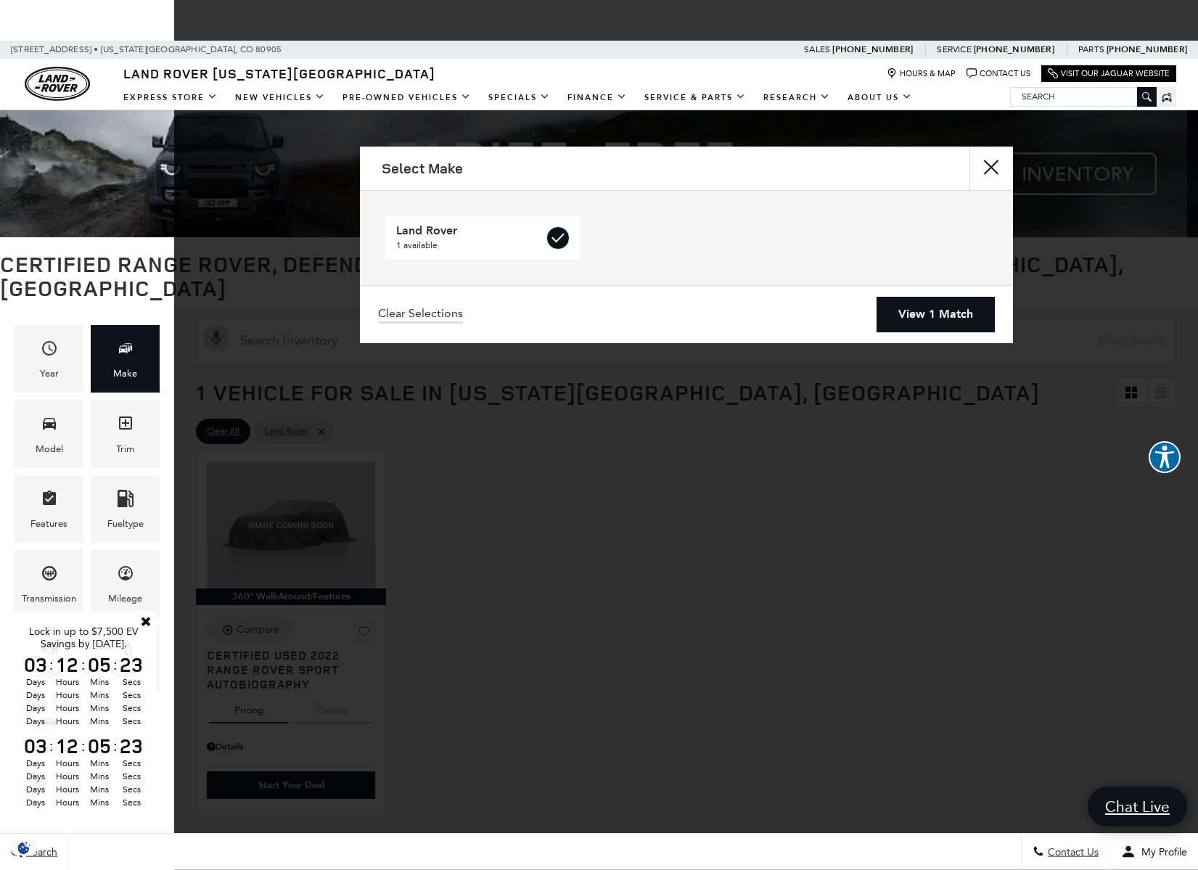
click at [914, 314] on link "View 1 Match" at bounding box center [935, 315] width 118 height 36
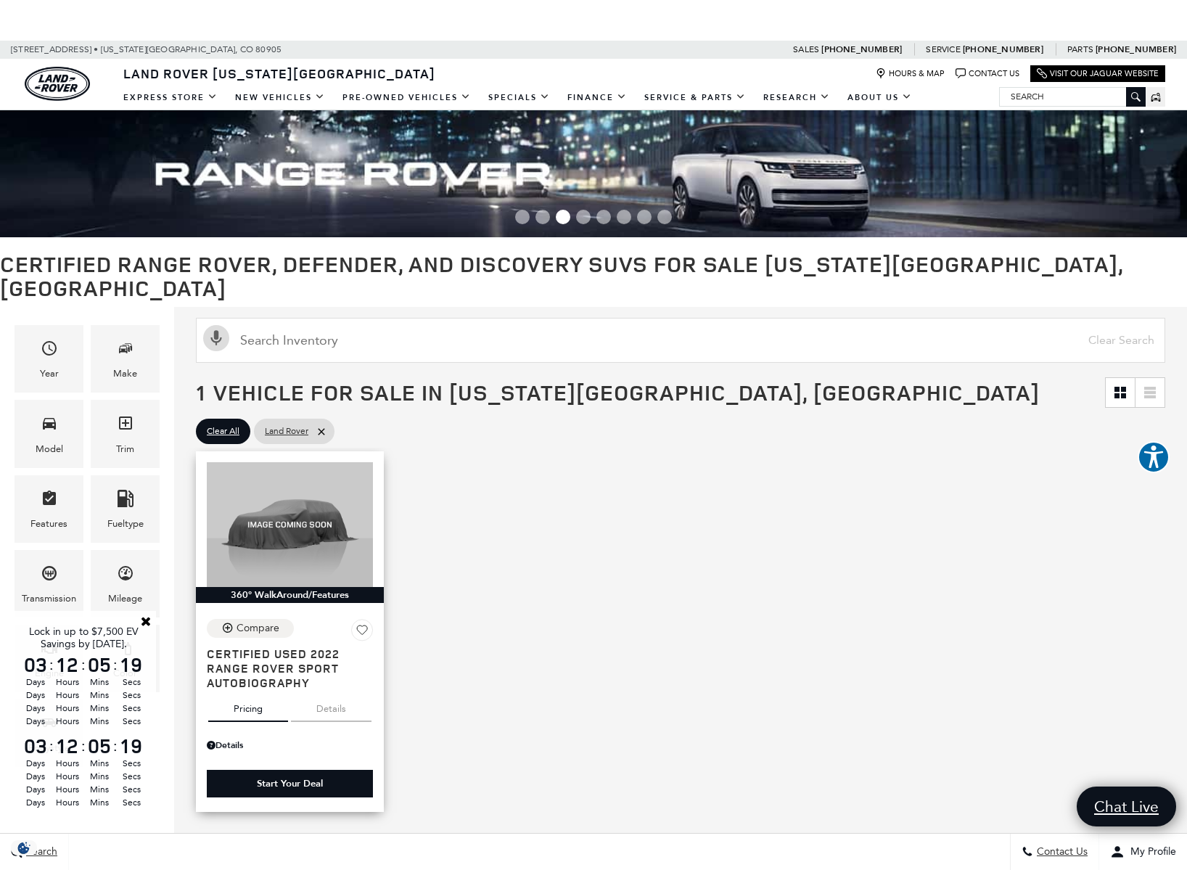
click at [323, 426] on icon at bounding box center [322, 432] width 12 height 12
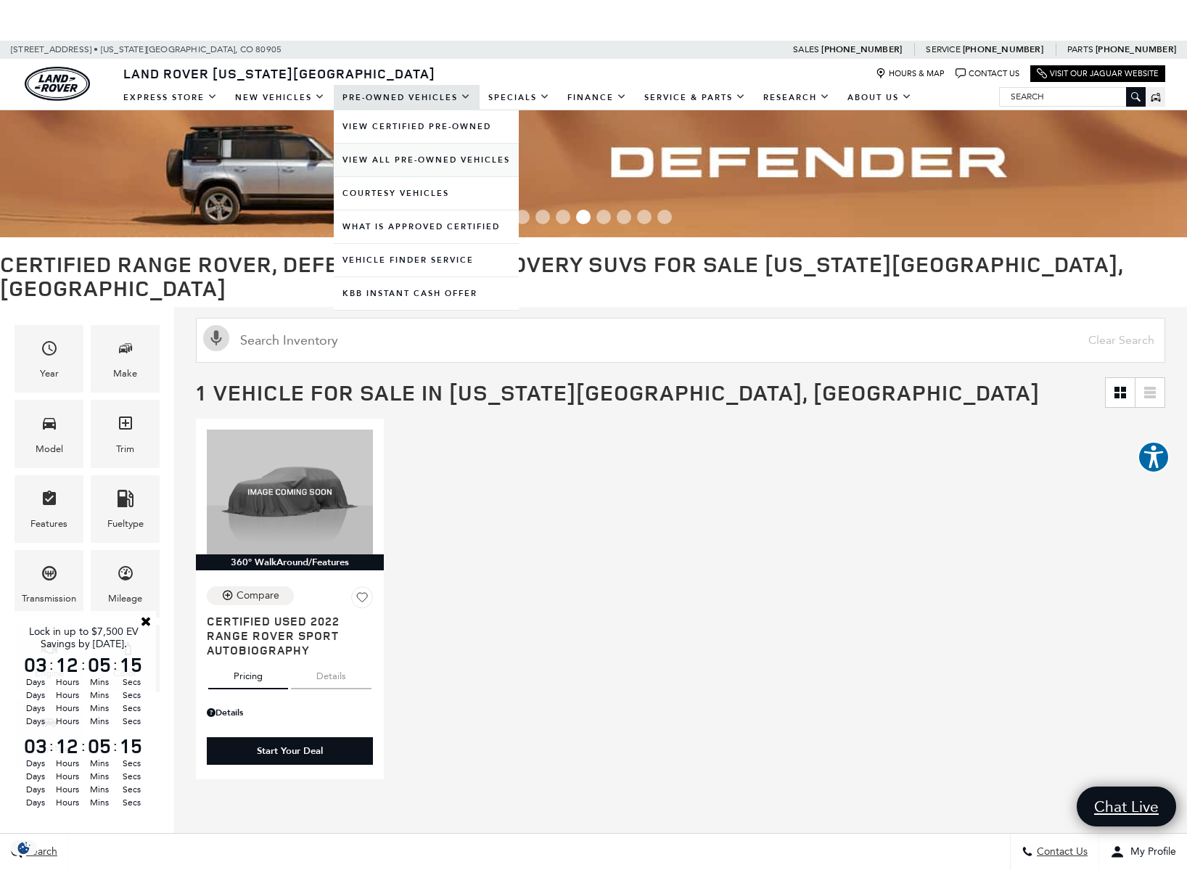
click at [392, 156] on link "View All Pre-Owned Vehicles" at bounding box center [426, 160] width 185 height 33
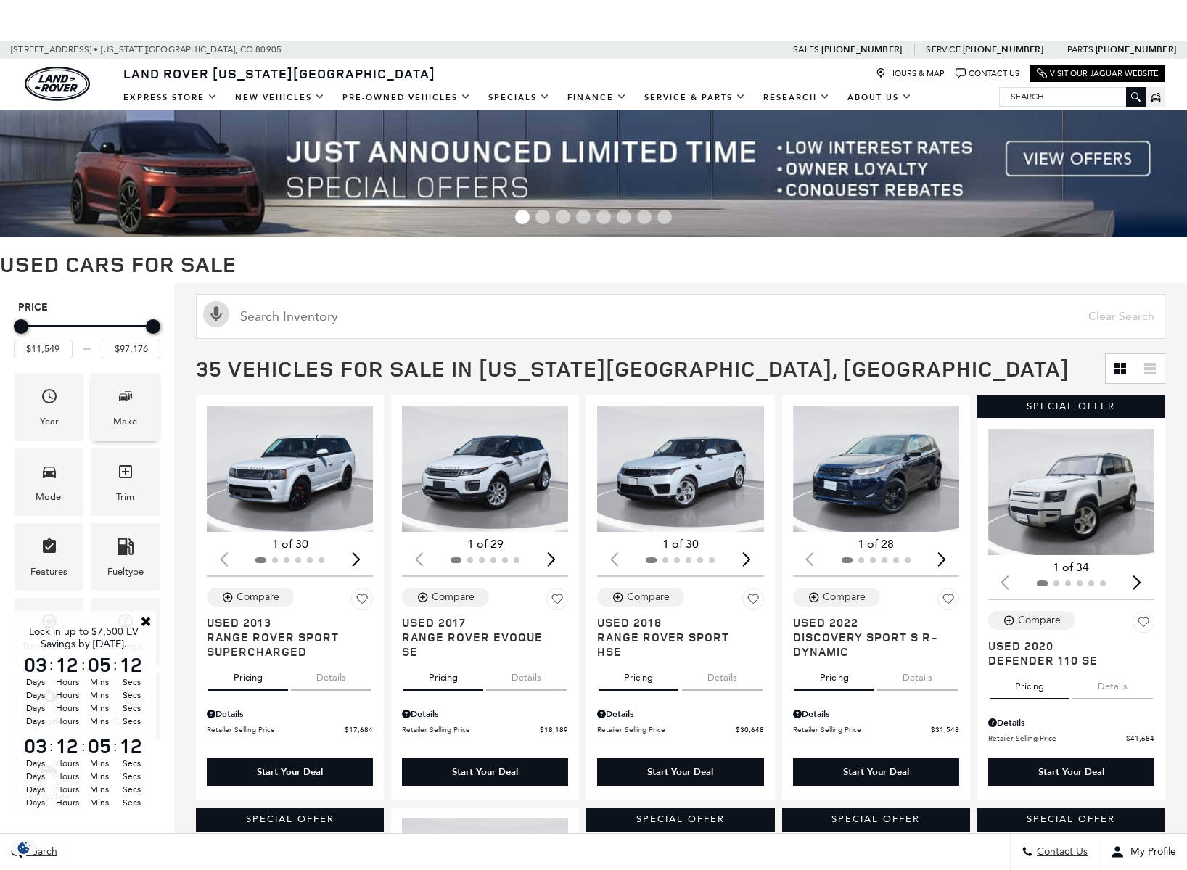
click at [124, 406] on span "Make" at bounding box center [125, 399] width 17 height 30
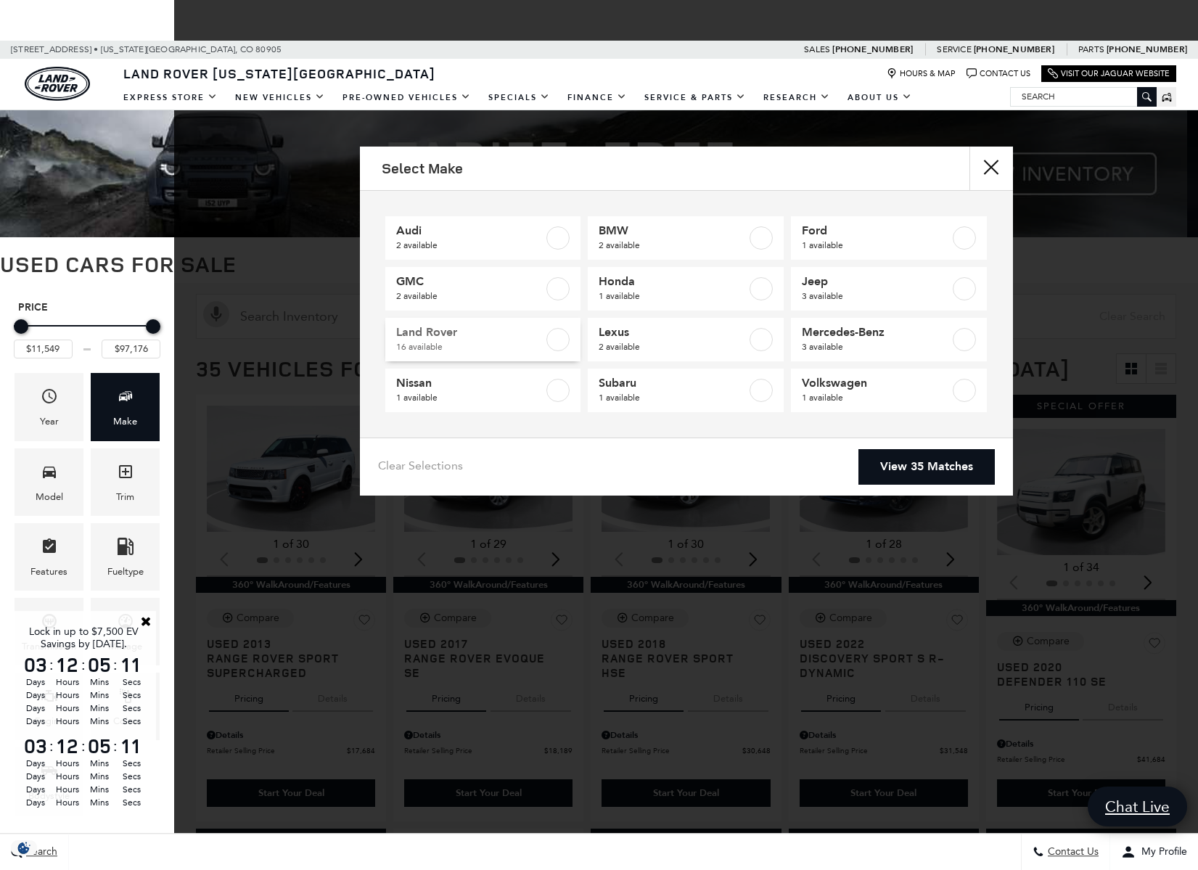
click at [453, 329] on span "Land Rover" at bounding box center [470, 332] width 148 height 15
type input "$17,684"
checkbox input "true"
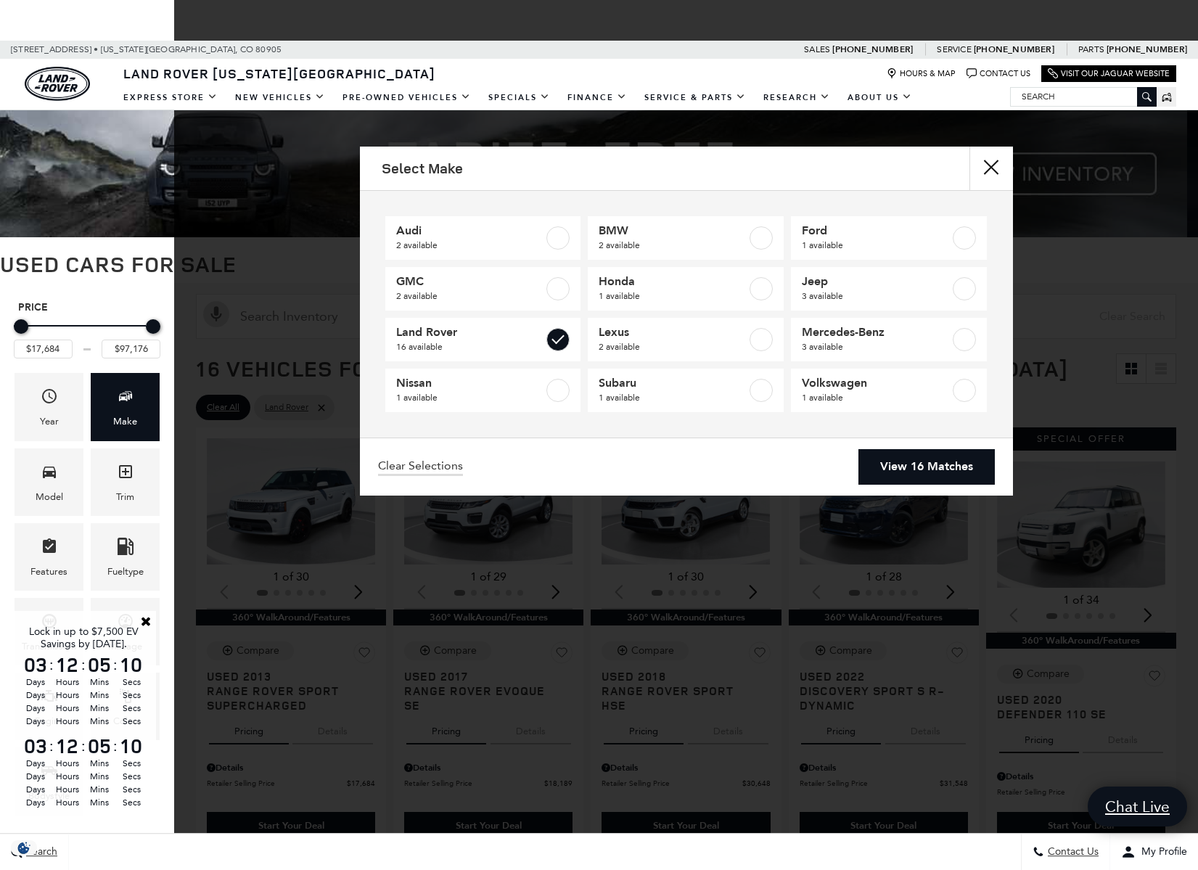
click at [886, 472] on link "View 16 Matches" at bounding box center [926, 467] width 136 height 36
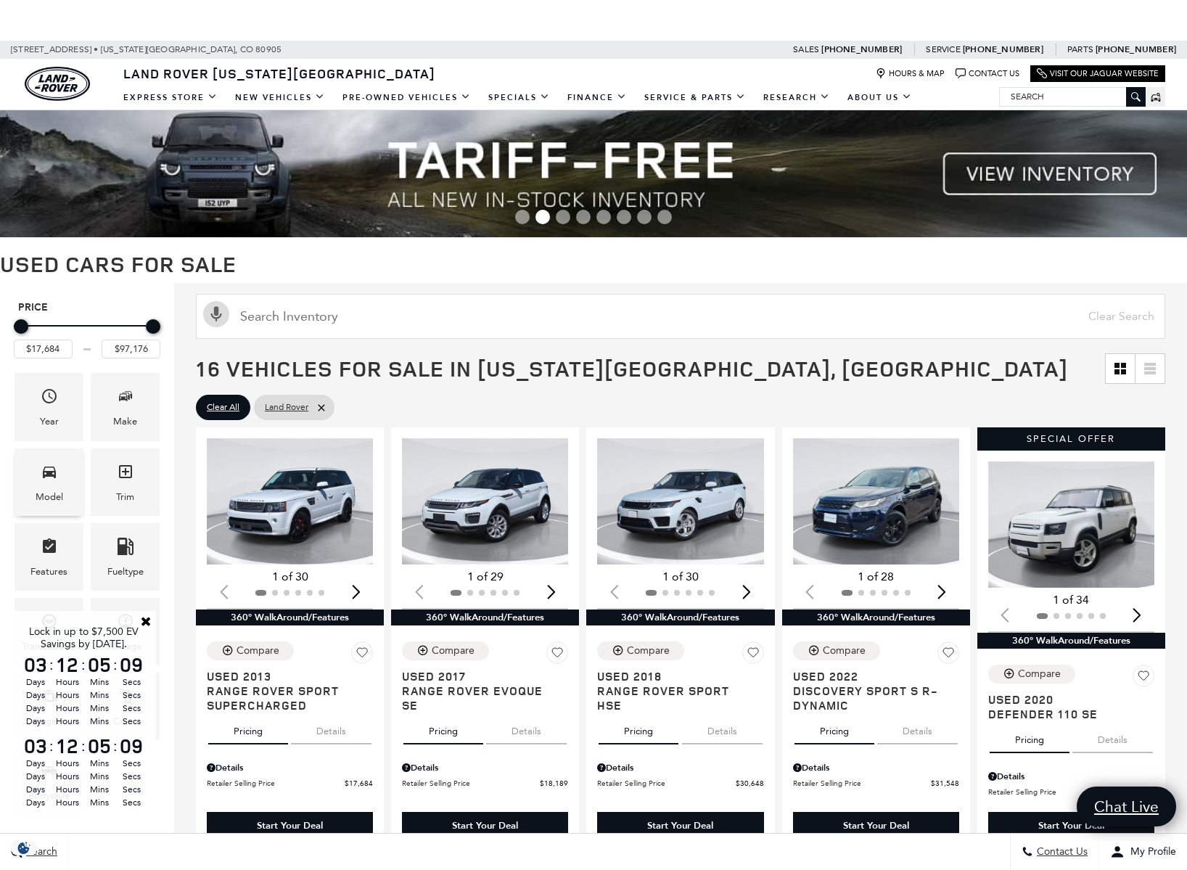
click at [36, 491] on div "Model" at bounding box center [50, 497] width 28 height 16
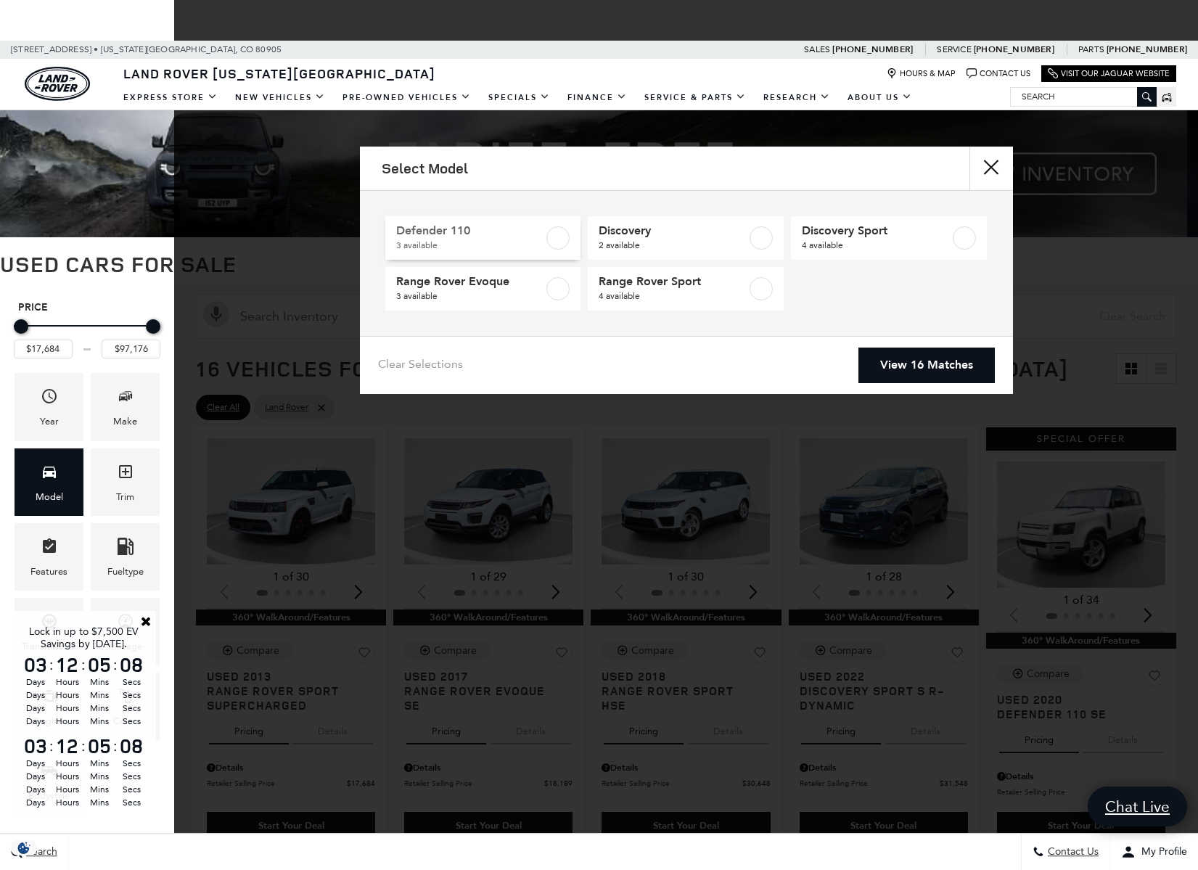
click at [560, 239] on label at bounding box center [557, 237] width 23 height 23
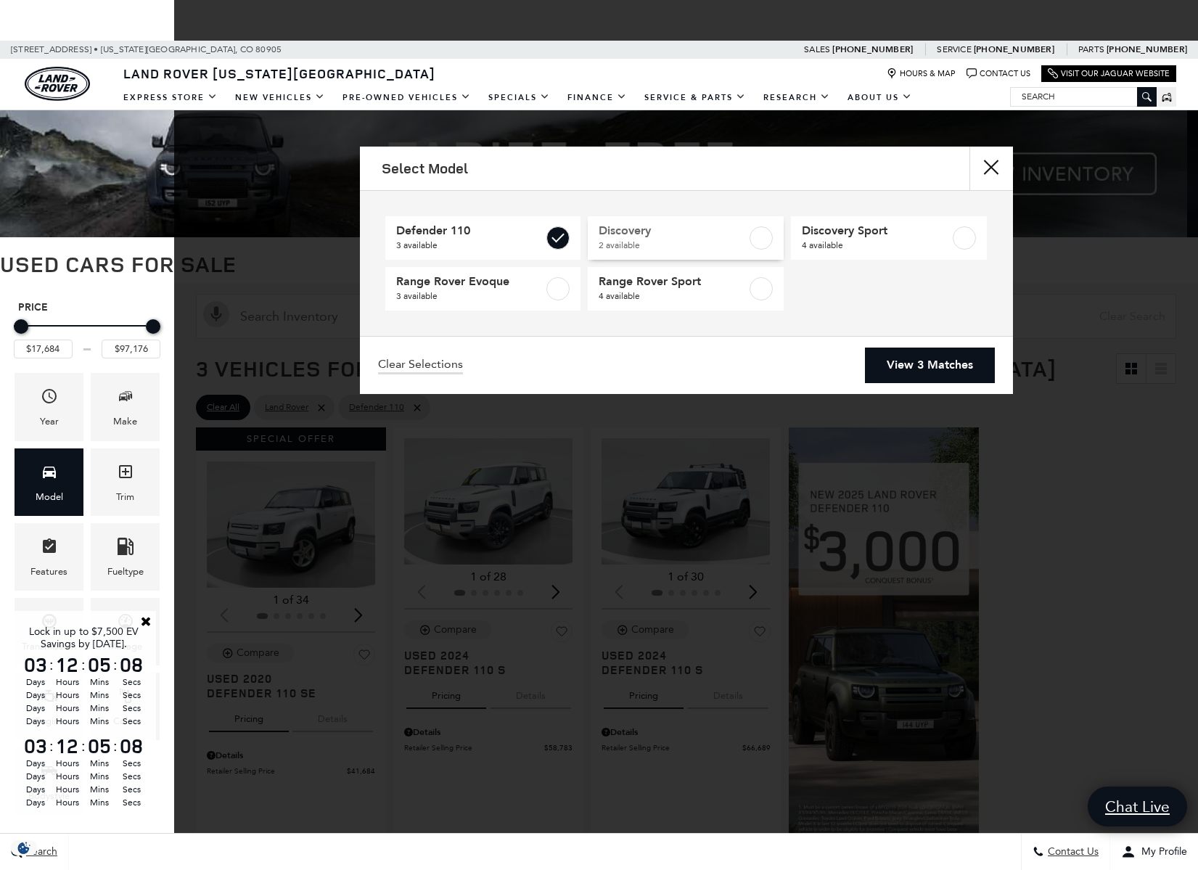
type input "$41,684"
type input "$66,689"
checkbox input "true"
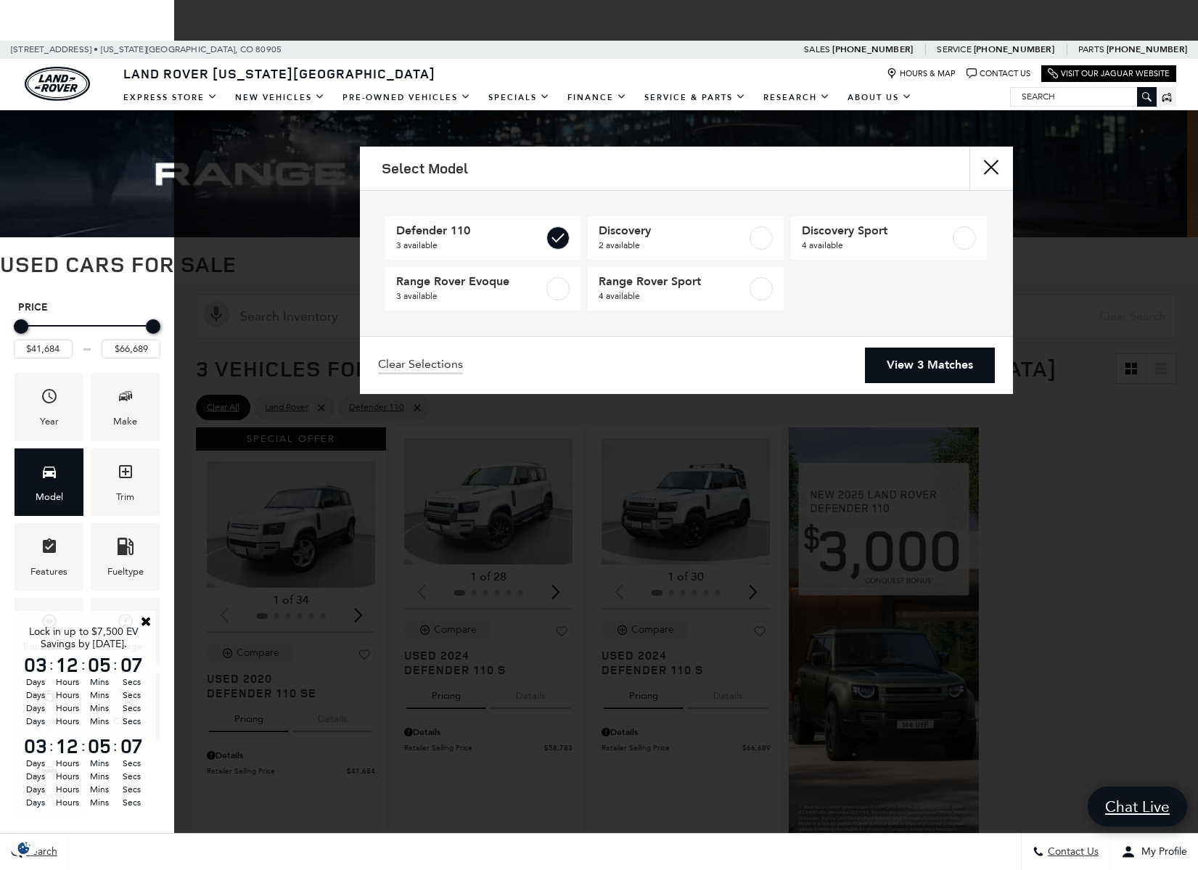
click at [905, 359] on link "View 3 Matches" at bounding box center [930, 365] width 130 height 36
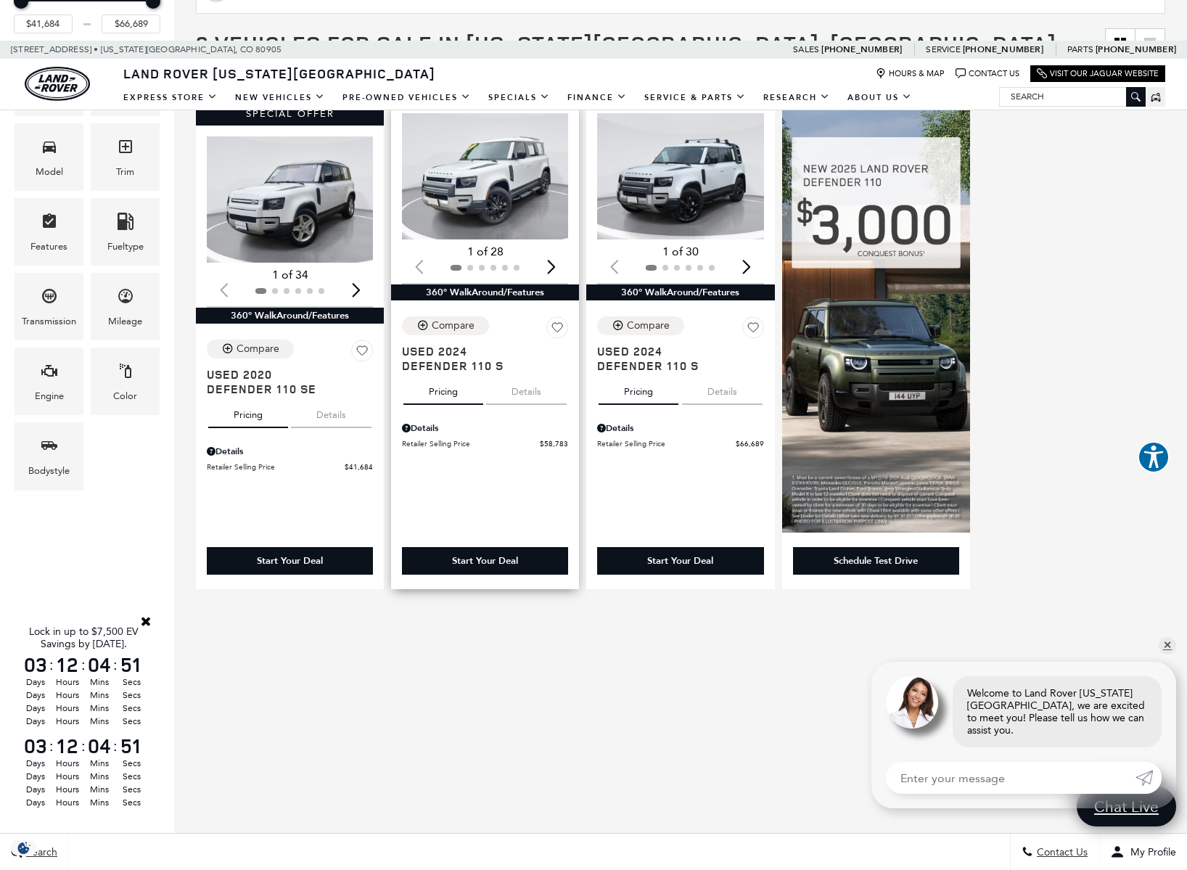
scroll to position [270, 0]
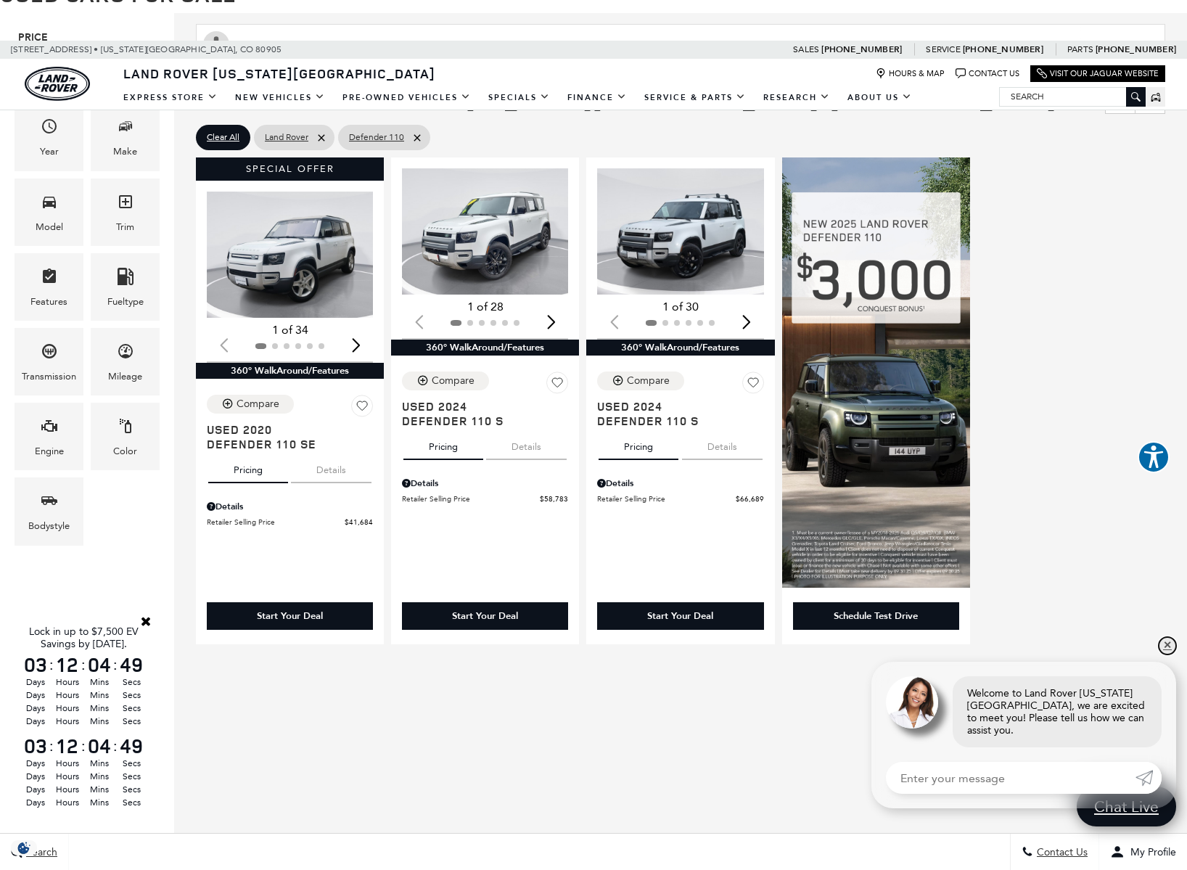
click at [1170, 652] on link "✕" at bounding box center [1166, 645] width 17 height 17
